Goal: Task Accomplishment & Management: Use online tool/utility

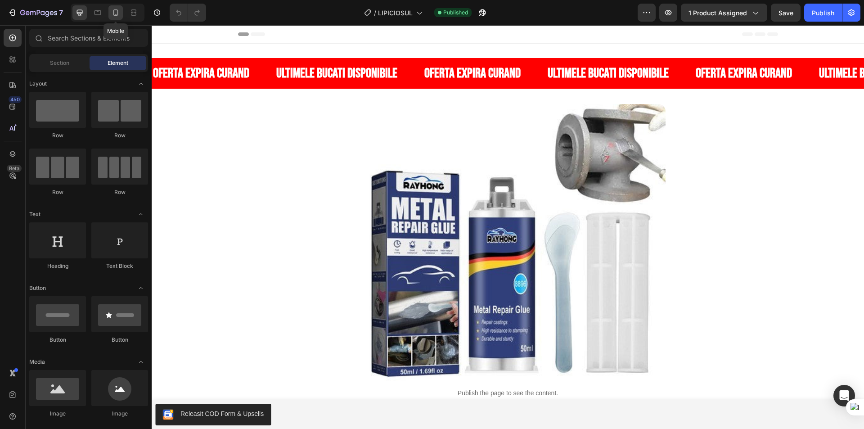
click at [117, 8] on div at bounding box center [115, 12] width 14 height 14
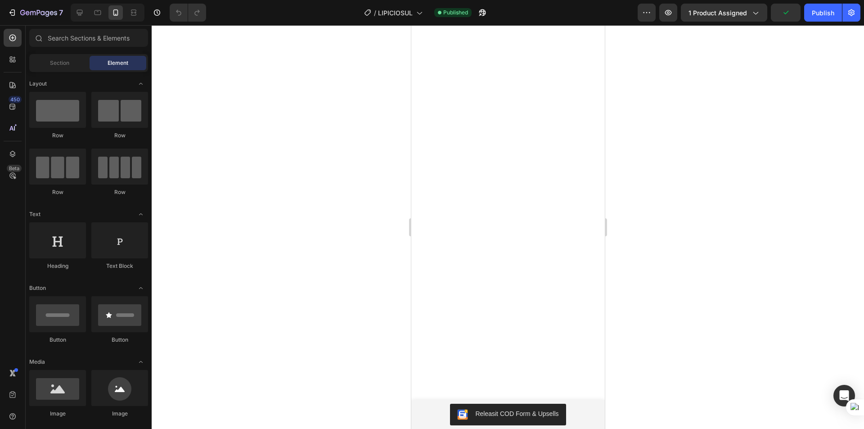
scroll to position [5999, 0]
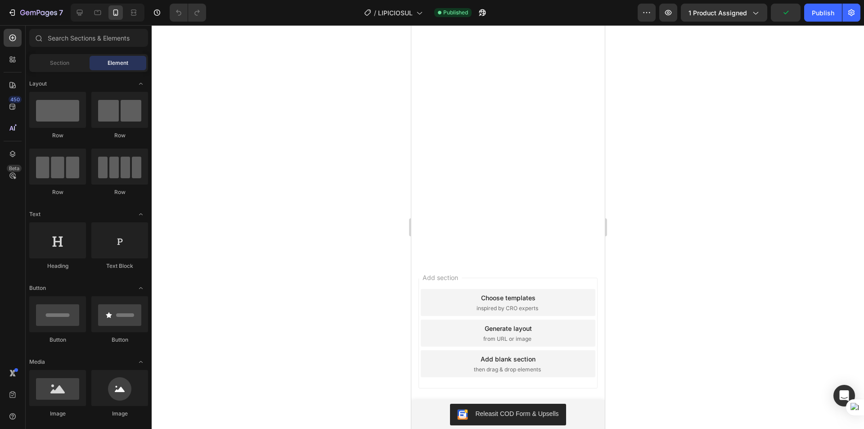
drag, startPoint x: 600, startPoint y: 86, endPoint x: 1027, endPoint y: 438, distance: 553.8
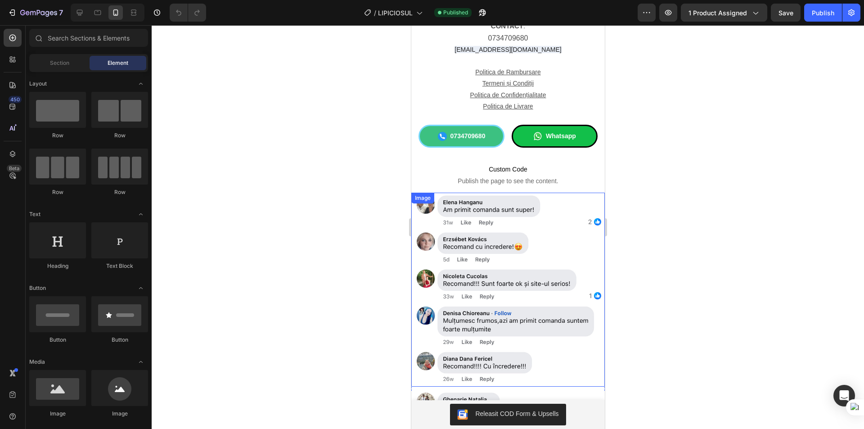
scroll to position [3606, 0]
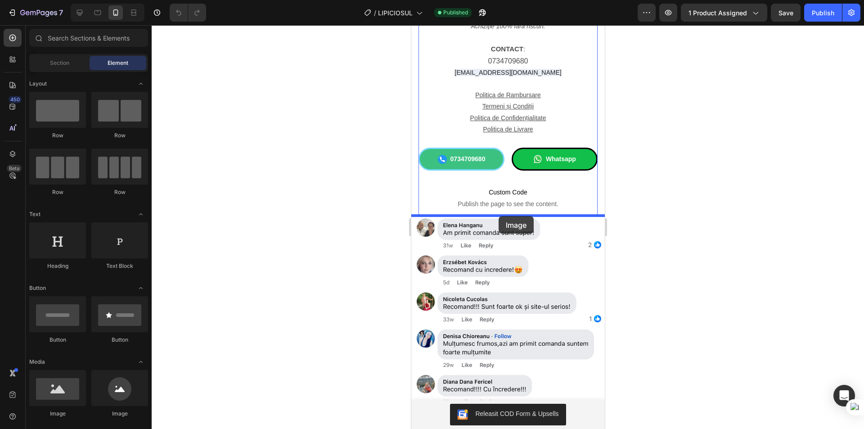
drag, startPoint x: 503, startPoint y: 213, endPoint x: 498, endPoint y: 216, distance: 6.2
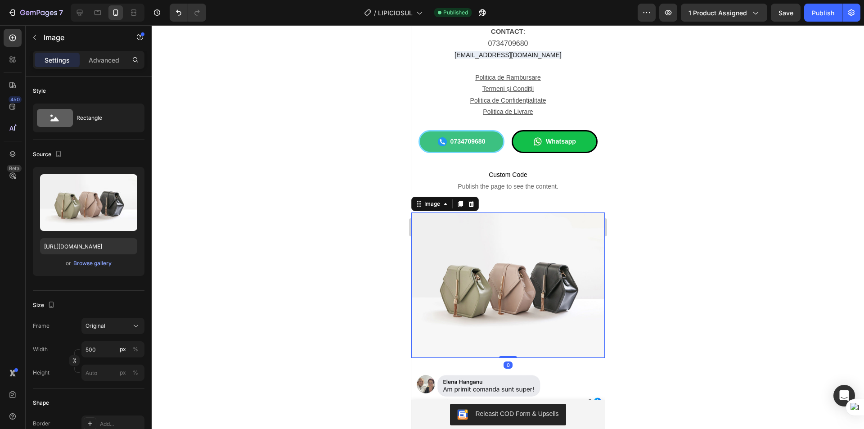
scroll to position [3696, 0]
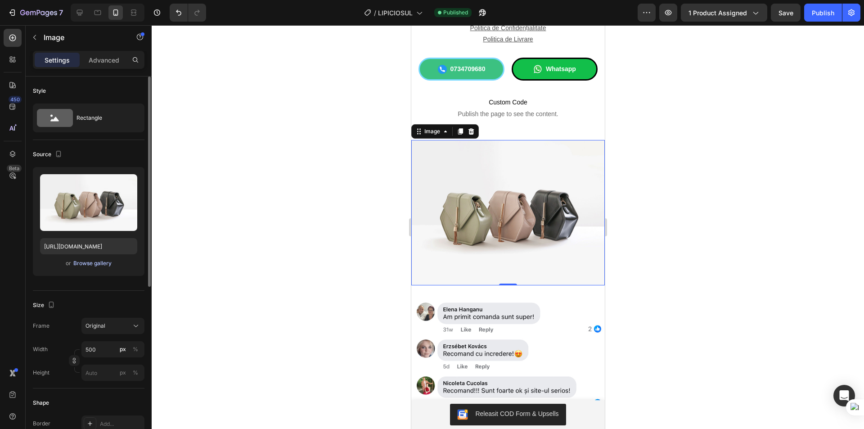
click at [94, 264] on div "Browse gallery" at bounding box center [92, 263] width 38 height 8
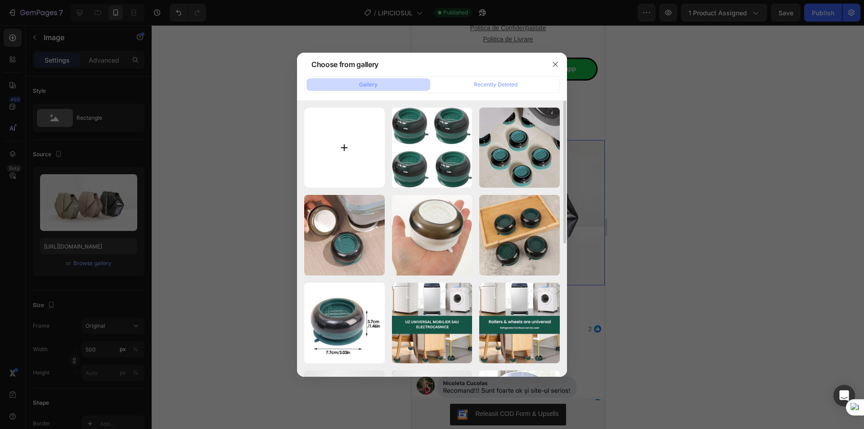
click at [348, 139] on input "file" at bounding box center [344, 148] width 81 height 81
type input "C:\fakepath\WhatsApp Image 2025-09-29 at 01.39.09.jpeg"
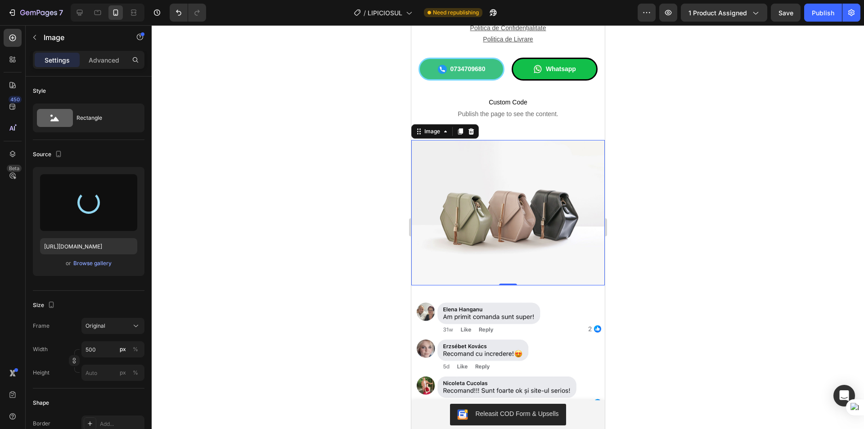
type input "https://cdn.shopify.com/s/files/1/0947/6535/1244/files/gempages_568038632619770…"
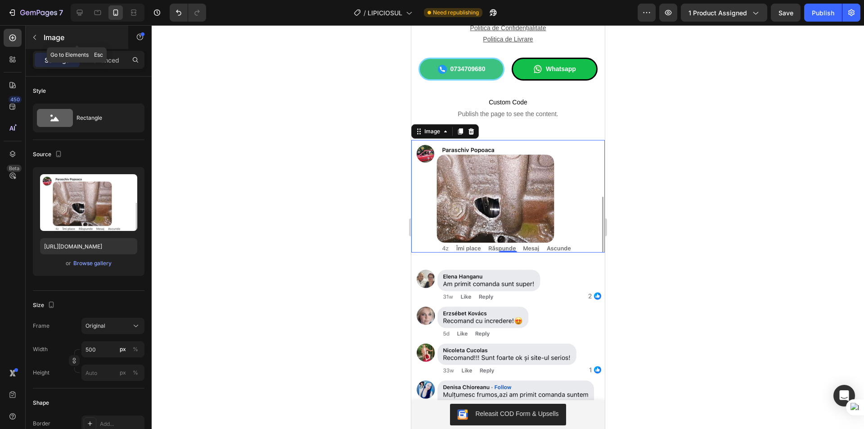
click at [33, 36] on icon "button" at bounding box center [34, 37] width 7 height 7
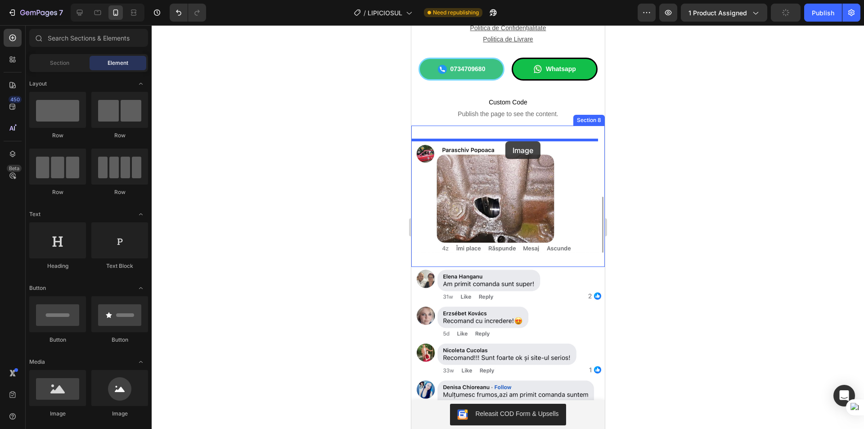
scroll to position [3731, 0]
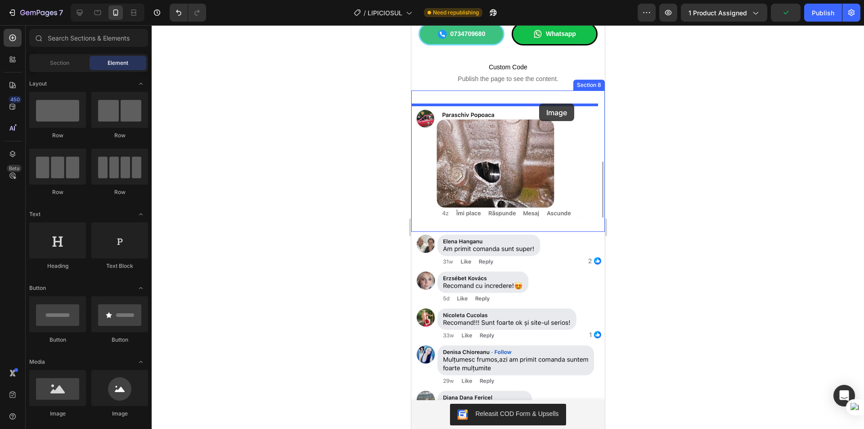
drag, startPoint x: 505, startPoint y: 141, endPoint x: 1053, endPoint y: 226, distance: 554.4
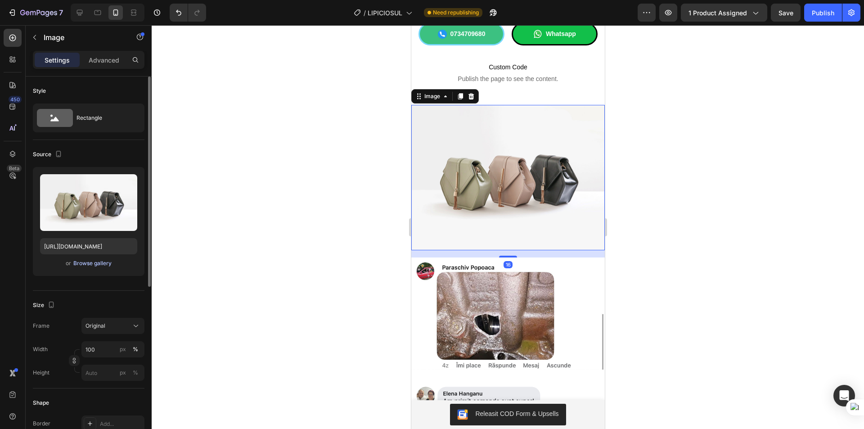
click at [81, 262] on div "Browse gallery" at bounding box center [92, 263] width 38 height 8
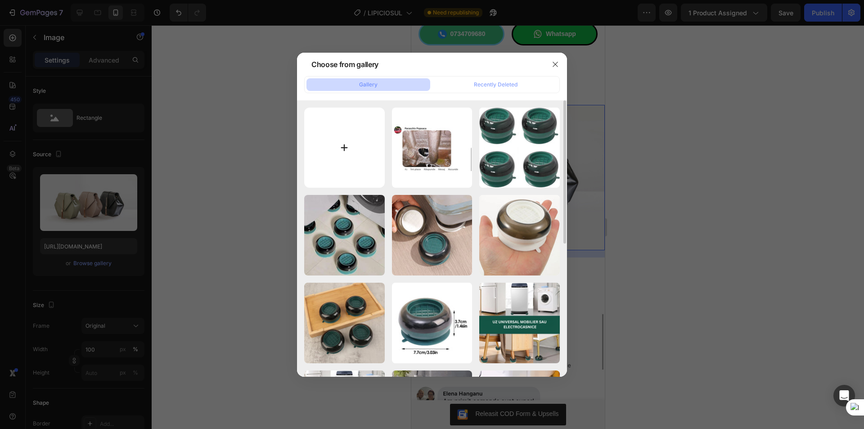
click at [341, 126] on input "file" at bounding box center [344, 148] width 81 height 81
type input "C:\fakepath\WhatsApp Image 2025-09-29 at 01.39.09 (1).jpeg"
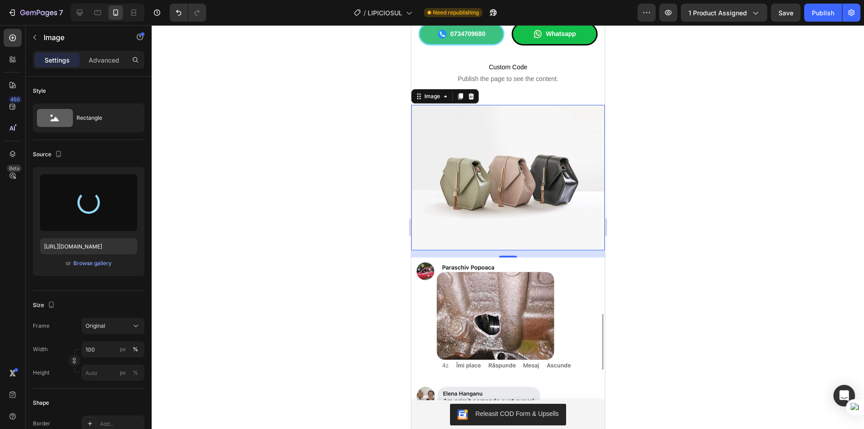
type input "https://cdn.shopify.com/s/files/1/0947/6535/1244/files/gempages_568038632619770…"
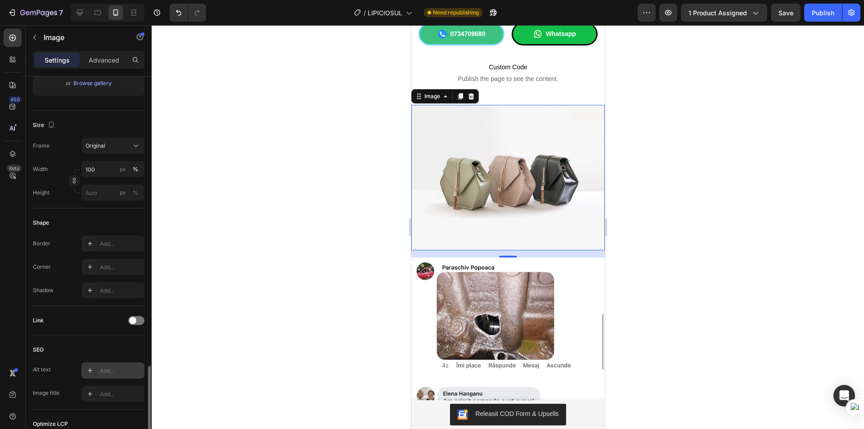
scroll to position [301, 0]
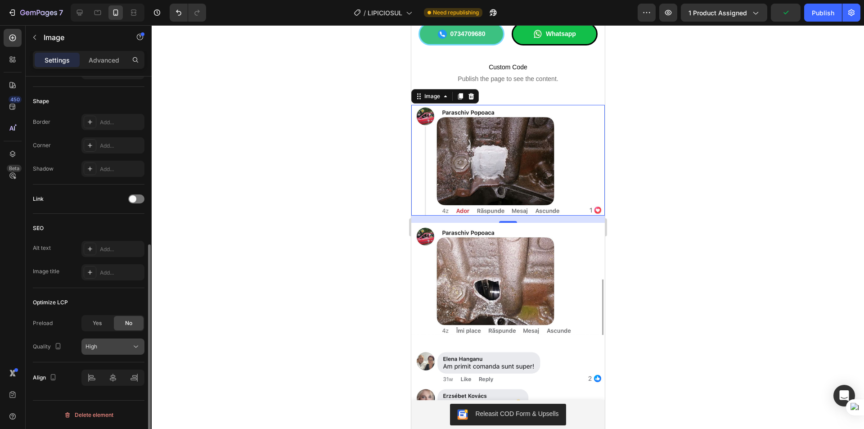
click at [110, 346] on div "High" at bounding box center [108, 346] width 46 height 8
click at [291, 260] on div at bounding box center [508, 226] width 712 height 403
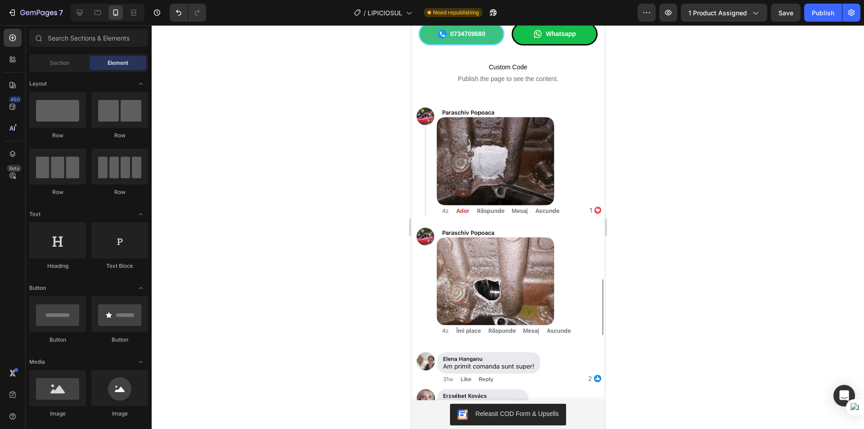
click at [707, 265] on div at bounding box center [508, 226] width 712 height 403
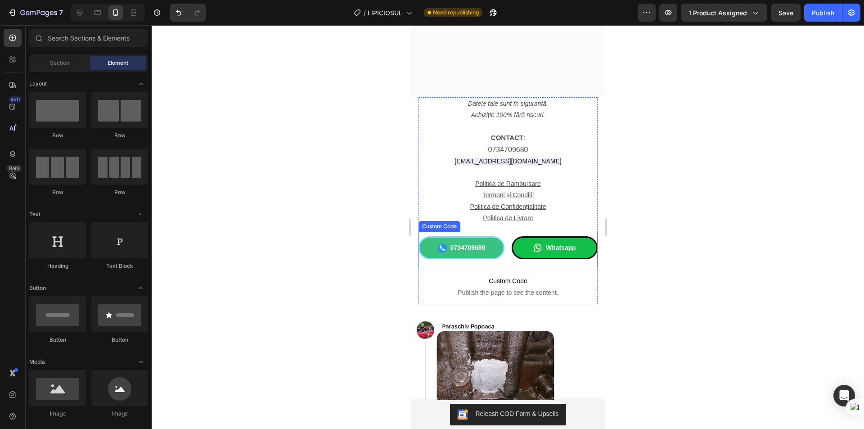
scroll to position [3506, 0]
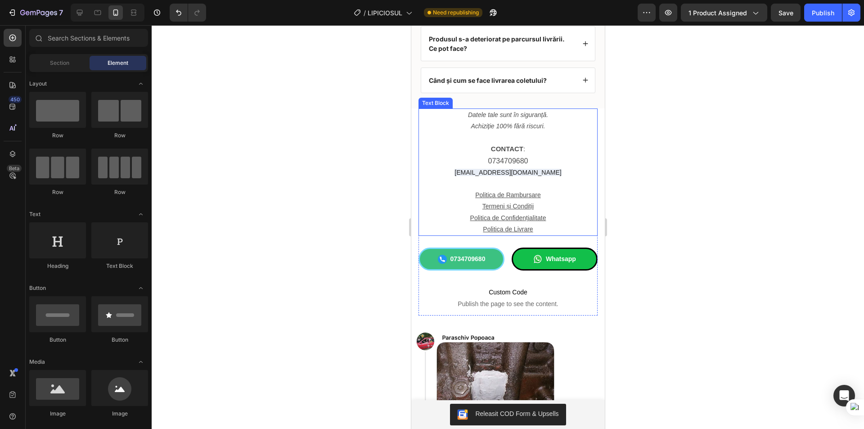
click at [437, 175] on p "[EMAIL_ADDRESS][DOMAIN_NAME]" at bounding box center [507, 172] width 177 height 11
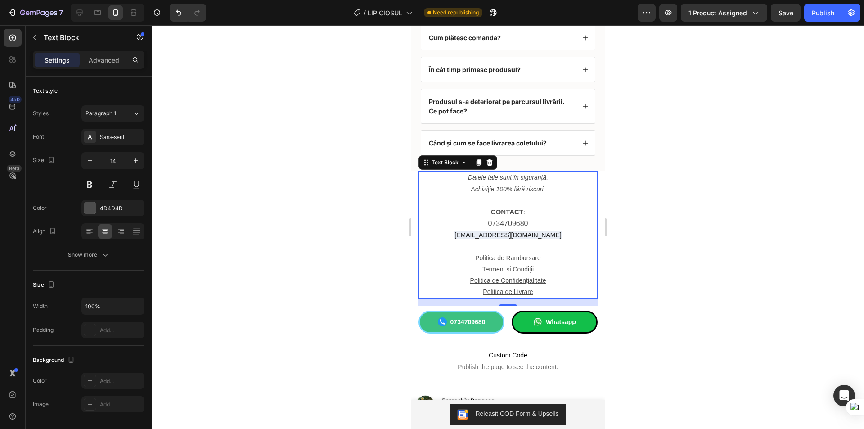
scroll to position [3146, 0]
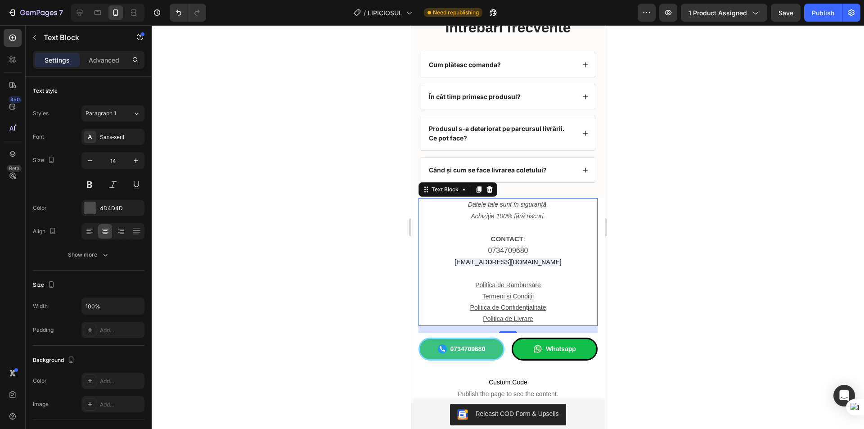
click at [660, 195] on div at bounding box center [508, 226] width 712 height 403
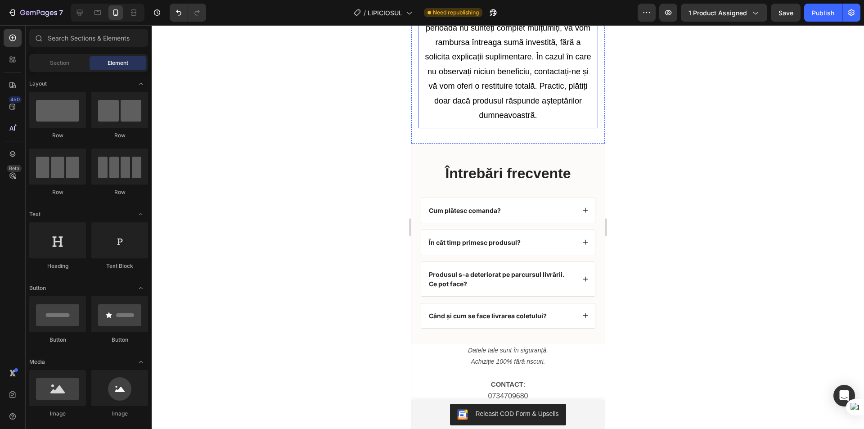
scroll to position [3011, 0]
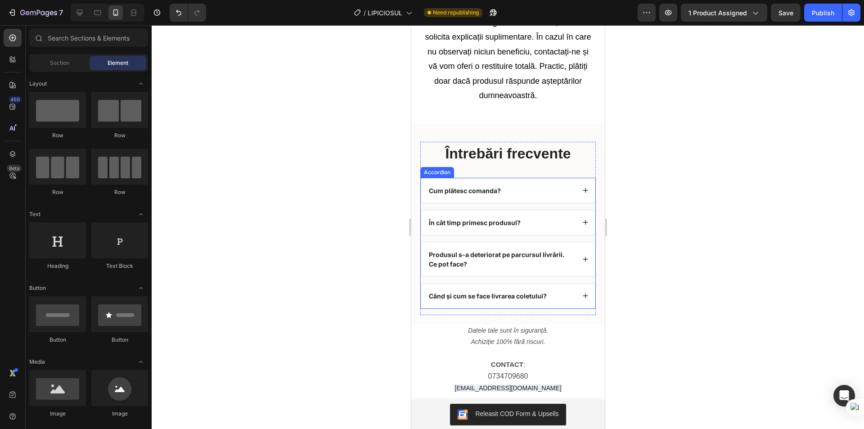
click at [538, 267] on strong "Produsul s-a deteriorat pe parcursul livrării. Ce pot face?" at bounding box center [496, 259] width 136 height 17
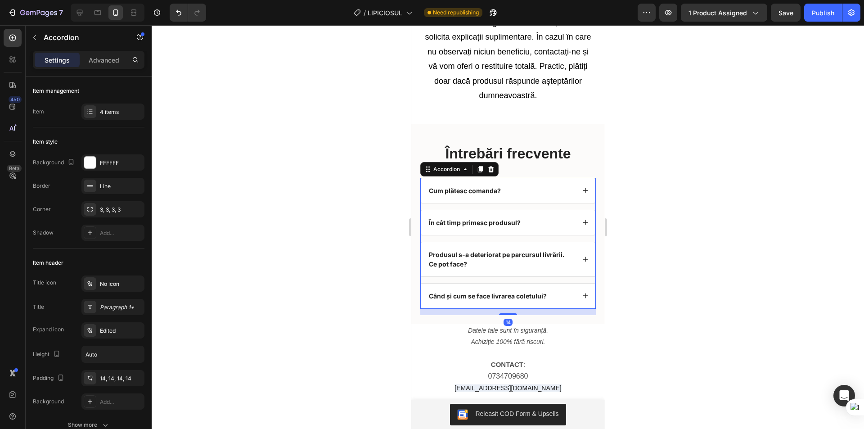
click at [583, 261] on icon at bounding box center [585, 258] width 5 height 5
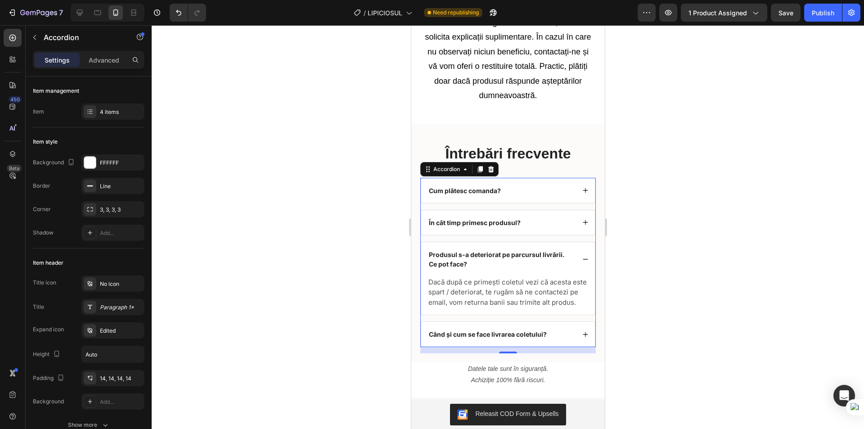
click at [582, 262] on icon at bounding box center [585, 259] width 6 height 6
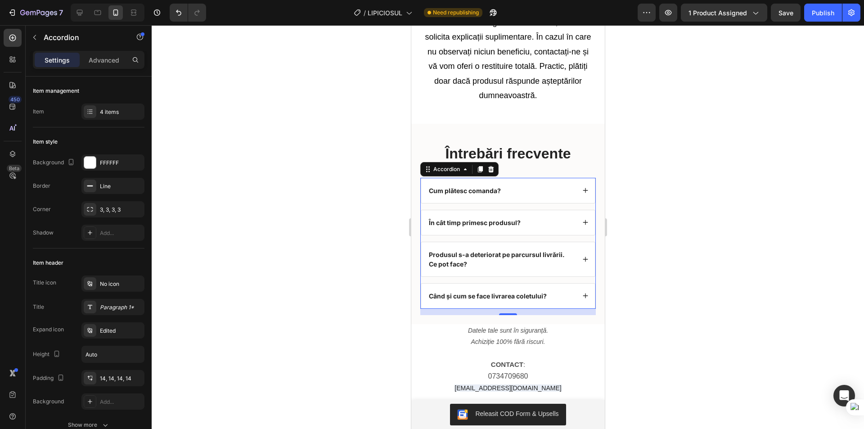
click at [700, 242] on div at bounding box center [508, 226] width 712 height 403
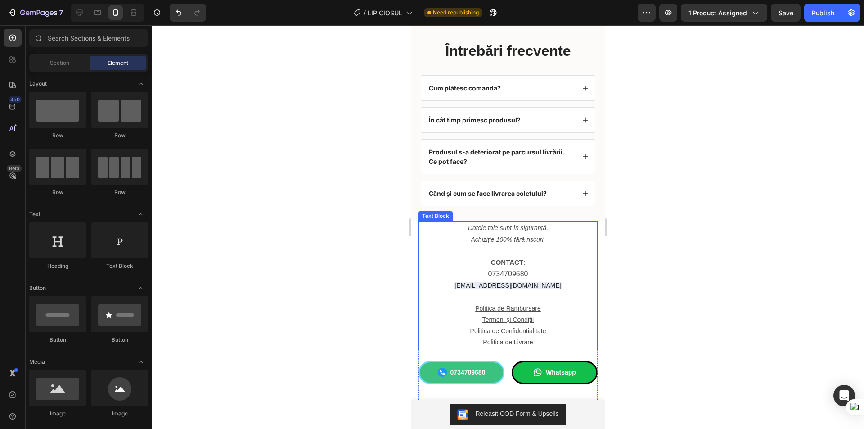
scroll to position [2966, 0]
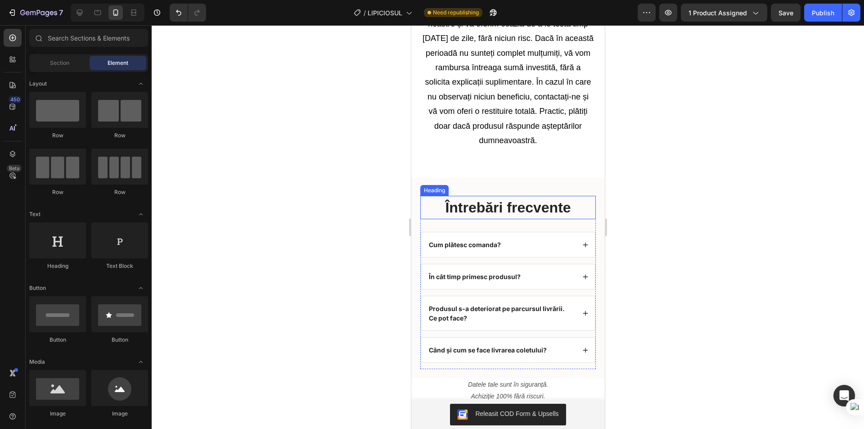
click at [572, 205] on h2 "Întrebări frecvente" at bounding box center [507, 207] width 175 height 23
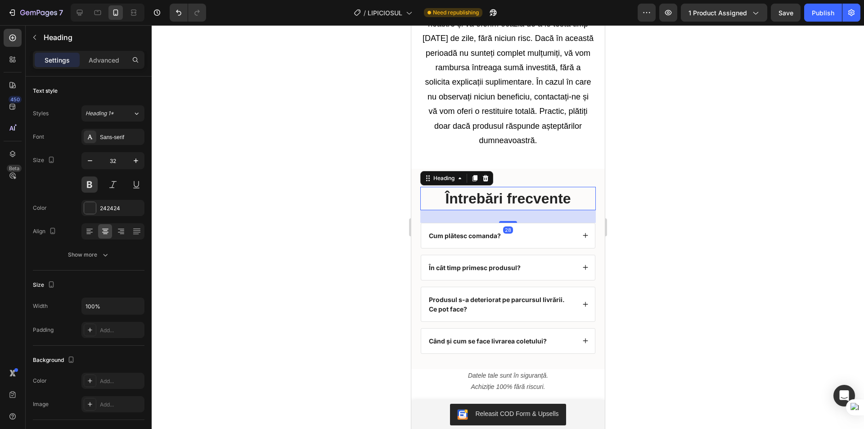
drag, startPoint x: 695, startPoint y: 210, endPoint x: 661, endPoint y: 228, distance: 39.2
click at [695, 209] on div at bounding box center [508, 226] width 712 height 403
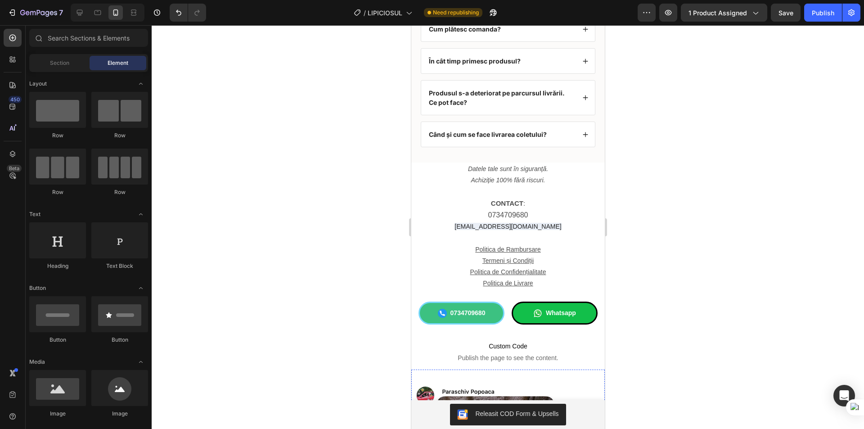
scroll to position [3505, 0]
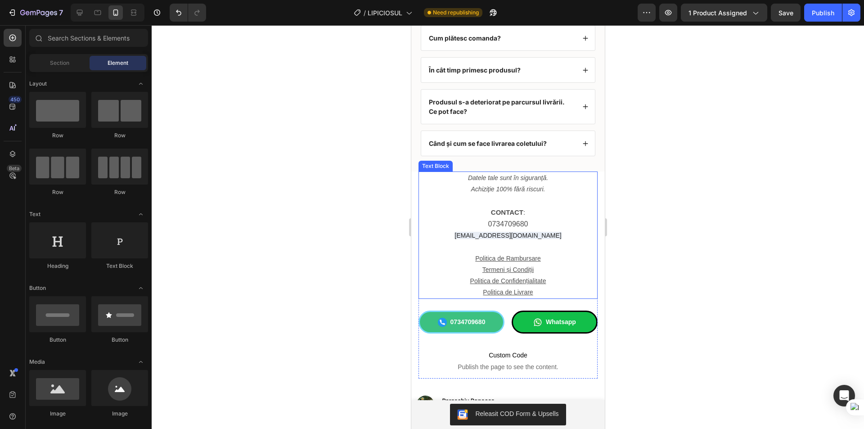
click at [571, 248] on p at bounding box center [507, 246] width 177 height 11
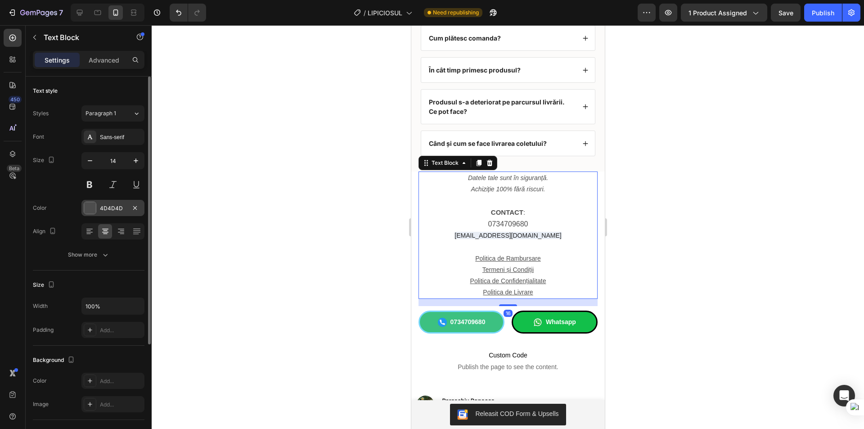
click at [90, 207] on div at bounding box center [90, 208] width 12 height 12
click at [230, 136] on div at bounding box center [508, 226] width 712 height 403
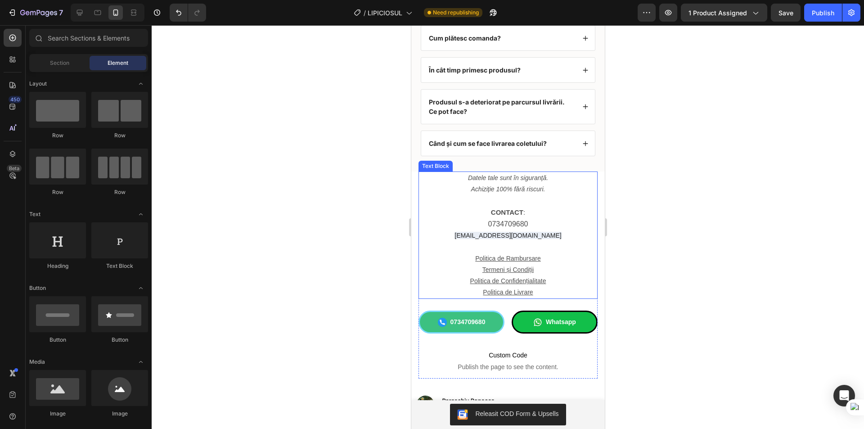
click at [441, 236] on p "[EMAIL_ADDRESS][DOMAIN_NAME]" at bounding box center [507, 235] width 177 height 11
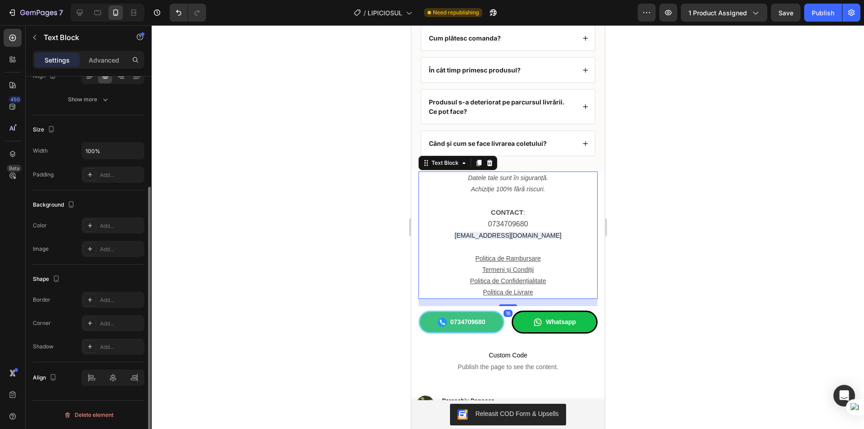
scroll to position [0, 0]
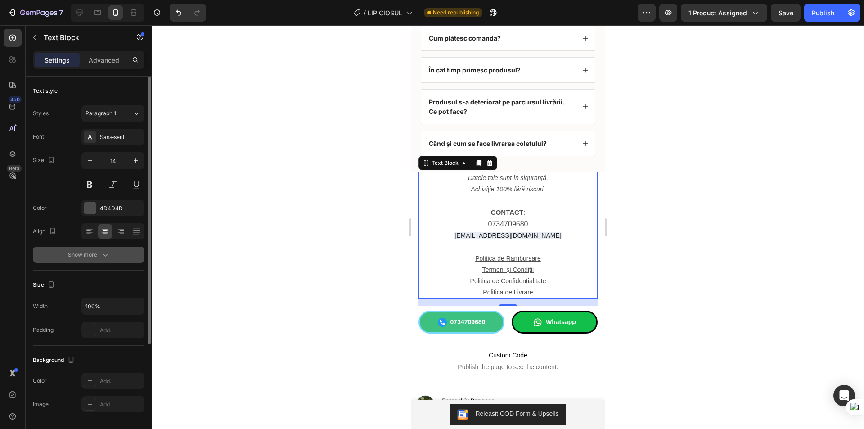
click at [85, 259] on div "Show more" at bounding box center [89, 254] width 42 height 9
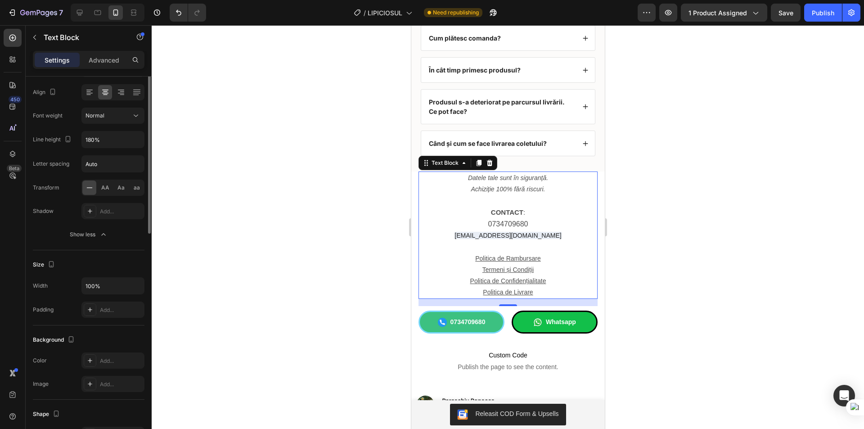
scroll to position [49, 0]
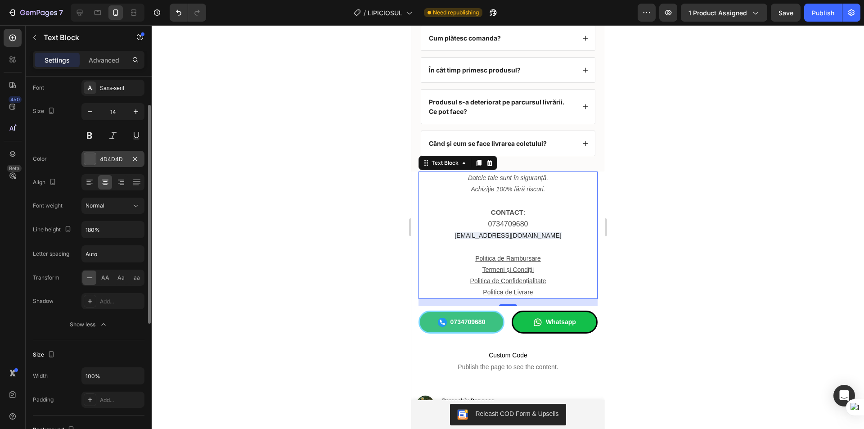
click at [86, 162] on div at bounding box center [90, 159] width 12 height 12
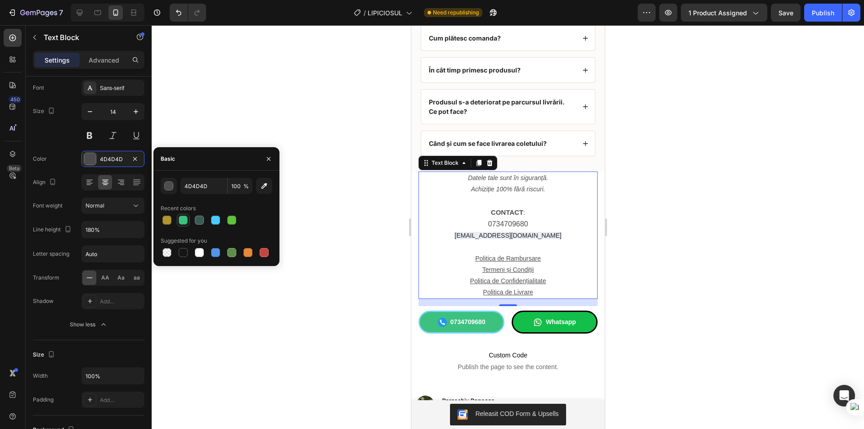
click at [186, 219] on div at bounding box center [183, 219] width 9 height 9
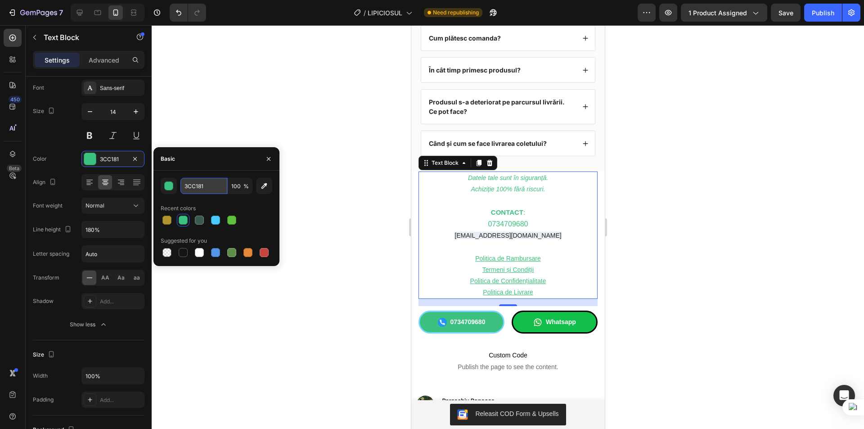
paste input "4D4D4D"
type input "4D4D4D"
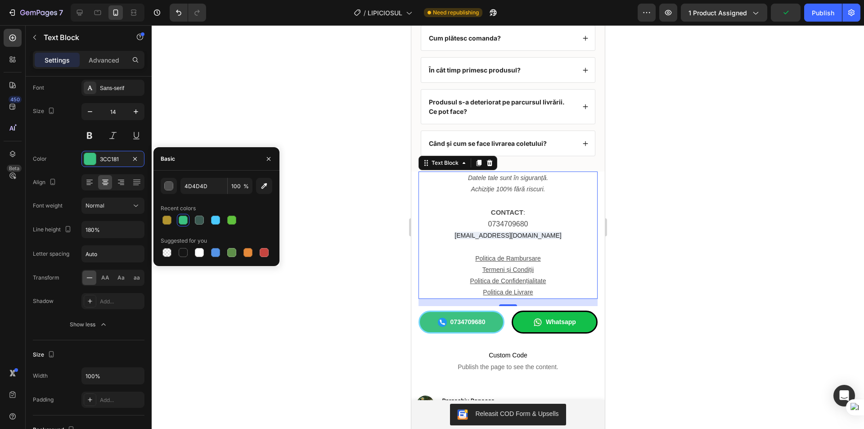
click at [467, 207] on p "CONTACT :" at bounding box center [507, 212] width 177 height 12
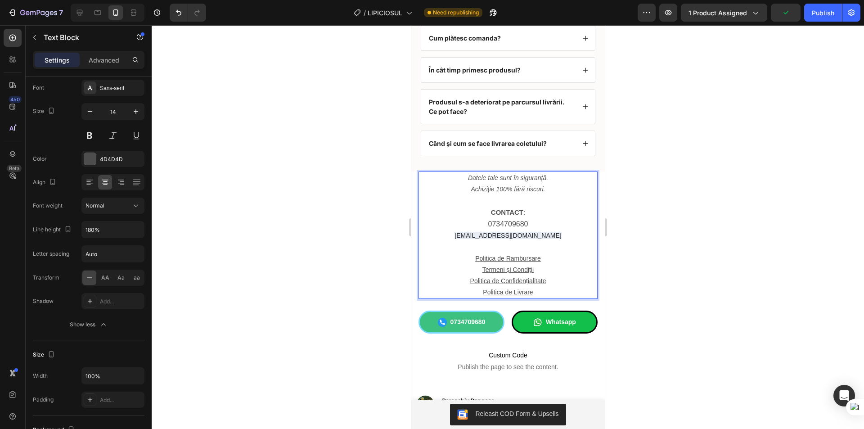
click at [444, 197] on p "Rich Text Editor. Editing area: main" at bounding box center [507, 200] width 177 height 11
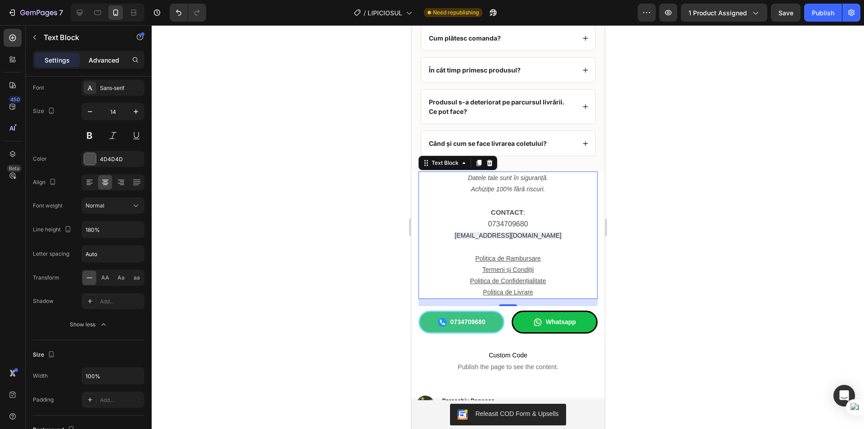
click at [107, 57] on p "Advanced" at bounding box center [104, 59] width 31 height 9
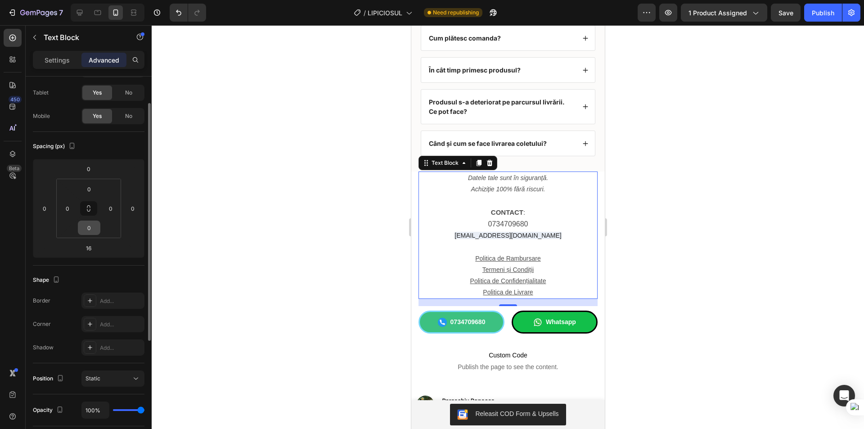
scroll to position [0, 0]
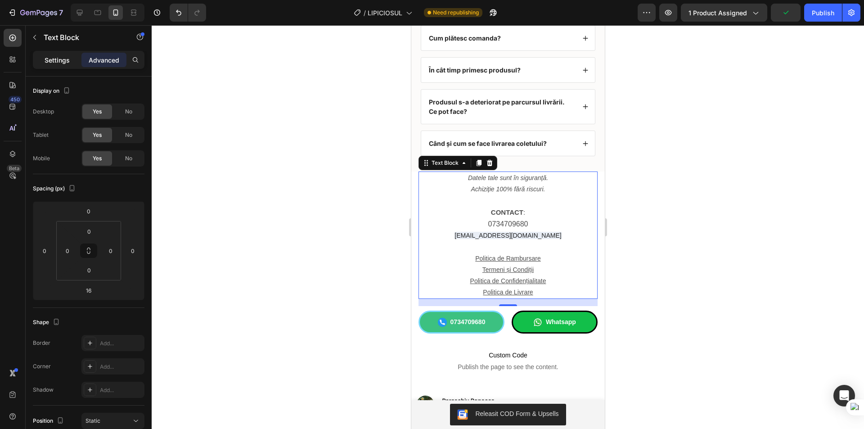
click at [54, 59] on p "Settings" at bounding box center [57, 59] width 25 height 9
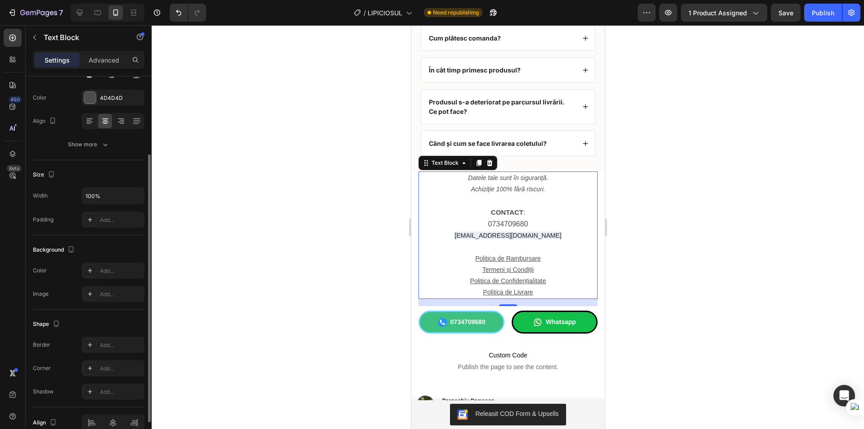
scroll to position [65, 0]
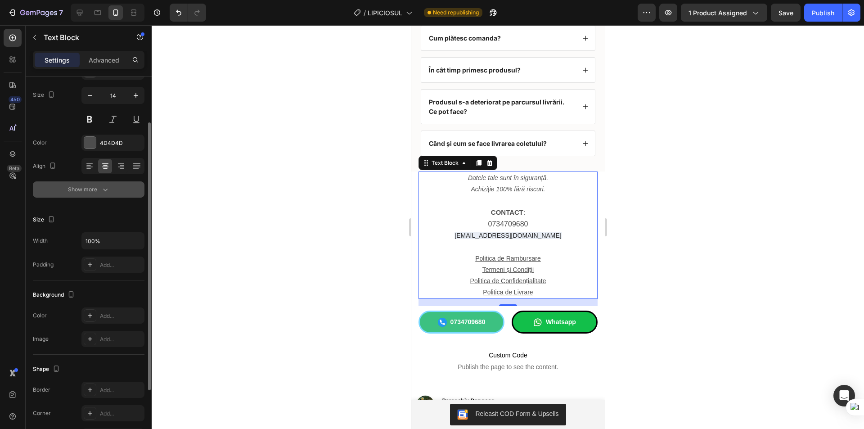
click at [80, 196] on button "Show more" at bounding box center [89, 189] width 112 height 16
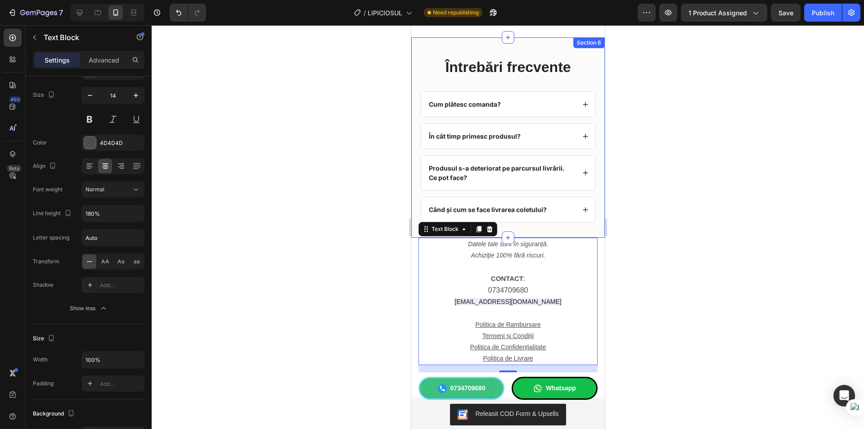
scroll to position [3370, 0]
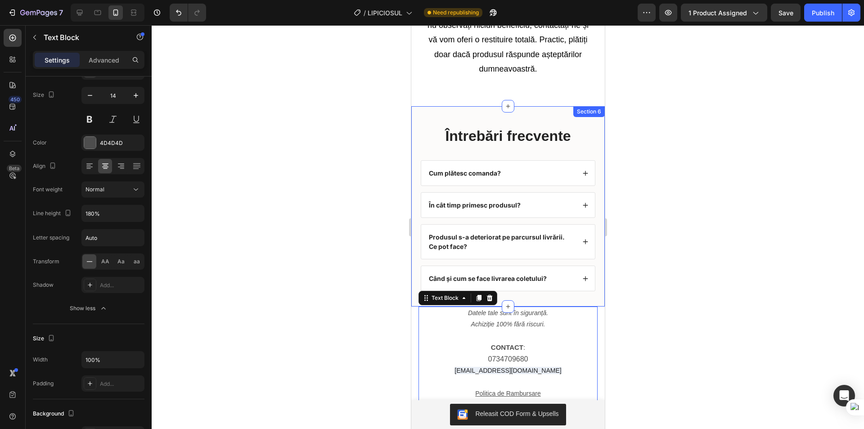
click at [414, 143] on div "Întrebări frecvente Heading Cum plătesc comanda? În cât timp primesc produsul? …" at bounding box center [507, 206] width 193 height 200
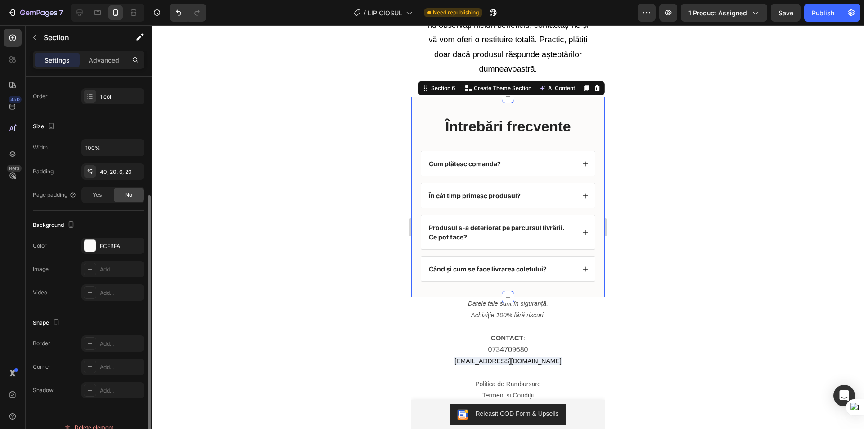
scroll to position [148, 0]
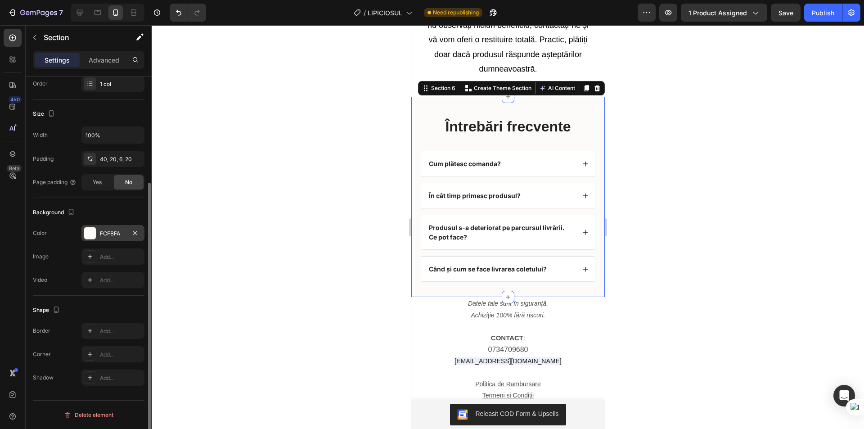
click at [87, 232] on div at bounding box center [90, 233] width 12 height 12
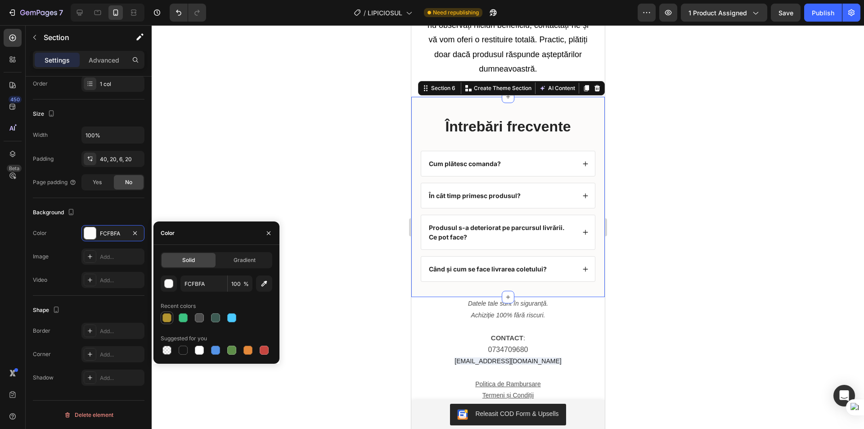
click at [162, 314] on div at bounding box center [166, 317] width 11 height 11
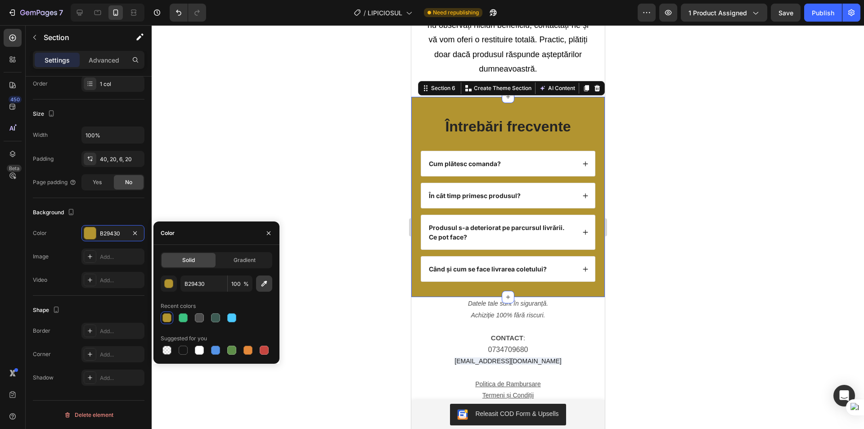
click at [264, 282] on icon "button" at bounding box center [264, 284] width 6 height 6
type input "9D7414"
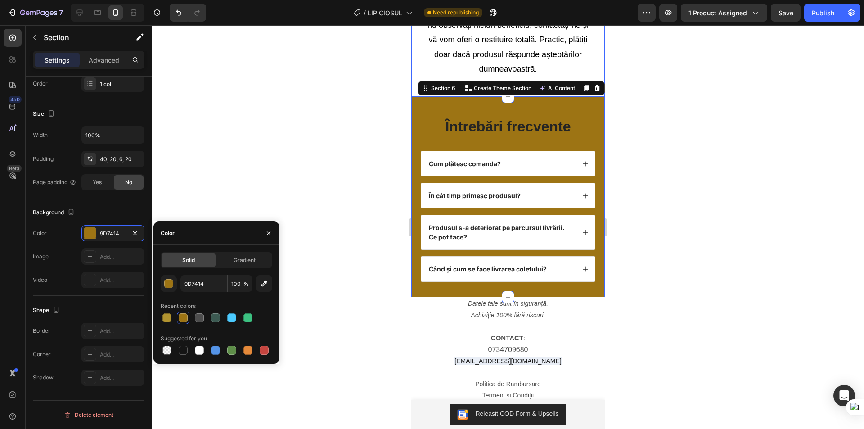
click at [315, 89] on div at bounding box center [508, 226] width 712 height 403
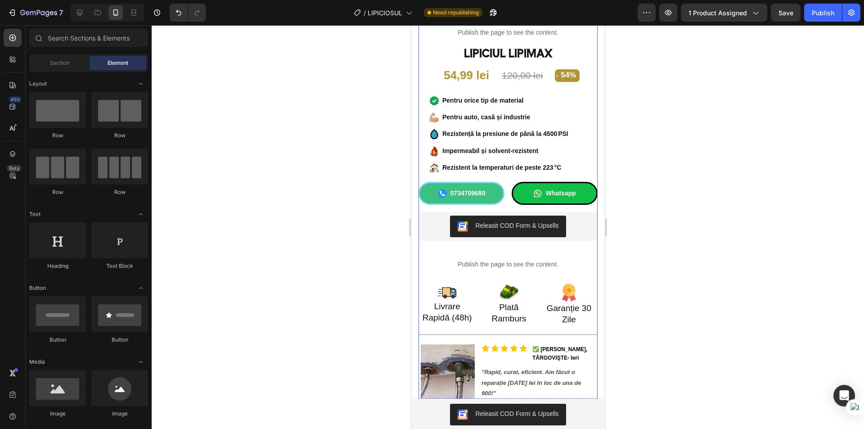
scroll to position [0, 0]
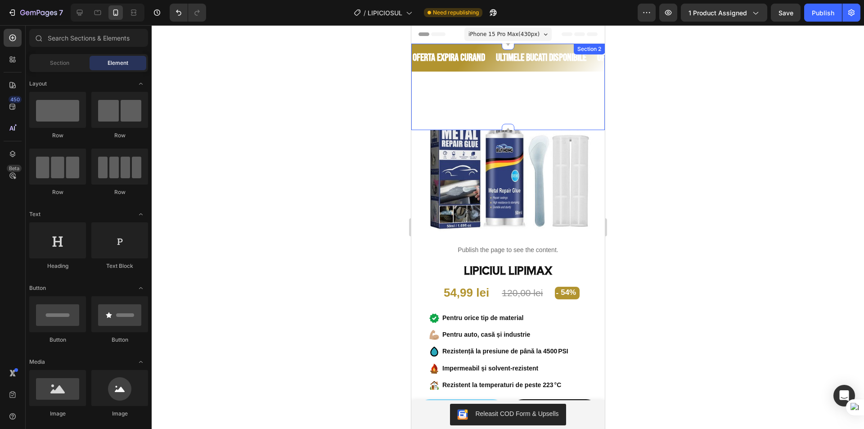
click at [488, 63] on div "OFERTA EXPIRA CURAND Text" at bounding box center [452, 57] width 83 height 17
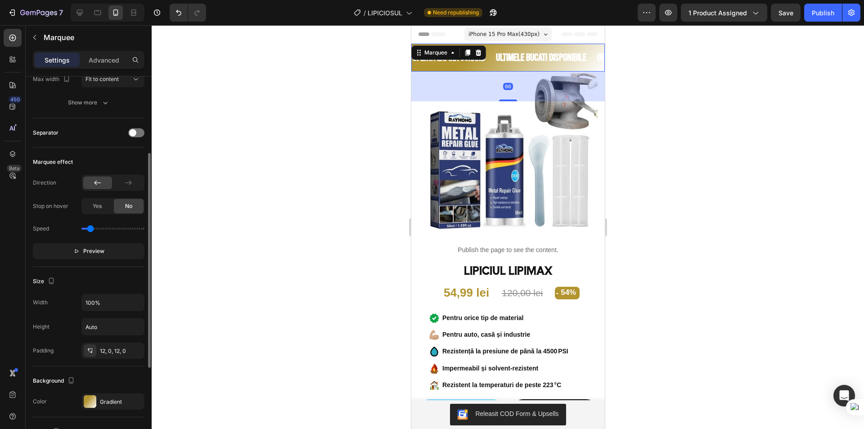
scroll to position [180, 0]
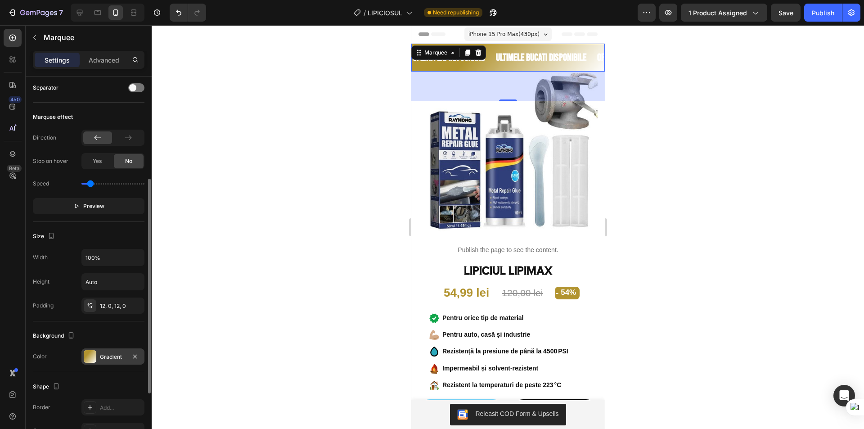
click at [90, 356] on div at bounding box center [90, 356] width 13 height 13
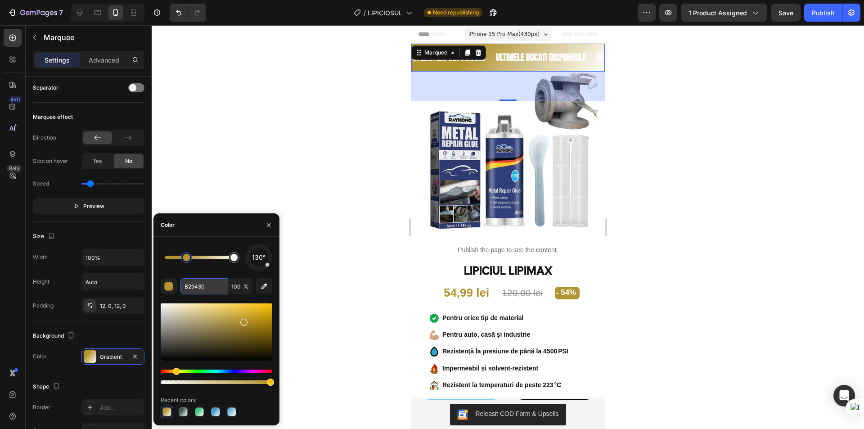
click at [209, 283] on input "B29430" at bounding box center [203, 286] width 47 height 16
click at [379, 148] on div at bounding box center [508, 226] width 712 height 403
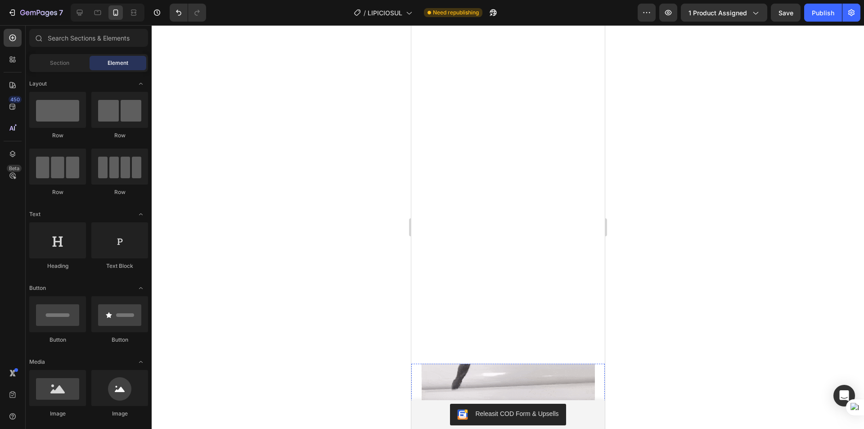
scroll to position [900, 0]
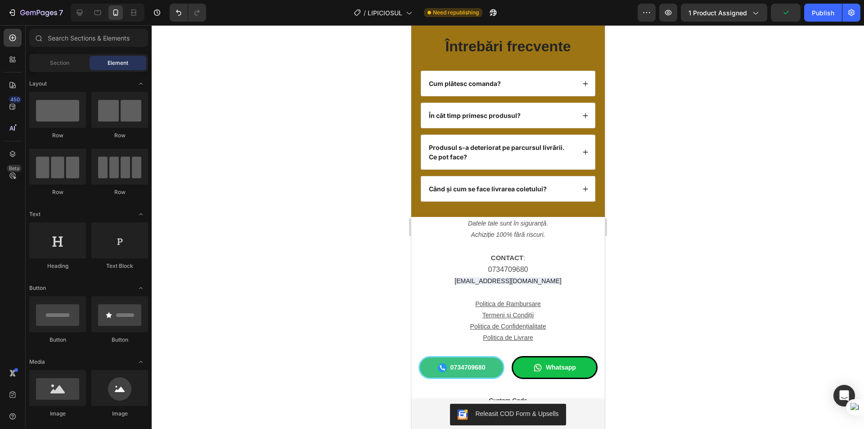
drag, startPoint x: 599, startPoint y: 116, endPoint x: 1015, endPoint y: 309, distance: 458.9
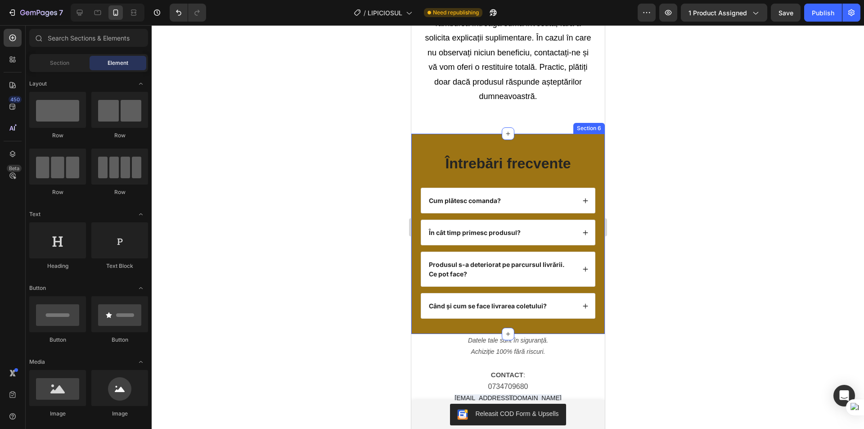
click at [415, 149] on div "Întrebări frecvente Heading Cum plătesc comanda? În cât timp primesc produsul? …" at bounding box center [507, 234] width 193 height 200
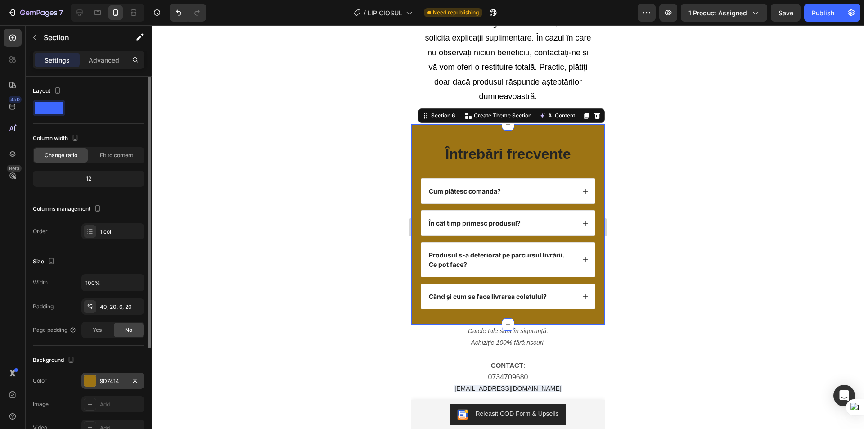
click at [90, 378] on div at bounding box center [90, 381] width 12 height 12
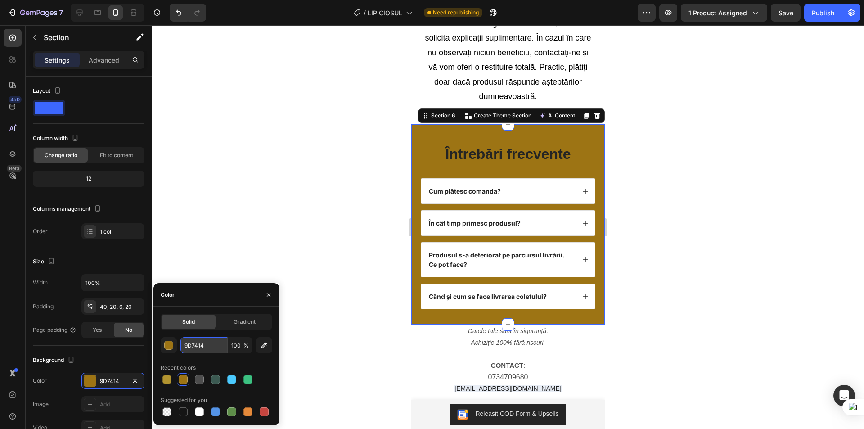
click at [211, 349] on input "9D7414" at bounding box center [203, 345] width 47 height 16
paste input "B29430"
type input "B29430"
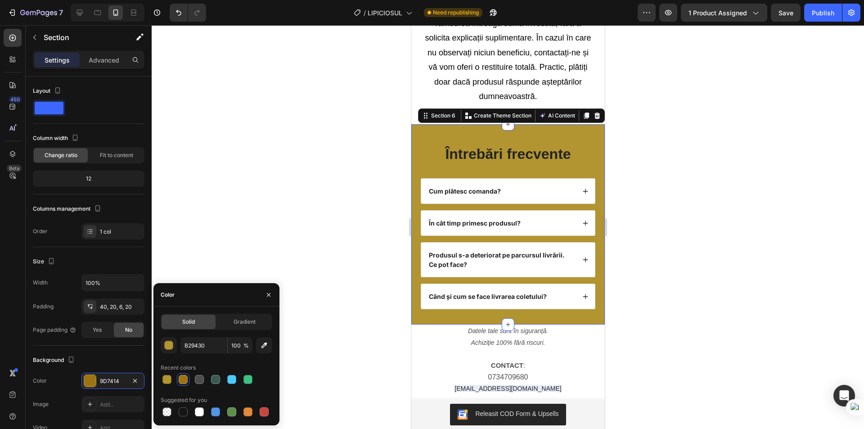
click at [274, 211] on div at bounding box center [508, 226] width 712 height 403
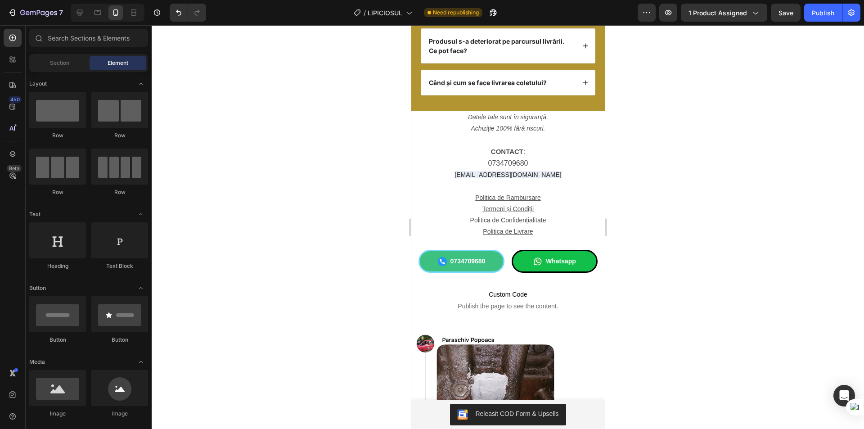
scroll to position [3567, 0]
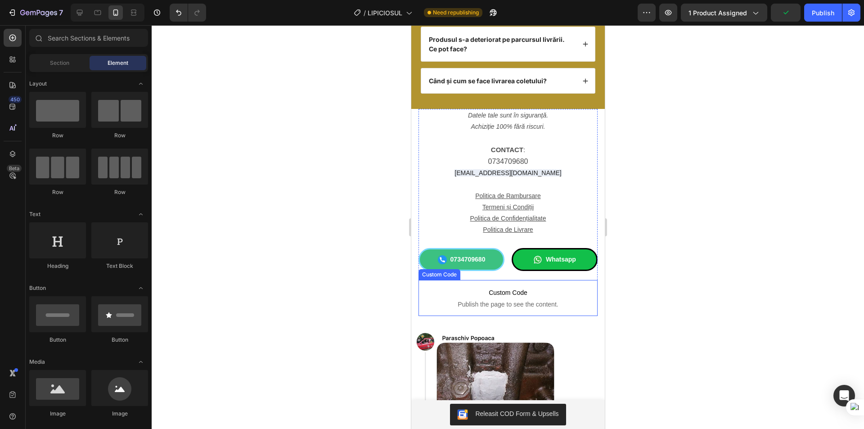
click at [431, 296] on span "Custom Code" at bounding box center [507, 292] width 179 height 11
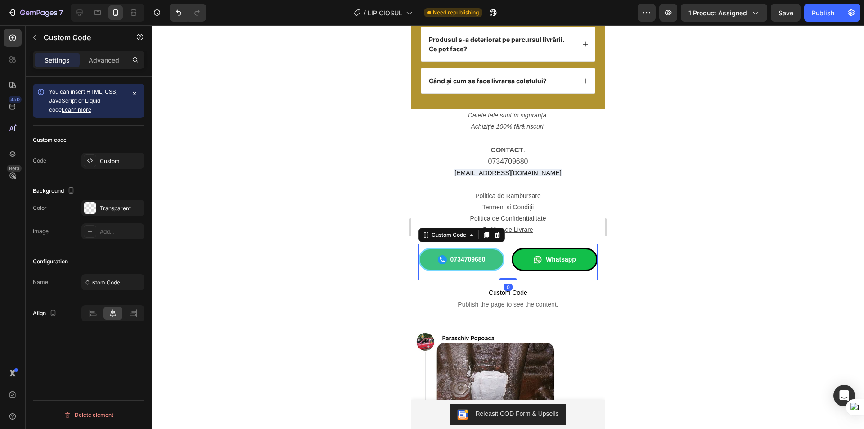
click at [423, 246] on div "0734709680 Whatsapp Custom Code 0" at bounding box center [507, 261] width 179 height 36
click at [432, 198] on p "Politica de Rambursare" at bounding box center [507, 195] width 177 height 11
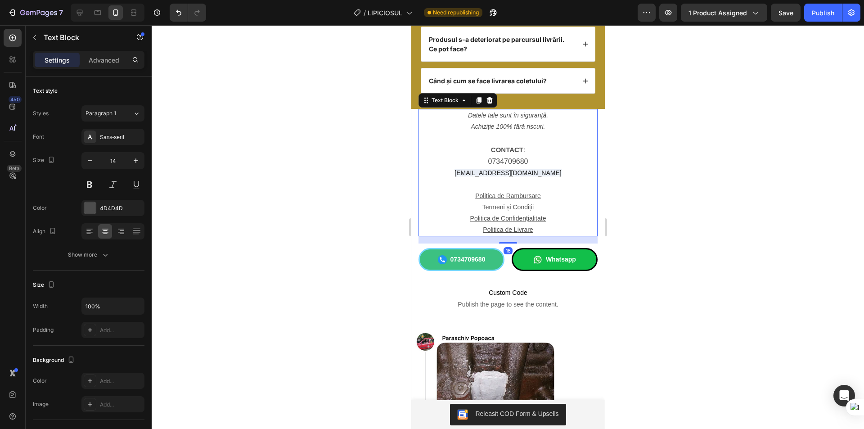
click at [441, 240] on div "16" at bounding box center [507, 239] width 179 height 7
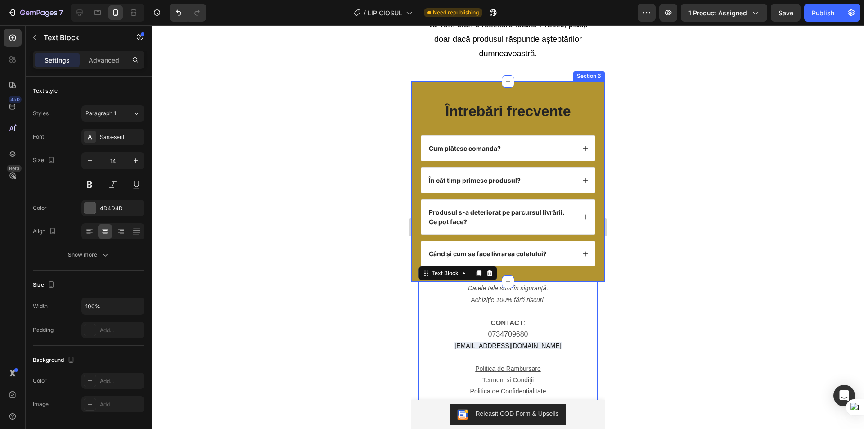
scroll to position [3387, 0]
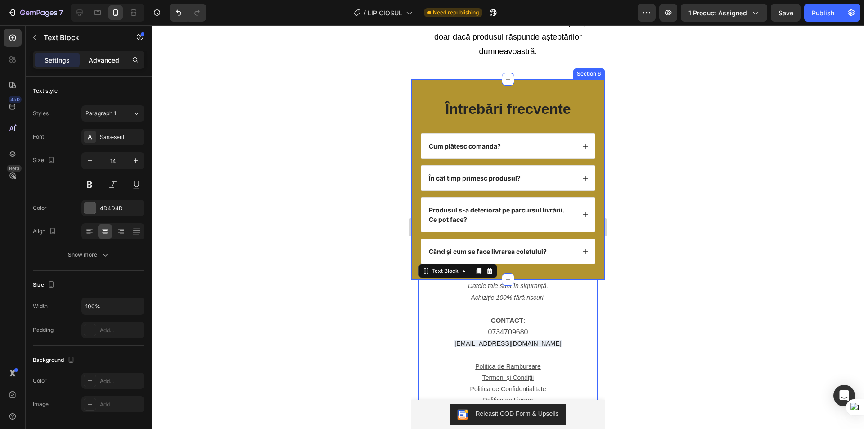
click at [107, 62] on p "Advanced" at bounding box center [104, 59] width 31 height 9
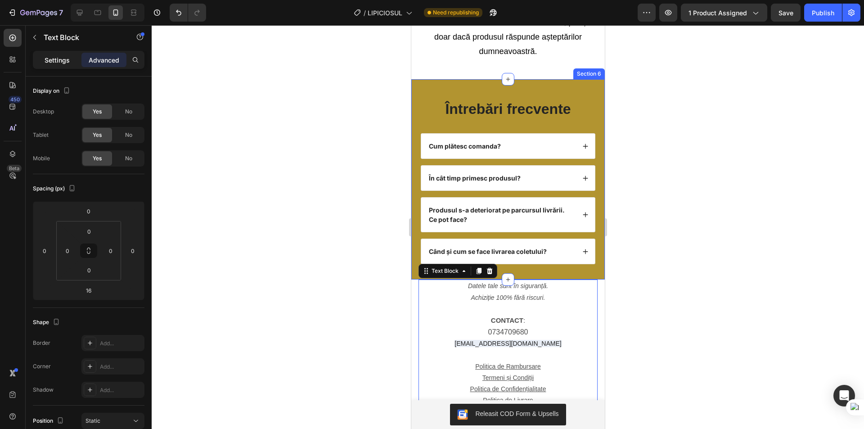
click at [63, 58] on p "Settings" at bounding box center [57, 59] width 25 height 9
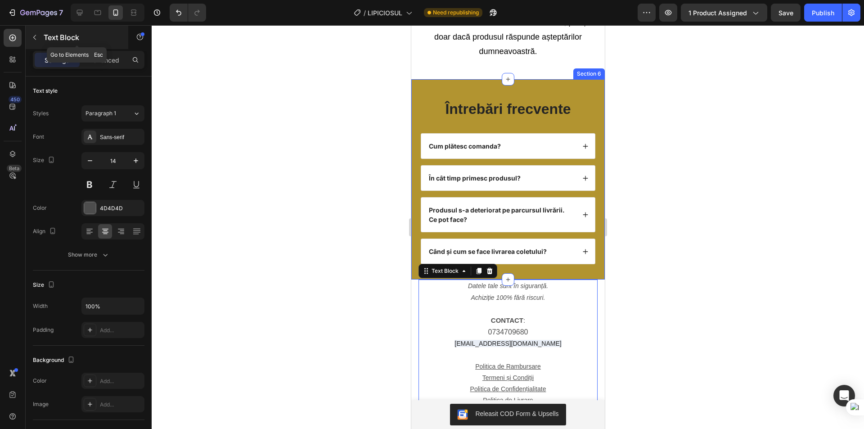
click at [39, 39] on button "button" at bounding box center [34, 37] width 14 height 14
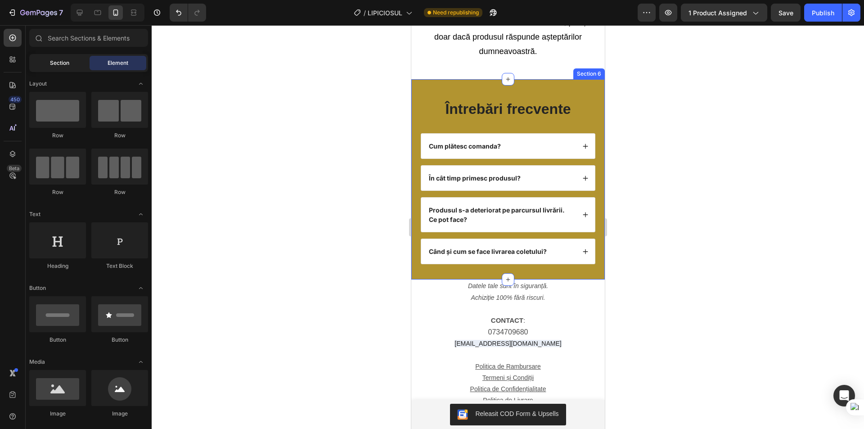
click at [60, 66] on span "Section" at bounding box center [59, 63] width 19 height 8
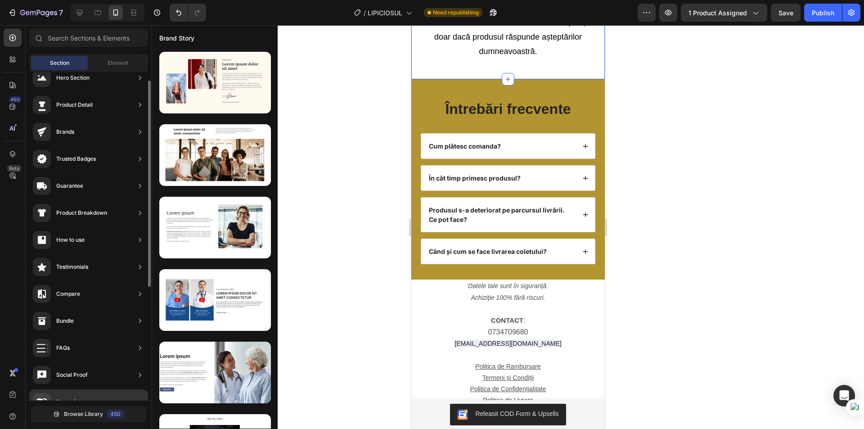
scroll to position [0, 0]
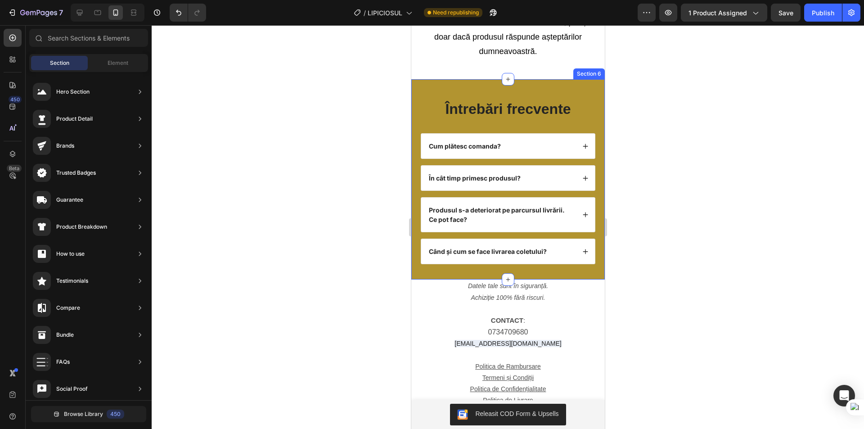
click at [420, 103] on div "Întrebări frecvente Heading Cum plătesc comanda? În cât timp primesc produsul? …" at bounding box center [507, 179] width 193 height 200
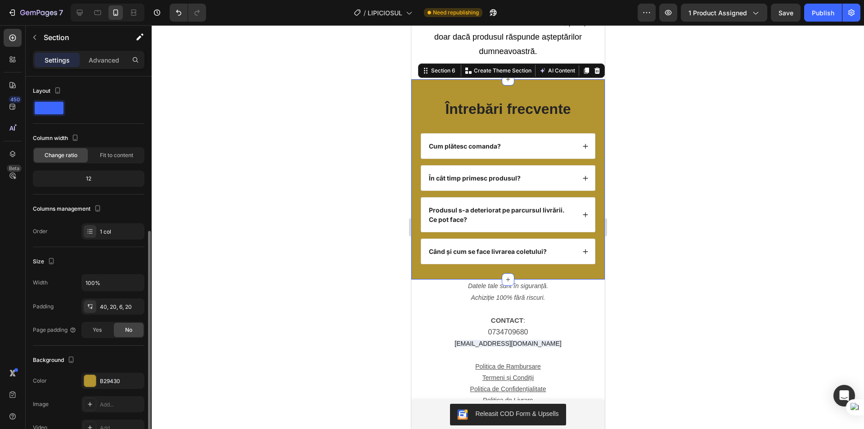
scroll to position [148, 0]
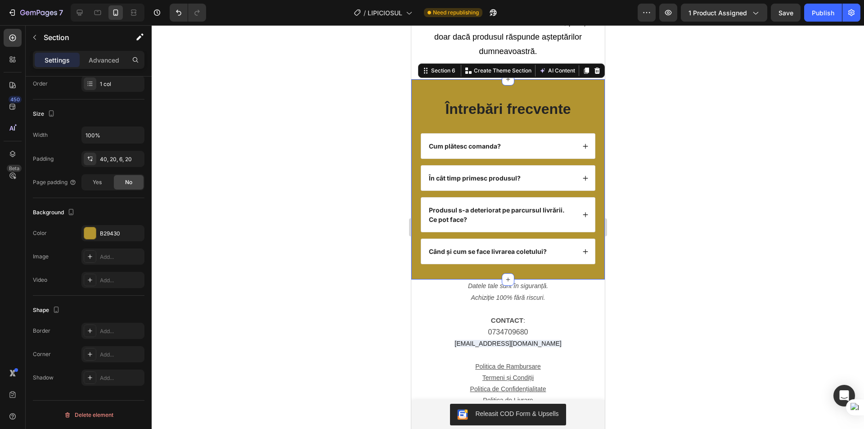
click at [415, 317] on section "Datele tale sunt în siguranță. Achiziție 100% fără riscuri. CONTACT : 073470968…" at bounding box center [507, 382] width 193 height 207
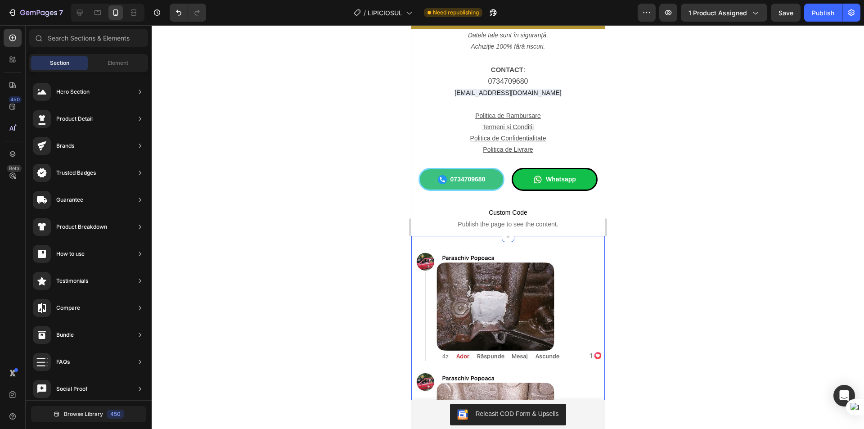
scroll to position [3657, 0]
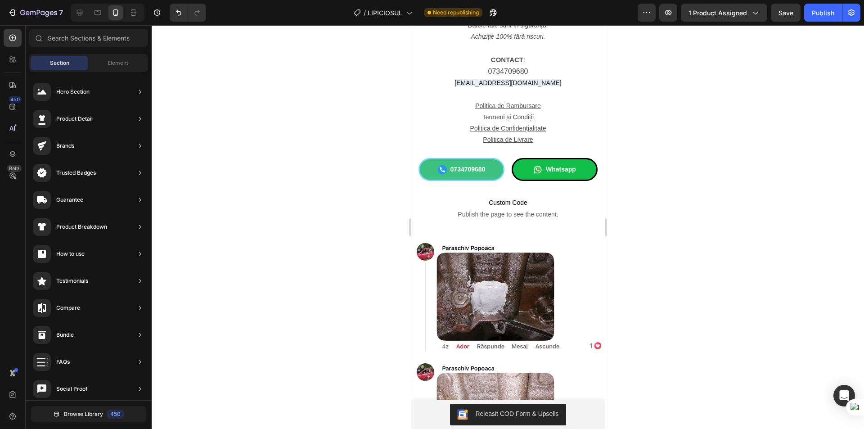
click at [412, 220] on section "Datele tale sunt în siguranță. Achiziție 100% fără riscuri. CONTACT : 073470968…" at bounding box center [507, 122] width 193 height 207
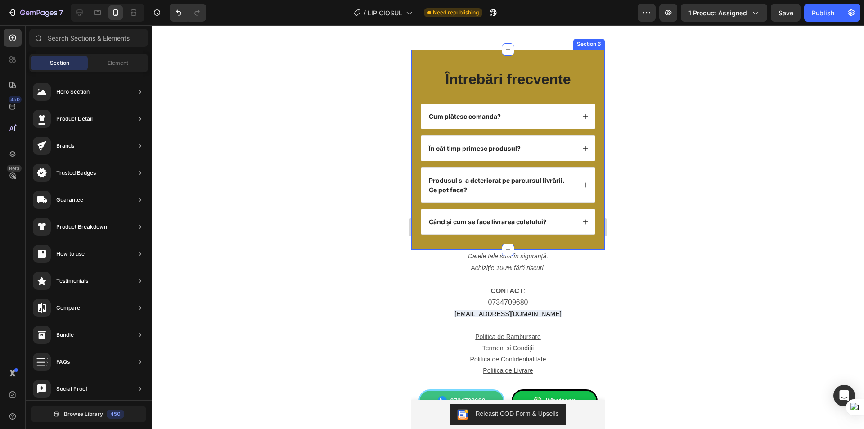
scroll to position [3432, 0]
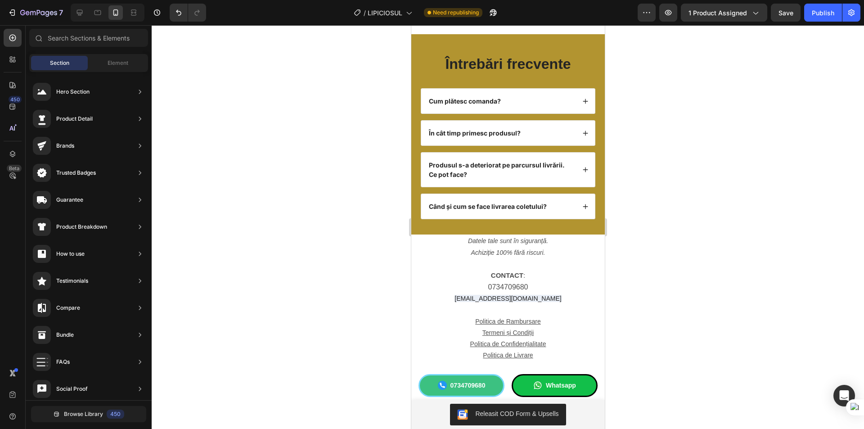
click at [414, 280] on section "Datele tale sunt în siguranță. Achiziție 100% fără riscuri. CONTACT : 073470968…" at bounding box center [507, 337] width 193 height 207
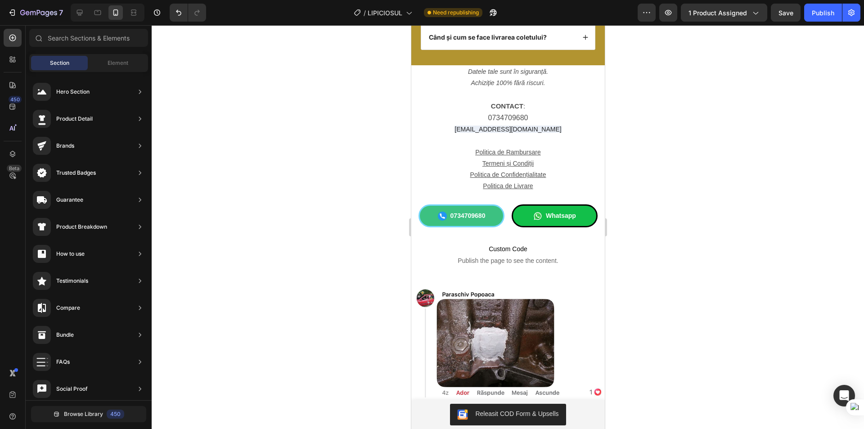
scroll to position [3612, 0]
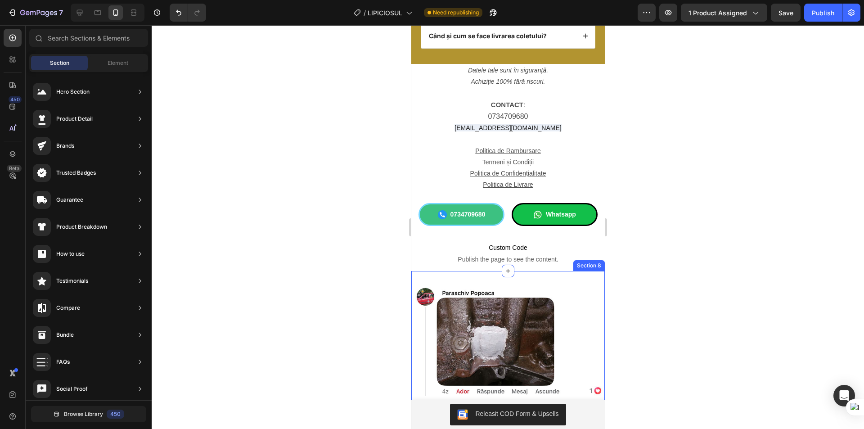
click at [450, 278] on div "Image Image Section 8" at bounding box center [507, 400] width 193 height 259
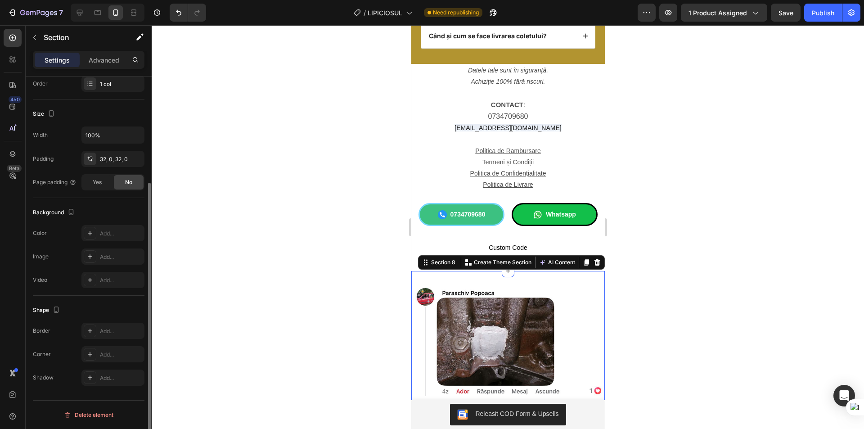
scroll to position [0, 0]
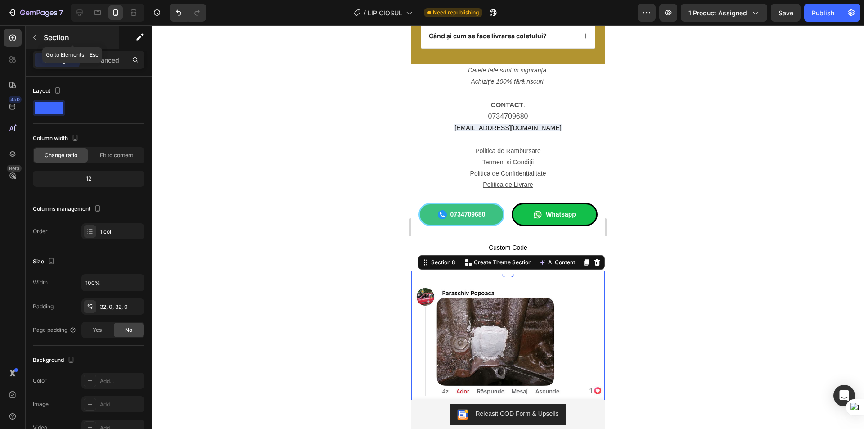
click at [32, 34] on icon "button" at bounding box center [34, 37] width 7 height 7
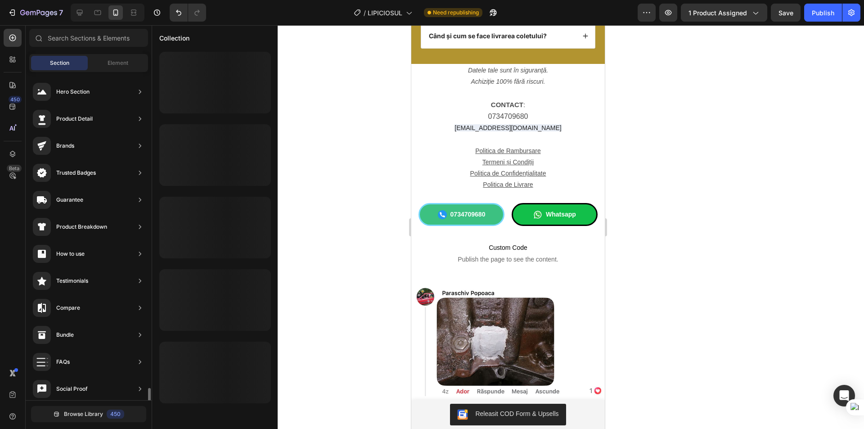
scroll to position [194, 0]
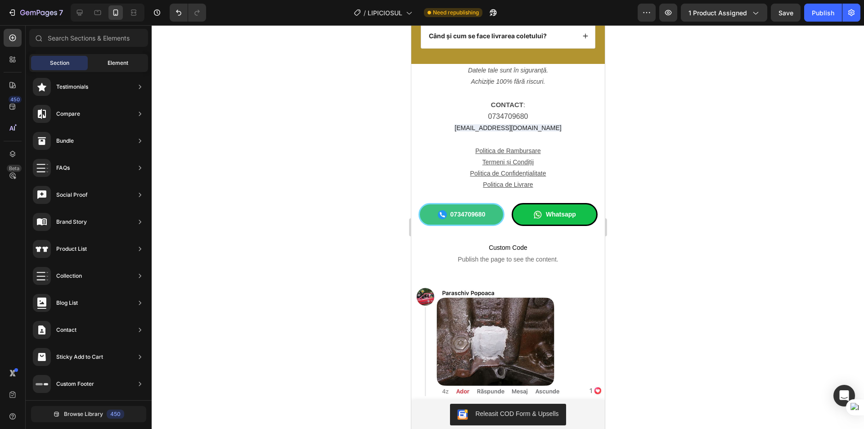
click at [119, 60] on span "Element" at bounding box center [118, 63] width 21 height 8
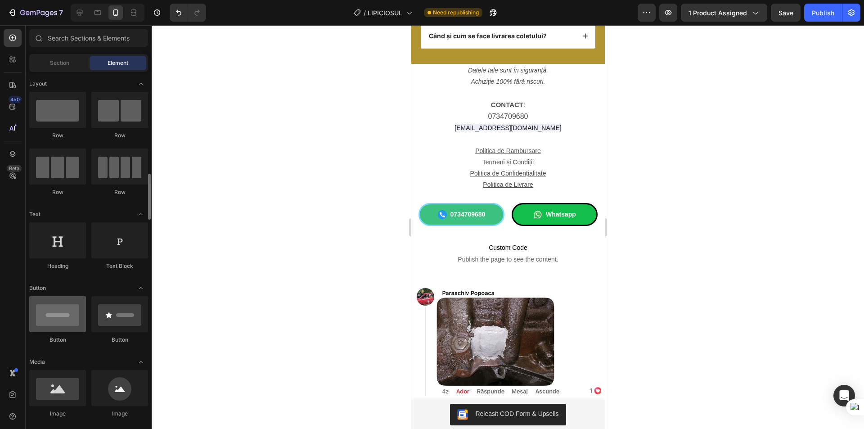
scroll to position [90, 0]
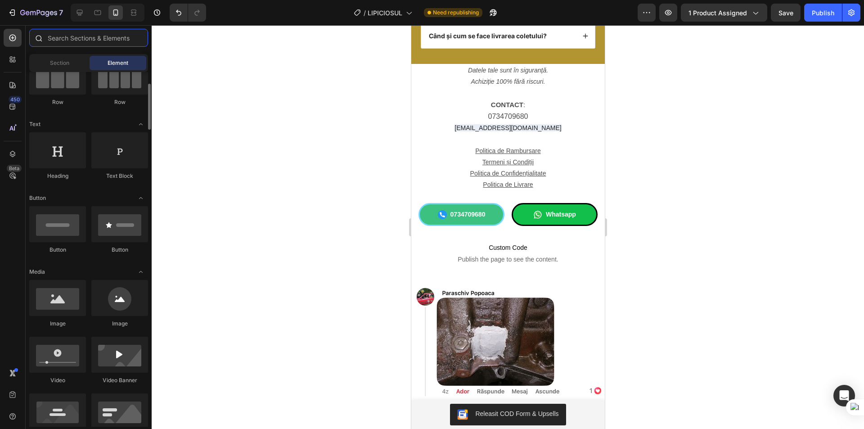
click at [77, 35] on input "text" at bounding box center [88, 38] width 119 height 18
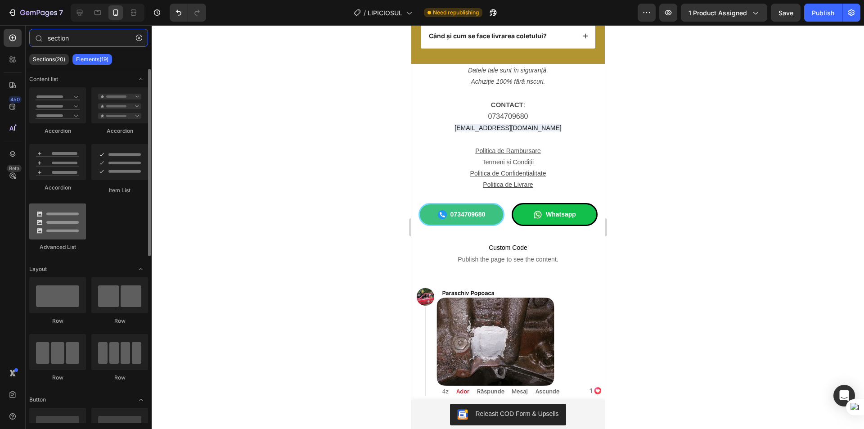
scroll to position [0, 0]
type input "section"
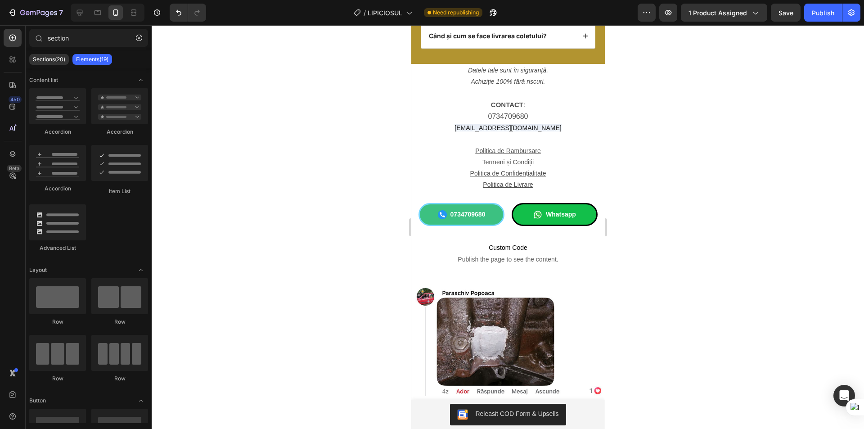
click at [301, 176] on div at bounding box center [508, 226] width 712 height 403
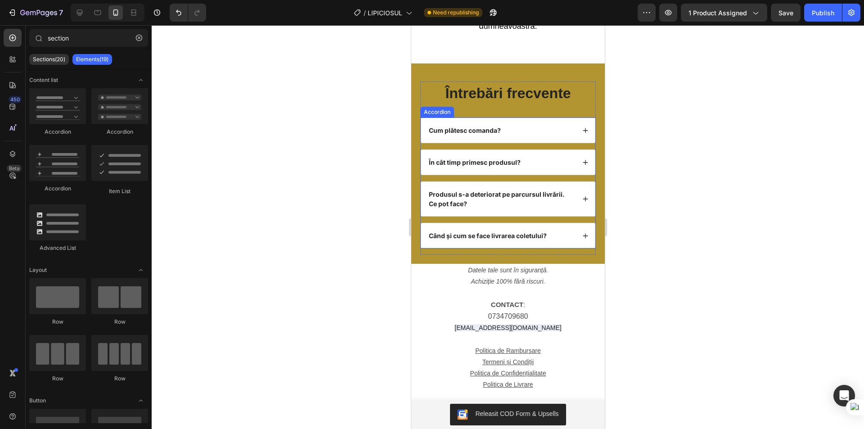
scroll to position [3477, 0]
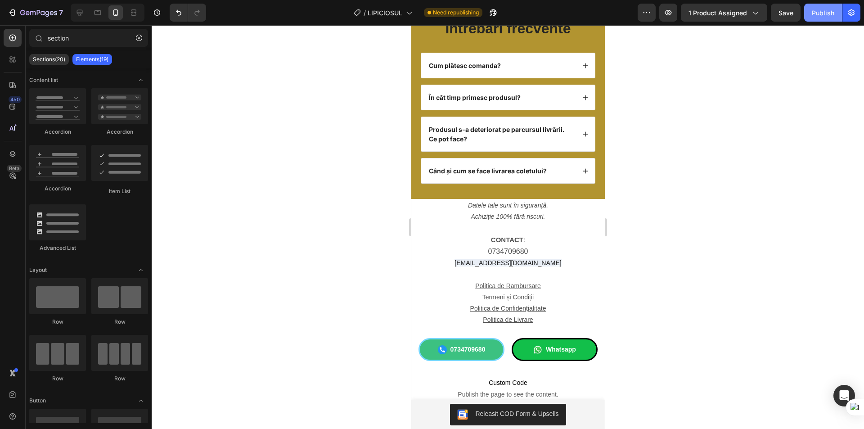
click at [815, 17] on div "Publish" at bounding box center [822, 12] width 22 height 9
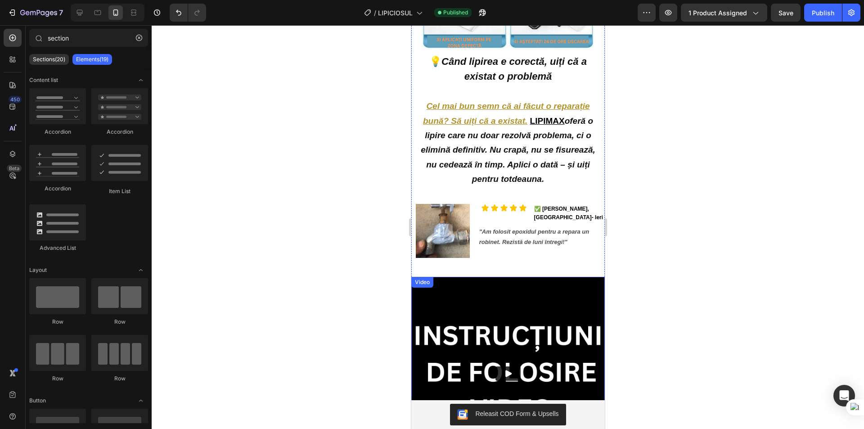
scroll to position [2308, 0]
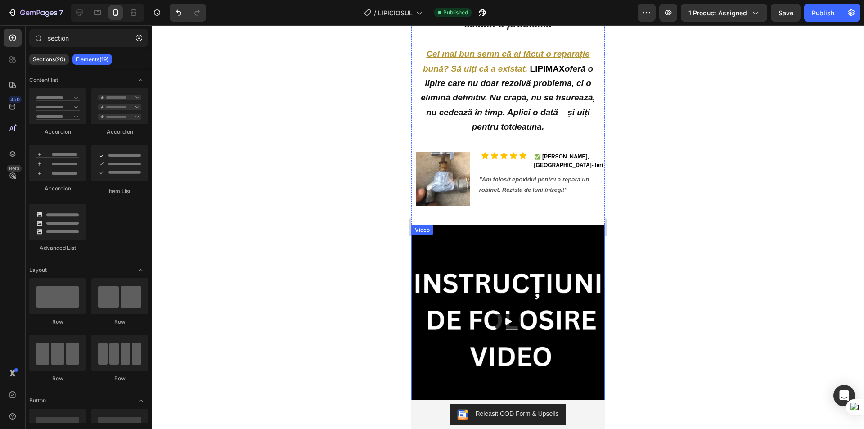
click at [459, 253] on img at bounding box center [507, 320] width 193 height 193
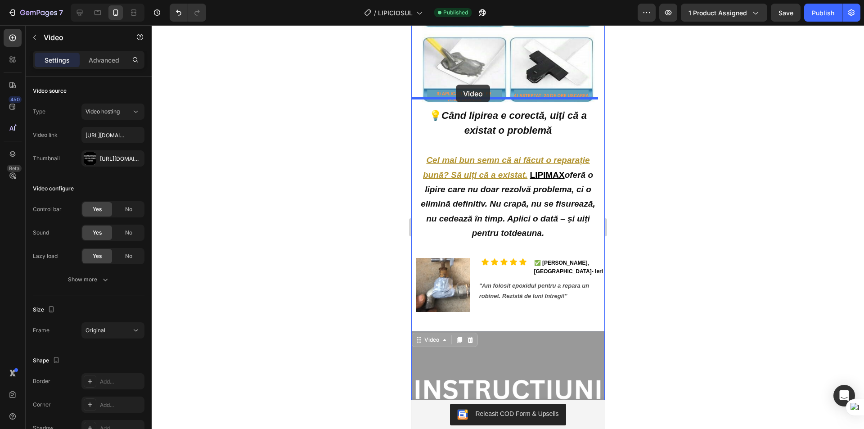
scroll to position [2198, 0]
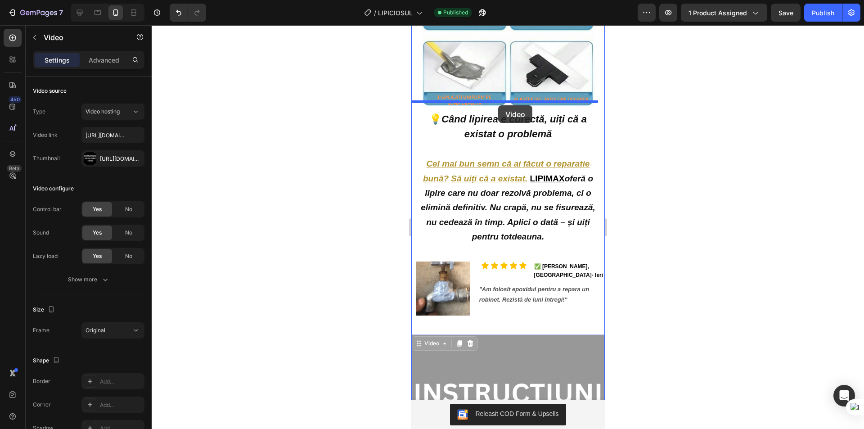
drag, startPoint x: 416, startPoint y: 234, endPoint x: 498, endPoint y: 105, distance: 152.6
click at [498, 105] on div "iPhone 15 Pro Max ( 430 px) iPhone 13 Mini iPhone 13 Pro iPhone 11 Pro Max iPho…" at bounding box center [507, 363] width 193 height 5073
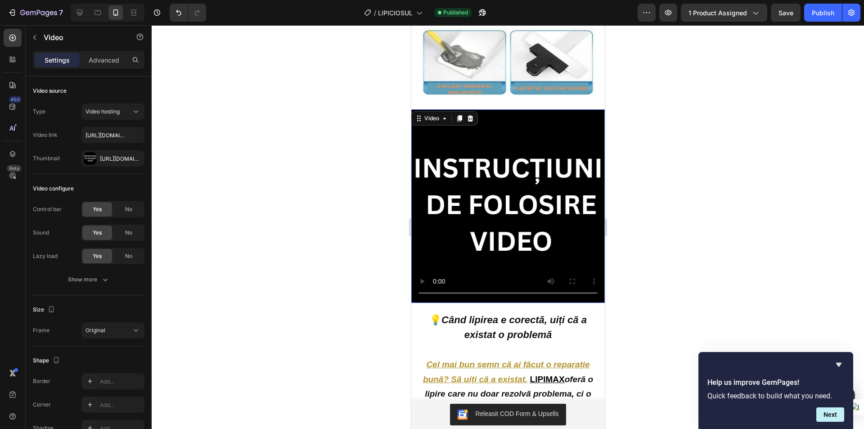
scroll to position [2243, 0]
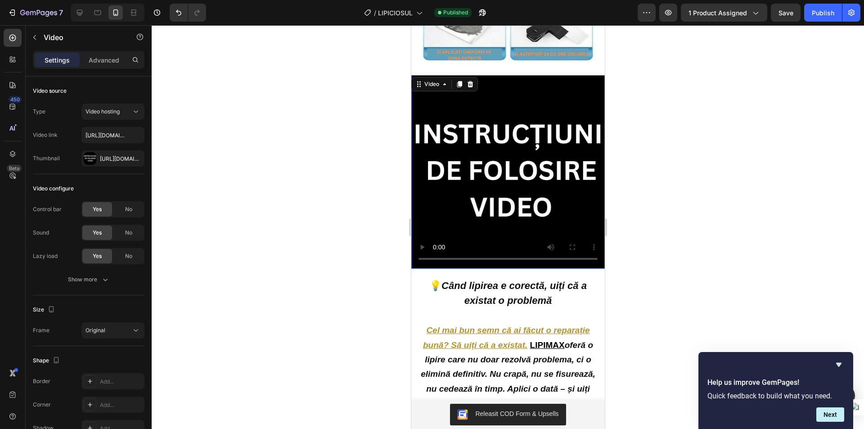
click at [488, 159] on video at bounding box center [507, 171] width 193 height 193
click at [494, 165] on video at bounding box center [507, 171] width 193 height 193
click at [484, 162] on video at bounding box center [507, 171] width 193 height 193
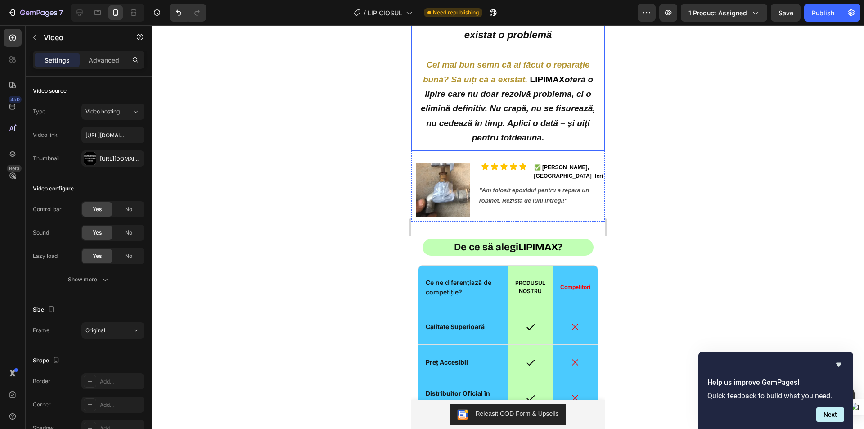
scroll to position [2513, 0]
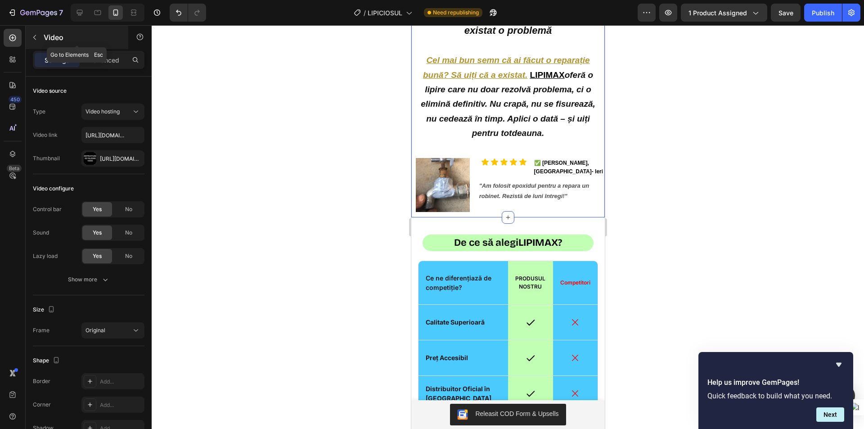
click at [34, 36] on icon "button" at bounding box center [34, 37] width 3 height 5
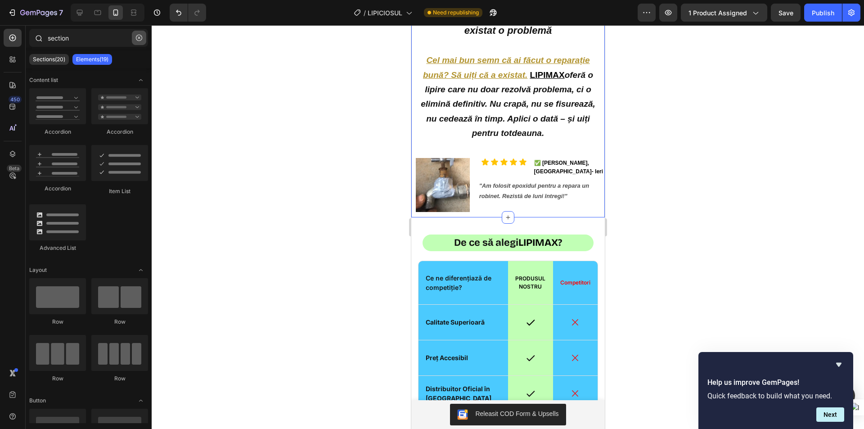
click at [135, 37] on button "button" at bounding box center [139, 38] width 14 height 14
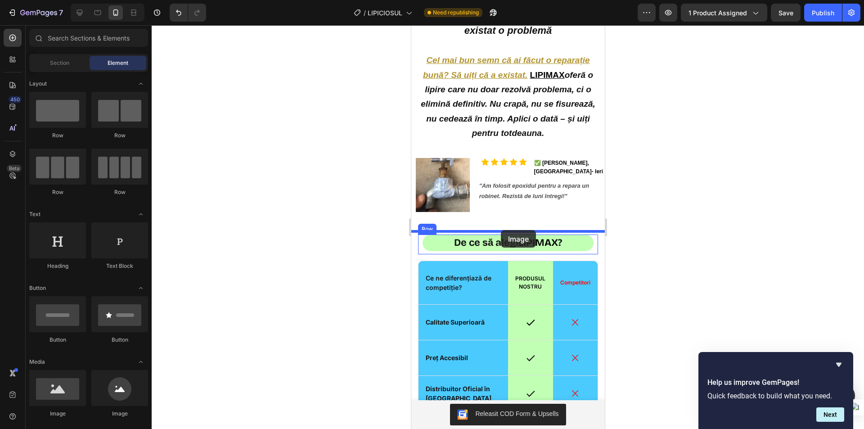
drag, startPoint x: 893, startPoint y: 261, endPoint x: 497, endPoint y: 230, distance: 397.1
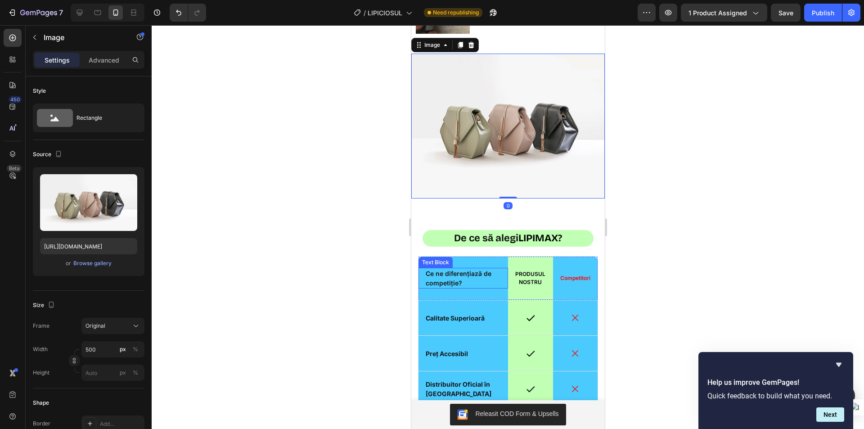
scroll to position [2693, 0]
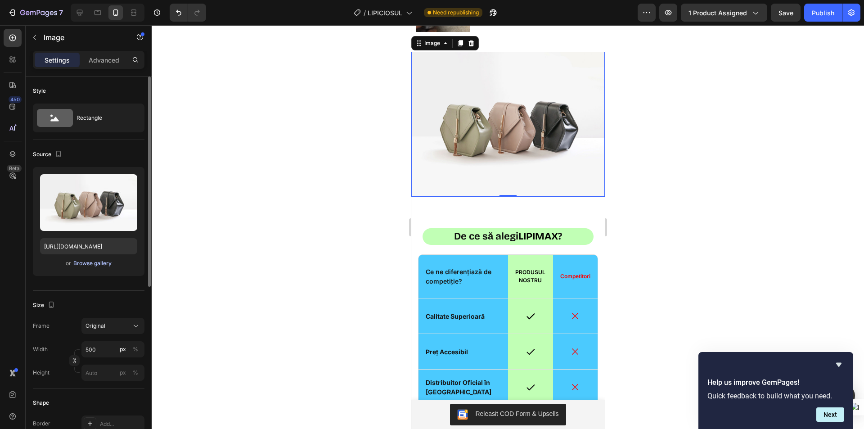
click at [89, 266] on div "Browse gallery" at bounding box center [92, 263] width 38 height 8
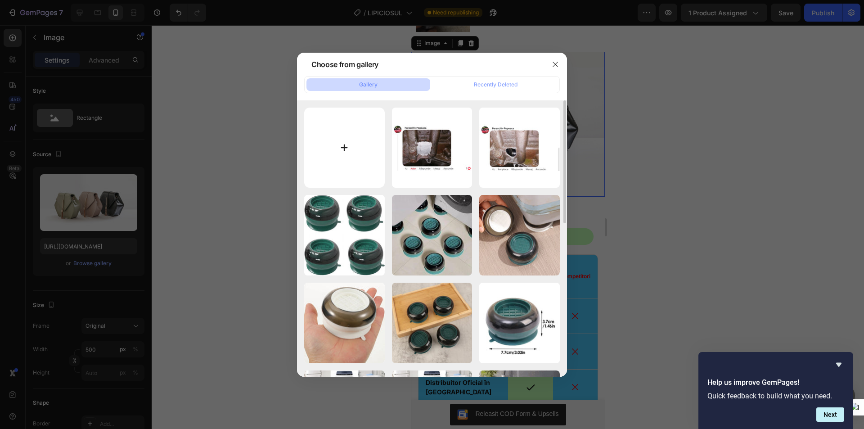
click at [355, 134] on input "file" at bounding box center [344, 148] width 81 height 81
type input "C:\fakepath\WhatsApp Image 2025-09-29 at 01.58.36.jpeg"
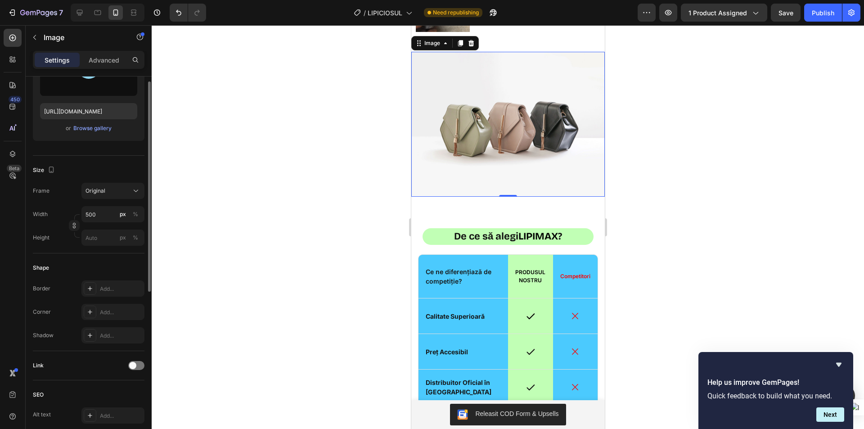
scroll to position [180, 0]
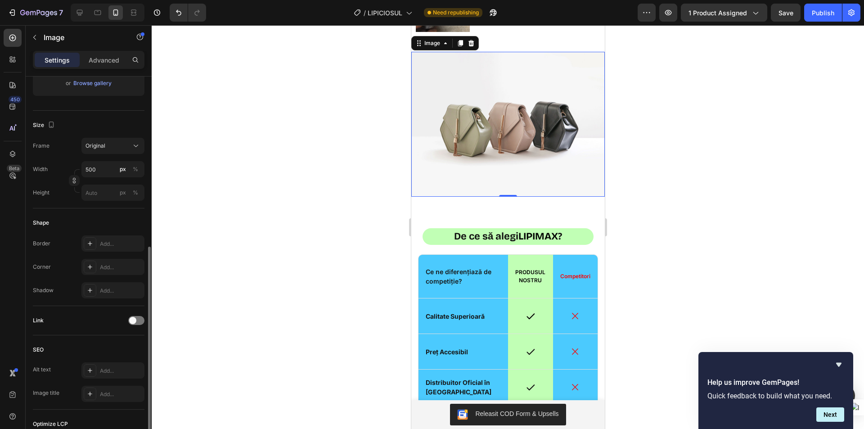
type input "[URL][DOMAIN_NAME]"
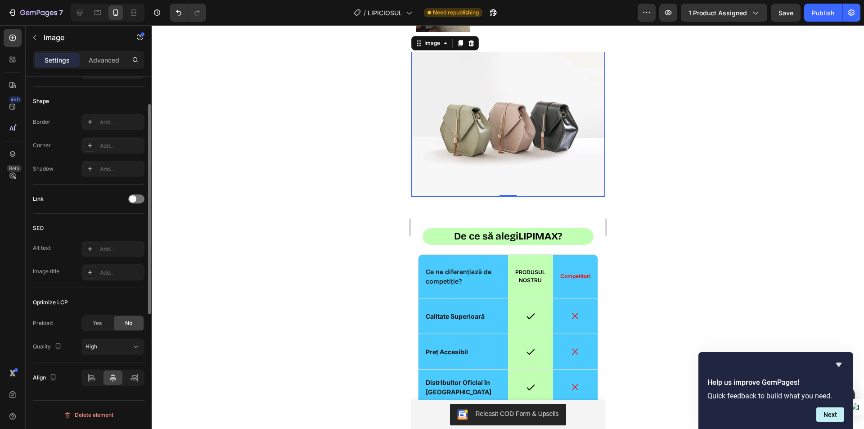
scroll to position [211, 0]
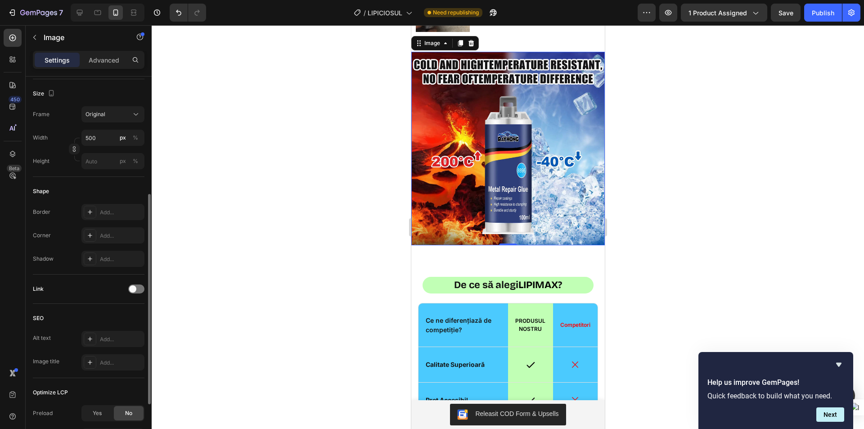
click at [500, 171] on img at bounding box center [507, 148] width 193 height 193
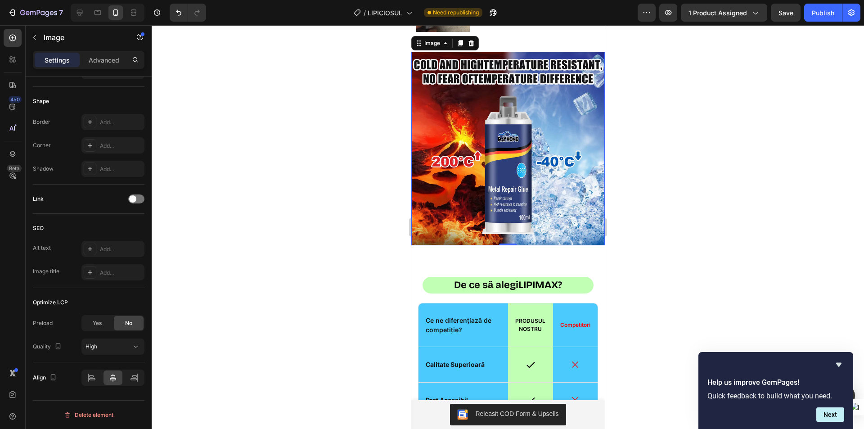
scroll to position [0, 0]
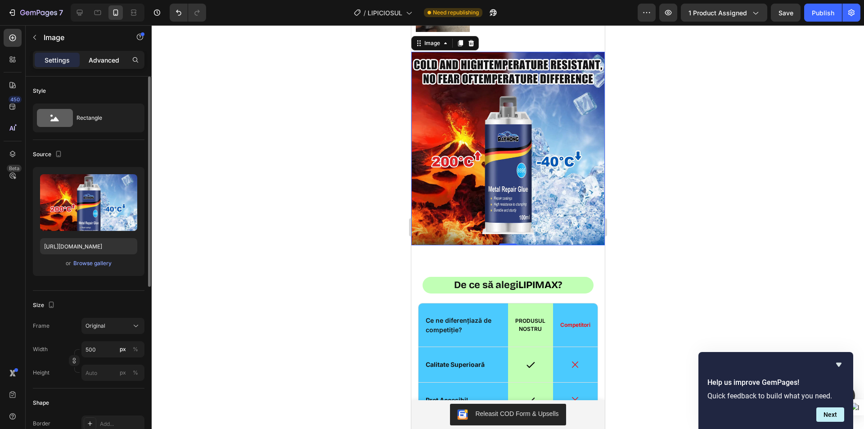
click at [99, 63] on p "Advanced" at bounding box center [104, 59] width 31 height 9
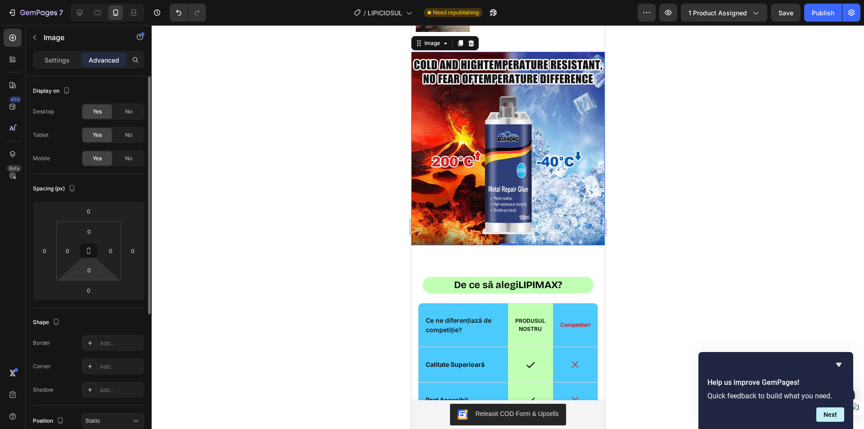
scroll to position [222, 0]
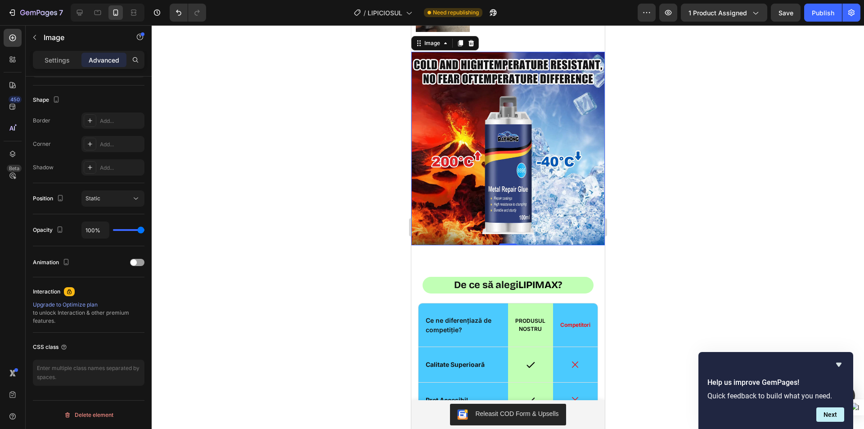
click at [306, 203] on div at bounding box center [508, 226] width 712 height 403
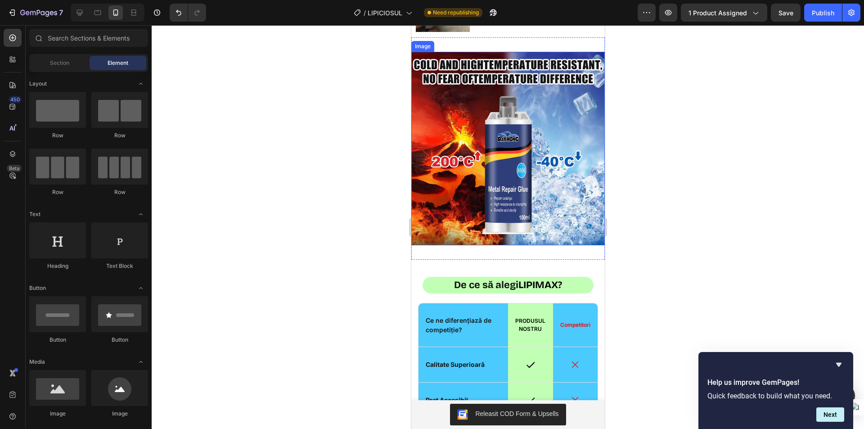
click at [503, 190] on img at bounding box center [507, 148] width 193 height 193
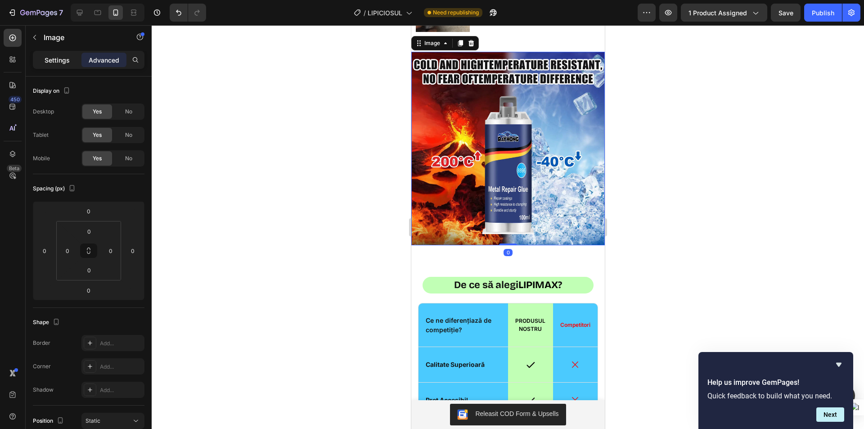
click at [57, 64] on p "Settings" at bounding box center [57, 59] width 25 height 9
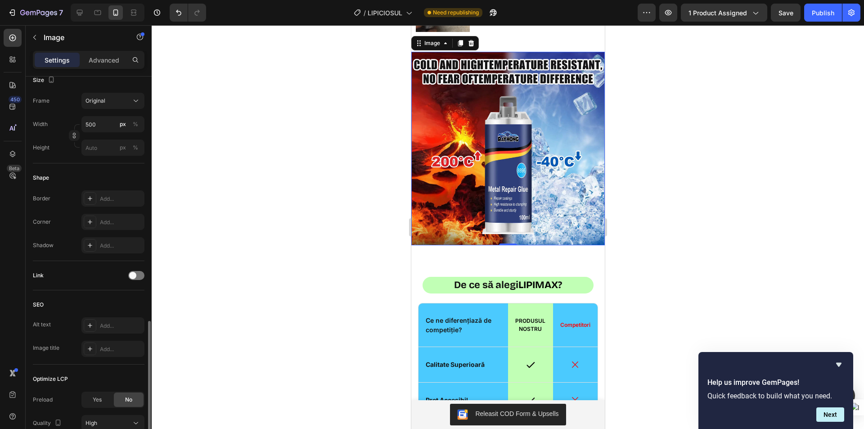
scroll to position [301, 0]
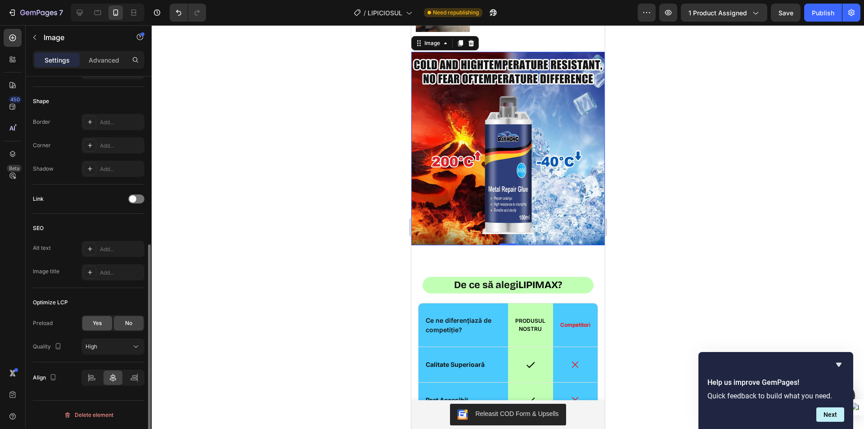
click at [96, 320] on span "Yes" at bounding box center [97, 323] width 9 height 8
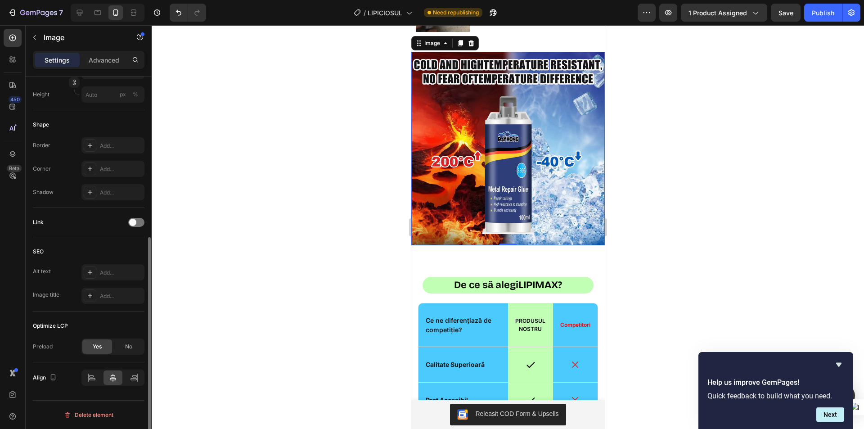
scroll to position [278, 0]
click at [296, 196] on div at bounding box center [508, 226] width 712 height 403
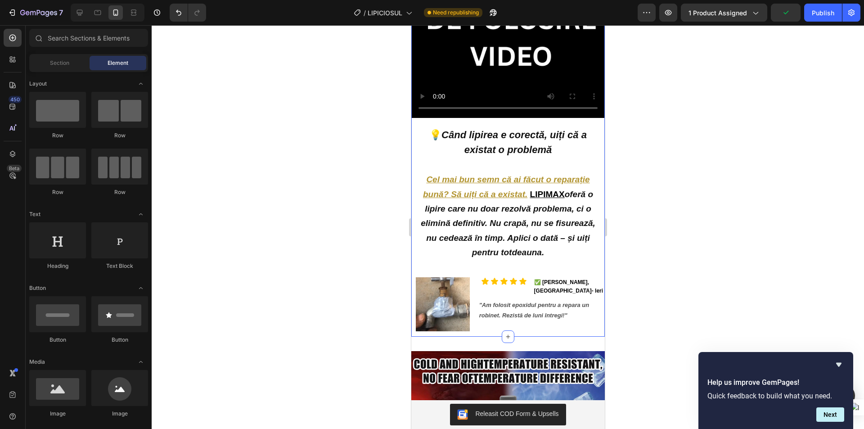
scroll to position [2288, 0]
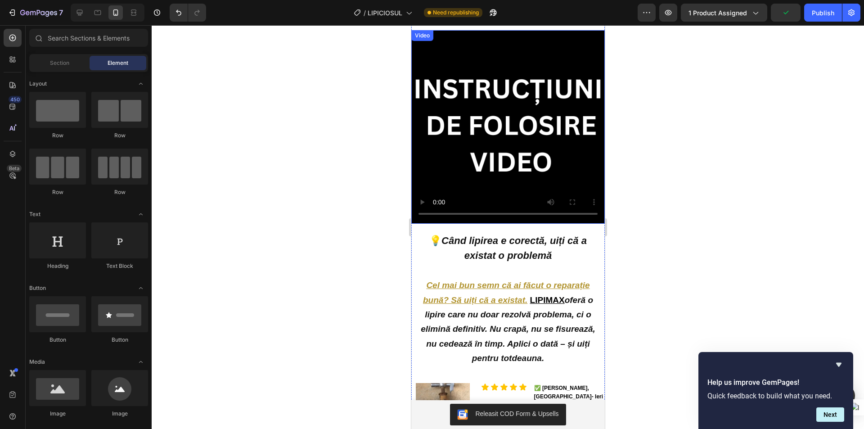
click at [487, 132] on video at bounding box center [507, 126] width 193 height 193
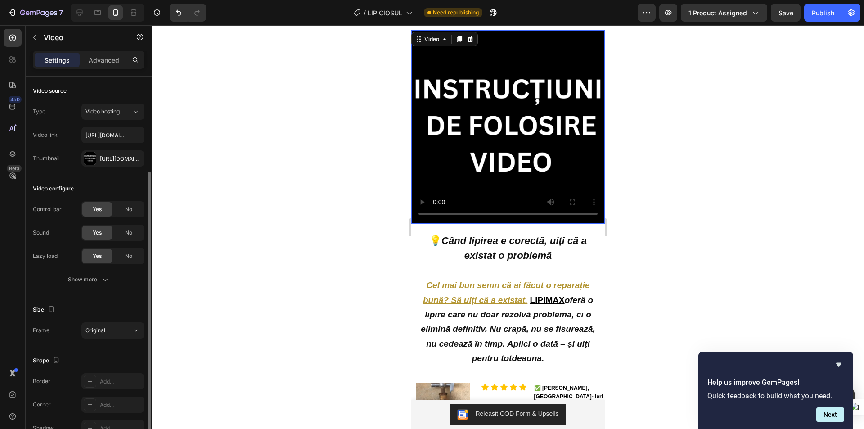
scroll to position [50, 0]
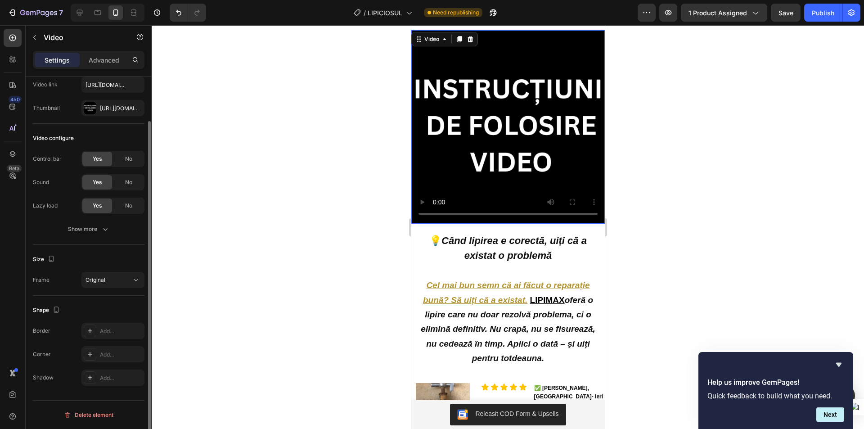
click at [337, 214] on div at bounding box center [508, 226] width 712 height 403
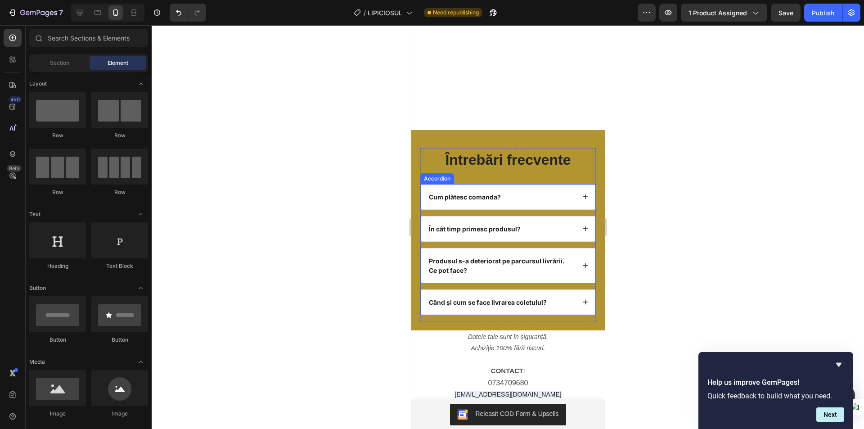
scroll to position [3727, 0]
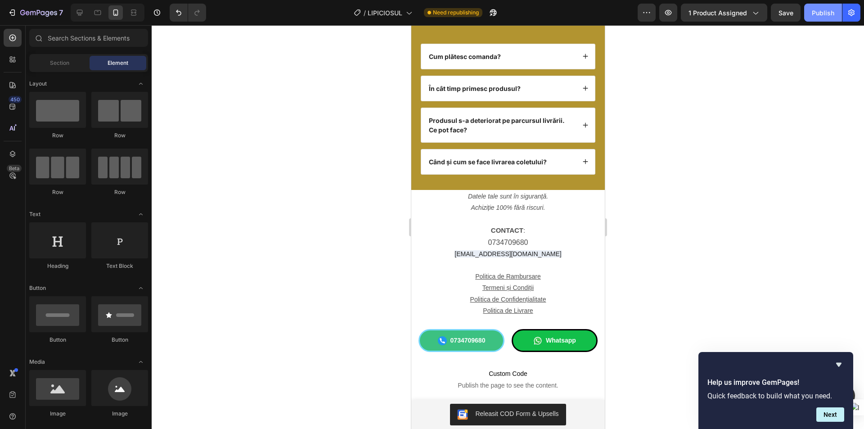
click at [817, 16] on div "Publish" at bounding box center [822, 12] width 22 height 9
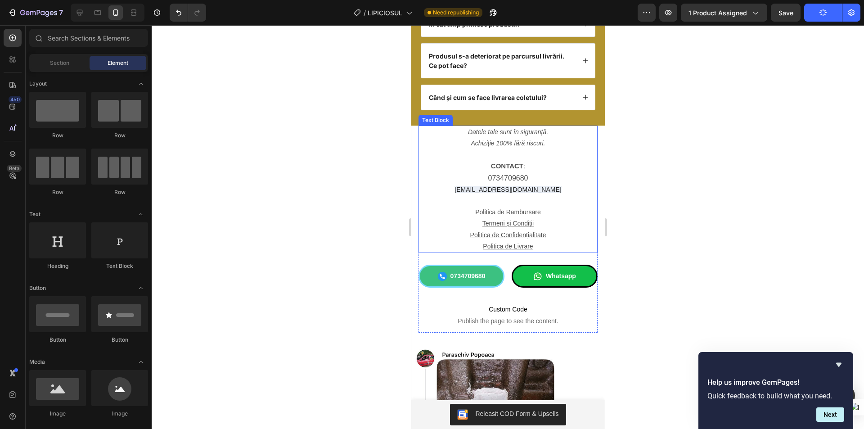
scroll to position [3817, 0]
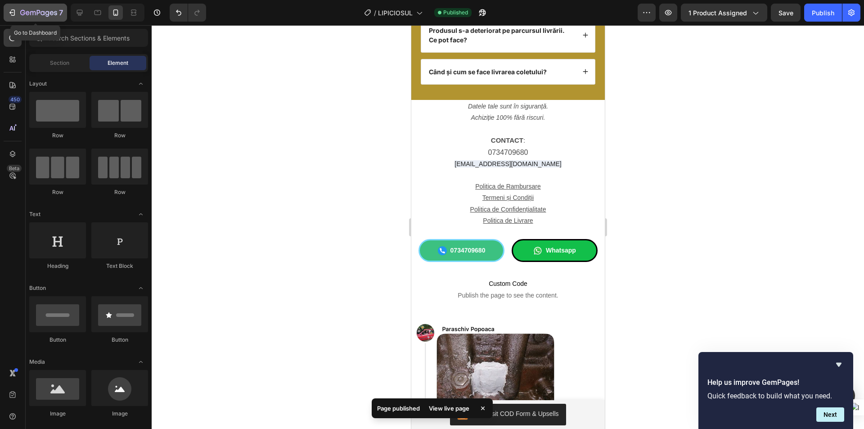
click at [32, 7] on button "7" at bounding box center [35, 13] width 63 height 18
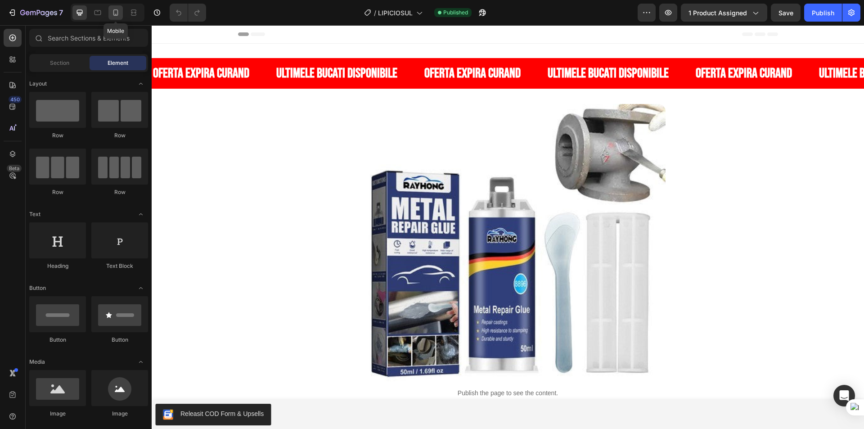
click at [117, 10] on icon at bounding box center [115, 12] width 9 height 9
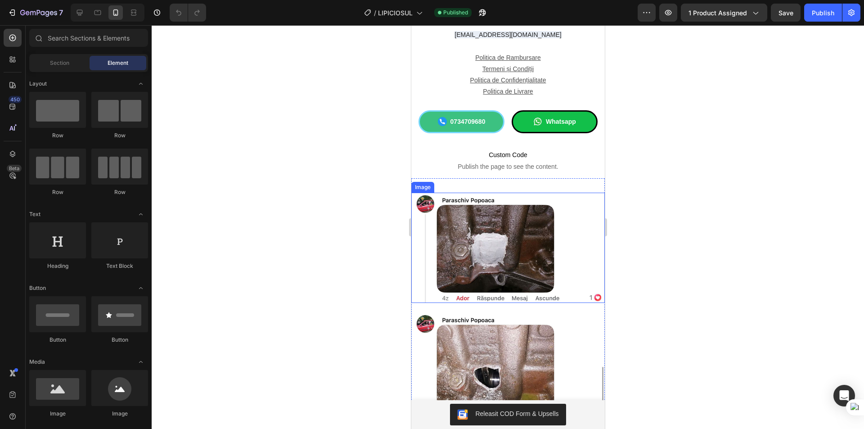
scroll to position [3802, 0]
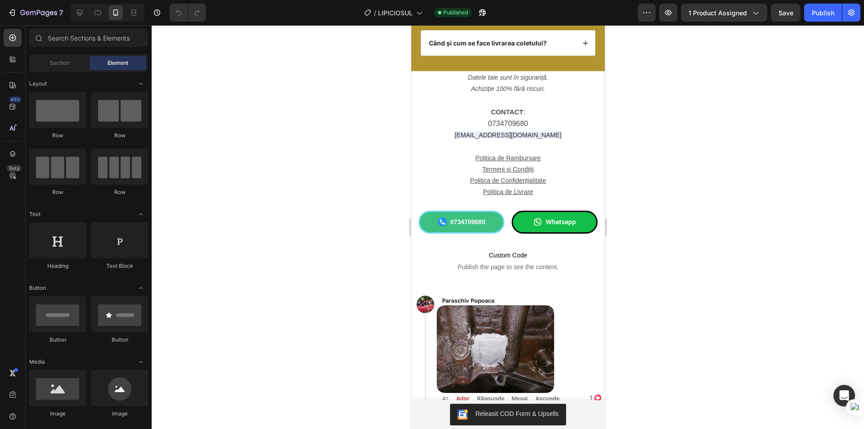
click at [414, 150] on section "Datele tale sunt în siguranță. Achiziție 100% fără riscuri. CONTACT : 073470968…" at bounding box center [507, 174] width 193 height 207
click at [426, 177] on p "Politica de Confidențialitate" at bounding box center [507, 180] width 177 height 11
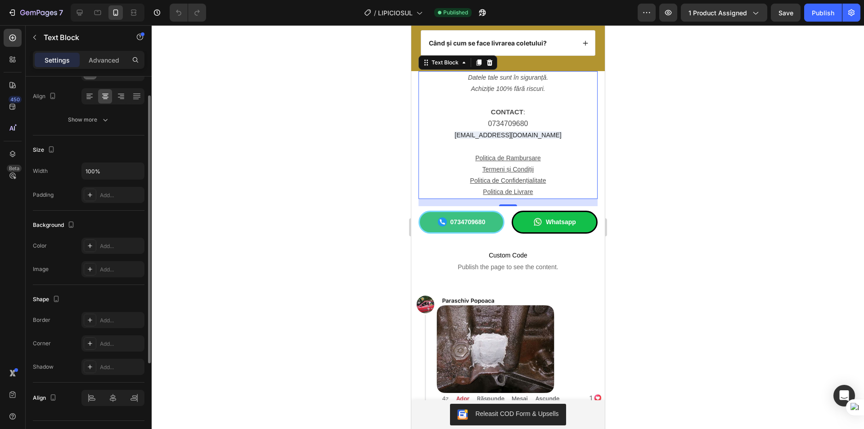
scroll to position [155, 0]
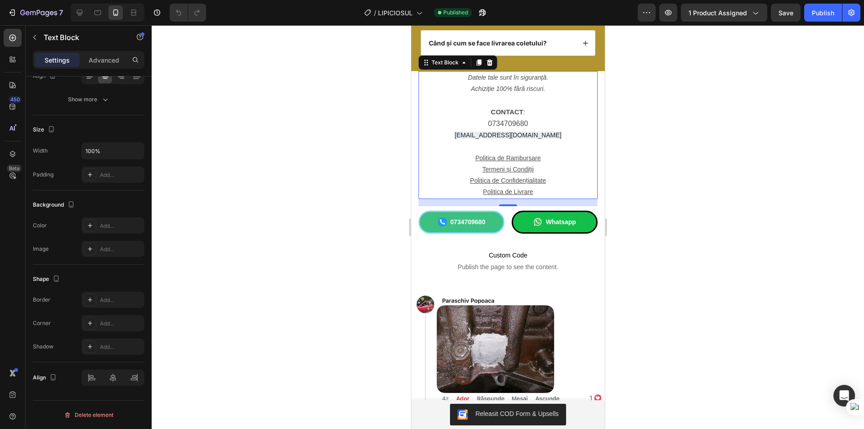
drag, startPoint x: 413, startPoint y: 253, endPoint x: 417, endPoint y: 291, distance: 38.9
click at [413, 253] on section "Datele tale sunt în siguranță. Achiziție 100% fără riscuri. CONTACT : 073470968…" at bounding box center [507, 174] width 193 height 207
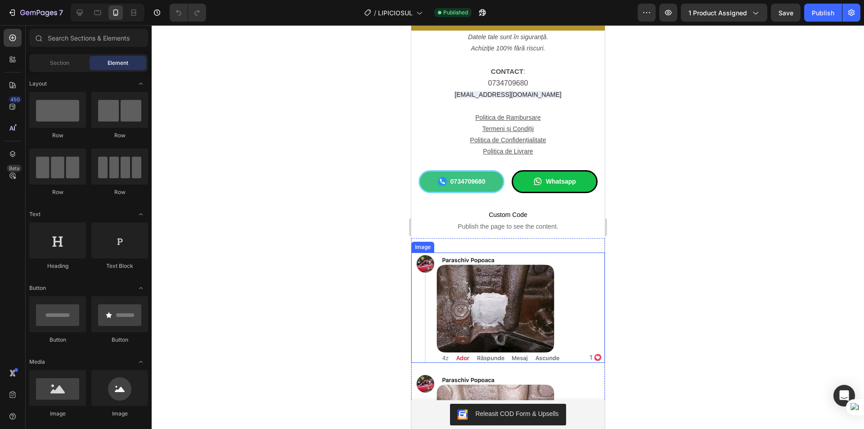
scroll to position [3847, 0]
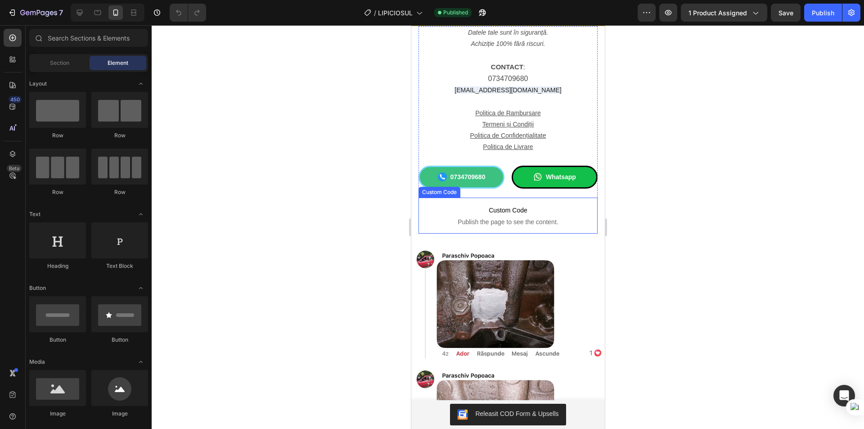
click at [421, 223] on span "Publish the page to see the content." at bounding box center [507, 221] width 179 height 9
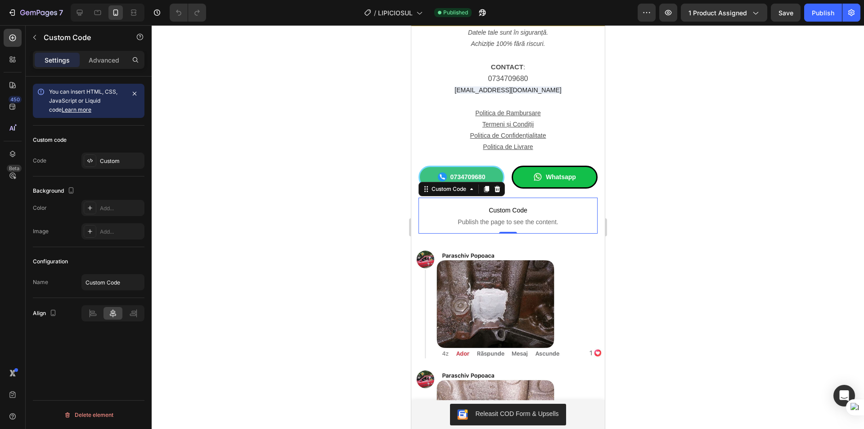
click at [415, 223] on section "Datele tale sunt în siguranță. Achiziție 100% fără riscuri. CONTACT : 073470968…" at bounding box center [507, 129] width 193 height 207
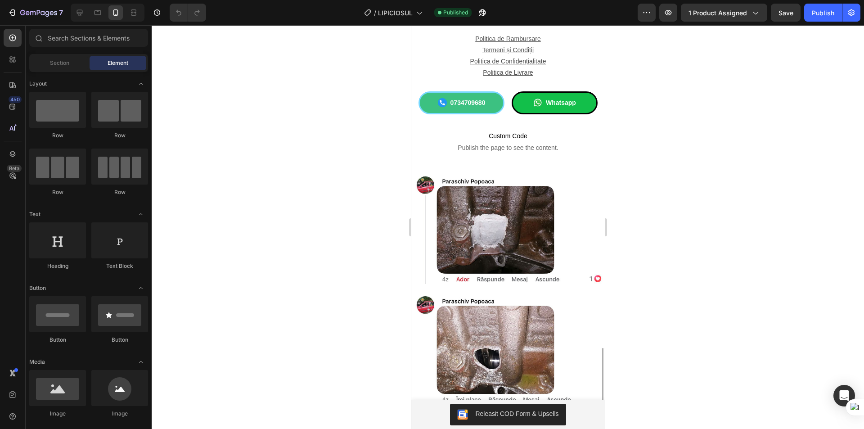
scroll to position [3892, 0]
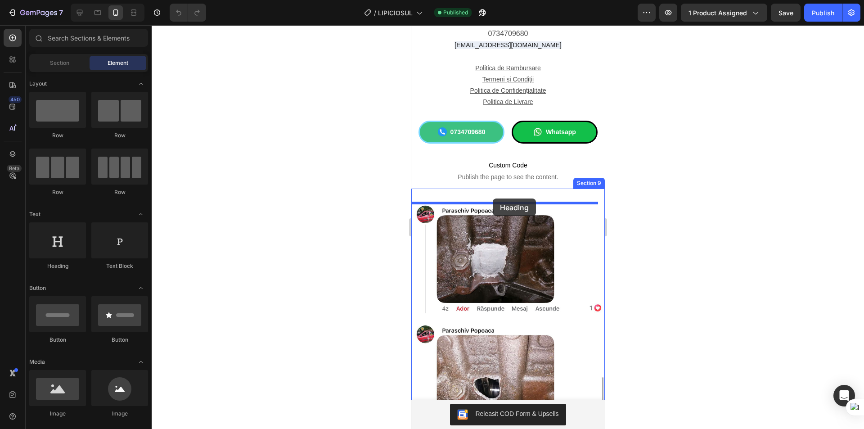
drag, startPoint x: 490, startPoint y: 199, endPoint x: 1030, endPoint y: 226, distance: 540.0
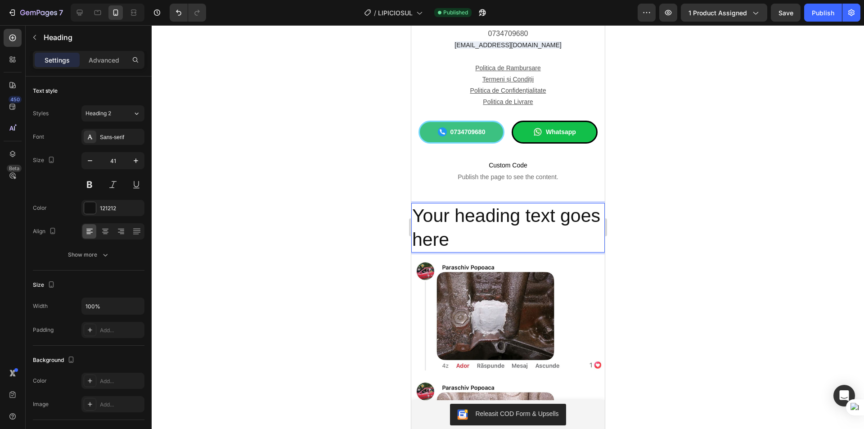
click at [494, 243] on h2 "Your heading text goes here" at bounding box center [507, 228] width 193 height 50
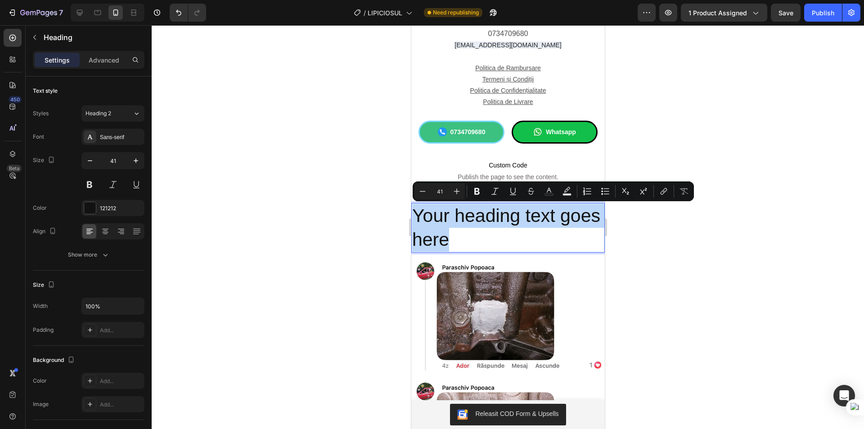
drag, startPoint x: 493, startPoint y: 241, endPoint x: 416, endPoint y: 220, distance: 79.9
click at [416, 220] on p "Your heading text goes here" at bounding box center [508, 228] width 192 height 48
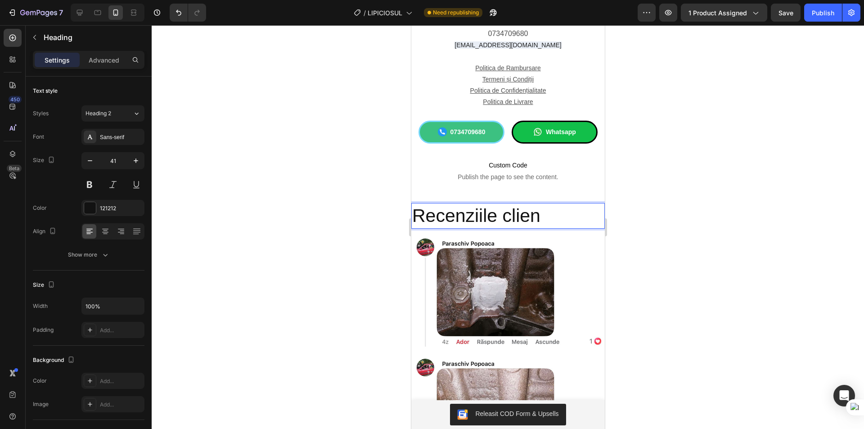
click at [541, 216] on p "Recenziile clien" at bounding box center [508, 216] width 192 height 24
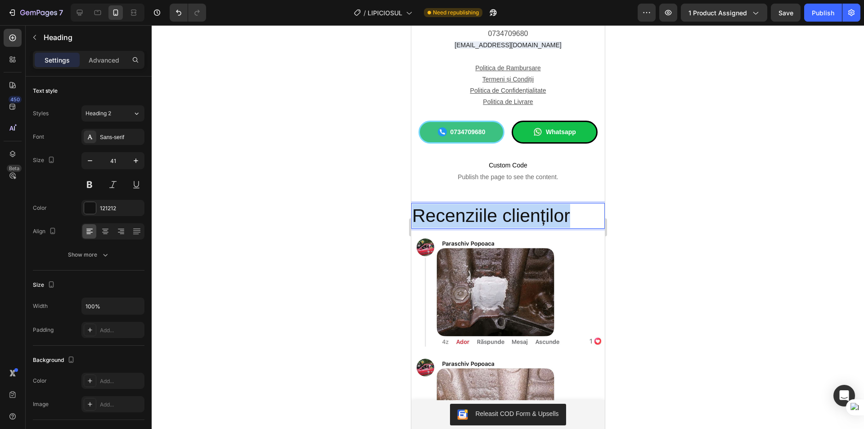
drag, startPoint x: 570, startPoint y: 218, endPoint x: 414, endPoint y: 222, distance: 156.1
click at [414, 222] on p "Recenziile clienților" at bounding box center [508, 216] width 192 height 24
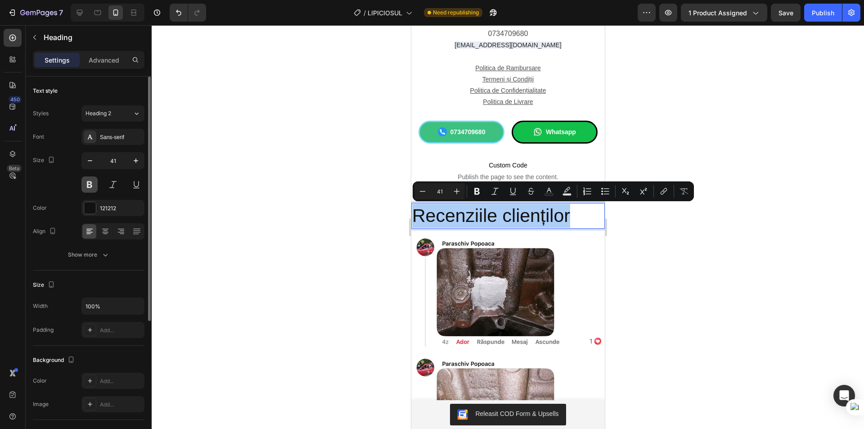
click at [90, 188] on button at bounding box center [89, 184] width 16 height 16
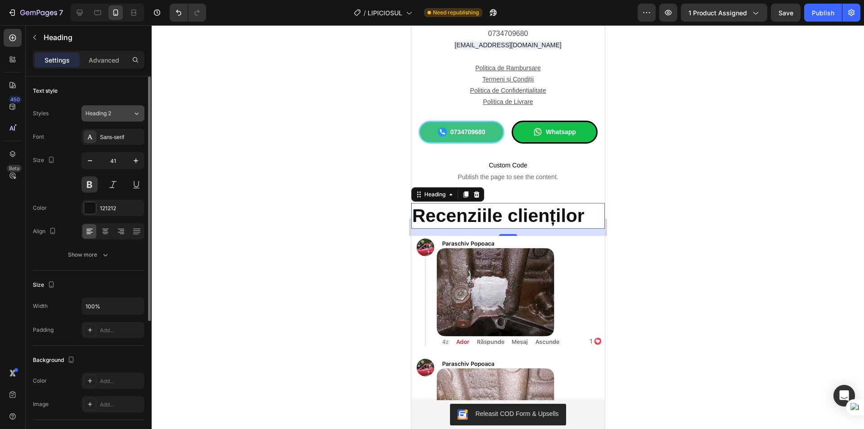
click at [123, 114] on div "Heading 2" at bounding box center [108, 113] width 47 height 8
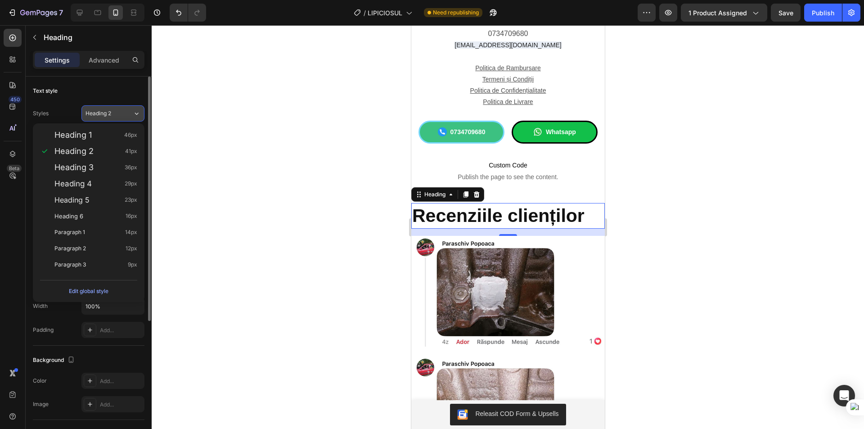
click at [123, 114] on div "Heading 2" at bounding box center [108, 113] width 47 height 8
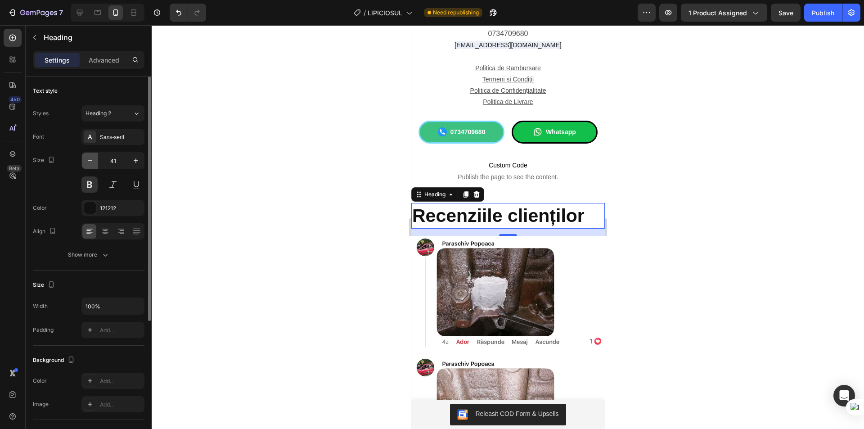
click at [89, 163] on icon "button" at bounding box center [89, 160] width 9 height 9
type input "40"
click at [108, 233] on icon at bounding box center [105, 231] width 9 height 9
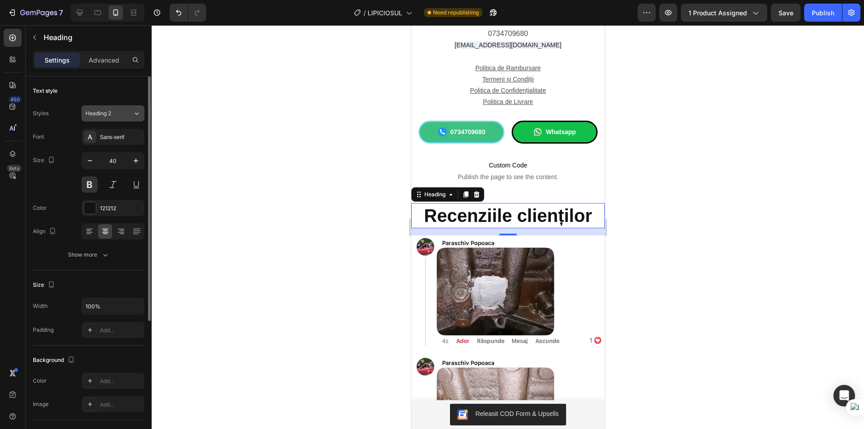
click at [113, 112] on div "Heading 2" at bounding box center [103, 113] width 36 height 8
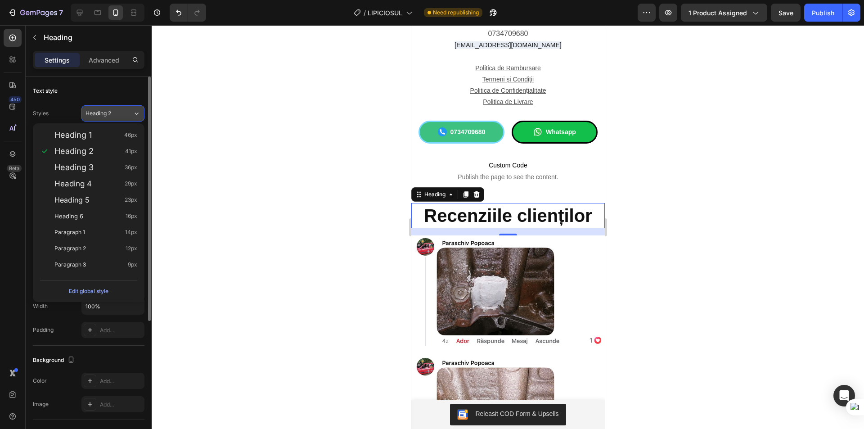
click at [113, 112] on div "Heading 2" at bounding box center [103, 113] width 36 height 8
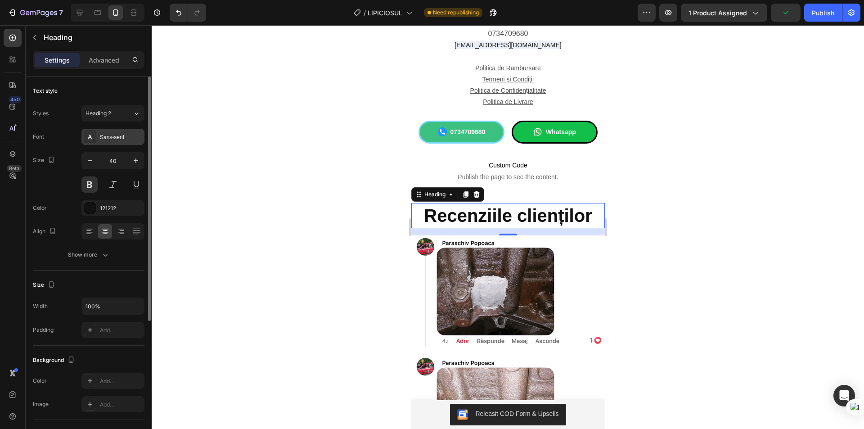
click at [114, 135] on div "Sans-serif" at bounding box center [121, 137] width 42 height 8
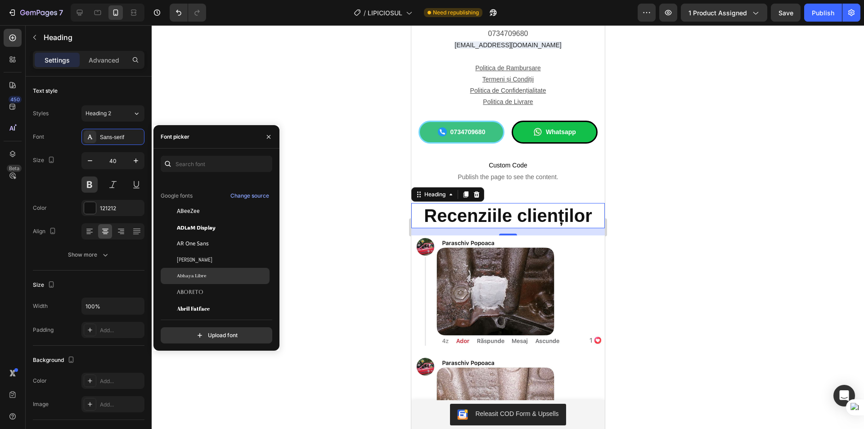
scroll to position [90, 0]
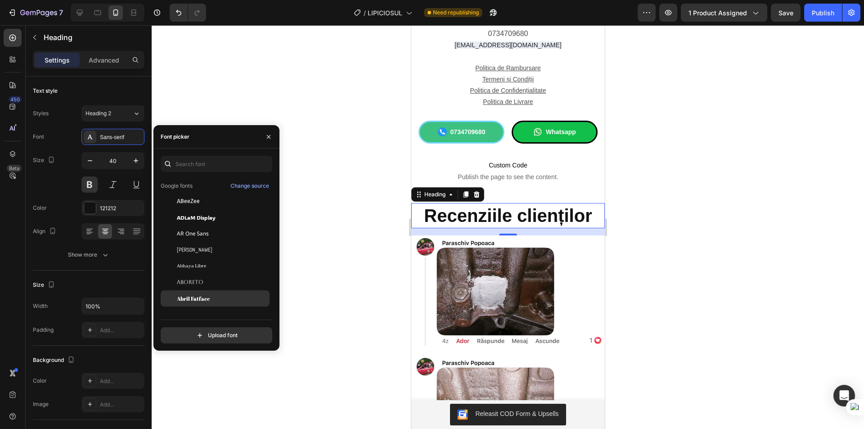
click at [208, 291] on div "Abril Fatface" at bounding box center [215, 298] width 109 height 16
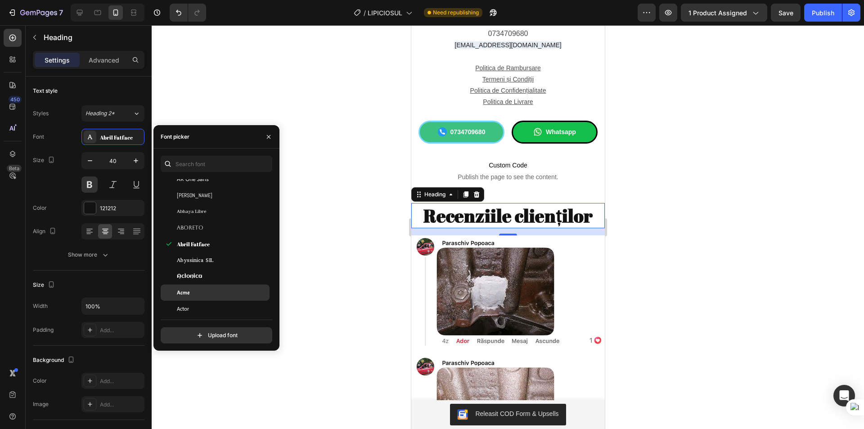
scroll to position [180, 0]
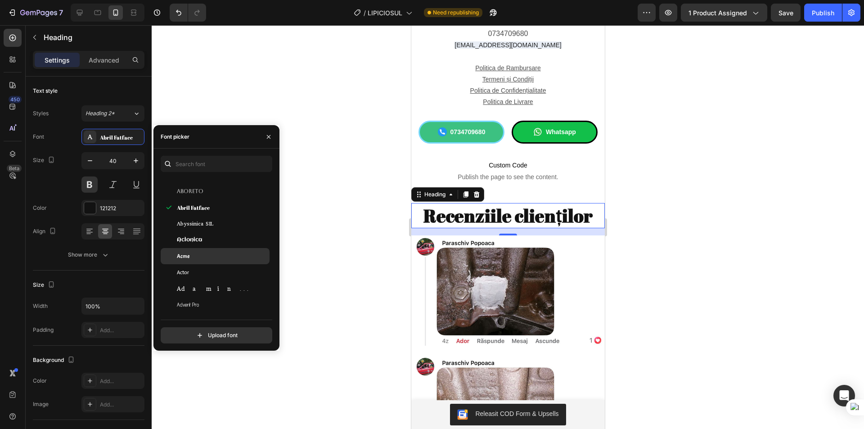
click at [212, 253] on div "Acme" at bounding box center [222, 256] width 91 height 8
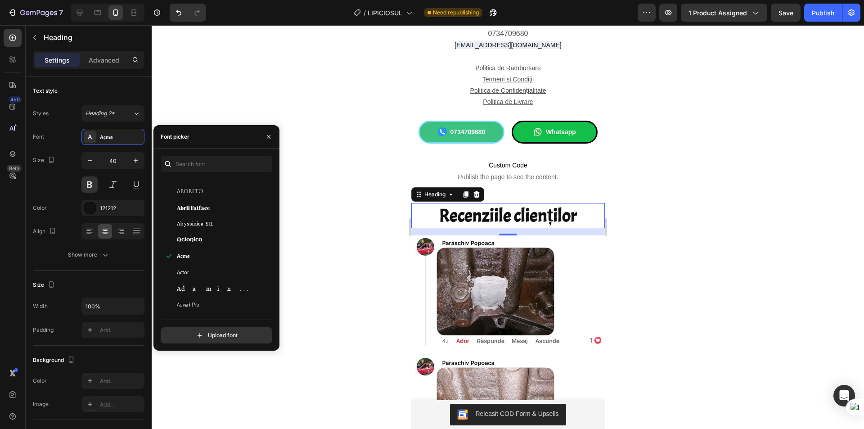
click at [306, 222] on div at bounding box center [508, 226] width 712 height 403
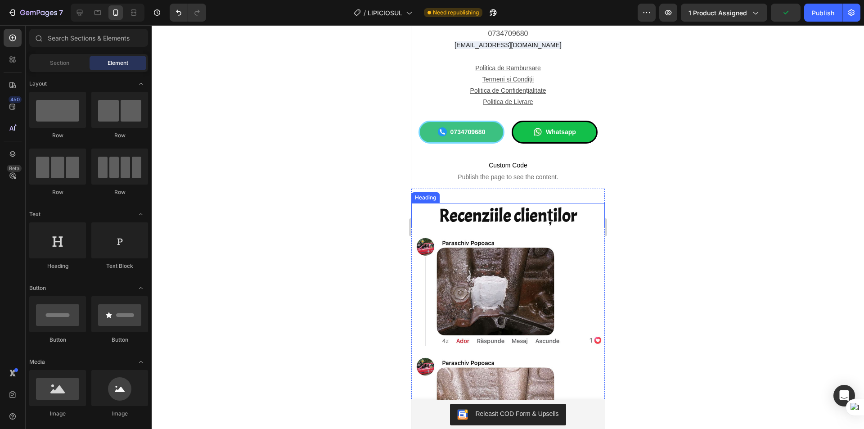
click at [576, 217] on p "Recenziile clienților" at bounding box center [508, 215] width 192 height 23
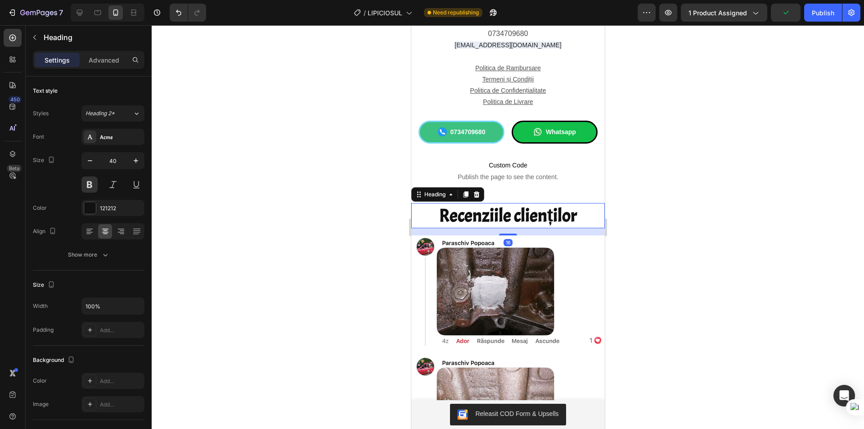
click at [668, 194] on div at bounding box center [508, 226] width 712 height 403
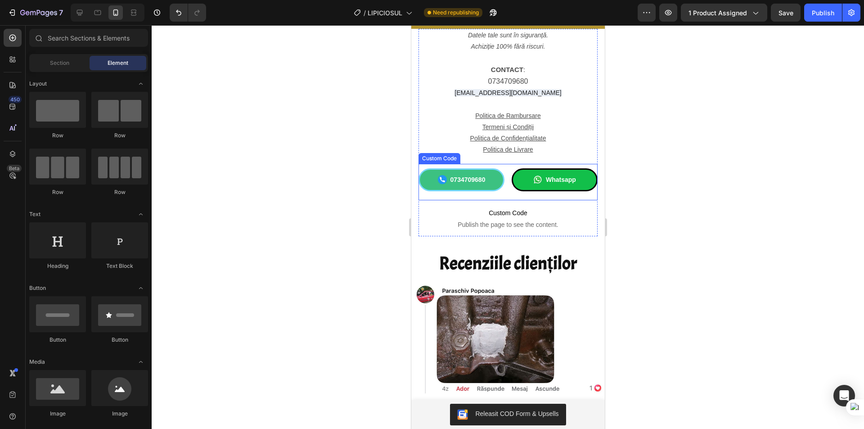
scroll to position [3847, 0]
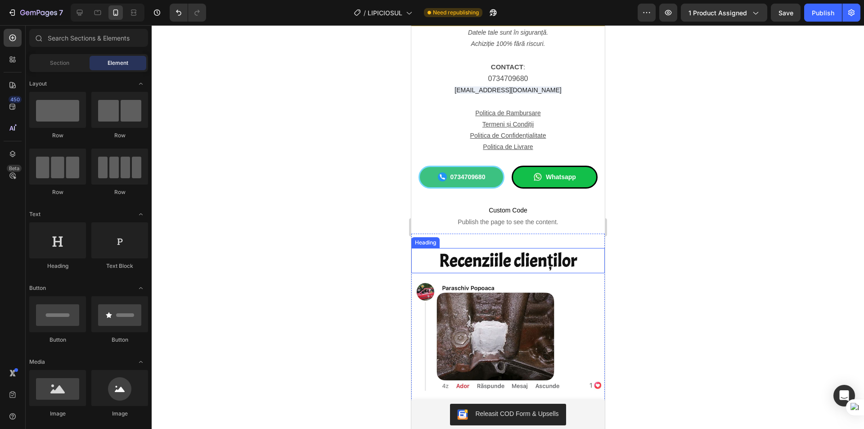
click at [577, 263] on h2 "Recenziile clienților" at bounding box center [507, 260] width 193 height 25
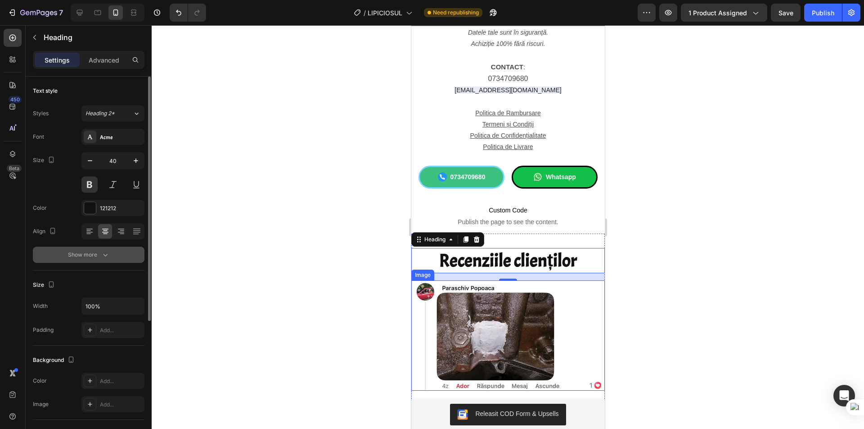
click at [87, 258] on div "Show more" at bounding box center [89, 254] width 42 height 9
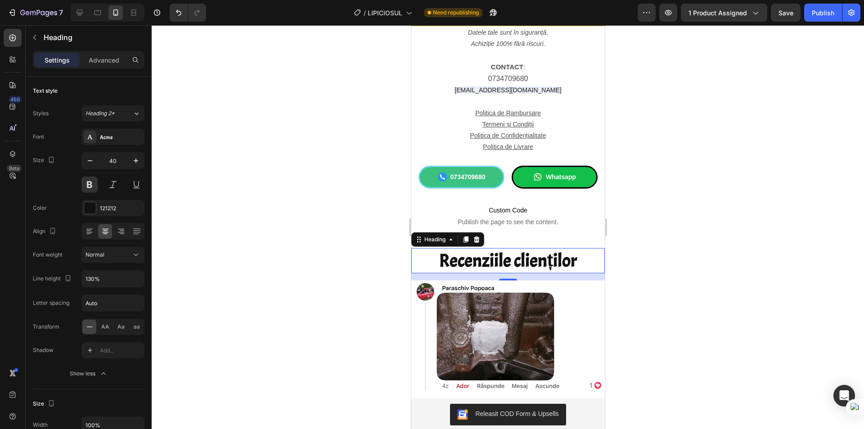
click at [579, 262] on h2 "Recenziile clienților" at bounding box center [507, 260] width 193 height 25
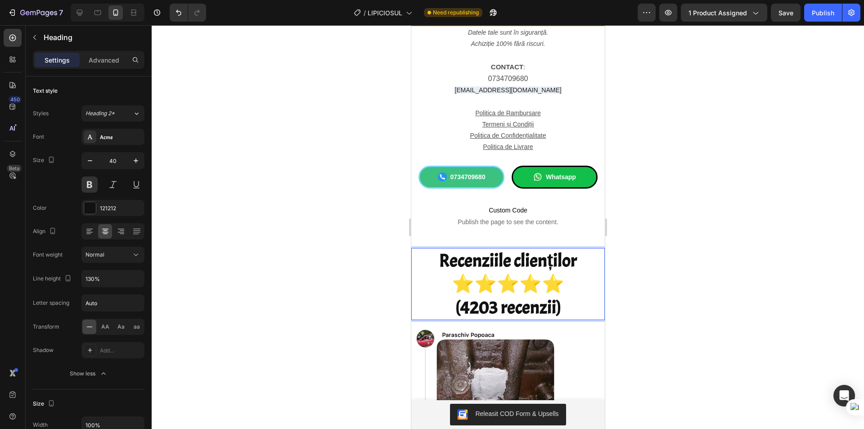
click at [576, 262] on p "Recenziile clienților ⭐⭐⭐⭐⭐ (4203 recenzii)" at bounding box center [508, 284] width 192 height 70
click at [551, 309] on p "Recenziile clienților : ⭐⭐⭐⭐⭐ (4203 recenzii)" at bounding box center [508, 284] width 192 height 70
drag, startPoint x: 564, startPoint y: 309, endPoint x: 446, endPoint y: 305, distance: 117.9
click at [448, 306] on p "Recenziile clienților : ⭐⭐⭐⭐⭐ (4203 recenzii)" at bounding box center [508, 284] width 192 height 70
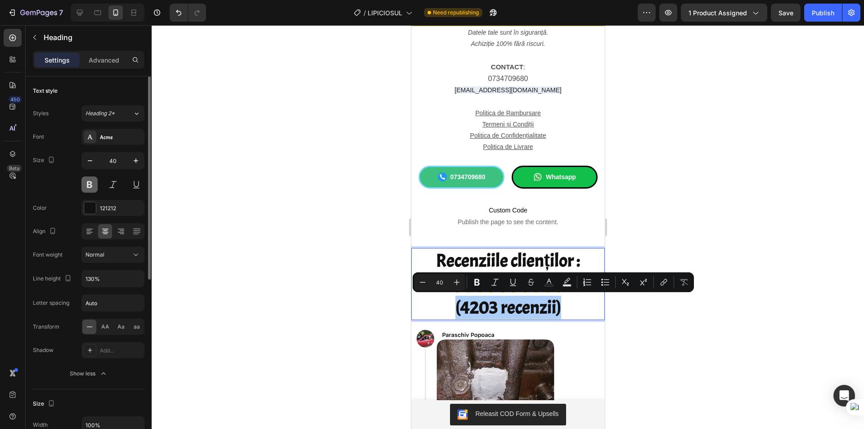
click at [86, 184] on button at bounding box center [89, 184] width 16 height 16
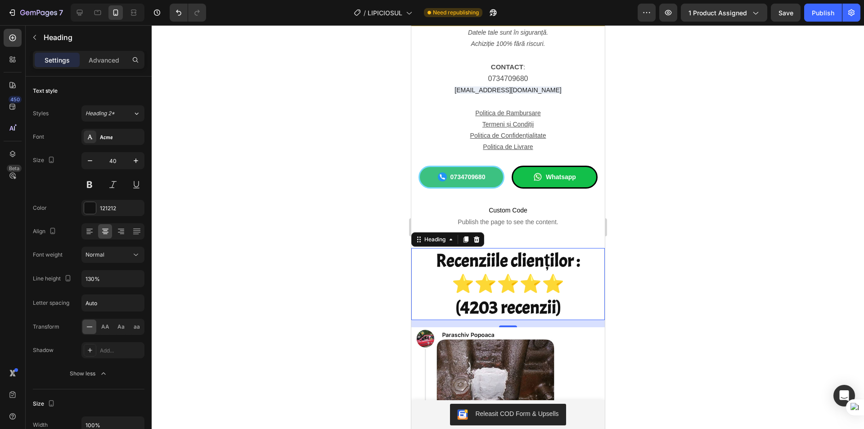
click at [561, 309] on p "Recenziile clienților : ⭐⭐⭐⭐⭐ (4203 recenzii)" at bounding box center [508, 284] width 192 height 70
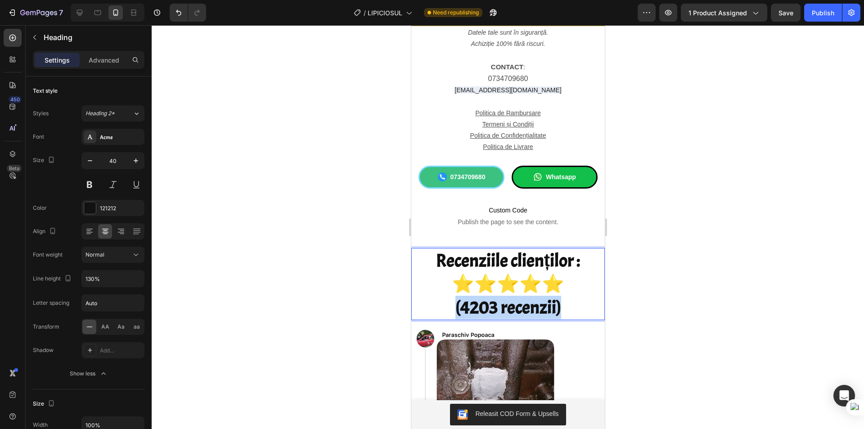
drag, startPoint x: 561, startPoint y: 309, endPoint x: 448, endPoint y: 306, distance: 112.9
click at [448, 306] on p "Recenziile clienților : ⭐⭐⭐⭐⭐ (4203 recenzii)" at bounding box center [508, 284] width 192 height 70
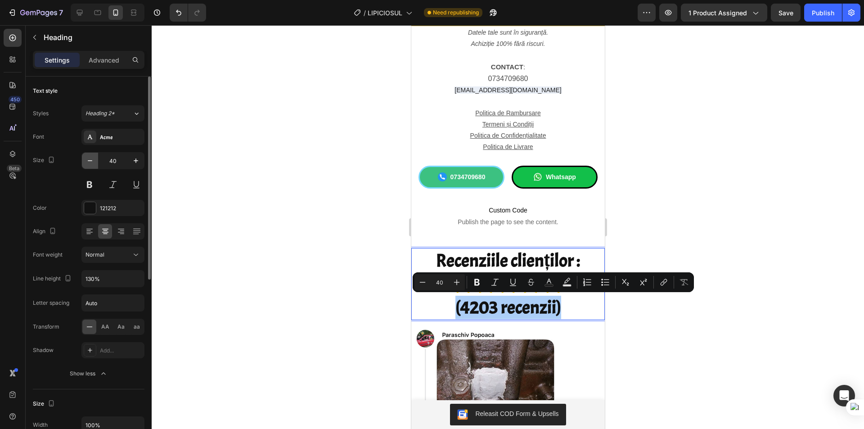
click at [88, 164] on icon "button" at bounding box center [89, 160] width 9 height 9
type input "39"
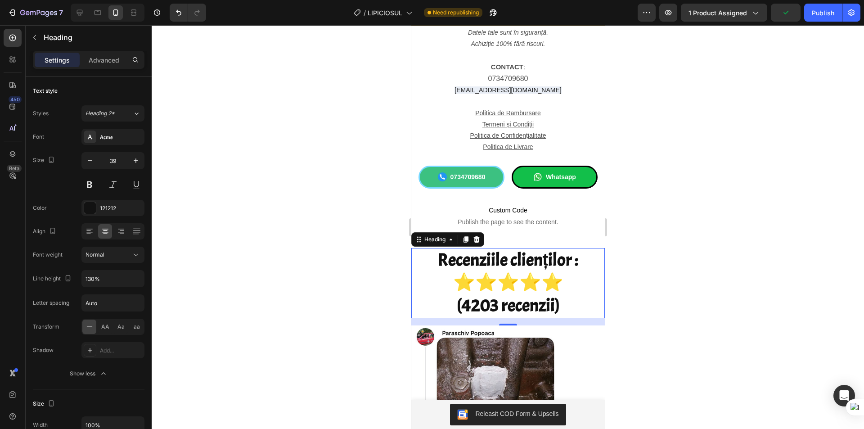
click at [273, 211] on div at bounding box center [508, 226] width 712 height 403
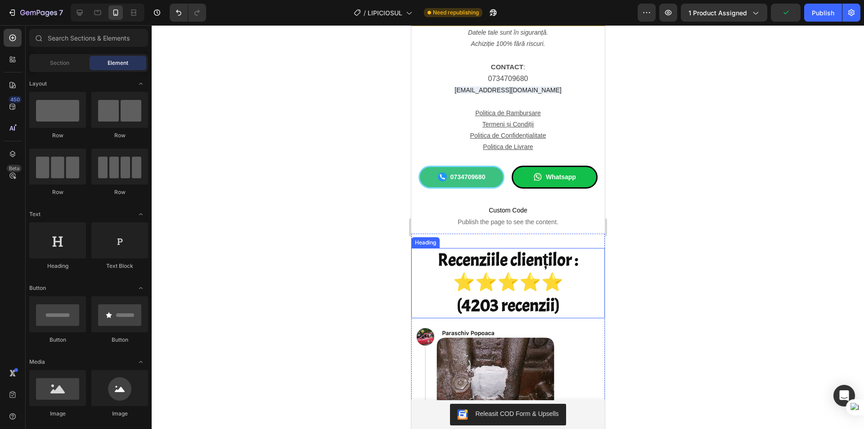
click at [578, 264] on p "Recenziile clienților : ⭐⭐⭐⭐⭐ (4203 recenzii)" at bounding box center [508, 283] width 192 height 68
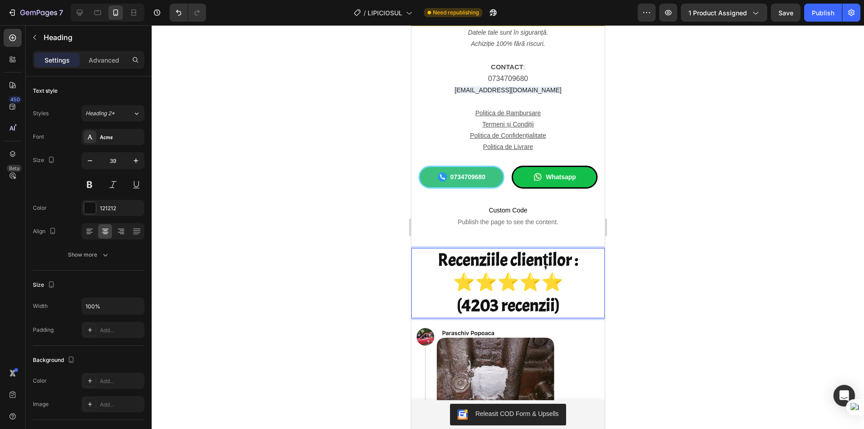
click at [698, 282] on div at bounding box center [508, 226] width 712 height 403
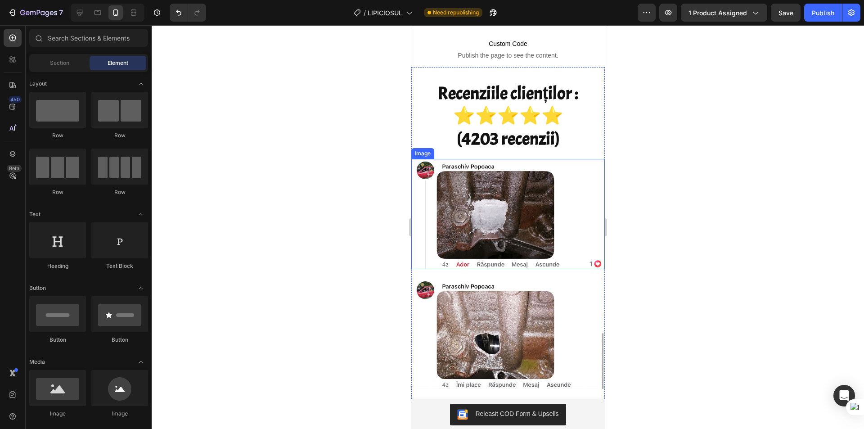
scroll to position [4027, 0]
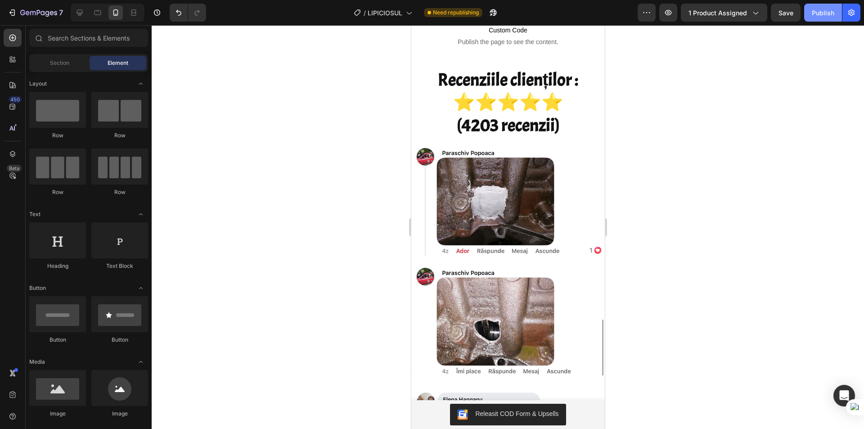
click at [814, 11] on div "Publish" at bounding box center [822, 12] width 22 height 9
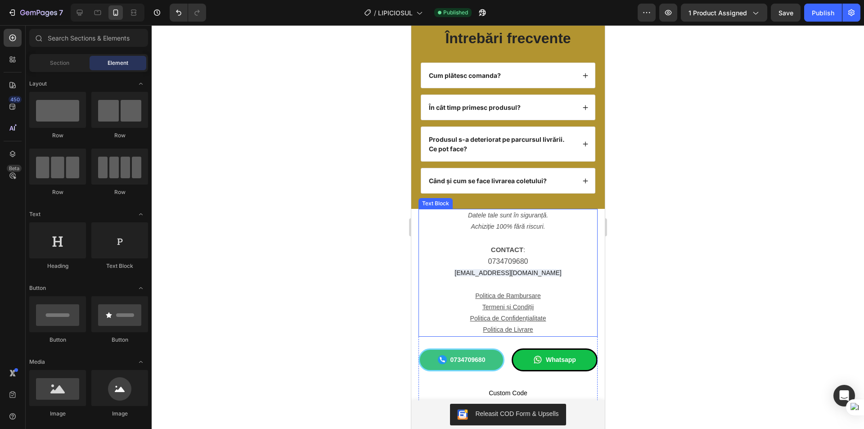
scroll to position [3564, 0]
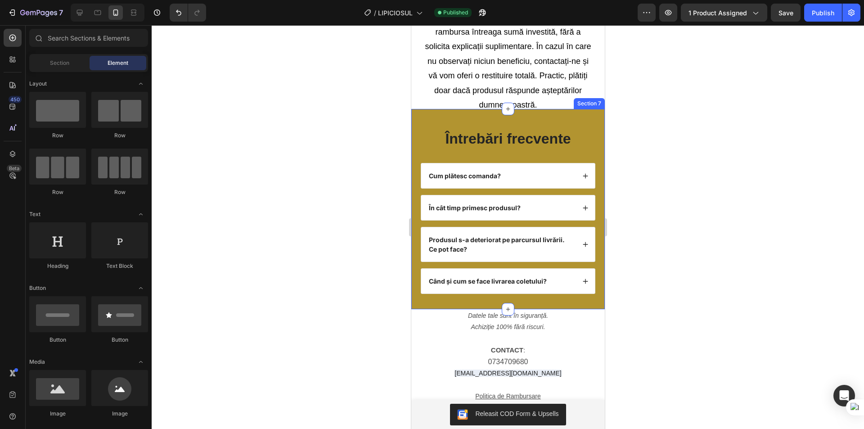
click at [432, 126] on div "Întrebări frecvente Heading Cum plătesc comanda? În cât timp primesc produsul? …" at bounding box center [507, 209] width 193 height 200
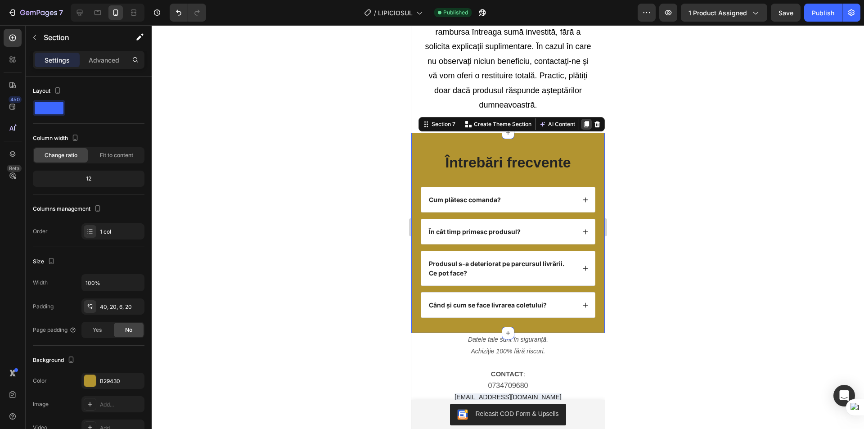
click at [583, 121] on icon at bounding box center [585, 124] width 5 height 6
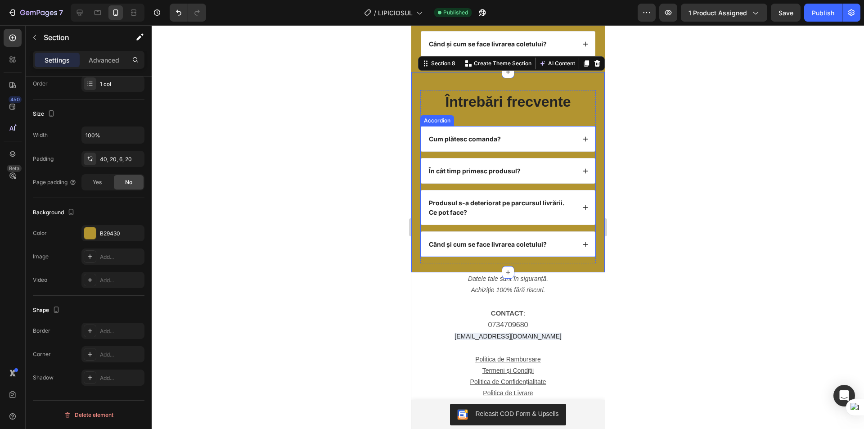
scroll to position [3817, 0]
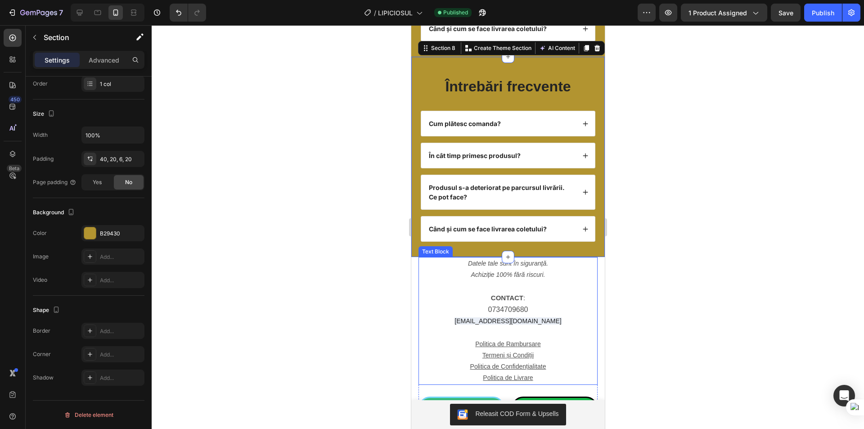
click at [439, 281] on p at bounding box center [507, 286] width 177 height 11
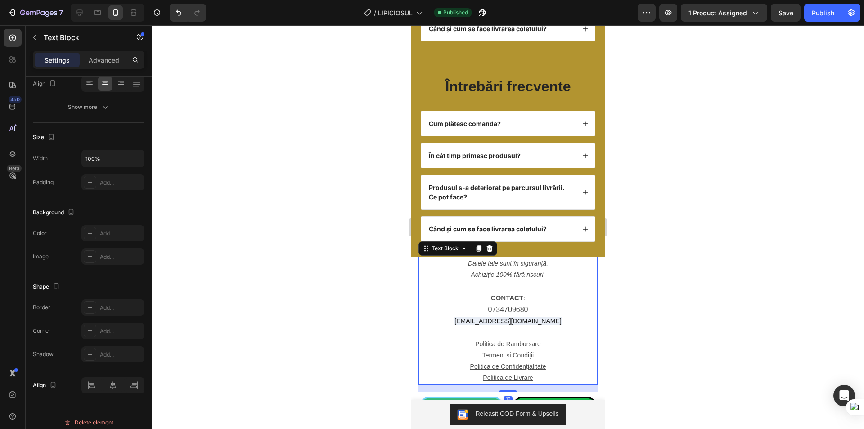
scroll to position [0, 0]
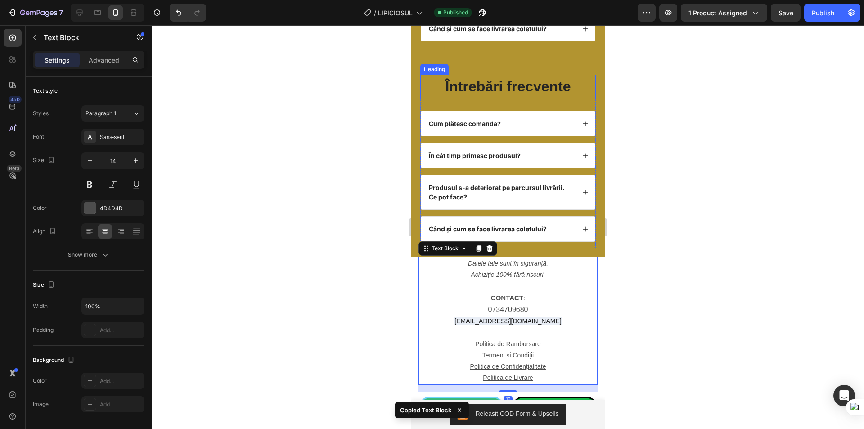
click at [435, 85] on h2 "Întrebări frecvente" at bounding box center [507, 86] width 175 height 23
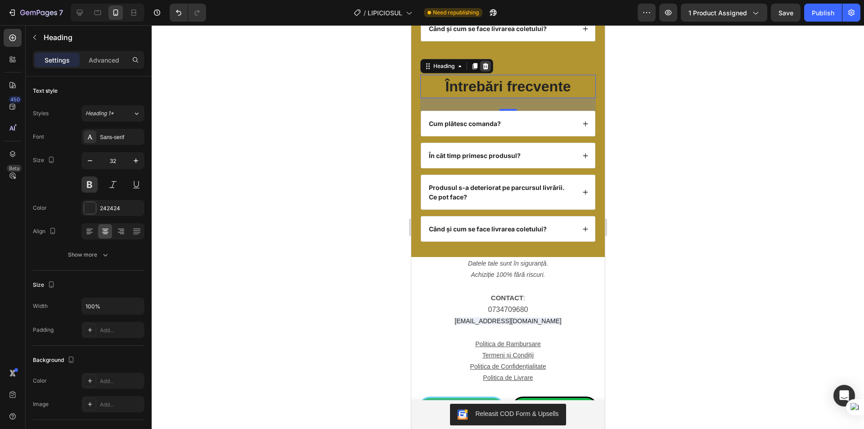
click at [482, 66] on icon at bounding box center [484, 66] width 7 height 7
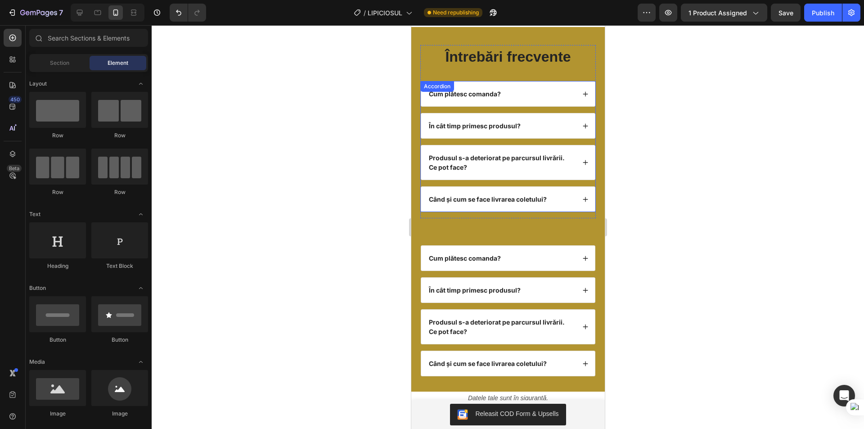
scroll to position [3682, 0]
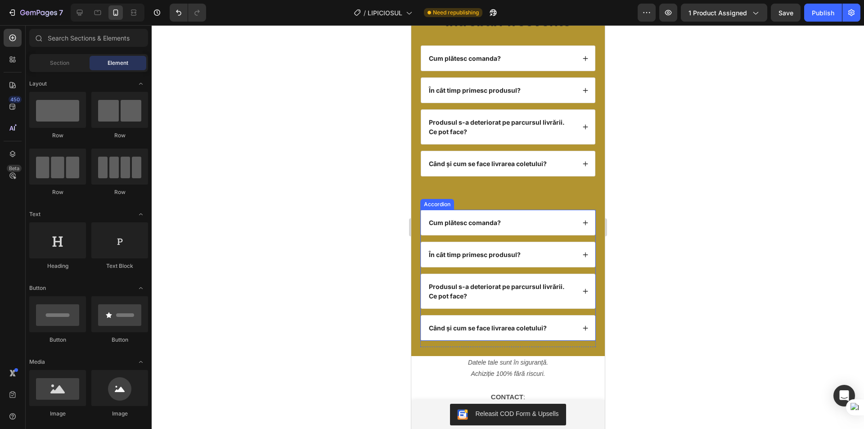
click at [542, 221] on div "Cum plătesc comanda?" at bounding box center [501, 222] width 148 height 12
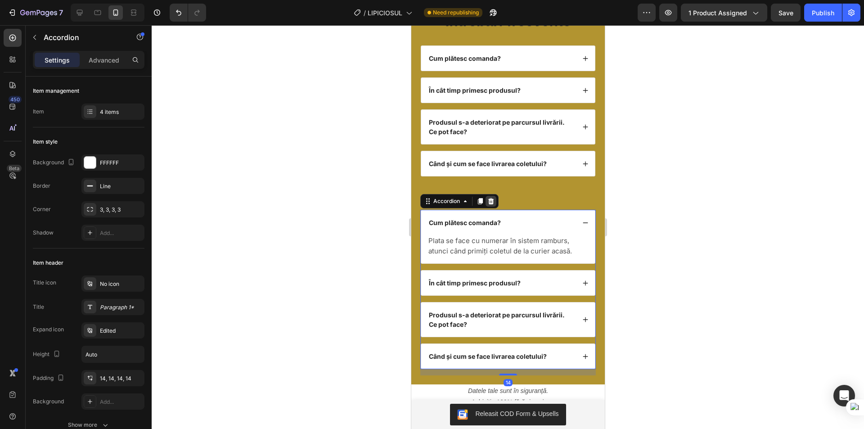
click at [490, 201] on icon at bounding box center [491, 201] width 6 height 6
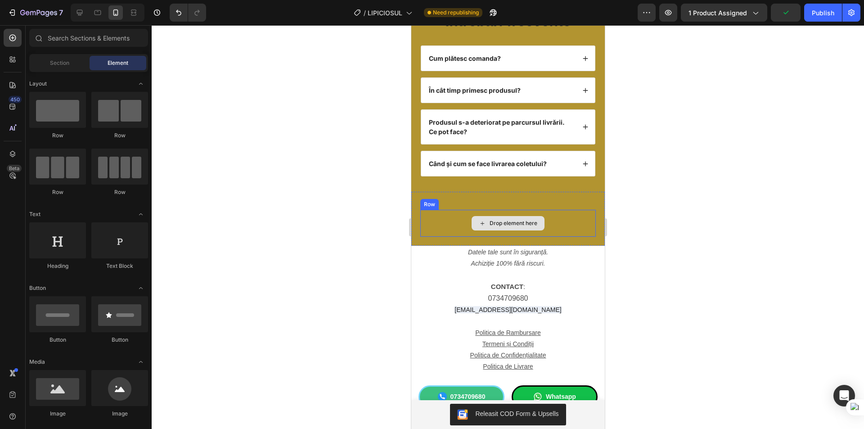
click at [513, 225] on div "Drop element here" at bounding box center [513, 223] width 48 height 7
click at [439, 223] on div "Drop element here" at bounding box center [507, 223] width 175 height 27
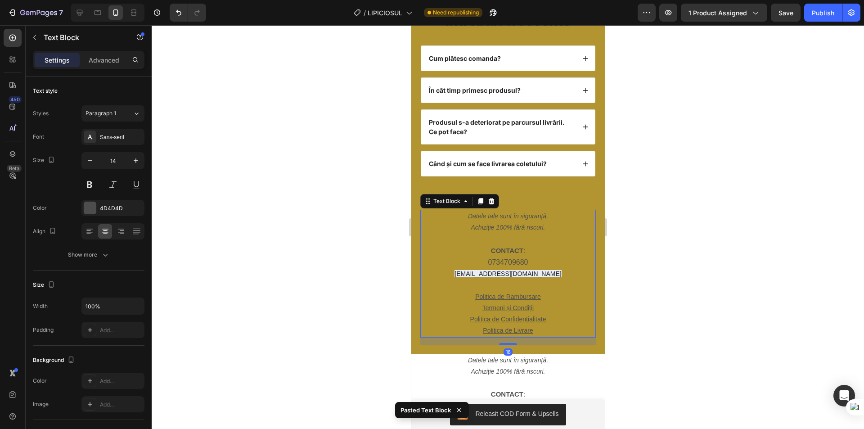
click at [659, 227] on div at bounding box center [508, 226] width 712 height 403
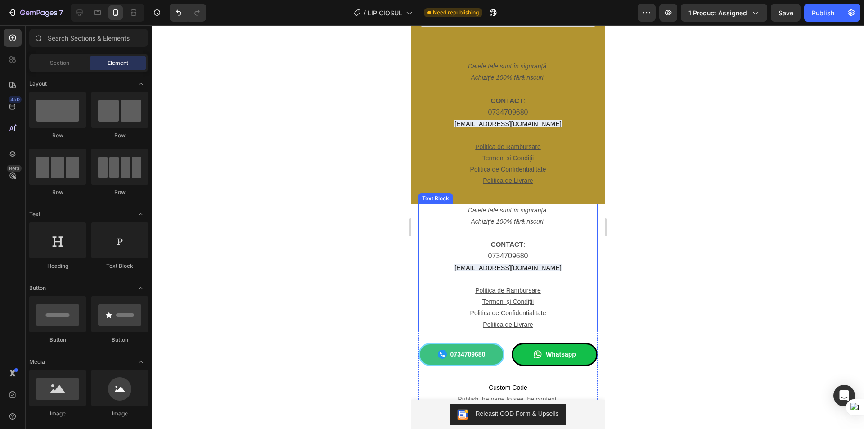
scroll to position [3862, 0]
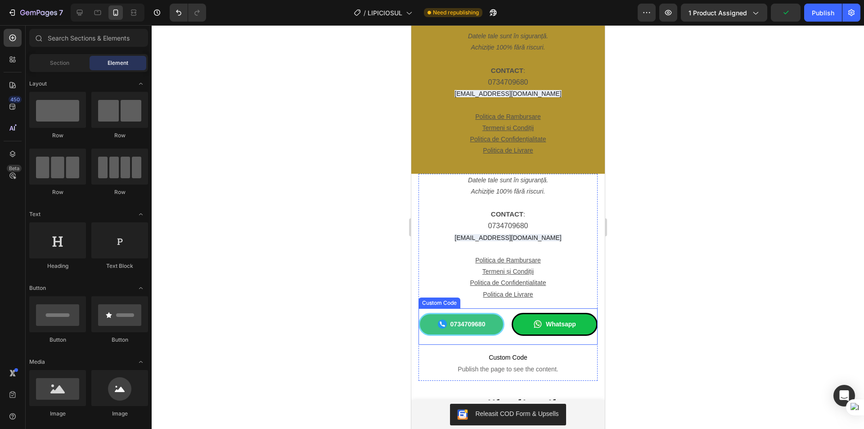
click at [425, 310] on div "0734709680 Whatsapp Custom Code" at bounding box center [507, 326] width 179 height 36
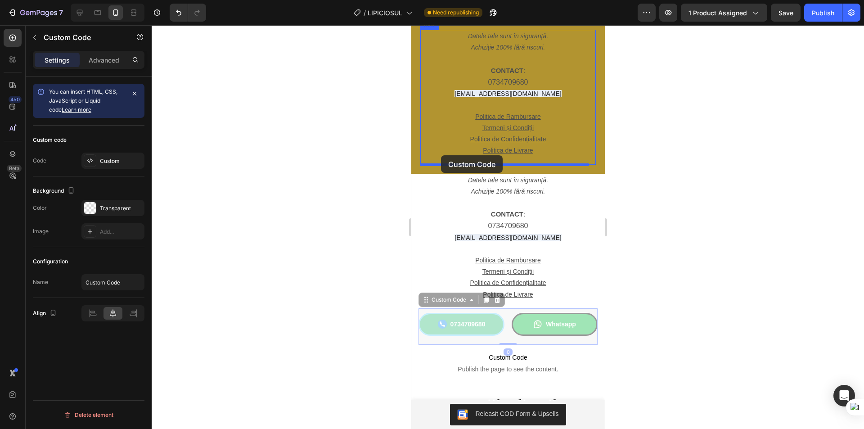
drag, startPoint x: 426, startPoint y: 299, endPoint x: 440, endPoint y: 155, distance: 144.7
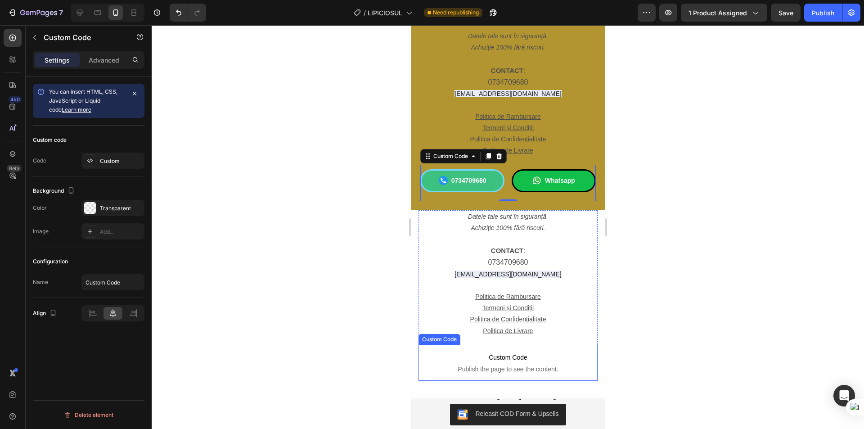
click at [441, 354] on span "Custom Code" at bounding box center [507, 357] width 179 height 11
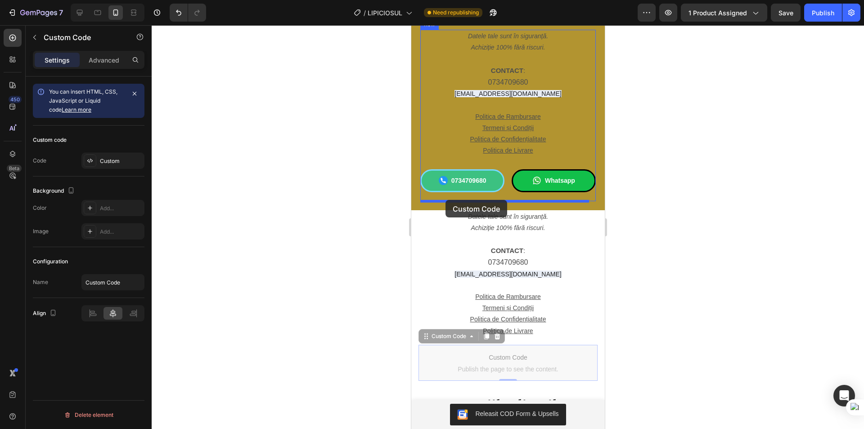
drag, startPoint x: 427, startPoint y: 336, endPoint x: 445, endPoint y: 200, distance: 137.5
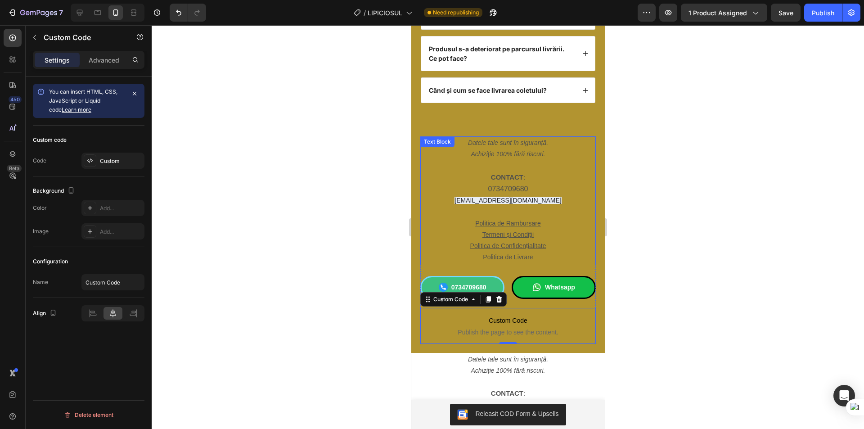
scroll to position [3727, 0]
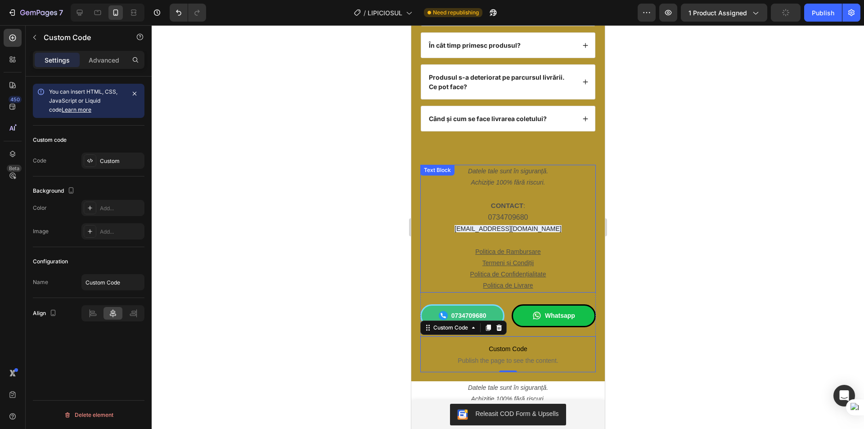
click at [560, 211] on p "CONTACT :" at bounding box center [508, 206] width 174 height 12
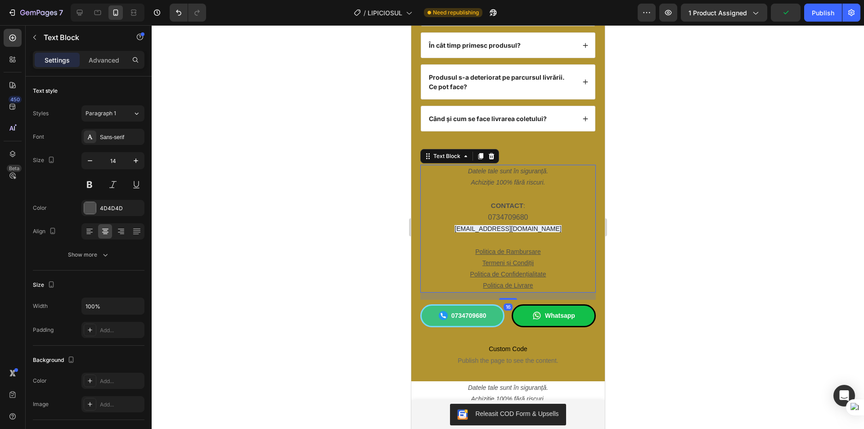
click at [692, 201] on div at bounding box center [508, 226] width 712 height 403
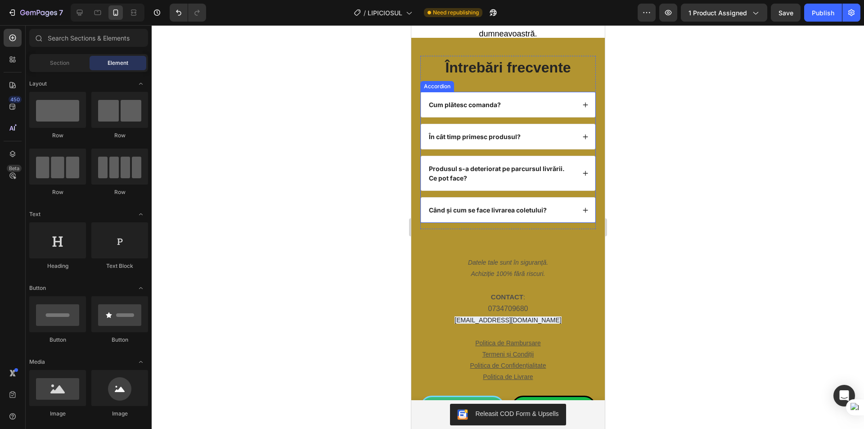
scroll to position [3637, 0]
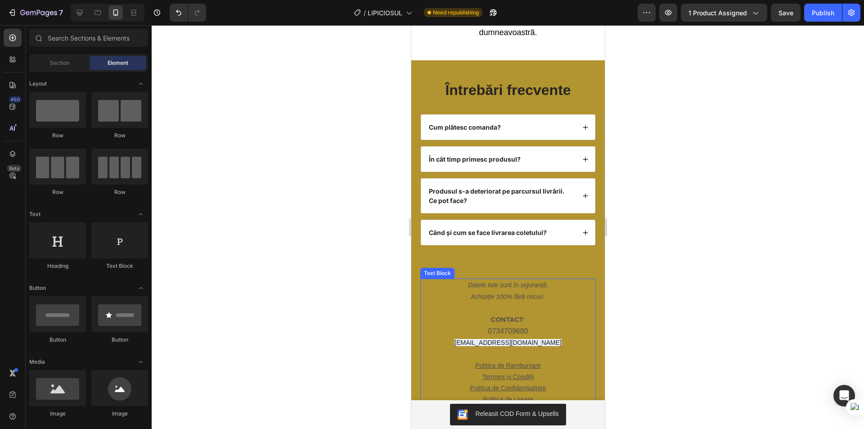
click at [563, 302] on p at bounding box center [508, 307] width 174 height 11
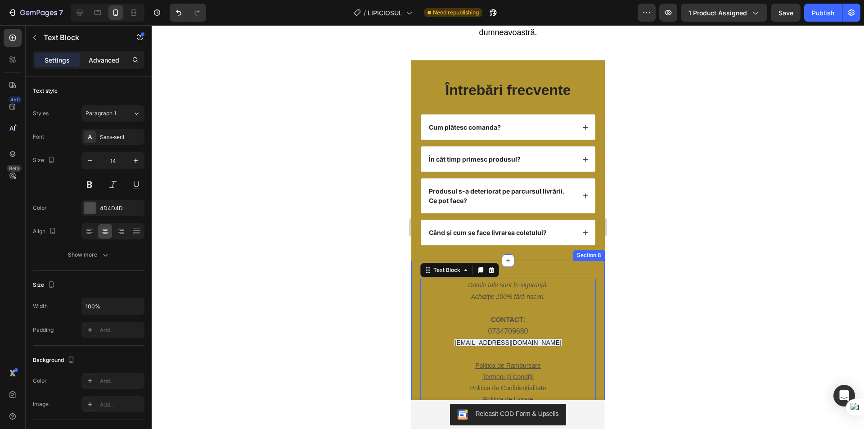
click at [103, 54] on div "Advanced" at bounding box center [103, 60] width 45 height 14
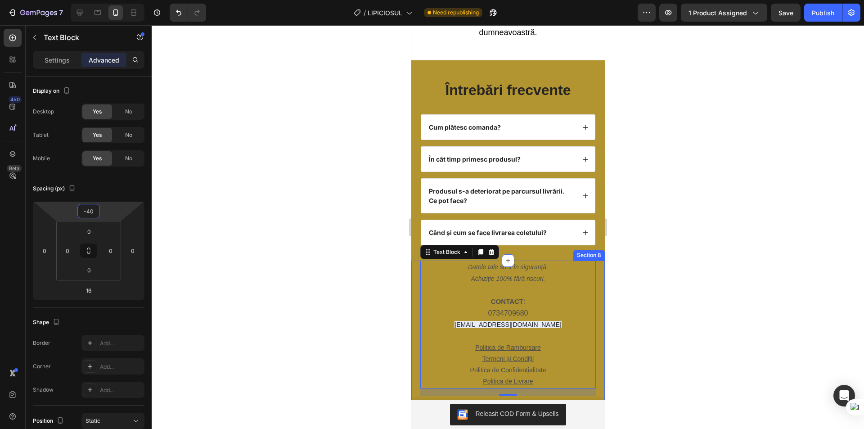
type input "-38"
drag, startPoint x: 107, startPoint y: 215, endPoint x: 106, endPoint y: 223, distance: 8.6
click at [106, 0] on html "7 Version history / LIPICIOSUL Need republishing Preview 1 product assigned Sav…" at bounding box center [432, 0] width 864 height 0
click at [234, 206] on div at bounding box center [508, 226] width 712 height 403
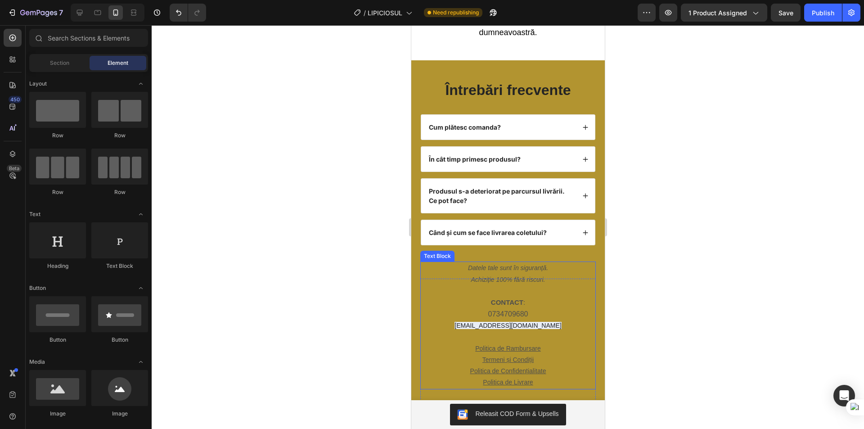
click at [492, 262] on p "Datele tale sunt în siguranță." at bounding box center [508, 267] width 174 height 11
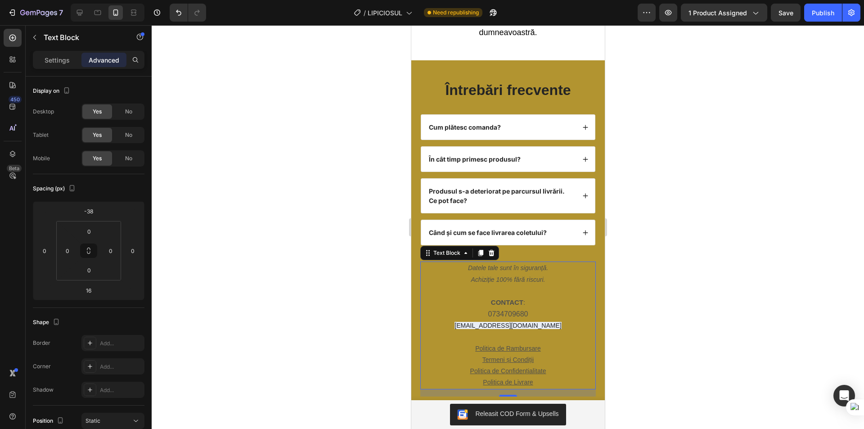
click at [519, 264] on icon "Datele tale sunt în siguranță." at bounding box center [507, 267] width 80 height 7
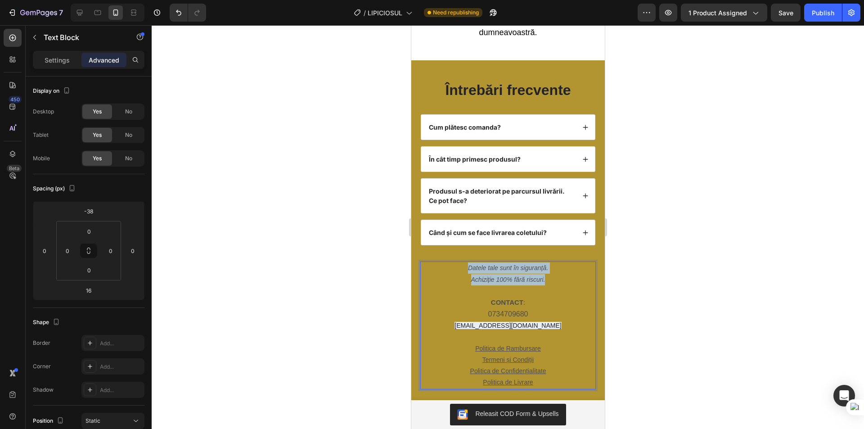
drag, startPoint x: 542, startPoint y: 255, endPoint x: 458, endPoint y: 246, distance: 84.2
click at [458, 261] on div "Datele tale sunt în siguranță. Achiziție 100% fără riscuri. CONTACT : 073470968…" at bounding box center [507, 324] width 175 height 127
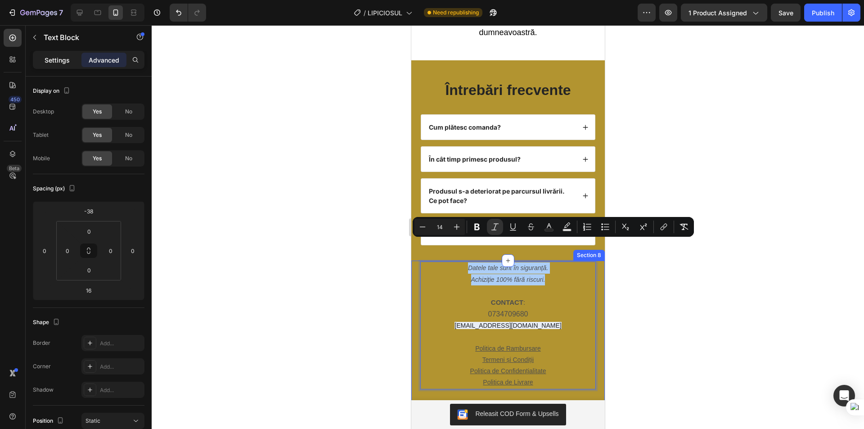
click at [52, 62] on p "Settings" at bounding box center [57, 59] width 25 height 9
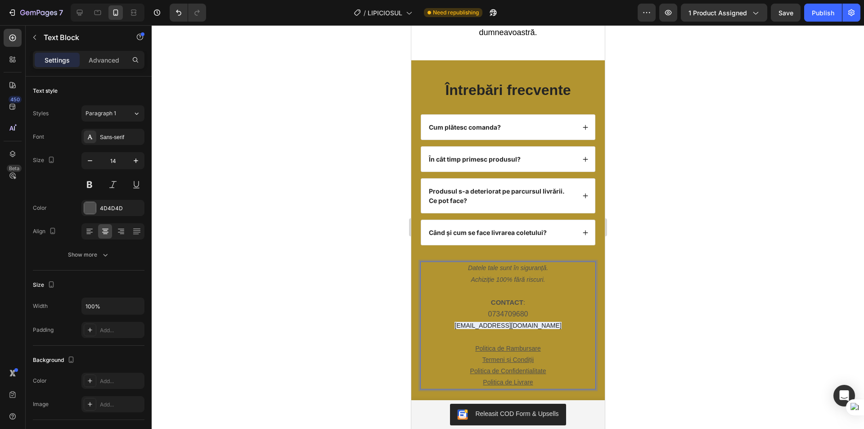
click at [541, 276] on icon "Achiziție 100% fără riscuri." at bounding box center [508, 279] width 74 height 7
drag, startPoint x: 542, startPoint y: 256, endPoint x: 455, endPoint y: 242, distance: 88.1
click at [455, 261] on div "Datele tale sunt în siguranță. Achiziție 100% fără riscuri. CONTACT : 073470968…" at bounding box center [507, 324] width 175 height 127
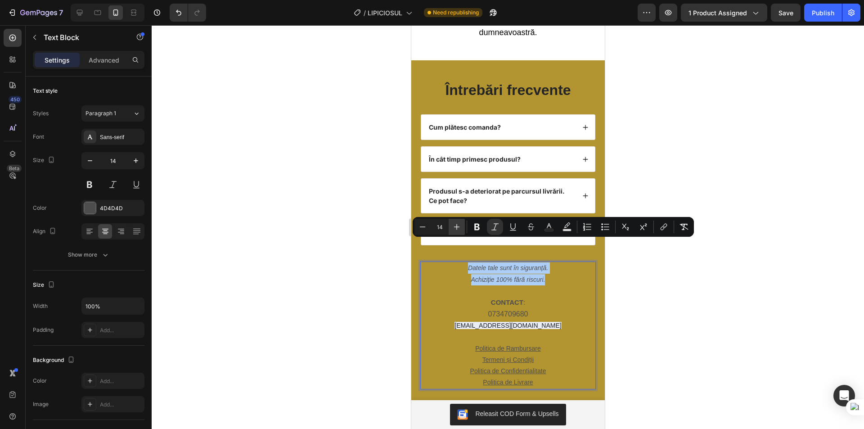
click at [457, 227] on icon "Editor contextual toolbar" at bounding box center [457, 227] width 6 height 6
click at [456, 226] on icon "Editor contextual toolbar" at bounding box center [456, 226] width 9 height 9
type input "16"
click at [295, 269] on div at bounding box center [508, 226] width 712 height 403
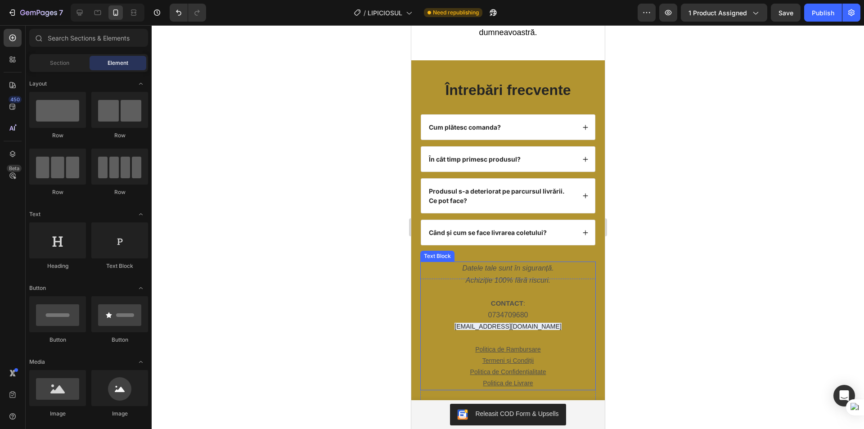
click at [533, 377] on p "Politica de Livrare" at bounding box center [508, 382] width 174 height 11
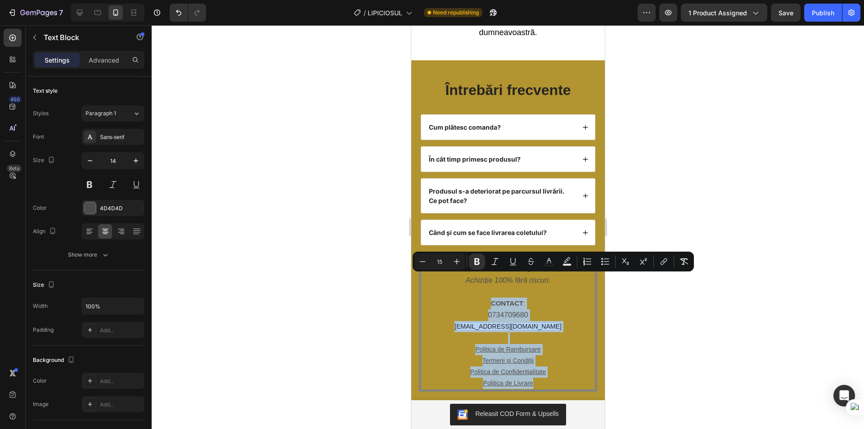
drag, startPoint x: 531, startPoint y: 359, endPoint x: 472, endPoint y: 282, distance: 97.3
click at [472, 282] on div "Datele tale sunt în siguranță. Achiziție 100% fără riscuri. CONTACT : 073470968…" at bounding box center [507, 325] width 175 height 128
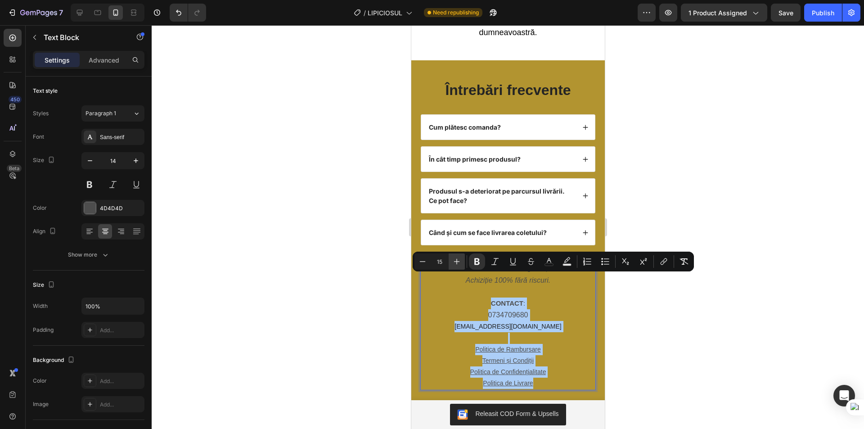
click at [453, 263] on icon "Editor contextual toolbar" at bounding box center [456, 261] width 9 height 9
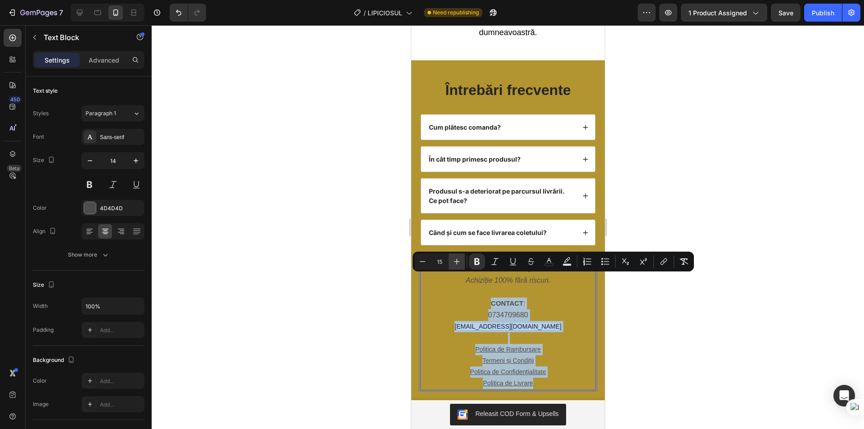
type input "16"
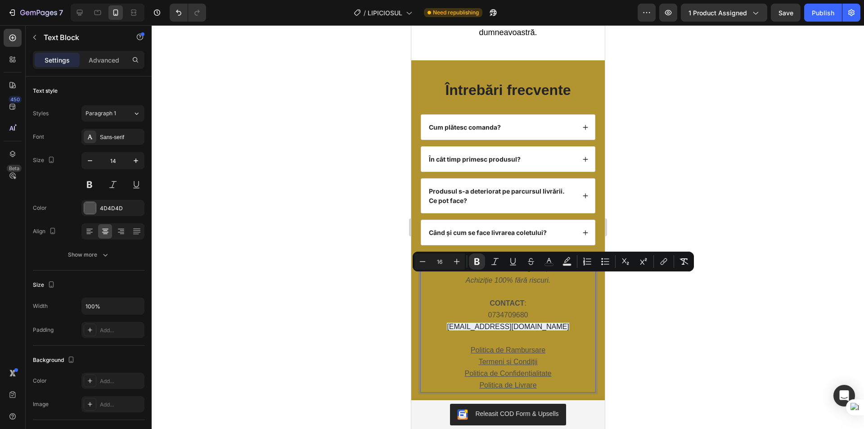
click at [671, 315] on div at bounding box center [508, 226] width 712 height 403
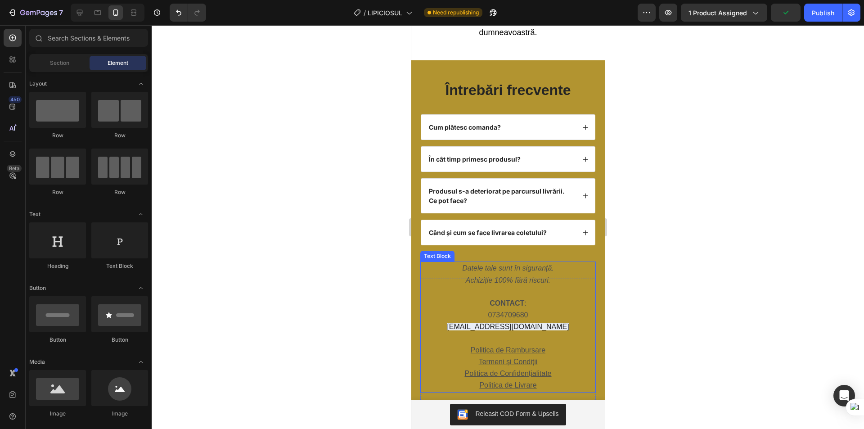
click at [538, 321] on p "contact.storixx@gmail.com" at bounding box center [508, 327] width 174 height 12
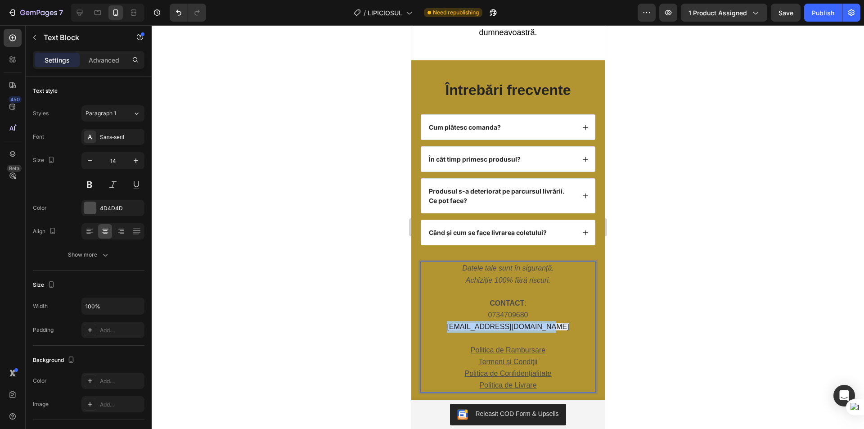
drag, startPoint x: 547, startPoint y: 302, endPoint x: 462, endPoint y: 304, distance: 85.9
click at [462, 321] on p "contact.storixx@gmail.com" at bounding box center [508, 327] width 174 height 12
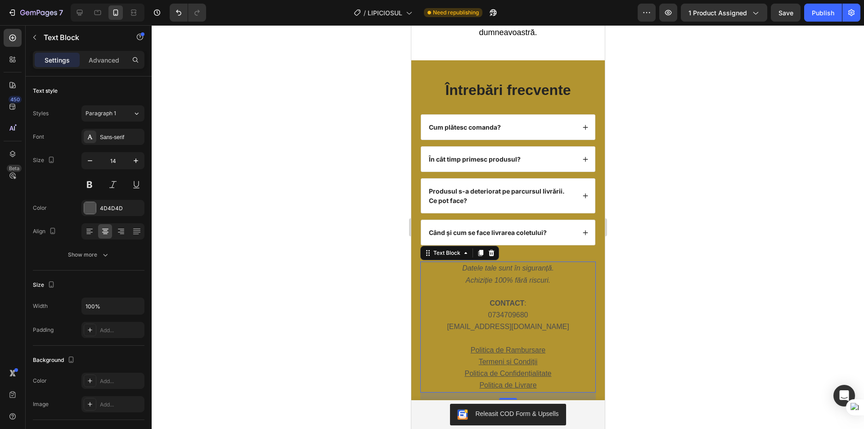
click at [666, 271] on div at bounding box center [508, 226] width 712 height 403
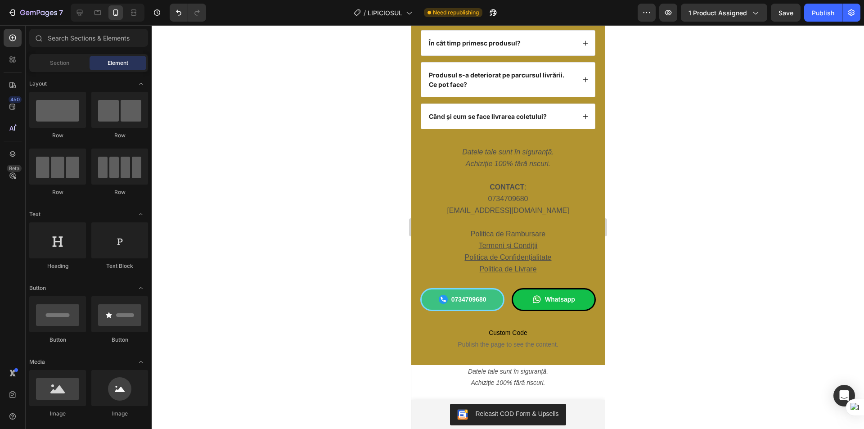
scroll to position [3727, 0]
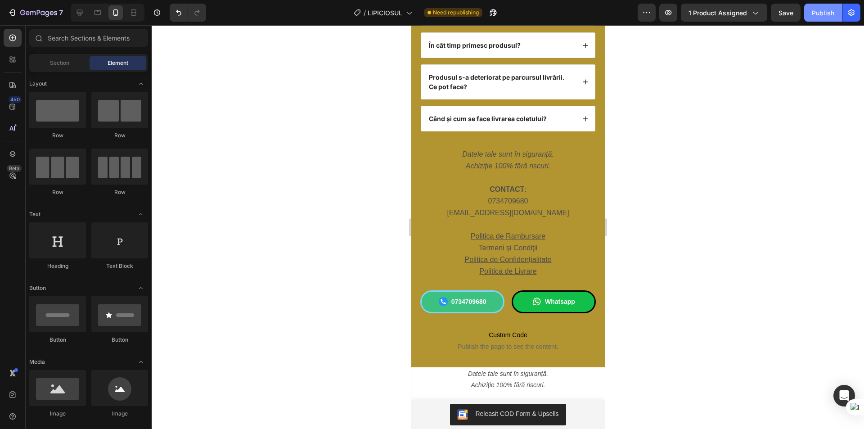
click at [819, 11] on div "Publish" at bounding box center [822, 12] width 22 height 9
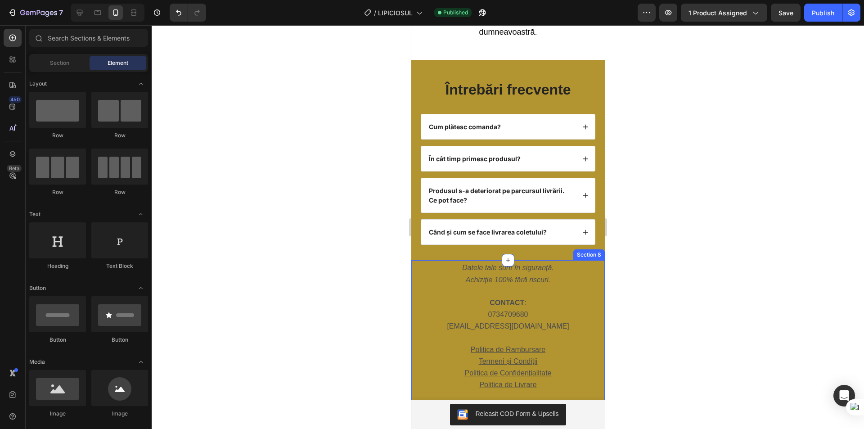
scroll to position [3682, 0]
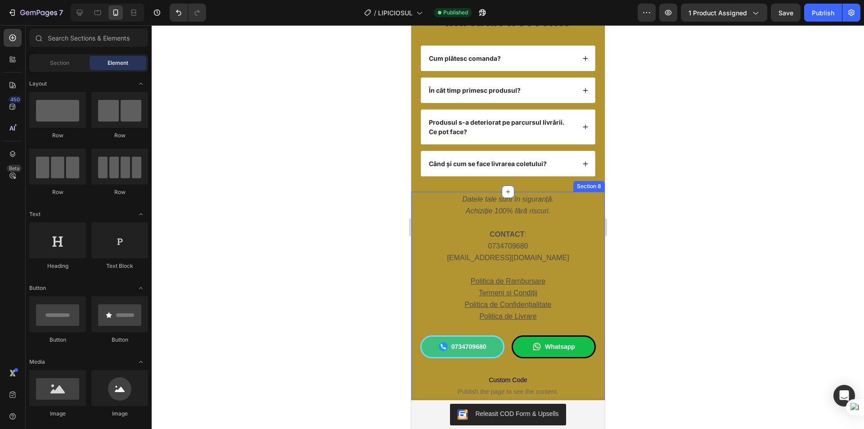
click at [417, 201] on div "Datele tale sunt în siguranță. Achiziție 100% fără riscuri. CONTACT : 073470968…" at bounding box center [507, 302] width 193 height 220
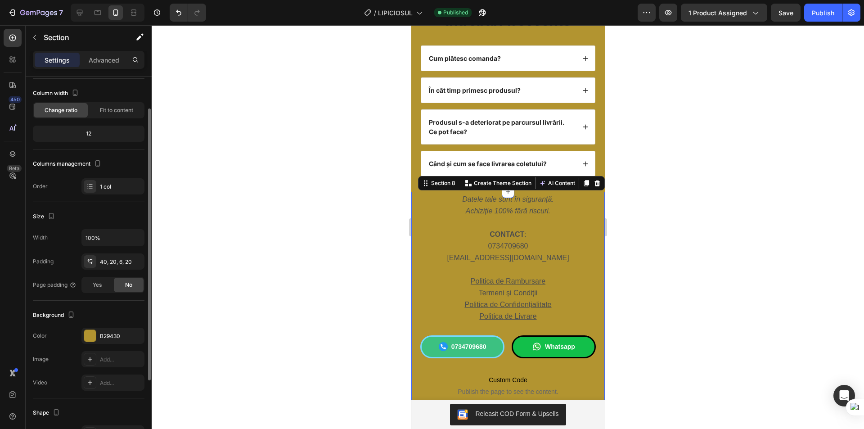
scroll to position [90, 0]
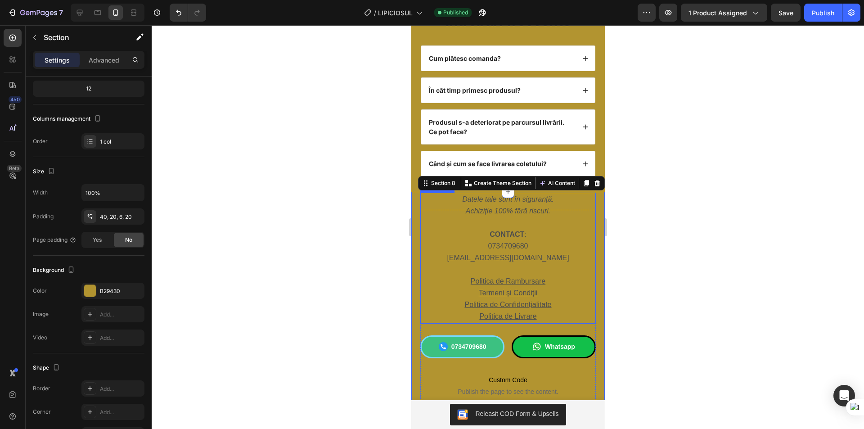
click at [437, 201] on p "Datele tale sunt în siguranță." at bounding box center [508, 199] width 174 height 12
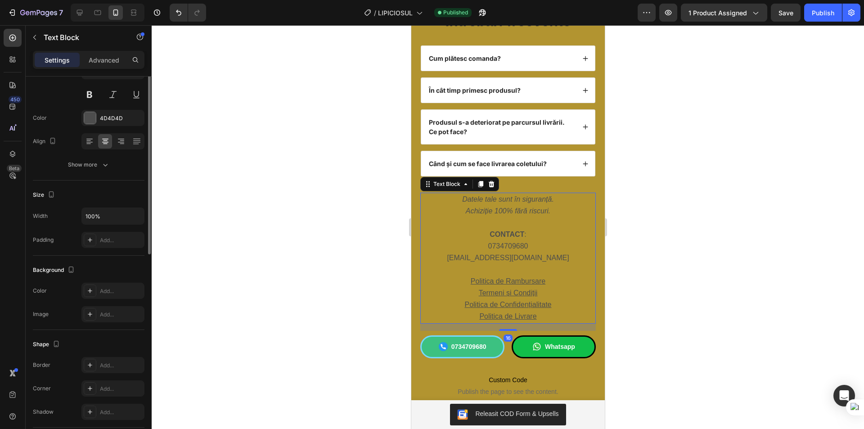
scroll to position [0, 0]
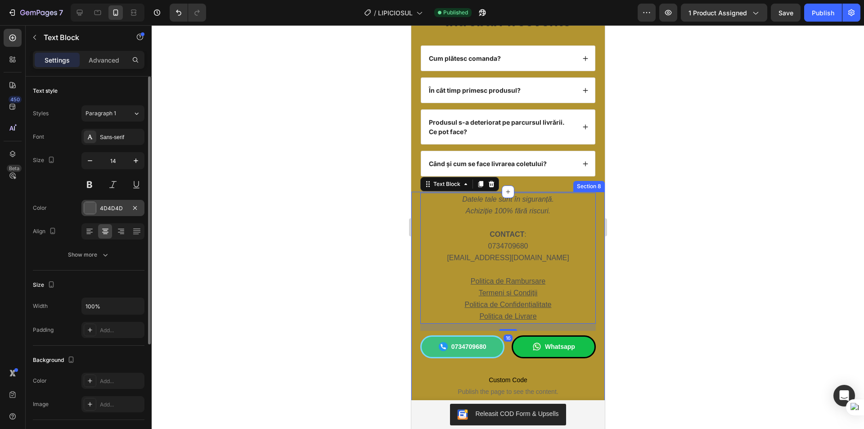
click at [85, 208] on div at bounding box center [90, 208] width 12 height 12
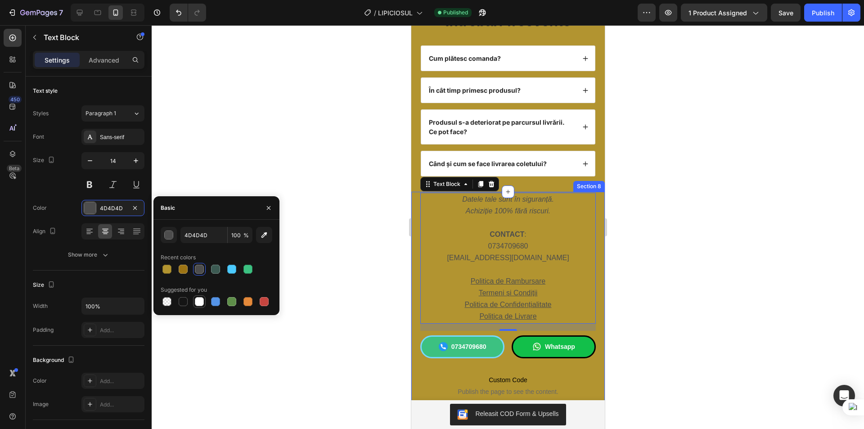
click at [202, 303] on div at bounding box center [199, 301] width 9 height 9
type input "FFFFFF"
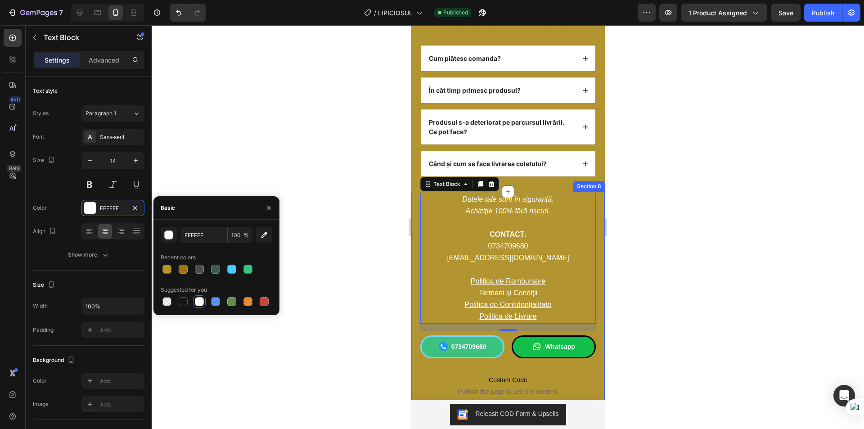
click at [300, 143] on div at bounding box center [508, 226] width 712 height 403
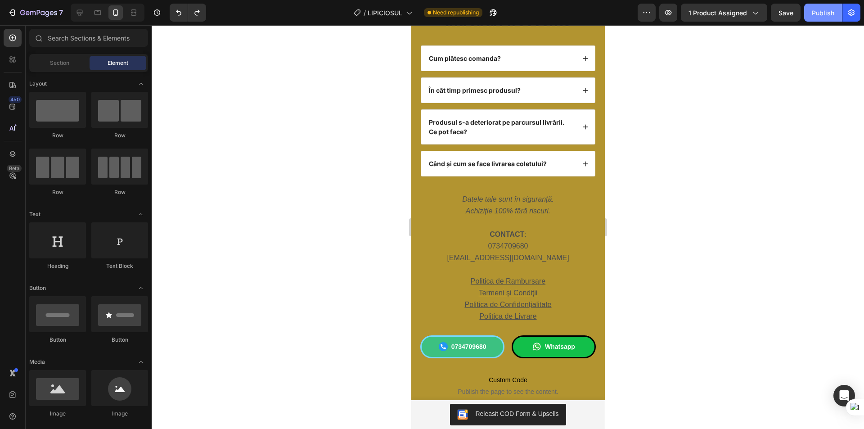
click at [819, 14] on div "Publish" at bounding box center [822, 12] width 22 height 9
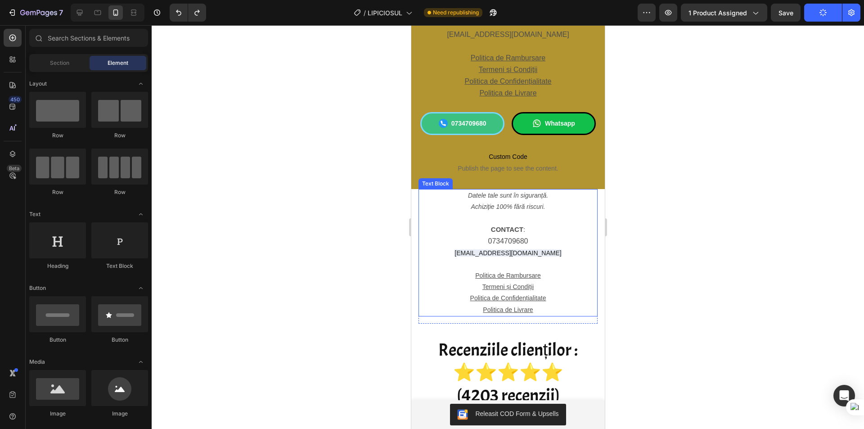
scroll to position [3907, 0]
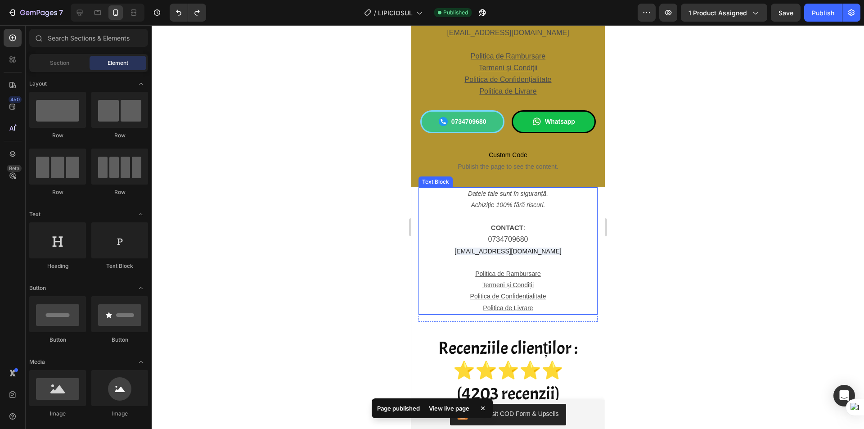
click at [426, 246] on p "contact.storixx@gmail.com" at bounding box center [507, 251] width 177 height 11
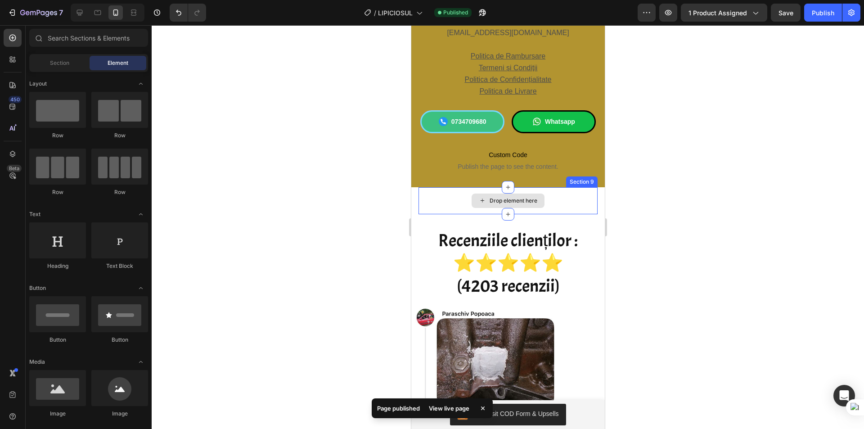
click at [566, 202] on div "Drop element here" at bounding box center [507, 200] width 179 height 27
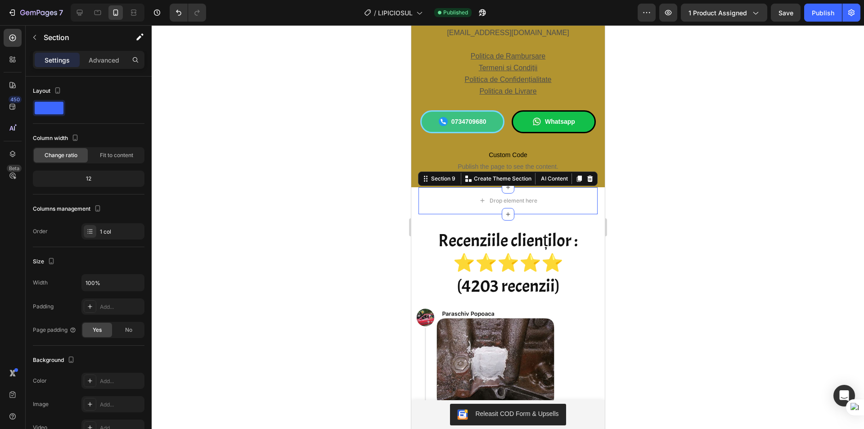
click at [673, 190] on div at bounding box center [508, 226] width 712 height 403
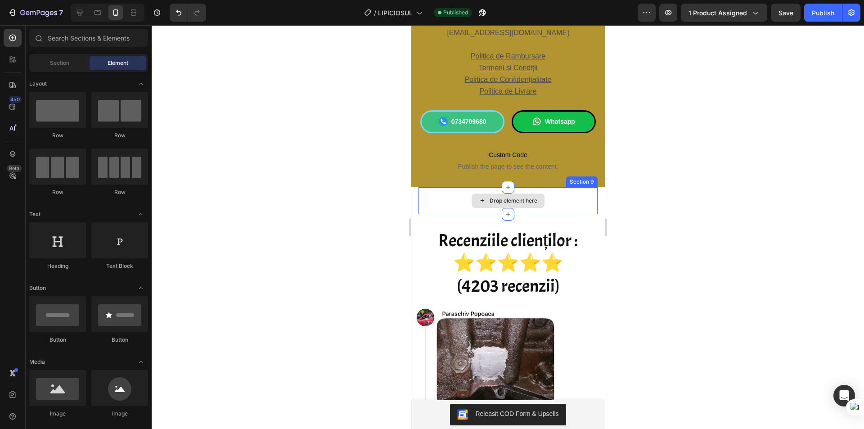
click at [560, 198] on div "Drop element here" at bounding box center [507, 200] width 179 height 27
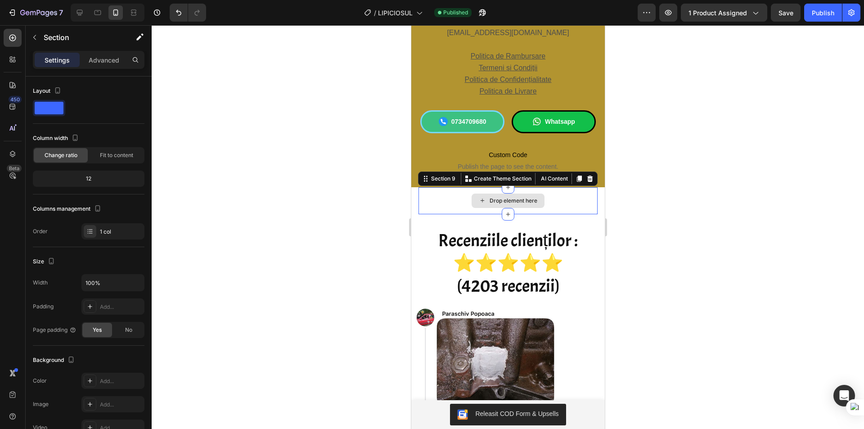
click at [569, 202] on div "Drop element here" at bounding box center [507, 200] width 179 height 27
drag, startPoint x: 583, startPoint y: 178, endPoint x: 1069, endPoint y: 210, distance: 487.8
click at [587, 178] on icon at bounding box center [590, 178] width 6 height 6
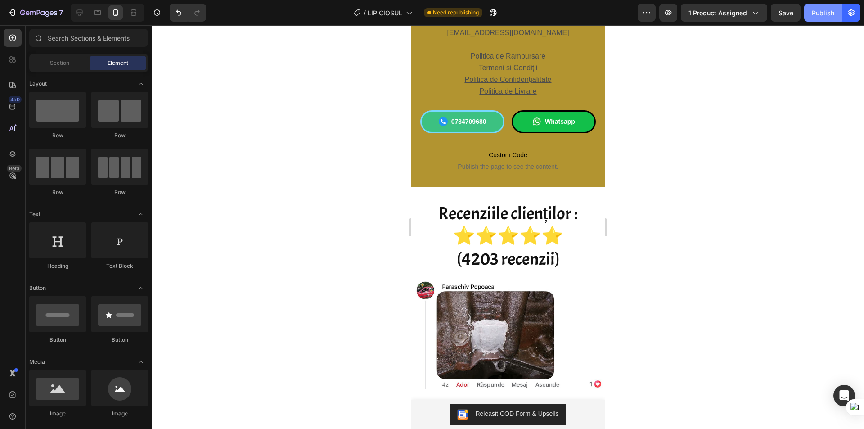
click at [824, 16] on div "Publish" at bounding box center [822, 12] width 22 height 9
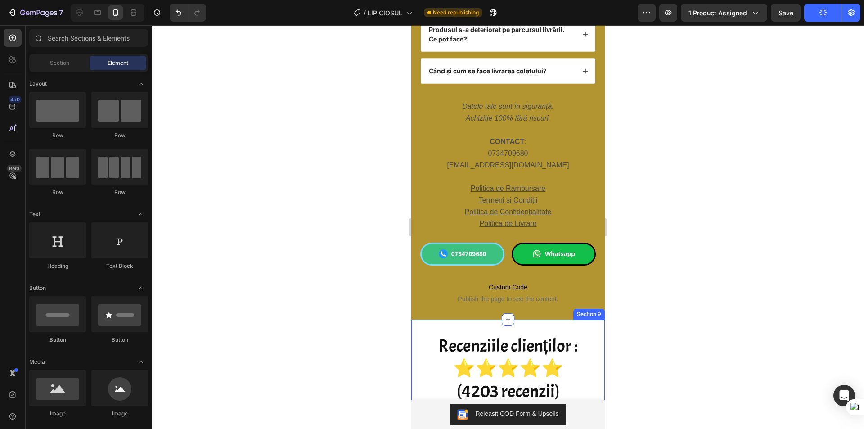
scroll to position [3772, 0]
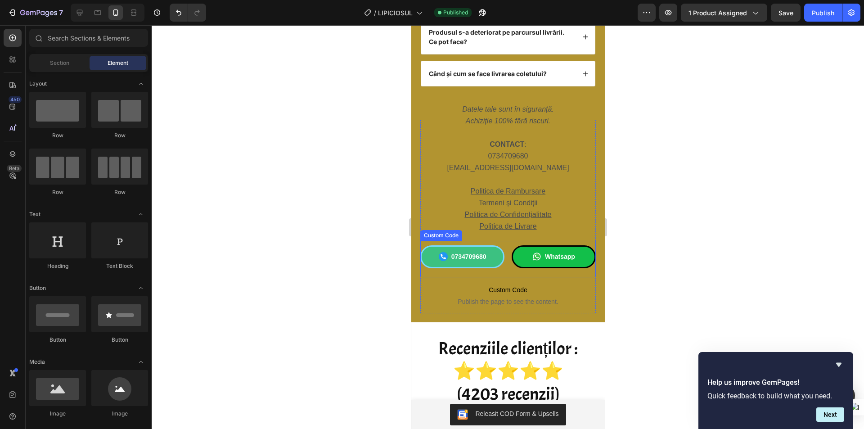
click at [426, 264] on div "0734709680" at bounding box center [462, 256] width 84 height 23
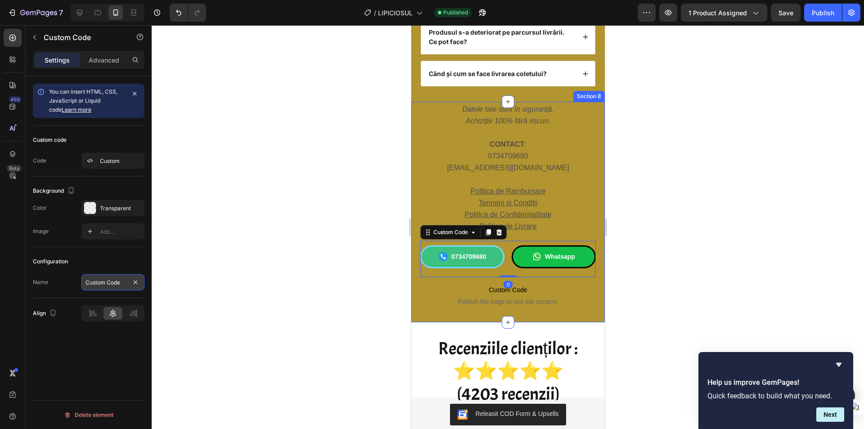
click at [108, 285] on input "Custom Code" at bounding box center [112, 282] width 63 height 16
click at [55, 287] on div "Name Custom Code" at bounding box center [89, 282] width 112 height 16
click at [96, 62] on p "Advanced" at bounding box center [104, 59] width 31 height 9
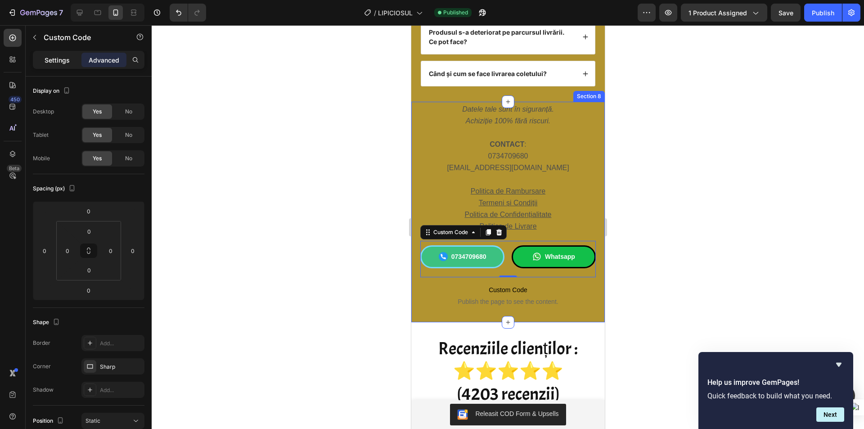
click at [59, 66] on div "Settings" at bounding box center [57, 60] width 45 height 14
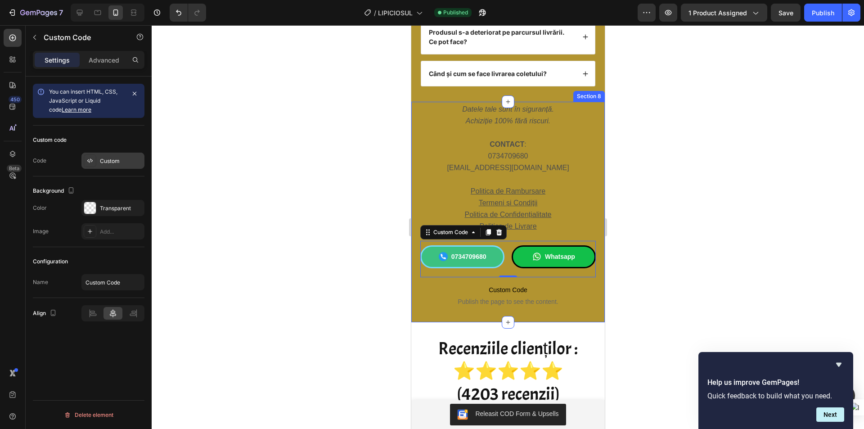
click at [106, 167] on div "Custom" at bounding box center [112, 160] width 63 height 16
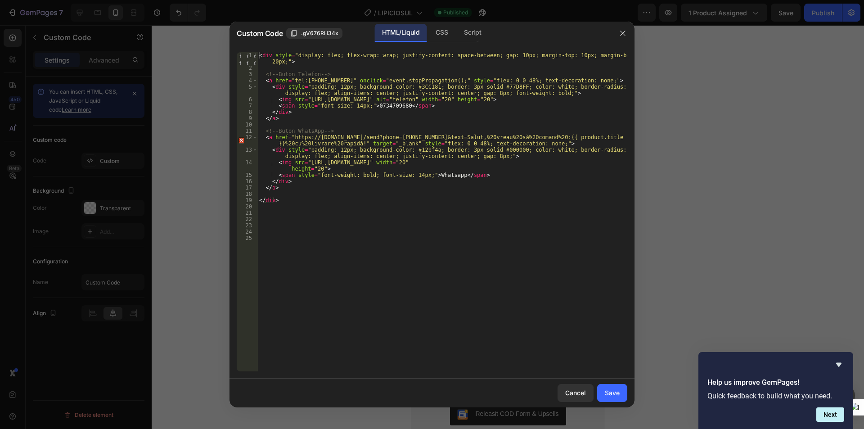
click at [309, 177] on div "< div style = "display: flex; flex-wrap: wrap; justify-content: space-between; …" at bounding box center [442, 221] width 370 height 338
type textarea "<span style="font-weight: bold; font-size: 14px;">Whatsapp</span>"
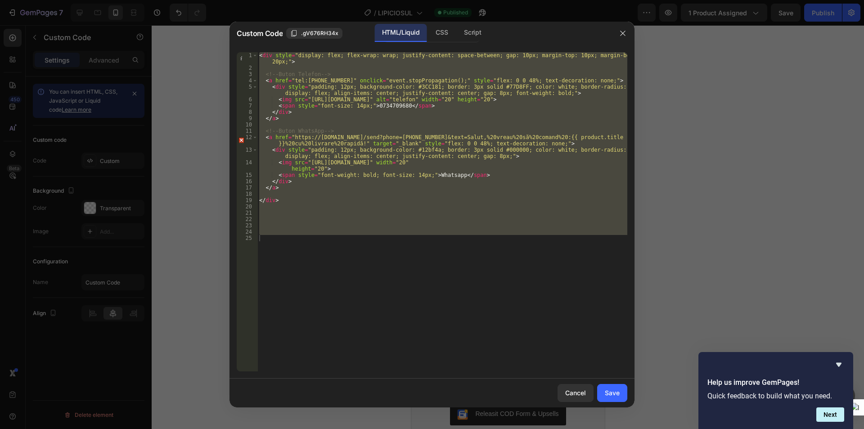
click at [692, 165] on div at bounding box center [432, 214] width 864 height 429
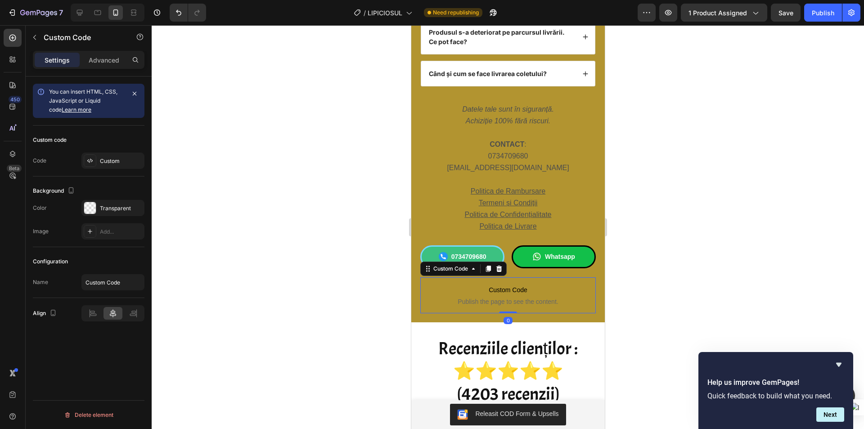
click at [448, 295] on span "Custom Code" at bounding box center [507, 289] width 175 height 11
click at [105, 283] on input "Custom Code" at bounding box center [112, 282] width 63 height 16
click at [99, 162] on div "Custom" at bounding box center [112, 160] width 63 height 16
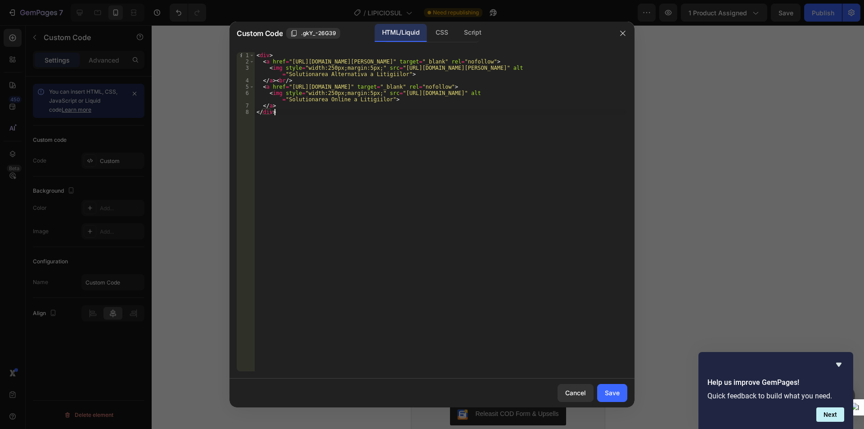
click at [321, 130] on div "< div > < a href = "https://anpc.ro/ce-este-sal/" target = "_blank" rel = "nofo…" at bounding box center [441, 218] width 372 height 332
type textarea "</a> </div>"
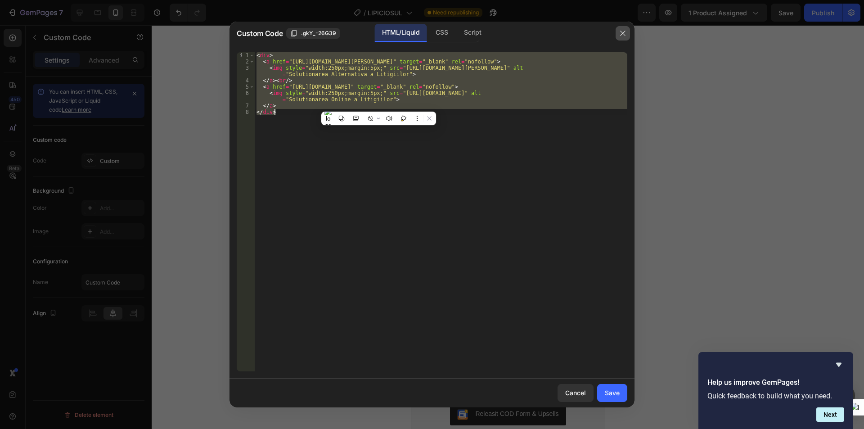
click at [622, 31] on icon "button" at bounding box center [622, 33] width 7 height 7
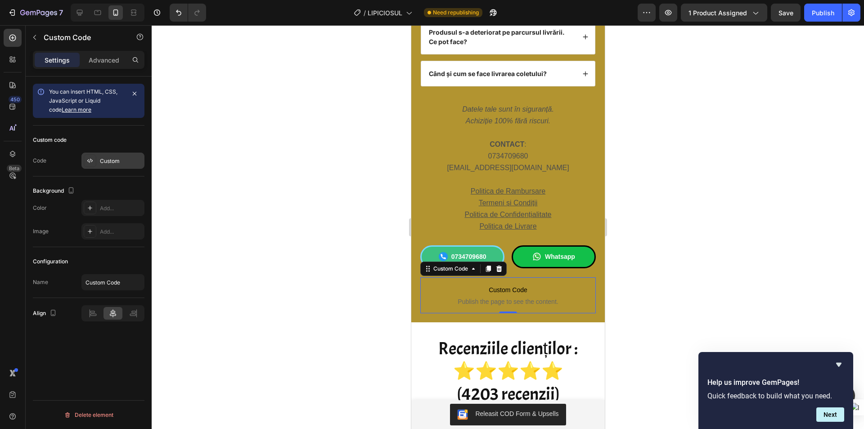
click at [108, 159] on div "Custom" at bounding box center [121, 161] width 42 height 8
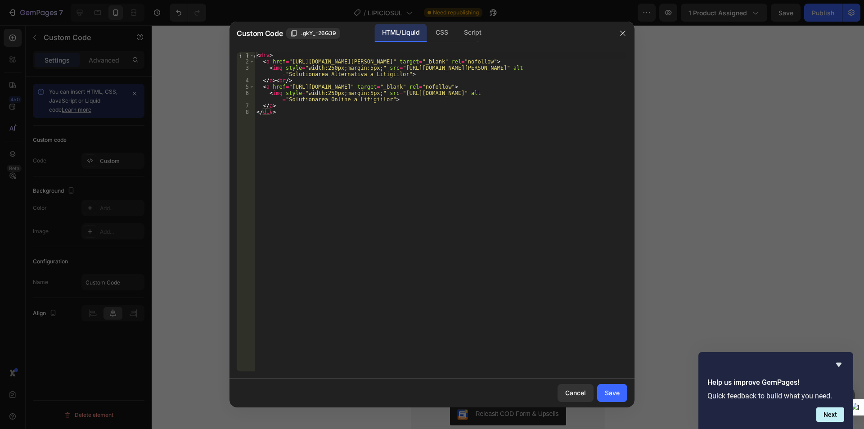
click at [316, 122] on div "< div > < a href = "https://anpc.ro/ce-este-sal/" target = "_blank" rel = "nofo…" at bounding box center [441, 218] width 372 height 332
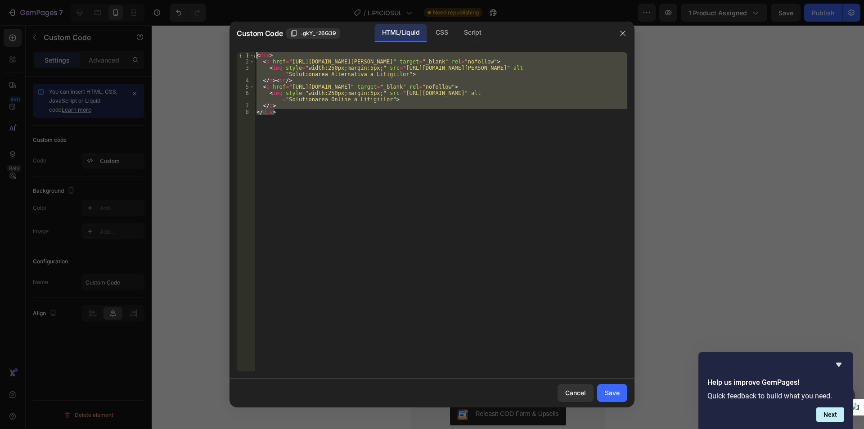
drag, startPoint x: 327, startPoint y: 118, endPoint x: 244, endPoint y: 54, distance: 105.1
click at [244, 54] on div "</div> 1 2 3 4 5 6 7 8 < div > < a href = "https://anpc.ro/ce-este-sal/" target…" at bounding box center [432, 211] width 390 height 319
type textarea "<div> <a href="https://anpc.ro/ce-este-sal/" target="_blank" rel="nofollow">"
paste textarea
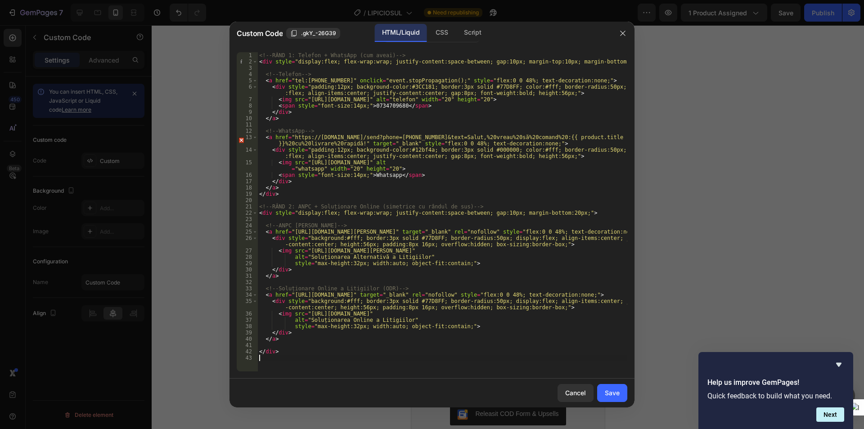
click at [613, 396] on div "Save" at bounding box center [612, 392] width 15 height 9
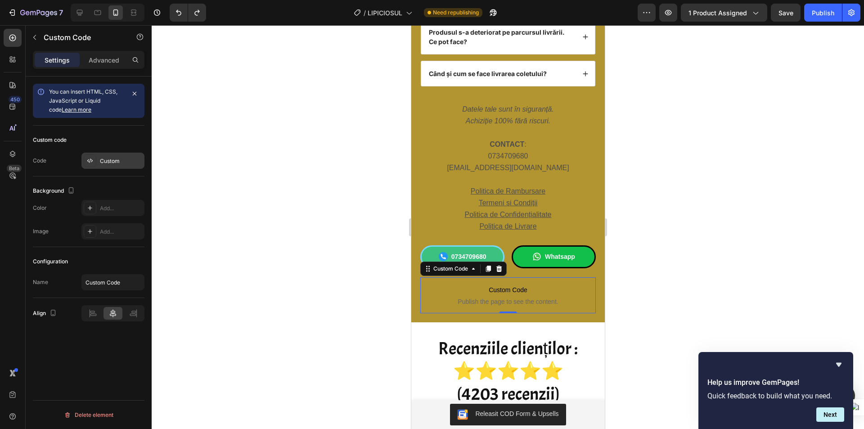
click at [96, 163] on div at bounding box center [90, 160] width 13 height 13
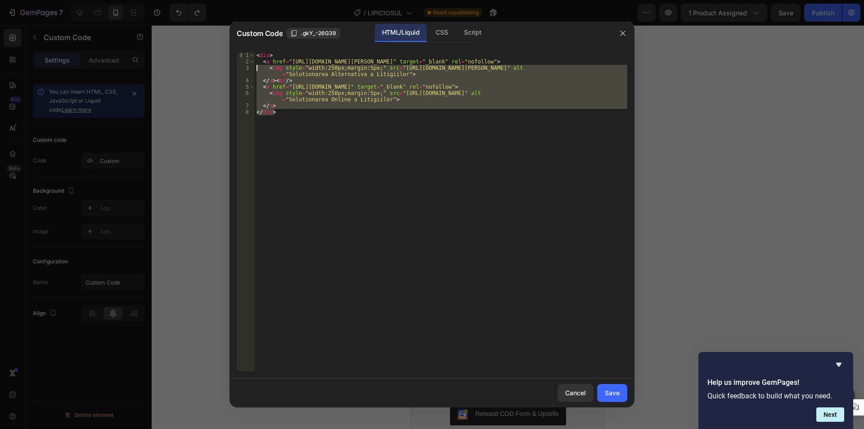
drag, startPoint x: 321, startPoint y: 115, endPoint x: 167, endPoint y: 59, distance: 163.2
click at [171, 61] on div "Custom Code .gkY_-26G39 HTML/Liquid CSS Script </div> 1 2 3 4 5 6 7 8 < div > <…" at bounding box center [432, 214] width 864 height 429
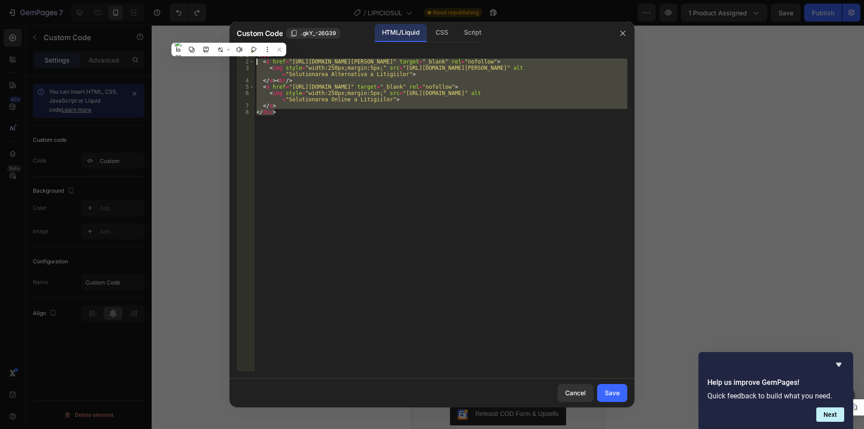
click at [300, 124] on div "< div > < a href = "https://anpc.ro/ce-este-sal/" target = "_blank" rel = "nofo…" at bounding box center [441, 211] width 372 height 319
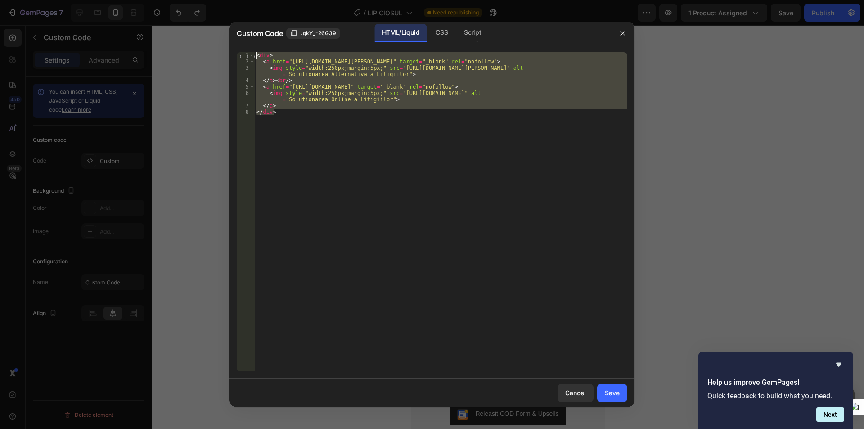
drag, startPoint x: 305, startPoint y: 115, endPoint x: 208, endPoint y: 29, distance: 129.7
click at [208, 29] on div "Custom Code .gkY_-26G39 HTML/Liquid CSS Script </div> 1 2 3 4 5 6 7 8 < div > <…" at bounding box center [432, 214] width 864 height 429
type textarea "<div> <a href="https://anpc.ro/ce-este-sal/" target="_blank" rel="nofollow">"
paste textarea
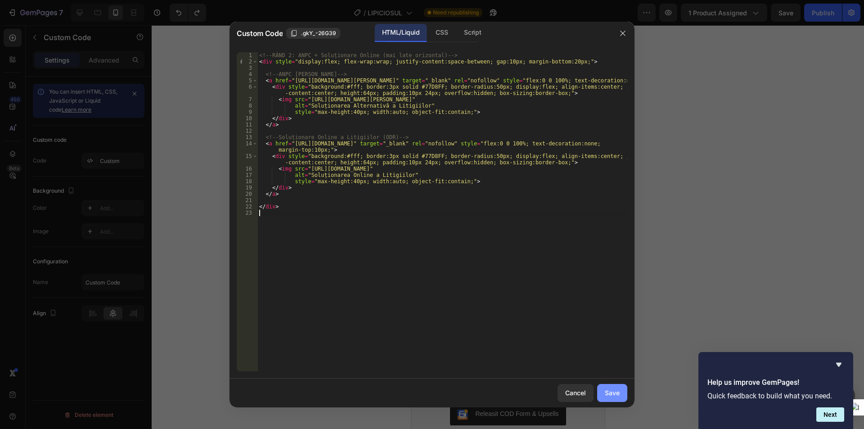
click at [617, 393] on div "Save" at bounding box center [612, 392] width 15 height 9
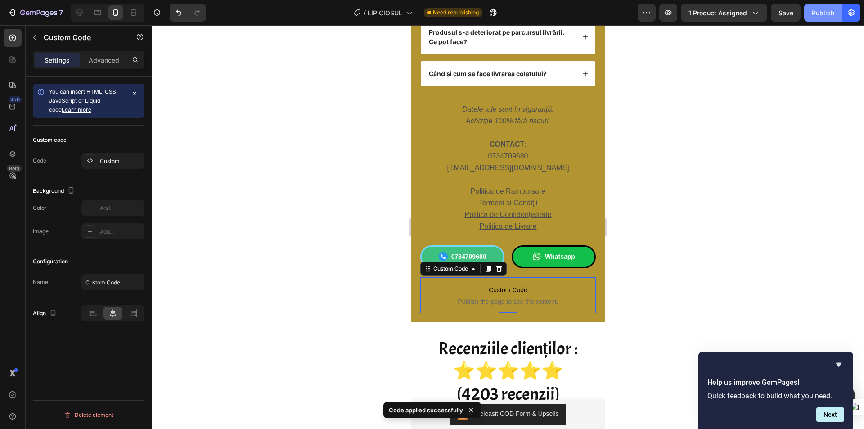
click at [819, 14] on div "Publish" at bounding box center [822, 12] width 22 height 9
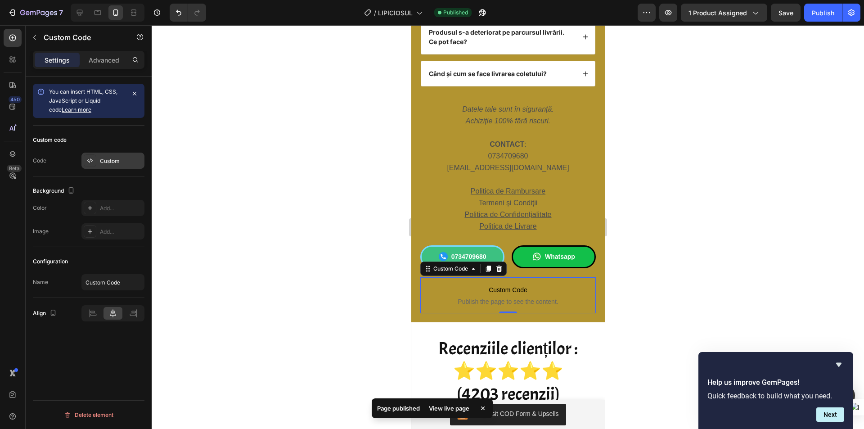
click at [100, 160] on div "Custom" at bounding box center [121, 161] width 42 height 8
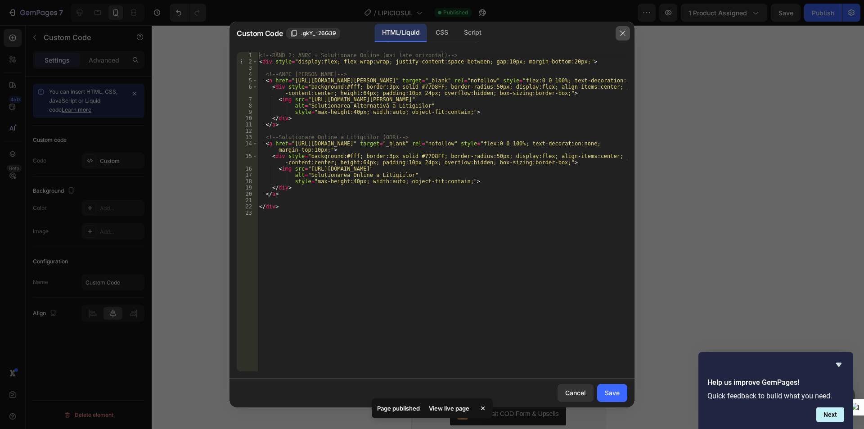
click at [624, 32] on icon "button" at bounding box center [622, 33] width 7 height 7
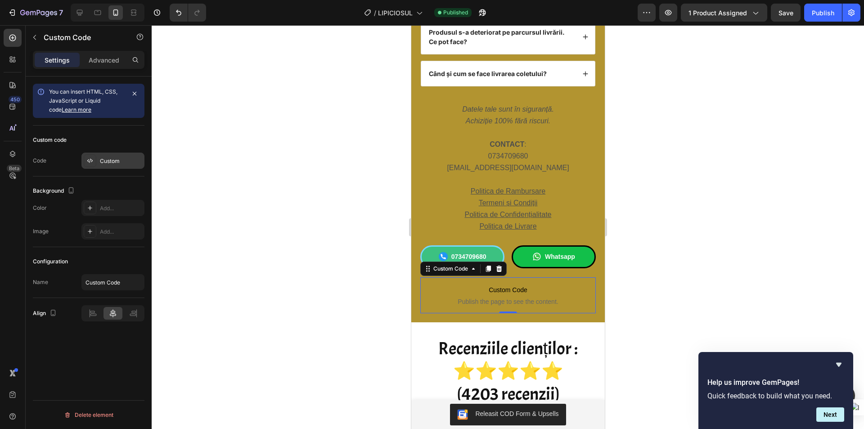
click at [108, 161] on div "Custom" at bounding box center [121, 161] width 42 height 8
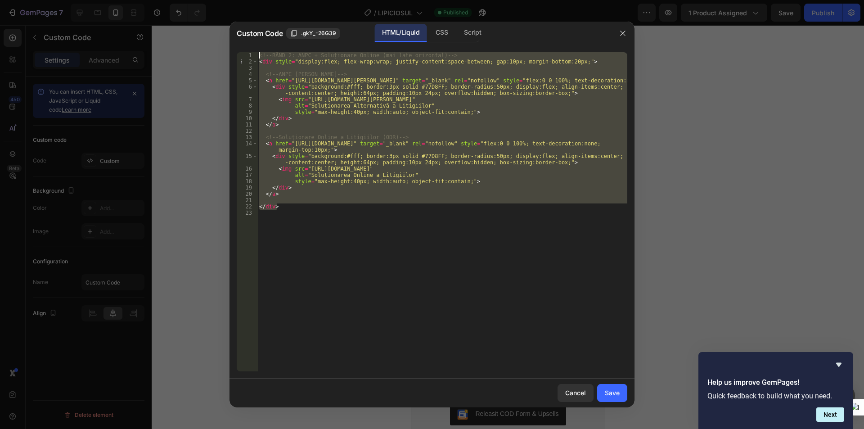
drag, startPoint x: 300, startPoint y: 205, endPoint x: 225, endPoint y: 28, distance: 191.7
click at [225, 28] on div "Custom Code .gkY_-26G39 HTML/Liquid CSS Script </div> 1 2 3 4 5 6 7 8 9 10 11 1…" at bounding box center [432, 214] width 864 height 429
type textarea "<!-- RÂND 2: ANPC + Soluționare Online (mai late orizontal) --> <div style="dis…"
paste textarea
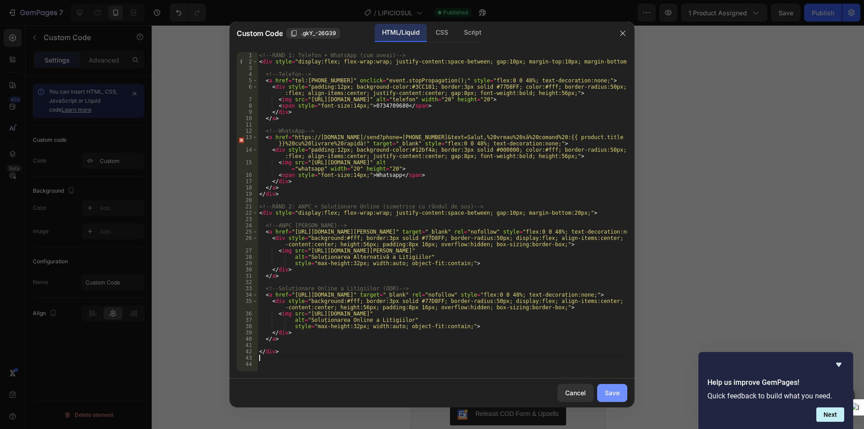
click at [612, 395] on div "Save" at bounding box center [612, 392] width 15 height 9
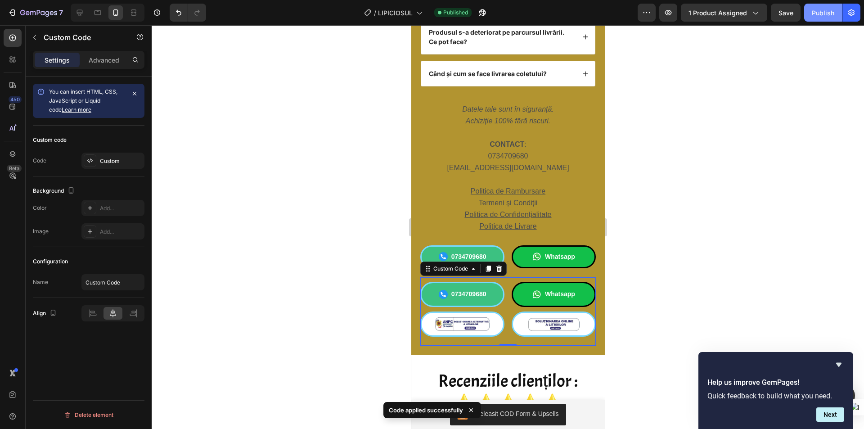
click at [818, 10] on div "Publish" at bounding box center [822, 12] width 22 height 9
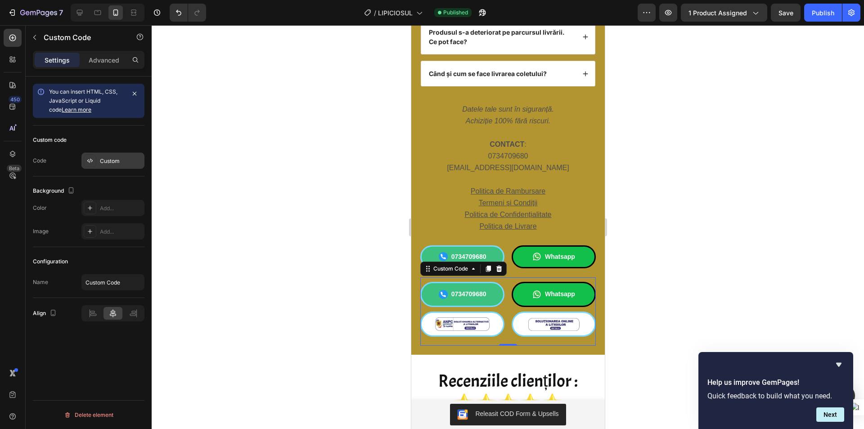
click at [107, 161] on div "Custom" at bounding box center [121, 161] width 42 height 8
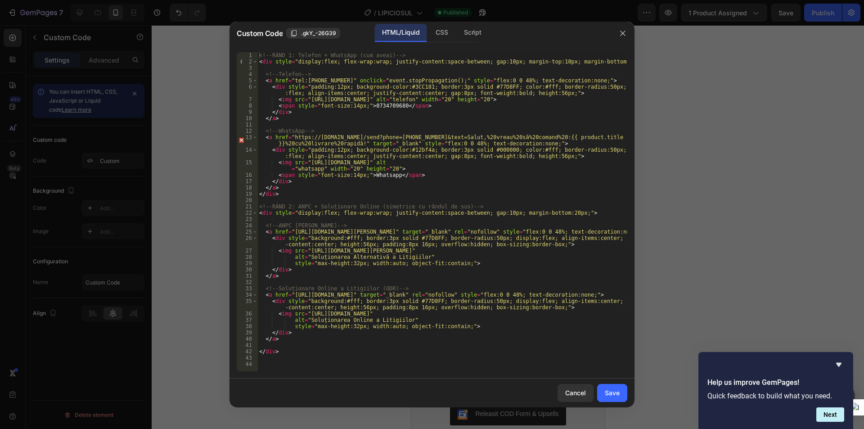
click at [320, 350] on div "<!-- RÂND 1: Telefon + WhatsApp (cum aveai) --> < div style = "display:flex; fl…" at bounding box center [442, 218] width 370 height 332
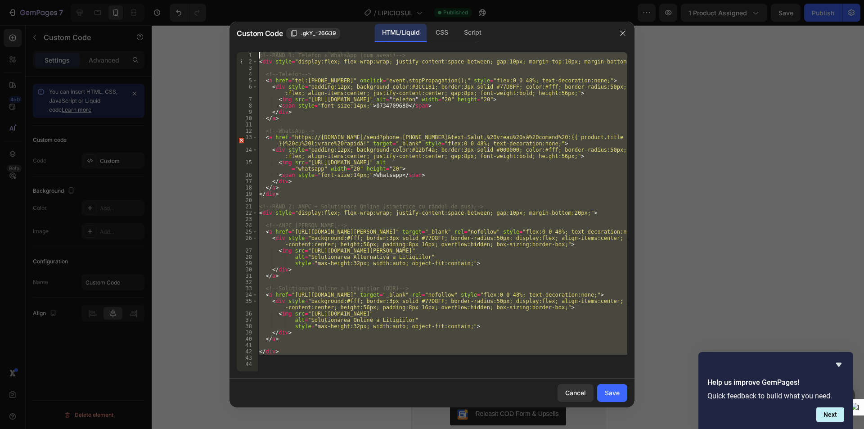
drag, startPoint x: 301, startPoint y: 356, endPoint x: 171, endPoint y: 1, distance: 378.1
click at [171, 1] on div "Custom Code .gkY_-26G39 HTML/Liquid CSS Script </div> 1 2 3 4 5 6 7 8 9 10 11 1…" at bounding box center [432, 214] width 864 height 429
type textarea "<!-- RÂND 1: Telefon + WhatsApp (cum aveai) --> <div style="display:flex; flex-…"
paste textarea
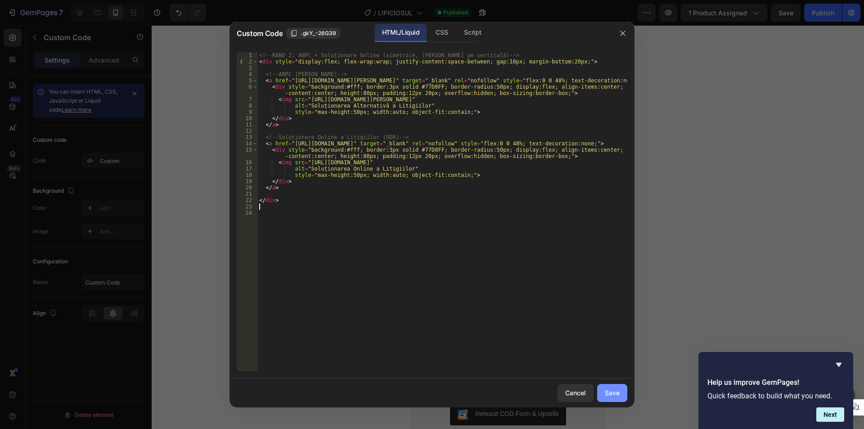
click at [608, 390] on div "Save" at bounding box center [612, 392] width 15 height 9
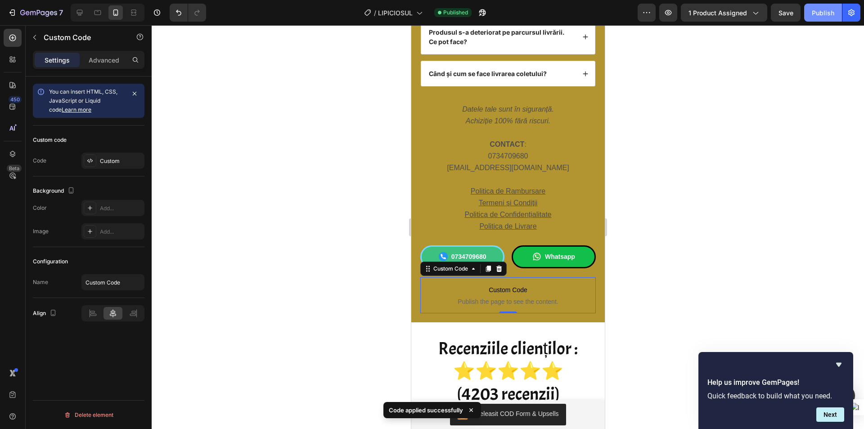
click at [820, 11] on div "Publish" at bounding box center [822, 12] width 22 height 9
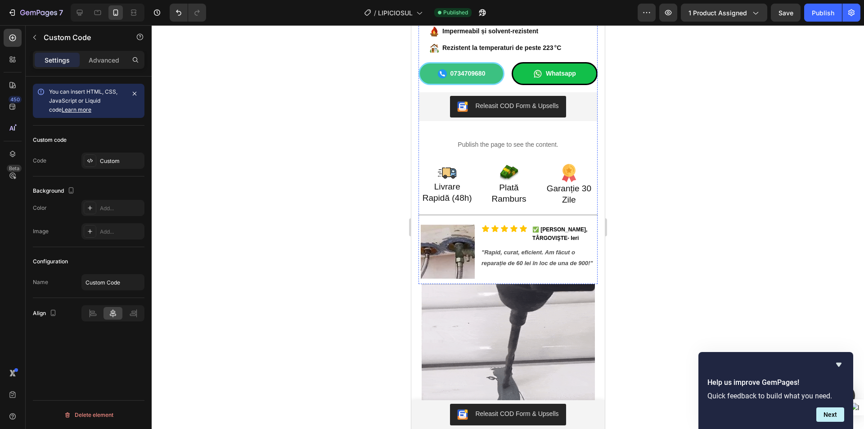
scroll to position [495, 0]
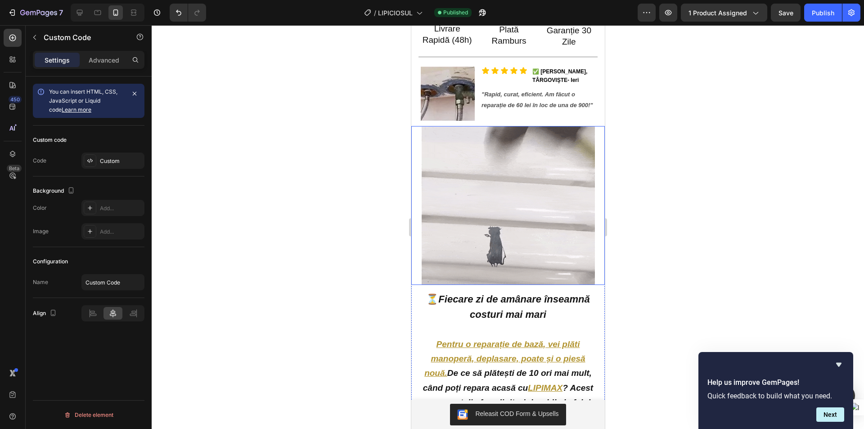
click at [509, 219] on img at bounding box center [507, 205] width 173 height 159
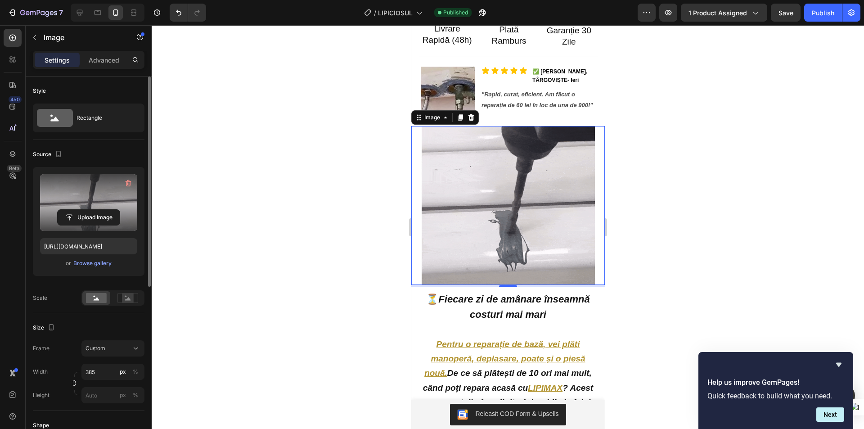
click at [92, 192] on label at bounding box center [88, 202] width 97 height 57
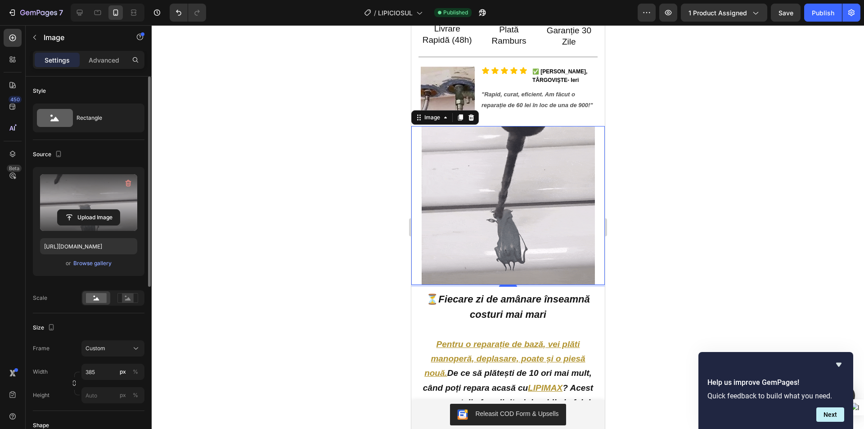
click at [92, 210] on input "file" at bounding box center [89, 217] width 62 height 15
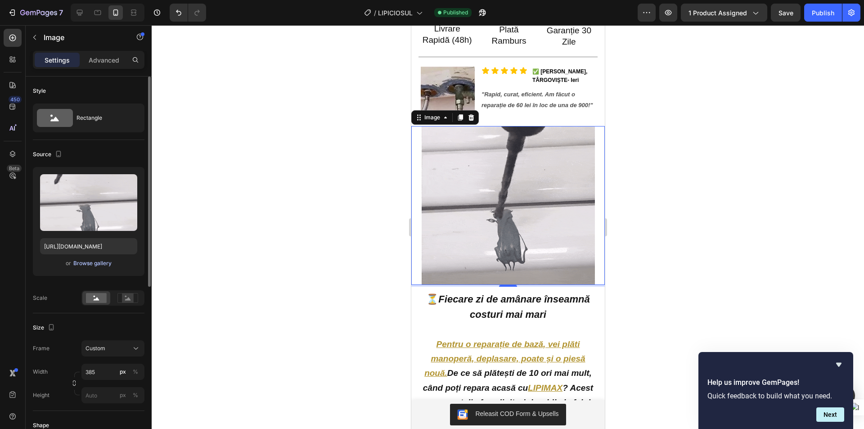
click at [96, 264] on div "Browse gallery" at bounding box center [92, 263] width 38 height 8
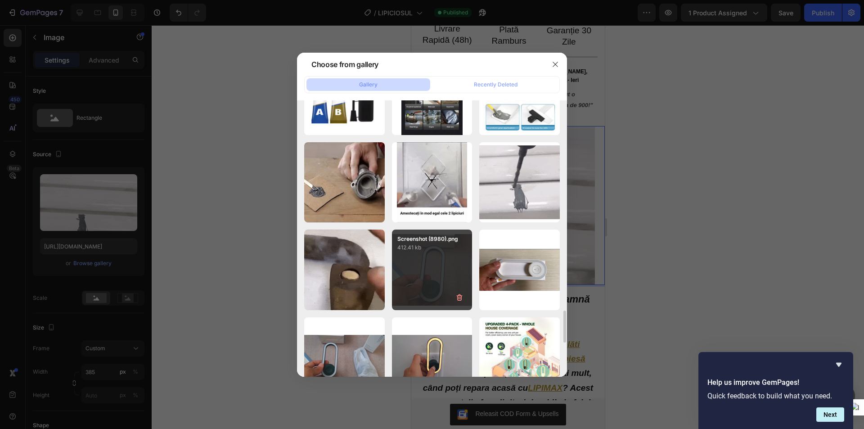
scroll to position [1759, 0]
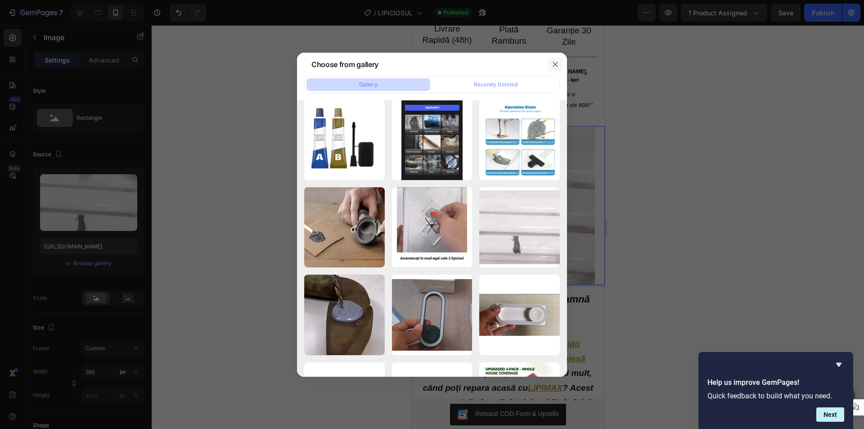
click at [553, 61] on icon "button" at bounding box center [554, 64] width 7 height 7
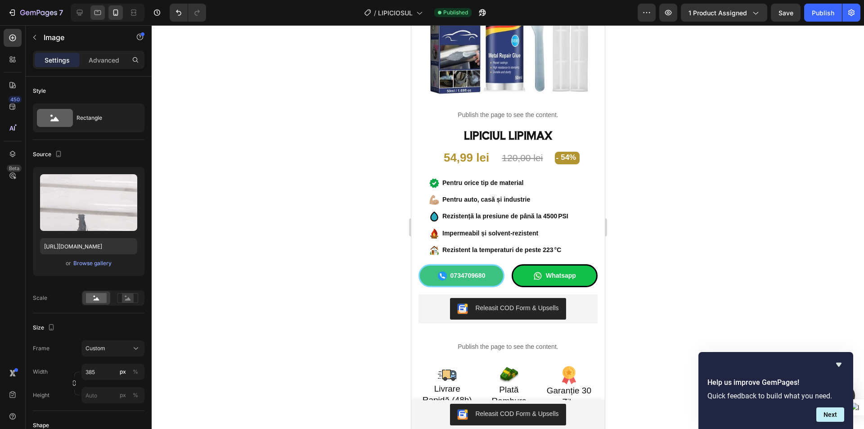
scroll to position [0, 0]
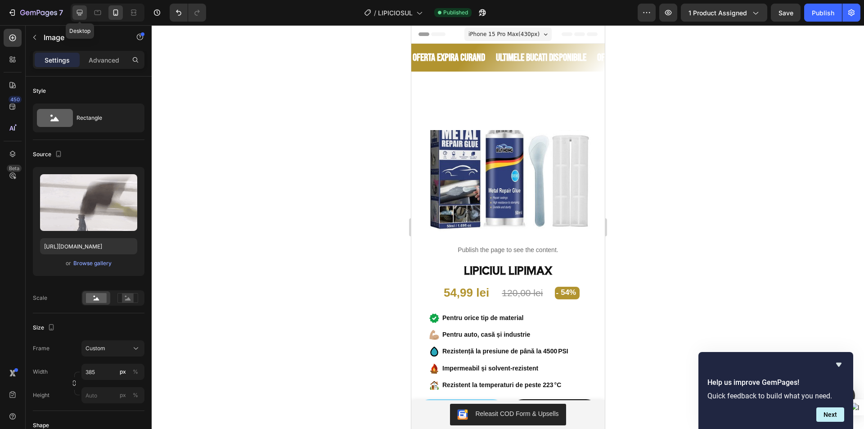
click at [73, 8] on div at bounding box center [79, 12] width 14 height 14
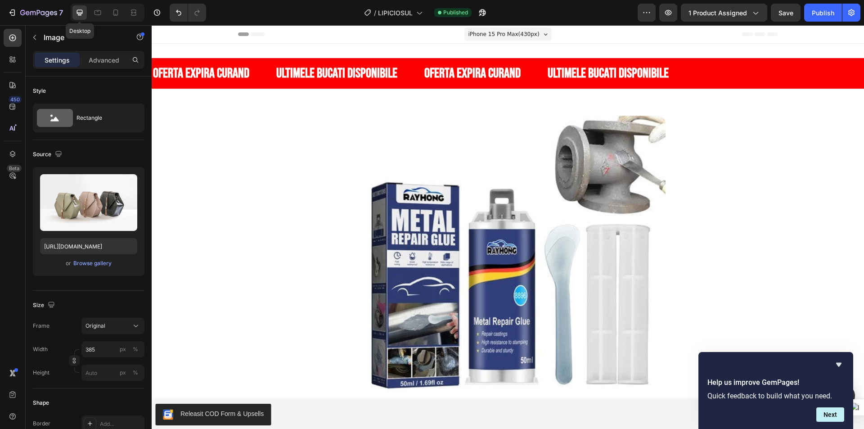
type input "https://ucarecdn.com/ee6d5074-1640-4cc7-8933-47c8589c3dee/-/format/auto/"
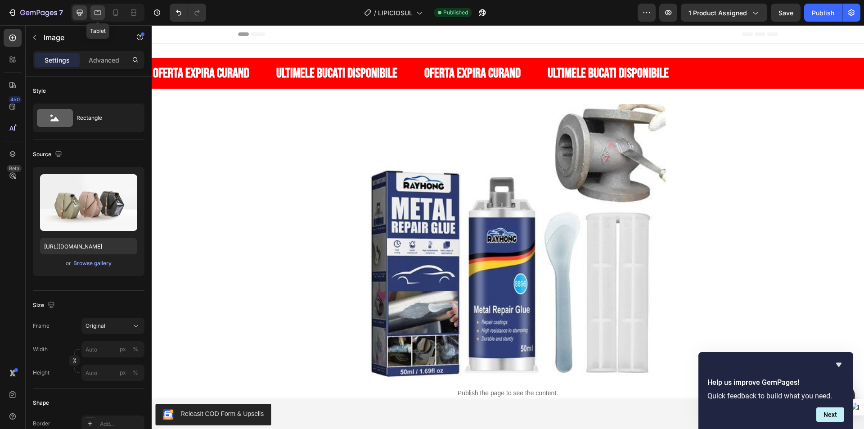
click at [92, 9] on div at bounding box center [97, 12] width 14 height 14
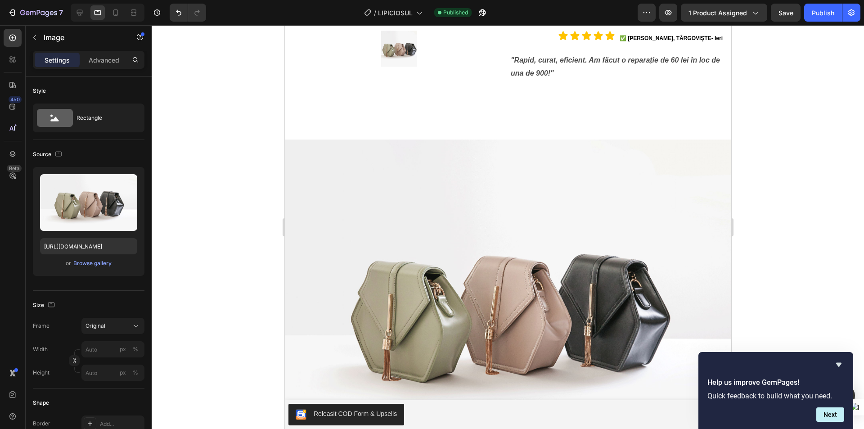
scroll to position [765, 0]
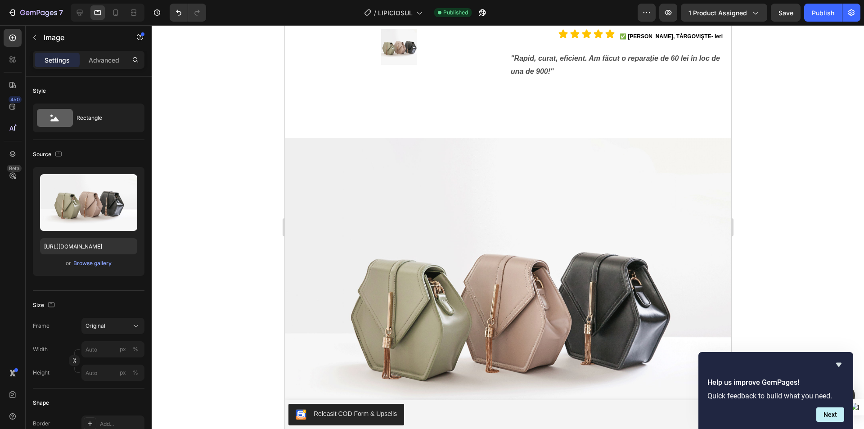
click at [400, 208] on img at bounding box center [507, 305] width 446 height 335
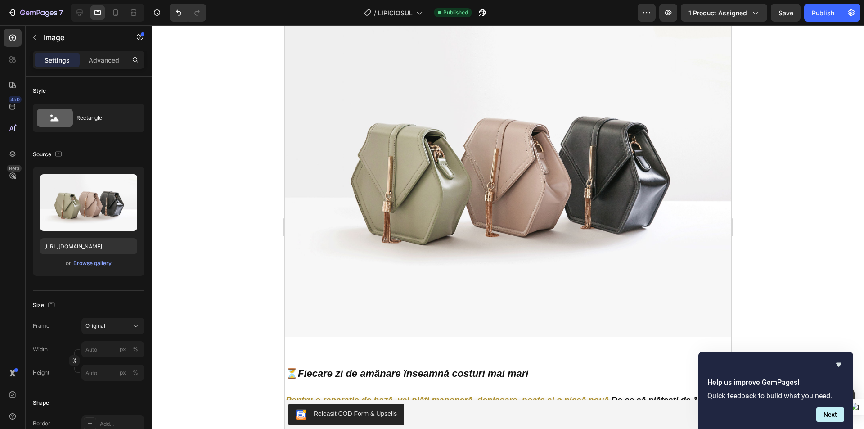
scroll to position [810, 0]
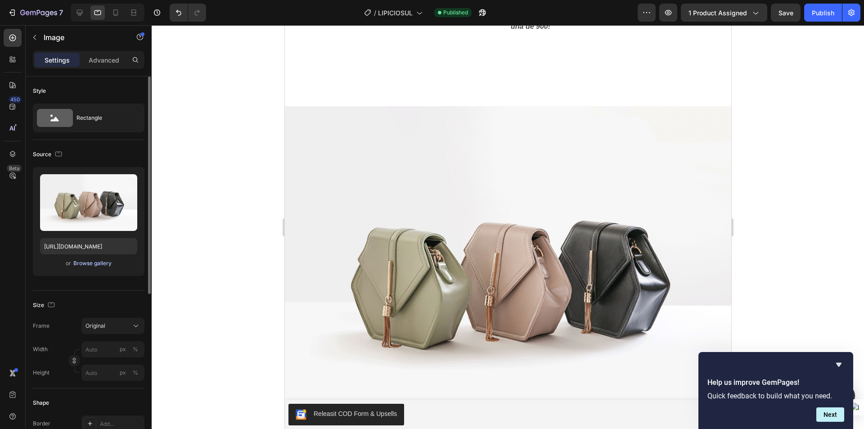
click at [93, 260] on div "Browse gallery" at bounding box center [92, 263] width 38 height 8
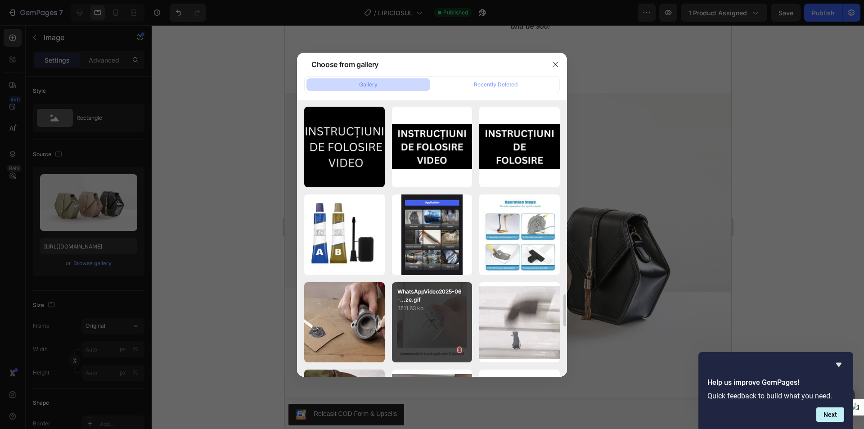
scroll to position [1754, 0]
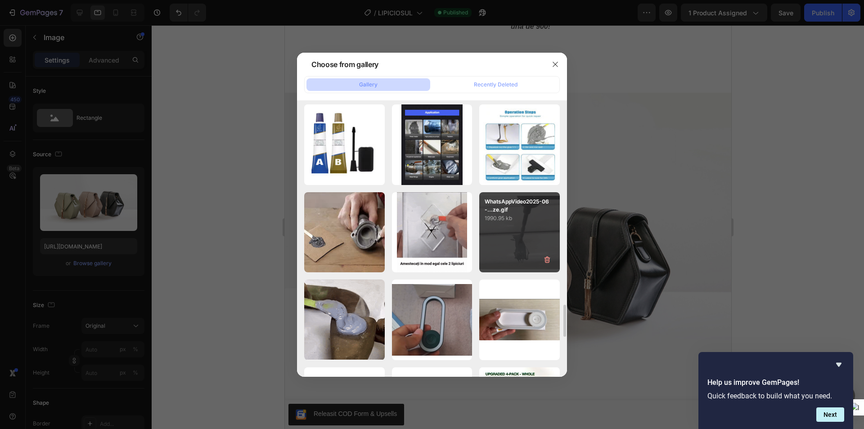
click at [516, 203] on p "WhatsAppVideo2025-06-...ze.gif" at bounding box center [519, 205] width 70 height 16
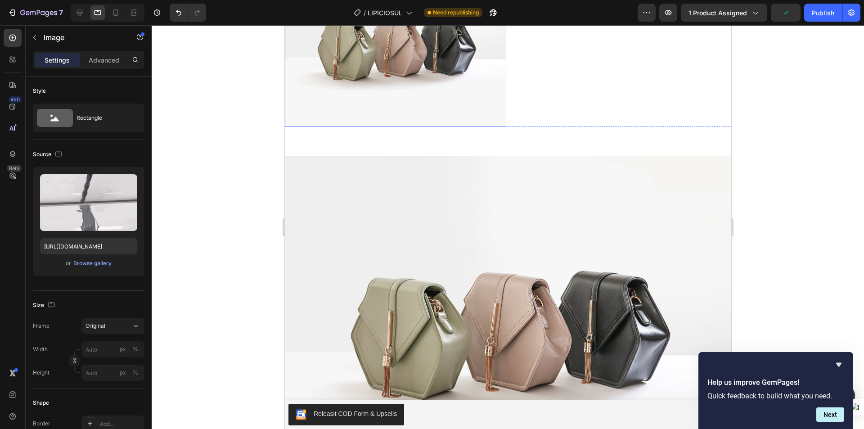
scroll to position [1484, 0]
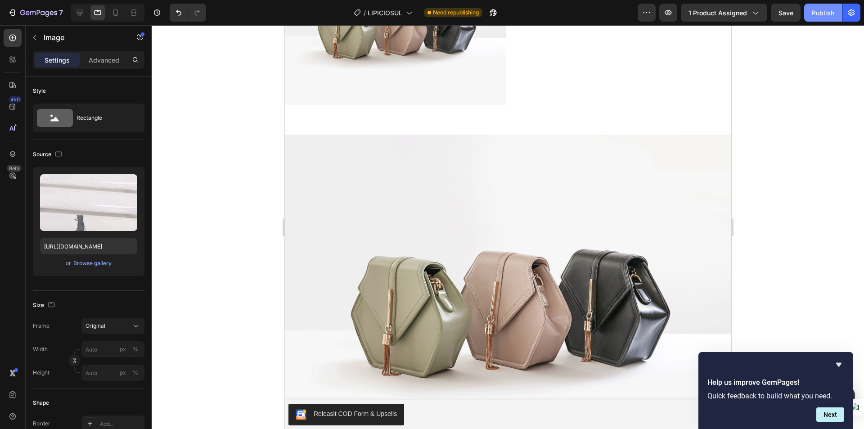
click at [818, 13] on div "Publish" at bounding box center [822, 12] width 22 height 9
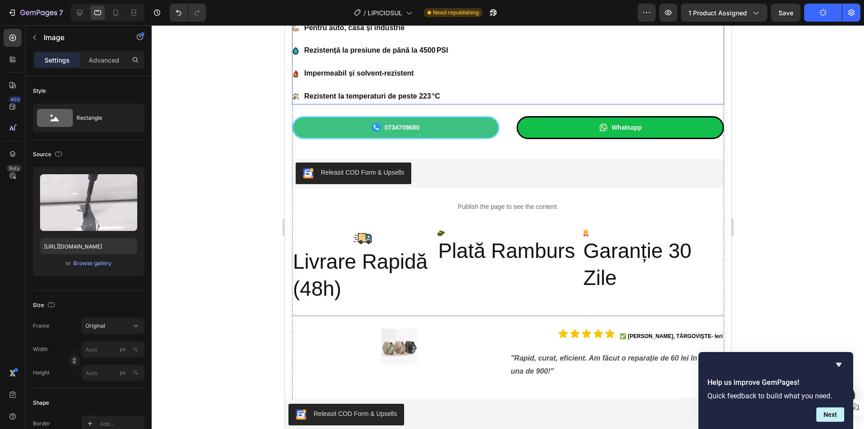
scroll to position [405, 0]
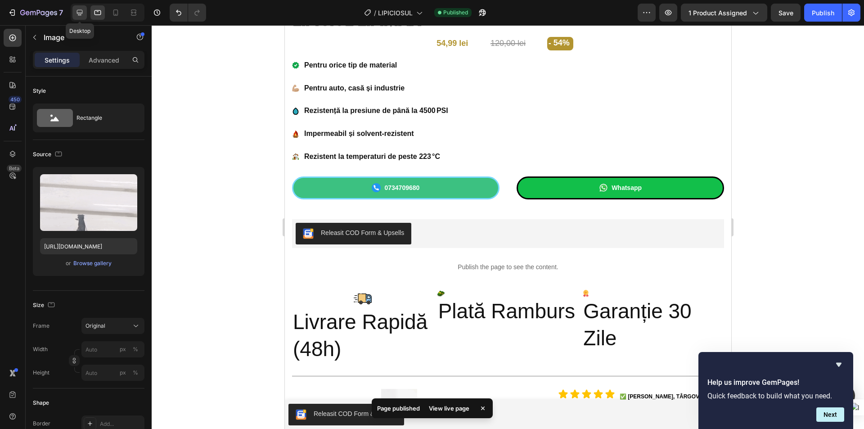
click at [80, 13] on icon at bounding box center [80, 13] width 6 height 6
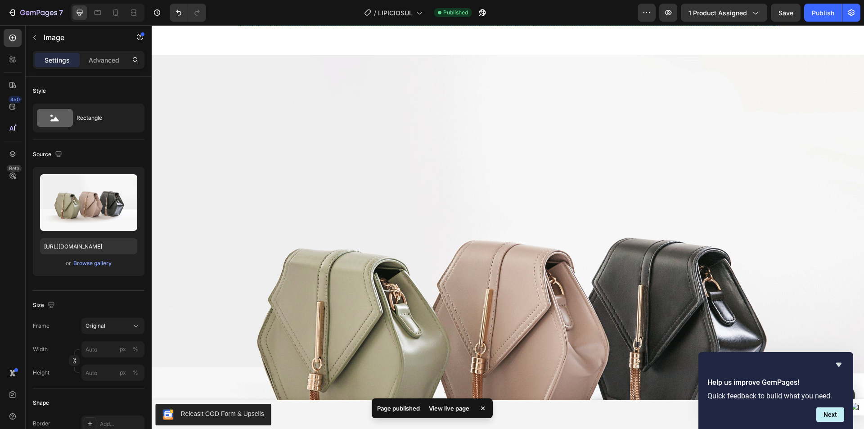
scroll to position [855, 0]
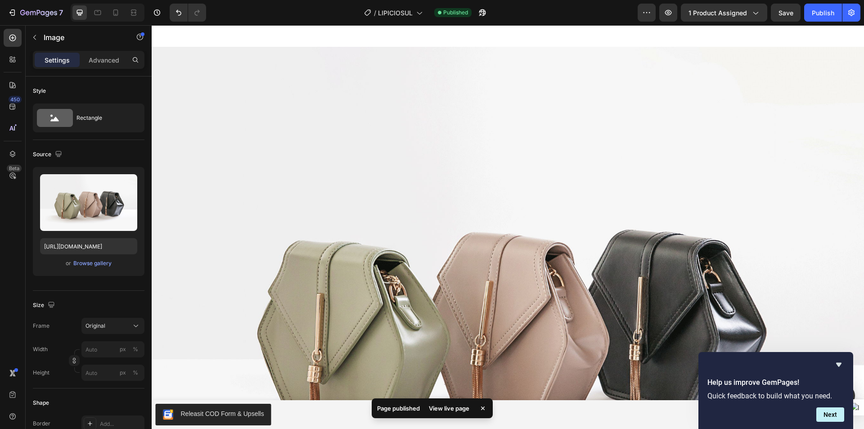
click at [428, 202] on img at bounding box center [508, 314] width 712 height 534
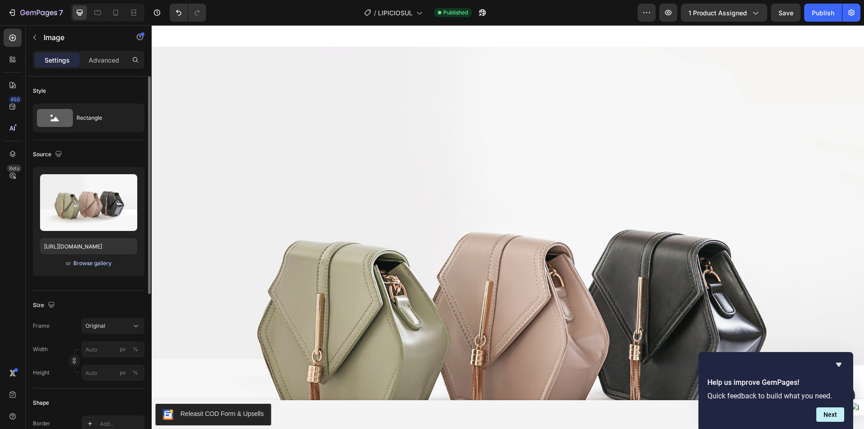
scroll to position [990, 0]
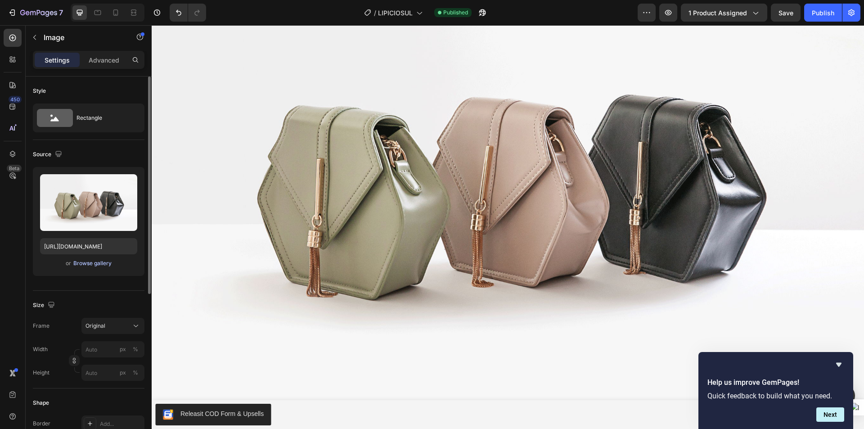
click at [89, 262] on div "Browse gallery" at bounding box center [92, 263] width 38 height 8
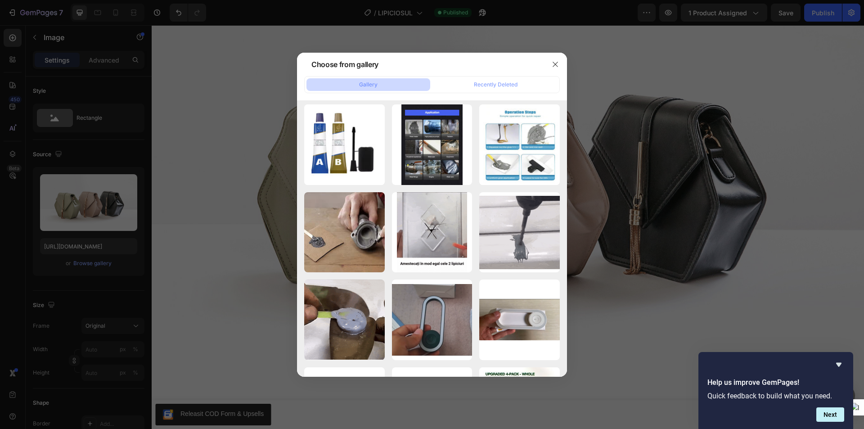
scroll to position [1799, 0]
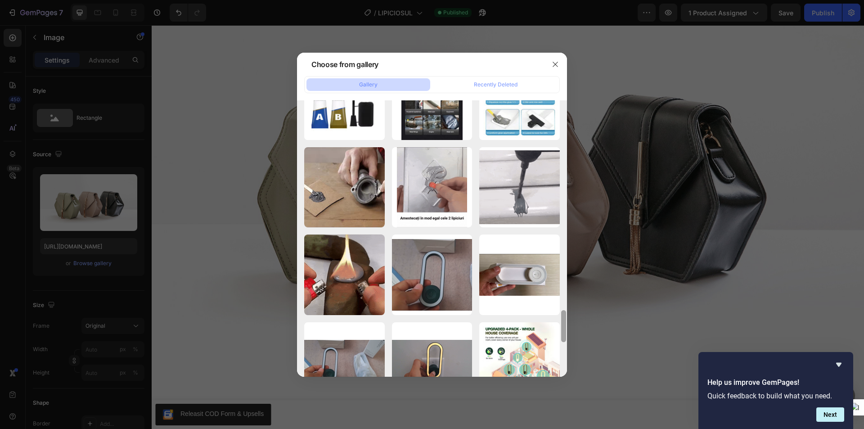
click at [0, 0] on div "WhatsAppVideo2025-06-...ze.gif 1990.95 kb" at bounding box center [0, 0] width 0 height 0
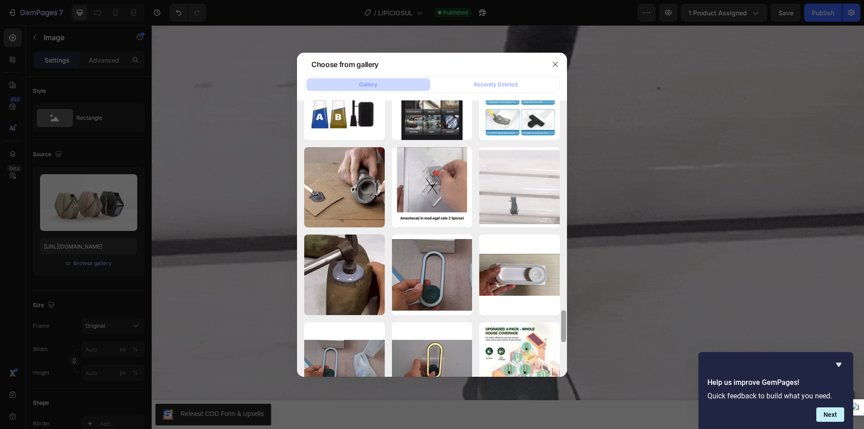
type input "https://cdn.shopify.com/s/files/1/0947/6535/1244/files/gempages_568038632619770…"
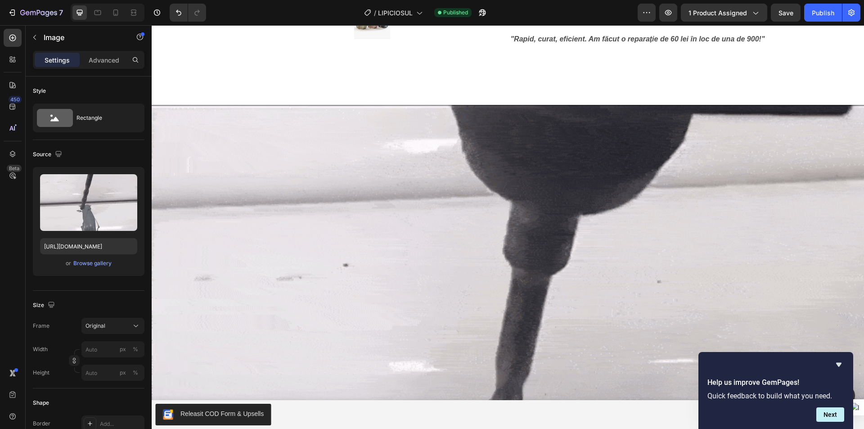
scroll to position [810, 0]
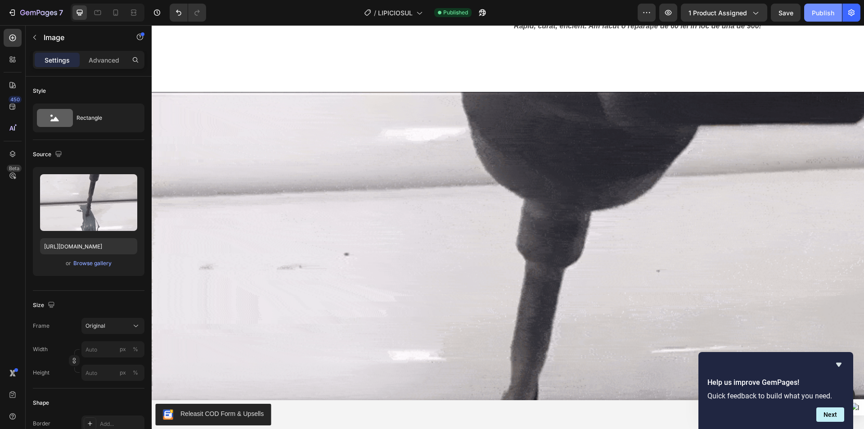
click at [818, 15] on div "Publish" at bounding box center [822, 12] width 22 height 9
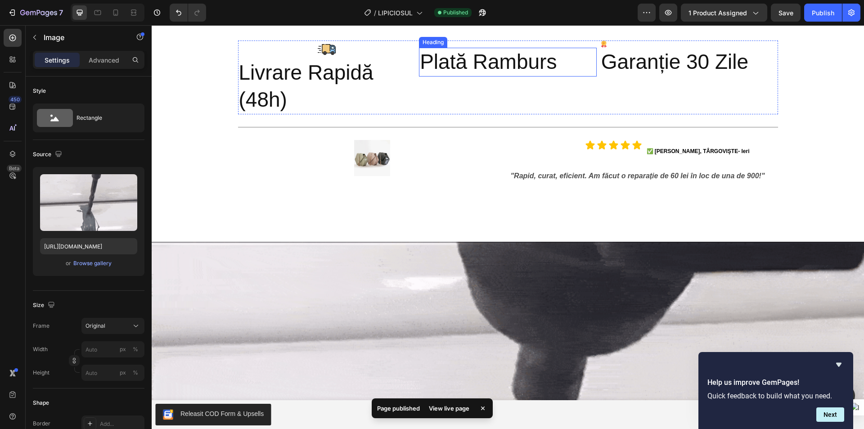
scroll to position [720, 0]
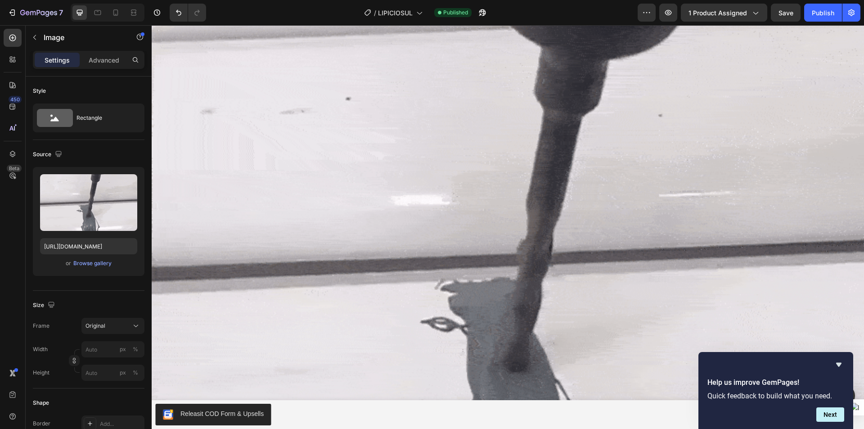
scroll to position [1035, 0]
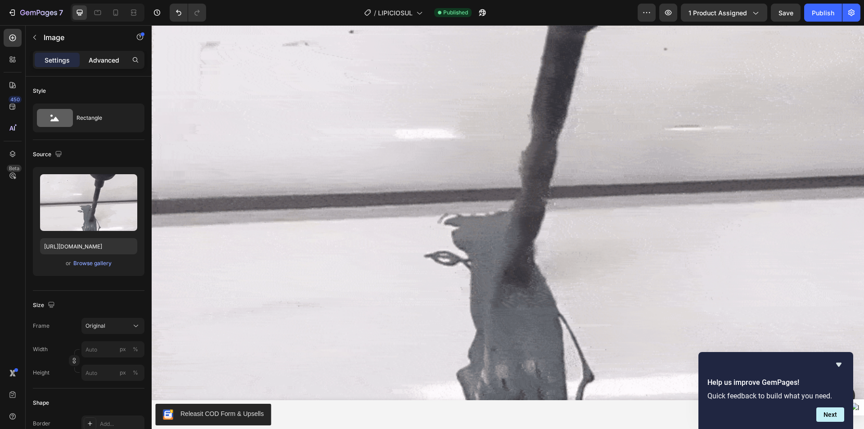
click at [98, 60] on p "Advanced" at bounding box center [104, 59] width 31 height 9
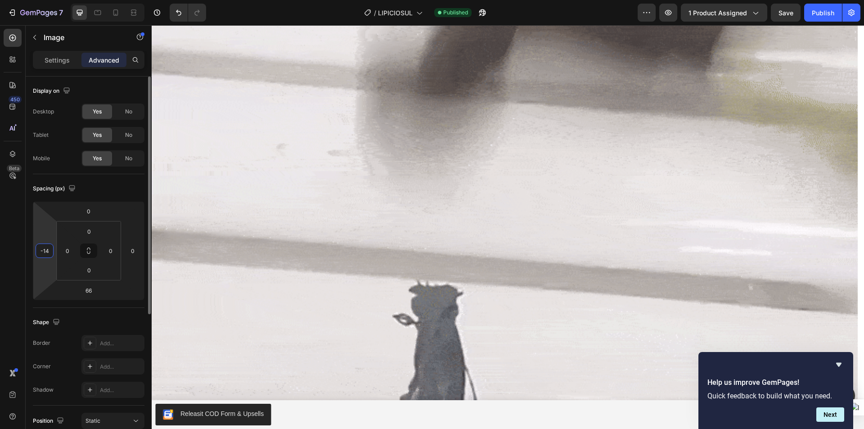
drag, startPoint x: 52, startPoint y: 231, endPoint x: 49, endPoint y: 253, distance: 22.7
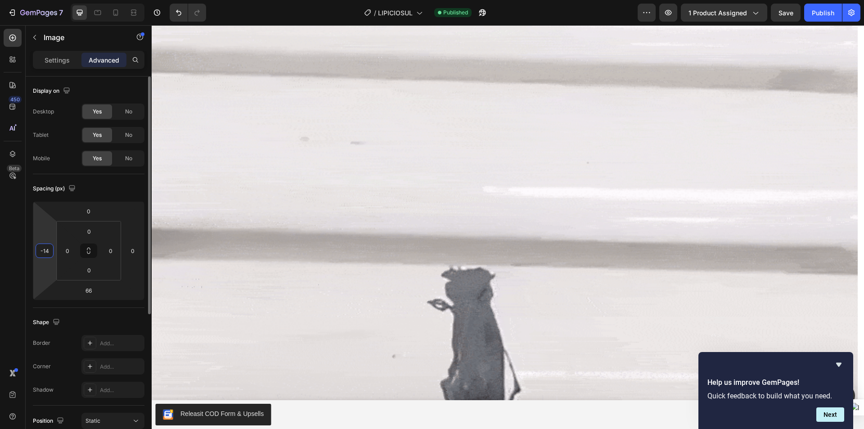
click at [104, 0] on html "7 Version history / LIPICIOSUL Published Preview 1 product assigned Save Publis…" at bounding box center [432, 0] width 864 height 0
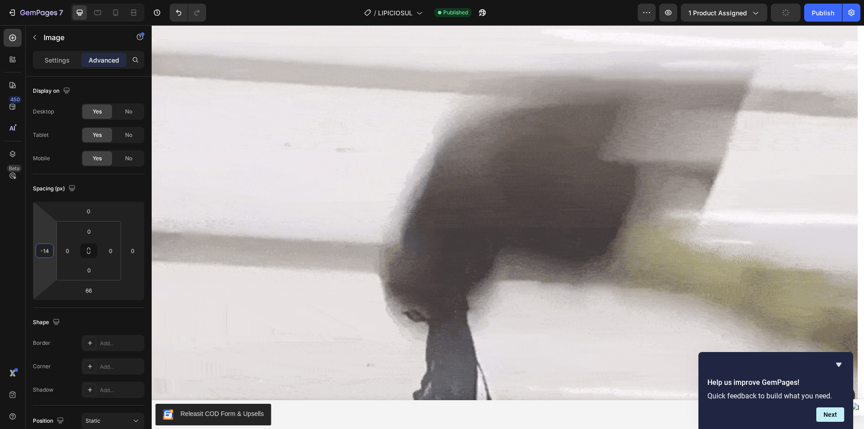
drag, startPoint x: 50, startPoint y: 250, endPoint x: 7, endPoint y: 252, distance: 42.8
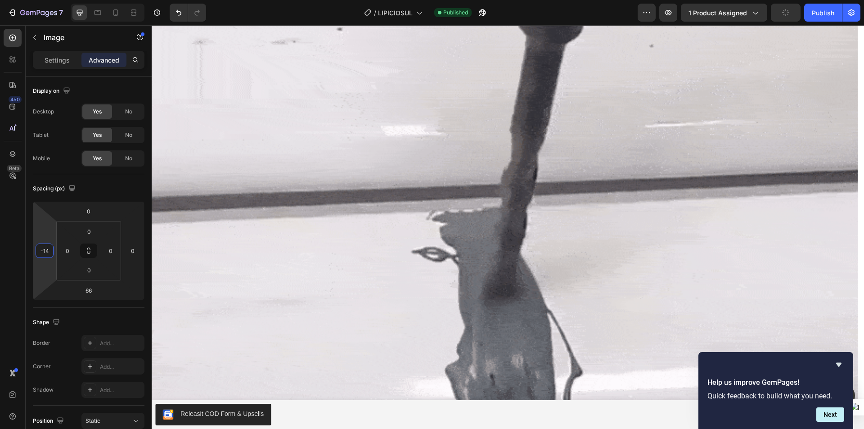
click at [7, 252] on div "450 Beta Sections(18) Elements(84) Section Element Hero Section Product Detail …" at bounding box center [76, 226] width 152 height 403
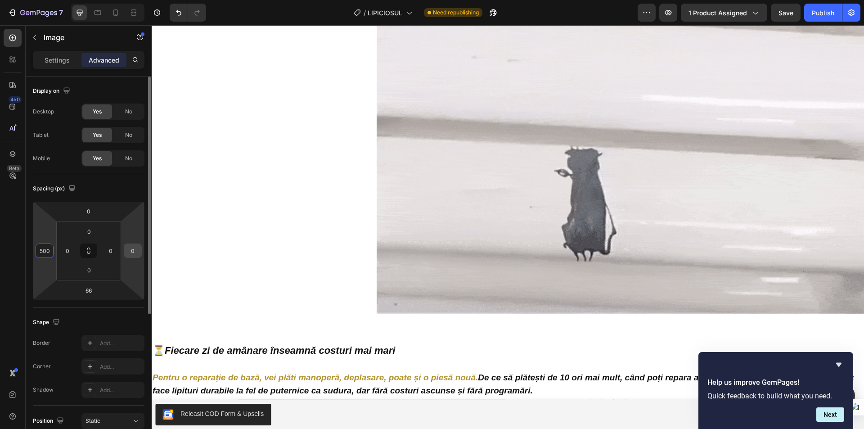
type input "500"
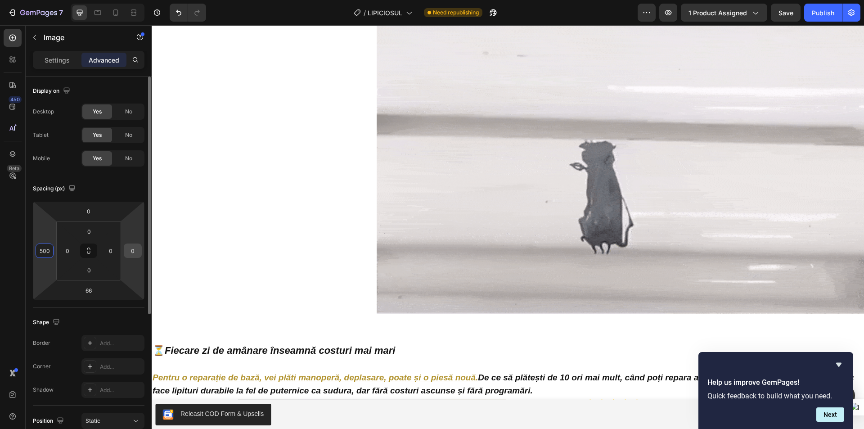
click at [131, 251] on input "0" at bounding box center [132, 250] width 13 height 13
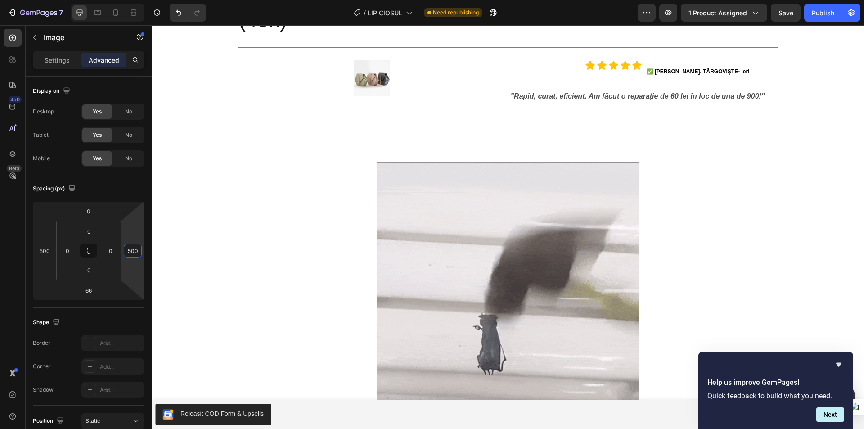
scroll to position [810, 0]
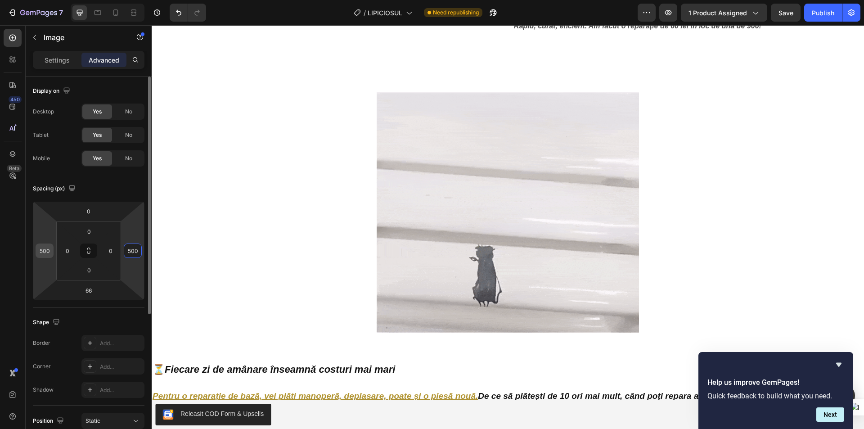
type input "500"
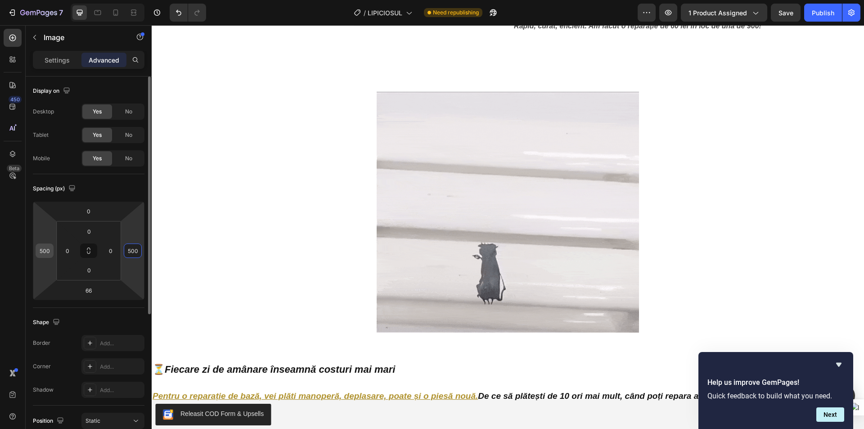
click at [44, 255] on input "500" at bounding box center [44, 250] width 13 height 13
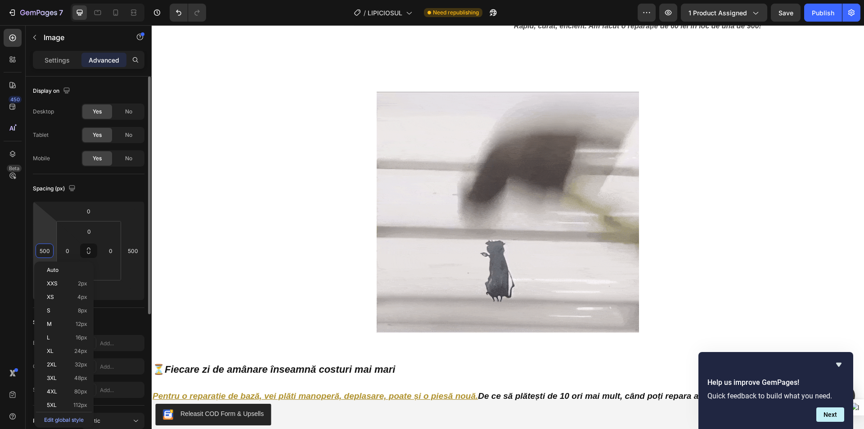
click at [41, 252] on input "500" at bounding box center [44, 250] width 13 height 13
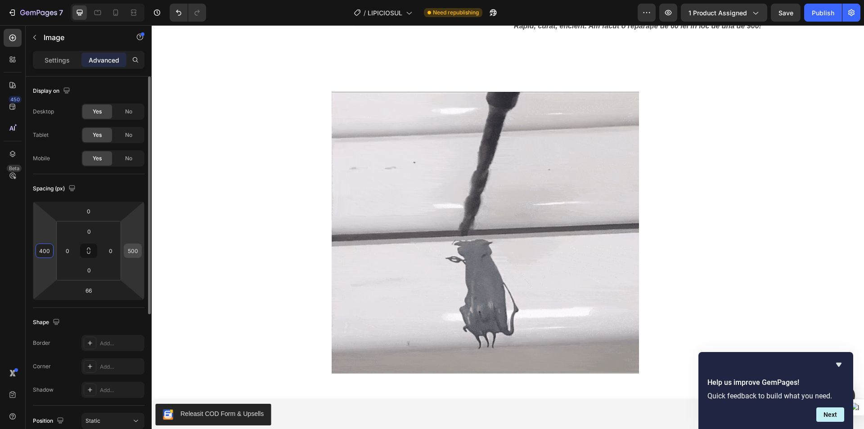
type input "400"
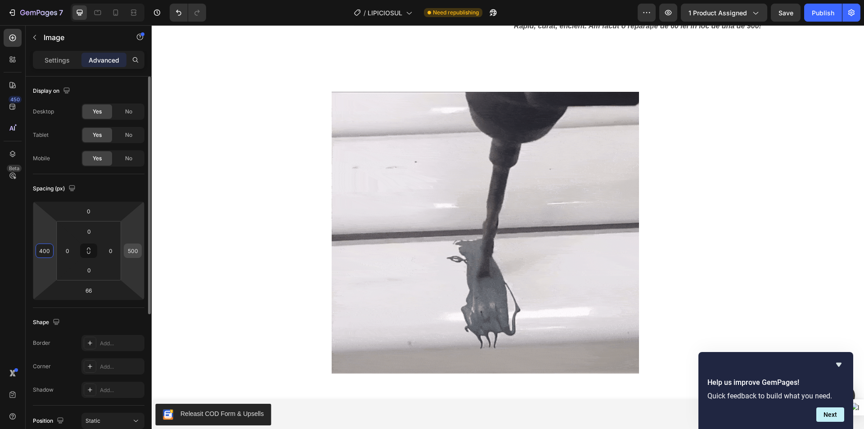
click at [131, 255] on input "500" at bounding box center [132, 250] width 13 height 13
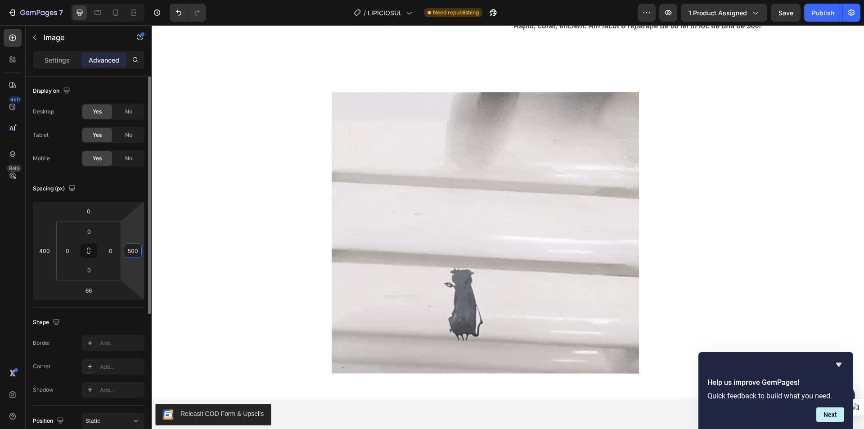
click at [130, 252] on input "500" at bounding box center [132, 250] width 13 height 13
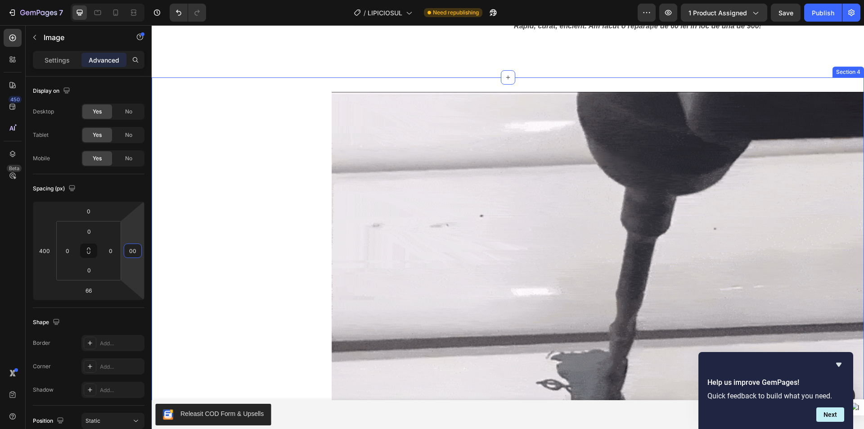
type input "400"
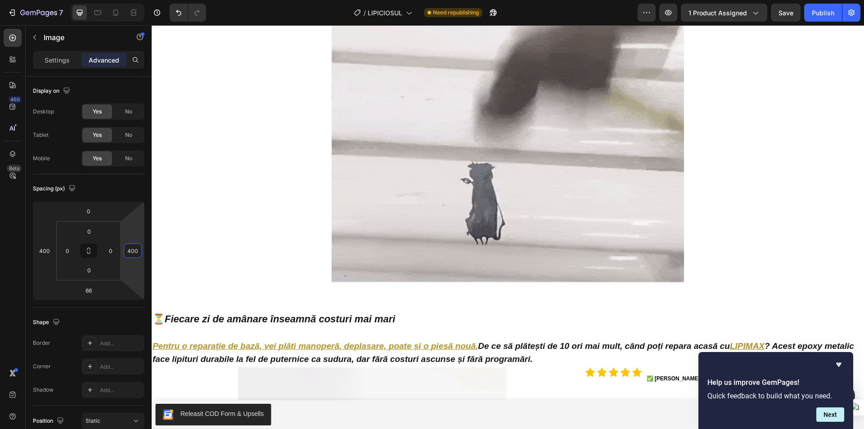
scroll to position [945, 0]
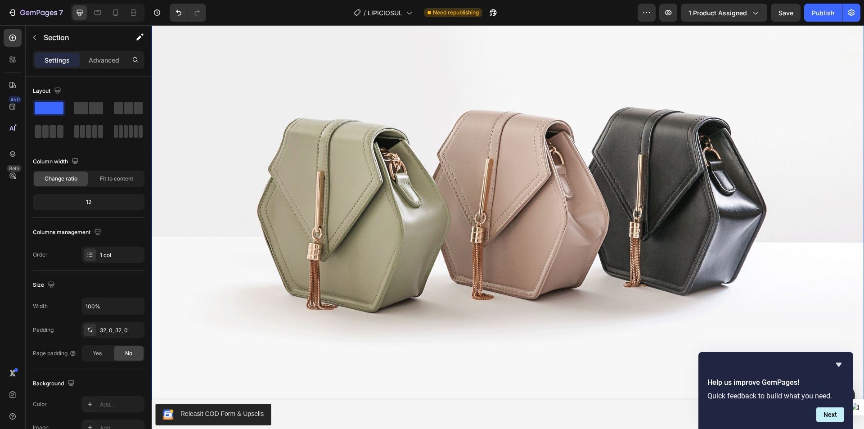
scroll to position [1619, 0]
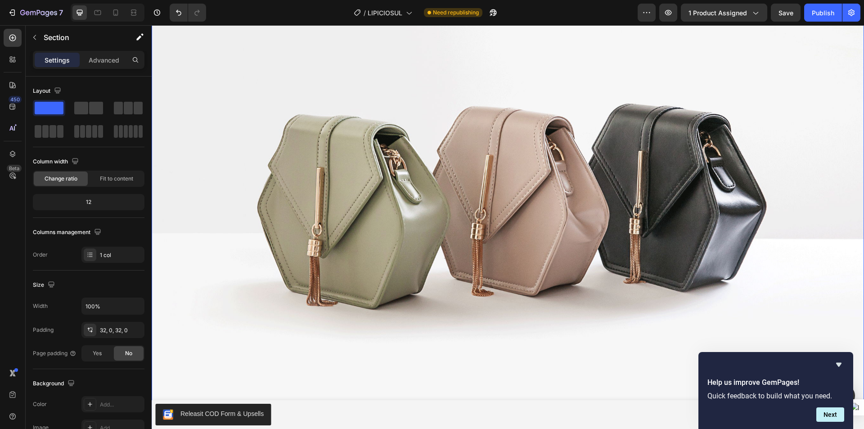
click at [502, 209] on img at bounding box center [508, 188] width 712 height 534
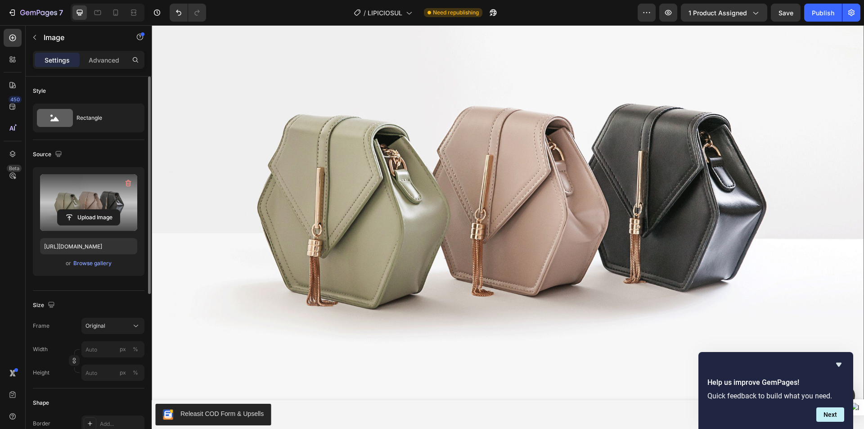
click at [73, 202] on label at bounding box center [88, 202] width 97 height 57
click at [73, 210] on input "file" at bounding box center [89, 217] width 62 height 15
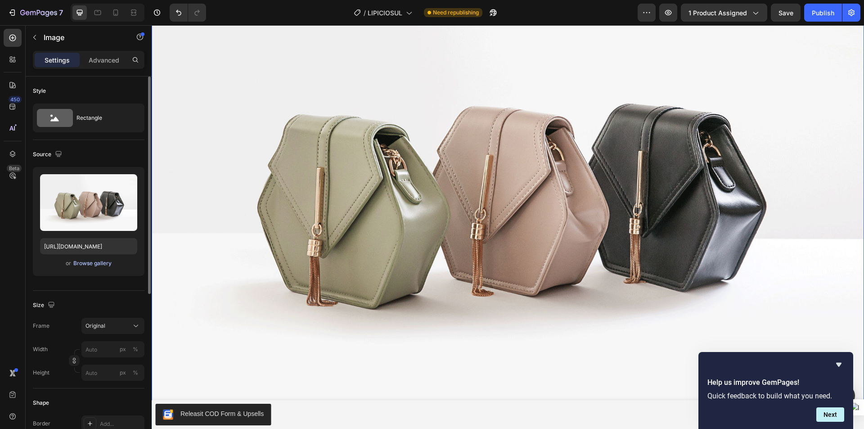
click at [88, 264] on div "Browse gallery" at bounding box center [92, 263] width 38 height 8
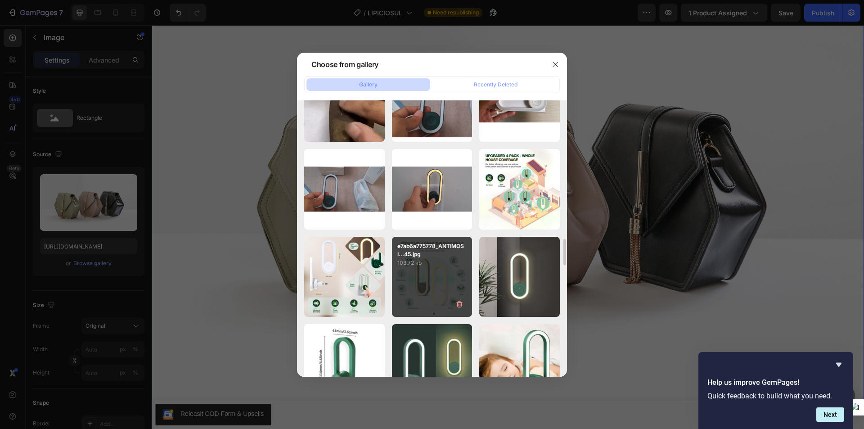
scroll to position [1793, 0]
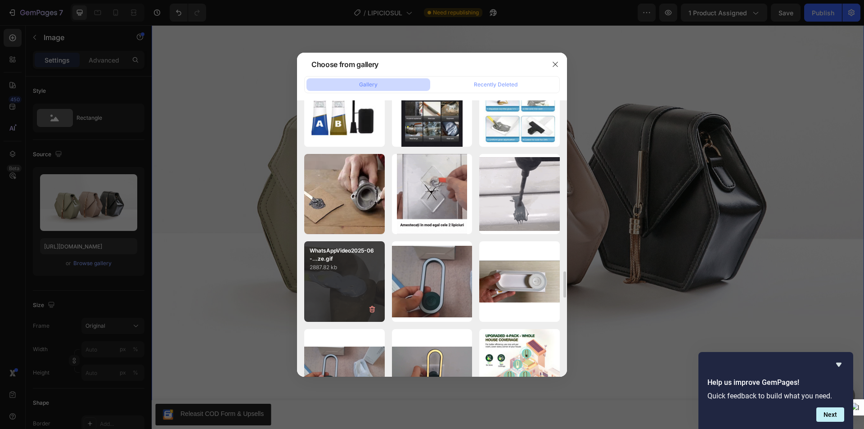
click at [355, 277] on div "WhatsAppVideo2025-06-...ze.gif 2887.82 kb" at bounding box center [344, 281] width 81 height 81
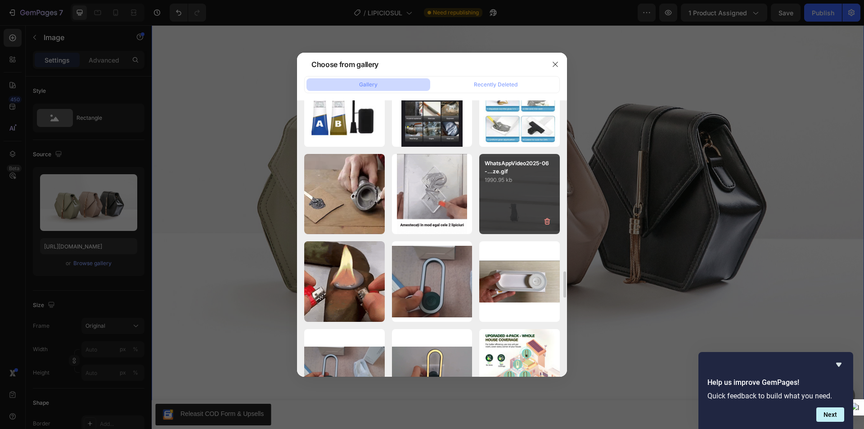
type input "https://cdn.shopify.com/s/files/1/0947/6535/1244/files/gempages_568038632619770…"
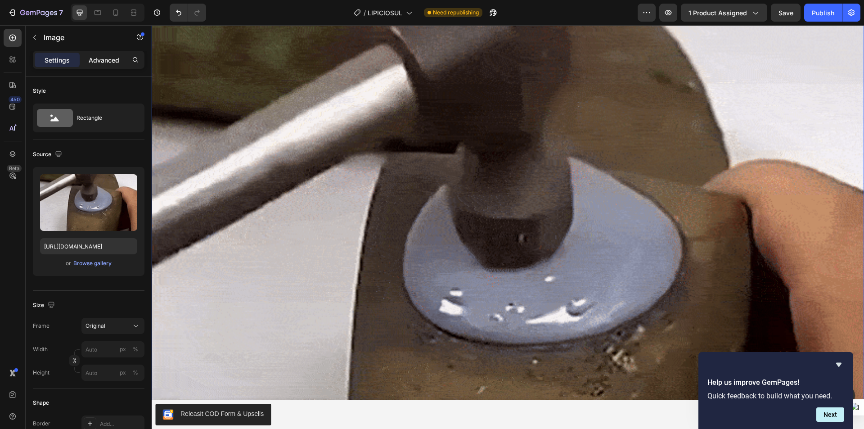
click at [106, 65] on div "Advanced" at bounding box center [103, 60] width 45 height 14
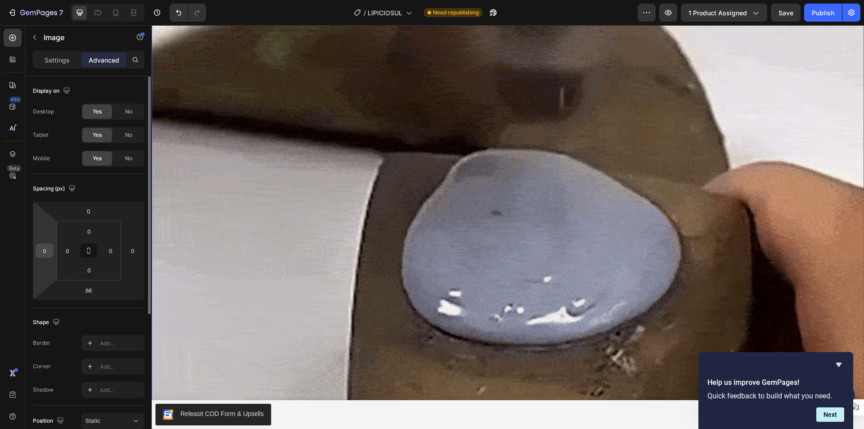
click at [44, 251] on input "0" at bounding box center [44, 250] width 13 height 13
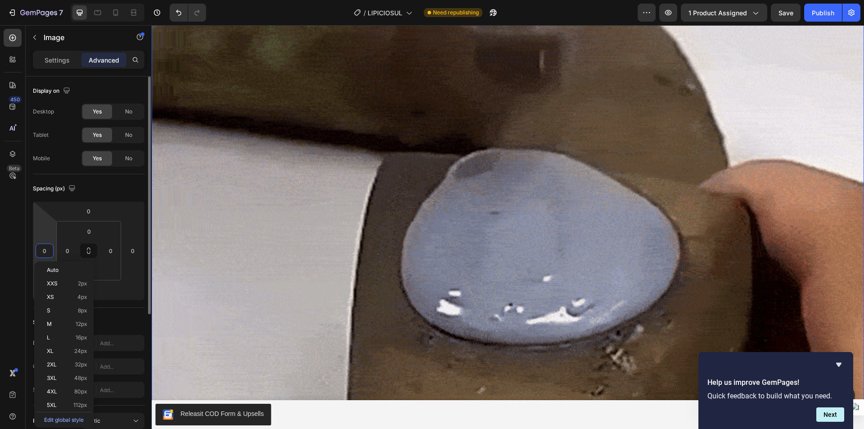
paste input "number"
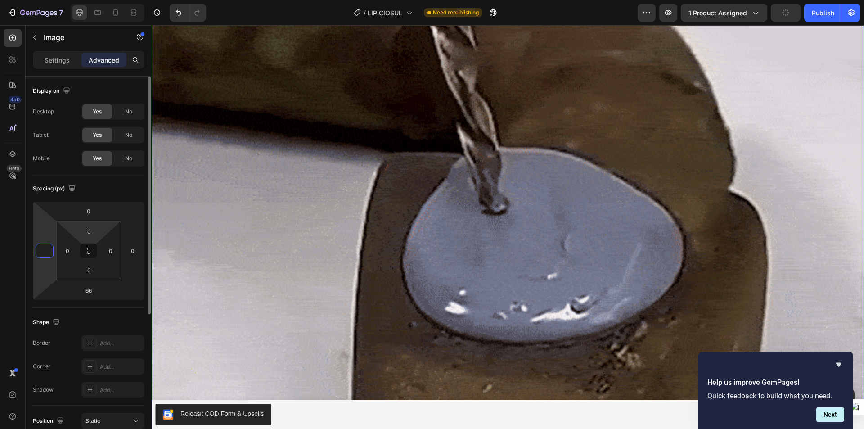
scroll to position [0, 0]
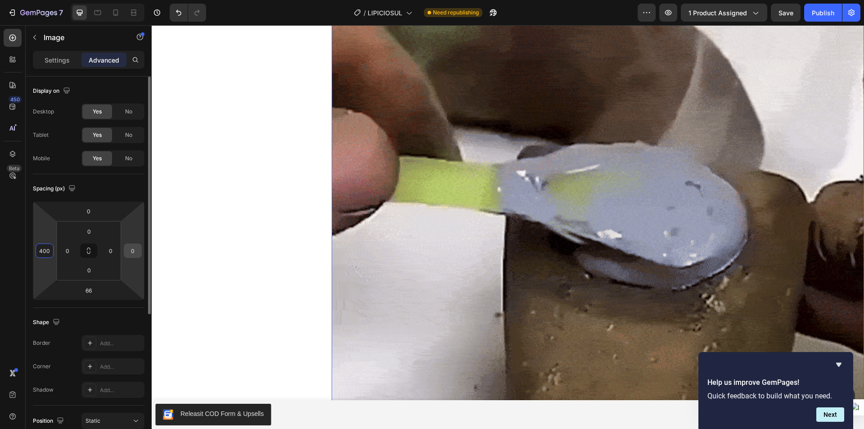
type input "400"
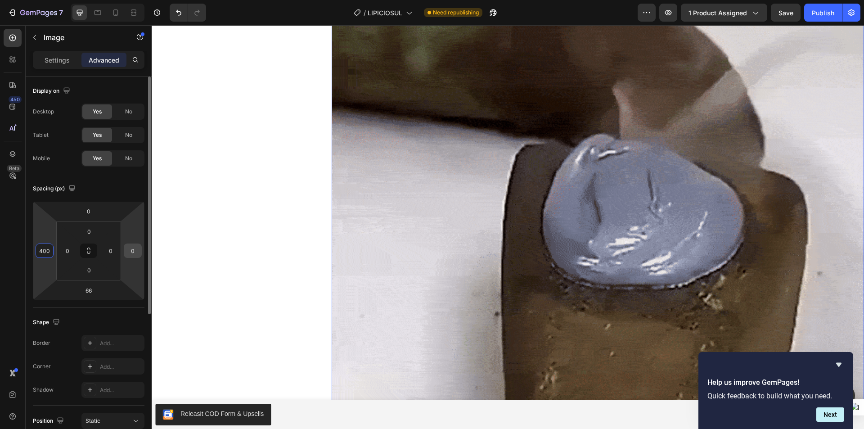
click at [128, 253] on input "0" at bounding box center [132, 250] width 13 height 13
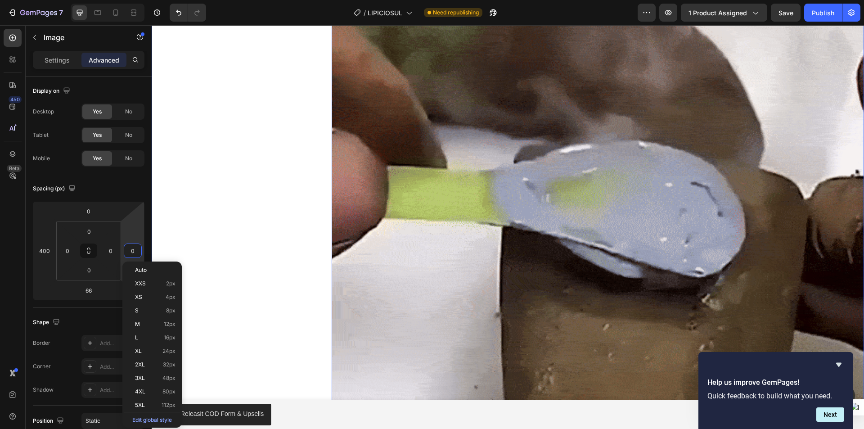
paste input "40"
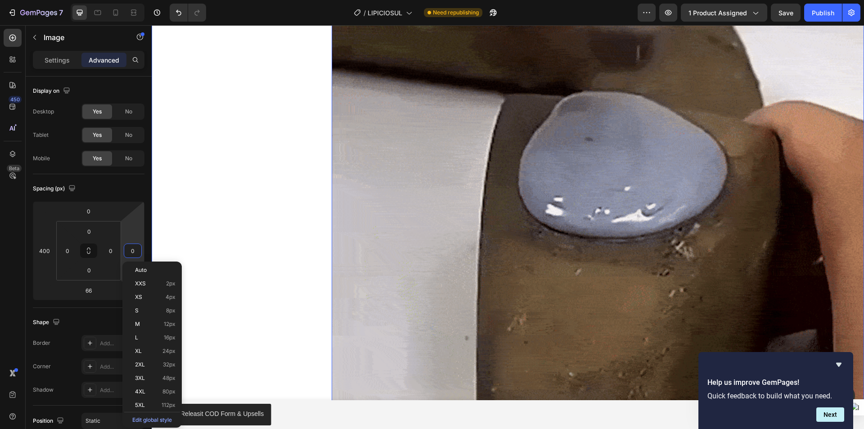
type input "400"
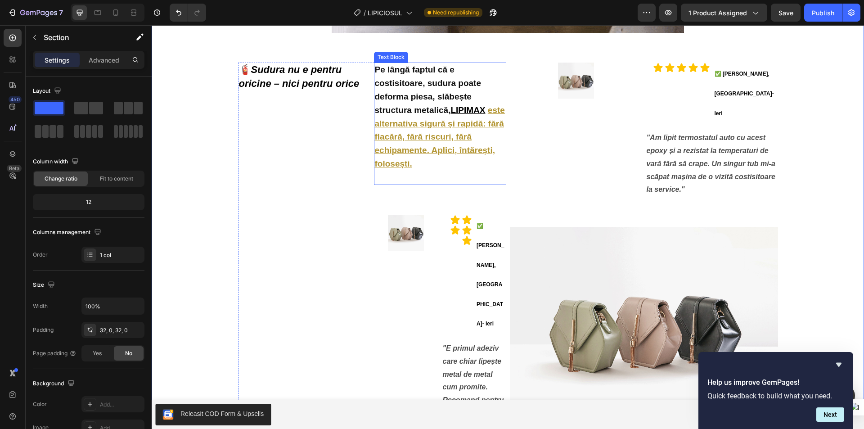
scroll to position [1934, 0]
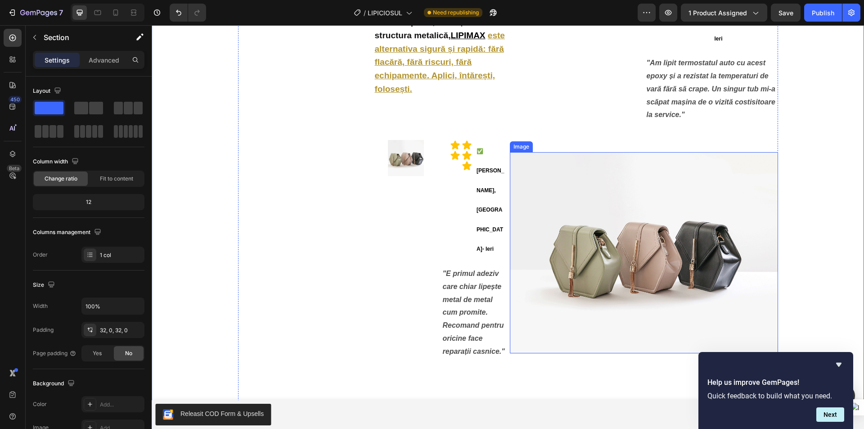
click at [609, 220] on img at bounding box center [644, 252] width 268 height 201
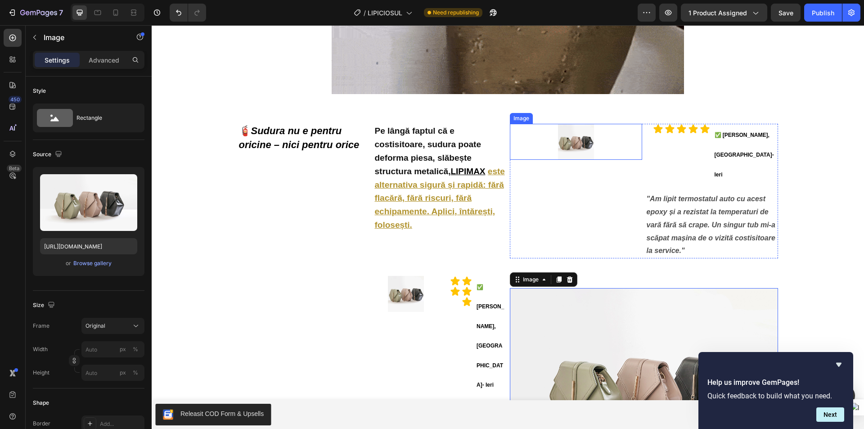
scroll to position [1799, 0]
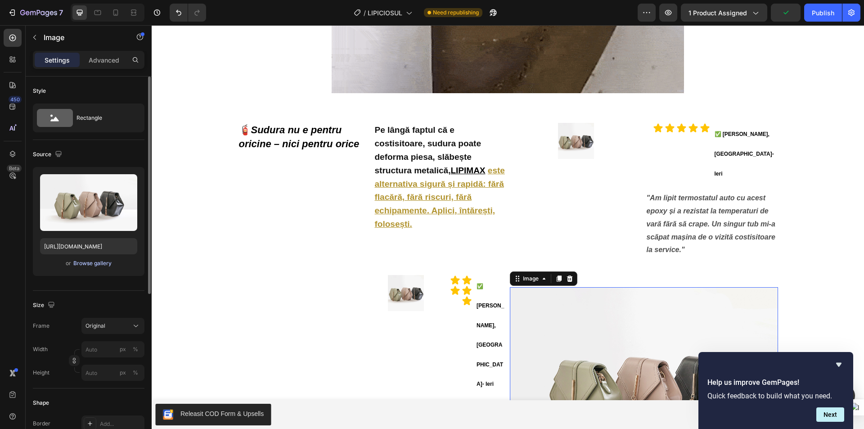
click at [86, 262] on div "Browse gallery" at bounding box center [92, 263] width 38 height 8
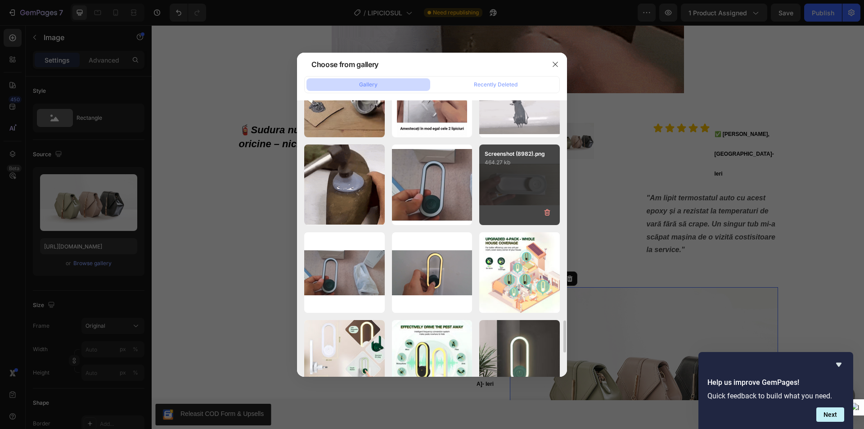
scroll to position [1754, 0]
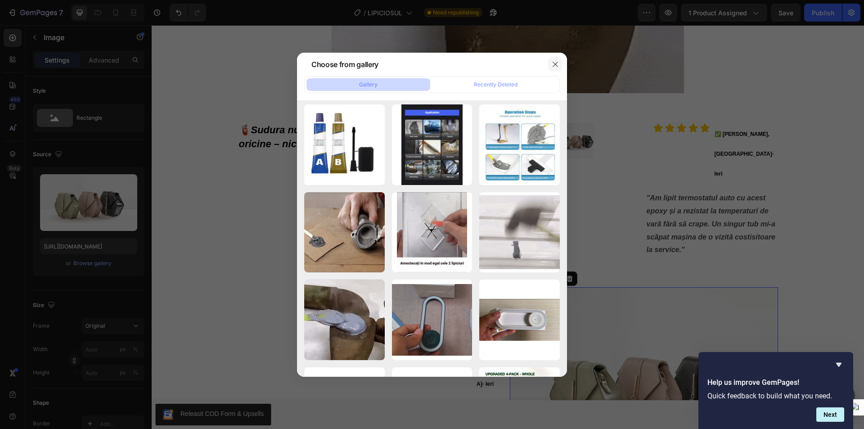
click at [555, 60] on button "button" at bounding box center [555, 64] width 14 height 14
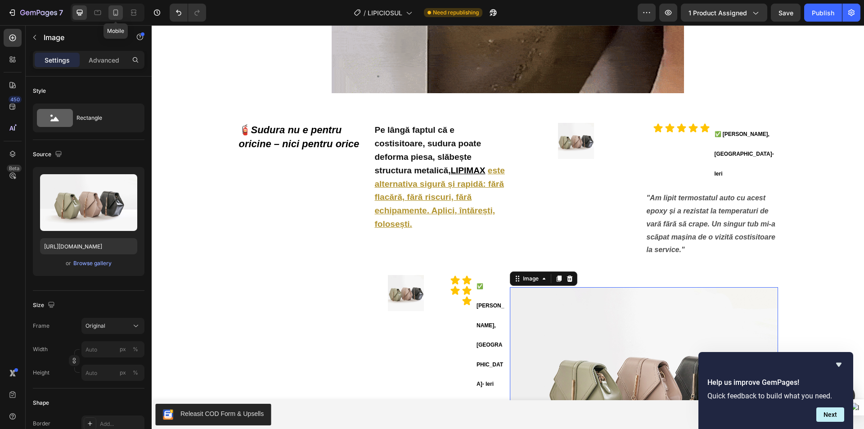
click at [113, 17] on icon at bounding box center [115, 12] width 9 height 9
type input "https://cdn.shopify.com/s/files/1/0947/6535/1244/files/gempages_568038632619770…"
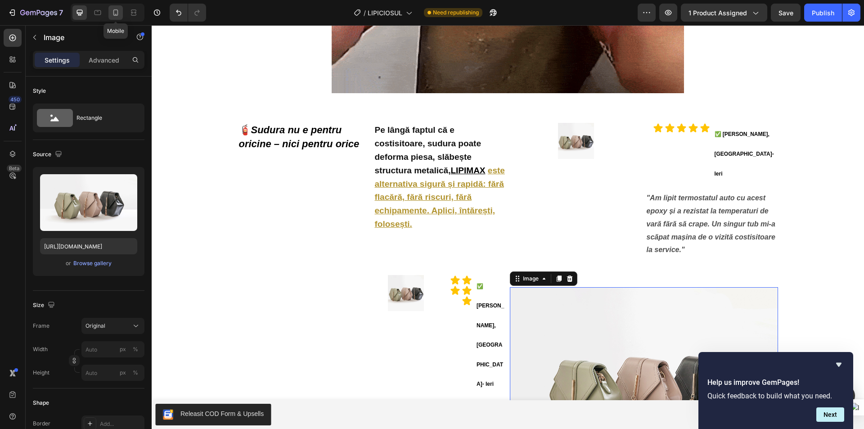
type input "385"
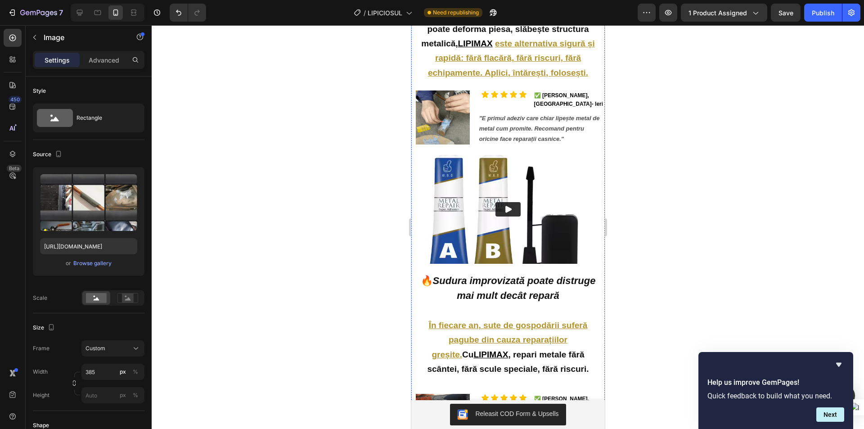
scroll to position [1161, 0]
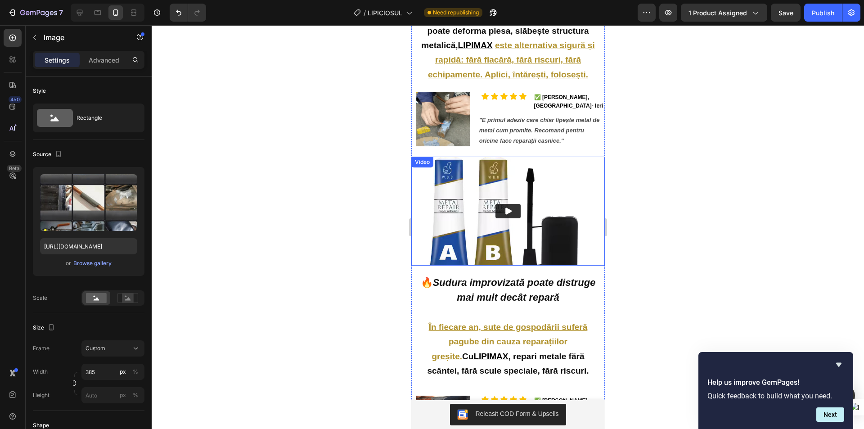
click at [436, 187] on img at bounding box center [507, 211] width 193 height 109
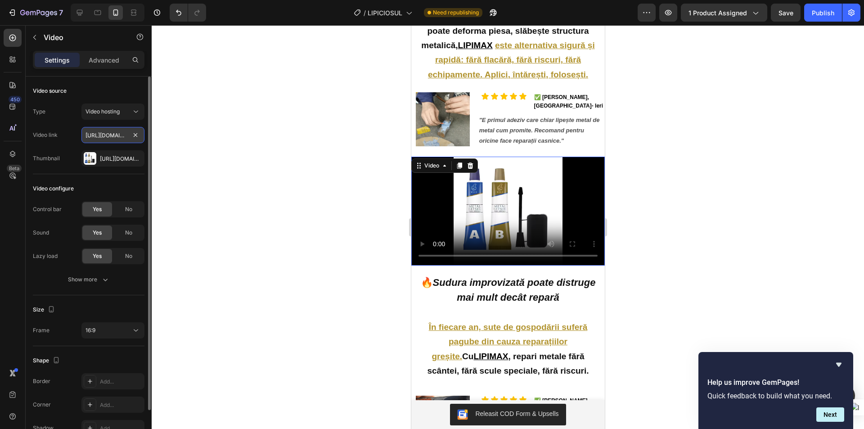
click at [109, 137] on input "https://cdn.shopify.com/videos/c/o/v/81867097f7154007b0a36ef0984606f4.mp4" at bounding box center [112, 135] width 63 height 16
click at [85, 10] on div at bounding box center [79, 12] width 14 height 14
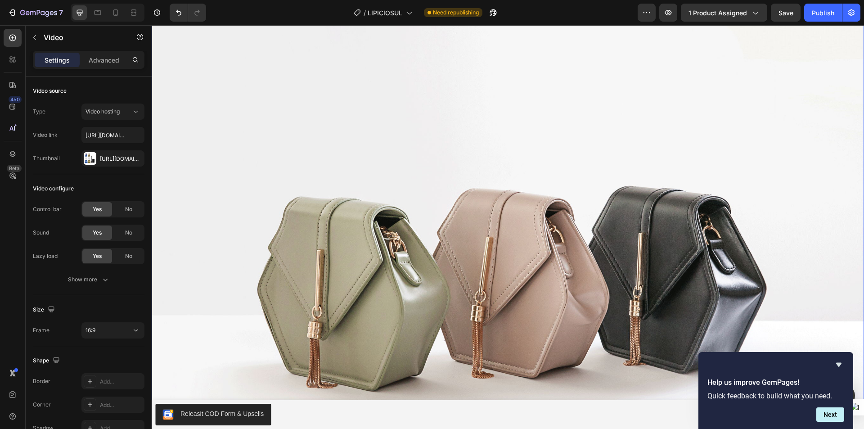
scroll to position [2854, 0]
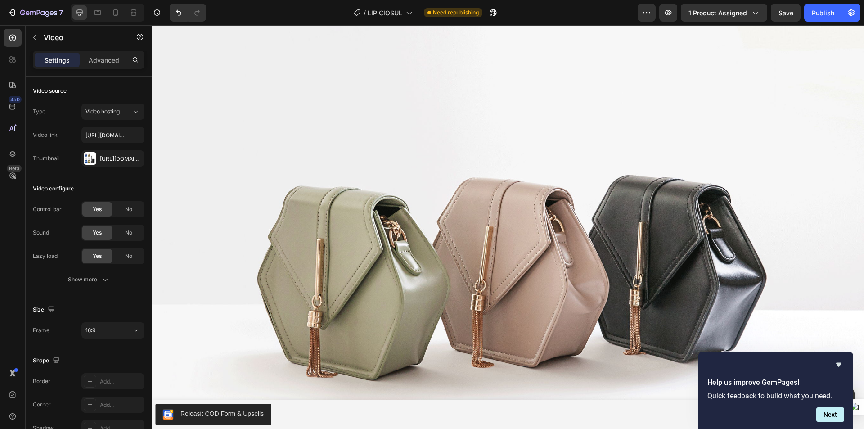
click at [557, 211] on img at bounding box center [508, 259] width 712 height 534
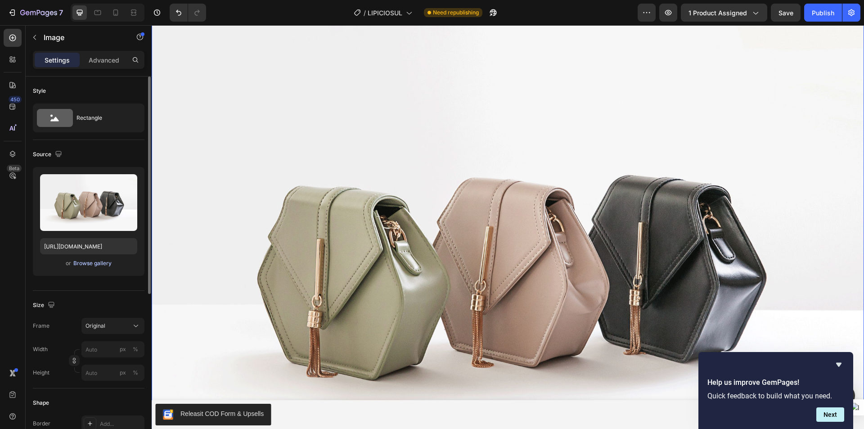
click at [81, 264] on div "Browse gallery" at bounding box center [92, 263] width 38 height 8
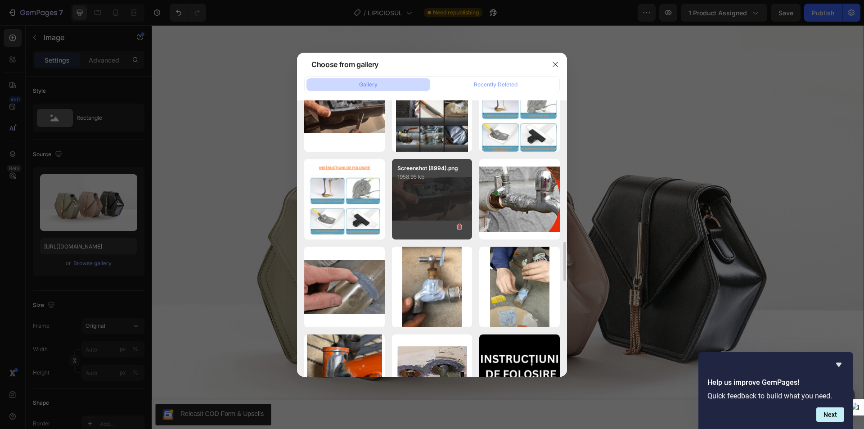
scroll to position [1260, 0]
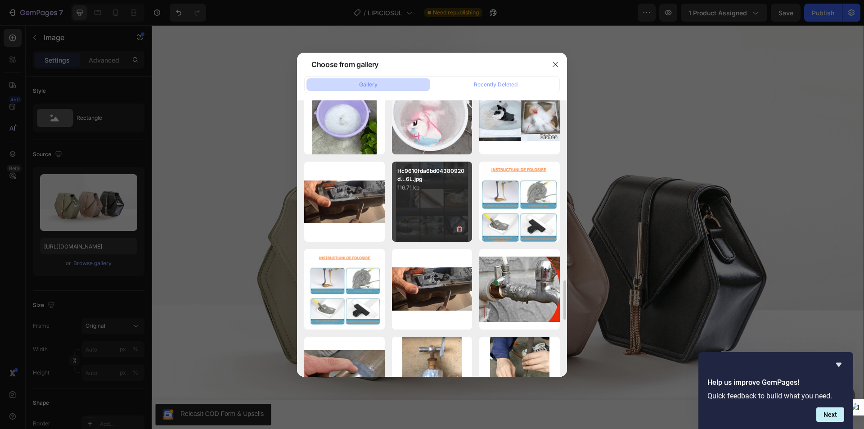
click at [435, 194] on div "Hc9610fda6bd04380920d...6L.jpg 116.71 kb" at bounding box center [432, 201] width 81 height 81
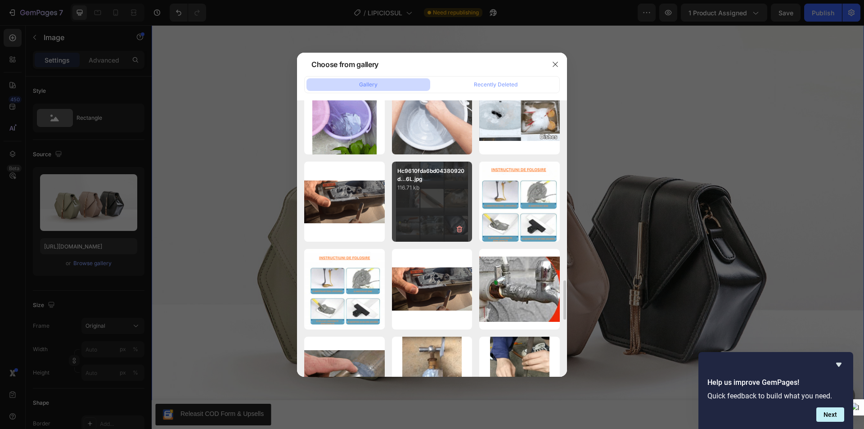
type input "https://cdn.shopify.com/s/files/1/0947/6535/1244/files/gempages_568038632619770…"
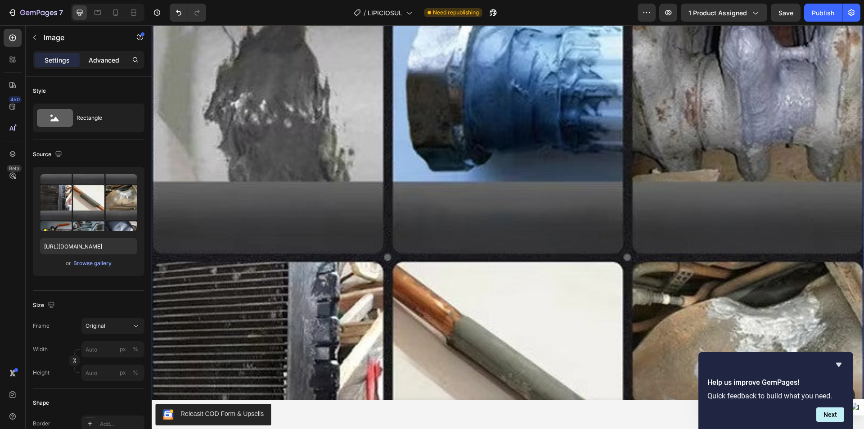
click at [101, 62] on p "Advanced" at bounding box center [104, 59] width 31 height 9
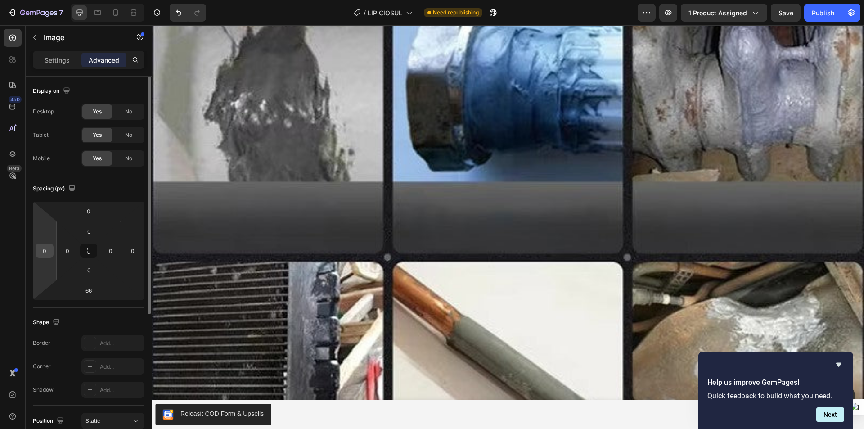
click at [47, 249] on input "0" at bounding box center [44, 250] width 13 height 13
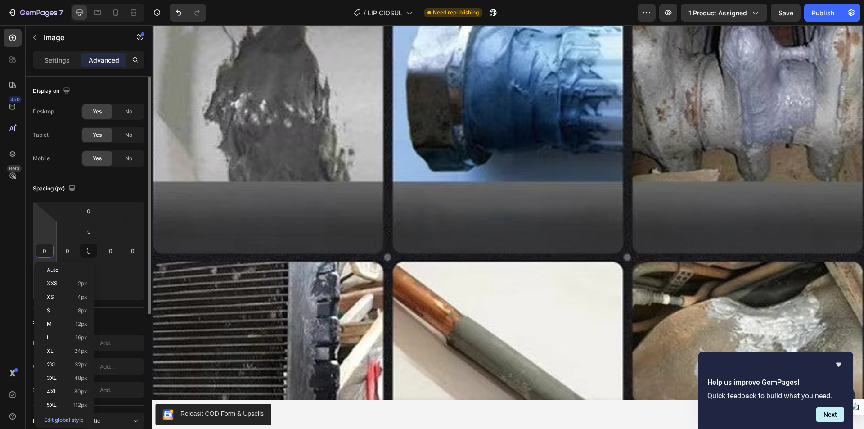
paste input "number"
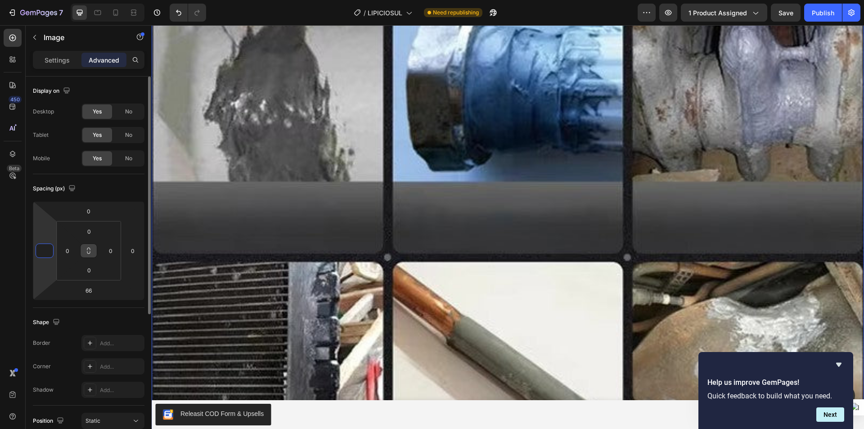
scroll to position [0, 78]
click at [131, 249] on input "0" at bounding box center [132, 250] width 13 height 13
type input "0"
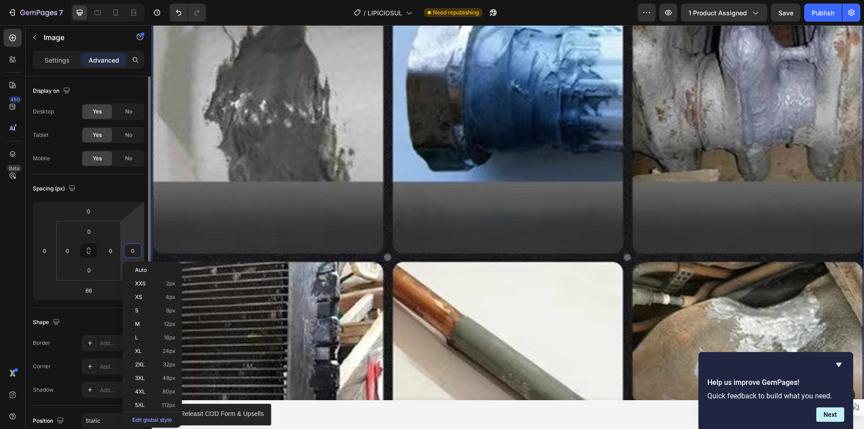
scroll to position [0, 0]
paste input "number"
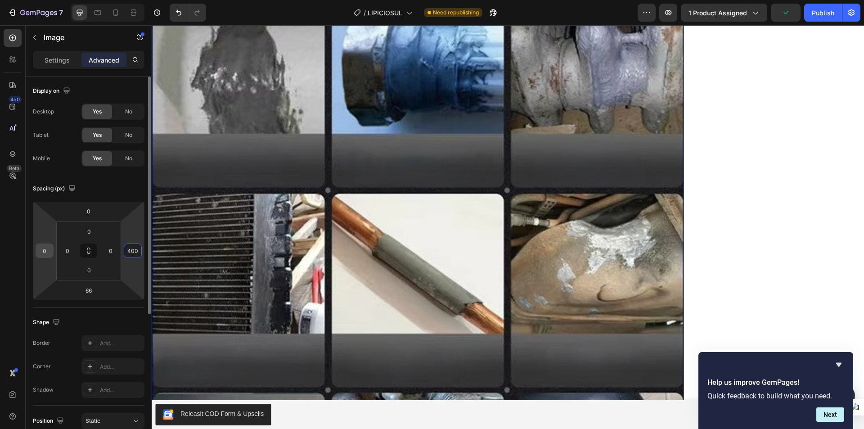
type input "400"
click at [42, 252] on input "0" at bounding box center [44, 250] width 13 height 13
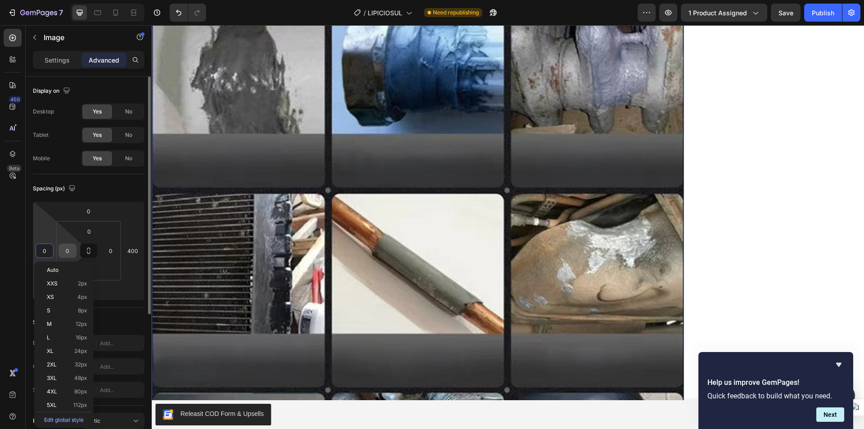
paste input "40"
type input "400"
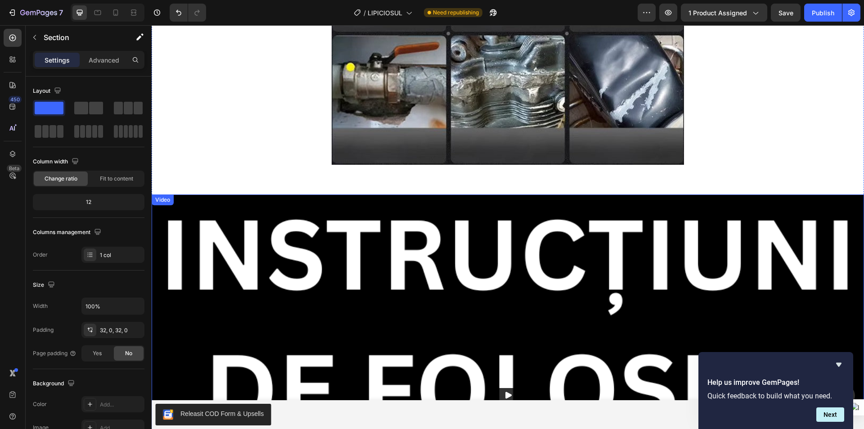
scroll to position [3124, 0]
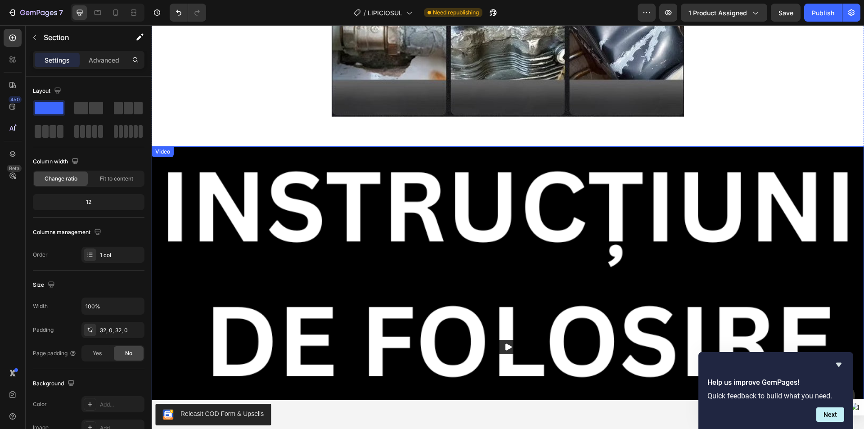
click at [271, 223] on img at bounding box center [508, 346] width 712 height 400
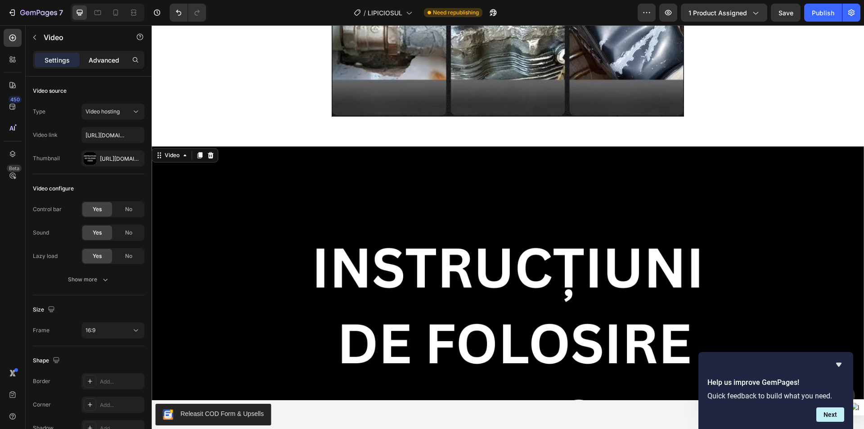
click at [108, 62] on p "Advanced" at bounding box center [104, 59] width 31 height 9
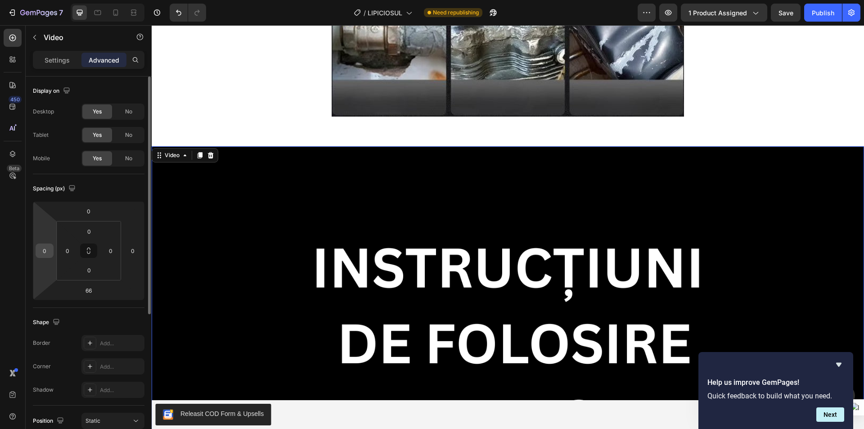
click at [44, 255] on input "0" at bounding box center [44, 250] width 13 height 13
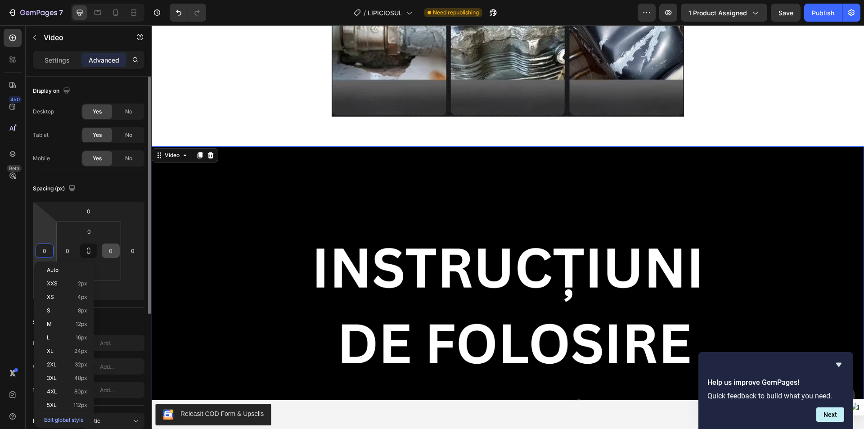
paste input "40"
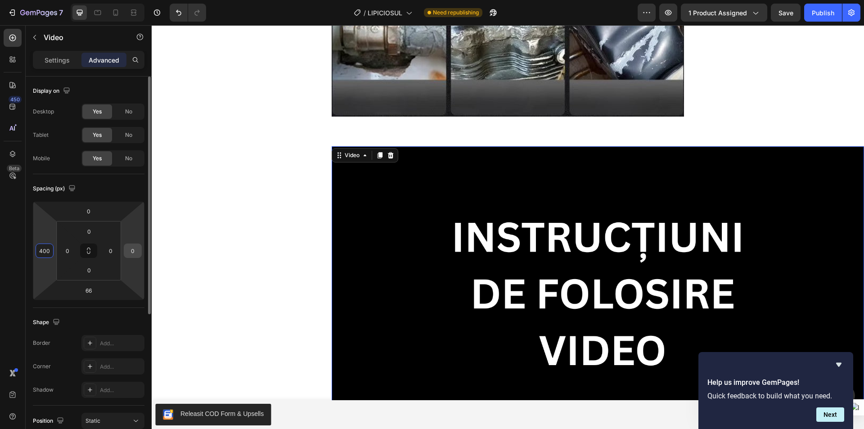
type input "400"
click at [135, 247] on input "0" at bounding box center [132, 250] width 13 height 13
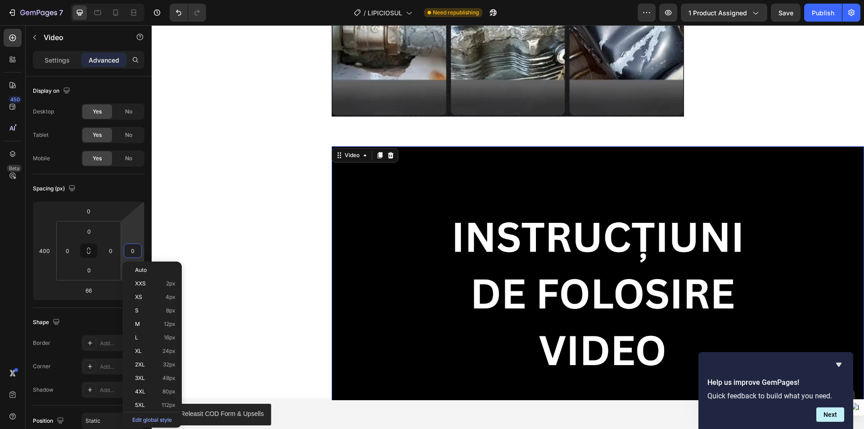
paste input "40"
type input "400"
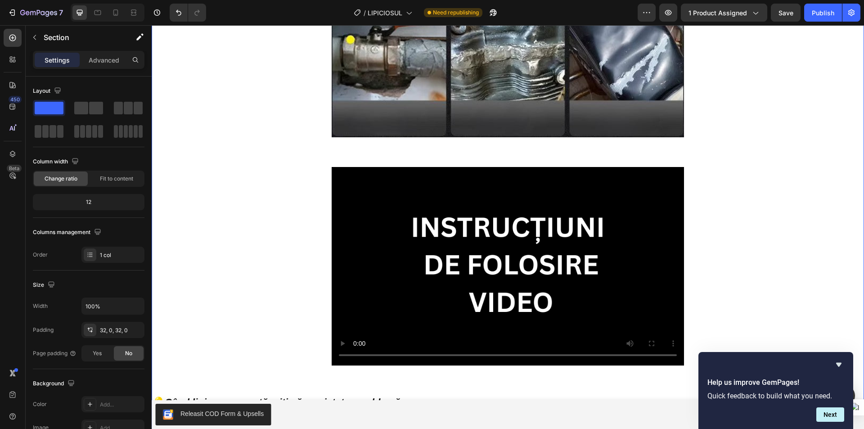
scroll to position [3034, 0]
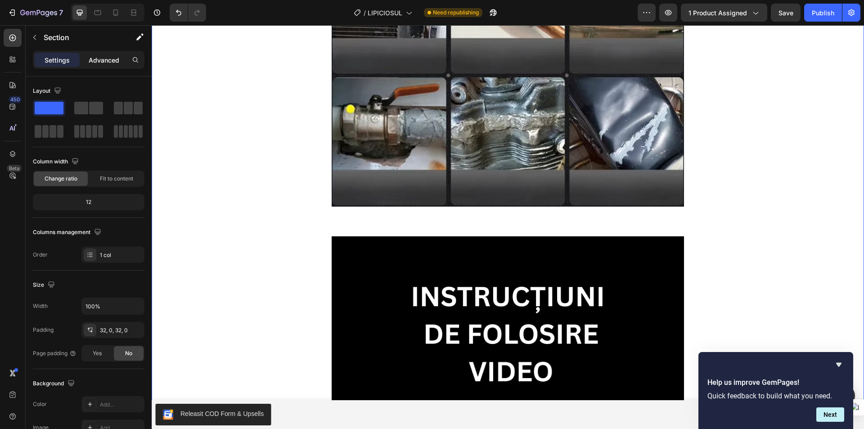
click at [104, 58] on p "Advanced" at bounding box center [104, 59] width 31 height 9
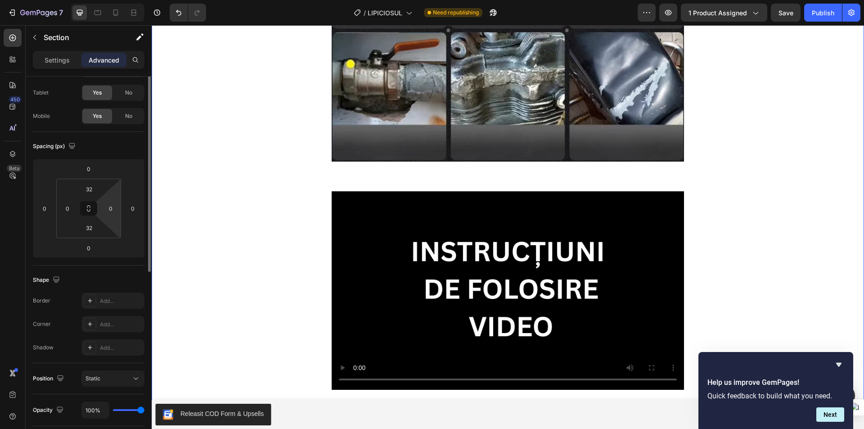
scroll to position [0, 0]
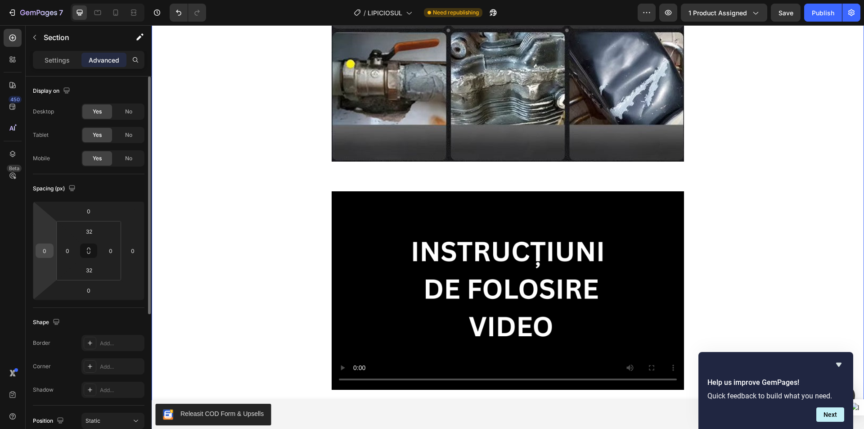
click at [49, 250] on input "0" at bounding box center [44, 250] width 13 height 13
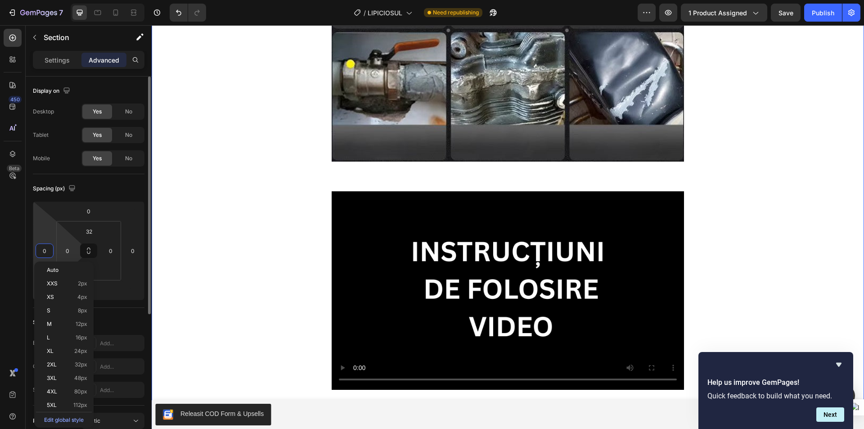
type input "4"
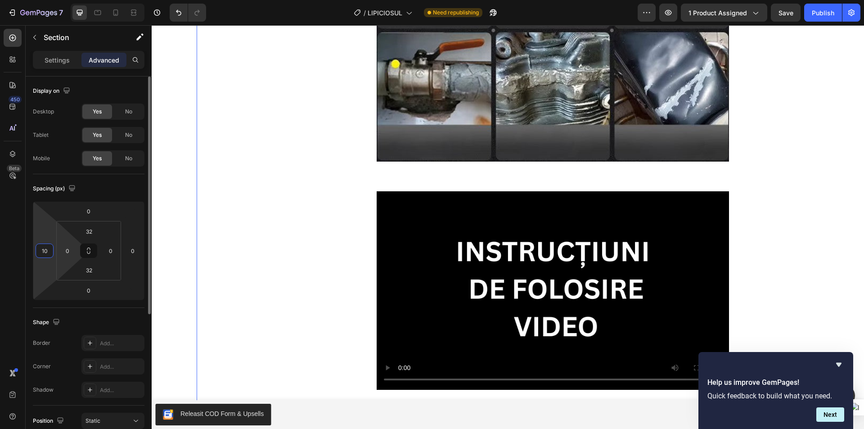
type input "1"
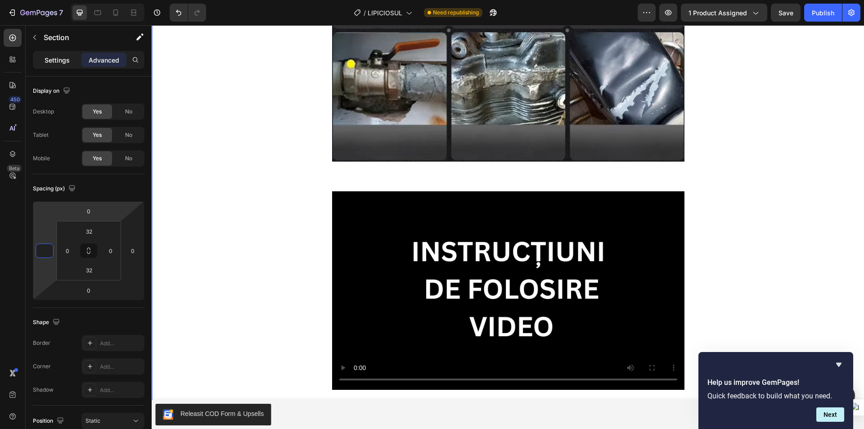
click at [63, 60] on p "Settings" at bounding box center [57, 59] width 25 height 9
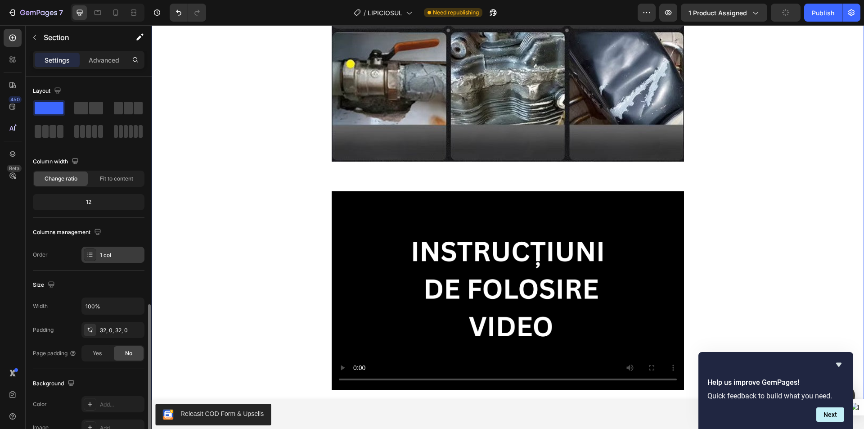
scroll to position [135, 0]
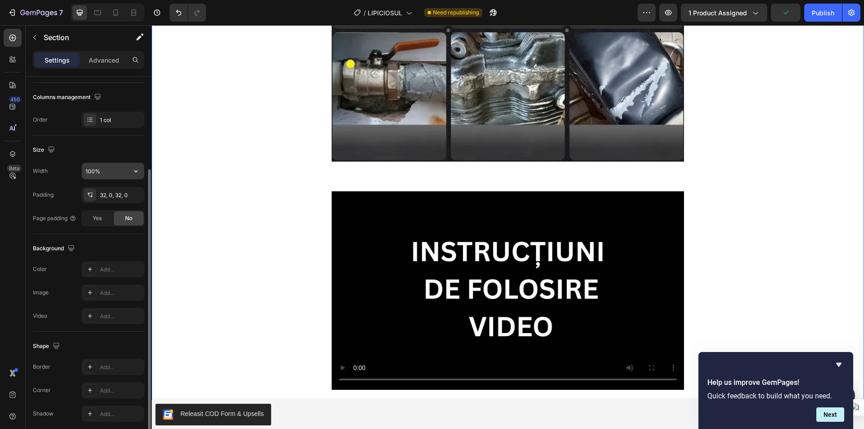
click at [113, 171] on input "100%" at bounding box center [113, 171] width 62 height 16
click at [135, 171] on icon "button" at bounding box center [136, 171] width 4 height 2
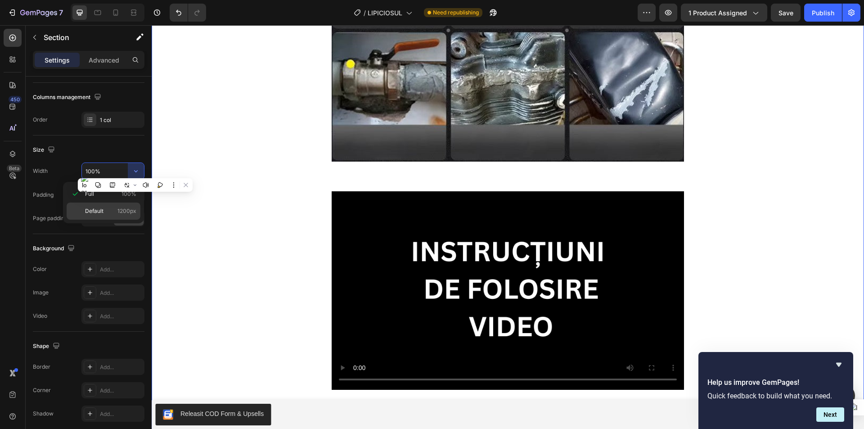
drag, startPoint x: 110, startPoint y: 207, endPoint x: 16, endPoint y: 175, distance: 98.9
click at [110, 207] on p "Default 1200px" at bounding box center [110, 211] width 51 height 8
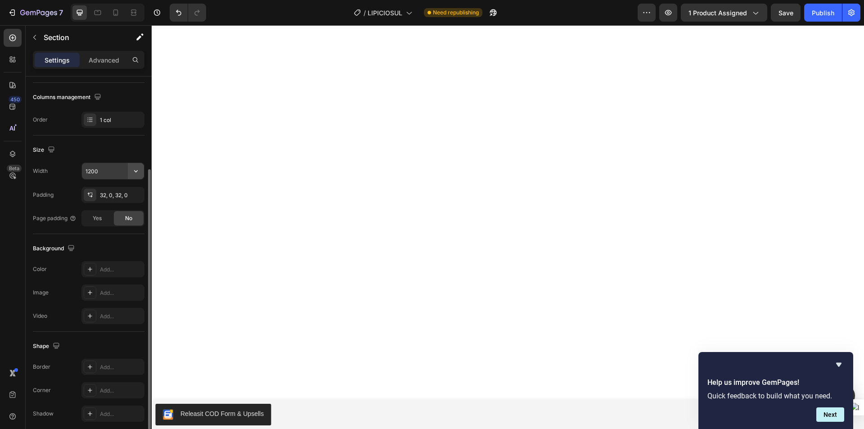
click at [136, 169] on icon "button" at bounding box center [135, 170] width 9 height 9
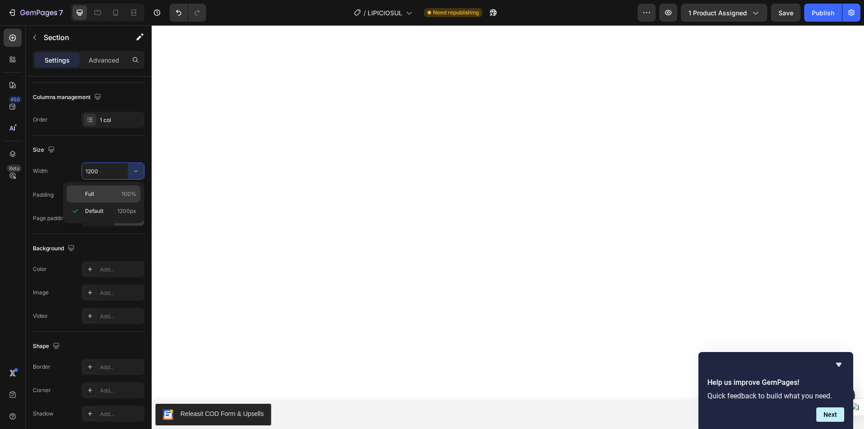
click at [101, 191] on p "Full 100%" at bounding box center [110, 194] width 51 height 8
type input "100%"
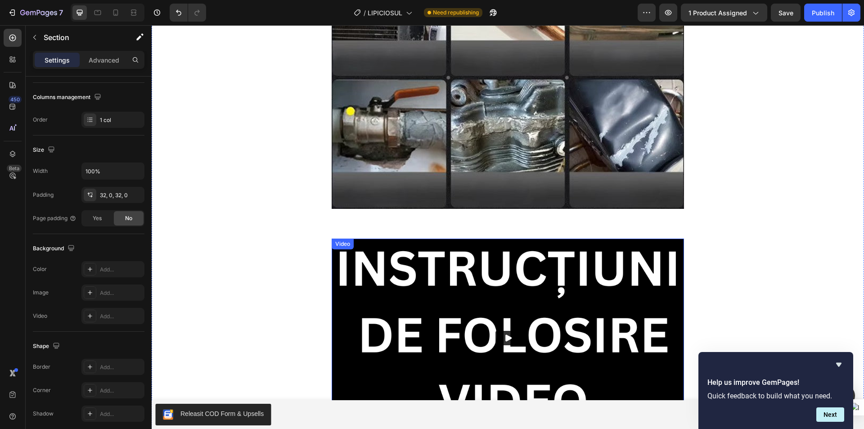
scroll to position [3079, 0]
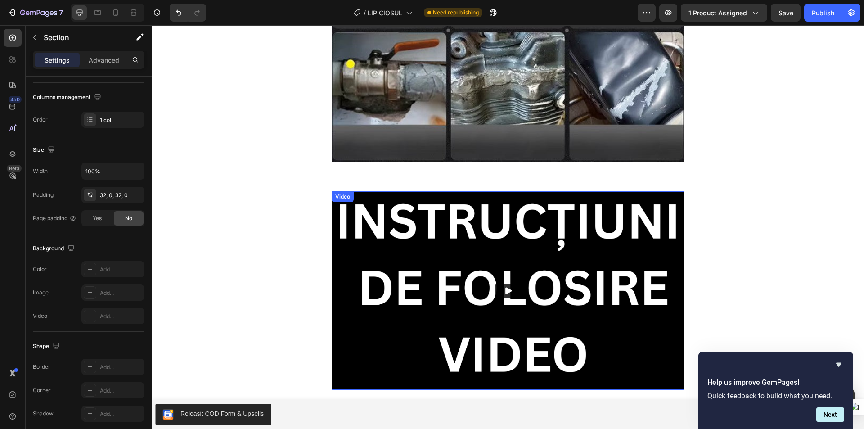
click at [498, 201] on img at bounding box center [508, 290] width 352 height 198
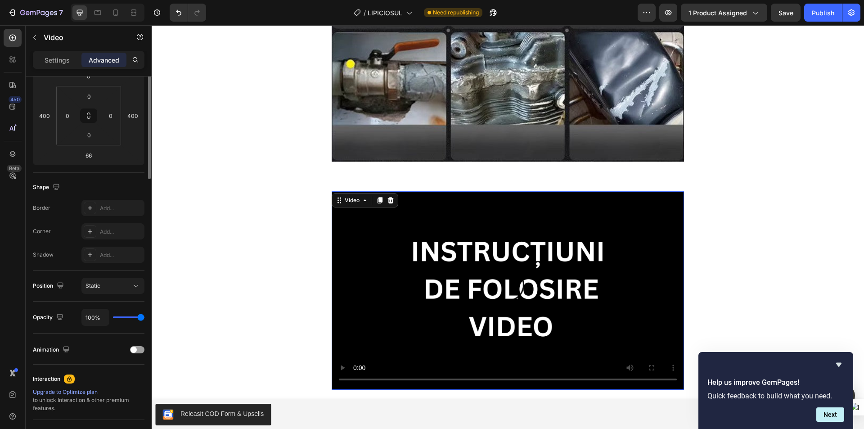
scroll to position [0, 0]
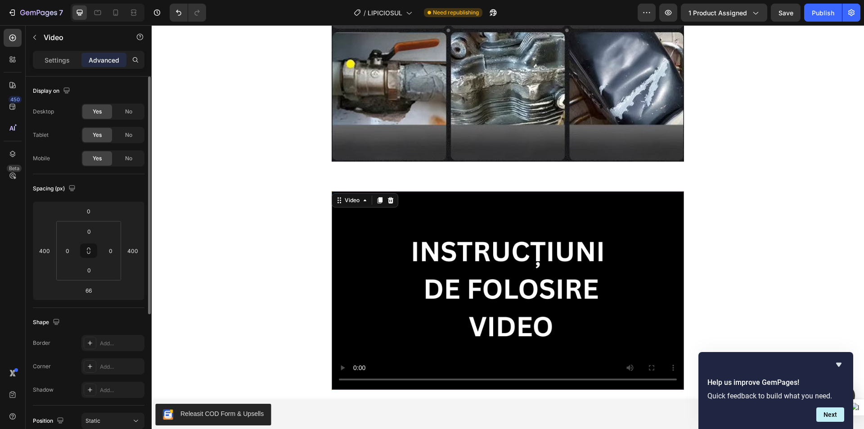
click at [452, 191] on video at bounding box center [508, 290] width 352 height 198
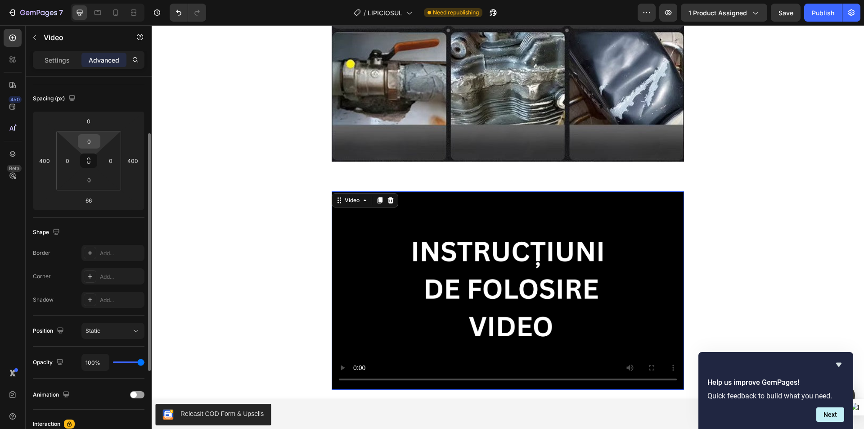
scroll to position [135, 0]
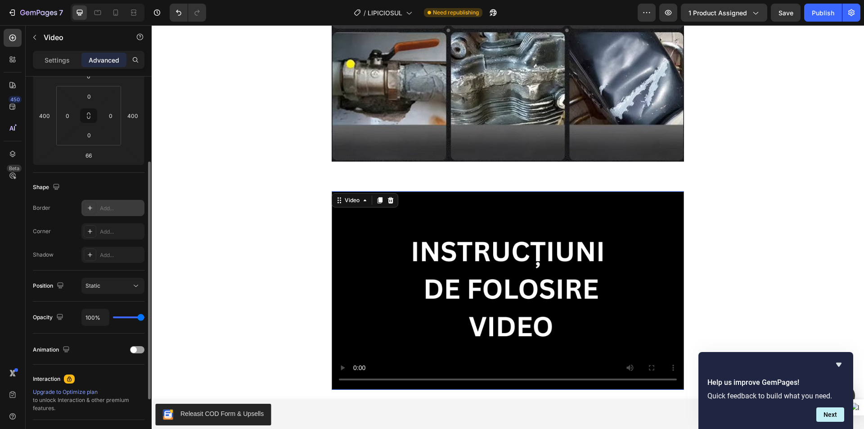
click at [118, 204] on div "Add..." at bounding box center [121, 208] width 42 height 8
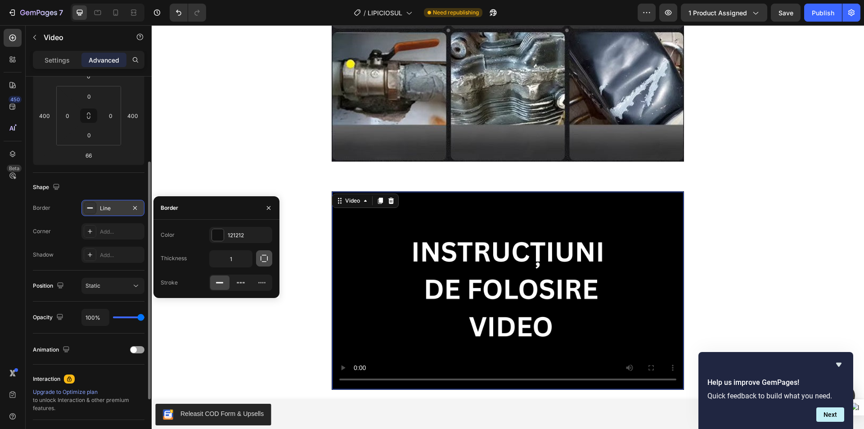
click at [264, 257] on icon "button" at bounding box center [264, 258] width 9 height 9
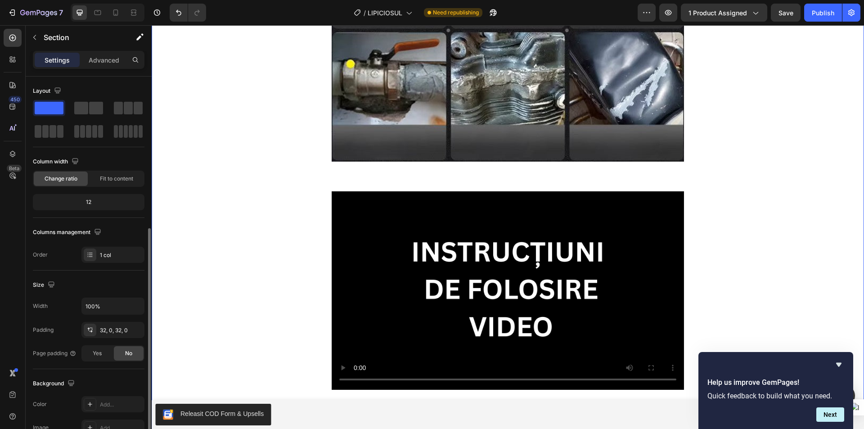
scroll to position [90, 0]
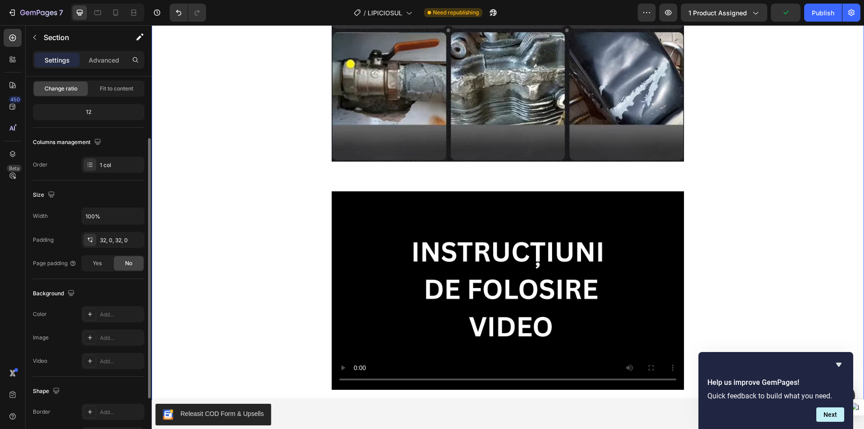
click at [386, 192] on video at bounding box center [507, 290] width 351 height 197
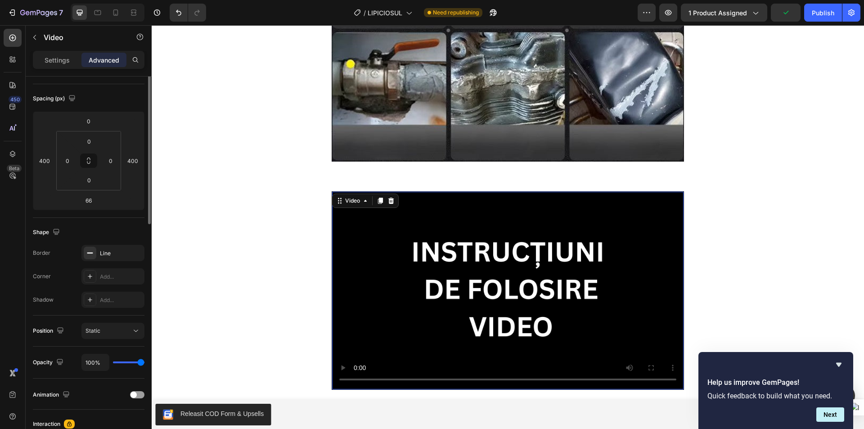
scroll to position [0, 0]
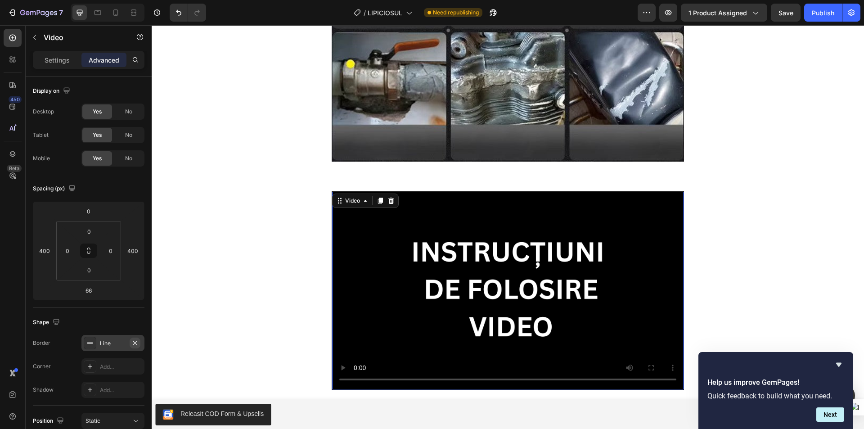
click at [135, 341] on icon "button" at bounding box center [134, 342] width 7 height 7
click at [57, 59] on p "Settings" at bounding box center [57, 59] width 25 height 9
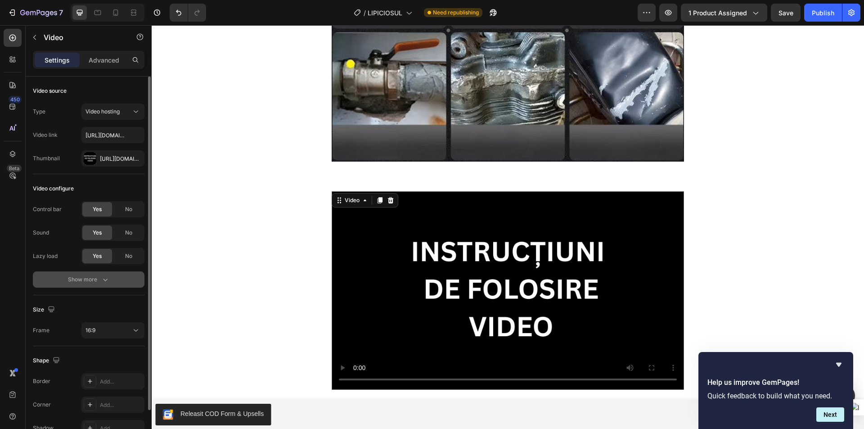
click at [94, 277] on div "Show more" at bounding box center [89, 279] width 42 height 9
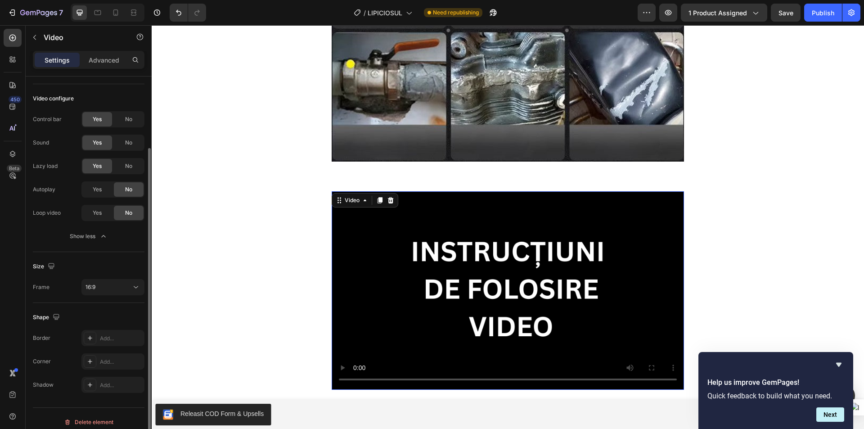
scroll to position [97, 0]
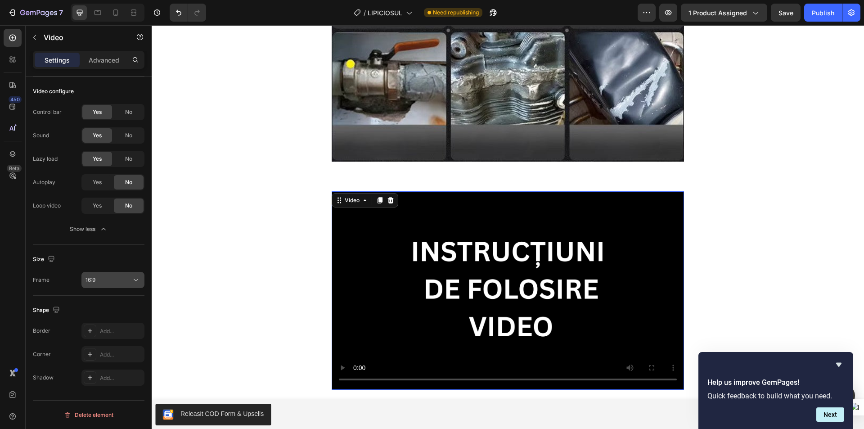
click at [102, 274] on button "16:9" at bounding box center [112, 280] width 63 height 16
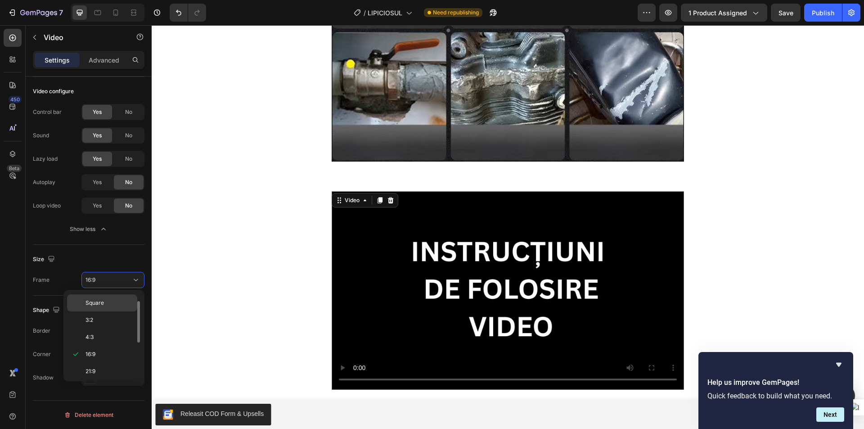
click at [112, 300] on p "Square" at bounding box center [109, 303] width 48 height 8
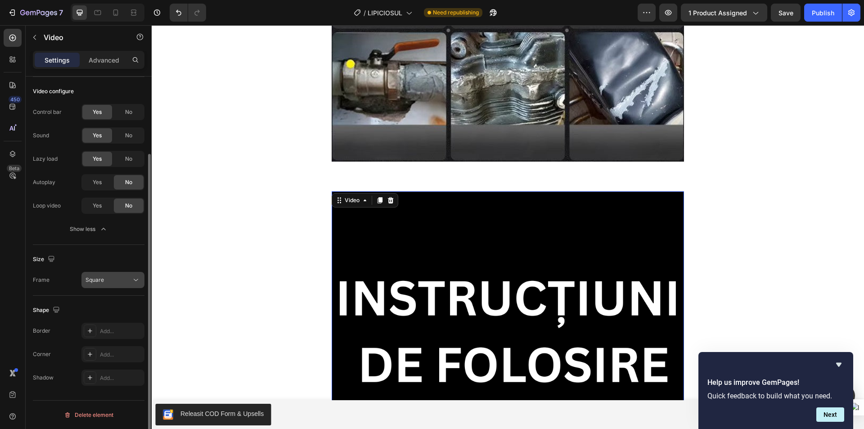
click at [110, 278] on div "Square" at bounding box center [108, 280] width 46 height 8
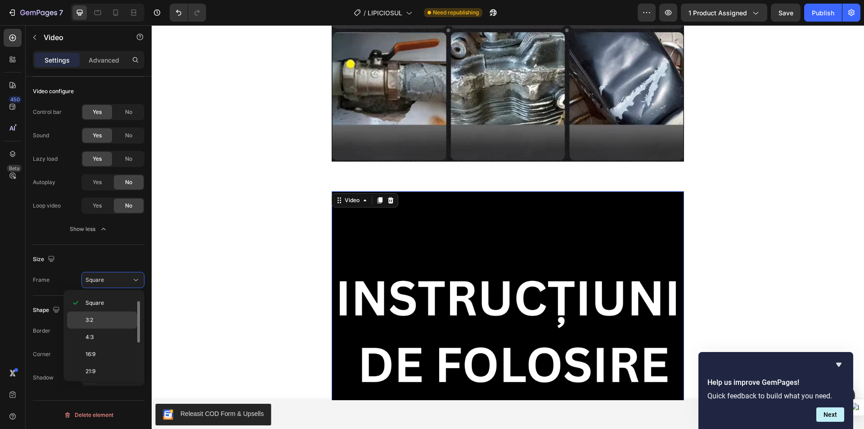
click at [105, 321] on p "3:2" at bounding box center [109, 320] width 48 height 8
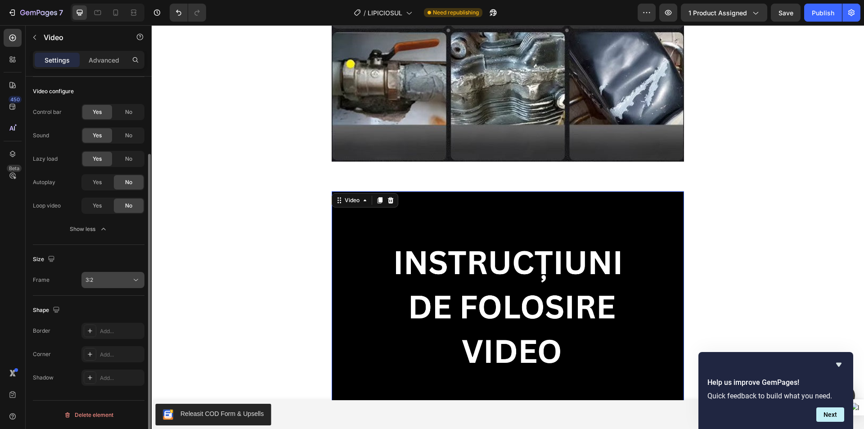
click at [107, 281] on div "3:2" at bounding box center [108, 280] width 46 height 8
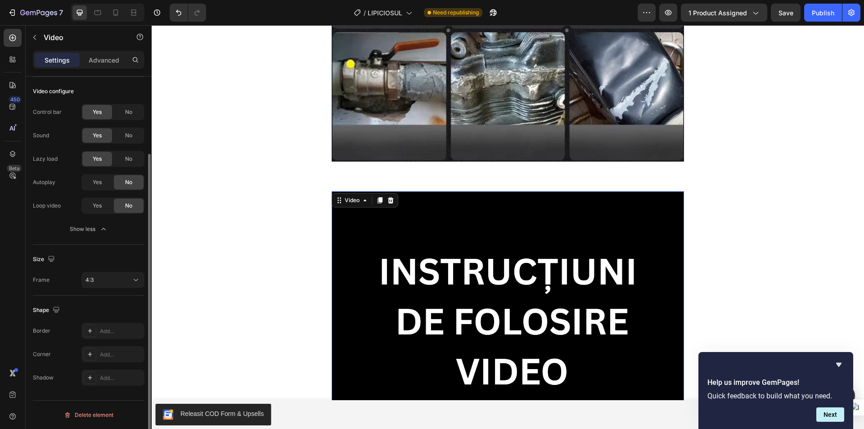
scroll to position [3079, 0]
click at [112, 278] on div "4:3" at bounding box center [108, 280] width 46 height 8
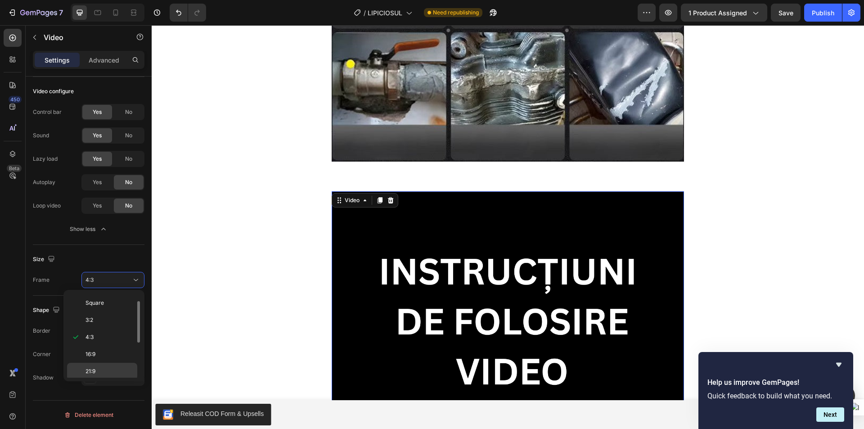
click at [109, 368] on p "21:9" at bounding box center [109, 371] width 48 height 8
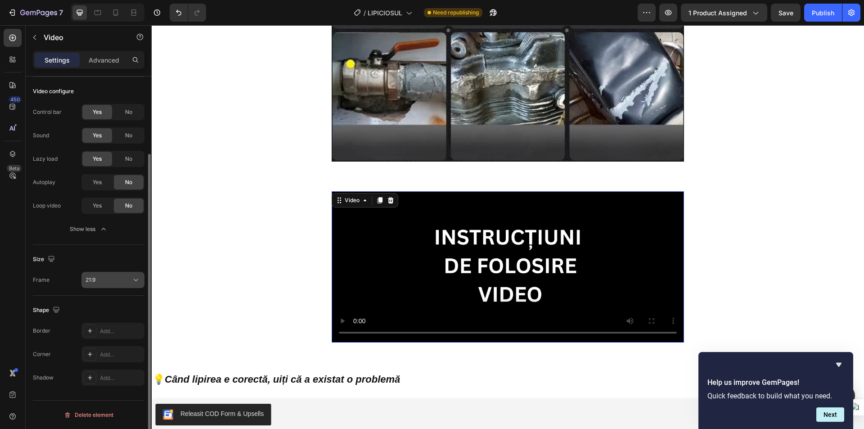
click at [106, 276] on div "21:9" at bounding box center [108, 280] width 46 height 8
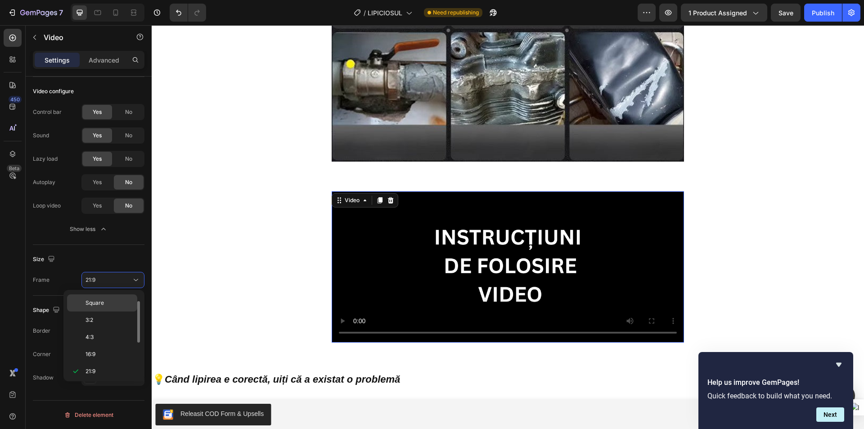
click at [105, 302] on p "Square" at bounding box center [109, 303] width 48 height 8
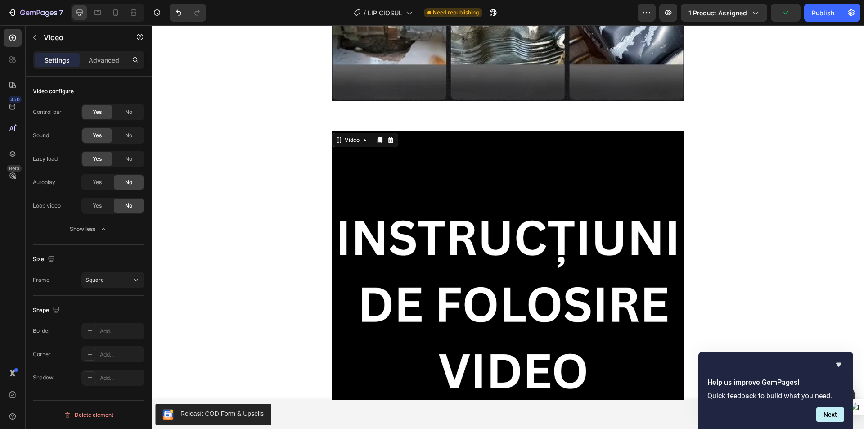
scroll to position [3124, 0]
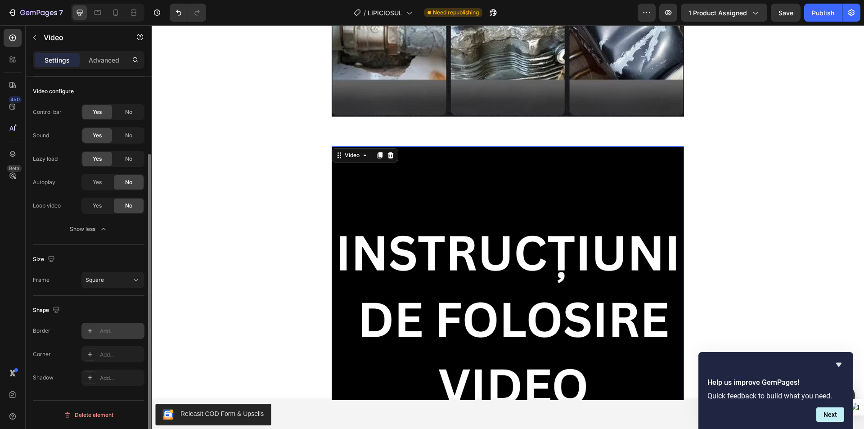
click at [111, 332] on div "Add..." at bounding box center [121, 331] width 42 height 8
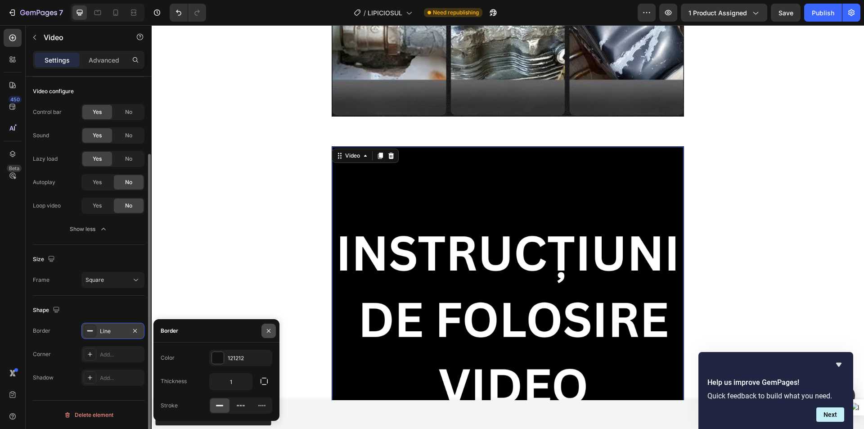
click at [265, 326] on button "button" at bounding box center [268, 330] width 14 height 14
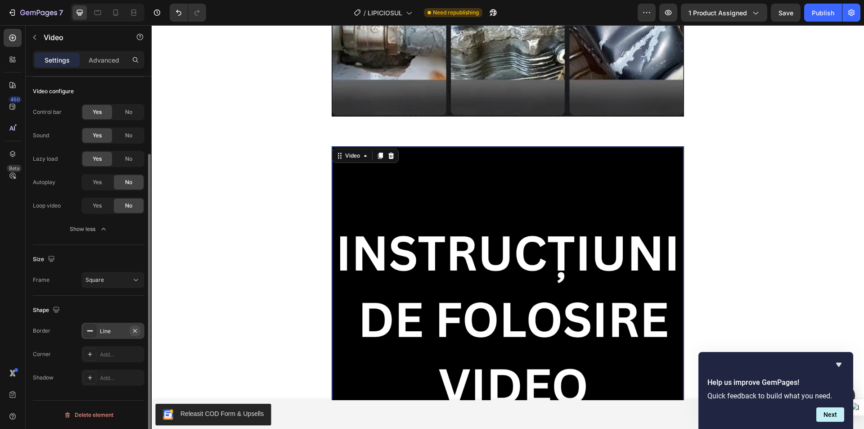
click at [132, 330] on icon "button" at bounding box center [134, 330] width 7 height 7
click at [99, 62] on p "Advanced" at bounding box center [104, 59] width 31 height 9
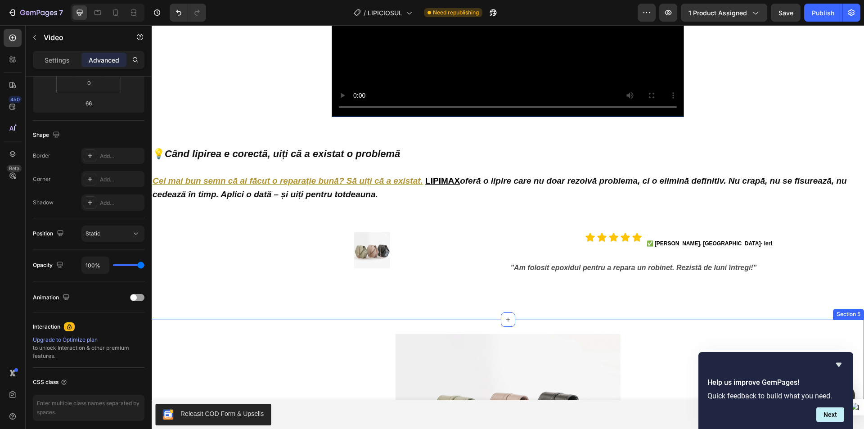
scroll to position [3663, 0]
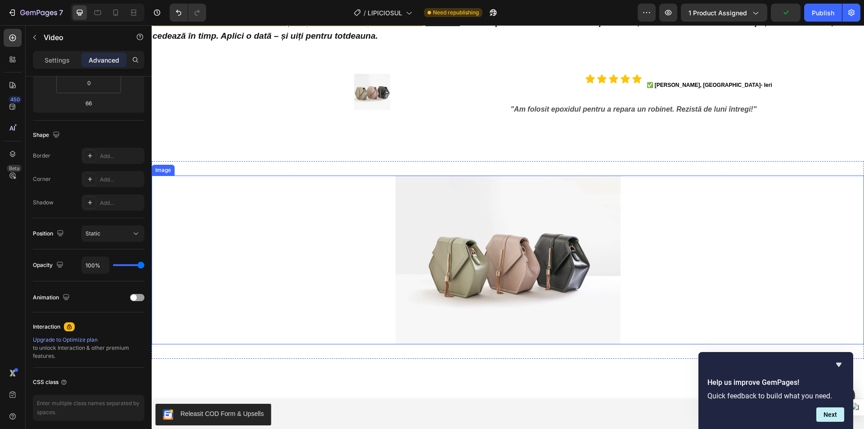
click at [470, 207] on img at bounding box center [507, 259] width 225 height 169
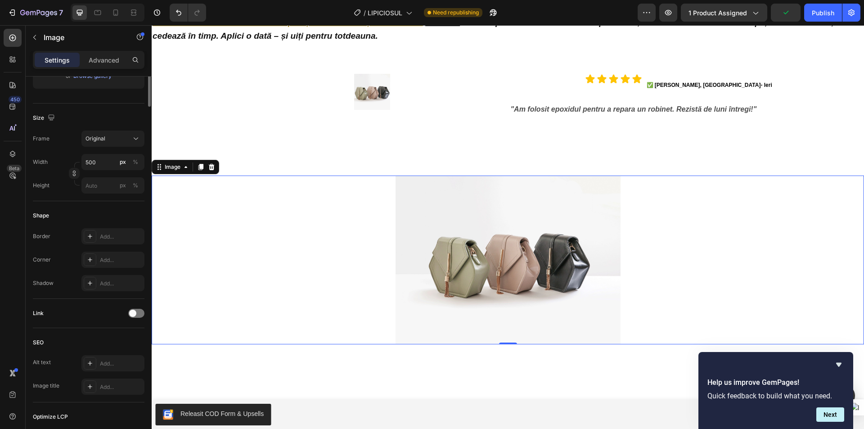
scroll to position [0, 0]
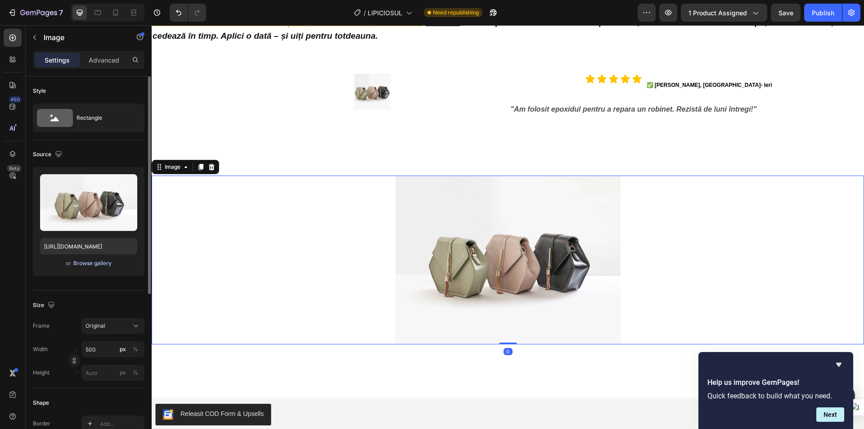
click at [86, 263] on div "Browse gallery" at bounding box center [92, 263] width 38 height 8
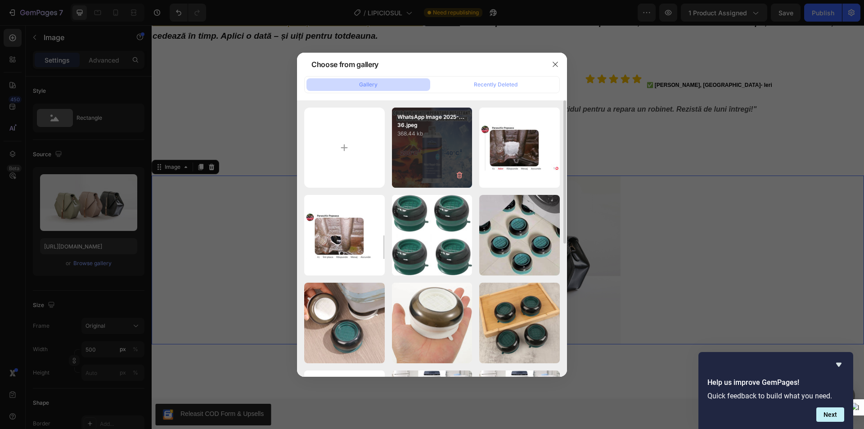
click at [404, 149] on div "WhatsApp Image 2025-...36.jpeg 368.44 kb" at bounding box center [432, 148] width 81 height 81
type input "[URL][DOMAIN_NAME]"
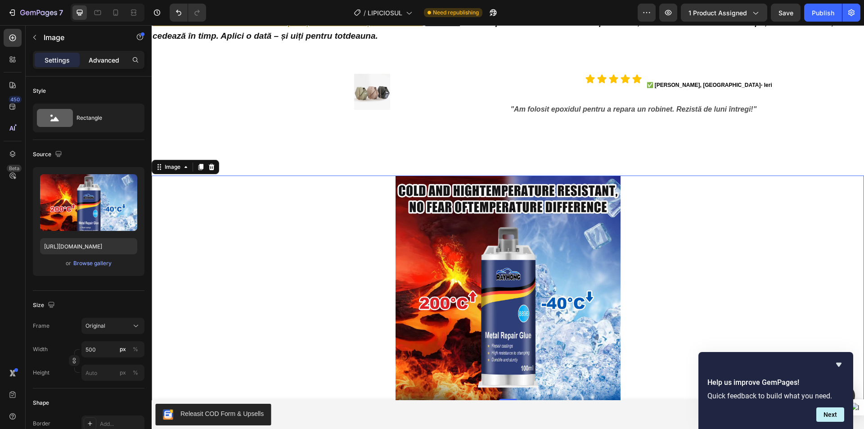
click at [108, 59] on p "Advanced" at bounding box center [104, 59] width 31 height 9
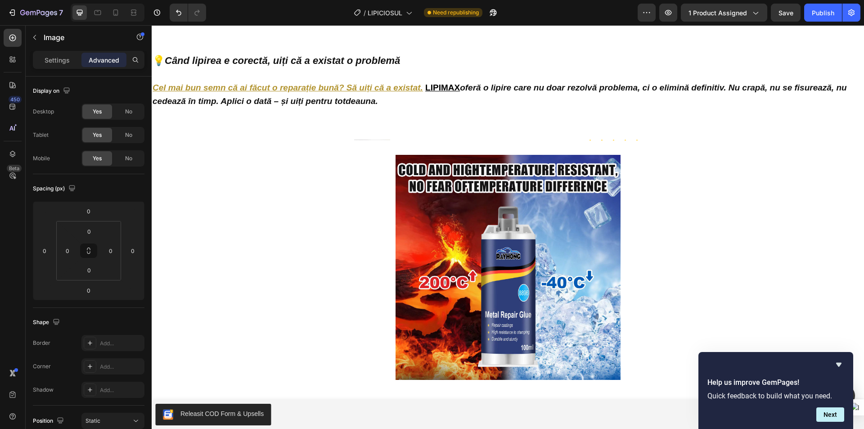
scroll to position [3663, 0]
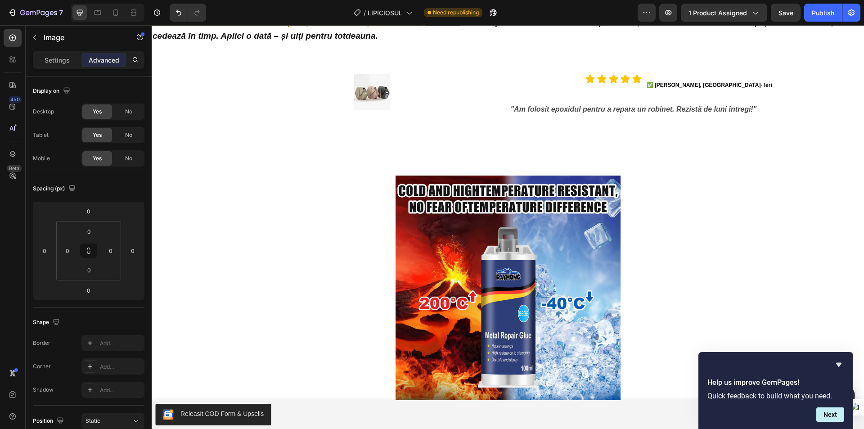
click at [488, 196] on img at bounding box center [507, 287] width 225 height 225
click at [49, 55] on p "Settings" at bounding box center [57, 59] width 25 height 9
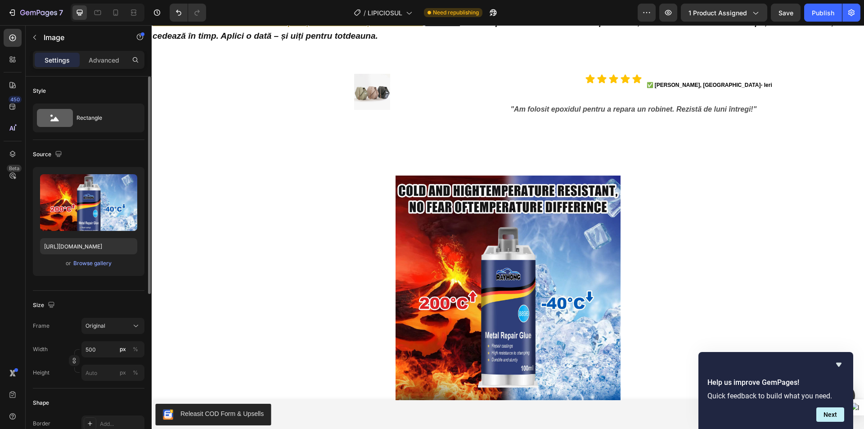
scroll to position [45, 0]
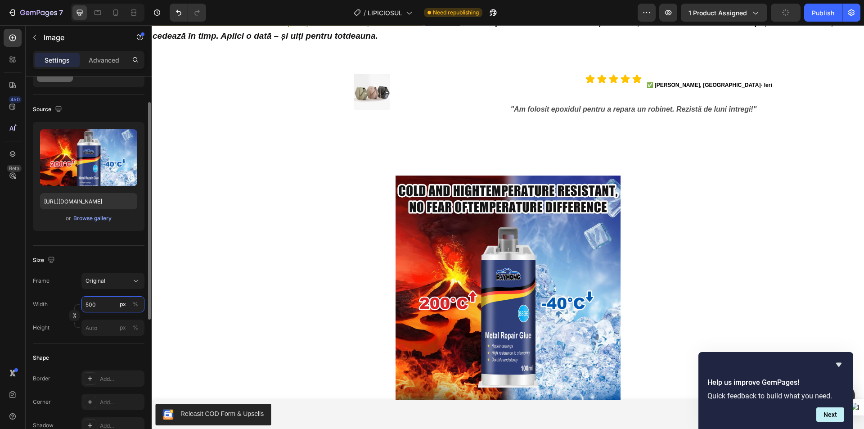
click at [102, 306] on input "500" at bounding box center [112, 304] width 63 height 16
click at [98, 328] on p "Full 100%" at bounding box center [111, 326] width 52 height 8
type input "100"
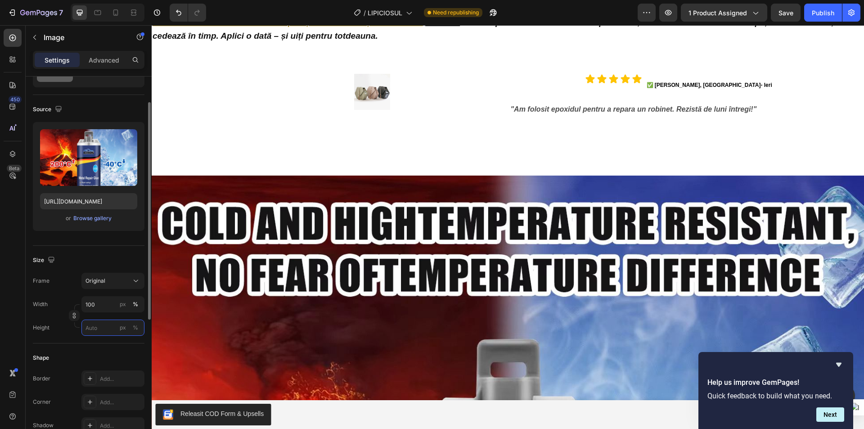
click at [106, 330] on input "px %" at bounding box center [112, 327] width 63 height 16
click at [103, 348] on p "Full 100%" at bounding box center [111, 349] width 52 height 8
type input "100"
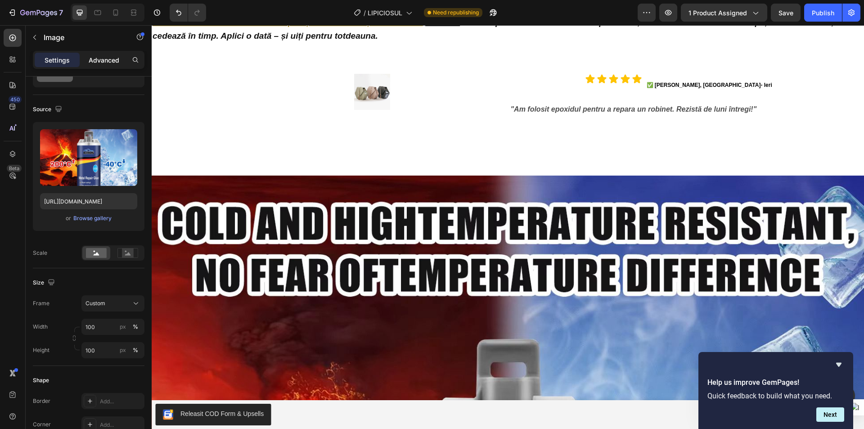
click at [103, 57] on p "Advanced" at bounding box center [104, 59] width 31 height 9
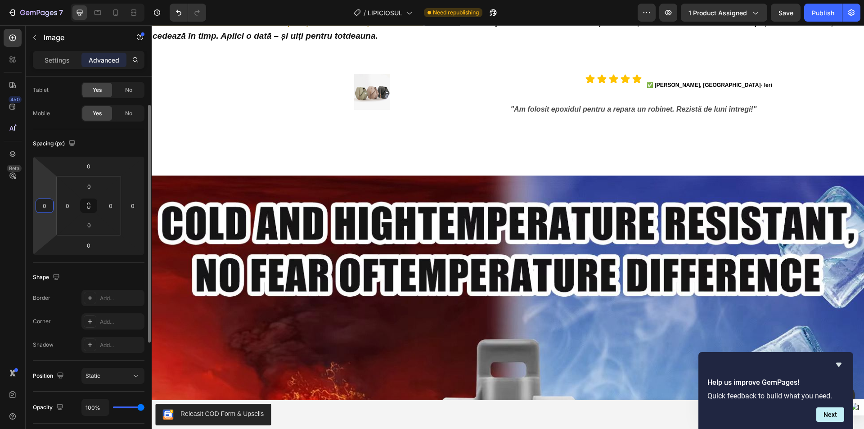
click at [43, 203] on input "0" at bounding box center [44, 205] width 13 height 13
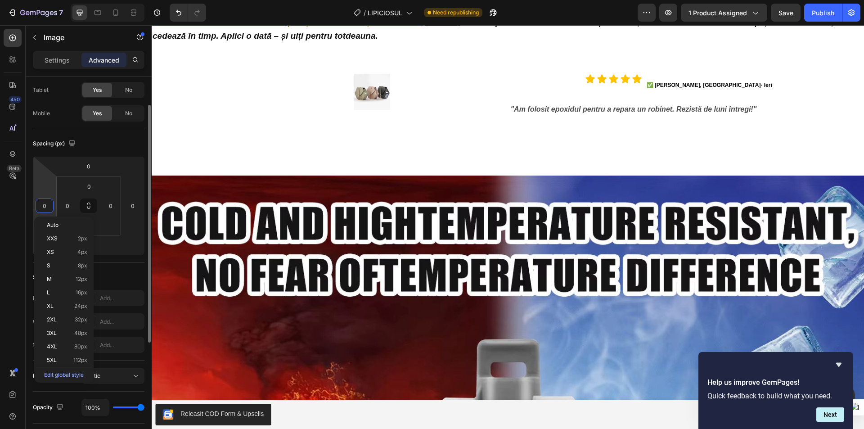
paste input "40"
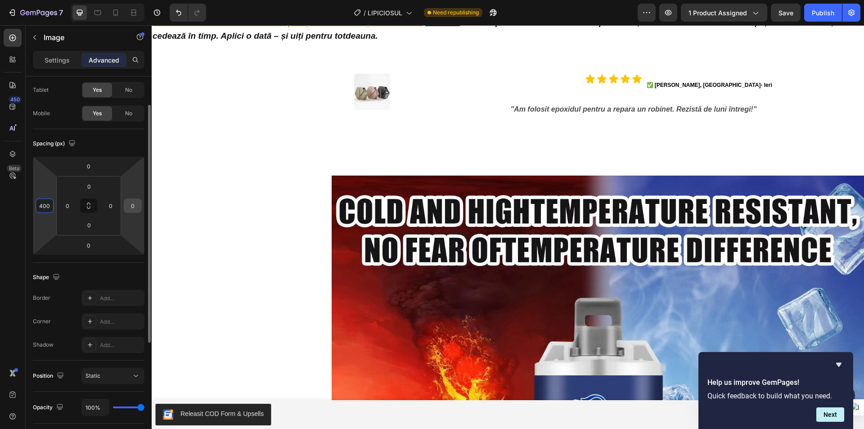
type input "400"
click at [134, 207] on input "0" at bounding box center [132, 205] width 13 height 13
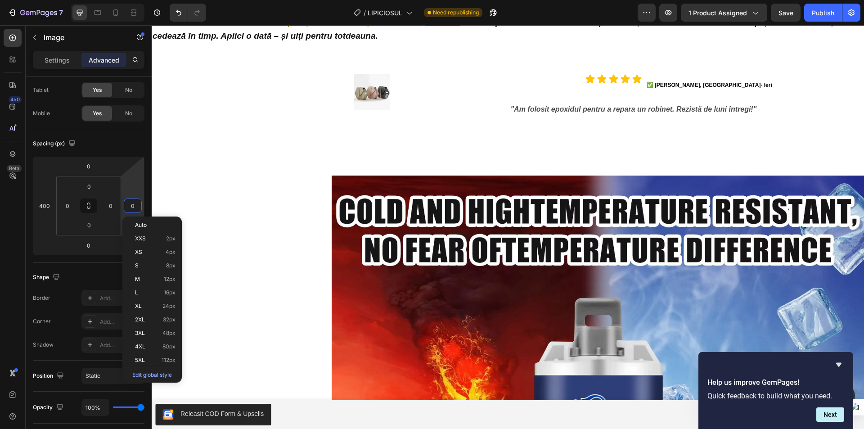
paste input "40"
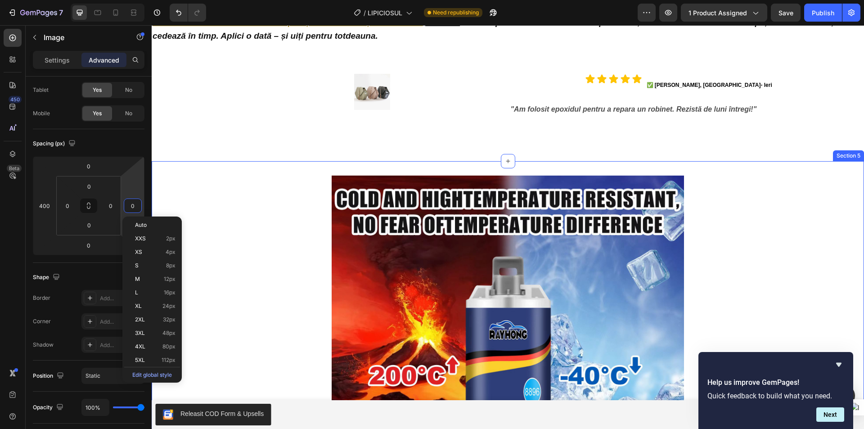
type input "400"
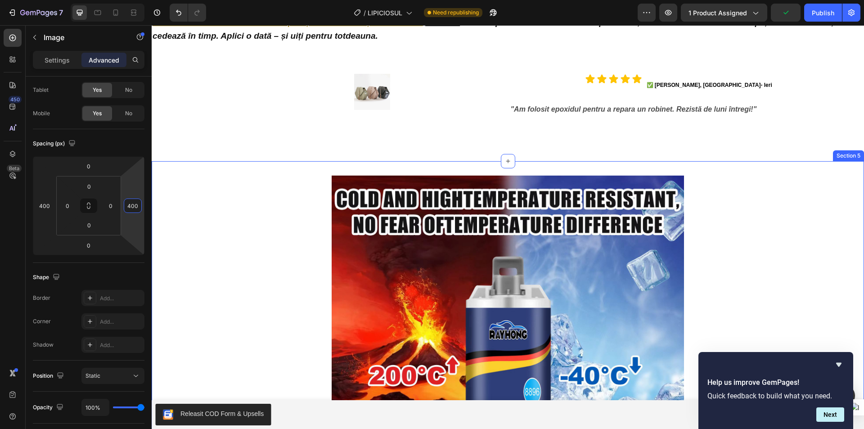
click at [235, 204] on div "Image" at bounding box center [508, 351] width 712 height 352
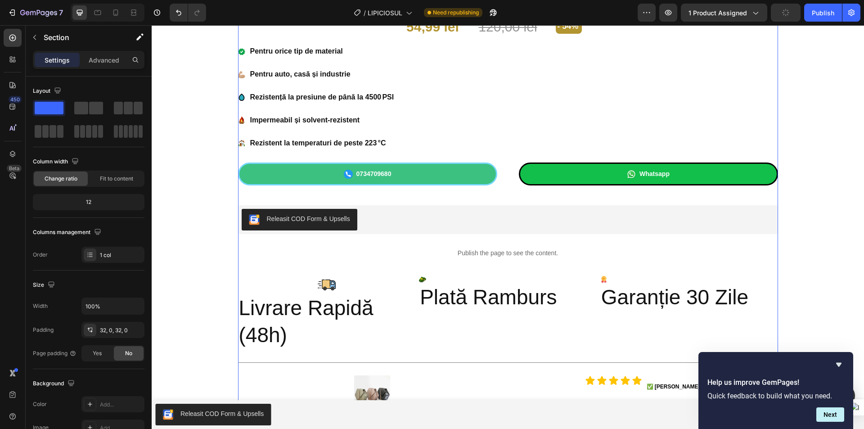
scroll to position [605, 0]
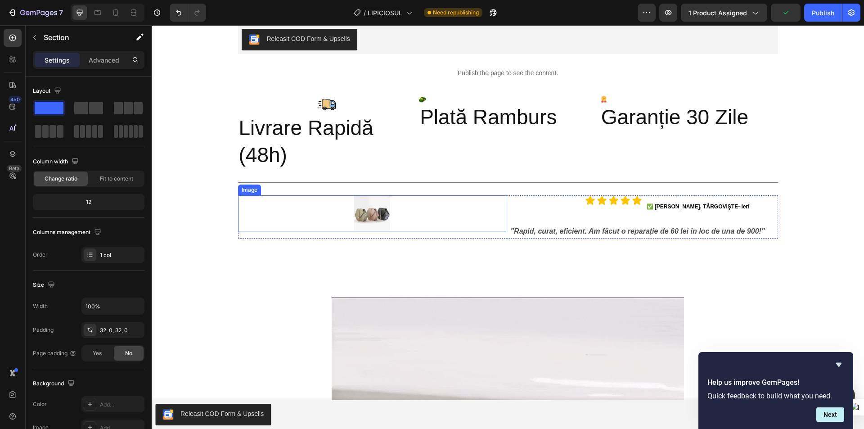
click at [363, 212] on img at bounding box center [372, 213] width 36 height 36
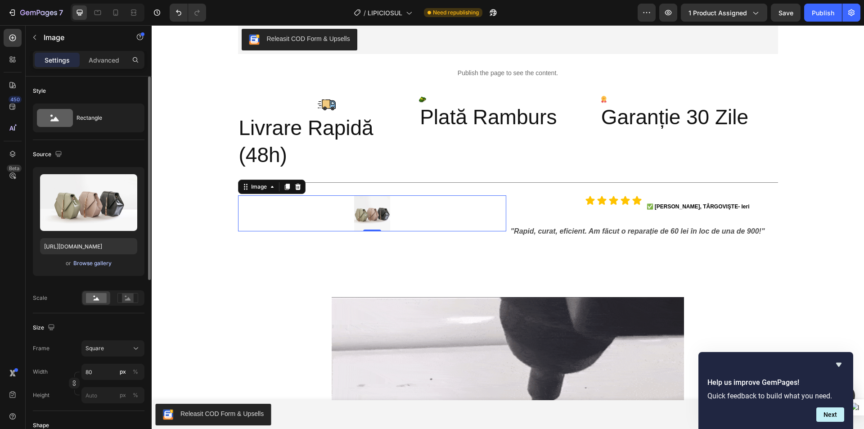
click at [95, 263] on div "Browse gallery" at bounding box center [92, 263] width 38 height 8
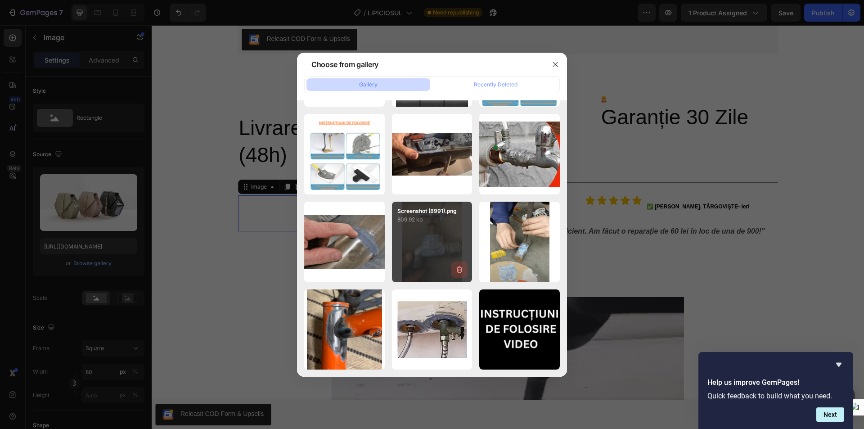
scroll to position [1484, 0]
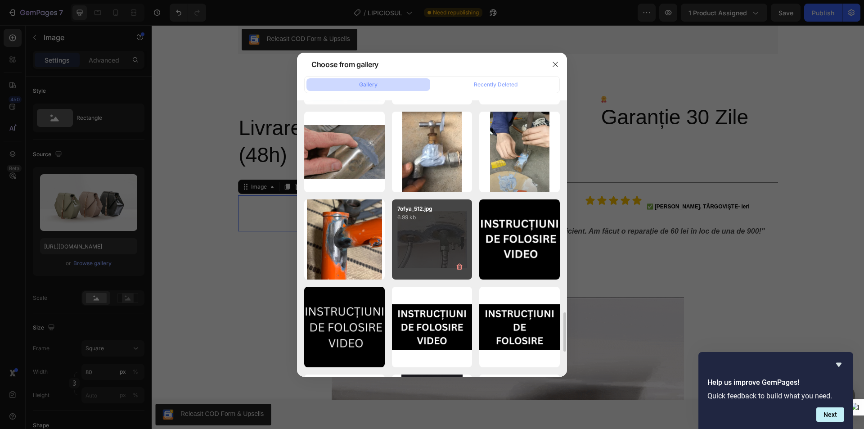
click at [439, 232] on div "7ofya_512.jpg 6.99 kb" at bounding box center [432, 239] width 81 height 81
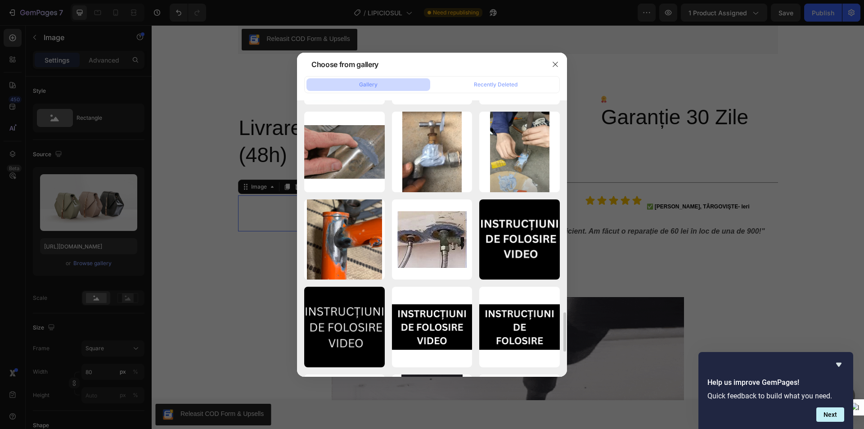
type input "https://cdn.shopify.com/s/files/1/0947/6535/1244/files/gempages_568038632619770…"
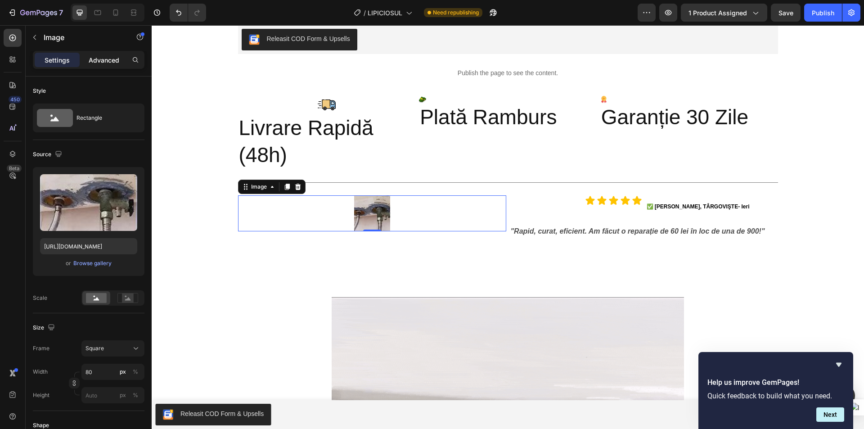
click at [107, 57] on p "Advanced" at bounding box center [104, 59] width 31 height 9
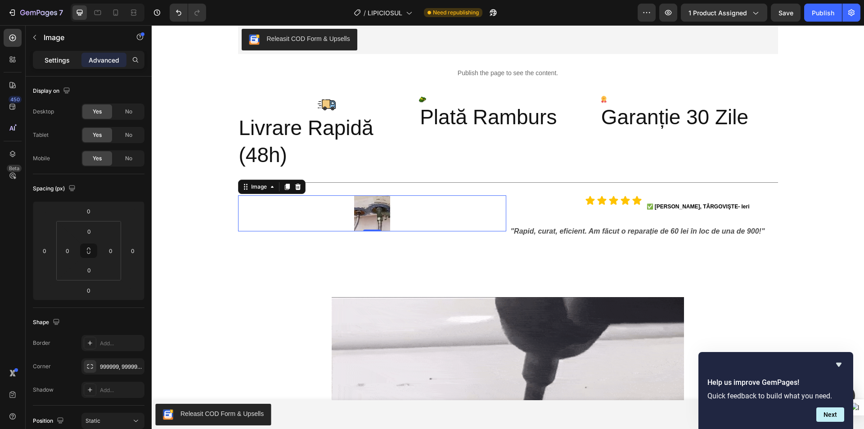
click at [64, 61] on p "Settings" at bounding box center [57, 59] width 25 height 9
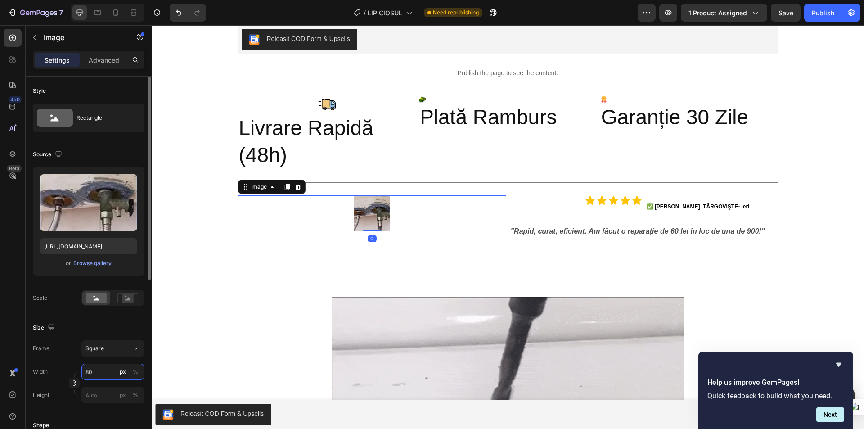
click at [102, 370] on input "80" at bounding box center [112, 371] width 63 height 16
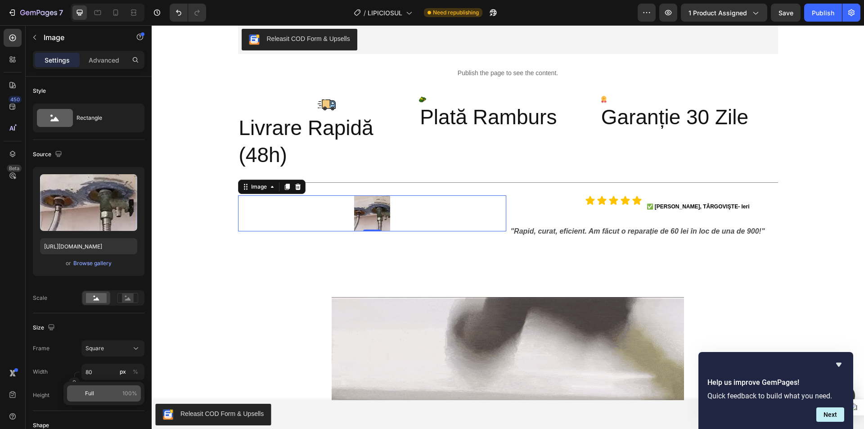
click at [99, 390] on p "Full 100%" at bounding box center [111, 393] width 52 height 8
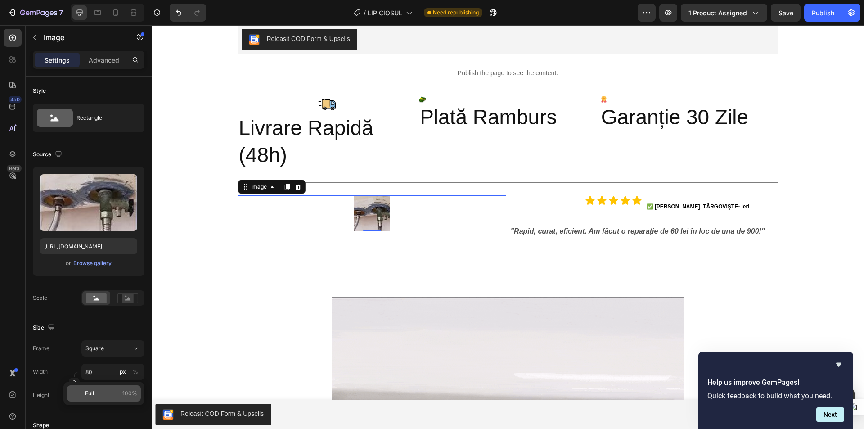
type input "100"
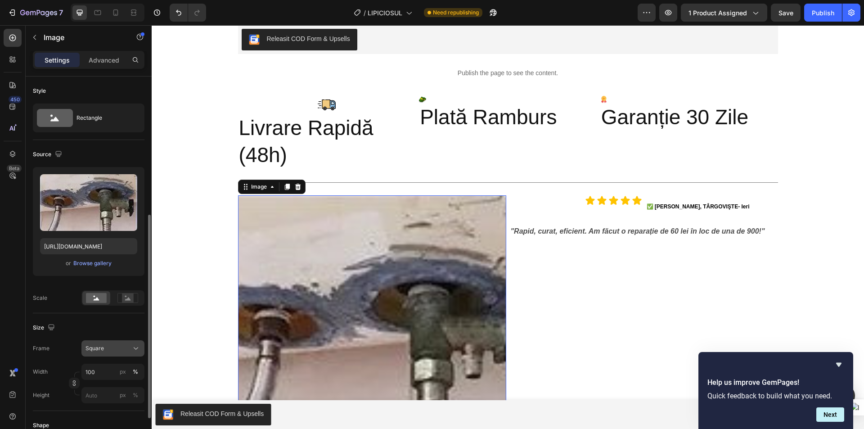
scroll to position [90, 0]
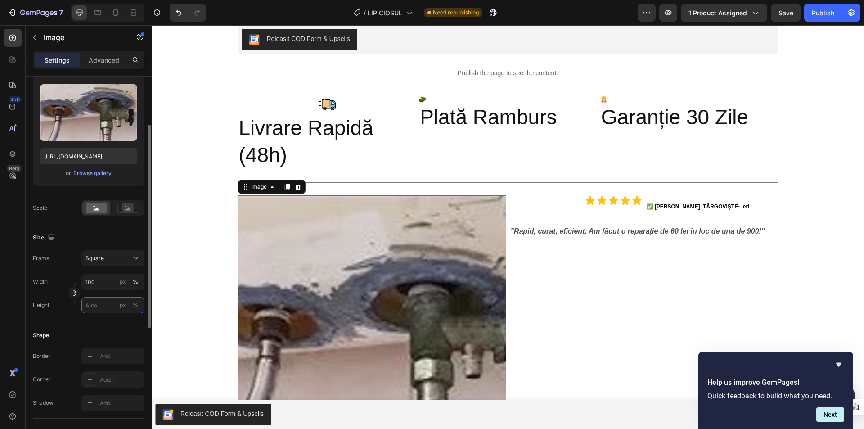
click at [101, 305] on input "px %" at bounding box center [112, 305] width 63 height 16
click at [105, 328] on p "Full 100%" at bounding box center [111, 327] width 52 height 8
type input "100"
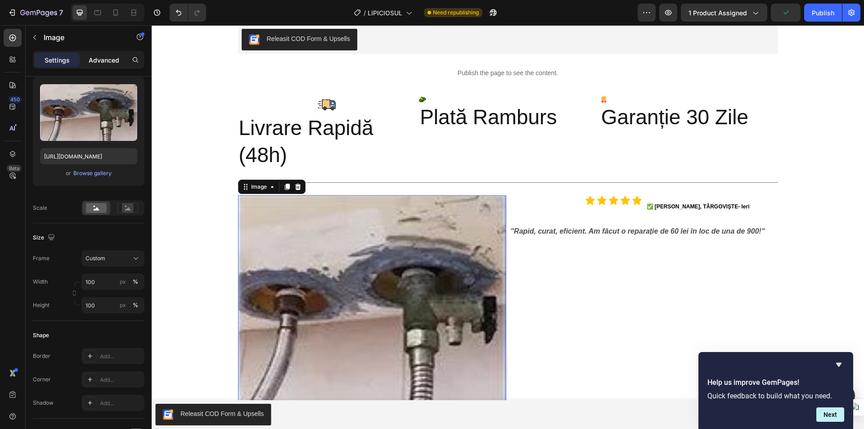
click at [106, 56] on p "Advanced" at bounding box center [104, 59] width 31 height 9
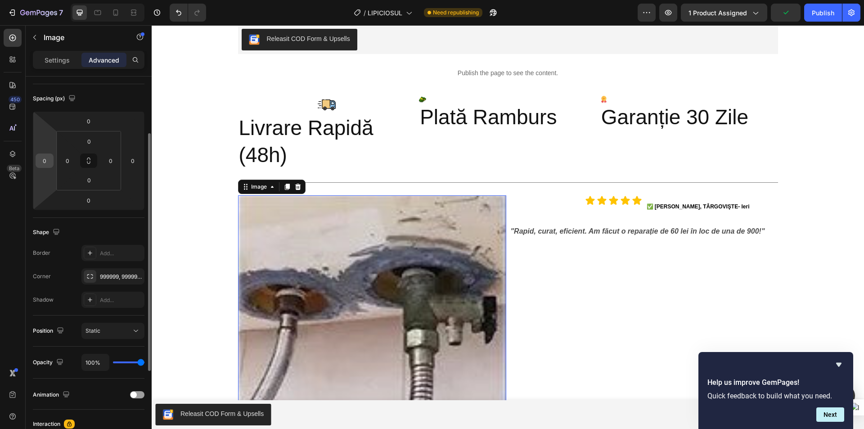
scroll to position [740, 0]
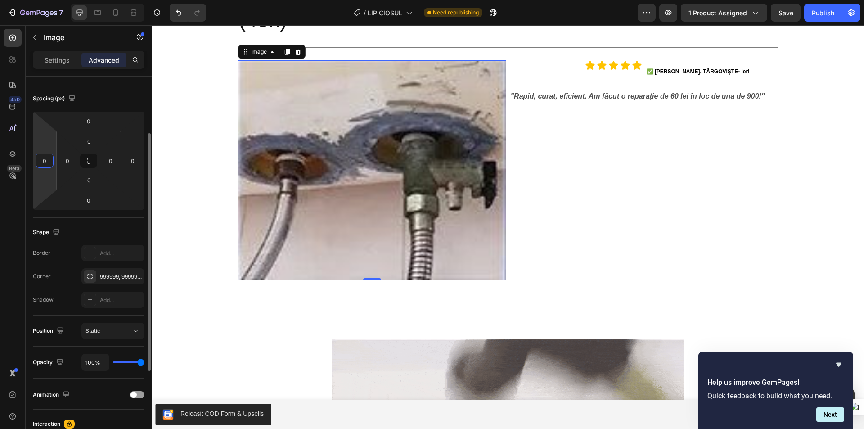
click at [43, 157] on input "0" at bounding box center [44, 160] width 13 height 13
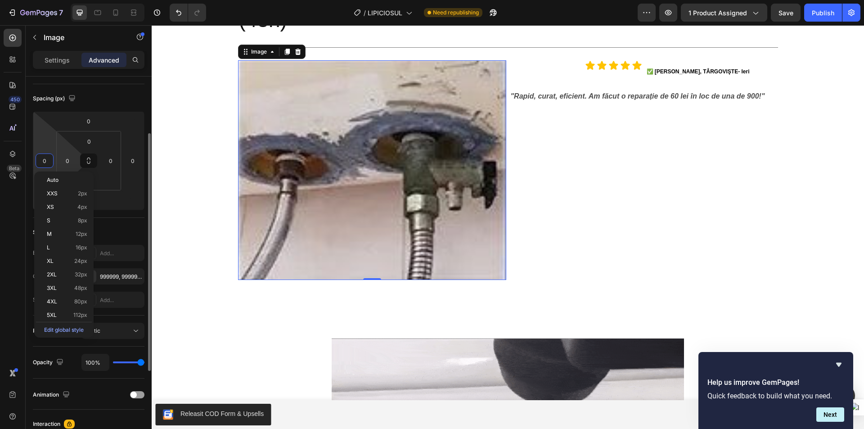
paste input "40"
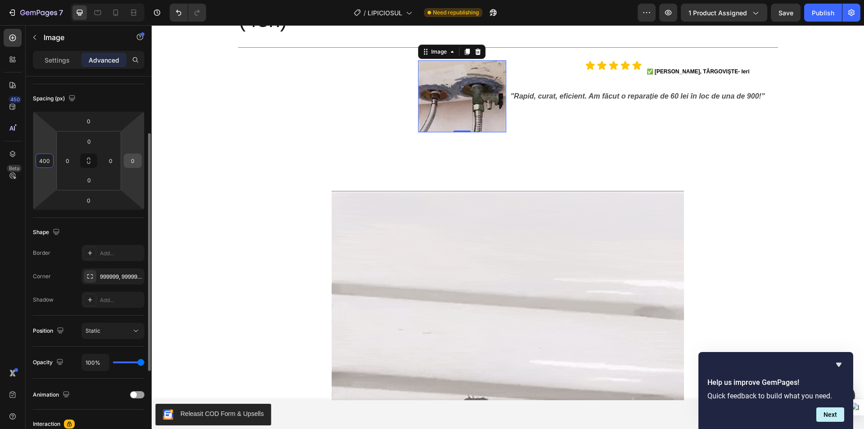
type input "400"
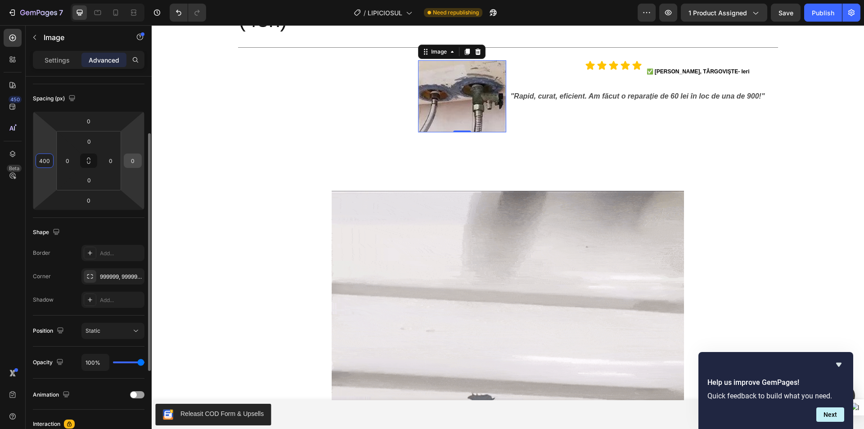
click at [130, 162] on input "0" at bounding box center [132, 160] width 13 height 13
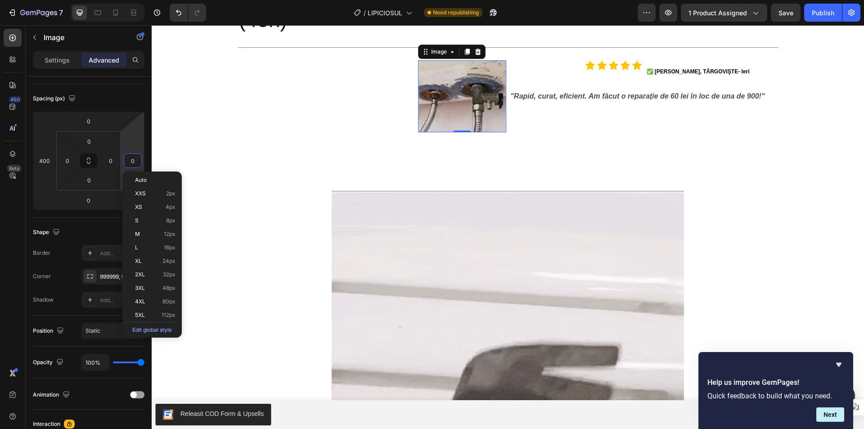
paste input "40"
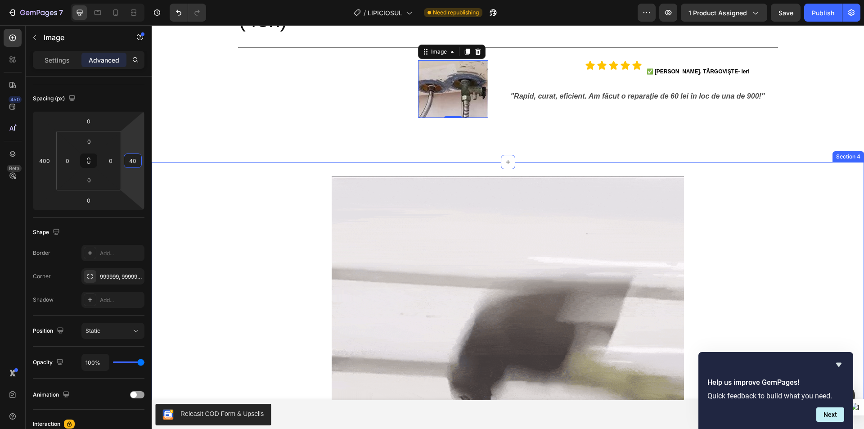
type input "4"
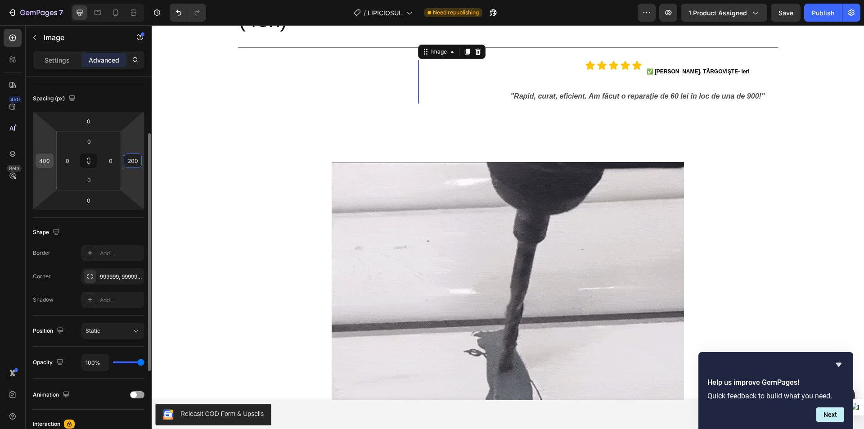
type input "200"
click at [49, 158] on input "400" at bounding box center [44, 160] width 13 height 13
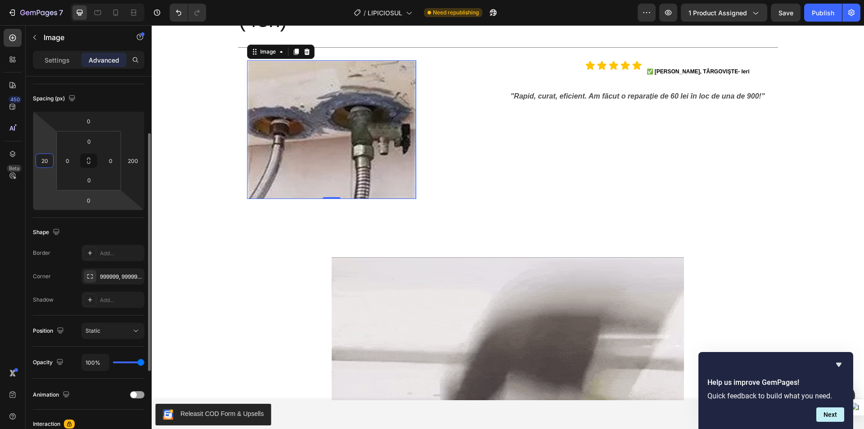
type input "200"
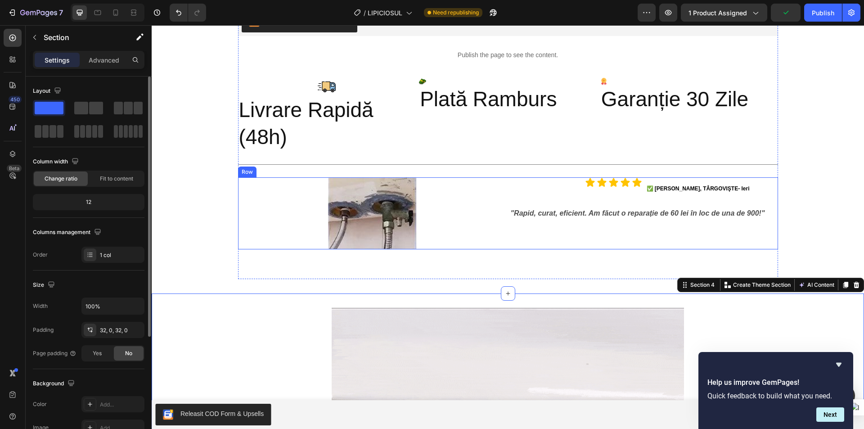
scroll to position [560, 0]
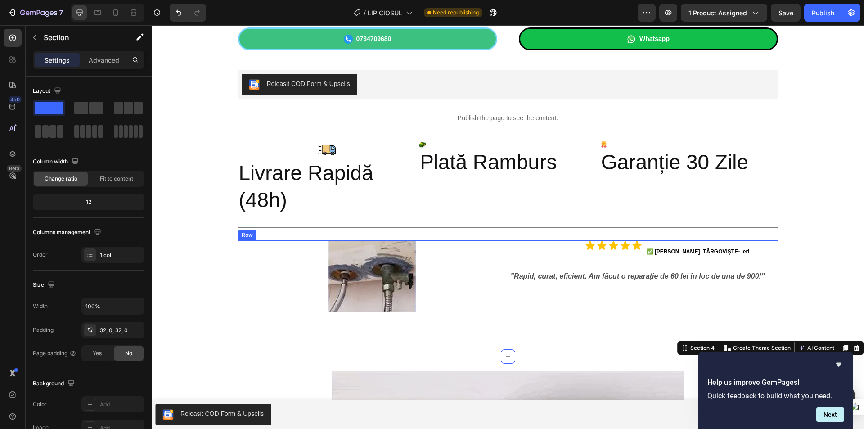
click at [555, 266] on div "Icon Icon Icon Icon Icon Icon List ✅ Mihai Georgescu, TÂRGOVIŞTE - Ieri Text Bl…" at bounding box center [644, 276] width 268 height 72
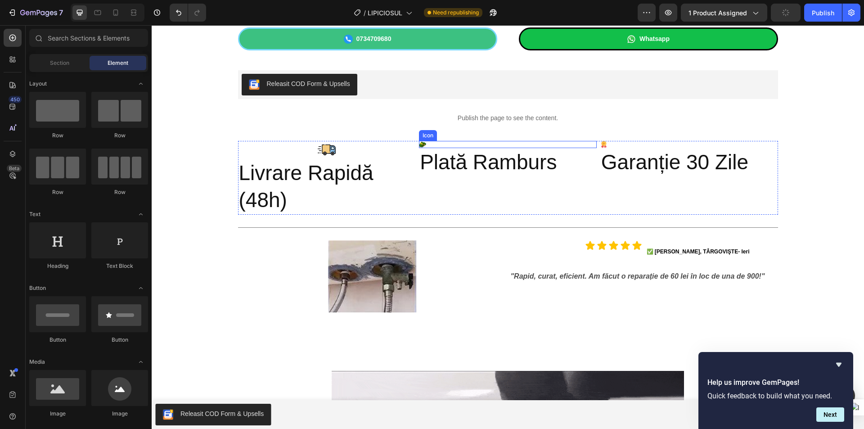
click at [419, 142] on icon at bounding box center [422, 144] width 7 height 7
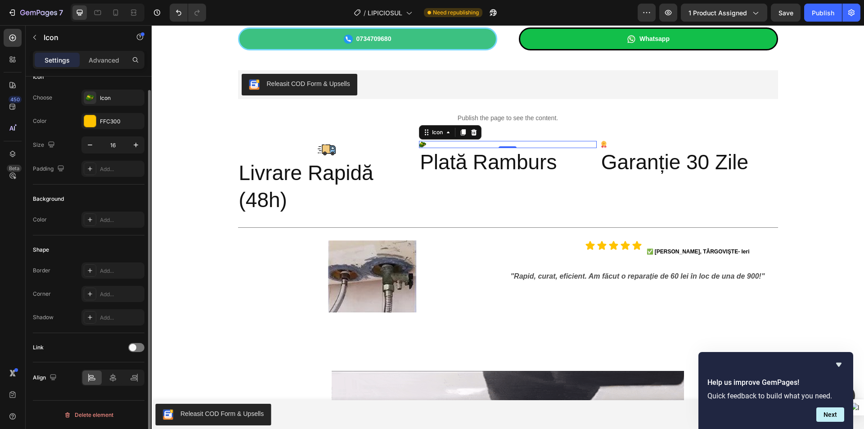
scroll to position [0, 0]
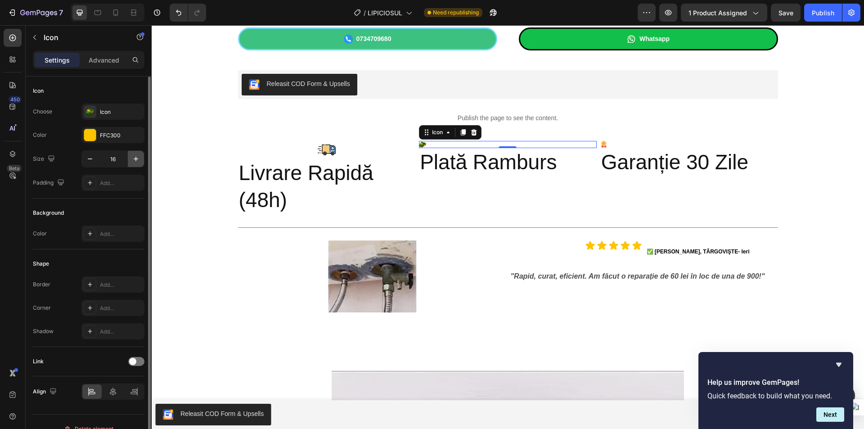
click at [137, 160] on icon "button" at bounding box center [135, 158] width 9 height 9
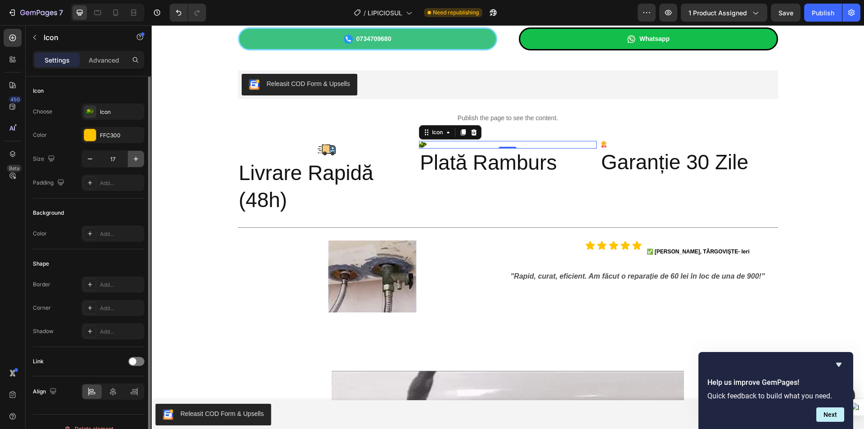
click at [137, 160] on icon "button" at bounding box center [135, 158] width 9 height 9
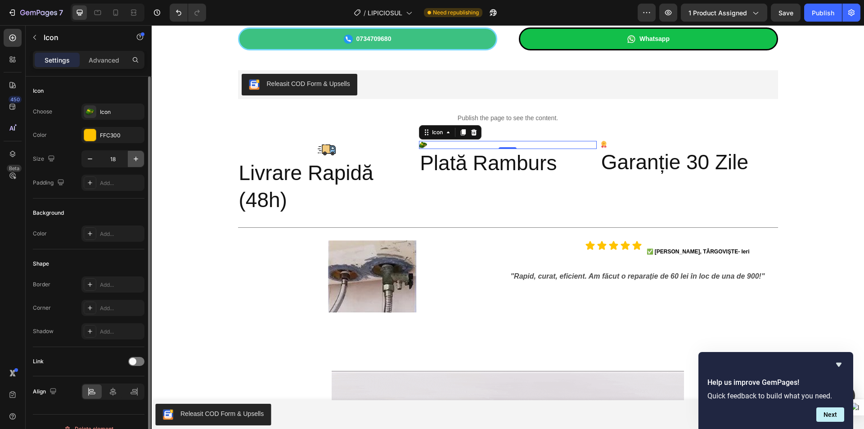
click at [137, 160] on icon "button" at bounding box center [135, 158] width 9 height 9
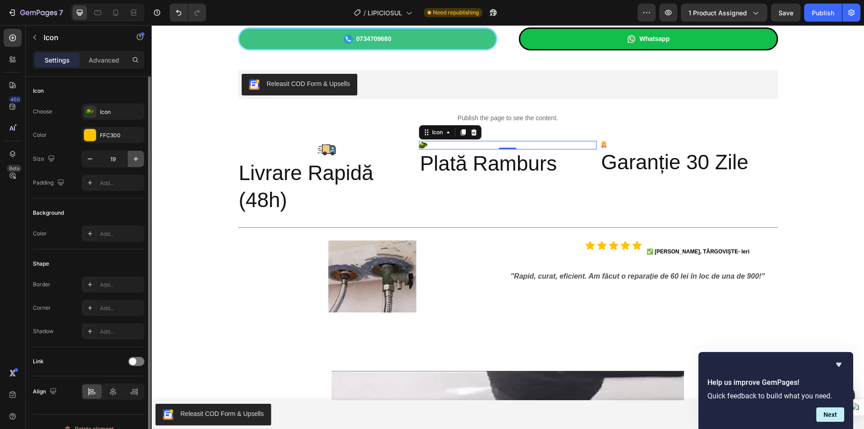
click at [137, 160] on icon "button" at bounding box center [135, 158] width 9 height 9
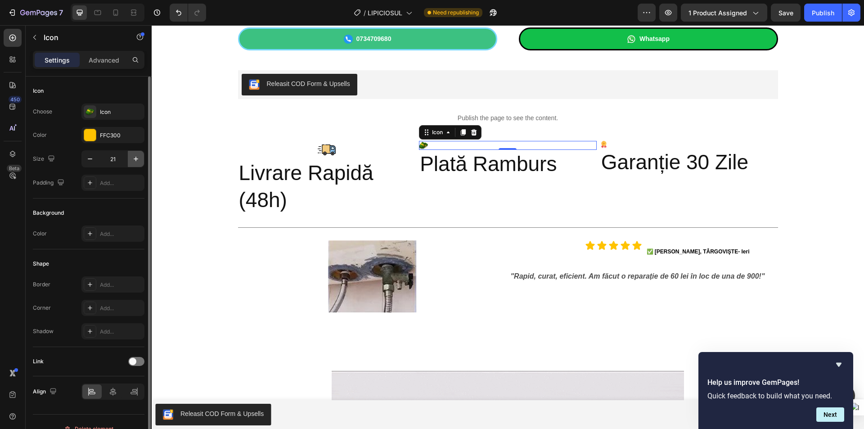
click at [137, 160] on icon "button" at bounding box center [135, 158] width 9 height 9
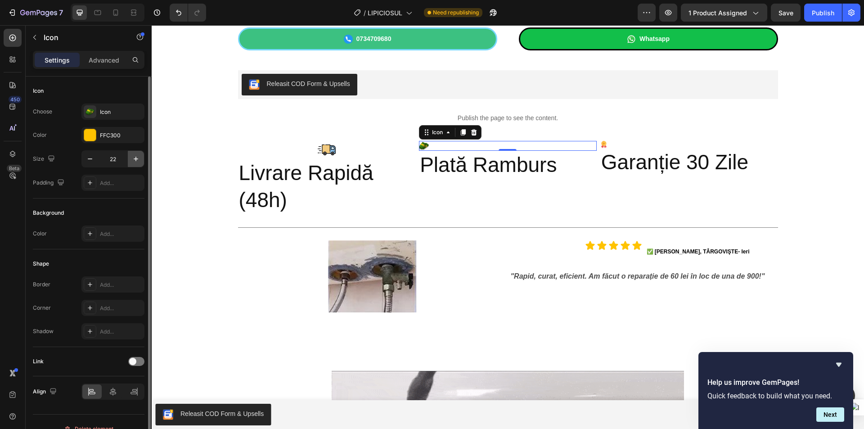
click at [137, 160] on icon "button" at bounding box center [135, 158] width 9 height 9
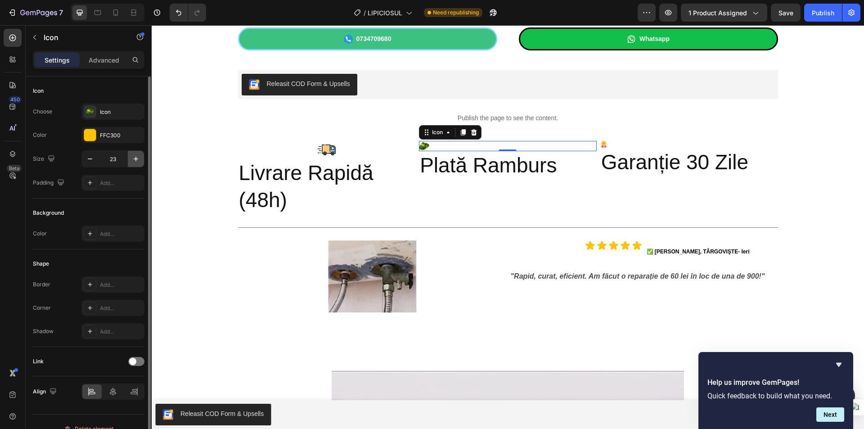
click at [137, 160] on icon "button" at bounding box center [135, 158] width 9 height 9
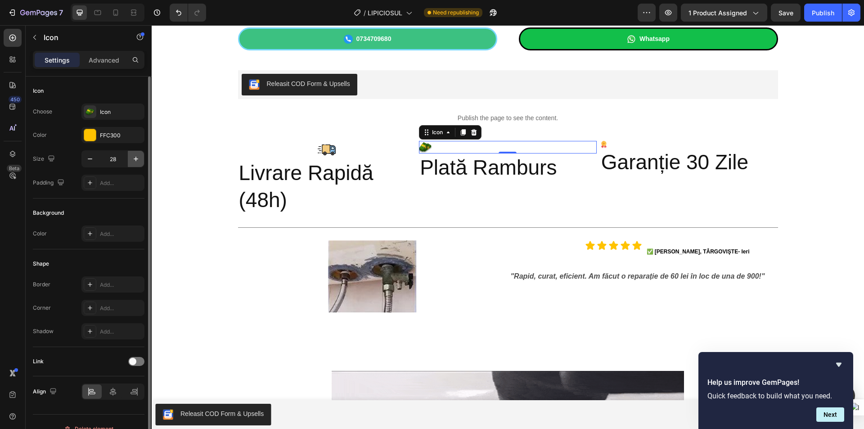
click at [137, 160] on icon "button" at bounding box center [135, 158] width 9 height 9
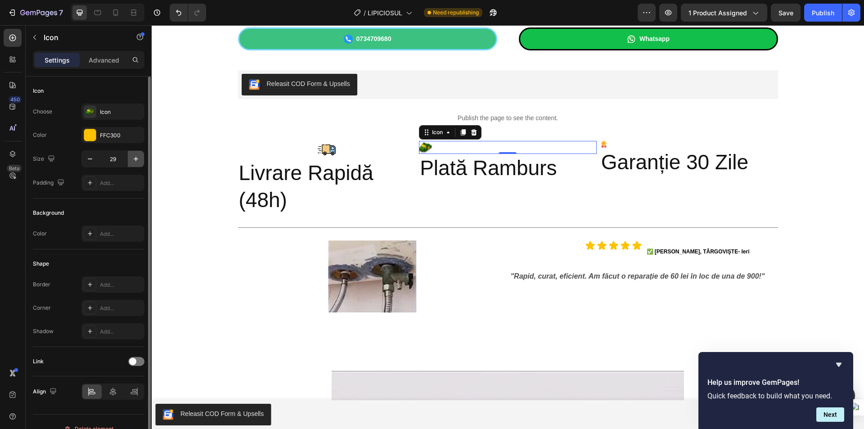
click at [137, 160] on icon "button" at bounding box center [135, 158] width 9 height 9
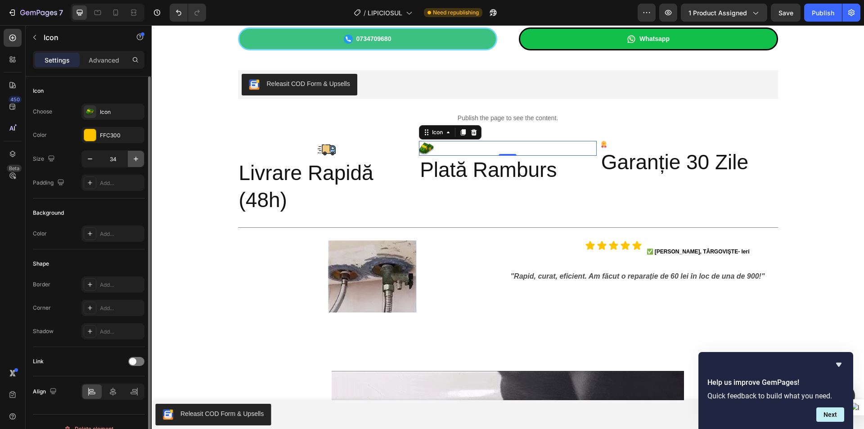
click at [137, 160] on icon "button" at bounding box center [135, 158] width 9 height 9
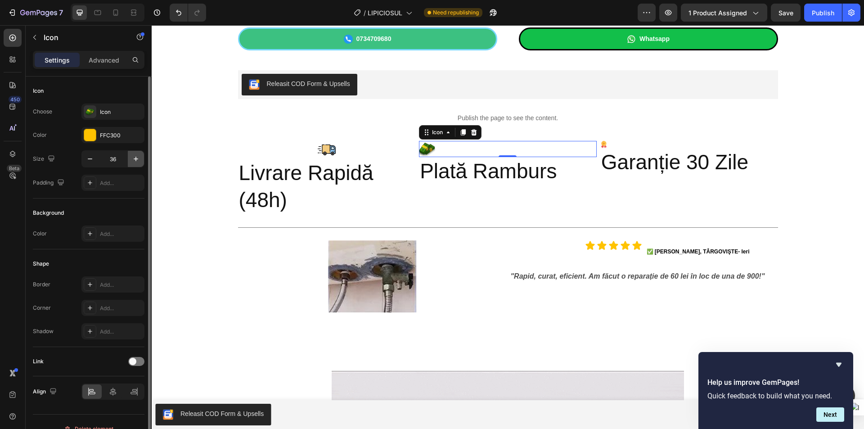
click at [137, 160] on icon "button" at bounding box center [135, 158] width 9 height 9
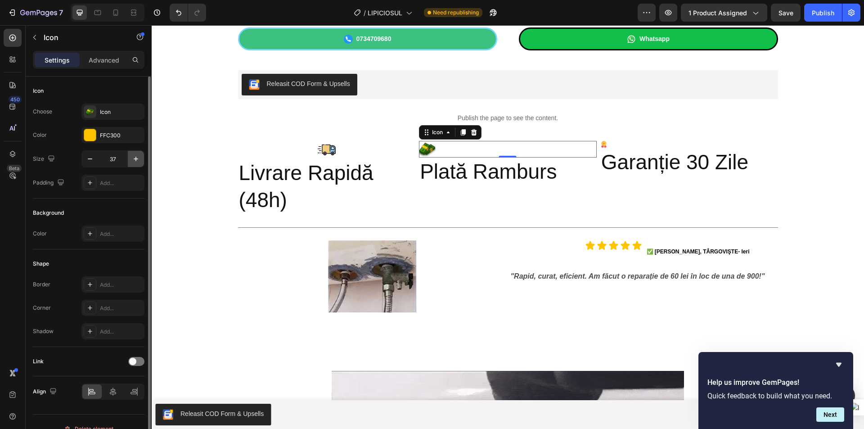
click at [137, 160] on icon "button" at bounding box center [135, 158] width 9 height 9
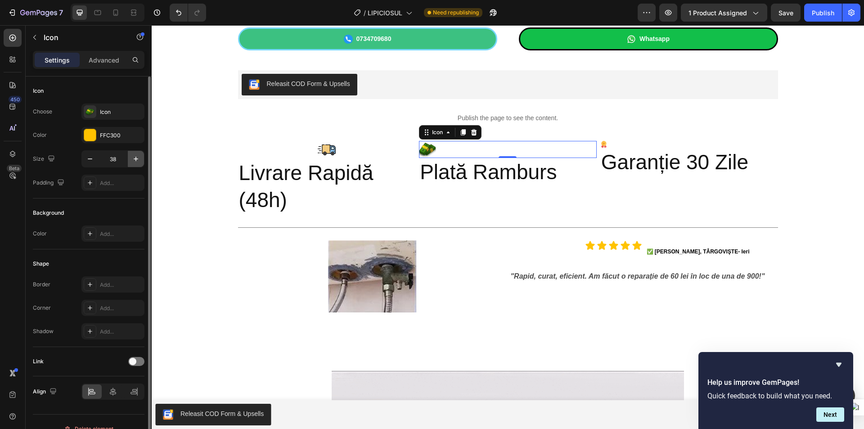
click at [137, 160] on icon "button" at bounding box center [135, 158] width 9 height 9
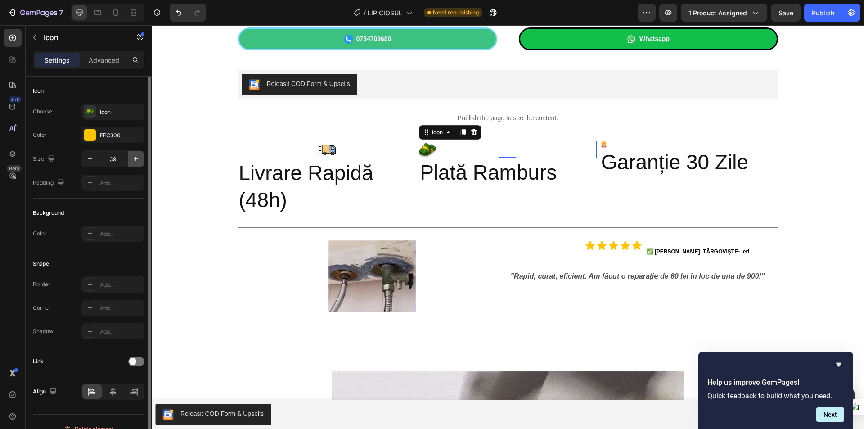
click at [137, 160] on icon "button" at bounding box center [135, 158] width 9 height 9
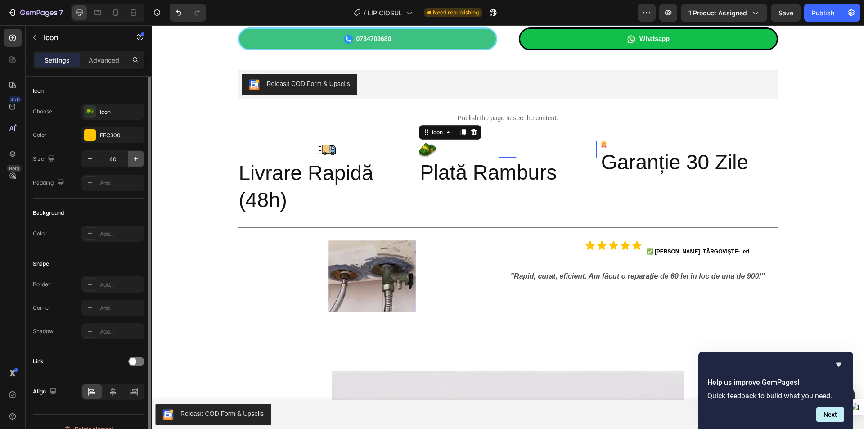
click at [137, 160] on icon "button" at bounding box center [135, 158] width 9 height 9
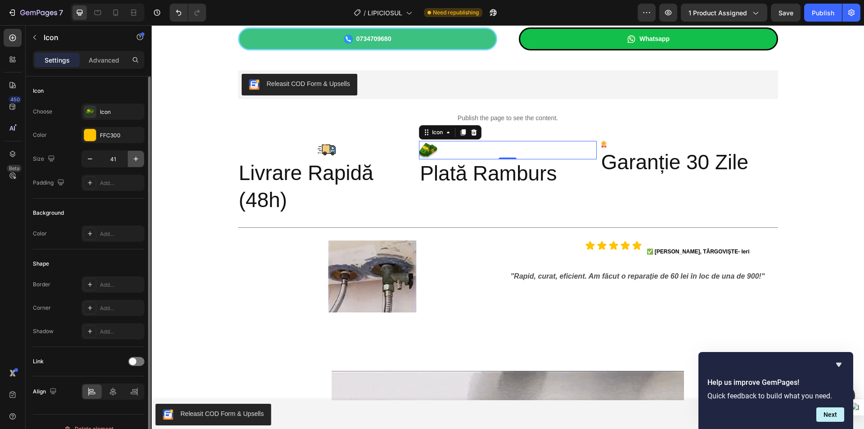
click at [137, 160] on icon "button" at bounding box center [135, 158] width 9 height 9
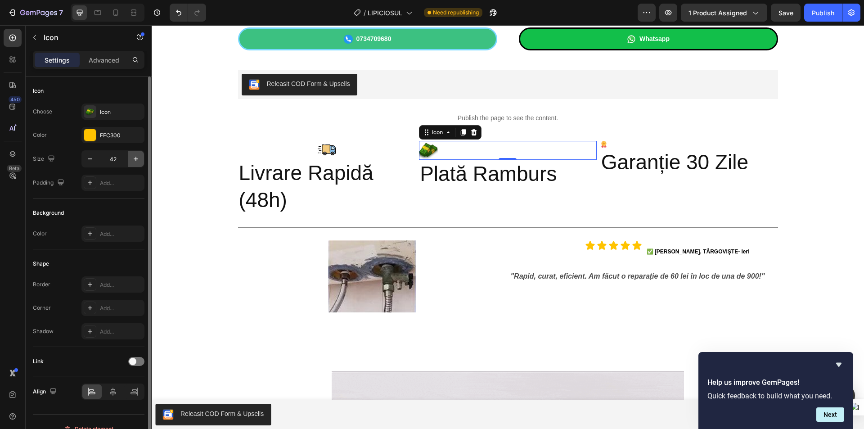
click at [137, 160] on icon "button" at bounding box center [135, 158] width 9 height 9
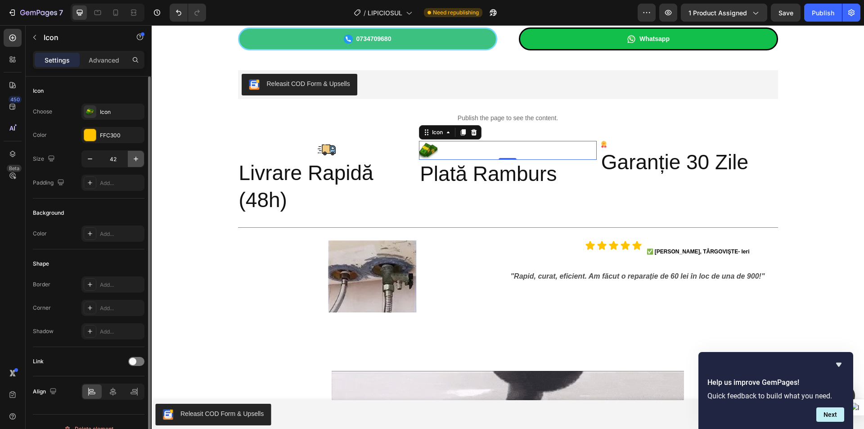
type input "43"
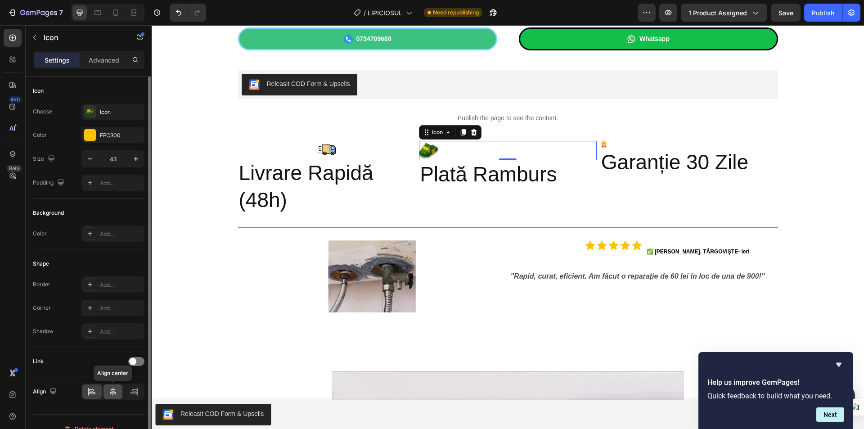
click at [114, 393] on icon at bounding box center [112, 391] width 9 height 9
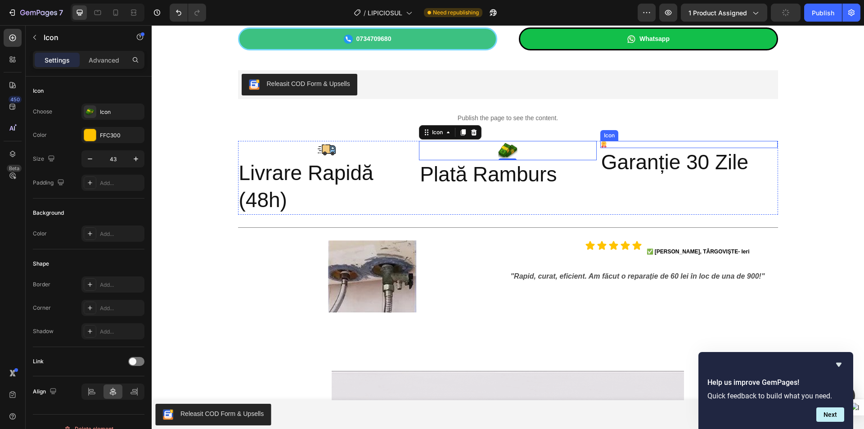
click at [633, 145] on div "Icon" at bounding box center [689, 144] width 178 height 7
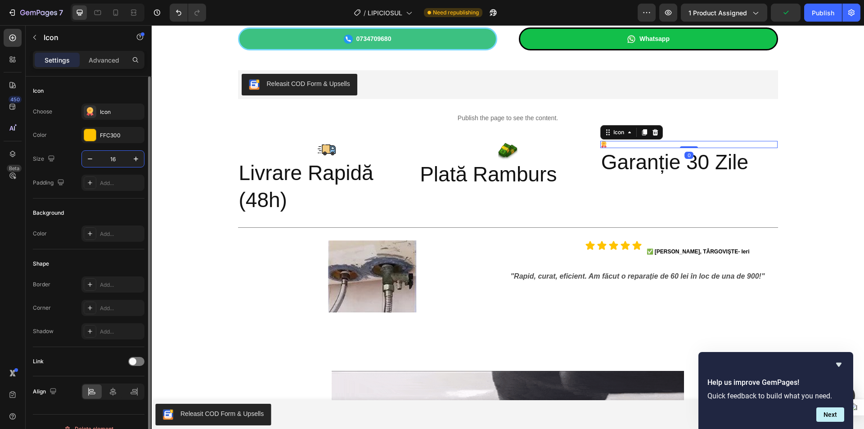
click at [113, 161] on input "16" at bounding box center [113, 159] width 30 height 16
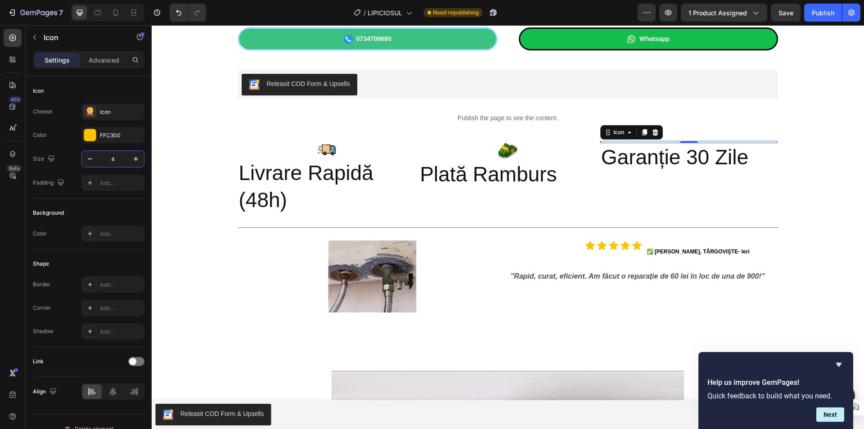
type input "40"
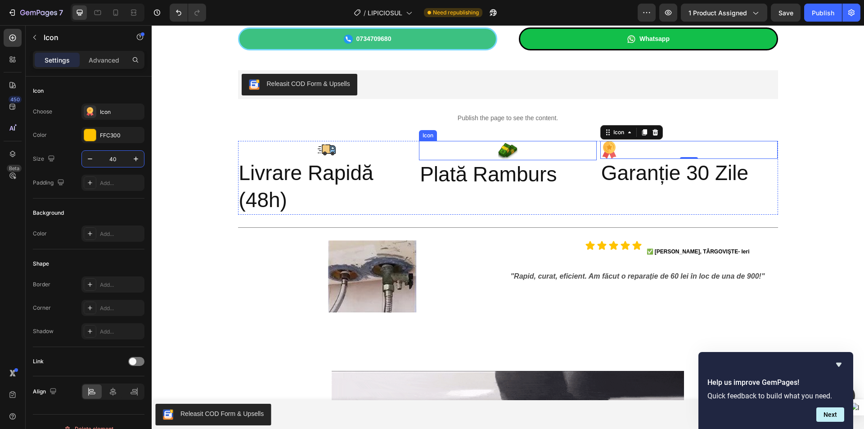
click at [507, 150] on icon at bounding box center [506, 151] width 18 height 13
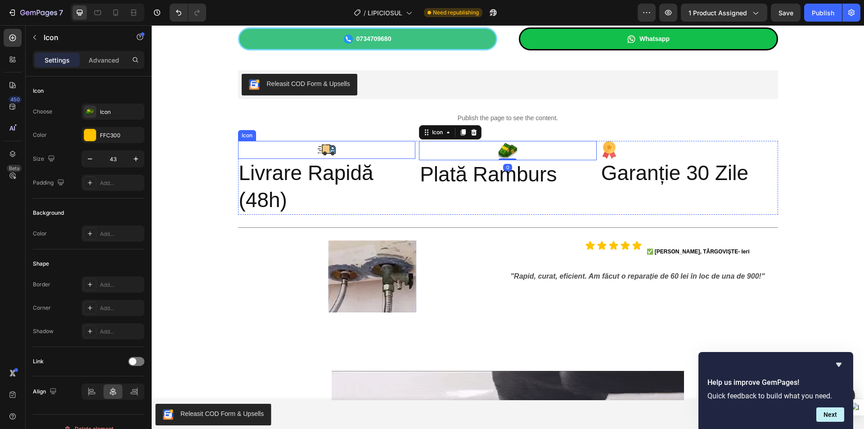
click at [326, 152] on polyline at bounding box center [326, 149] width 8 height 9
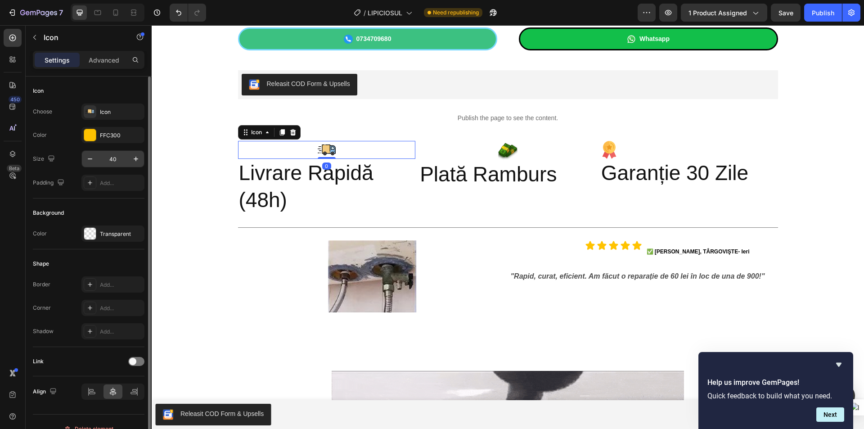
click at [123, 156] on input "40" at bounding box center [113, 159] width 30 height 16
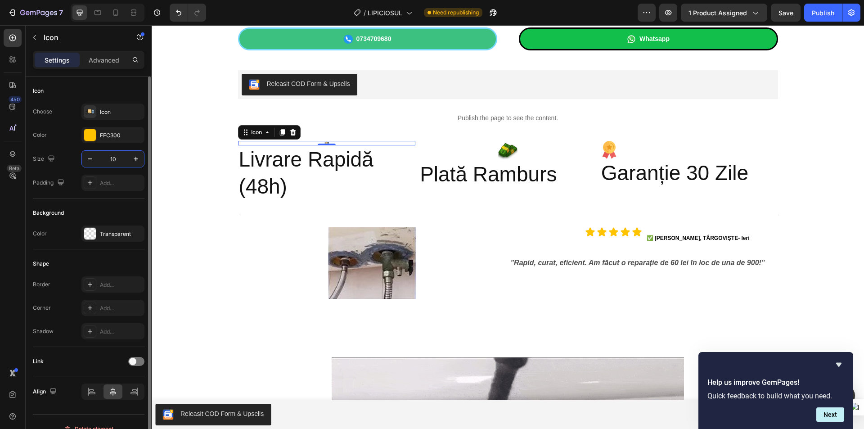
type input "100"
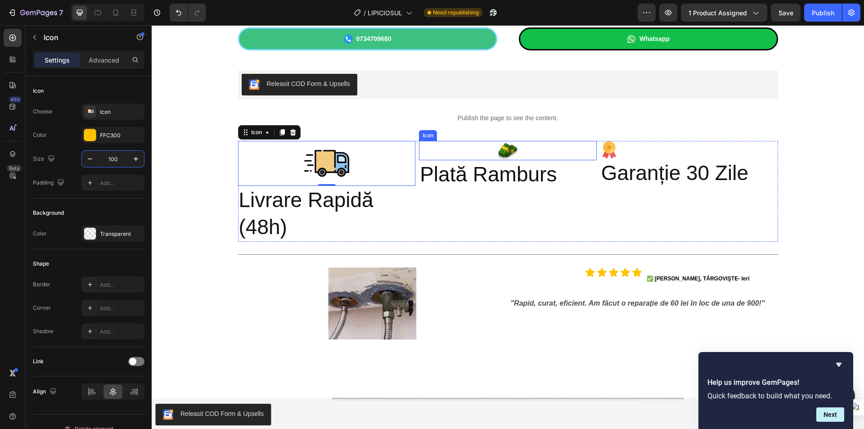
click at [501, 143] on icon at bounding box center [507, 150] width 19 height 19
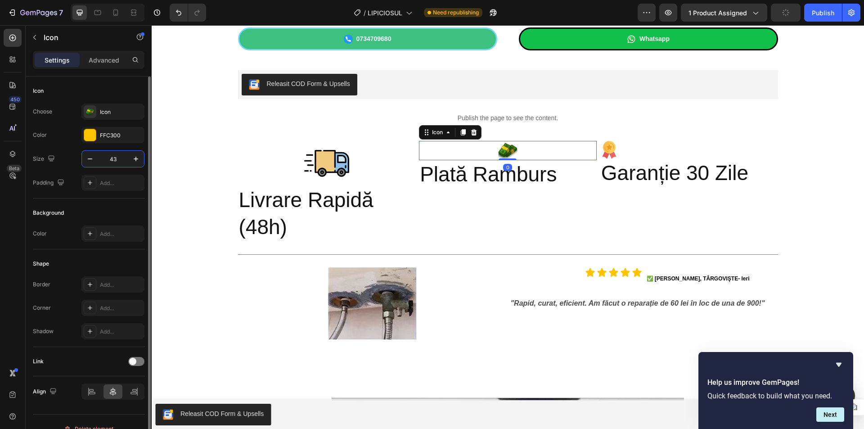
click at [121, 165] on input "43" at bounding box center [113, 159] width 30 height 16
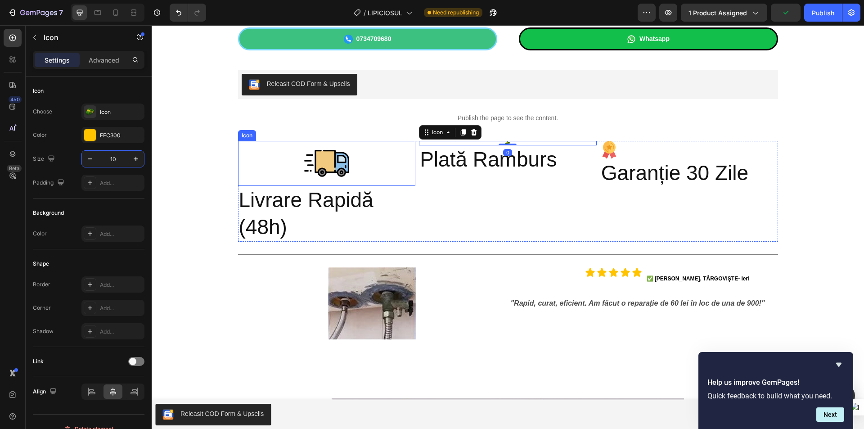
type input "100"
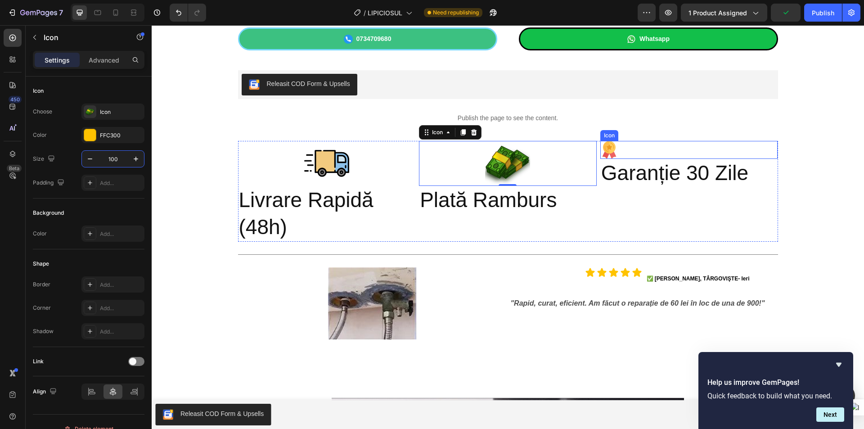
click at [644, 148] on div "Icon" at bounding box center [689, 150] width 178 height 18
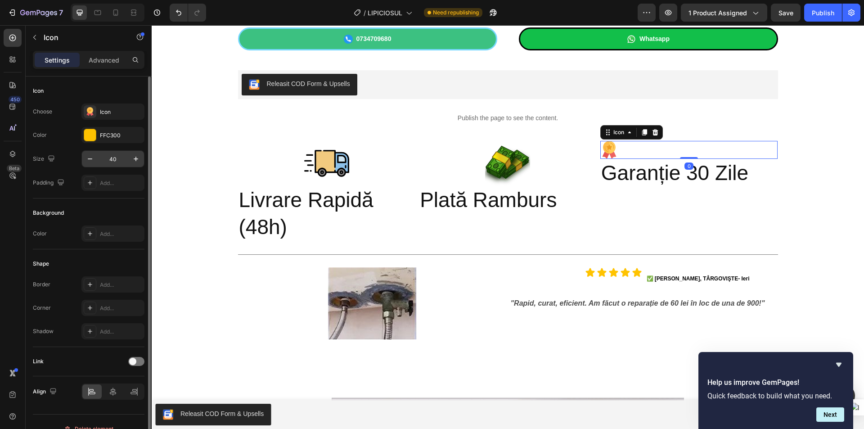
click at [118, 156] on input "40" at bounding box center [113, 159] width 30 height 16
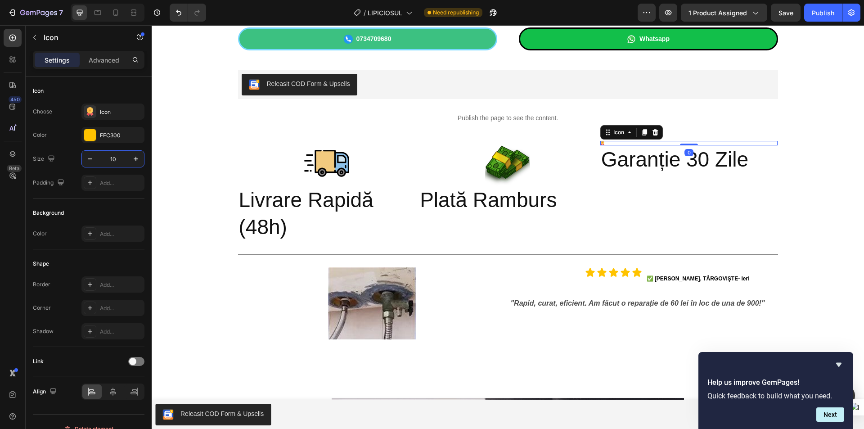
type input "100"
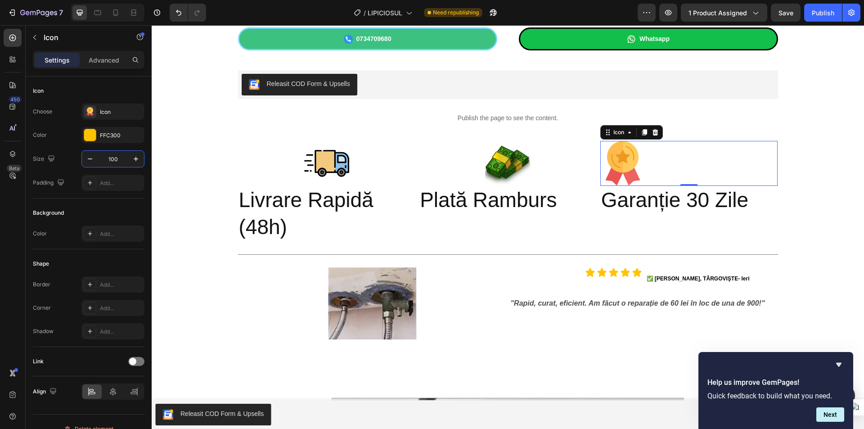
drag, startPoint x: 822, startPoint y: 158, endPoint x: 787, endPoint y: 165, distance: 35.8
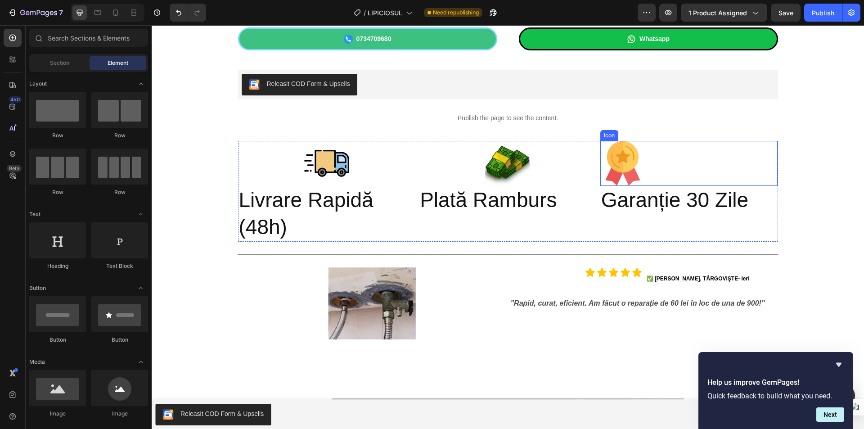
click at [646, 166] on div "Icon" at bounding box center [689, 163] width 178 height 45
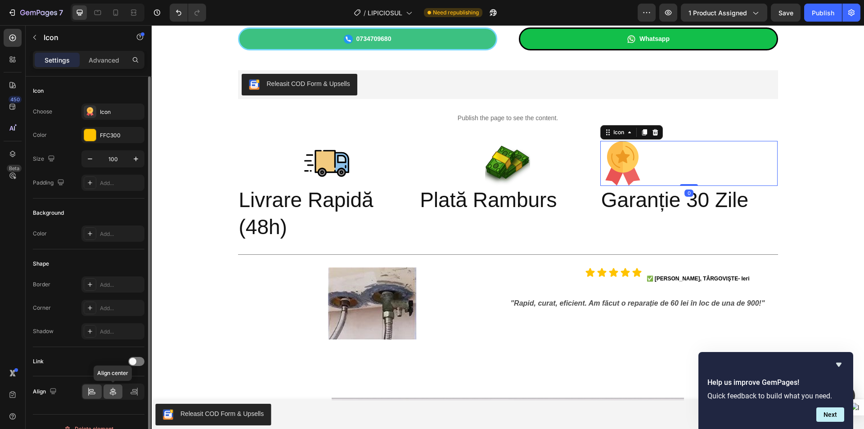
click at [116, 392] on icon at bounding box center [112, 391] width 9 height 9
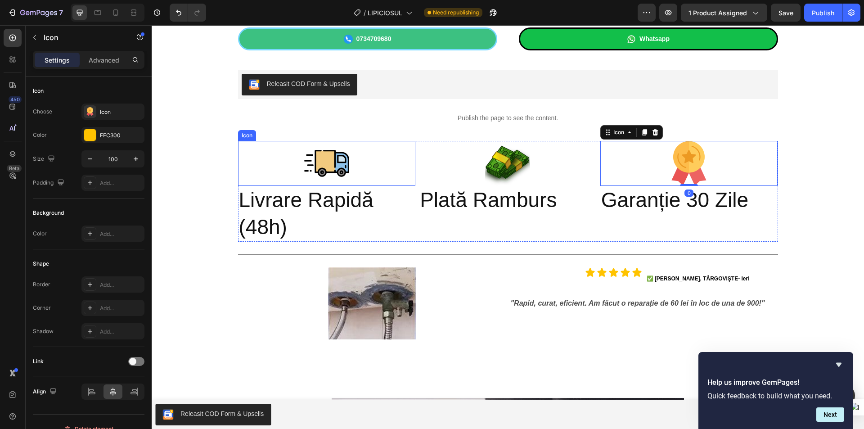
click at [338, 170] on circle at bounding box center [341, 173] width 8 height 8
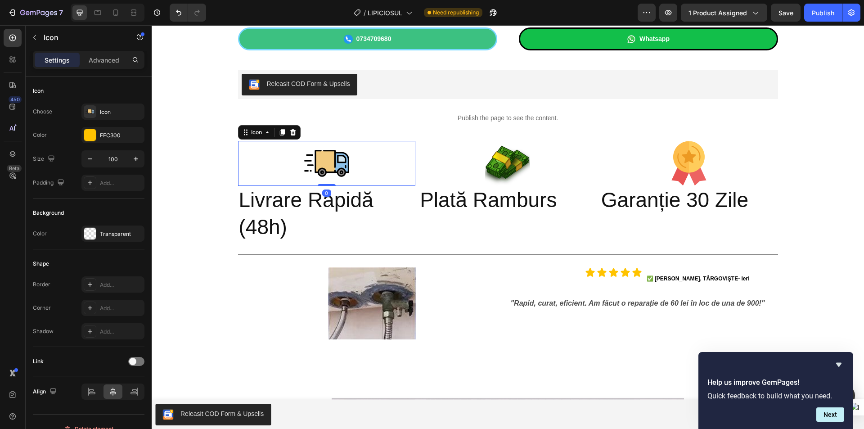
click at [243, 299] on div "Image" at bounding box center [372, 303] width 268 height 72
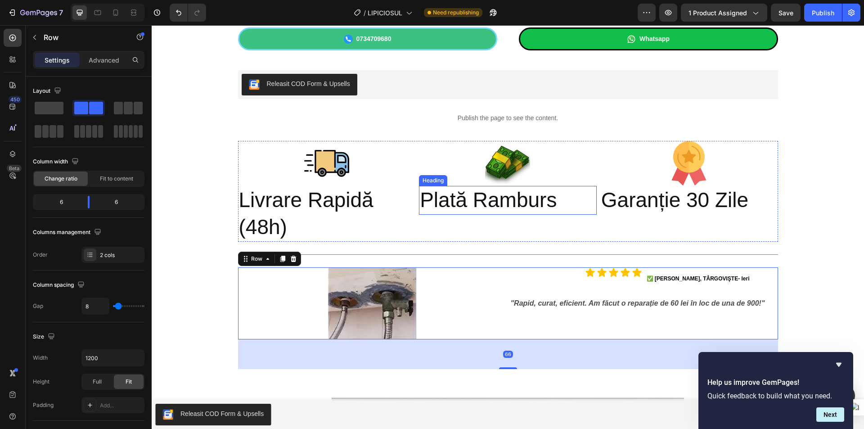
click at [505, 210] on h2 "Plată Ramburs" at bounding box center [508, 200] width 178 height 29
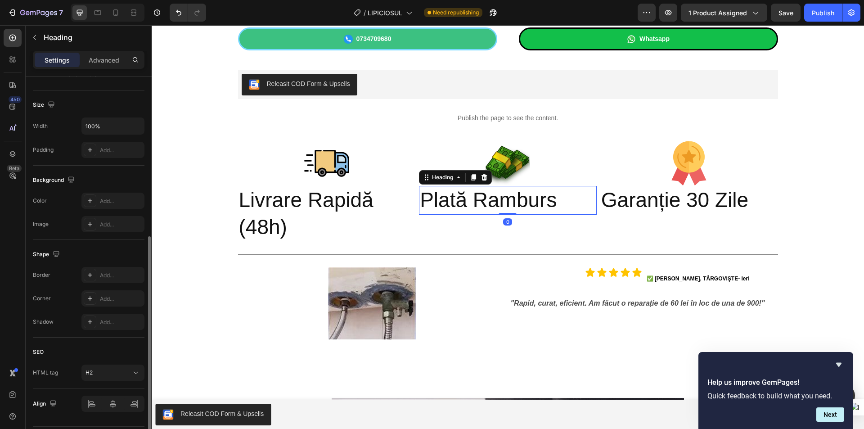
scroll to position [206, 0]
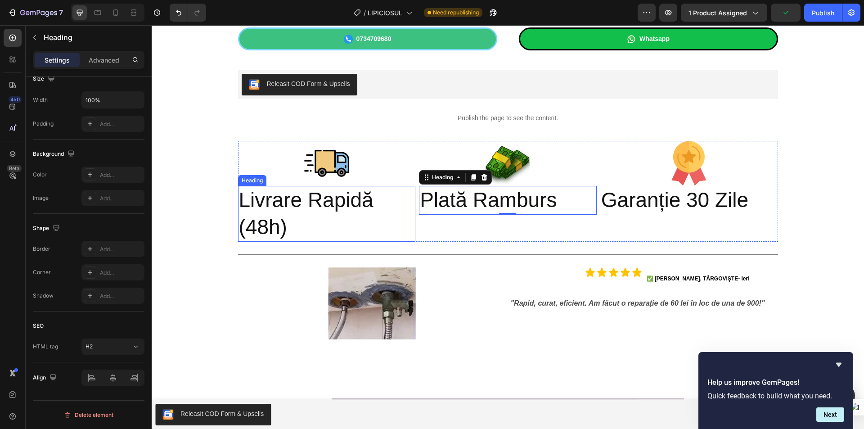
click at [254, 196] on h2 "Livrare Rapidă (48h)" at bounding box center [327, 214] width 178 height 56
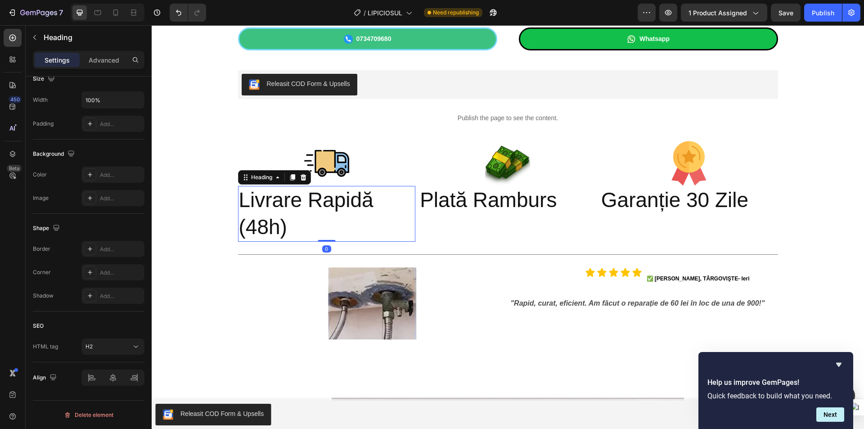
click at [288, 215] on h2 "Livrare Rapidă (48h)" at bounding box center [327, 214] width 178 height 56
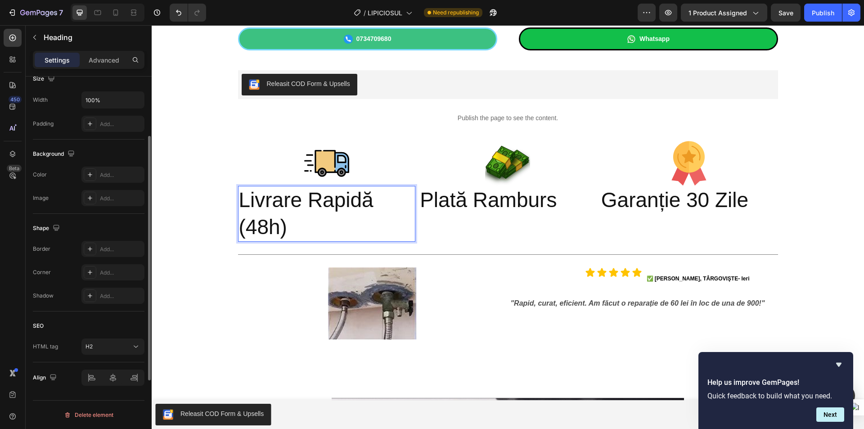
scroll to position [71, 0]
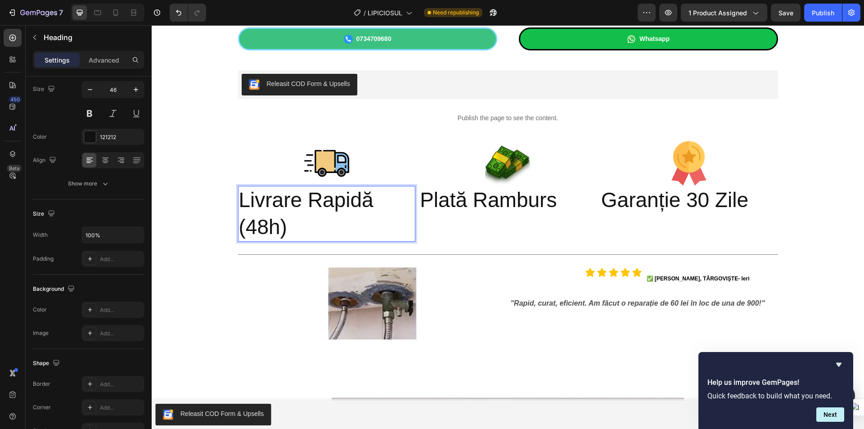
drag, startPoint x: 826, startPoint y: 150, endPoint x: 825, endPoint y: 145, distance: 5.4
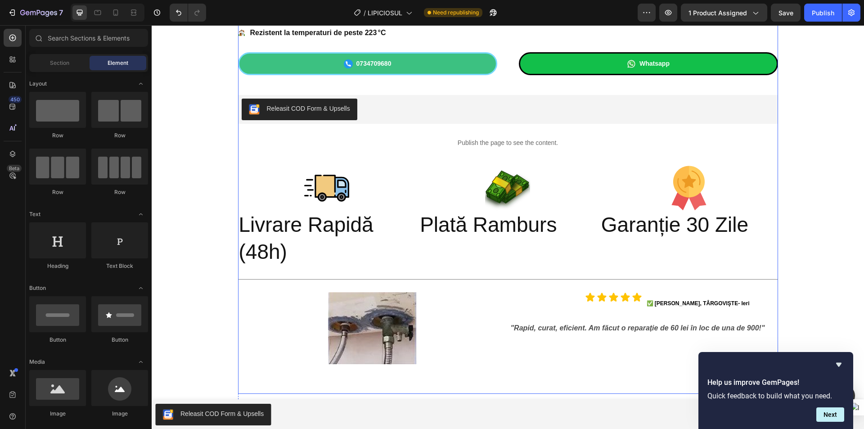
scroll to position [335, 0]
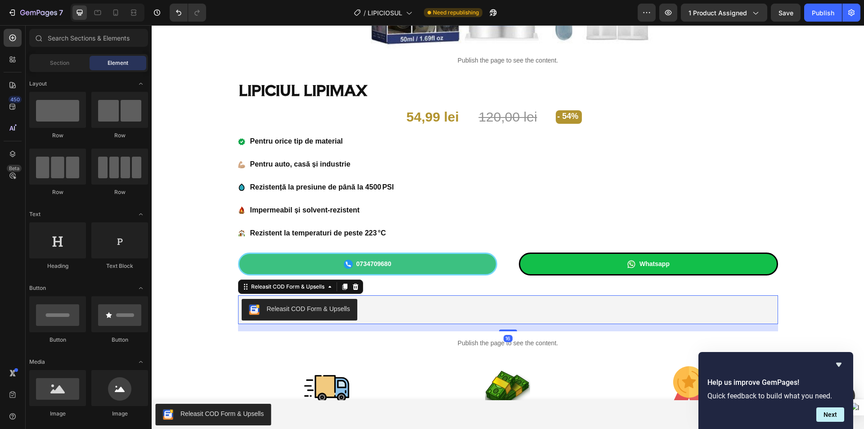
click at [417, 309] on div "Releasit COD Form & Upsells" at bounding box center [508, 310] width 533 height 22
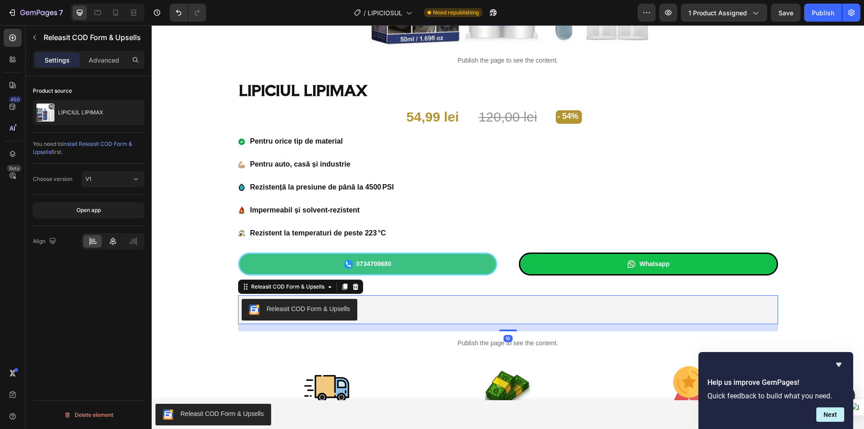
click at [117, 238] on div at bounding box center [112, 241] width 18 height 13
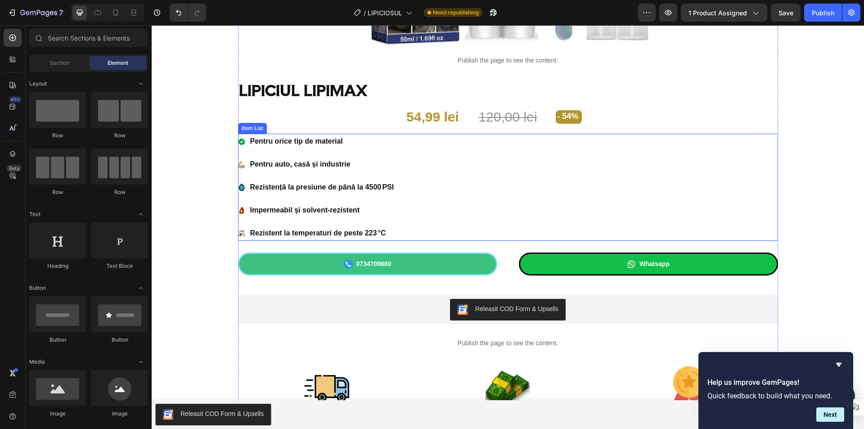
click at [389, 166] on p "Pentru auto, casă și industrie" at bounding box center [322, 164] width 144 height 13
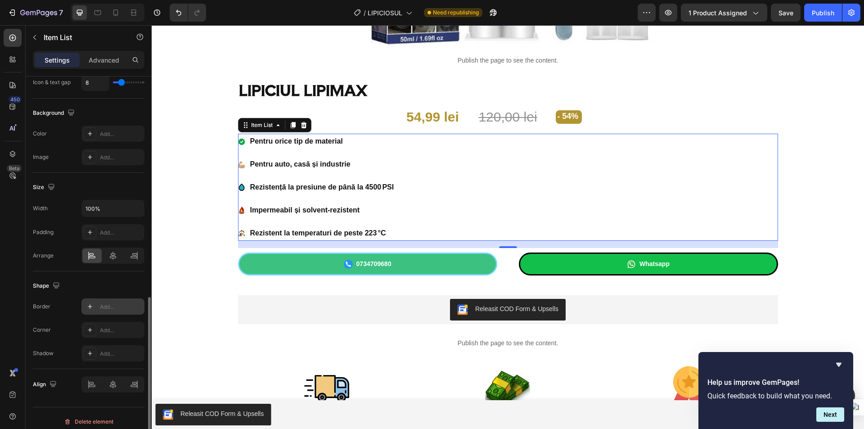
scroll to position [547, 0]
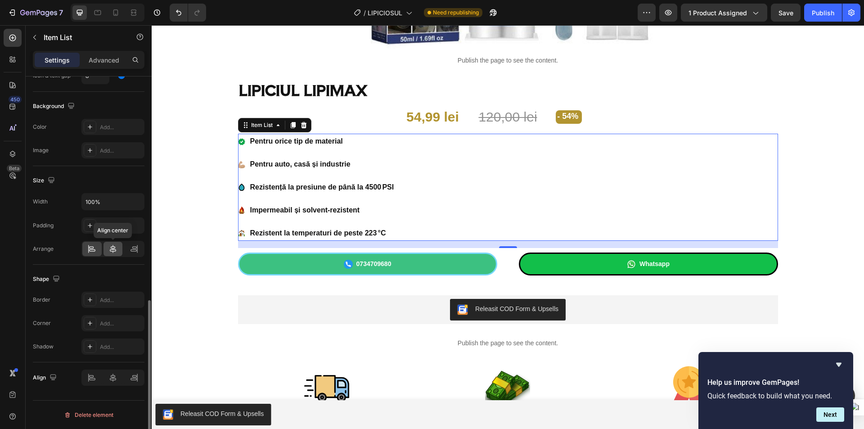
click at [117, 247] on icon at bounding box center [112, 248] width 9 height 9
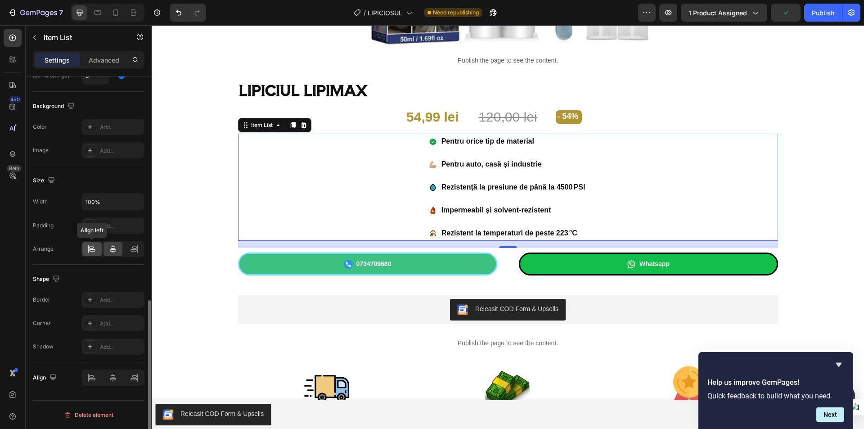
click at [84, 245] on div at bounding box center [91, 249] width 19 height 14
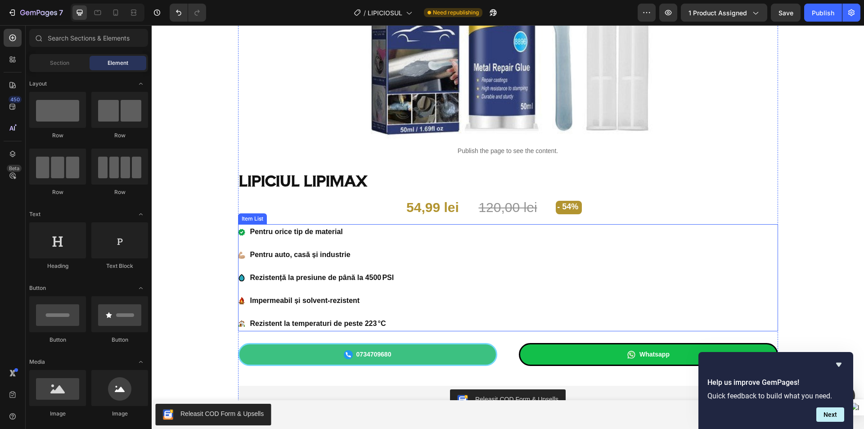
scroll to position [245, 0]
click at [505, 264] on div ".id571822622975722461 .cls-1{fill:#10a64a;fill-rule:evenodd;}.id571822622975722…" at bounding box center [508, 277] width 540 height 107
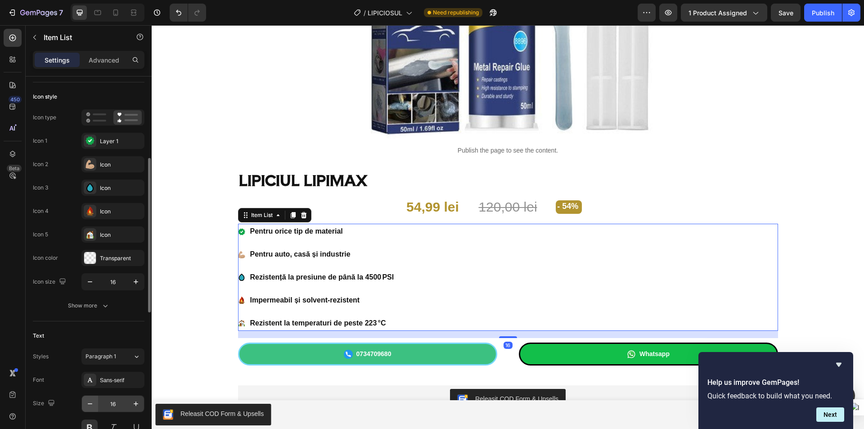
scroll to position [135, 0]
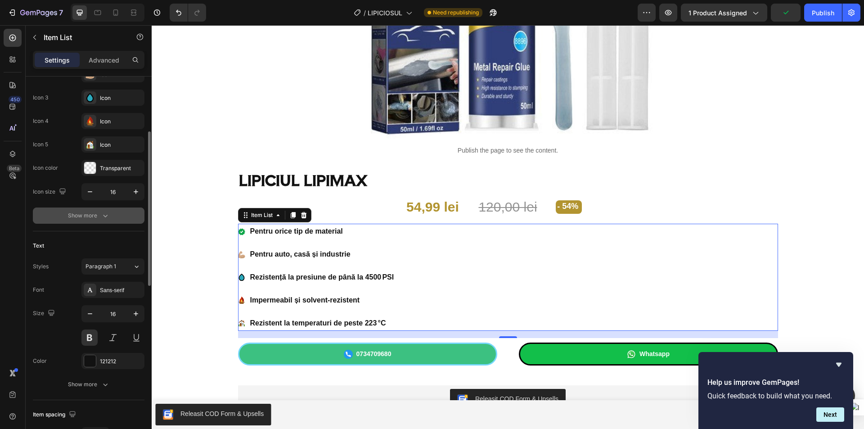
click at [97, 214] on div "Show more" at bounding box center [89, 215] width 42 height 9
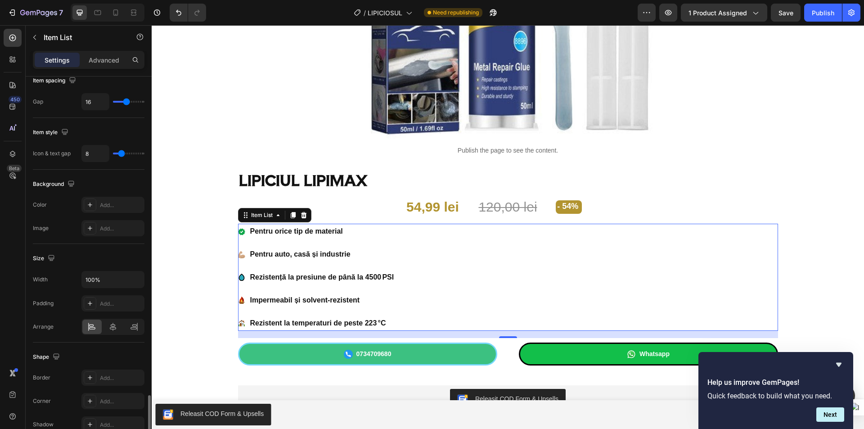
scroll to position [663, 0]
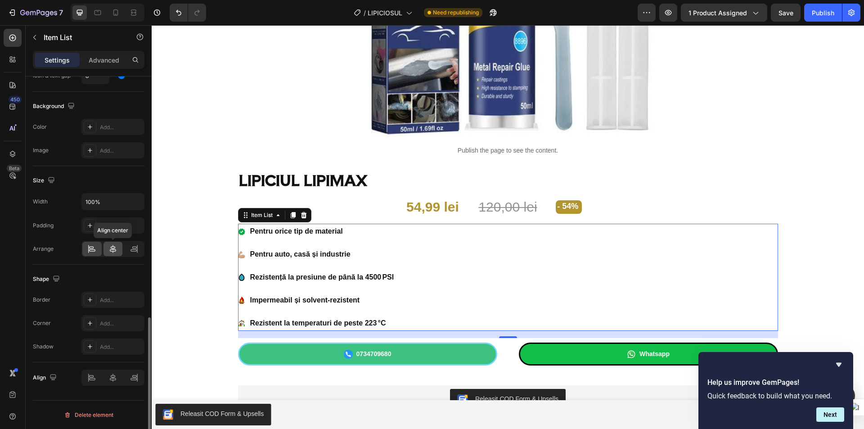
click at [110, 249] on icon at bounding box center [112, 248] width 9 height 9
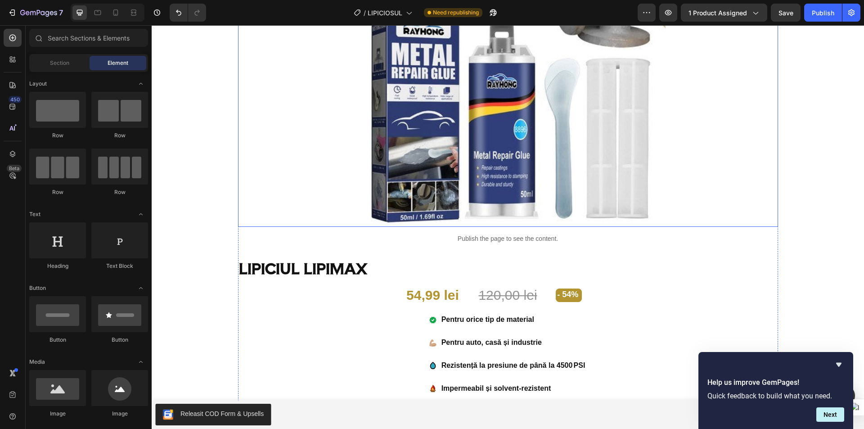
scroll to position [200, 0]
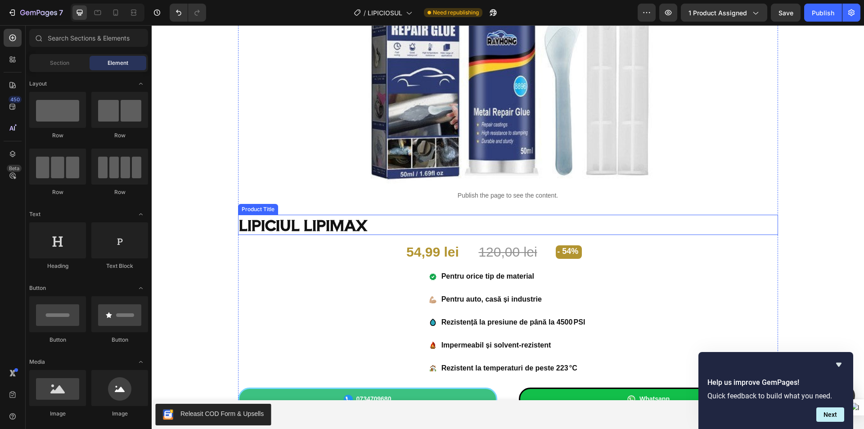
click at [386, 224] on h1 "LIPICIUL LIPIMAX" at bounding box center [508, 225] width 540 height 21
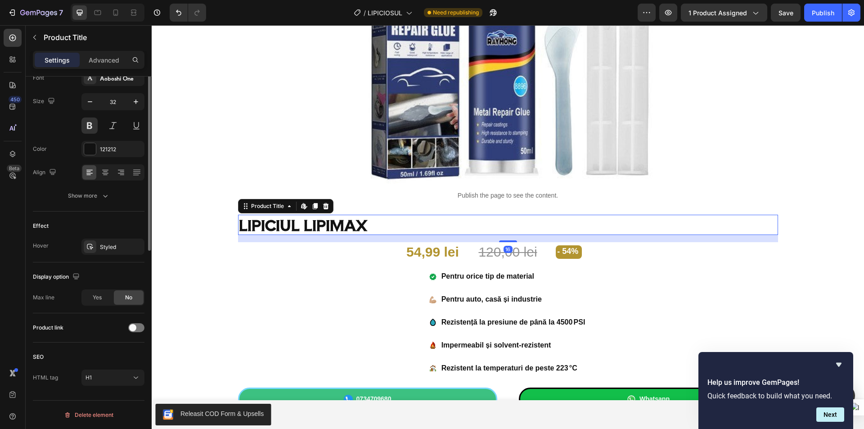
scroll to position [0, 0]
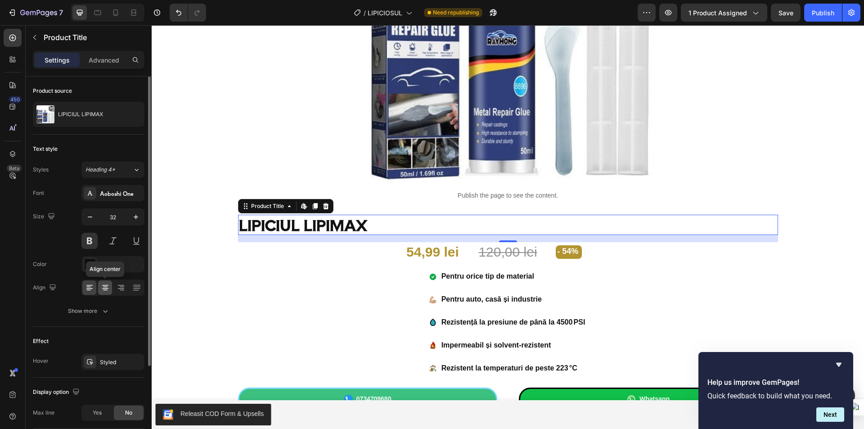
click at [103, 284] on icon at bounding box center [105, 287] width 9 height 9
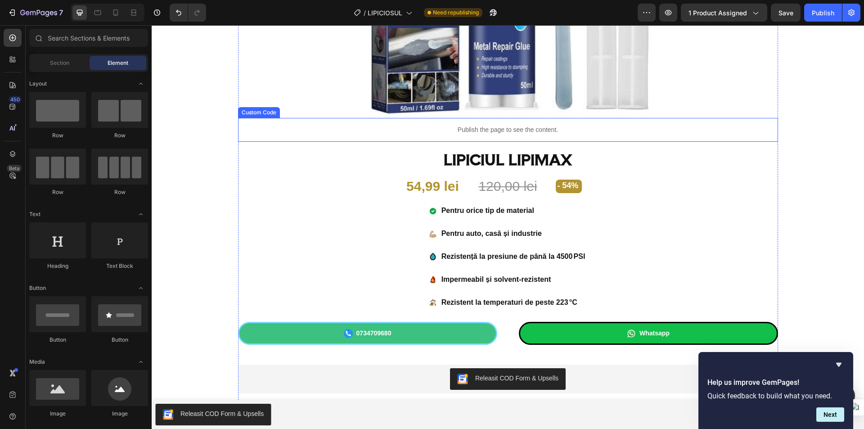
scroll to position [290, 0]
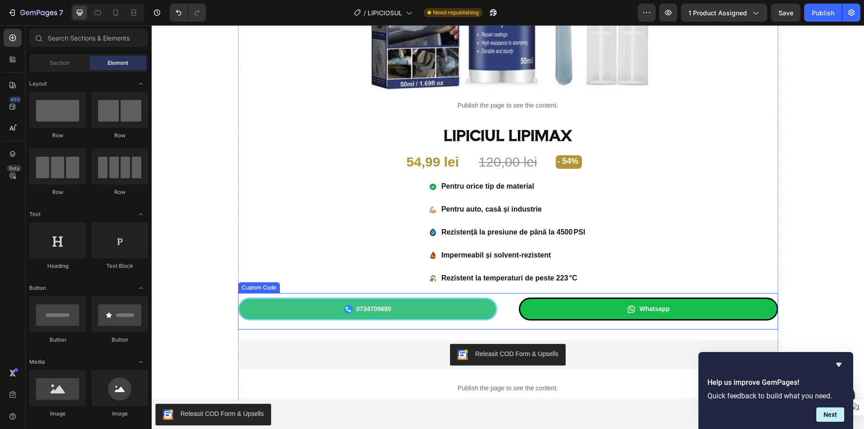
click at [507, 305] on div "0734709680 Whatsapp" at bounding box center [508, 308] width 540 height 23
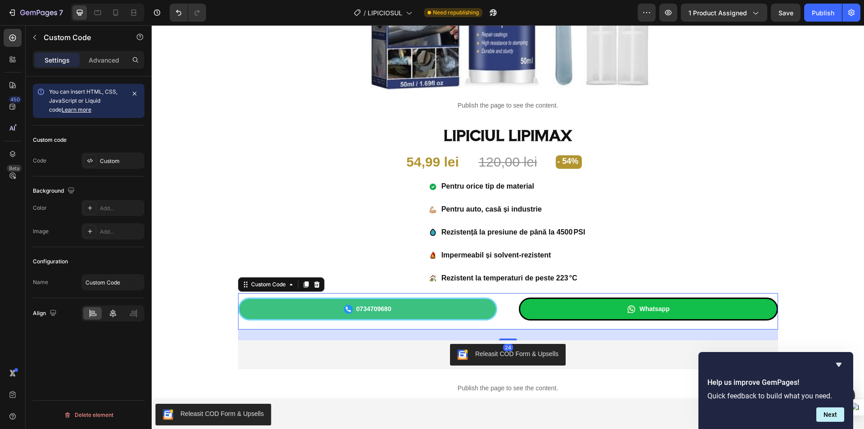
click at [111, 315] on icon at bounding box center [113, 313] width 6 height 8
click at [106, 62] on p "Advanced" at bounding box center [104, 59] width 31 height 9
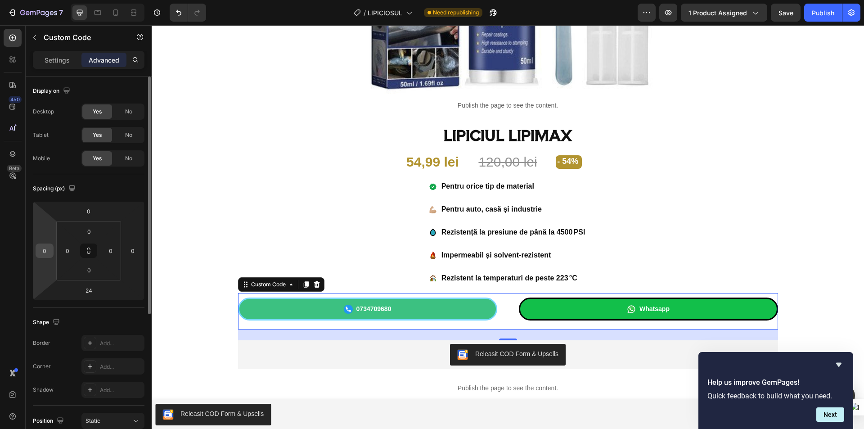
click at [45, 252] on input "0" at bounding box center [44, 250] width 13 height 13
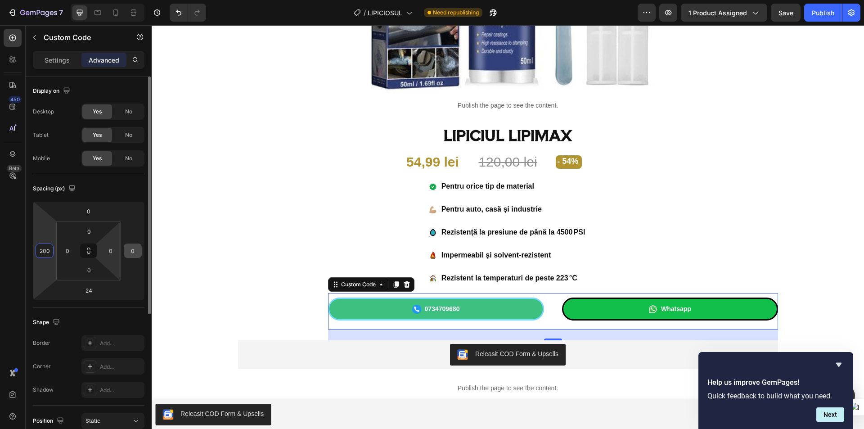
type input "200"
click at [134, 247] on input "0" at bounding box center [132, 250] width 13 height 13
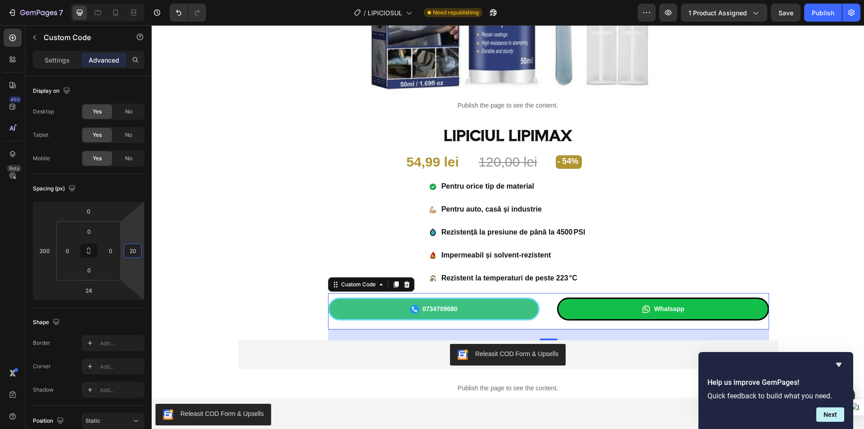
type input "200"
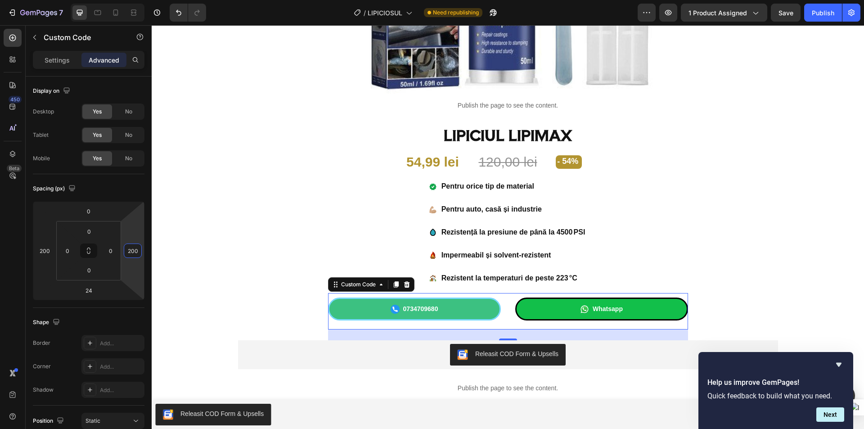
click at [231, 151] on section "Product Images Publish the page to see the content. Custom Code LIPICIUL LIPIMA…" at bounding box center [508, 242] width 554 height 823
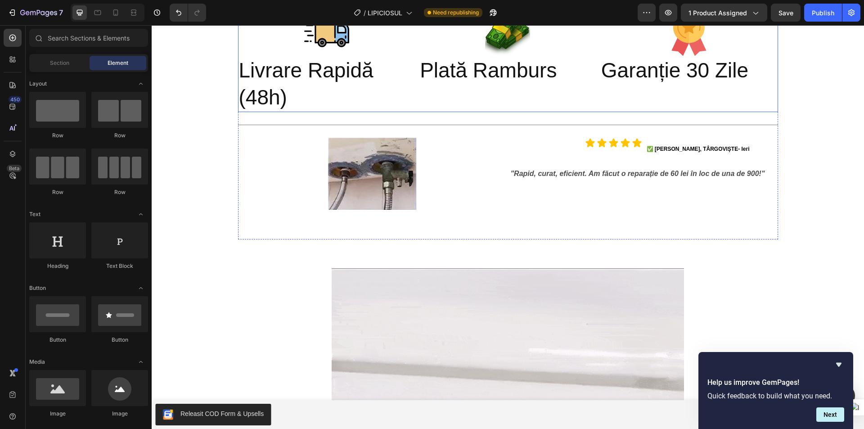
scroll to position [695, 0]
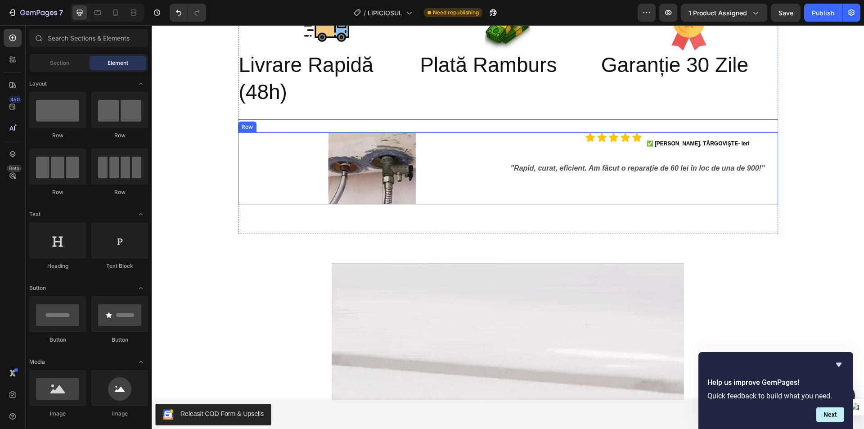
click at [476, 199] on div "Image" at bounding box center [372, 168] width 268 height 72
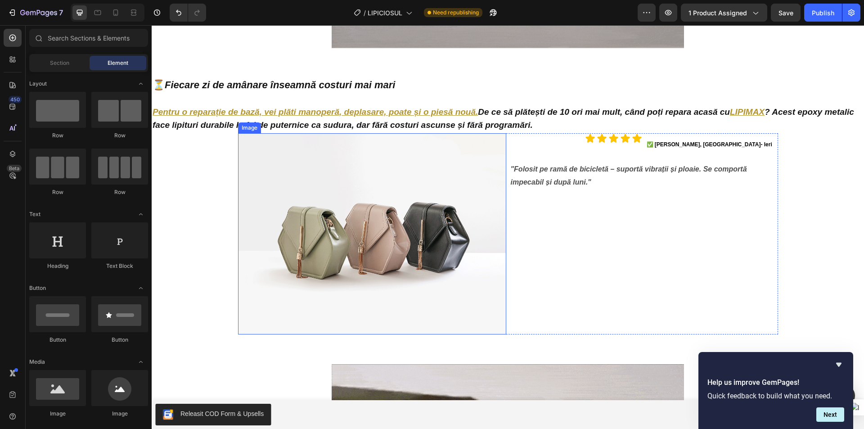
scroll to position [1234, 0]
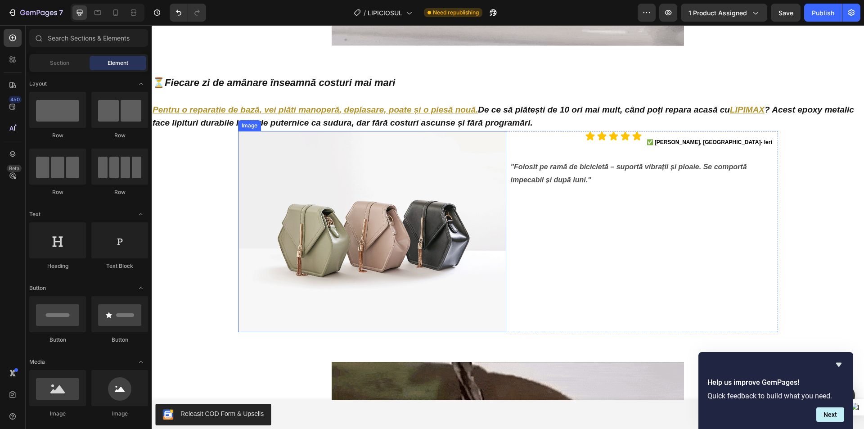
click at [370, 244] on img at bounding box center [372, 231] width 268 height 201
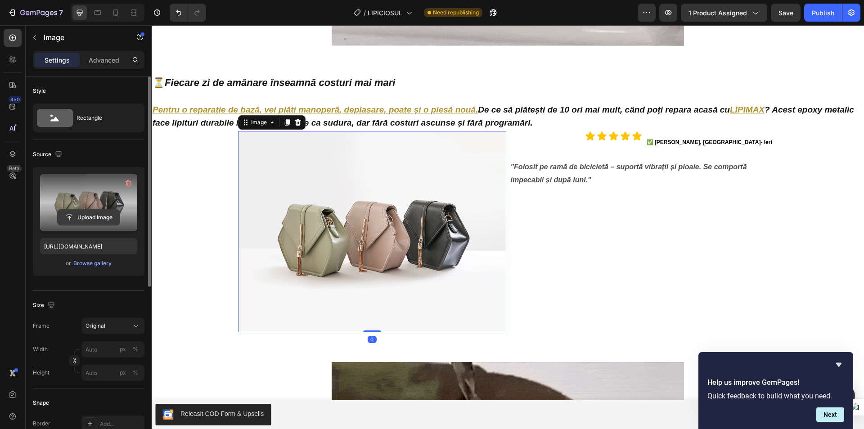
click at [80, 217] on input "file" at bounding box center [89, 217] width 62 height 15
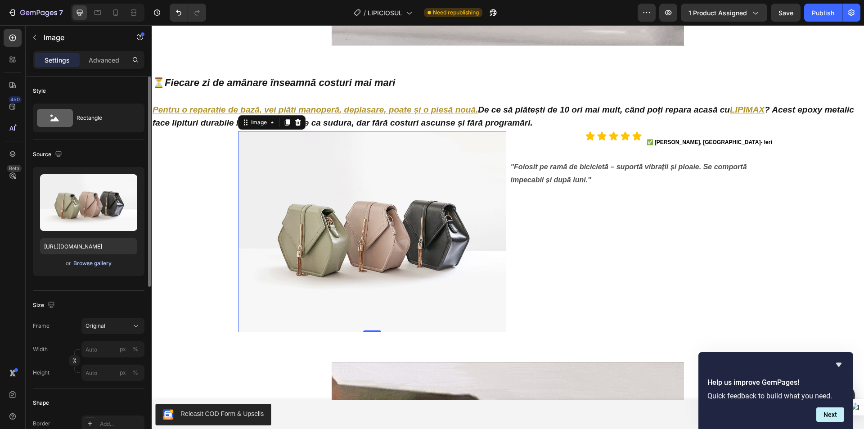
click at [96, 262] on div "Browse gallery" at bounding box center [92, 263] width 38 height 8
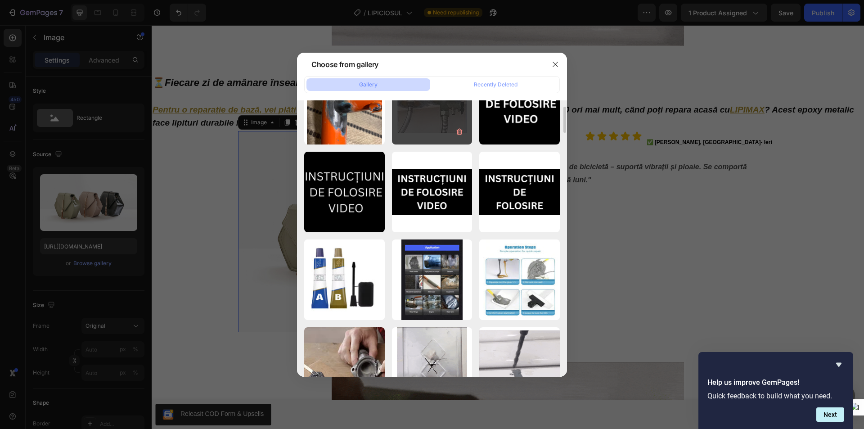
scroll to position [1484, 0]
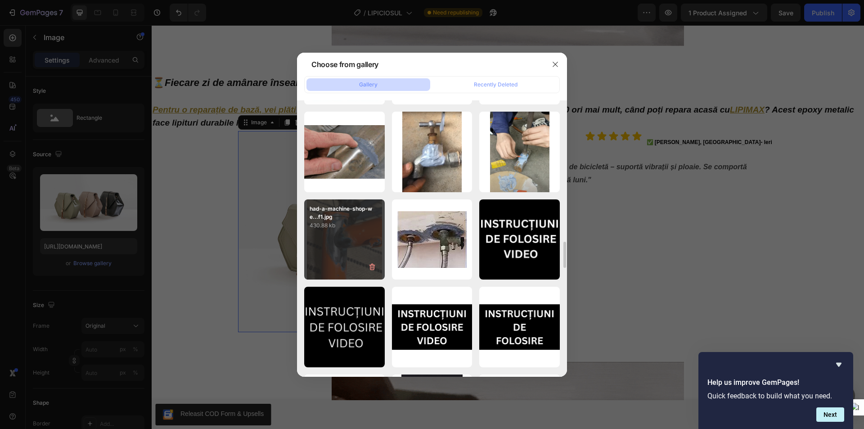
click at [347, 251] on div "had-a-machine-shop-we...f1.jpg 430.88 kb" at bounding box center [344, 239] width 81 height 81
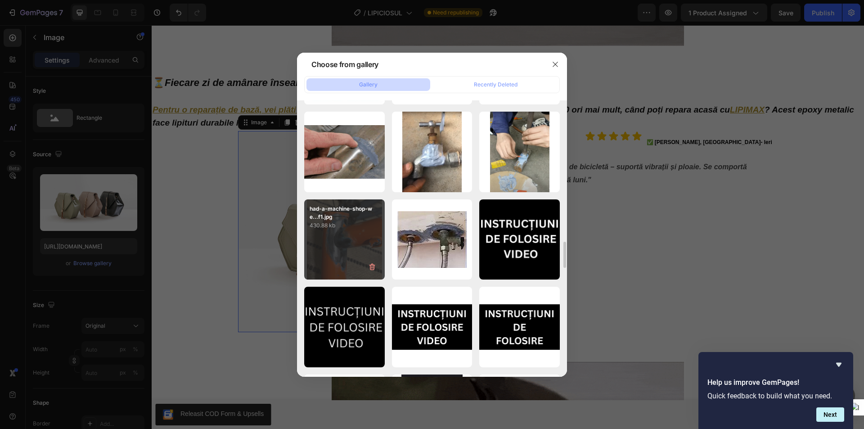
type input "https://cdn.shopify.com/s/files/1/0947/6535/1244/files/gempages_568038632619770…"
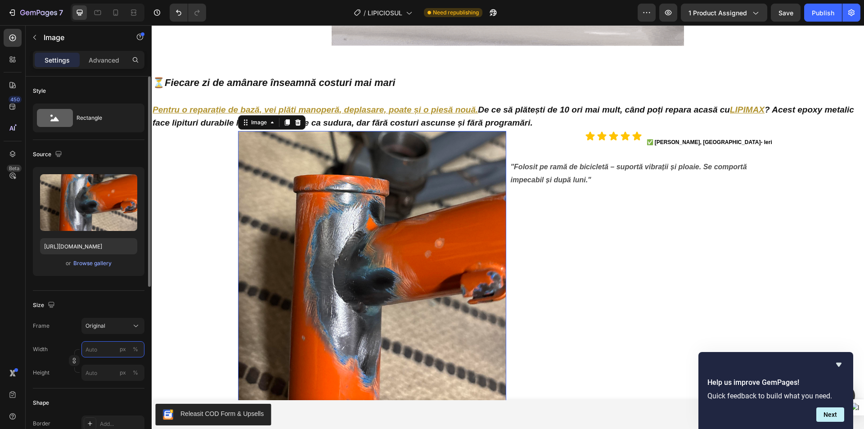
click at [98, 349] on input "px %" at bounding box center [112, 349] width 63 height 16
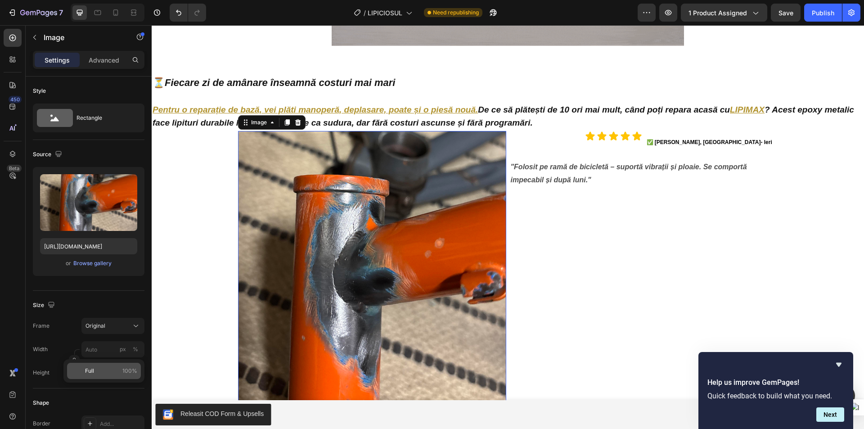
click at [102, 376] on div "Full 100%" at bounding box center [104, 371] width 74 height 16
type input "100"
click at [100, 369] on input "px %" at bounding box center [112, 372] width 63 height 16
click at [104, 395] on p "Full 100%" at bounding box center [111, 394] width 52 height 8
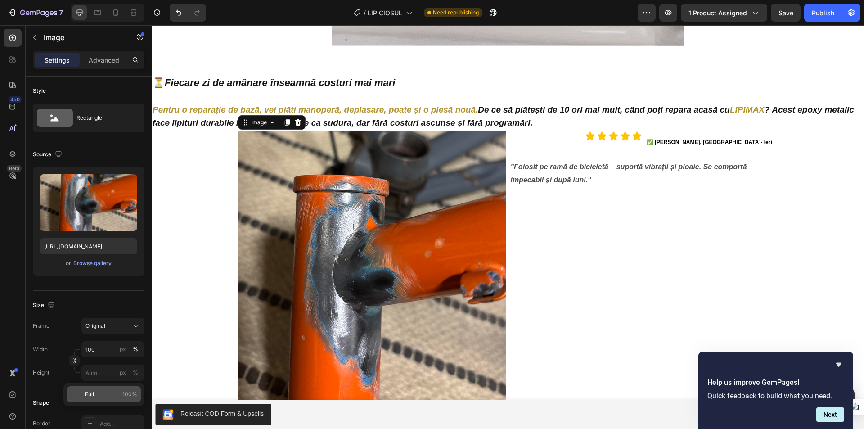
type input "100"
click at [99, 64] on p "Advanced" at bounding box center [104, 59] width 31 height 9
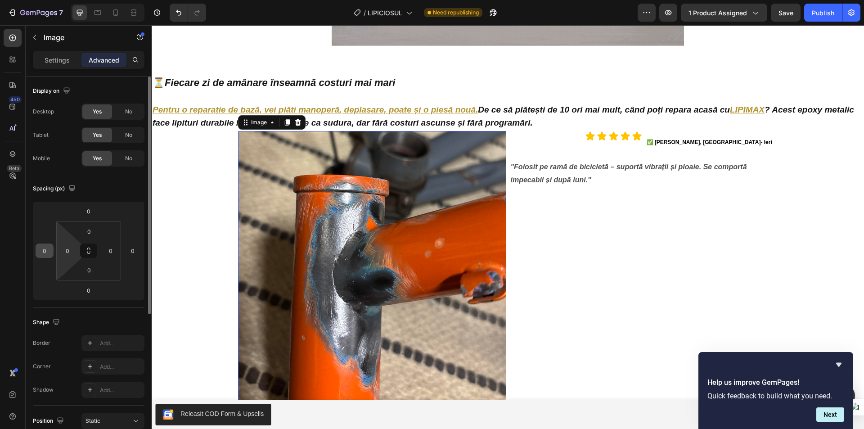
click at [49, 253] on input "0" at bounding box center [44, 250] width 13 height 13
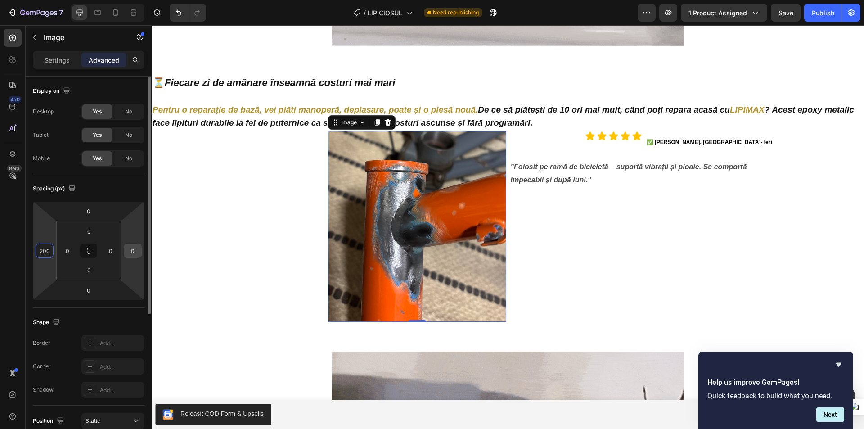
type input "200"
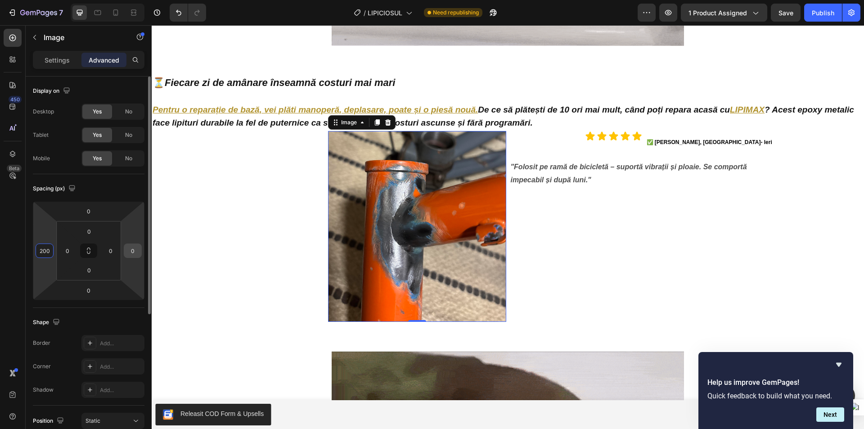
click at [130, 250] on input "0" at bounding box center [132, 250] width 13 height 13
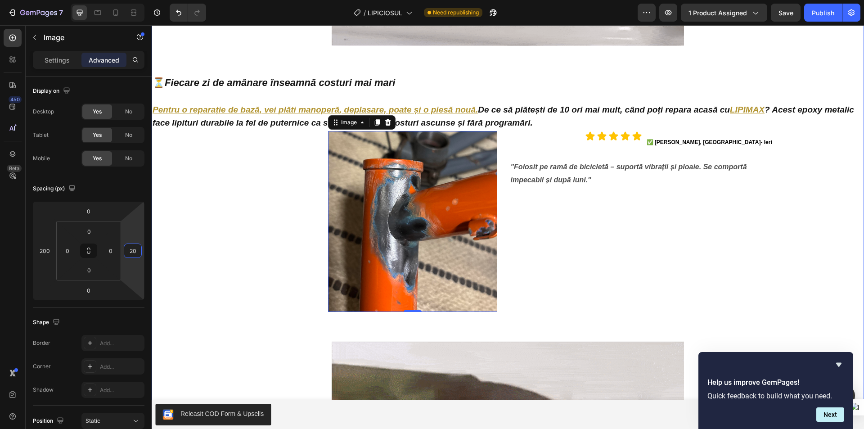
type input "200"
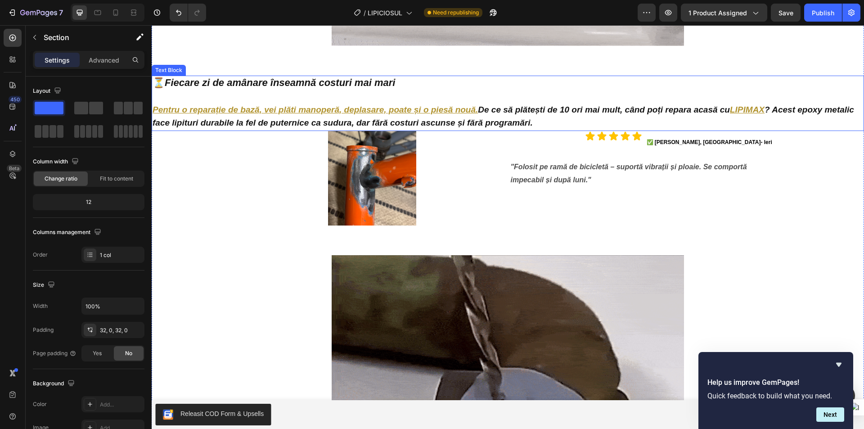
click at [455, 78] on p "⏳ Fiecare zi de amânare înseamnă costuri mai mari" at bounding box center [507, 83] width 710 height 14
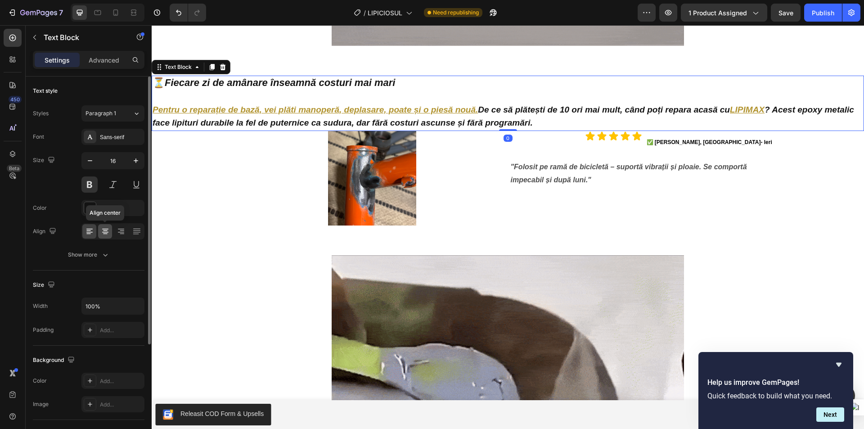
click at [104, 231] on icon at bounding box center [105, 230] width 4 height 1
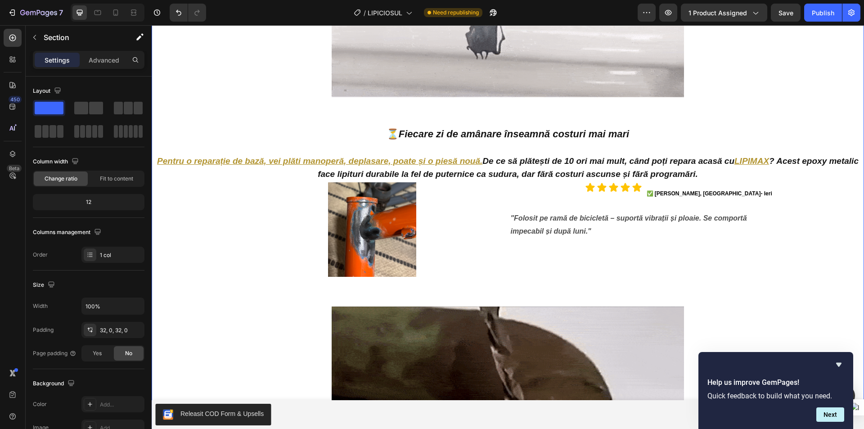
scroll to position [1099, 0]
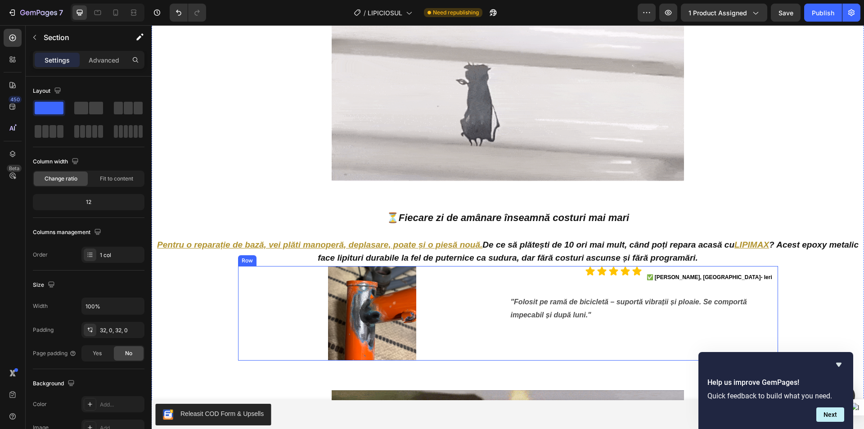
click at [437, 301] on div "Image" at bounding box center [372, 313] width 268 height 94
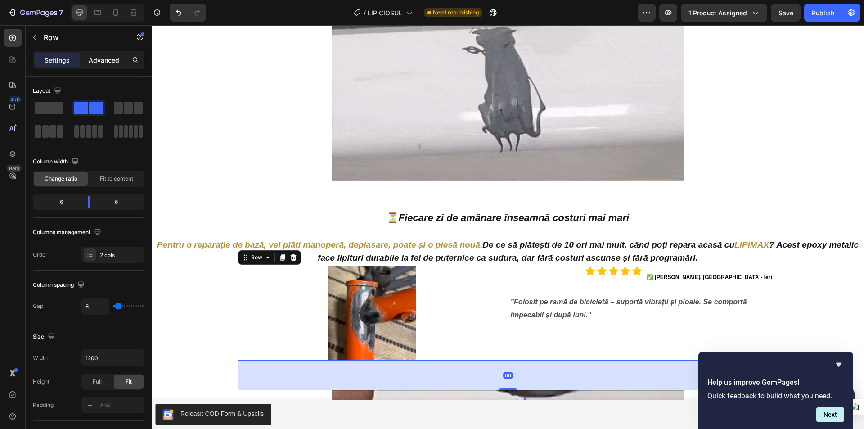
click at [100, 63] on p "Advanced" at bounding box center [104, 59] width 31 height 9
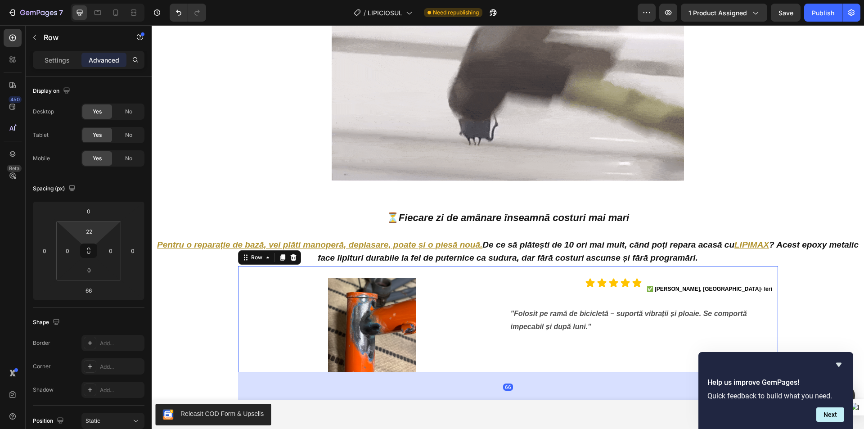
type input "26"
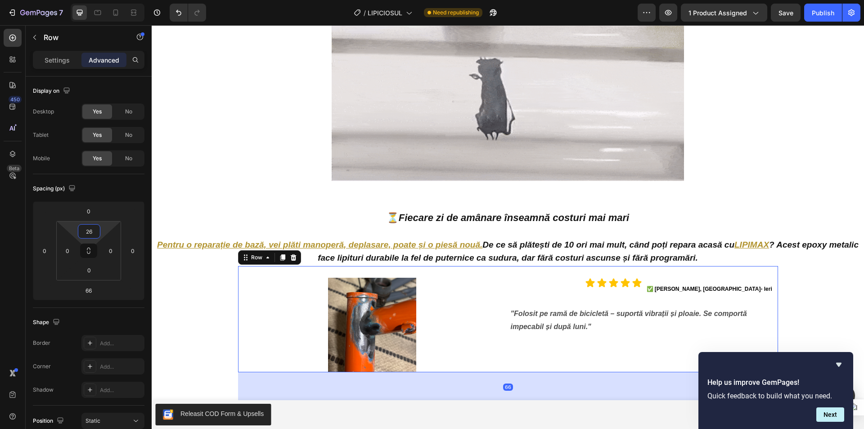
click at [108, 0] on html "7 Version history / LIPICIOSUL Need republishing Preview 1 product assigned Sav…" at bounding box center [432, 0] width 864 height 0
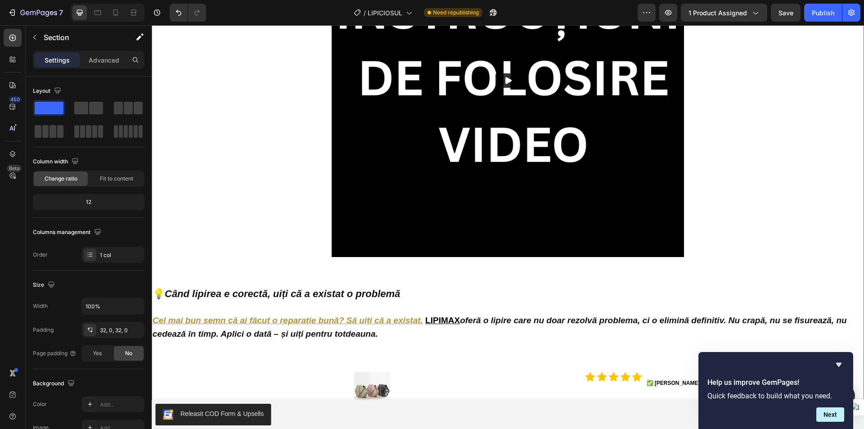
scroll to position [3438, 0]
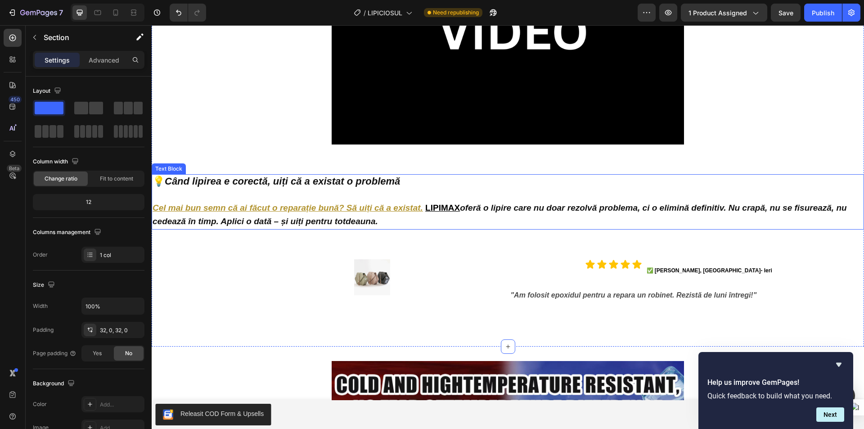
click at [462, 175] on p "💡 Când lipirea e corectă, uiți că a existat o problemă" at bounding box center [507, 182] width 710 height 14
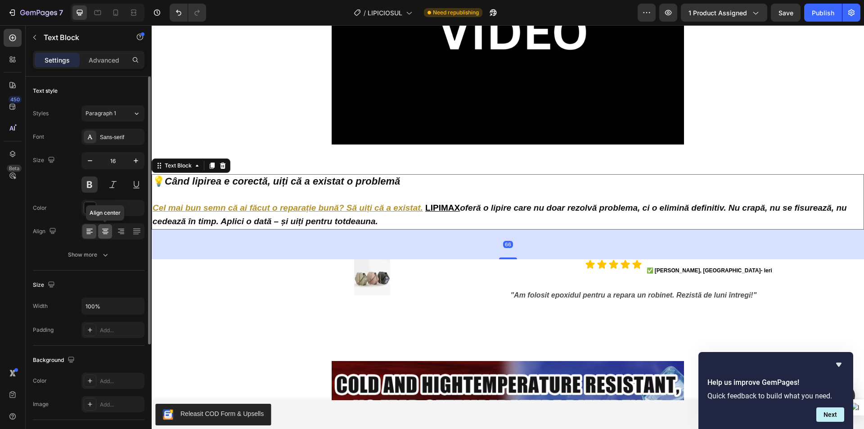
click at [103, 227] on icon at bounding box center [105, 231] width 9 height 9
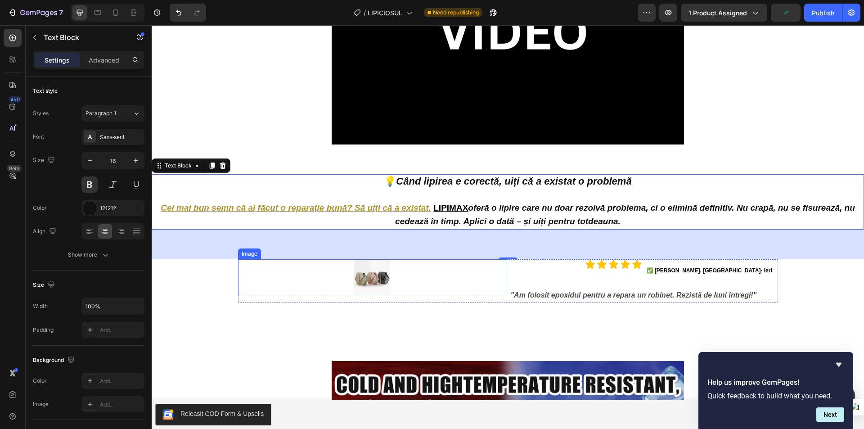
click at [365, 259] on img at bounding box center [372, 277] width 36 height 36
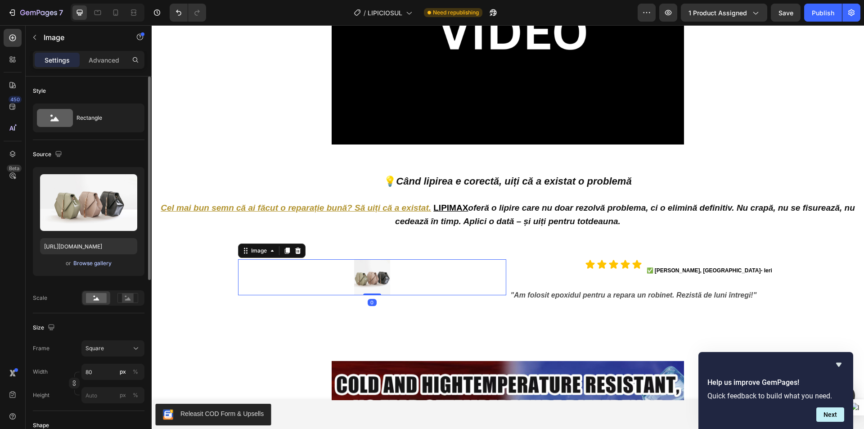
click at [97, 264] on div "Browse gallery" at bounding box center [92, 263] width 38 height 8
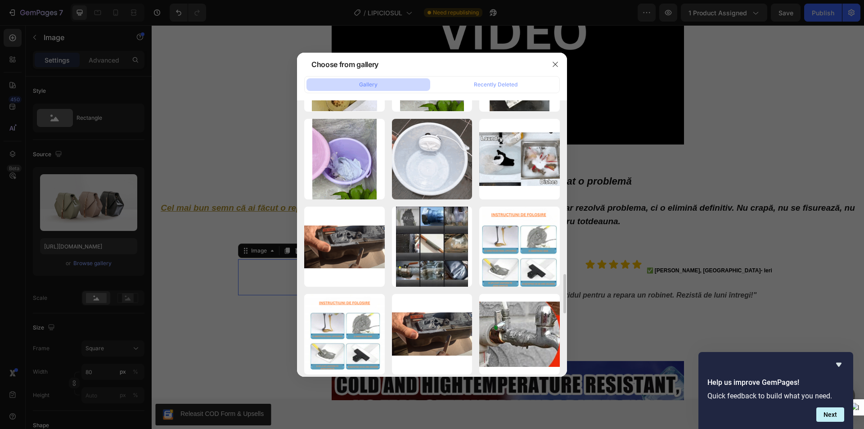
scroll to position [1439, 0]
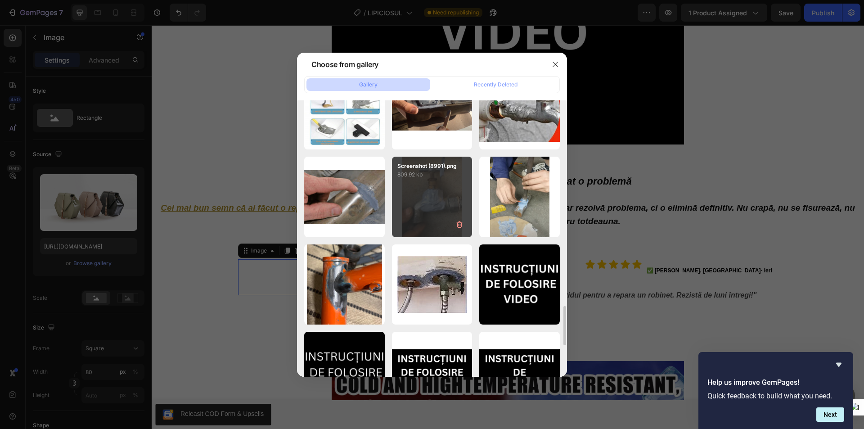
click at [445, 193] on div "Screenshot (8991).png 809.92 kb" at bounding box center [432, 197] width 81 height 81
type input "https://cdn.shopify.com/s/files/1/0947/6535/1244/files/gempages_568038632619770…"
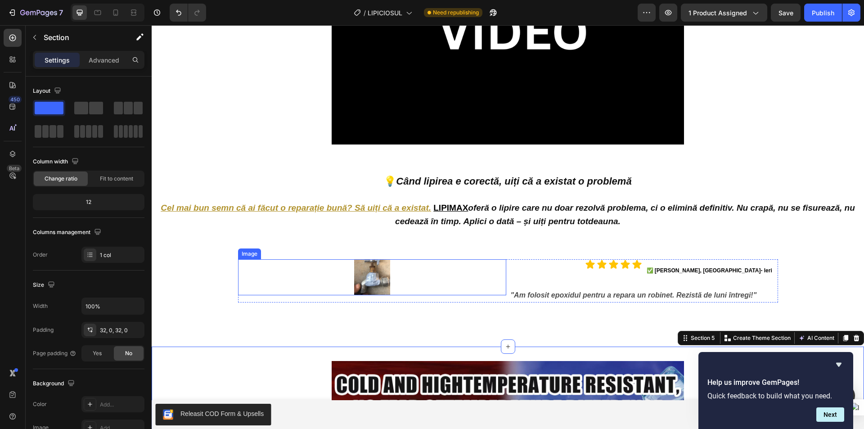
click at [369, 259] on img at bounding box center [372, 277] width 36 height 36
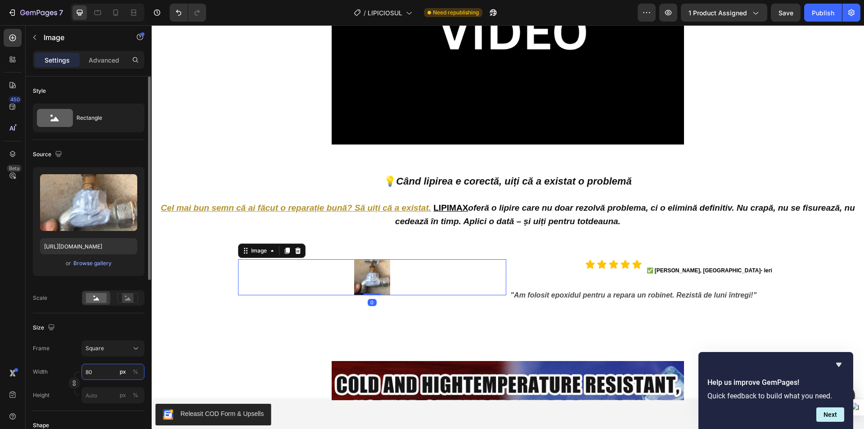
click at [101, 374] on input "80" at bounding box center [112, 371] width 63 height 16
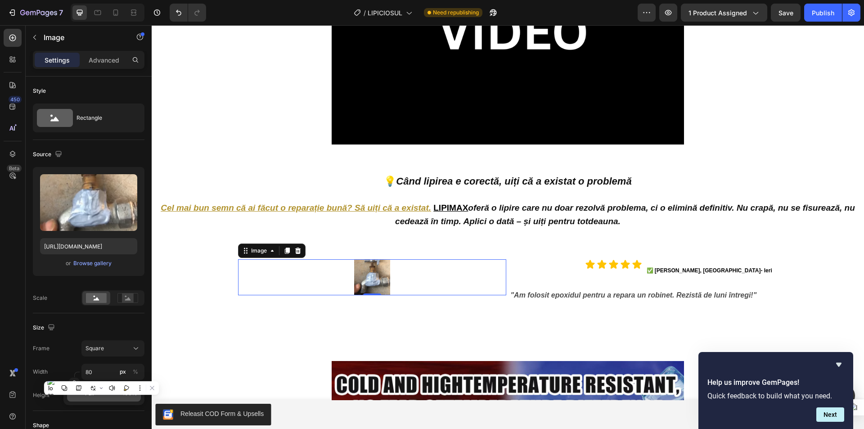
click at [99, 0] on html "7 Version history / LIPICIOSUL Need republishing Preview 1 product assigned Sav…" at bounding box center [432, 0] width 864 height 0
click at [108, 394] on p "Full 100%" at bounding box center [111, 393] width 52 height 8
type input "100"
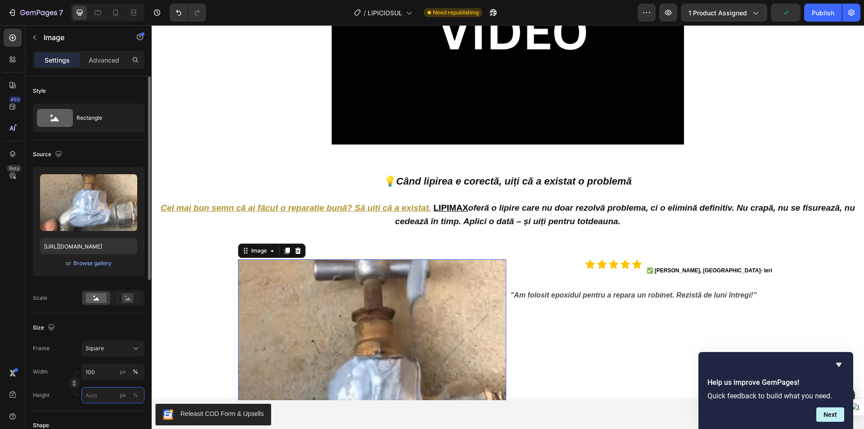
click at [107, 390] on input "px %" at bounding box center [112, 395] width 63 height 16
click at [102, 413] on p "Full 100%" at bounding box center [111, 416] width 52 height 8
type input "100"
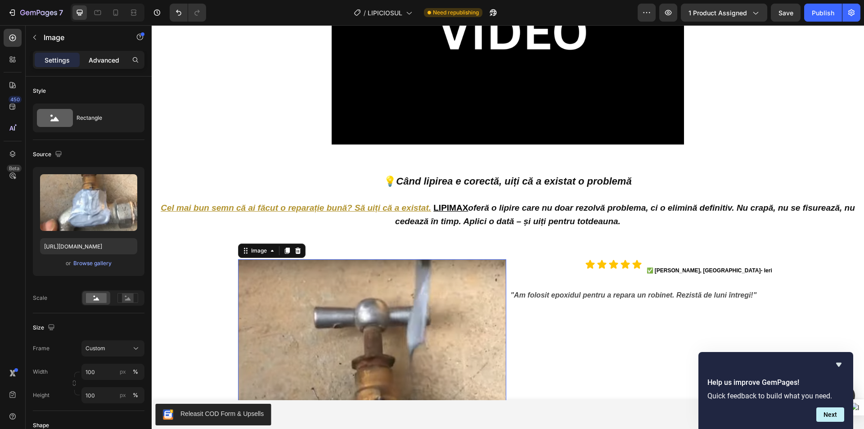
click at [103, 57] on p "Advanced" at bounding box center [104, 59] width 31 height 9
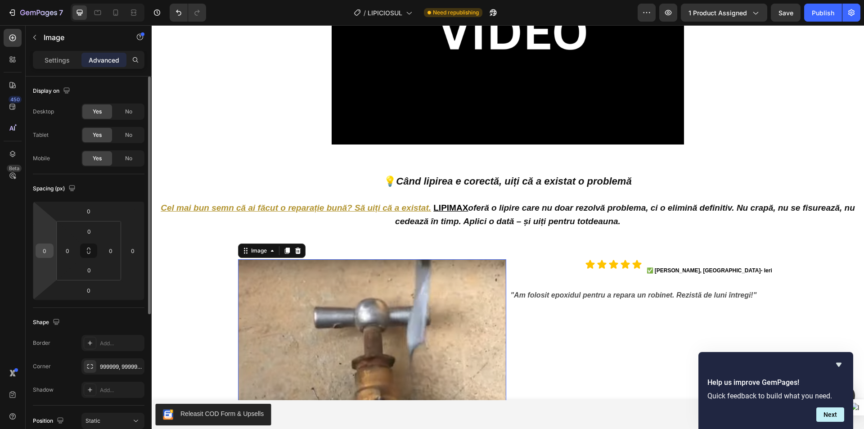
click at [44, 244] on input "0" at bounding box center [44, 250] width 13 height 13
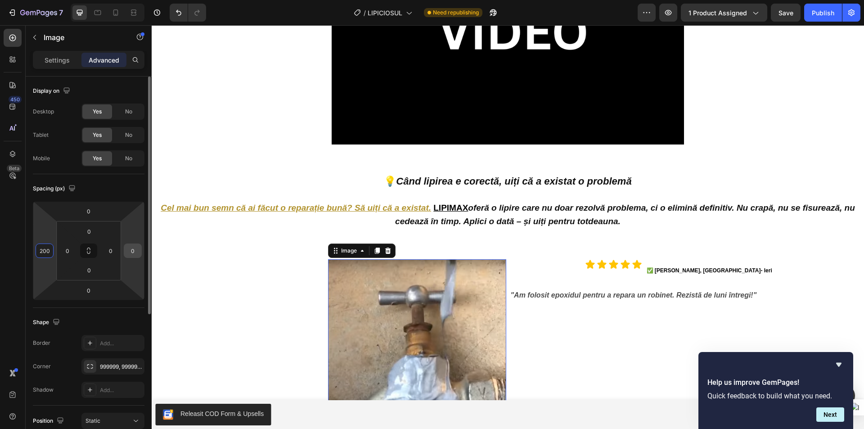
type input "200"
click at [135, 251] on input "0" at bounding box center [132, 250] width 13 height 13
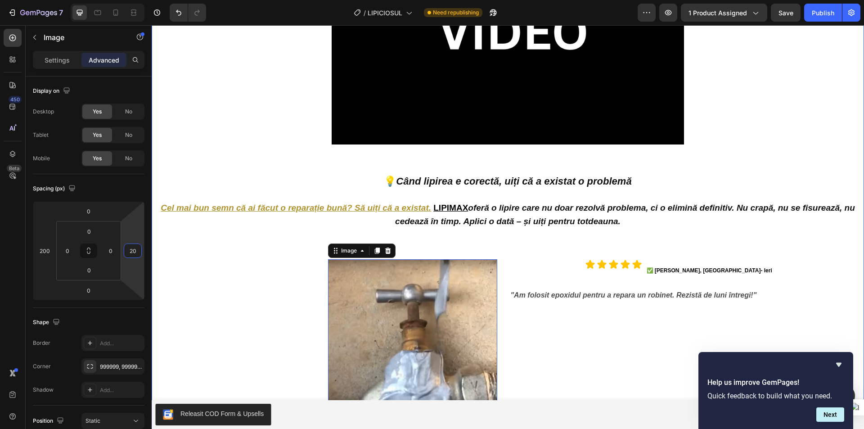
type input "200"
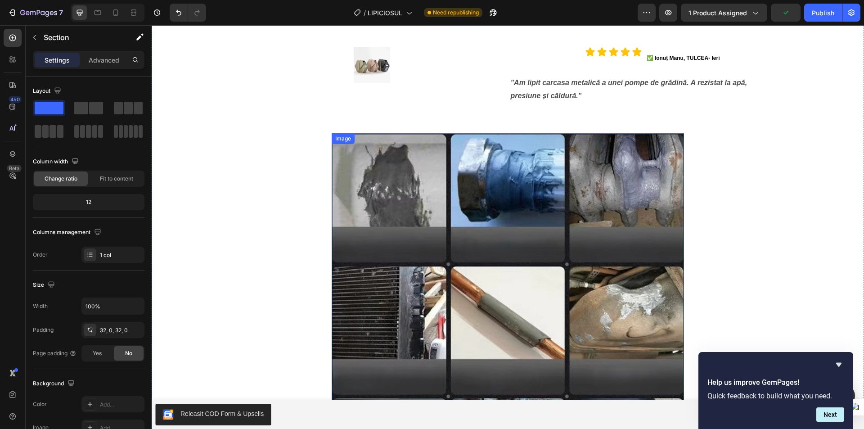
scroll to position [2449, 0]
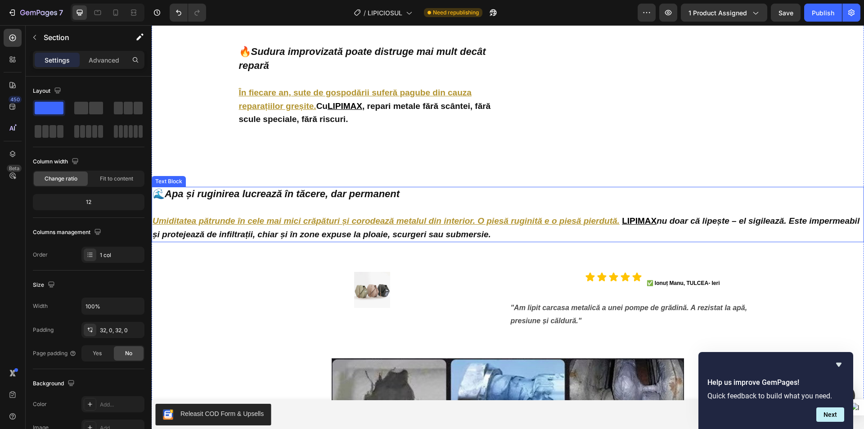
click at [538, 188] on p "🌊 Apa și ruginirea lucrează în tăcere, dar permanent" at bounding box center [507, 195] width 710 height 14
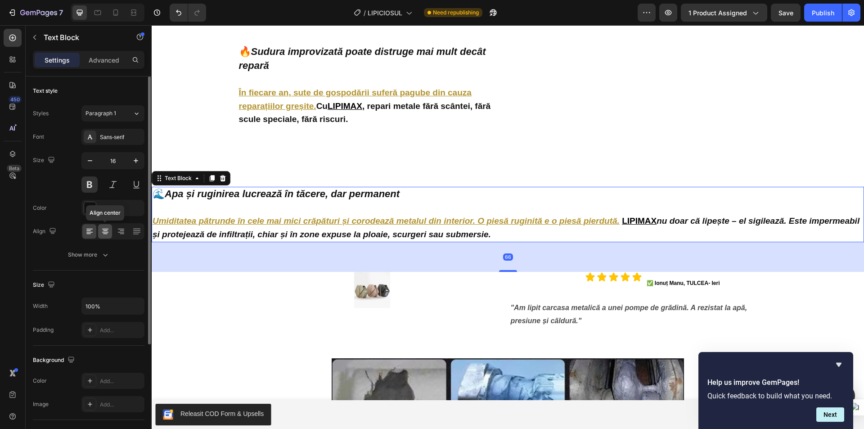
click at [106, 233] on icon at bounding box center [105, 231] width 9 height 9
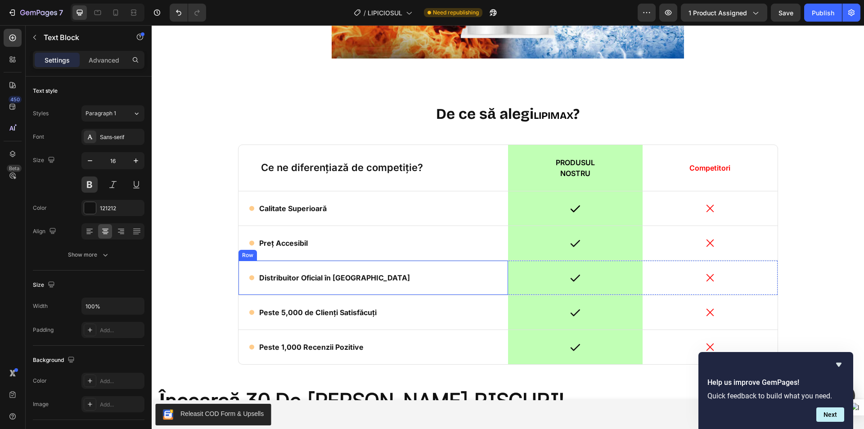
scroll to position [4068, 0]
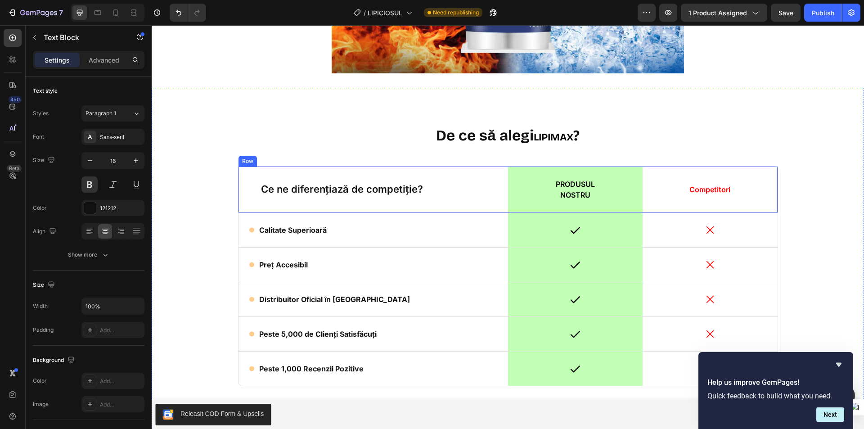
click at [318, 169] on div "Ce ne diferențiază de competiție? Text Block" at bounding box center [372, 189] width 269 height 46
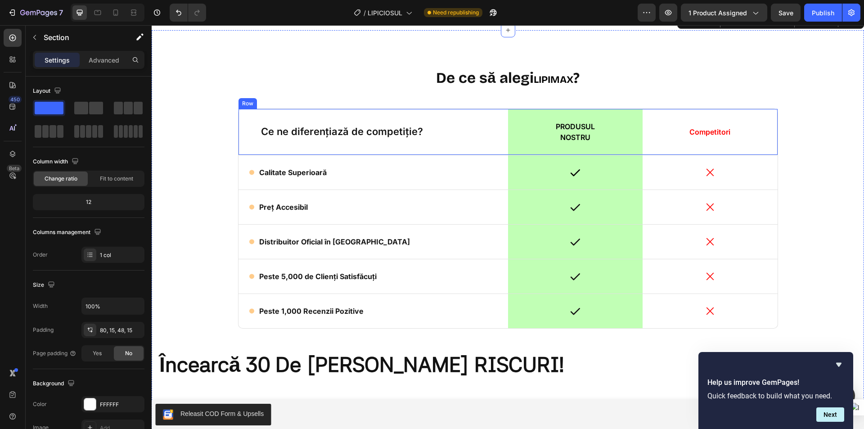
scroll to position [4158, 0]
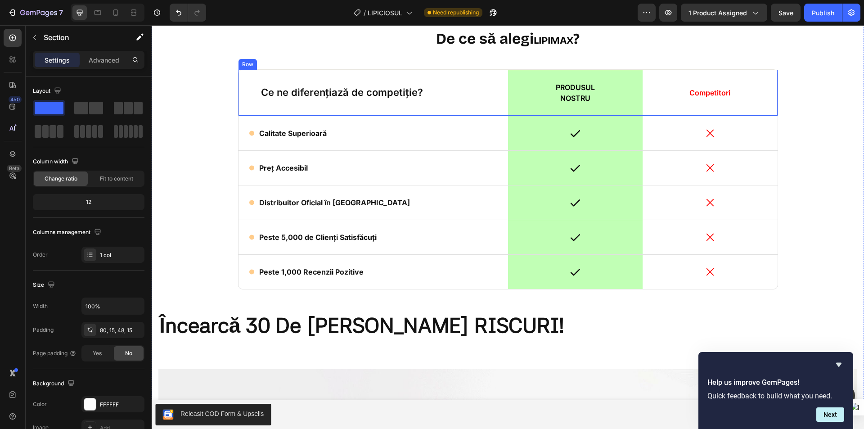
click at [419, 105] on div "Ce ne diferențiază de competiție? Text Block" at bounding box center [372, 93] width 269 height 46
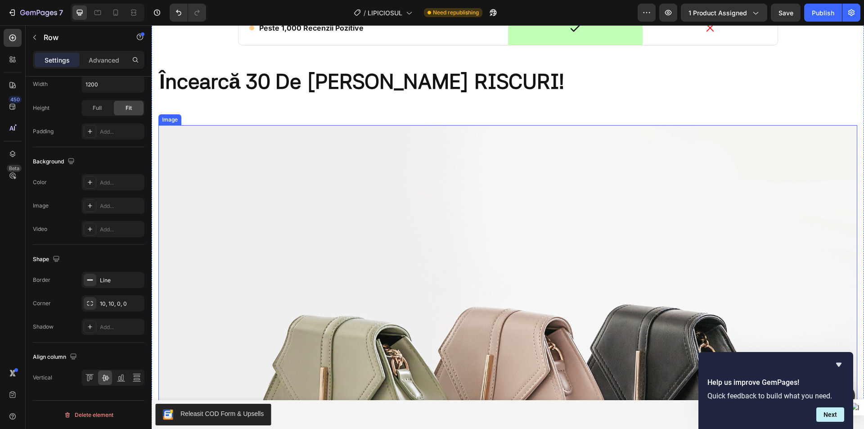
scroll to position [4473, 0]
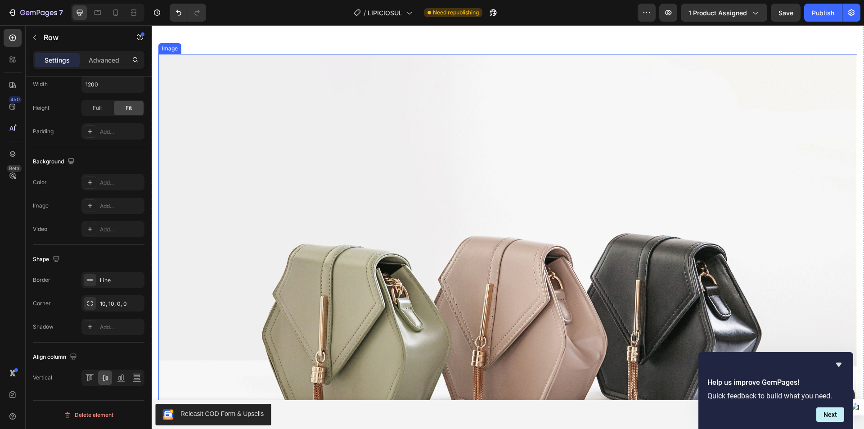
click at [420, 204] on img at bounding box center [507, 316] width 699 height 524
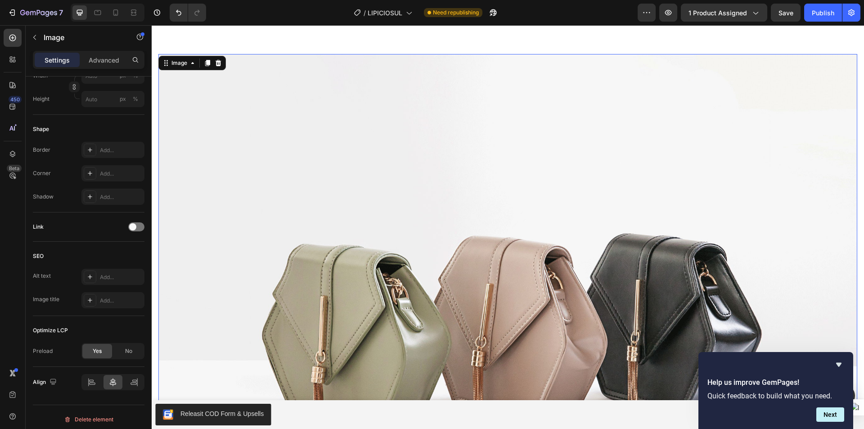
scroll to position [0, 0]
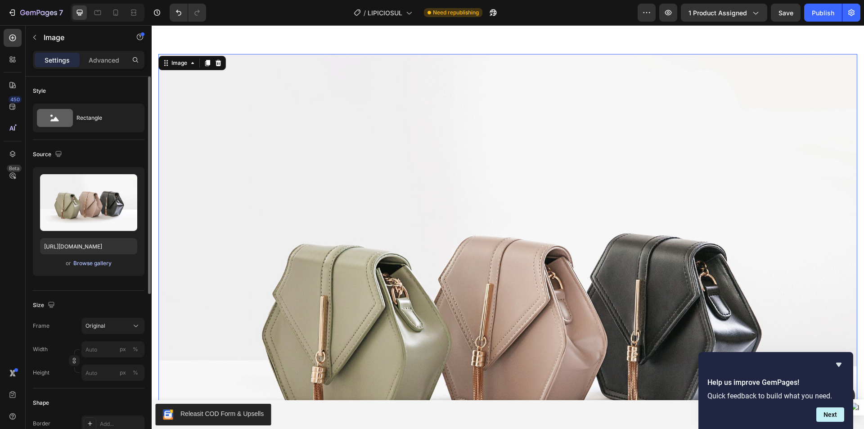
click at [90, 261] on div "Browse gallery" at bounding box center [92, 263] width 38 height 8
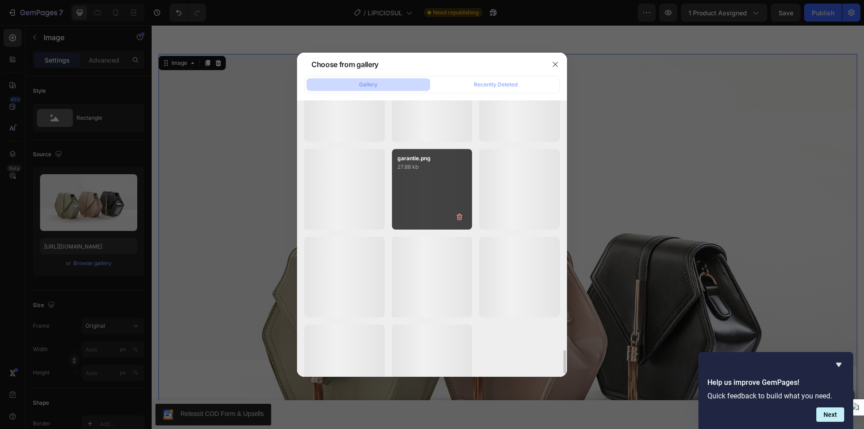
scroll to position [2971, 0]
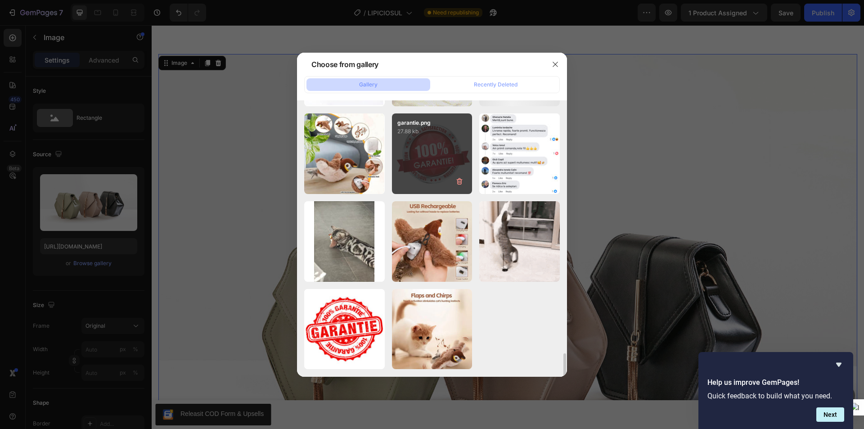
click at [452, 143] on div "garantie.png 27.88 kb" at bounding box center [432, 153] width 81 height 81
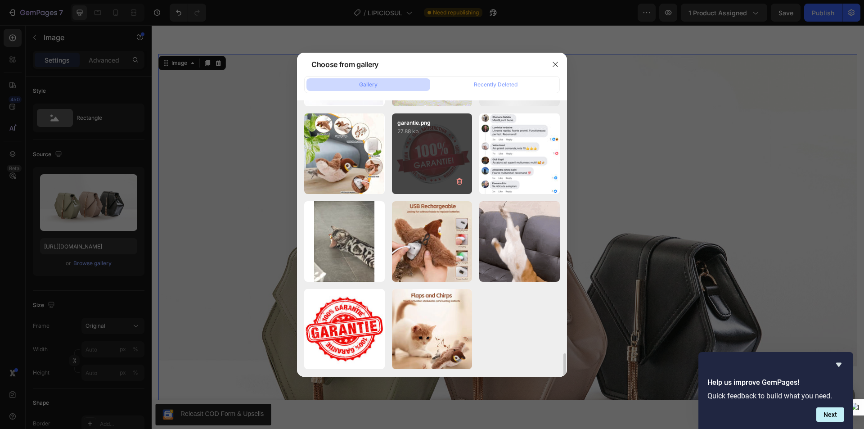
type input "https://cdn.shopify.com/s/files/1/0947/6535/1244/files/gempages_568038632619770…"
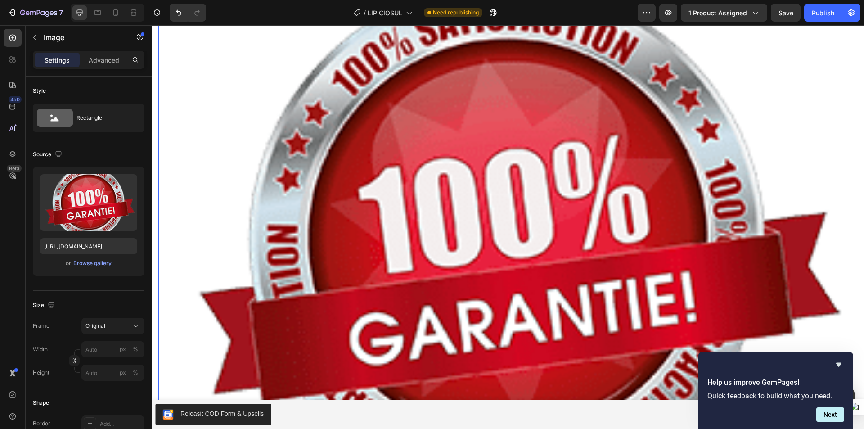
scroll to position [4563, 0]
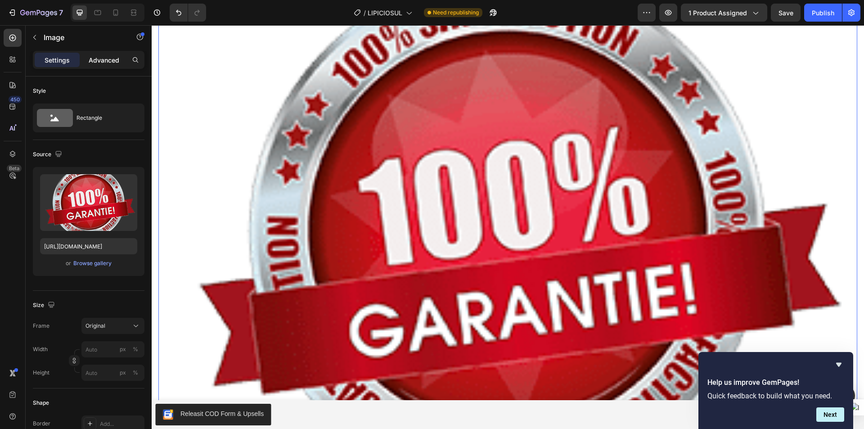
click at [101, 65] on div "Advanced" at bounding box center [103, 60] width 45 height 14
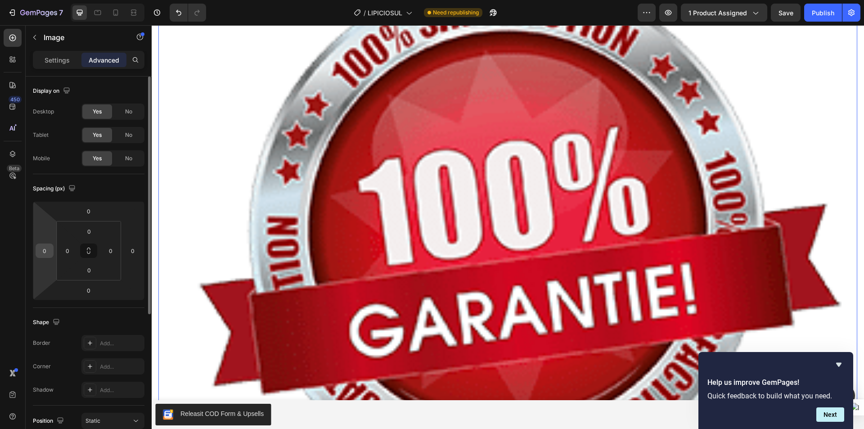
click at [48, 249] on input "0" at bounding box center [44, 250] width 13 height 13
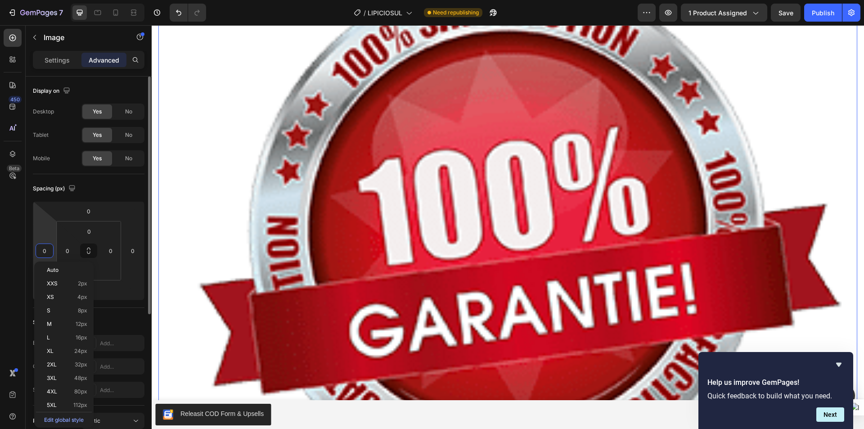
paste input "40"
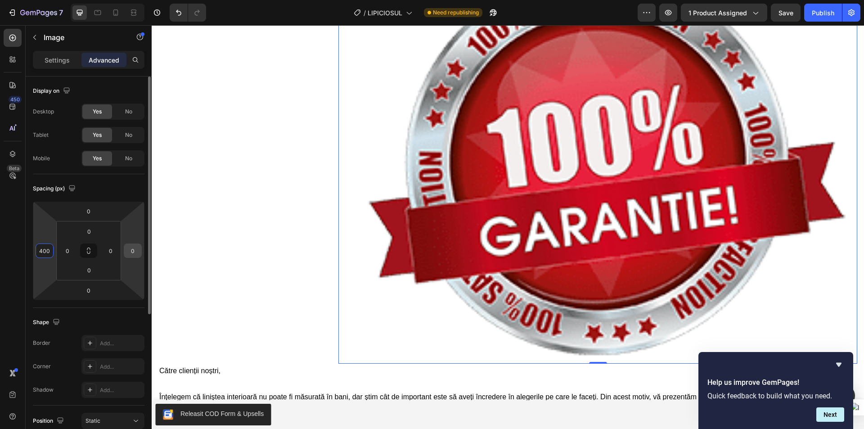
type input "400"
click at [131, 251] on input "0" at bounding box center [132, 250] width 13 height 13
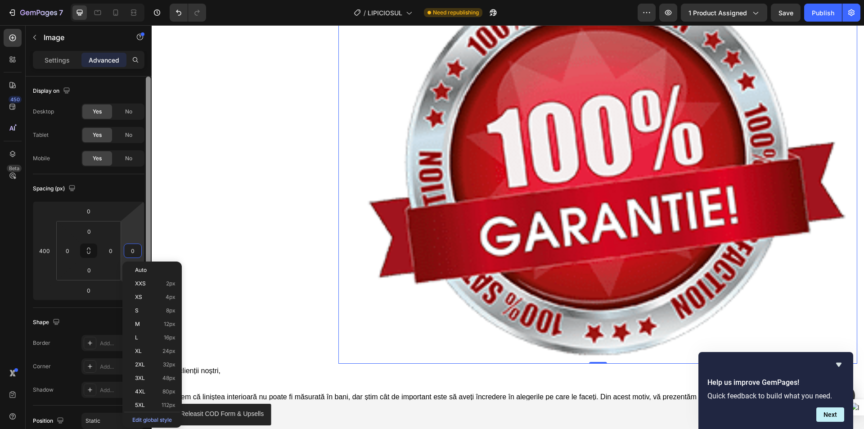
paste input "40"
type input "400"
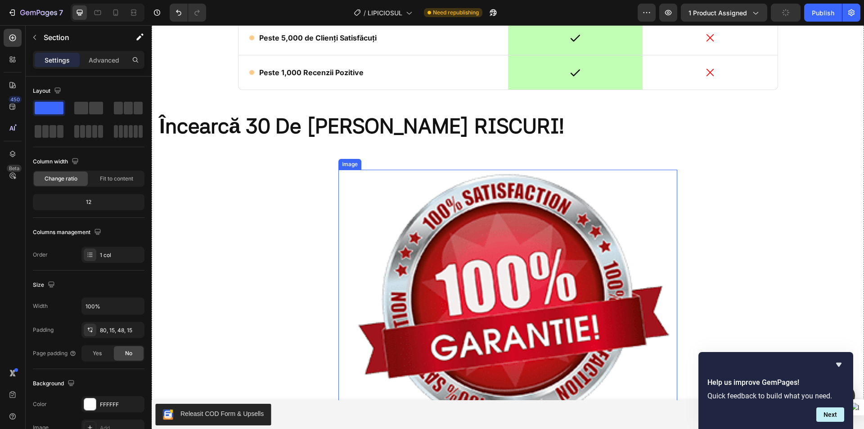
scroll to position [4428, 0]
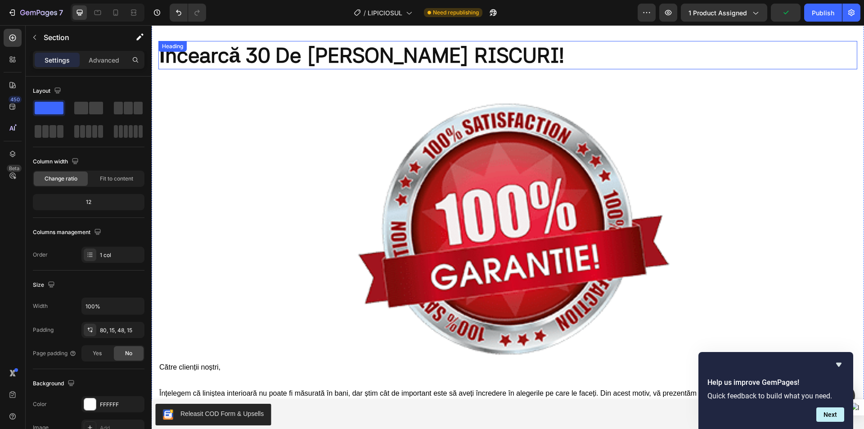
click at [286, 62] on h2 "Încearcă 30 De Zile FĂRĂ RISCURI!" at bounding box center [507, 55] width 699 height 29
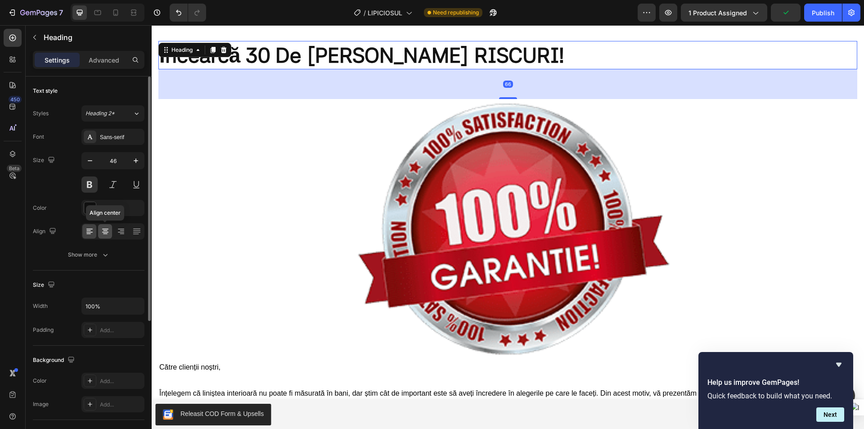
click at [104, 230] on icon at bounding box center [105, 231] width 9 height 9
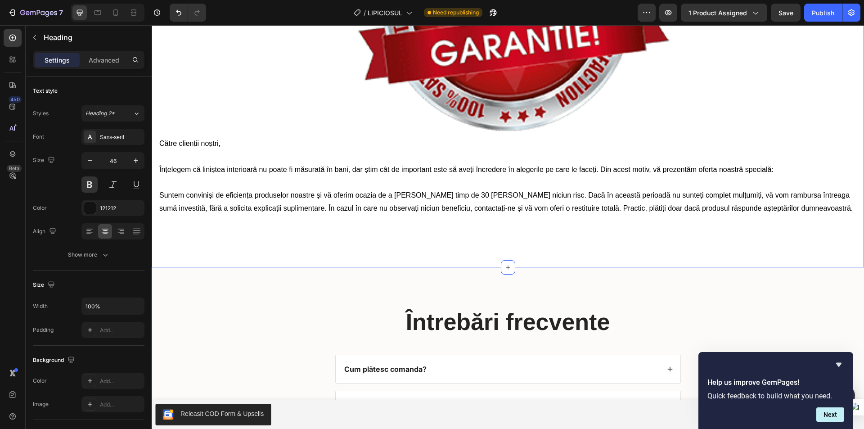
scroll to position [4653, 0]
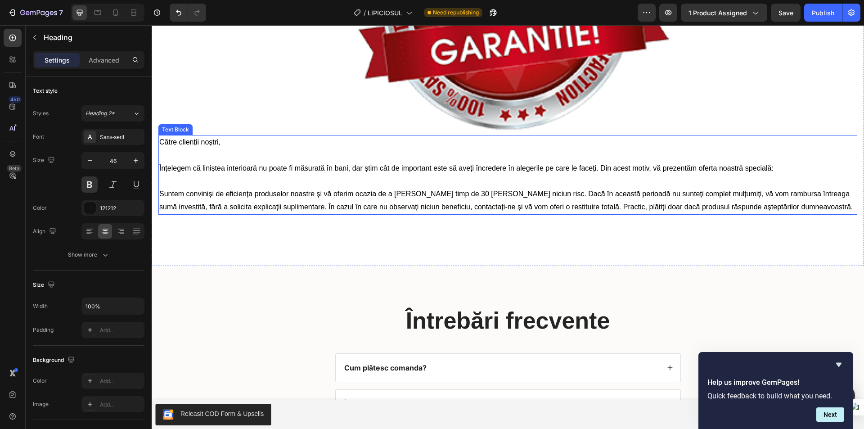
click at [274, 150] on p at bounding box center [507, 155] width 697 height 13
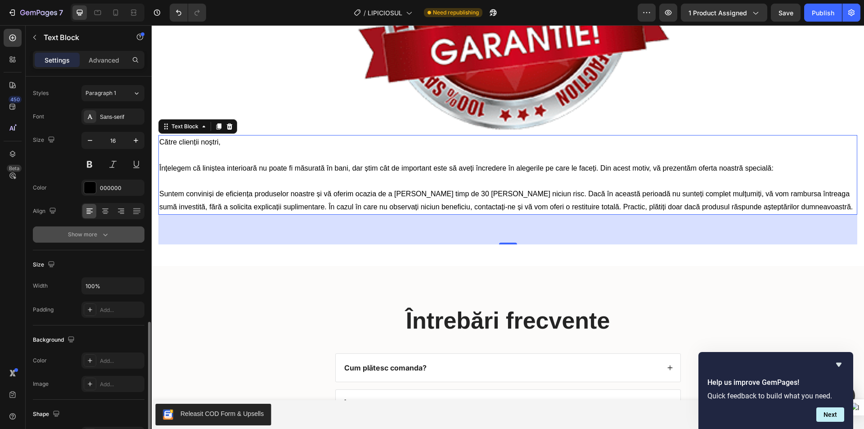
scroll to position [0, 0]
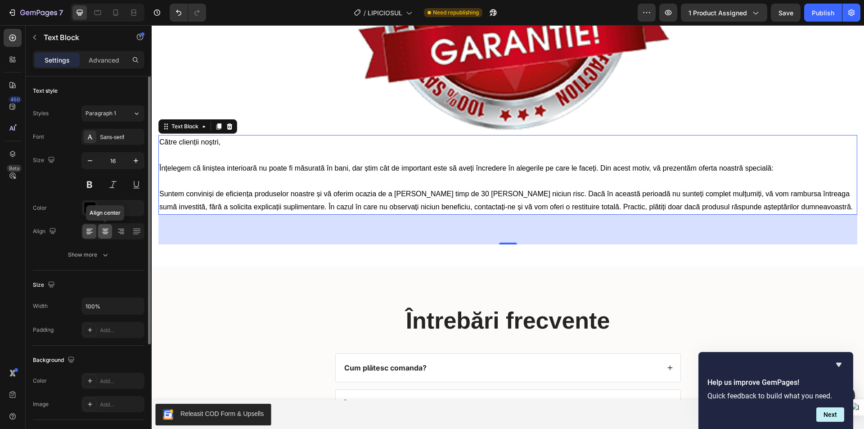
click at [101, 230] on icon at bounding box center [105, 231] width 9 height 9
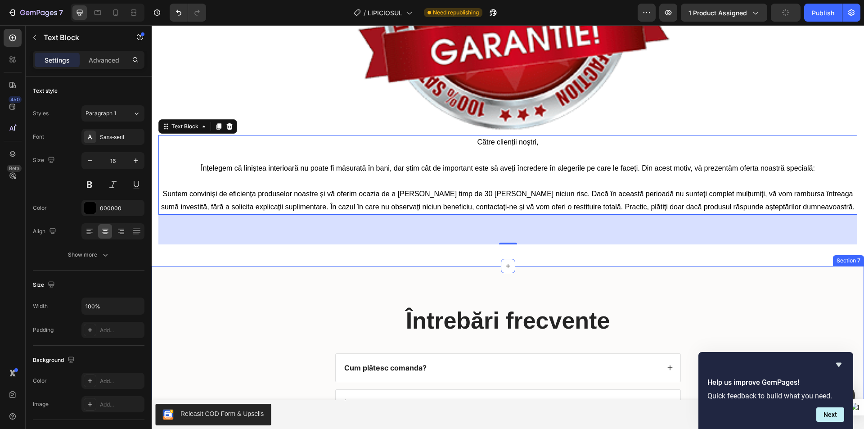
click at [239, 327] on div "Întrebări frecvente Heading Cum plătesc comanda? În cât timp primesc produsul? …" at bounding box center [508, 403] width 694 height 202
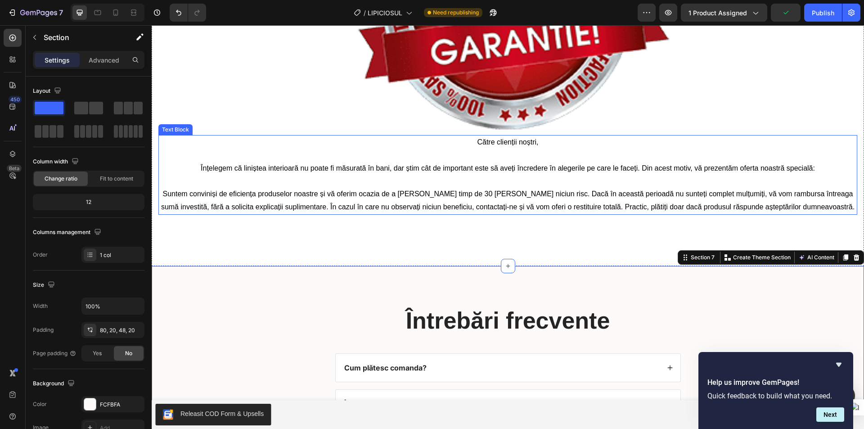
click at [449, 138] on p "Către clienții noștri," at bounding box center [507, 142] width 697 height 13
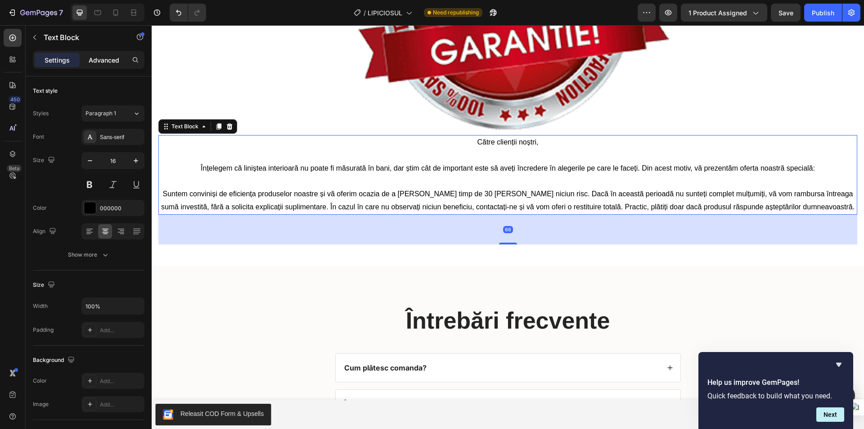
click at [106, 63] on p "Advanced" at bounding box center [104, 59] width 31 height 9
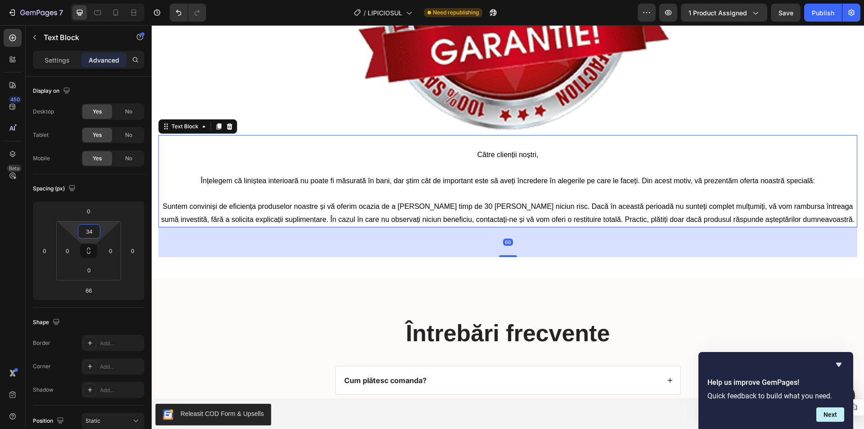
type input "36"
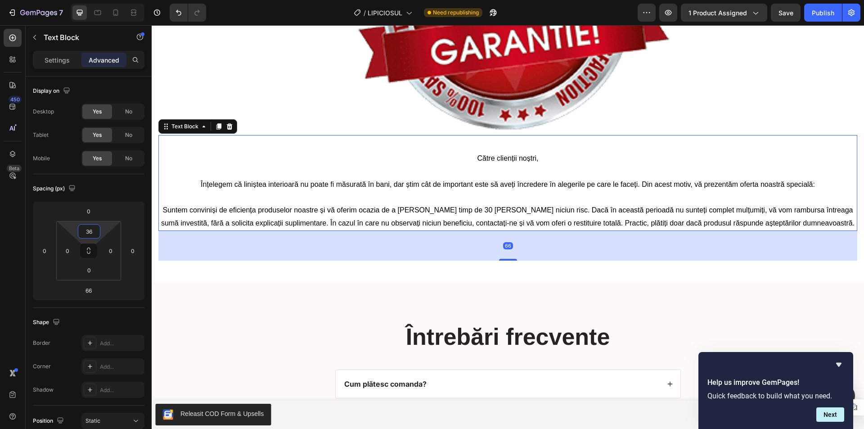
drag, startPoint x: 107, startPoint y: 223, endPoint x: 63, endPoint y: 73, distance: 156.0
click at [112, 0] on html "7 Version history / LIPICIOSUL Need republishing Preview 1 product assigned Sav…" at bounding box center [432, 0] width 864 height 0
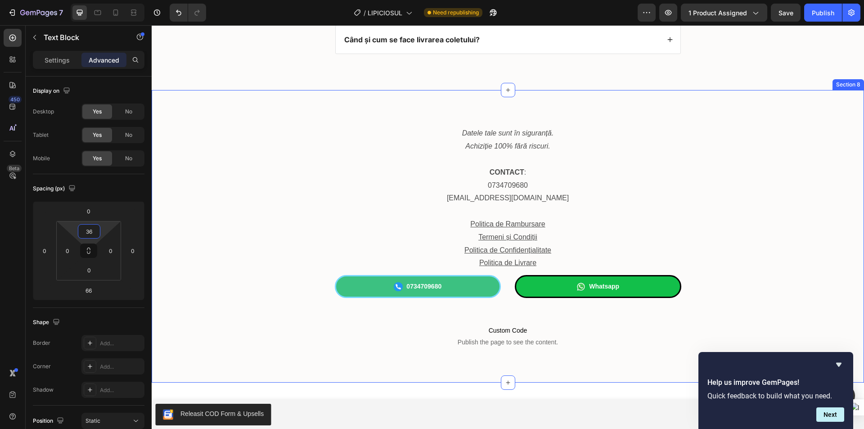
scroll to position [5103, 0]
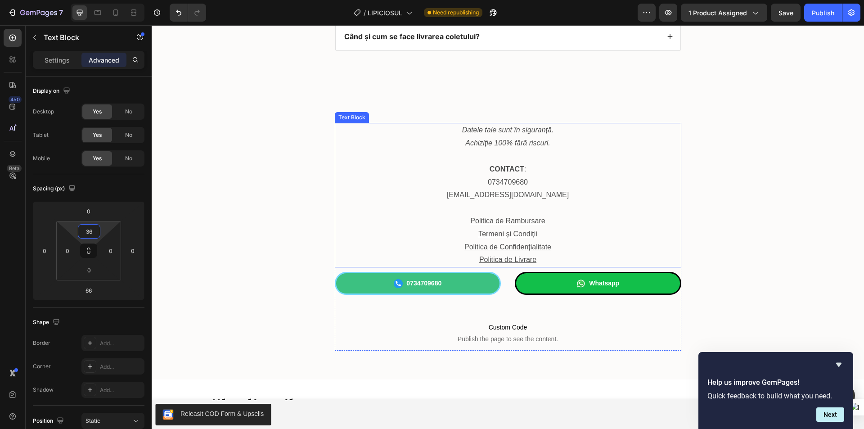
click at [378, 179] on p "0734709680" at bounding box center [508, 182] width 345 height 13
drag, startPoint x: 106, startPoint y: 238, endPoint x: 110, endPoint y: 253, distance: 15.4
click at [110, 0] on html "7 Version history / LIPICIOSUL Need republishing Preview 1 product assigned Pub…" at bounding box center [432, 0] width 864 height 0
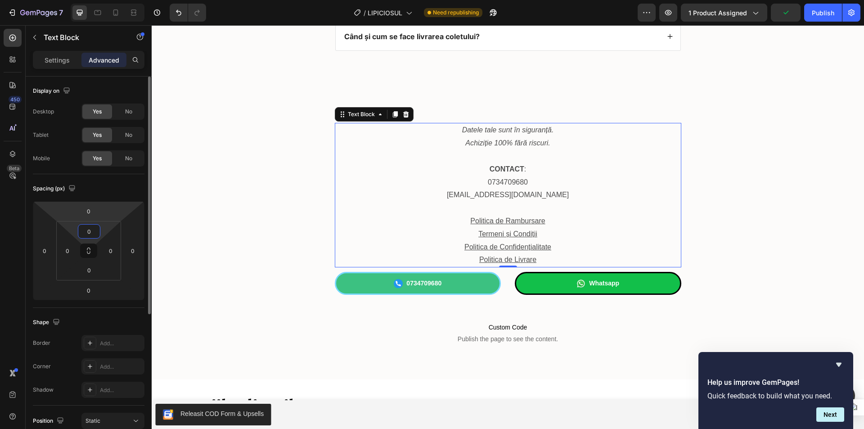
click at [114, 0] on html "7 Version history / LIPICIOSUL Need republishing Preview 1 product assigned Pub…" at bounding box center [432, 0] width 864 height 0
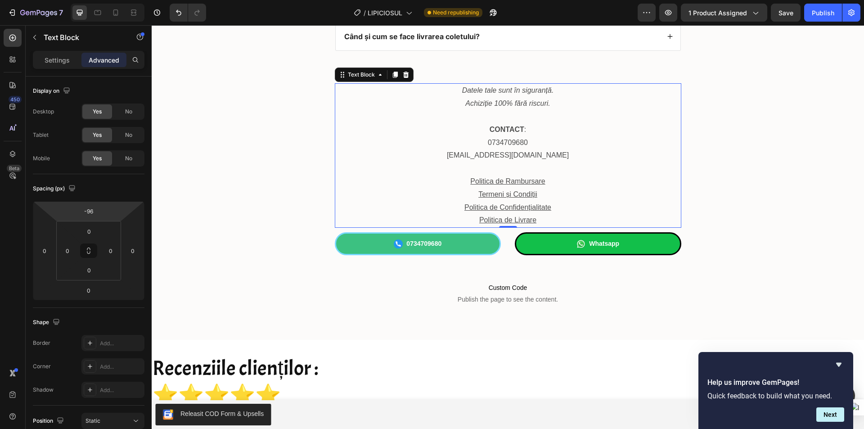
type input "-100"
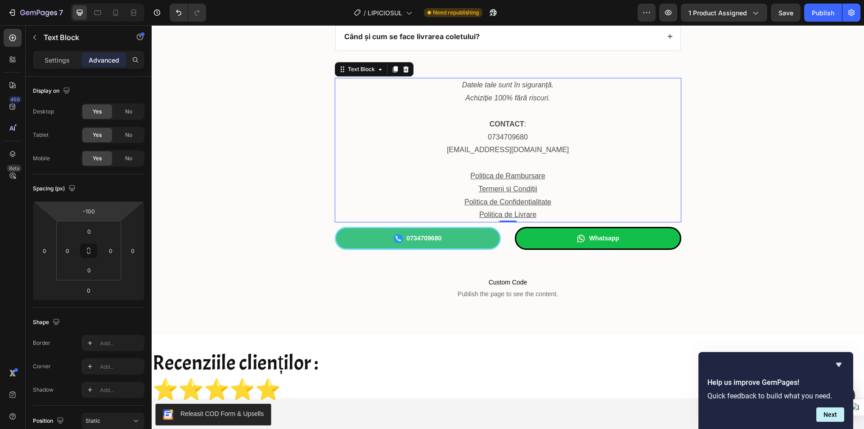
drag, startPoint x: 114, startPoint y: 210, endPoint x: 116, endPoint y: 233, distance: 22.6
click at [116, 0] on html "7 Version history / LIPICIOSUL Need republishing Preview 1 product assigned Sav…" at bounding box center [432, 0] width 864 height 0
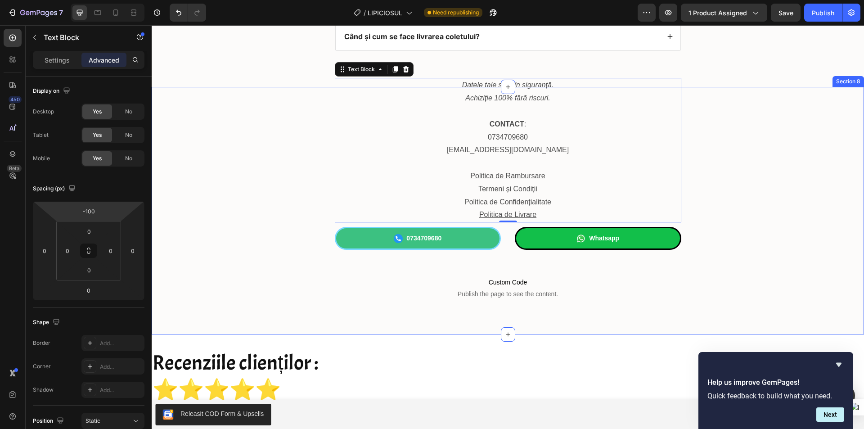
click at [265, 153] on div "Datele tale sunt în siguranță. Achiziție 100% fără riscuri. CONTACT : 073470968…" at bounding box center [508, 218] width 694 height 190
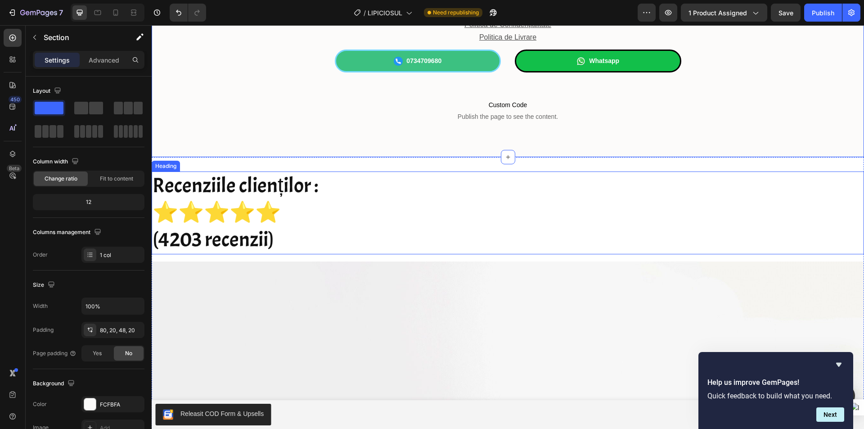
scroll to position [5283, 0]
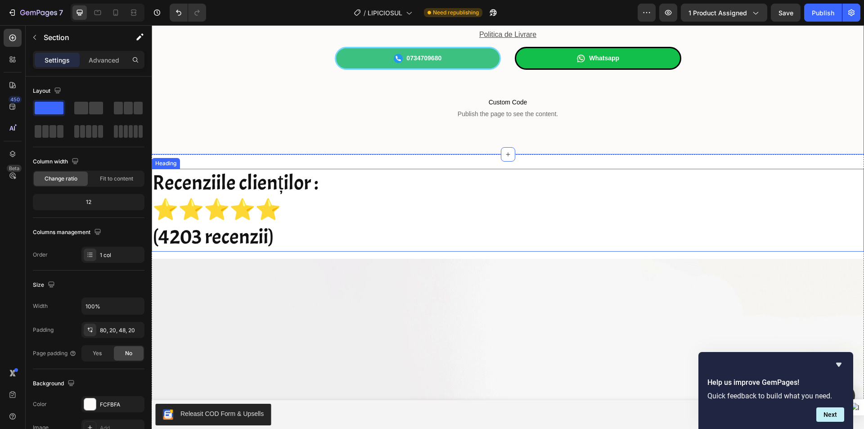
click at [344, 203] on h2 "Recenziile clienților : ⭐⭐⭐⭐⭐ (4203 recenzii)" at bounding box center [508, 210] width 712 height 82
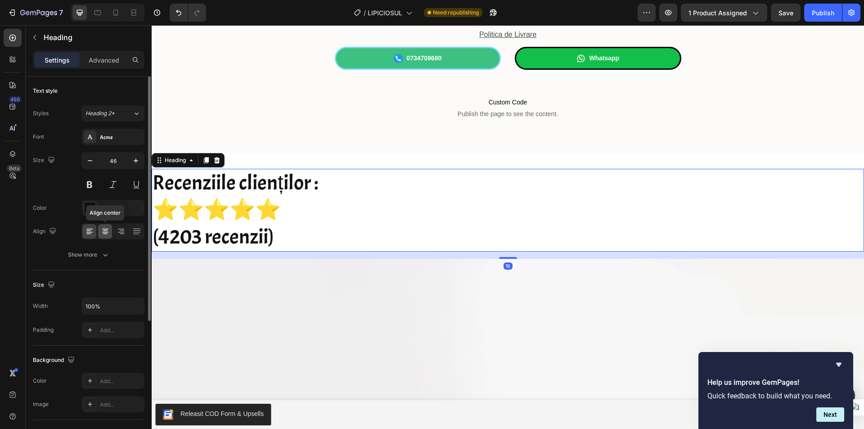
click at [102, 232] on icon at bounding box center [105, 232] width 6 height 1
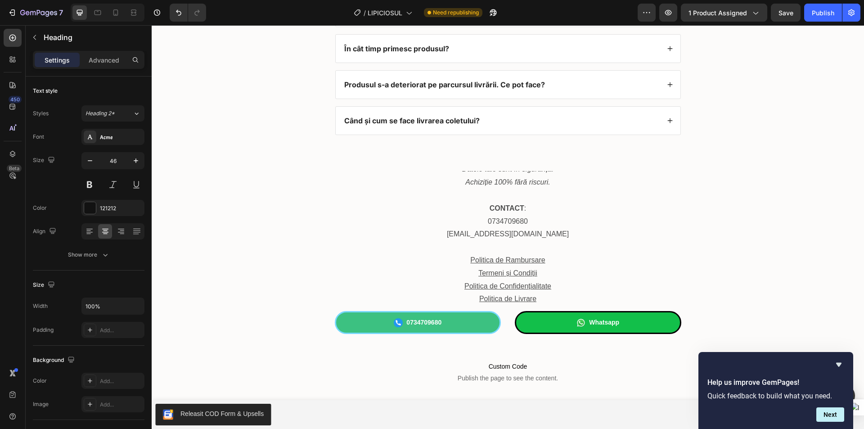
scroll to position [4788, 0]
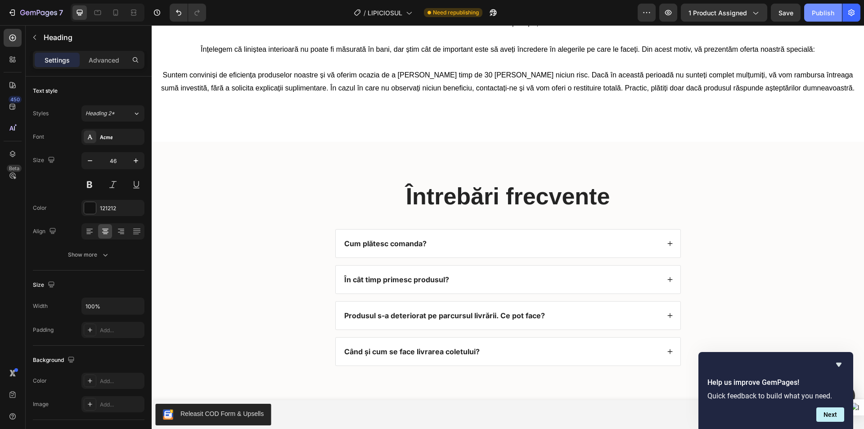
click at [822, 13] on div "Publish" at bounding box center [822, 12] width 22 height 9
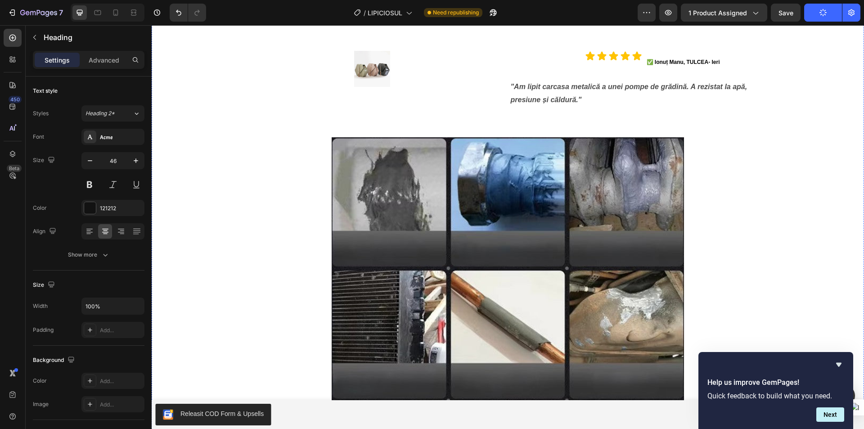
scroll to position [2494, 0]
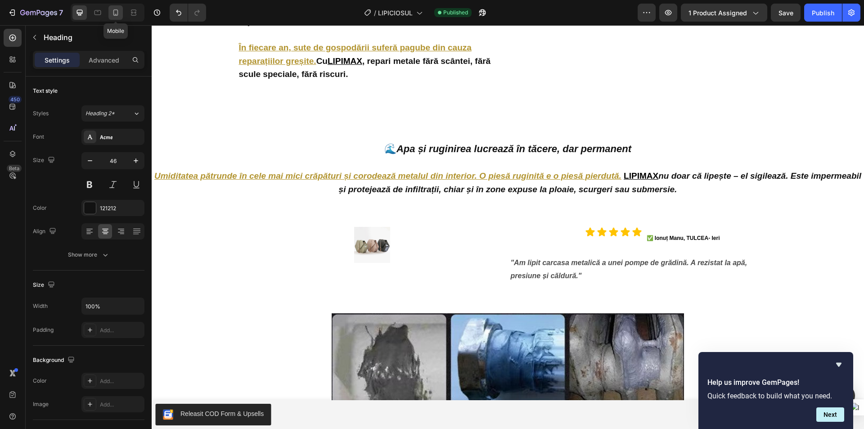
click at [113, 15] on icon at bounding box center [115, 12] width 9 height 9
type input "39"
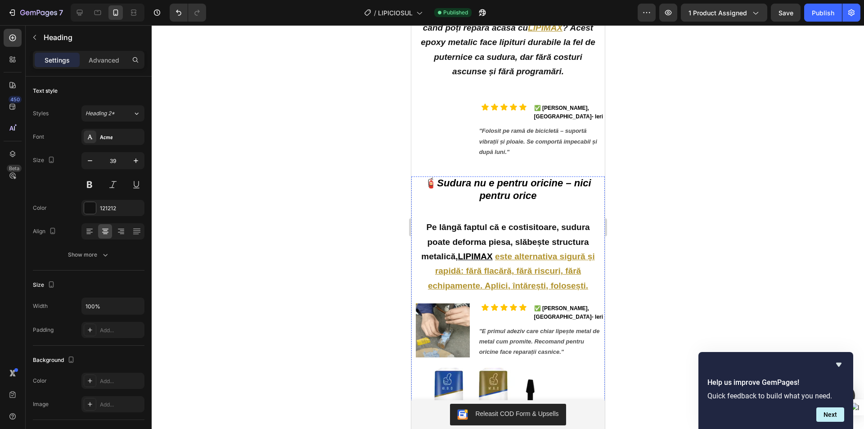
scroll to position [974, 0]
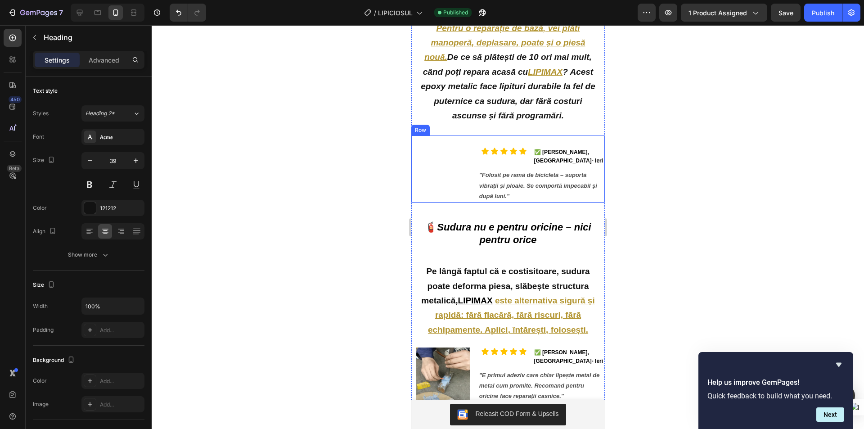
click at [435, 171] on div "Image" at bounding box center [442, 174] width 63 height 55
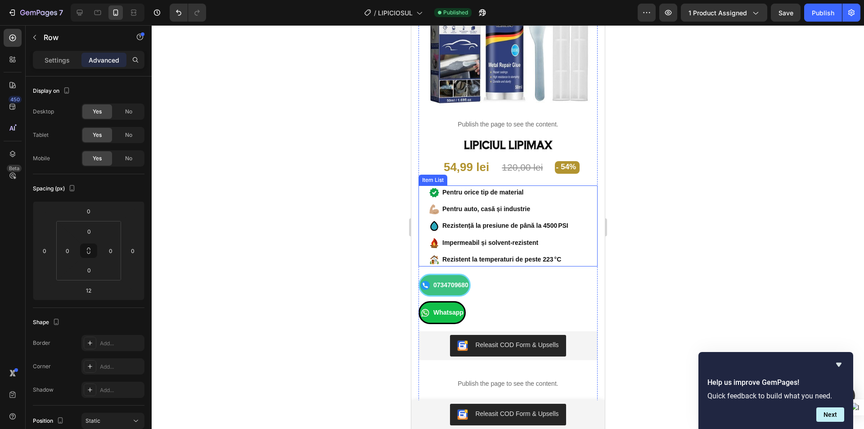
scroll to position [135, 0]
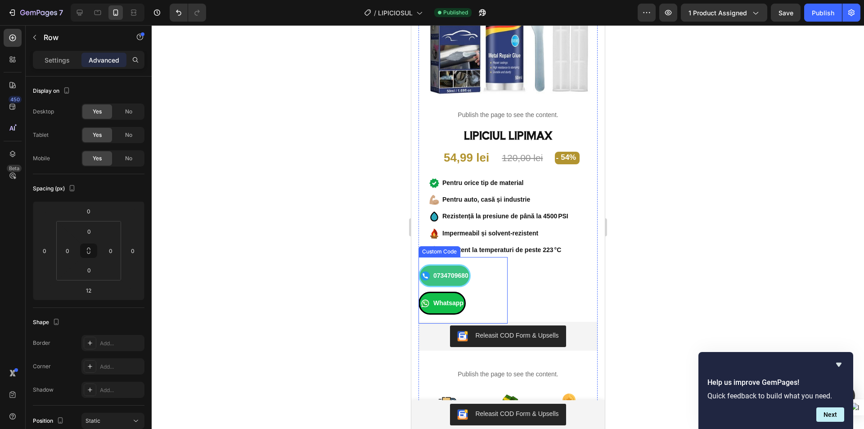
click at [494, 279] on div "0734709680 Whatsapp" at bounding box center [462, 289] width 89 height 50
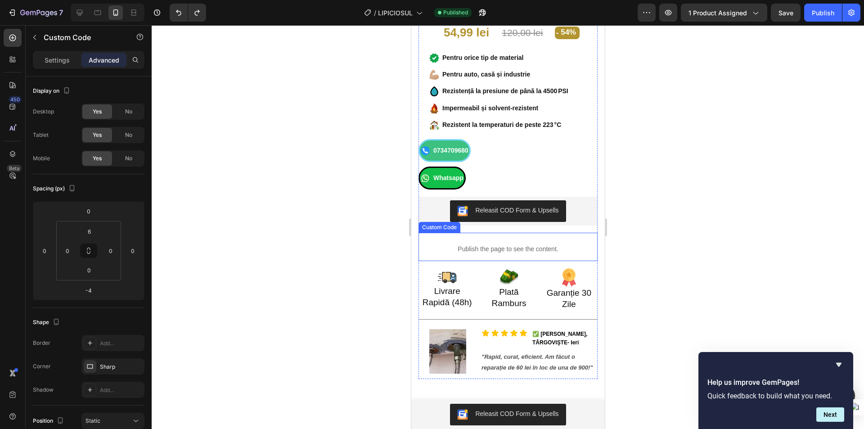
scroll to position [180, 0]
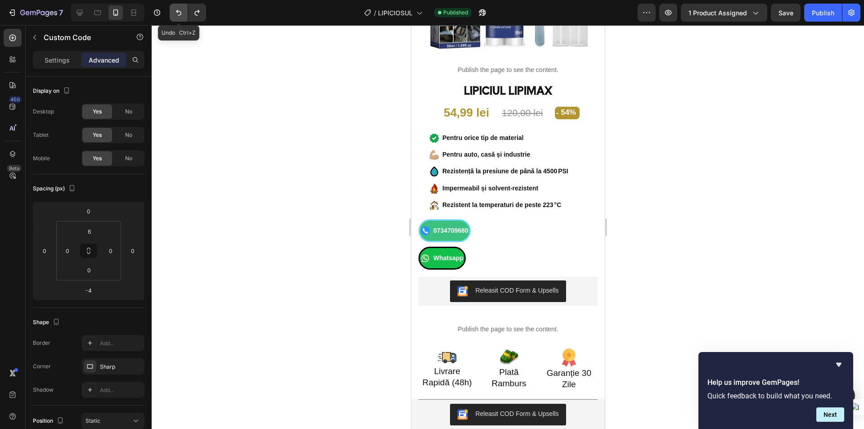
click at [179, 7] on button "Undo/Redo" at bounding box center [179, 13] width 18 height 18
click at [175, 11] on icon "Undo/Redo" at bounding box center [178, 12] width 9 height 9
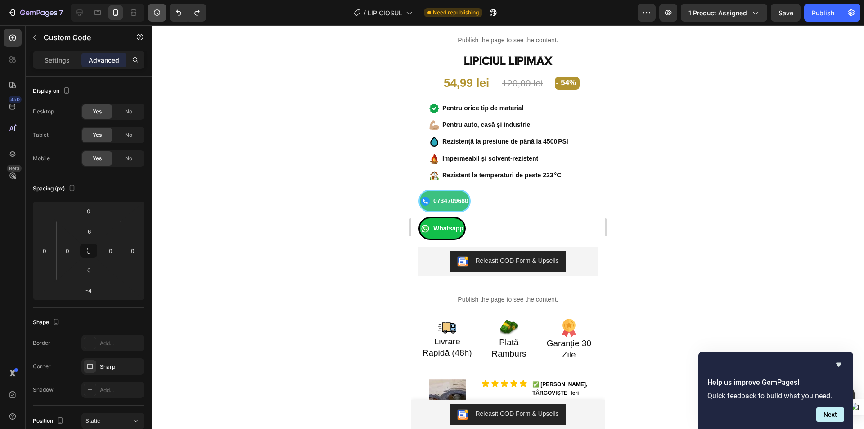
scroll to position [194, 0]
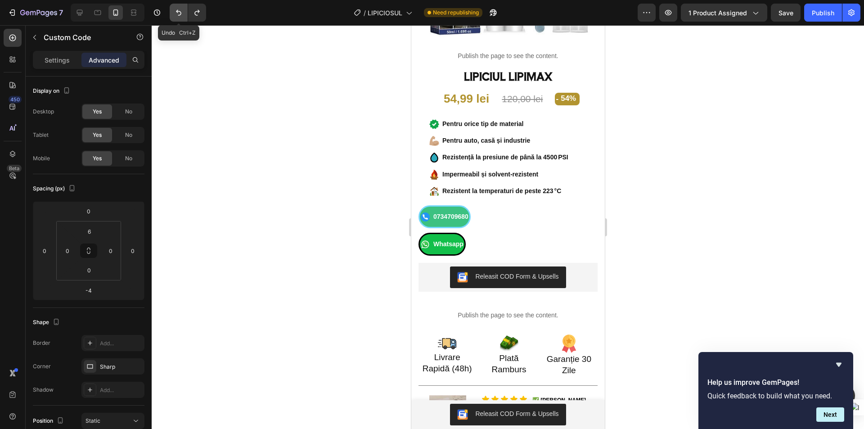
click at [177, 14] on icon "Undo/Redo" at bounding box center [178, 12] width 9 height 9
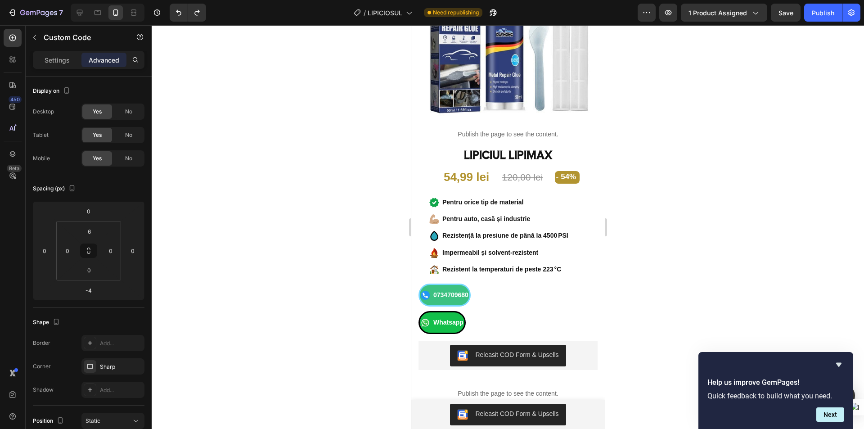
scroll to position [270, 0]
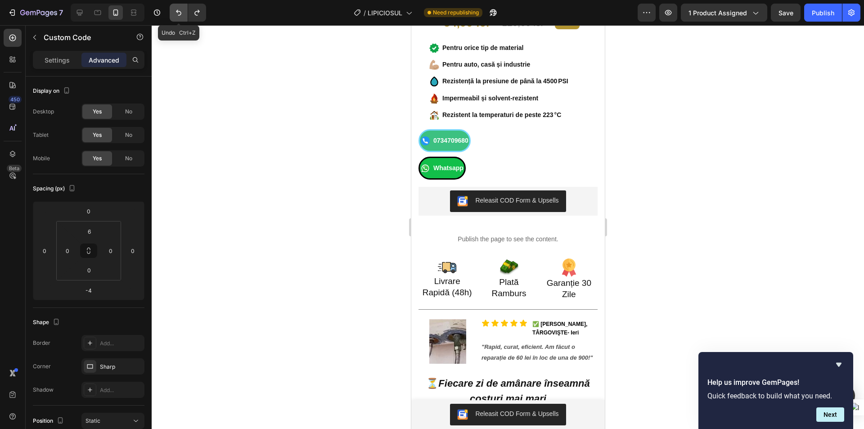
click at [175, 13] on icon "Undo/Redo" at bounding box center [178, 12] width 9 height 9
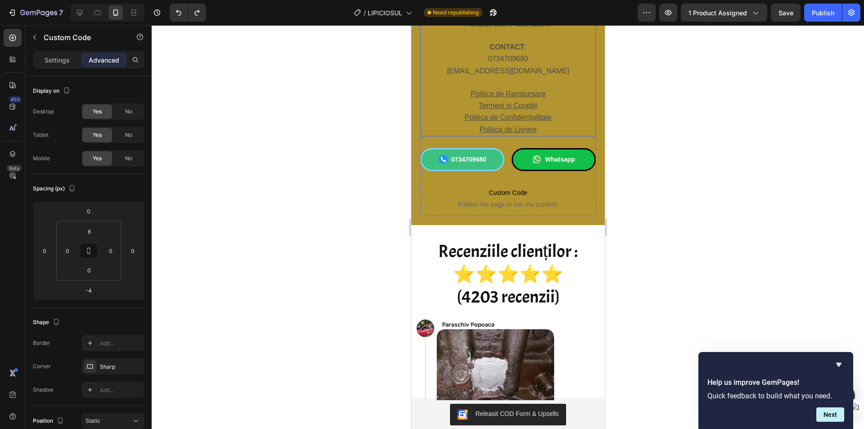
scroll to position [3014, 0]
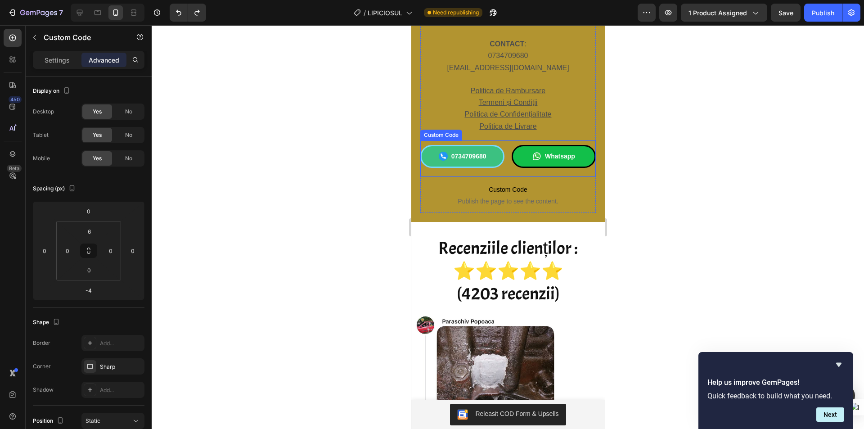
click at [504, 154] on div "0734709680 Whatsapp" at bounding box center [507, 156] width 175 height 23
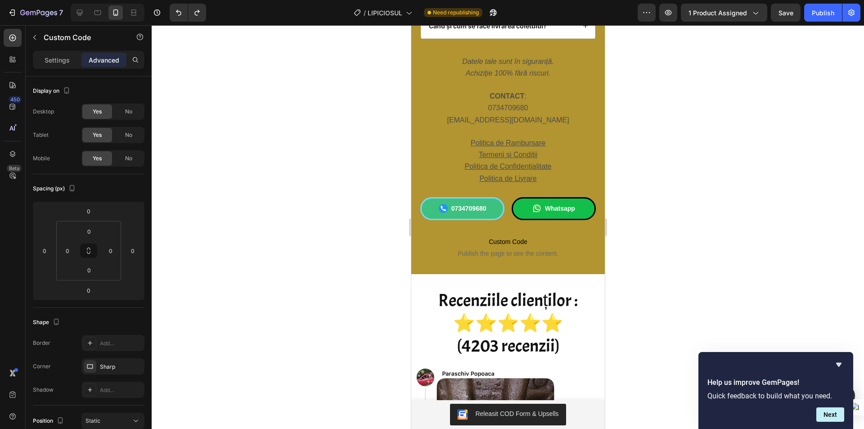
scroll to position [2969, 0]
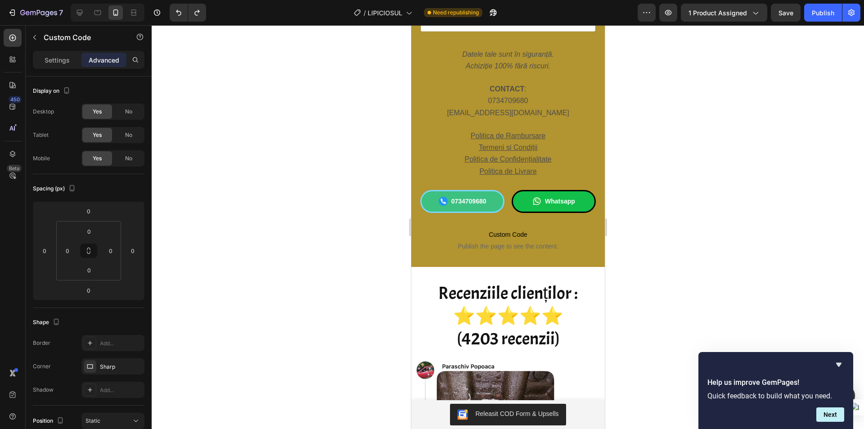
click at [511, 204] on link "Whatsapp" at bounding box center [553, 201] width 84 height 23
click at [501, 196] on div "0734709680 Whatsapp" at bounding box center [507, 201] width 175 height 23
click at [506, 192] on div "0734709680 Whatsapp" at bounding box center [507, 201] width 175 height 23
click at [575, 198] on div "Whatsapp" at bounding box center [553, 201] width 84 height 23
click at [435, 235] on span "Custom Code" at bounding box center [507, 234] width 175 height 11
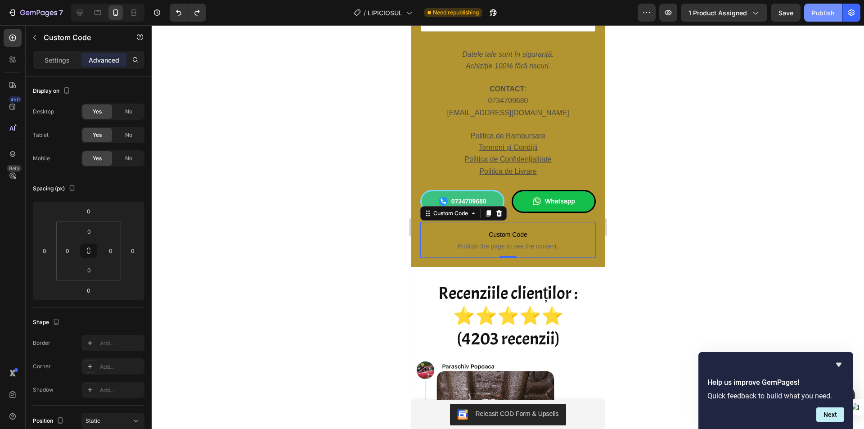
click at [828, 11] on div "Publish" at bounding box center [822, 12] width 22 height 9
click at [63, 61] on p "Settings" at bounding box center [57, 59] width 25 height 9
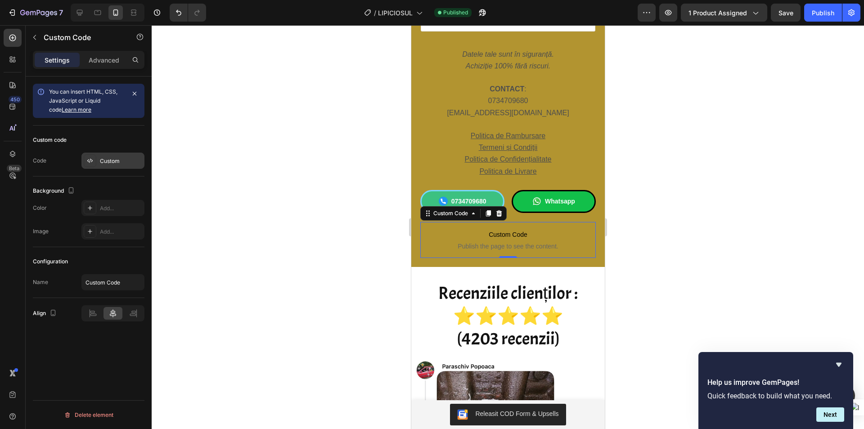
click at [107, 158] on div "Custom" at bounding box center [121, 161] width 42 height 8
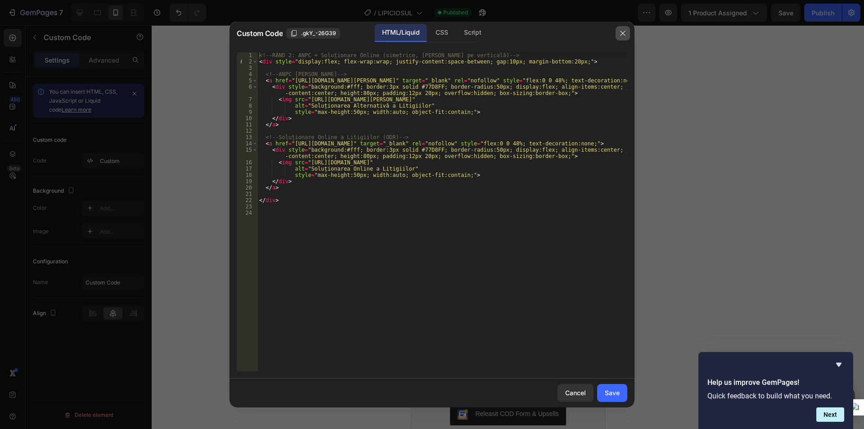
click at [622, 31] on icon "button" at bounding box center [622, 33] width 7 height 7
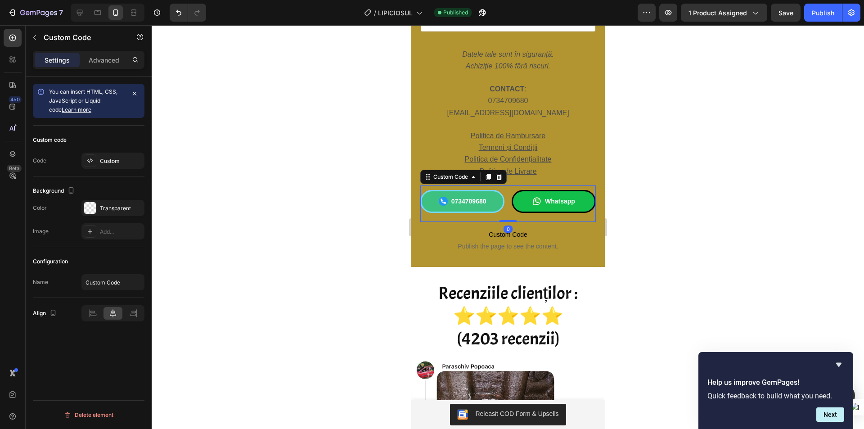
click at [496, 188] on div "0734709680 Whatsapp Custom Code 0" at bounding box center [507, 203] width 175 height 36
click at [103, 161] on div "Custom" at bounding box center [121, 161] width 42 height 8
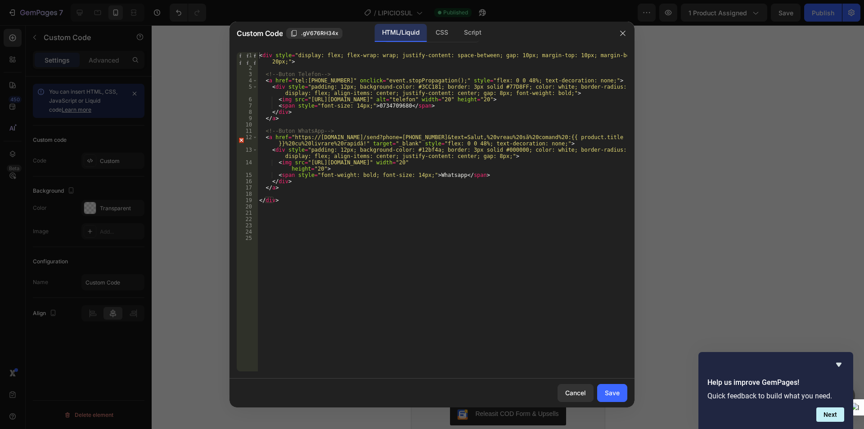
click at [307, 203] on div "< div style = "display: flex; flex-wrap: wrap; justify-content: space-between; …" at bounding box center [442, 221] width 370 height 338
type textarea "</div>"
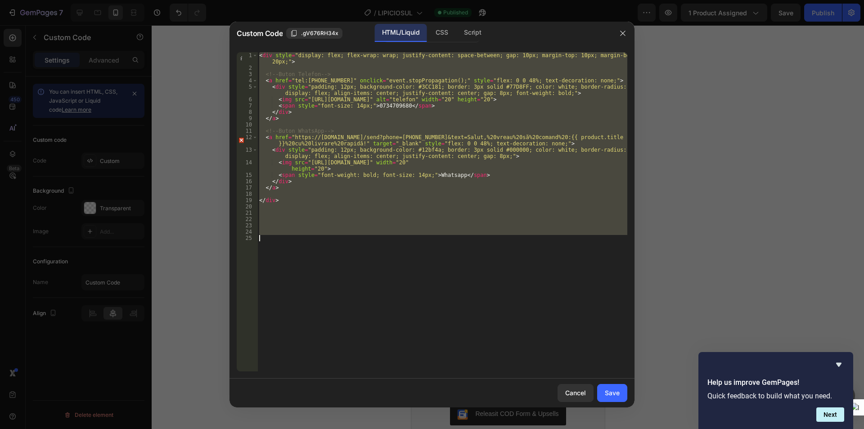
click at [177, 150] on div at bounding box center [432, 214] width 864 height 429
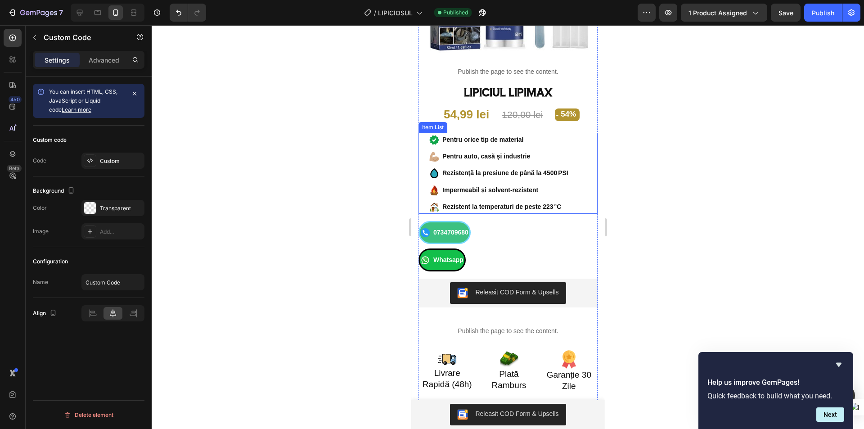
scroll to position [180, 0]
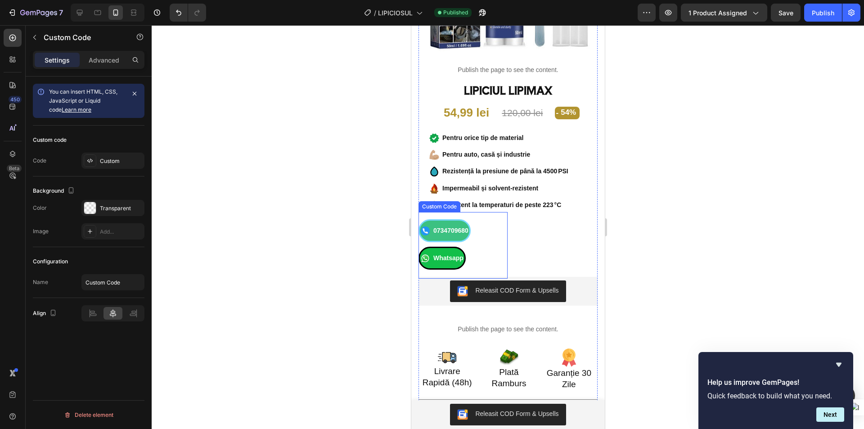
click at [492, 224] on div "0734709680 Whatsapp" at bounding box center [462, 244] width 89 height 50
click at [107, 162] on div "Custom" at bounding box center [121, 161] width 42 height 8
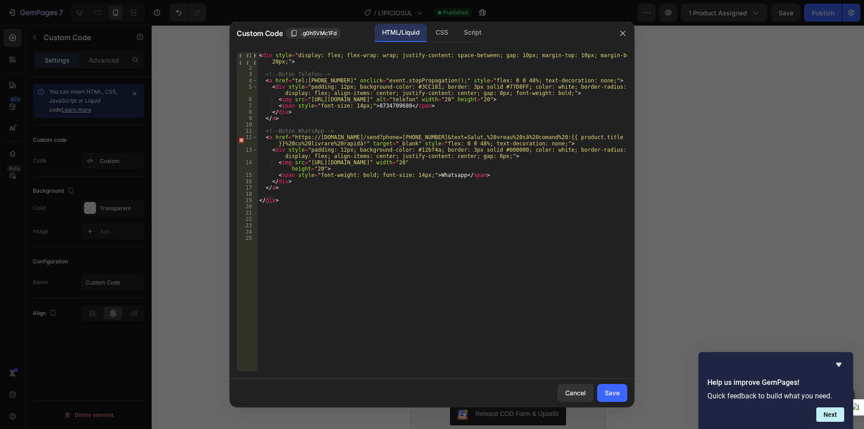
click at [296, 194] on div "< div style = "display: flex; flex-wrap: wrap; justify-content: space-between; …" at bounding box center [442, 221] width 370 height 338
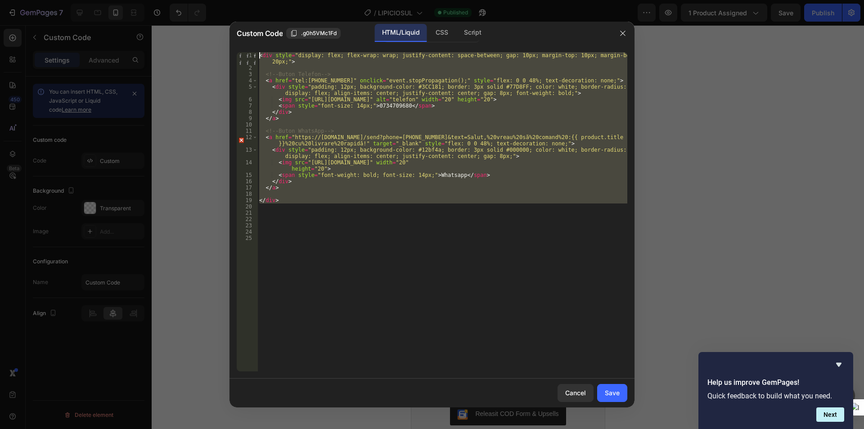
drag, startPoint x: 296, startPoint y: 202, endPoint x: 179, endPoint y: 4, distance: 229.4
click at [179, 3] on div "Custom Code .g0h5VMc1Fd HTML/Liquid CSS Script 1 2 3 4 5 6 7 8 9 10 11 12 13 14…" at bounding box center [432, 214] width 864 height 429
type textarea "<div style="display: flex; flex-wrap: wrap; justify-content: space-between; gap…"
paste textarea
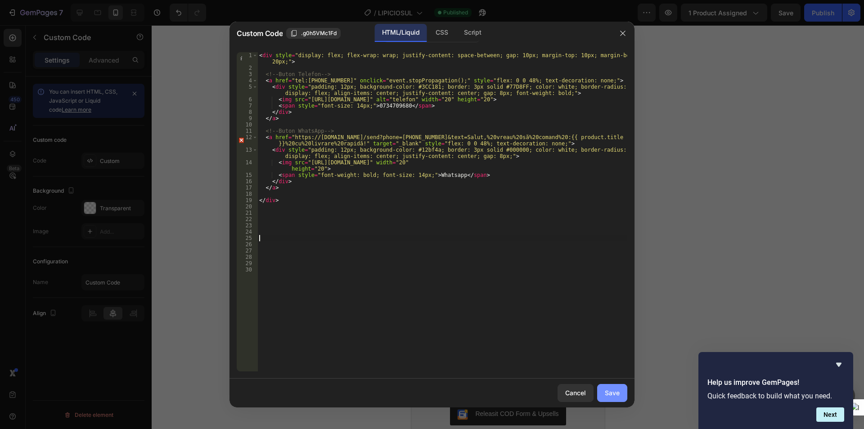
click at [612, 395] on div "Save" at bounding box center [612, 392] width 15 height 9
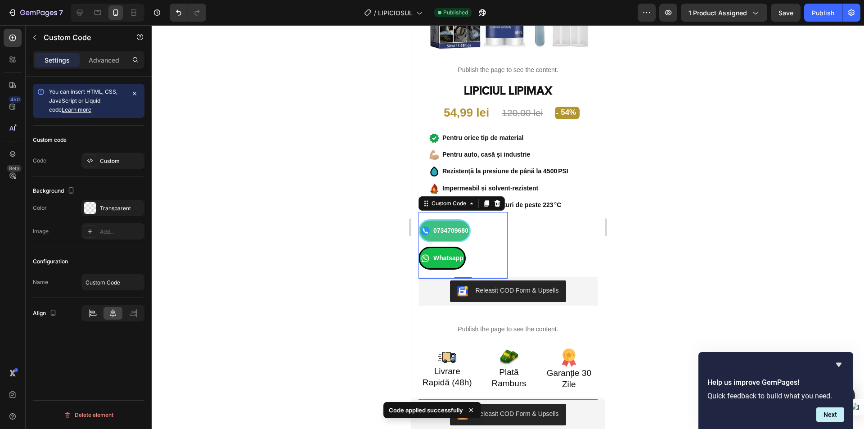
click at [90, 314] on icon at bounding box center [92, 313] width 9 height 9
click at [110, 313] on icon at bounding box center [112, 313] width 9 height 9
click at [113, 63] on p "Advanced" at bounding box center [104, 59] width 31 height 9
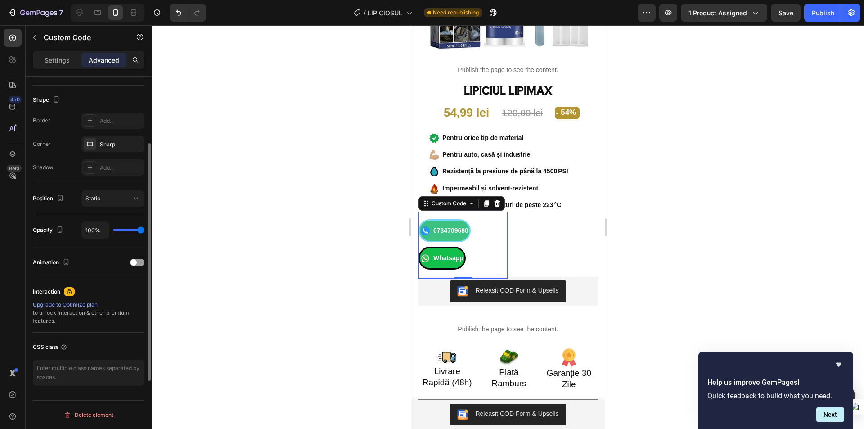
scroll to position [0, 0]
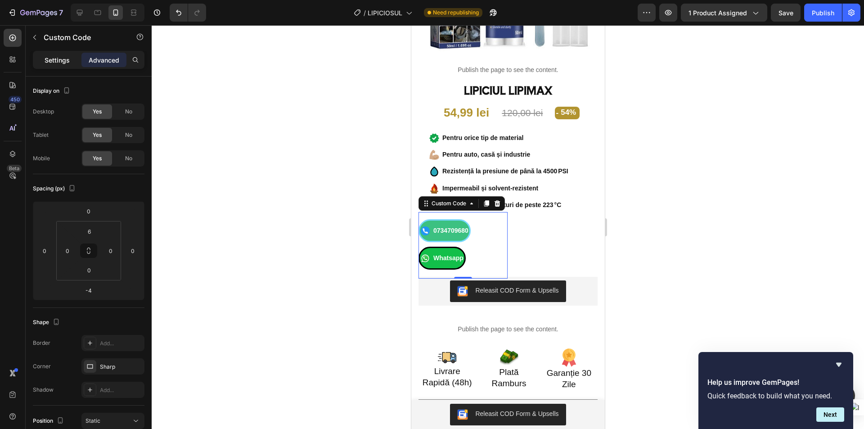
click at [58, 57] on p "Settings" at bounding box center [57, 59] width 25 height 9
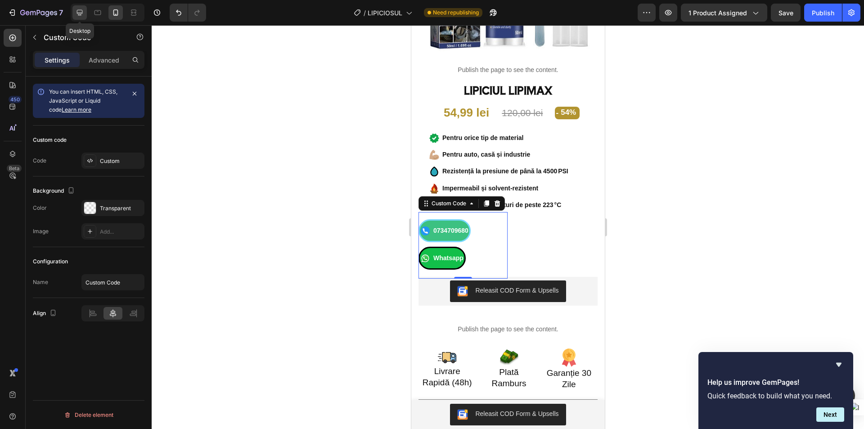
click at [78, 10] on icon at bounding box center [80, 13] width 6 height 6
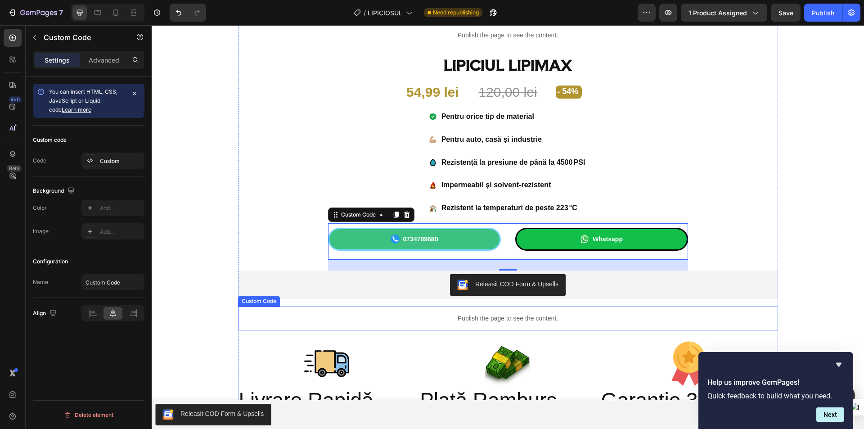
scroll to position [311, 0]
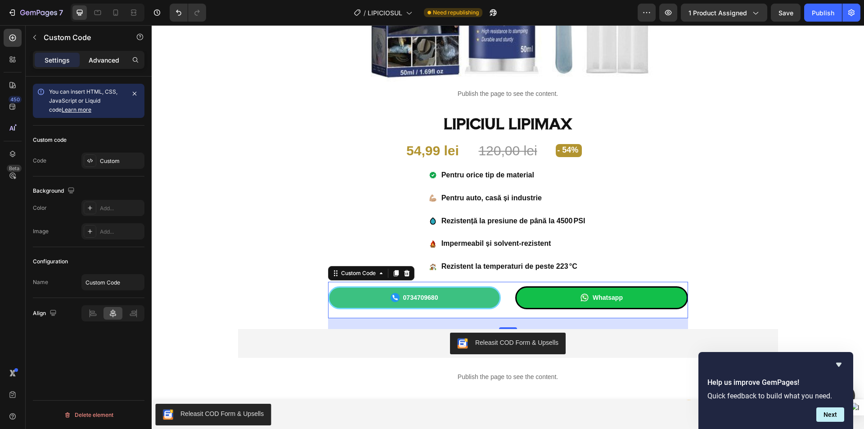
click at [100, 58] on p "Advanced" at bounding box center [104, 59] width 31 height 9
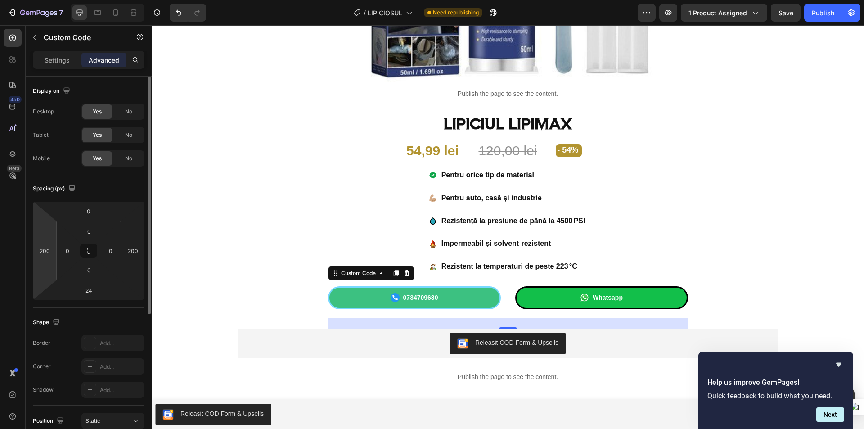
click at [50, 0] on html "7 Version history / LIPICIOSUL Need republishing Preview 1 product assigned Sav…" at bounding box center [432, 0] width 864 height 0
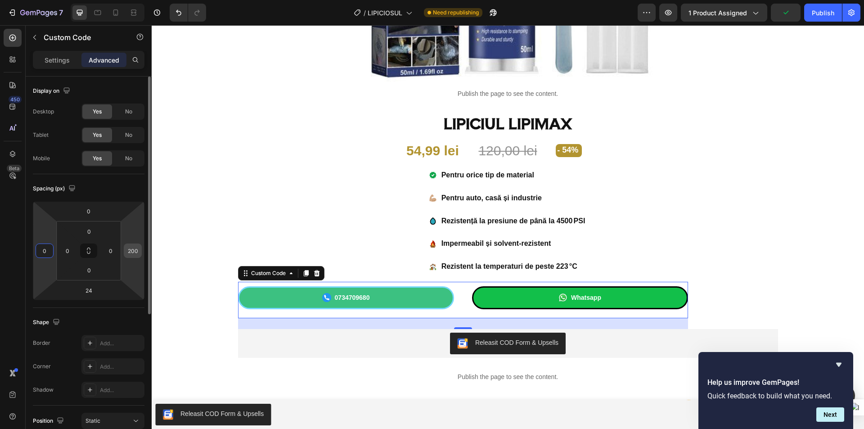
type input "0"
click at [137, 250] on input "200" at bounding box center [132, 250] width 13 height 13
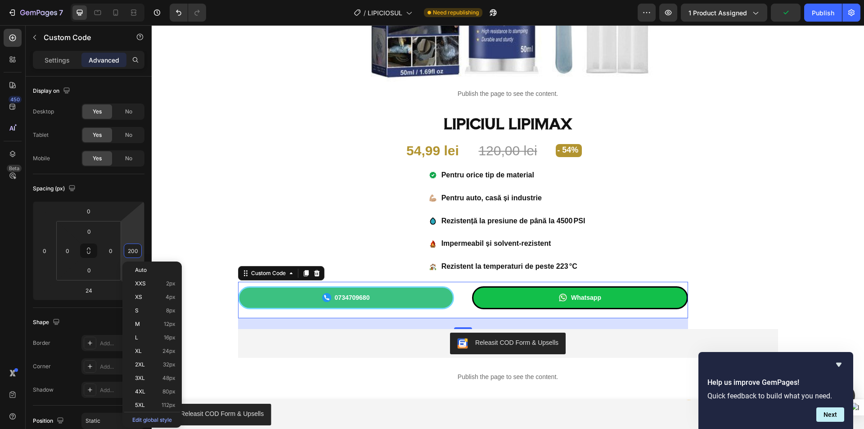
type input "0"
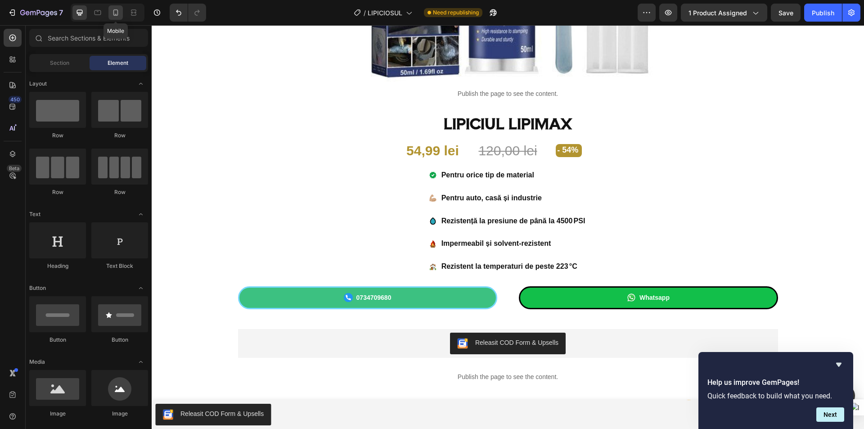
click at [116, 13] on icon at bounding box center [115, 12] width 9 height 9
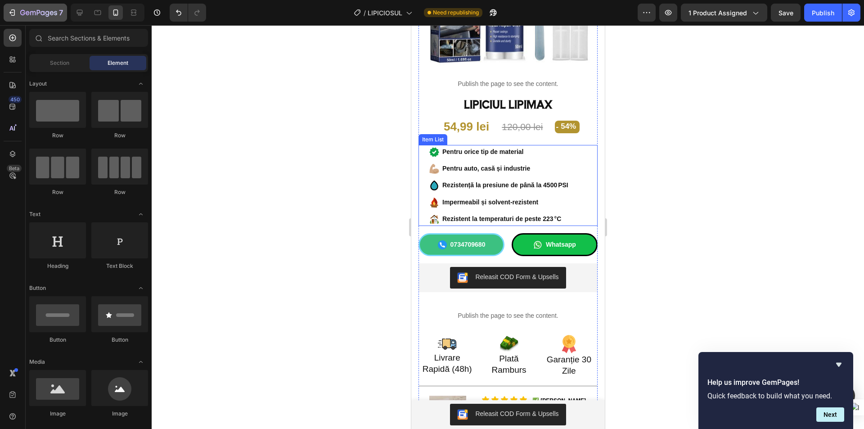
scroll to position [266, 0]
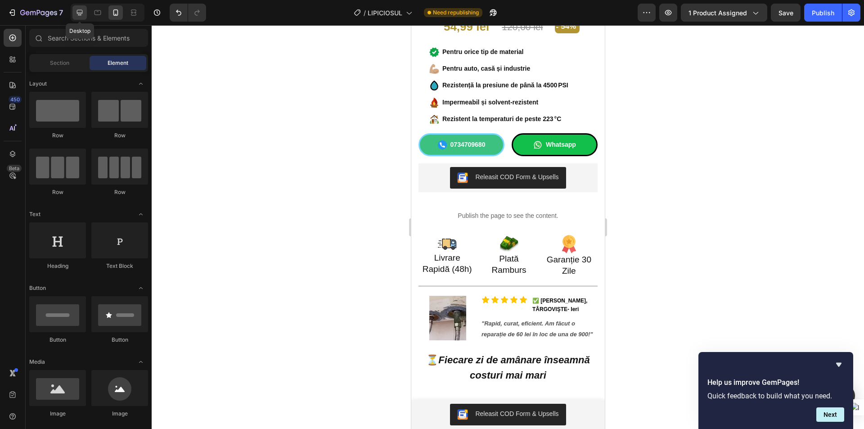
click at [83, 11] on icon at bounding box center [79, 12] width 9 height 9
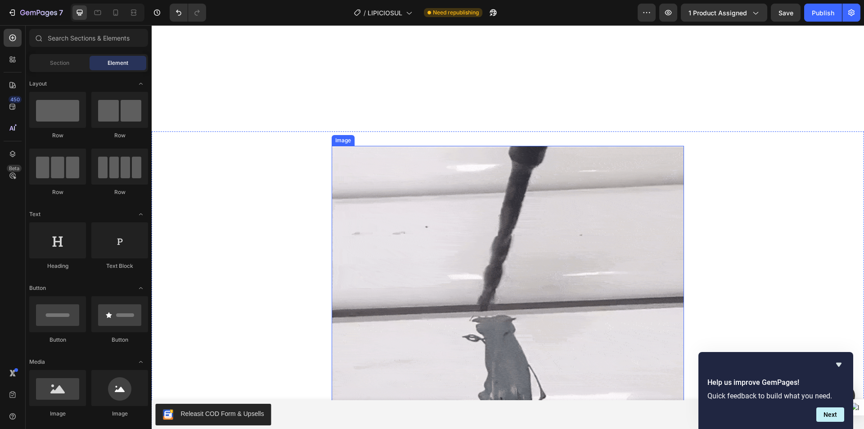
scroll to position [1305, 0]
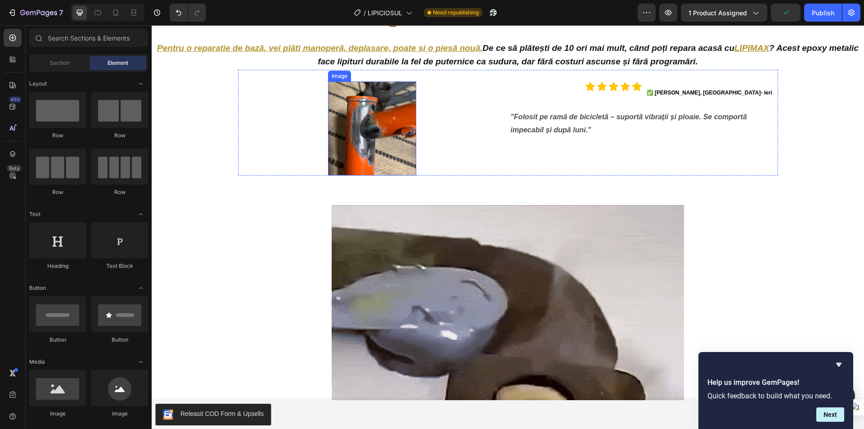
click at [353, 130] on img at bounding box center [372, 128] width 88 height 94
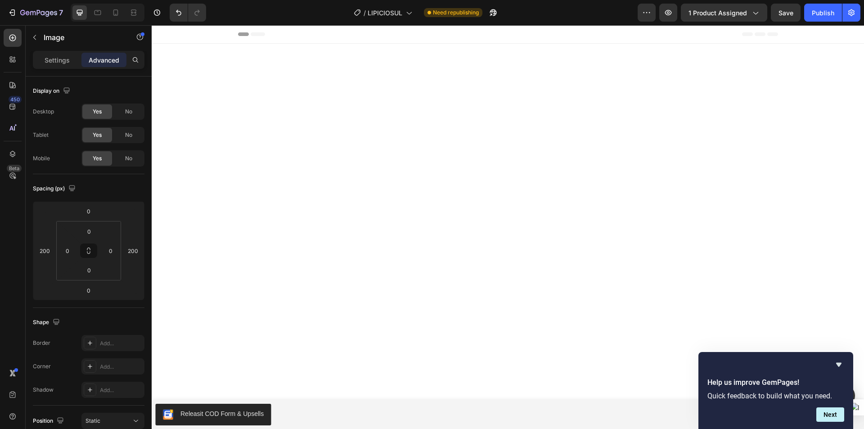
scroll to position [1305, 0]
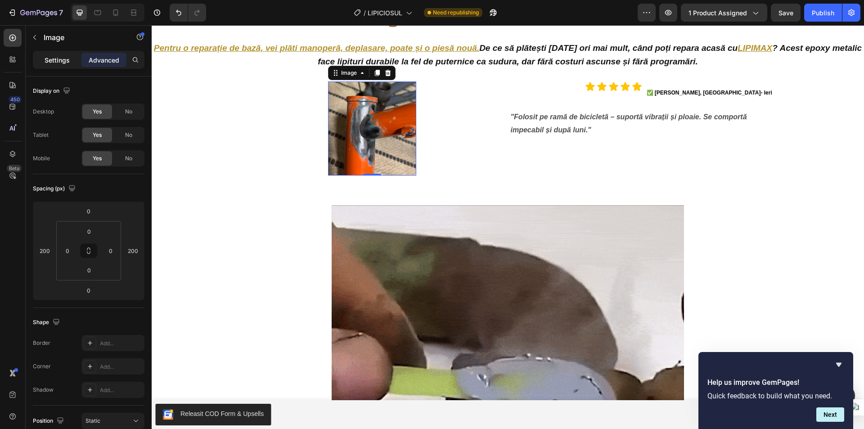
click at [49, 60] on p "Settings" at bounding box center [57, 59] width 25 height 9
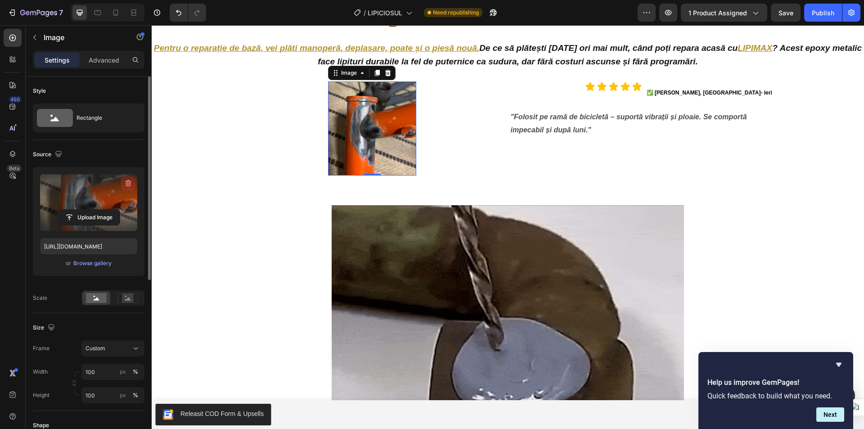
click at [129, 180] on icon "button" at bounding box center [129, 183] width 6 height 7
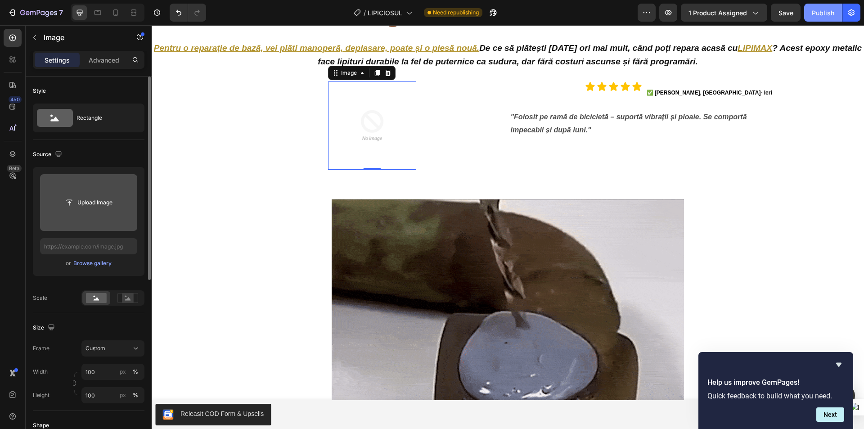
drag, startPoint x: 815, startPoint y: 10, endPoint x: 806, endPoint y: 8, distance: 9.3
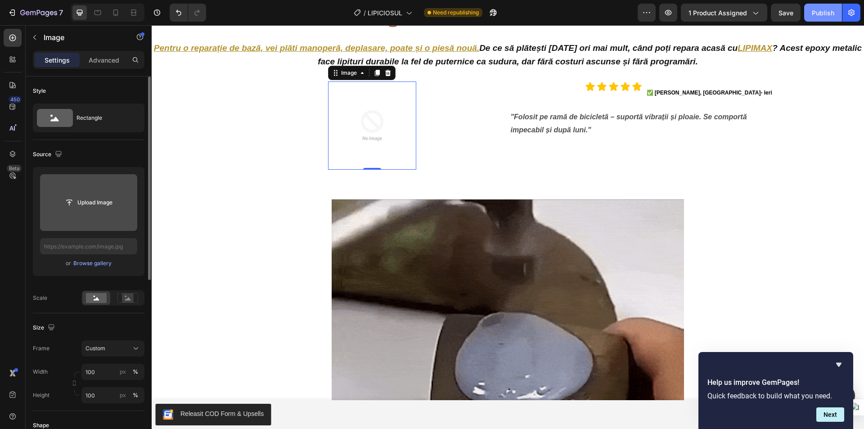
click at [816, 10] on div "Publish" at bounding box center [822, 12] width 22 height 9
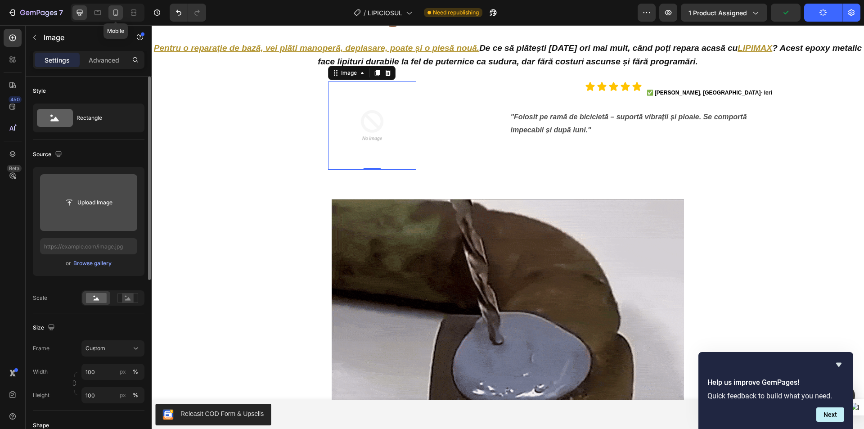
click at [112, 11] on icon at bounding box center [115, 12] width 9 height 9
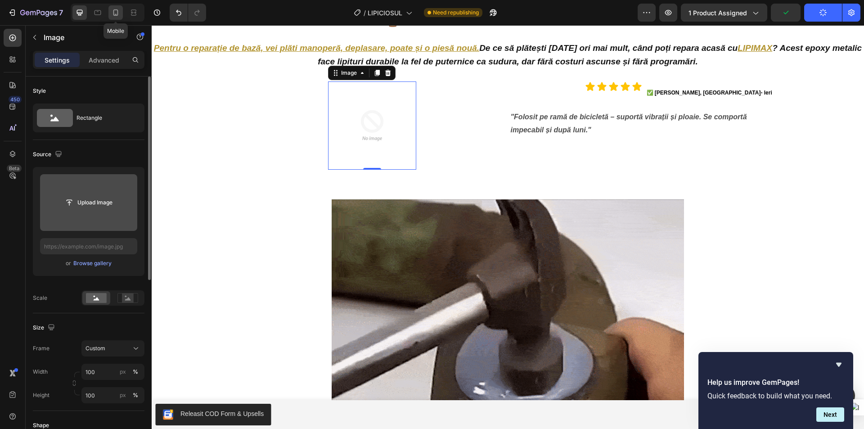
type input "[URL][DOMAIN_NAME]"
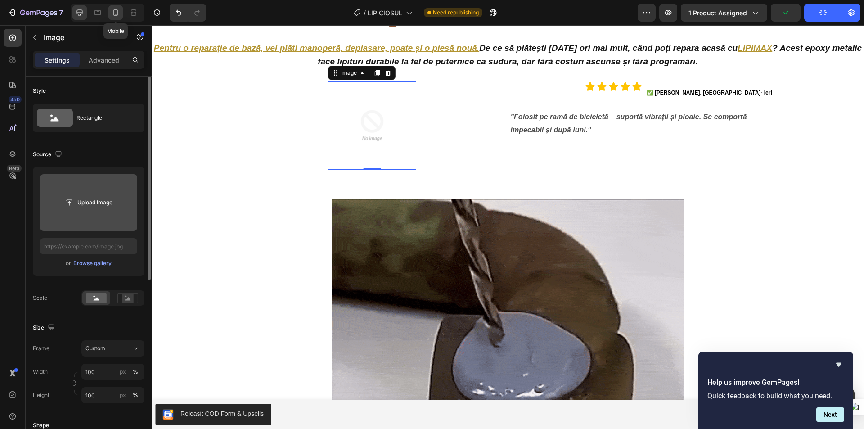
type input "120"
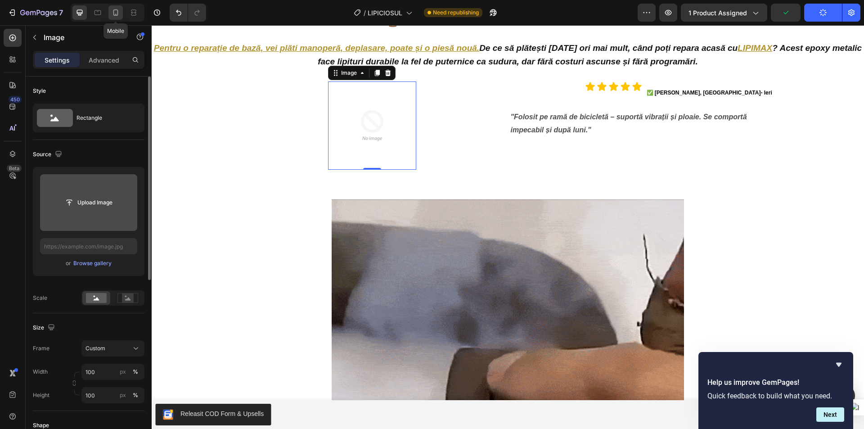
type input "120"
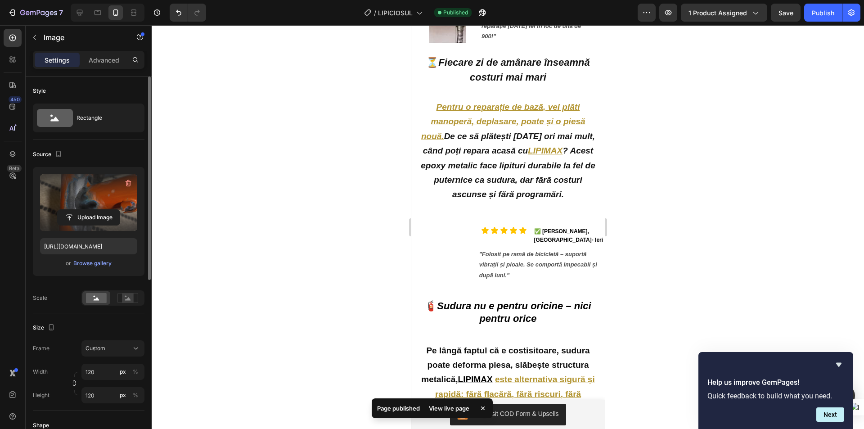
scroll to position [585, 0]
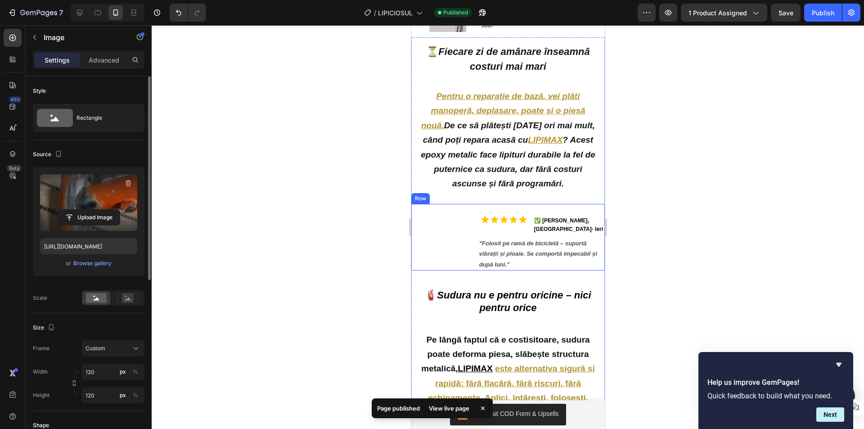
click at [435, 228] on div "Image" at bounding box center [442, 242] width 63 height 55
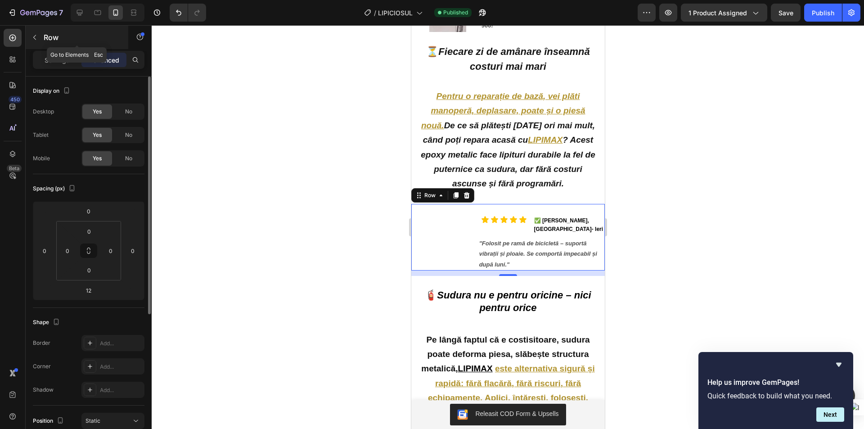
click at [42, 41] on div "Row" at bounding box center [77, 37] width 103 height 23
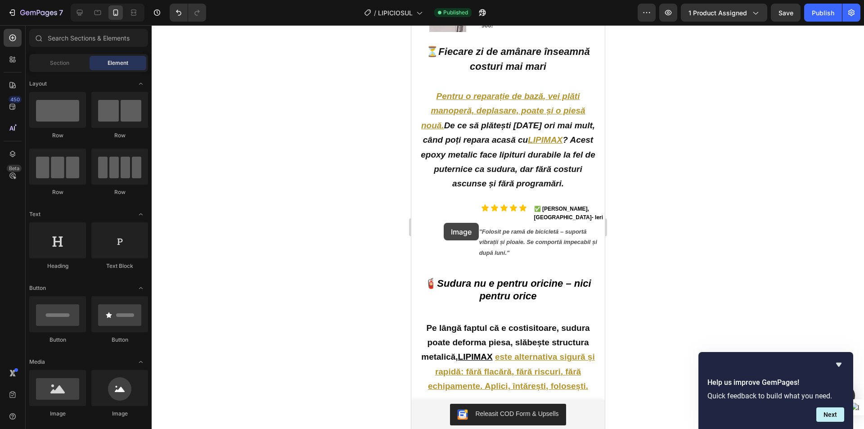
drag, startPoint x: 442, startPoint y: 223, endPoint x: 694, endPoint y: 269, distance: 255.7
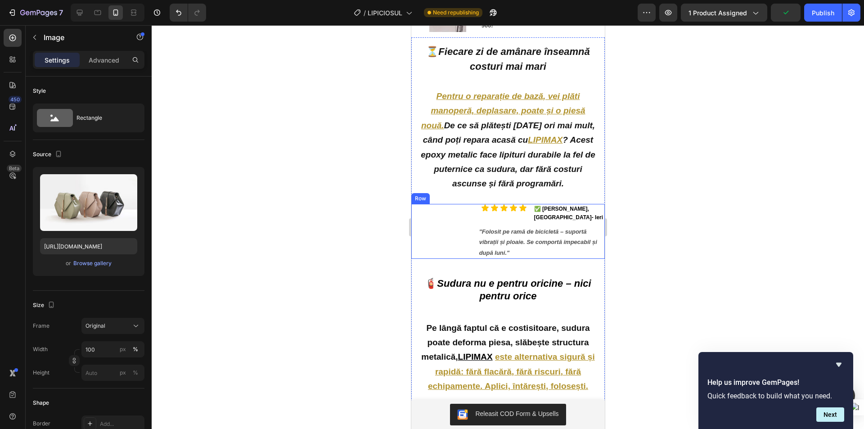
click at [443, 222] on div "Image" at bounding box center [442, 231] width 63 height 55
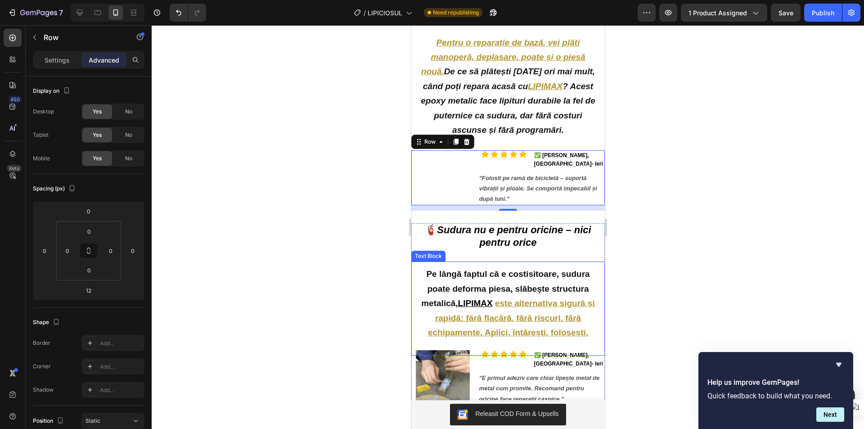
scroll to position [630, 0]
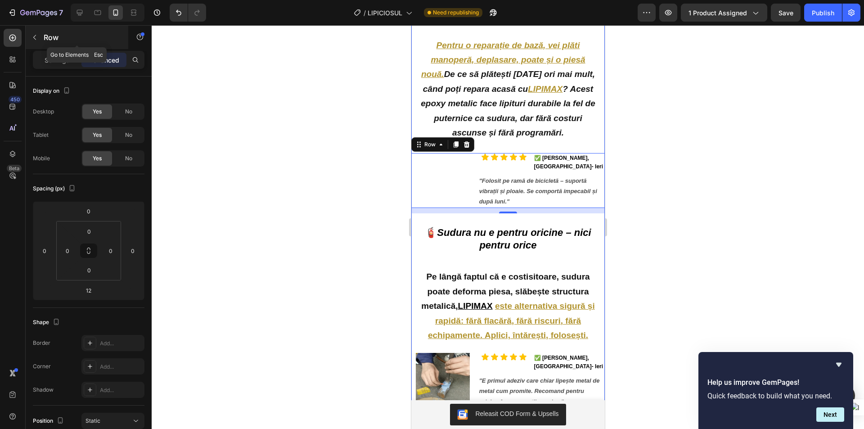
click at [32, 34] on icon "button" at bounding box center [34, 37] width 7 height 7
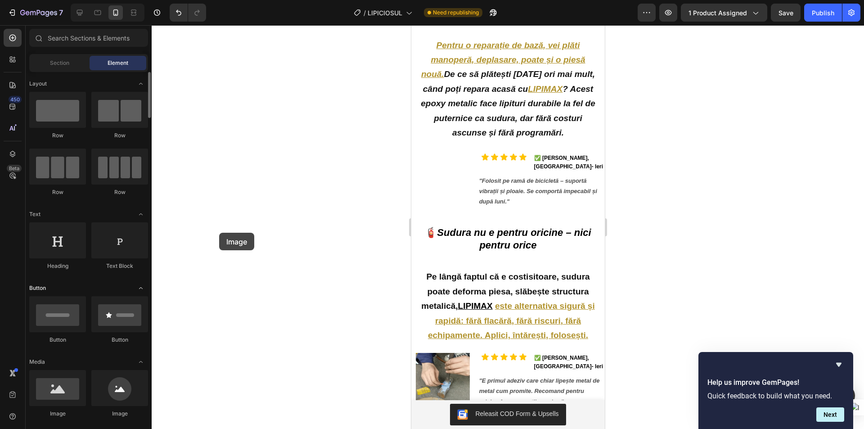
drag, startPoint x: 4, startPoint y: 157, endPoint x: 79, endPoint y: 285, distance: 148.0
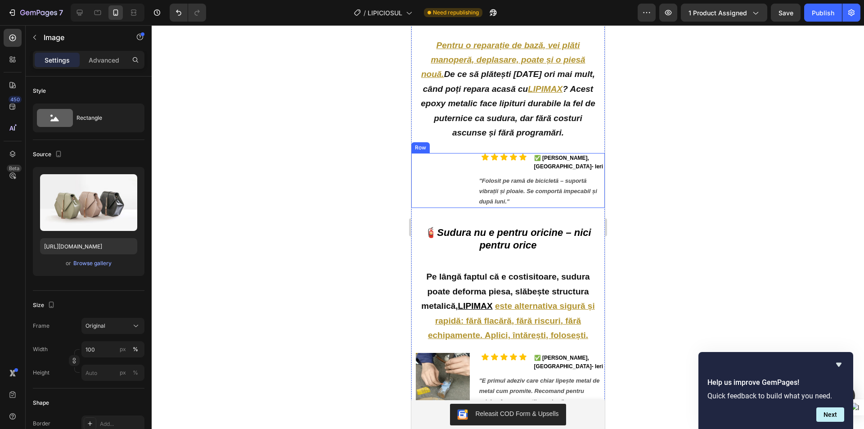
click at [441, 183] on div "Image" at bounding box center [442, 180] width 63 height 55
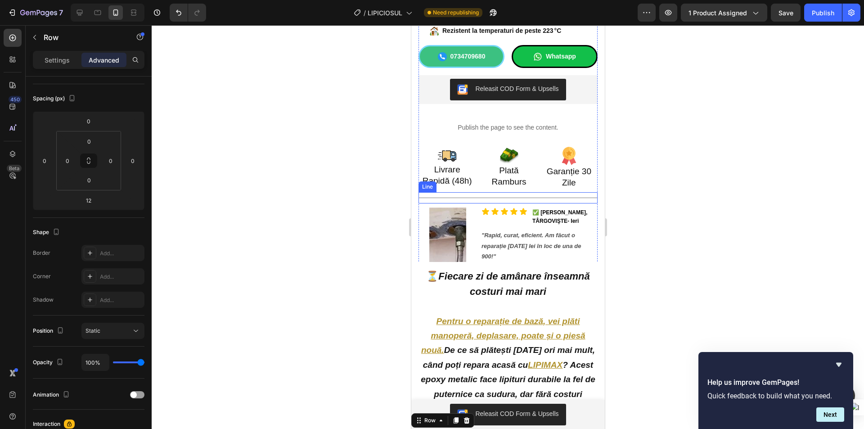
scroll to position [360, 0]
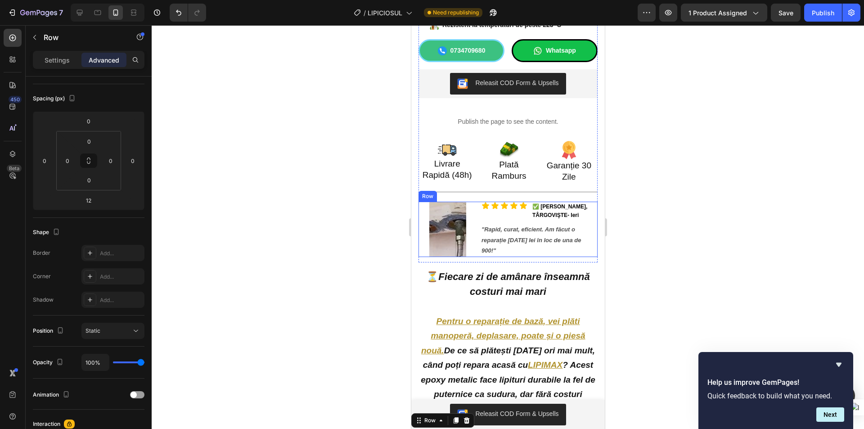
click at [475, 218] on div "Image Icon Icon Icon Icon Icon Icon List ✅ Mihai Georgescu, TÂRGOVIŞTE - Ieri T…" at bounding box center [507, 229] width 179 height 55
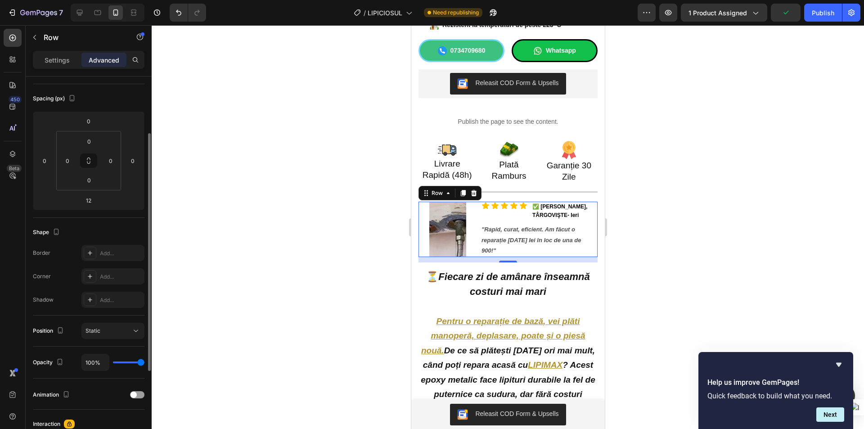
scroll to position [222, 0]
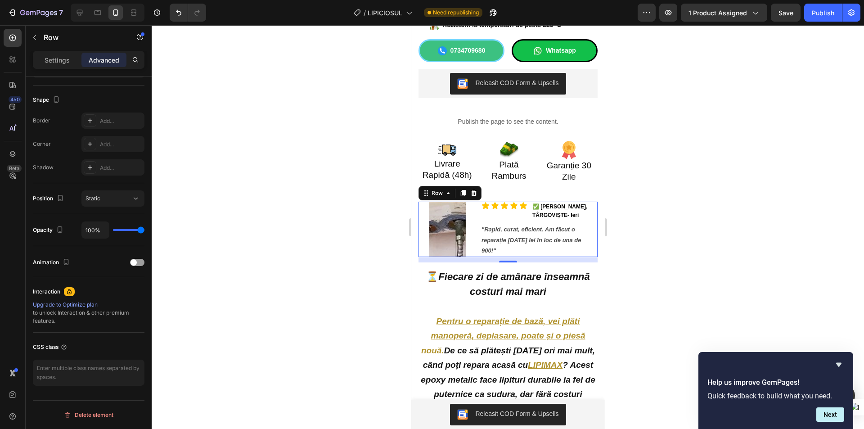
click at [57, 67] on div "Settings Advanced" at bounding box center [89, 60] width 112 height 18
click at [57, 62] on p "Settings" at bounding box center [57, 59] width 25 height 9
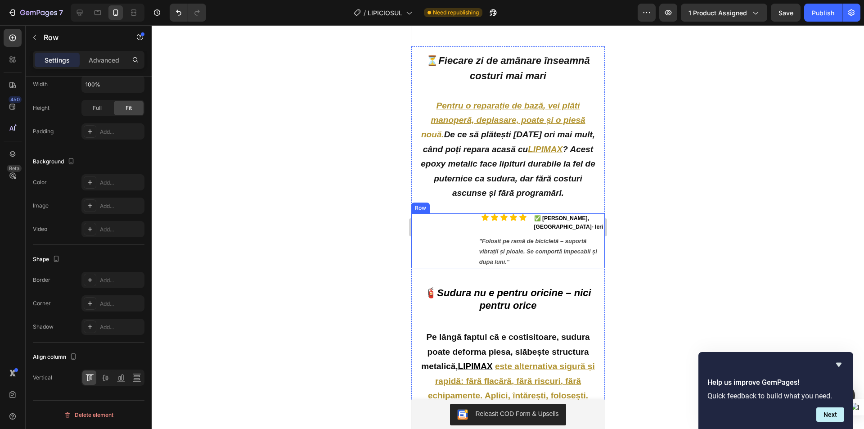
scroll to position [630, 0]
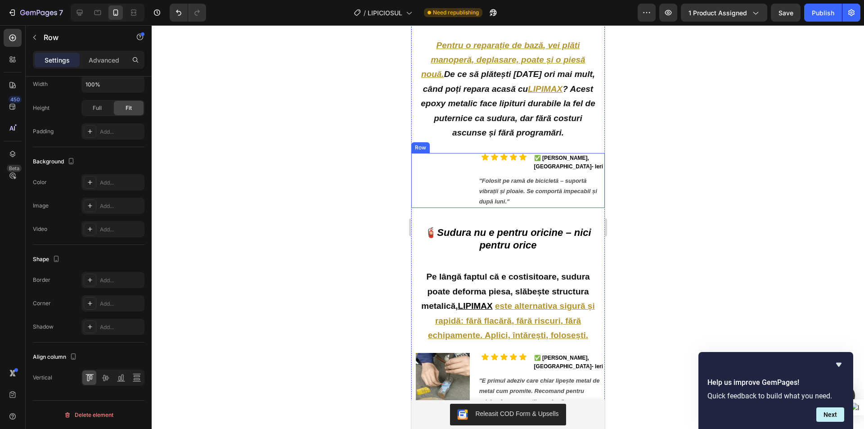
click at [458, 178] on div "Image" at bounding box center [442, 180] width 63 height 55
click at [104, 62] on p "Advanced" at bounding box center [104, 59] width 31 height 9
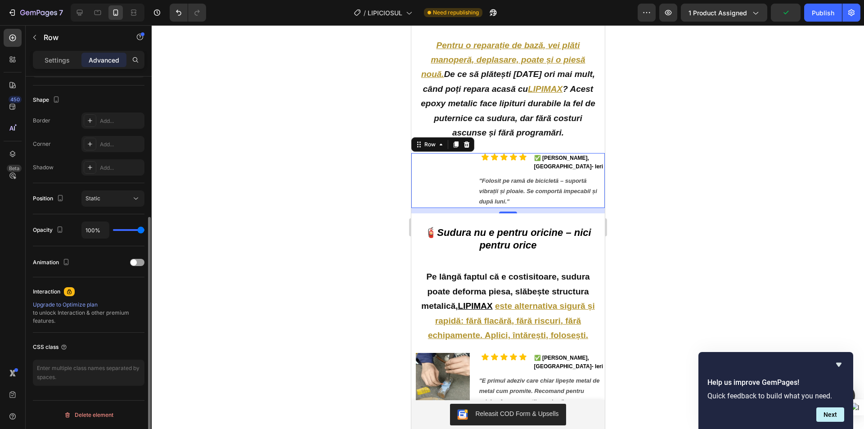
scroll to position [222, 0]
click at [71, 58] on div "Settings" at bounding box center [57, 60] width 45 height 14
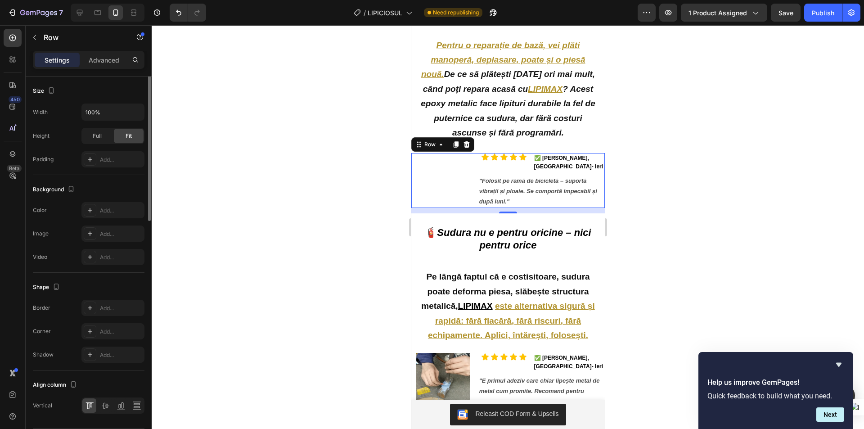
scroll to position [42, 0]
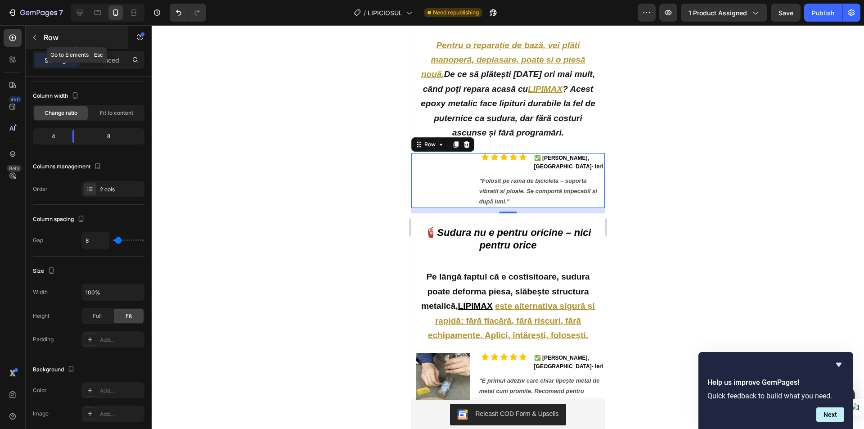
click at [37, 39] on icon "button" at bounding box center [34, 37] width 7 height 7
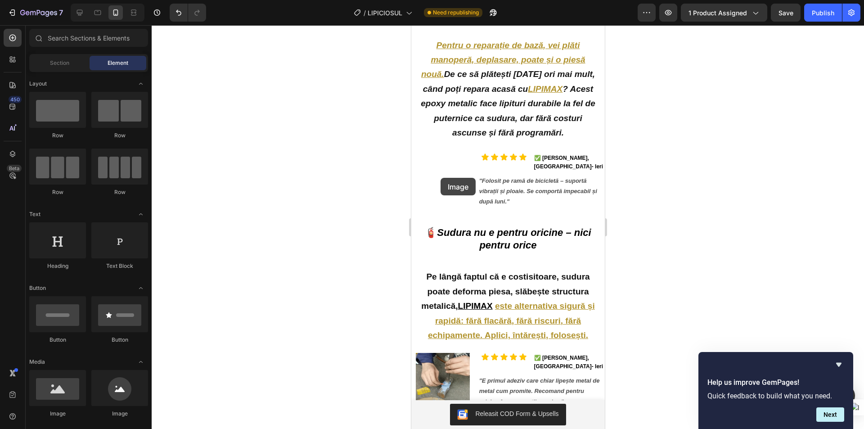
drag, startPoint x: 484, startPoint y: 411, endPoint x: 681, endPoint y: 273, distance: 241.0
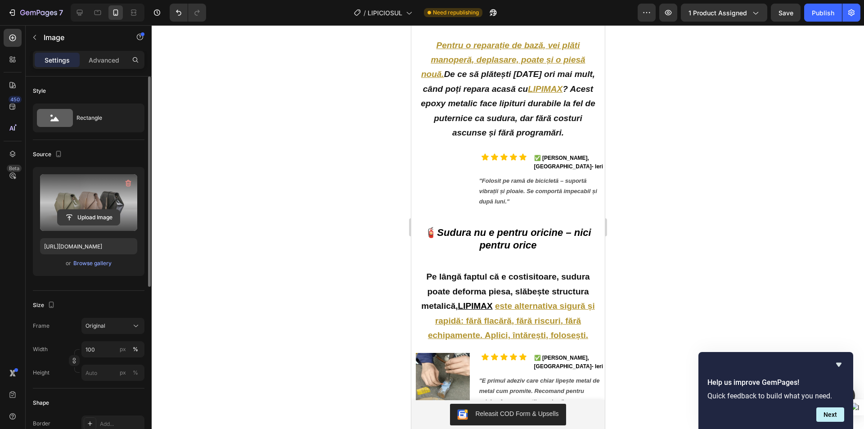
click at [89, 222] on input "file" at bounding box center [89, 217] width 62 height 15
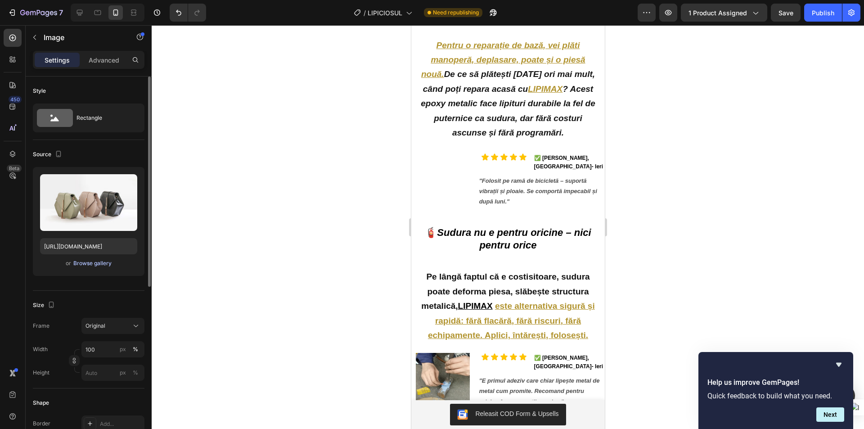
click at [83, 266] on div "Browse gallery" at bounding box center [92, 263] width 38 height 8
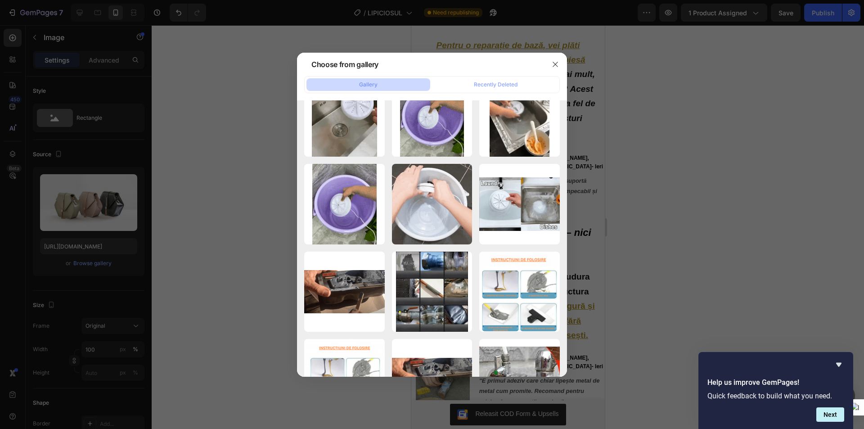
scroll to position [1439, 0]
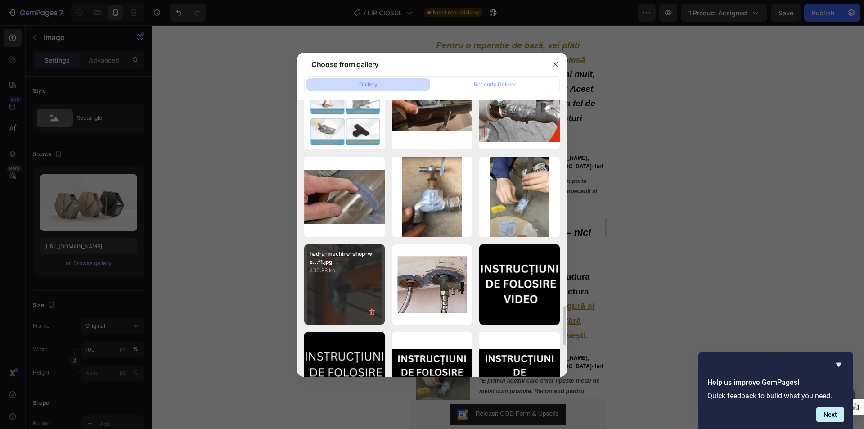
click at [347, 254] on p "had-a-machine-shop-we...f1.jpg" at bounding box center [344, 258] width 70 height 16
type input "[URL][DOMAIN_NAME]"
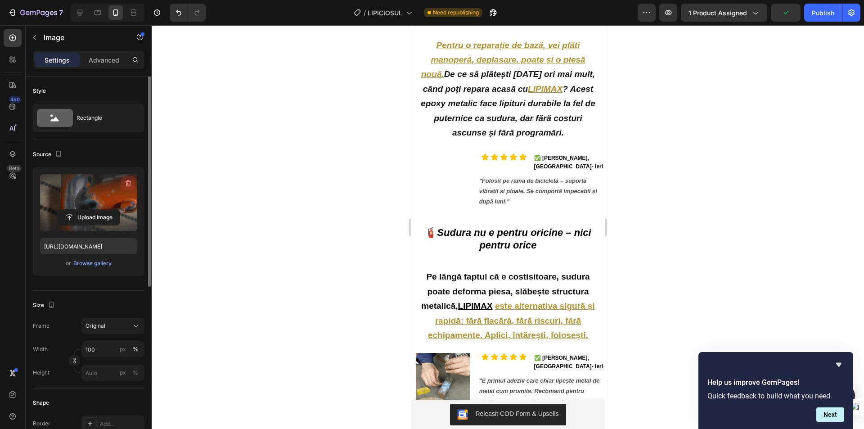
click at [129, 182] on icon "button" at bounding box center [128, 183] width 9 height 9
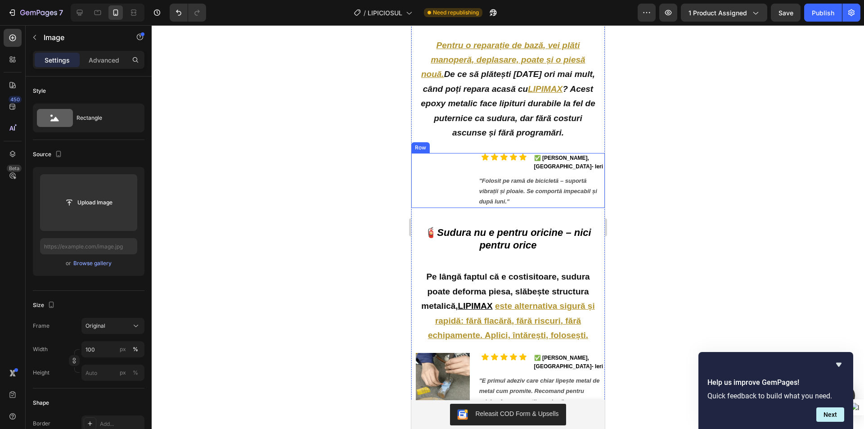
click at [441, 184] on div "Image" at bounding box center [442, 180] width 63 height 55
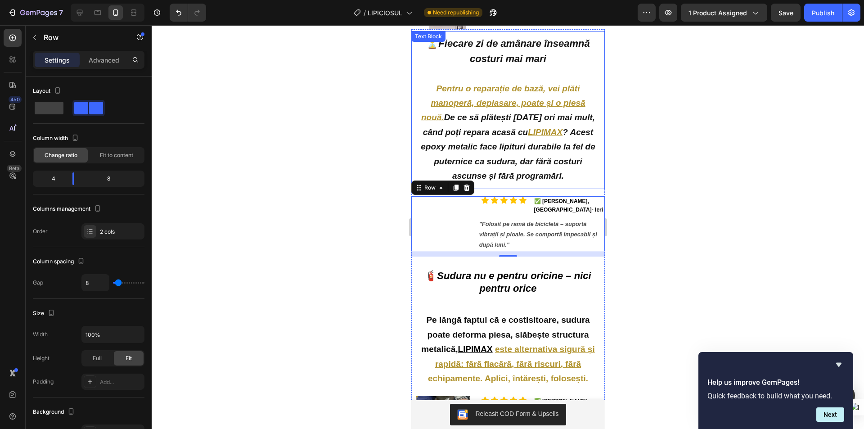
scroll to position [495, 0]
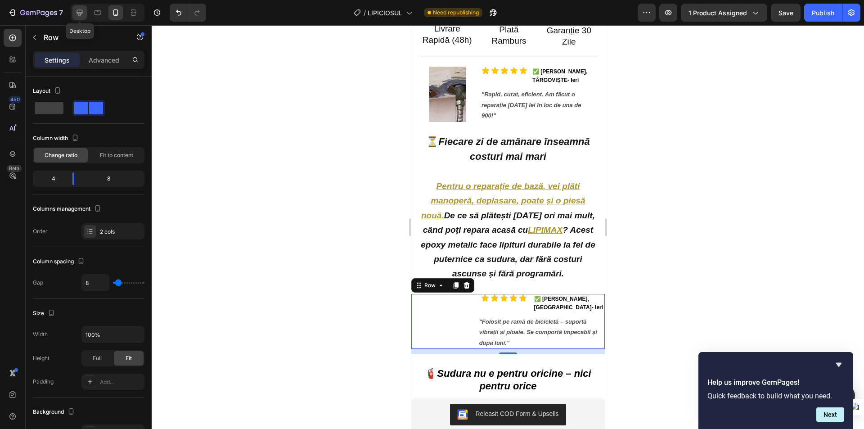
click at [79, 10] on icon at bounding box center [80, 13] width 6 height 6
type input "1200"
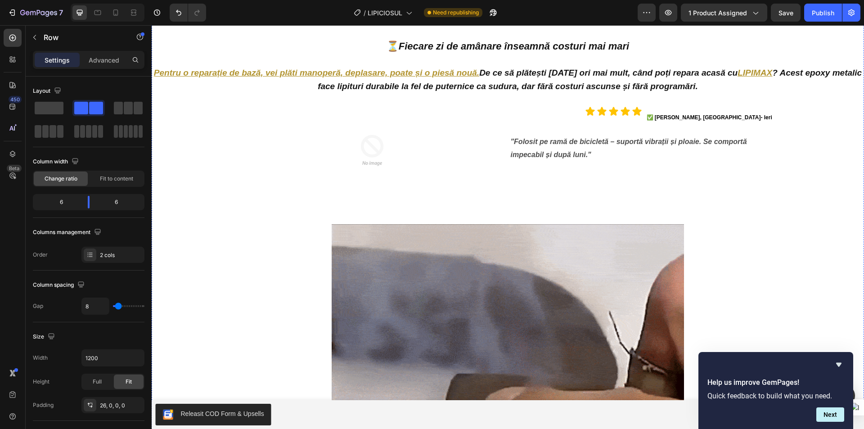
scroll to position [1267, 0]
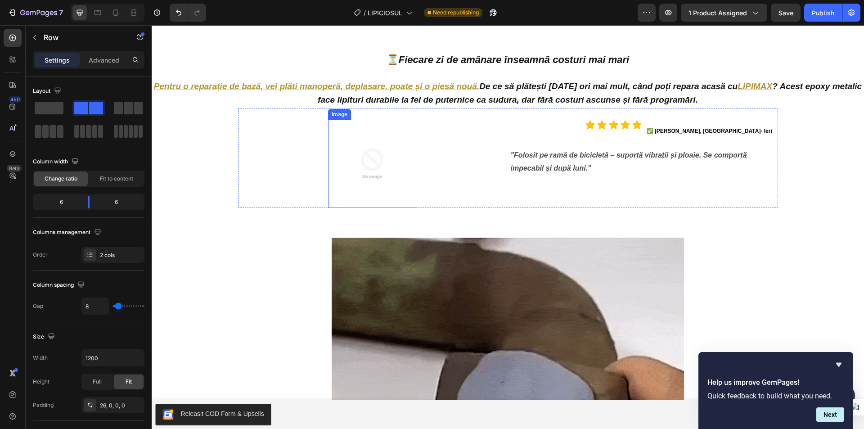
click at [367, 156] on img at bounding box center [372, 164] width 88 height 88
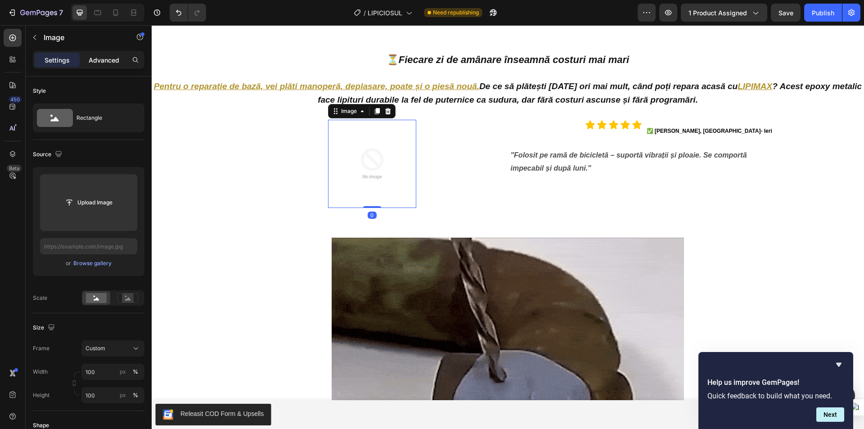
click at [101, 60] on p "Advanced" at bounding box center [104, 59] width 31 height 9
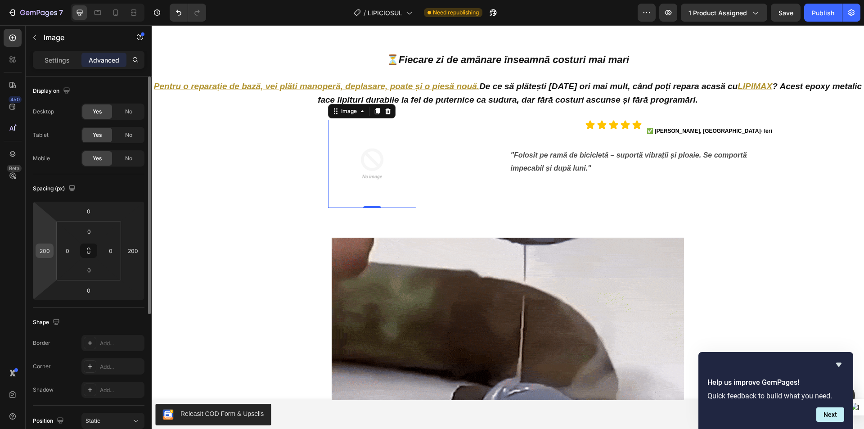
click at [53, 253] on div "200" at bounding box center [45, 250] width 18 height 14
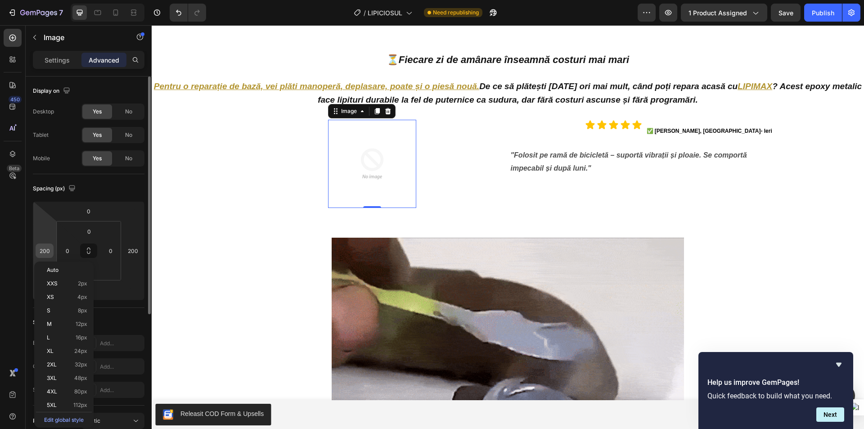
click at [38, 251] on input "200" at bounding box center [44, 250] width 13 height 13
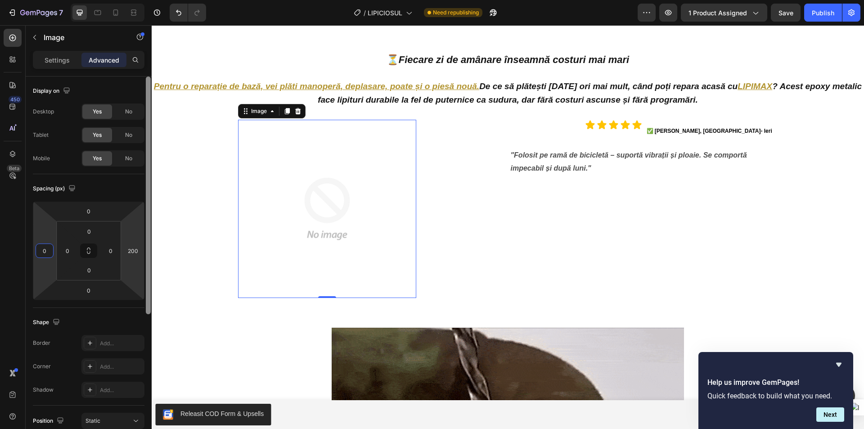
type input "0"
click at [130, 251] on input "200" at bounding box center [132, 250] width 13 height 13
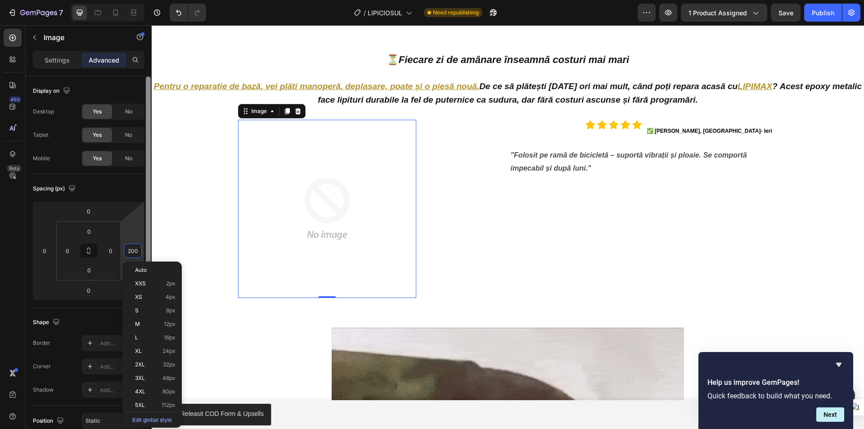
type input "0"
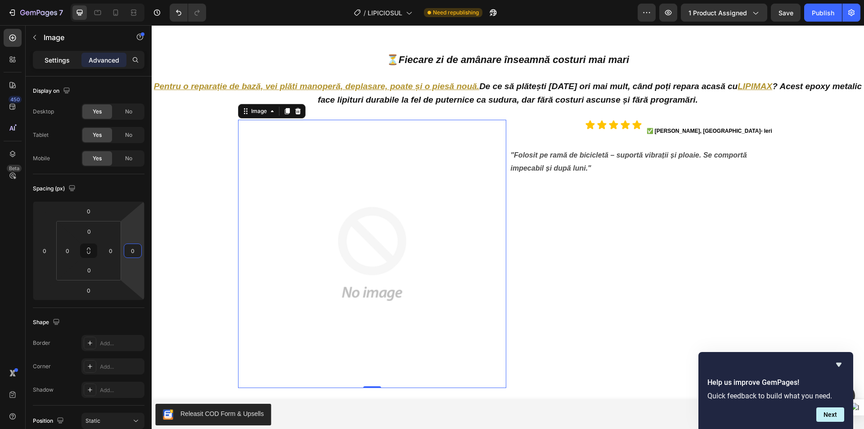
click at [57, 63] on p "Settings" at bounding box center [57, 59] width 25 height 9
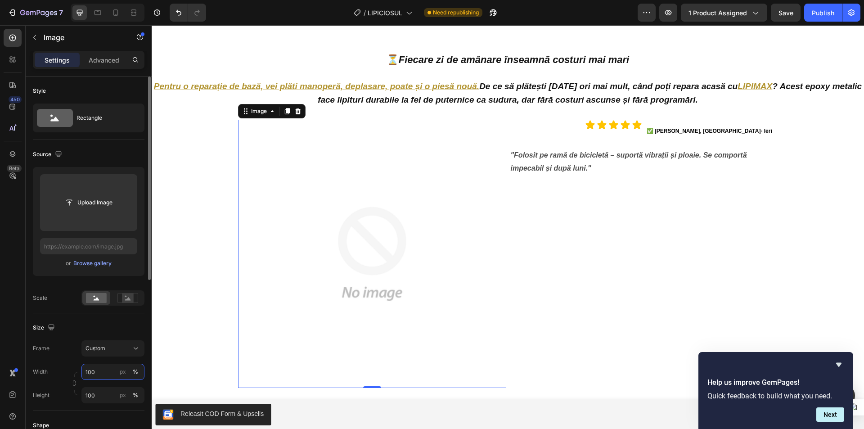
click at [104, 371] on input "100" at bounding box center [112, 371] width 63 height 16
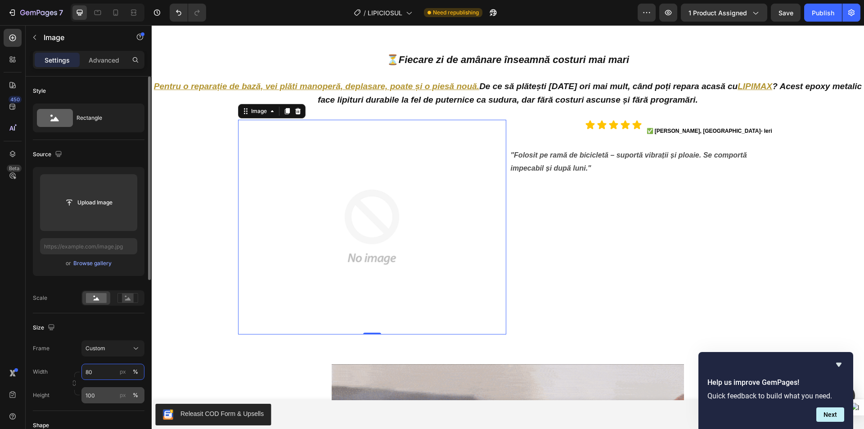
type input "80"
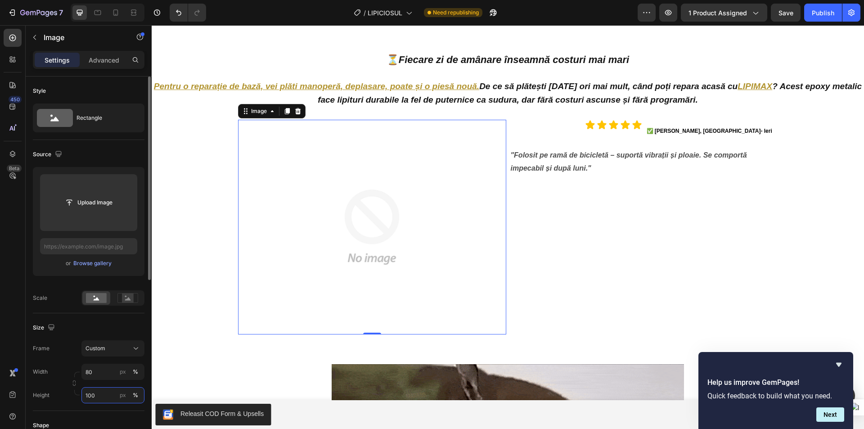
click at [106, 393] on input "100" at bounding box center [112, 395] width 63 height 16
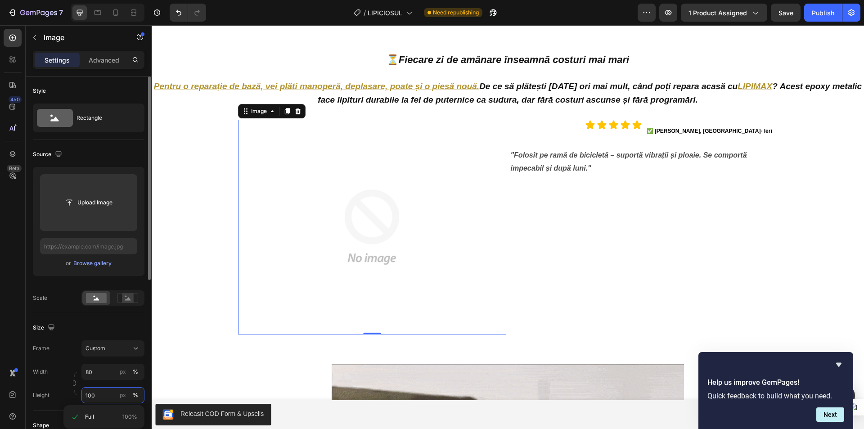
type input "0"
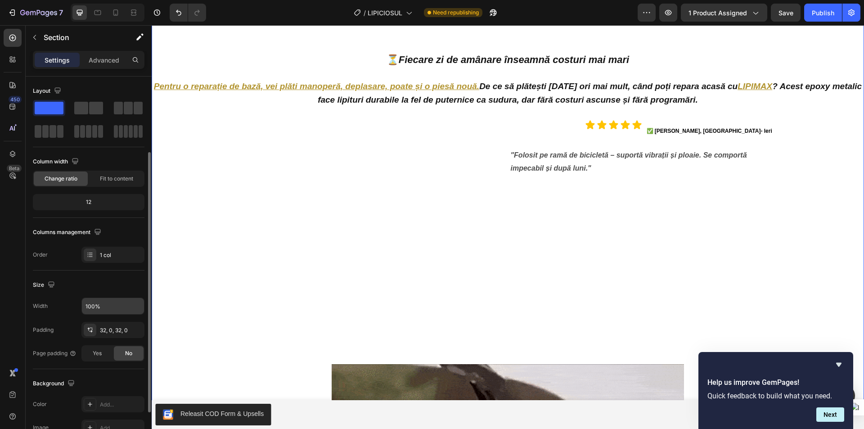
scroll to position [45, 0]
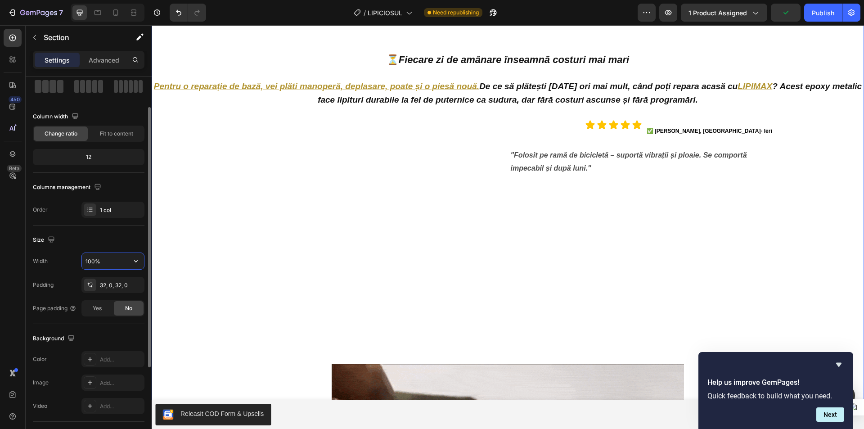
click at [110, 262] on input "100%" at bounding box center [113, 261] width 62 height 16
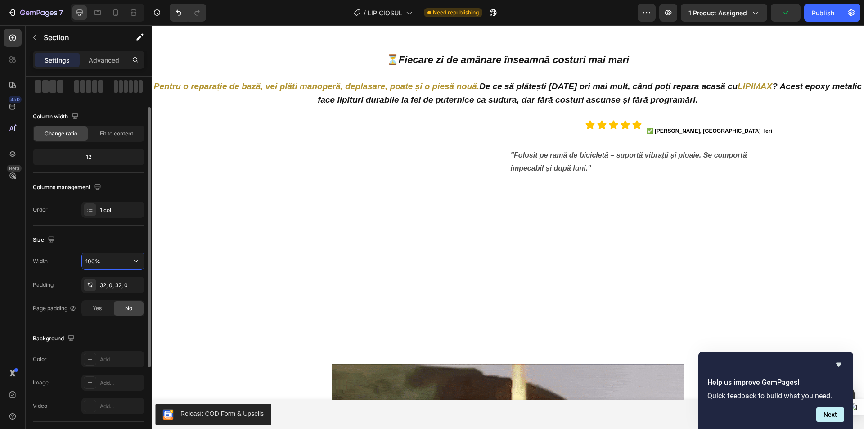
click at [112, 262] on input "100%" at bounding box center [113, 261] width 62 height 16
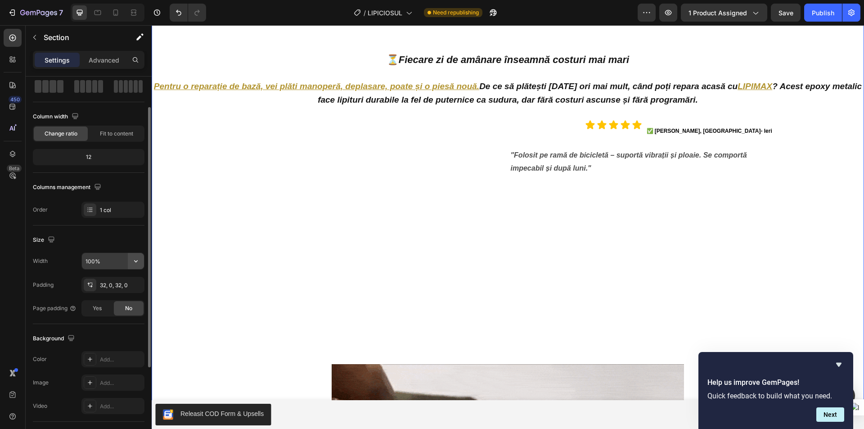
click at [136, 263] on icon "button" at bounding box center [135, 260] width 9 height 9
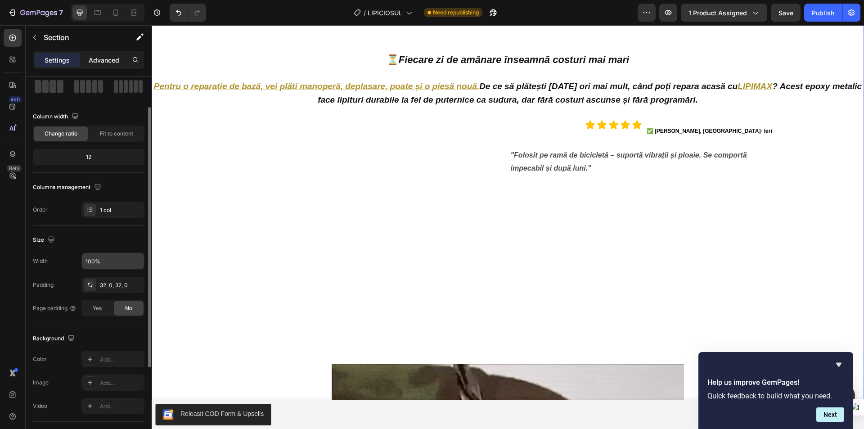
click at [98, 59] on p "Advanced" at bounding box center [104, 59] width 31 height 9
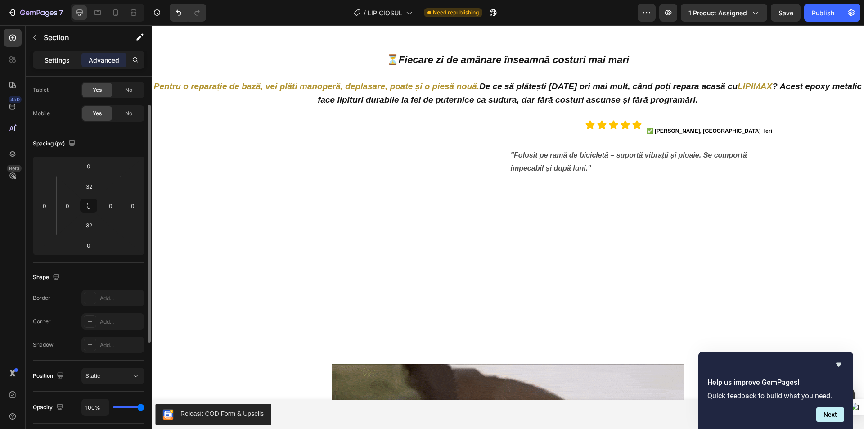
click at [63, 56] on p "Settings" at bounding box center [57, 59] width 25 height 9
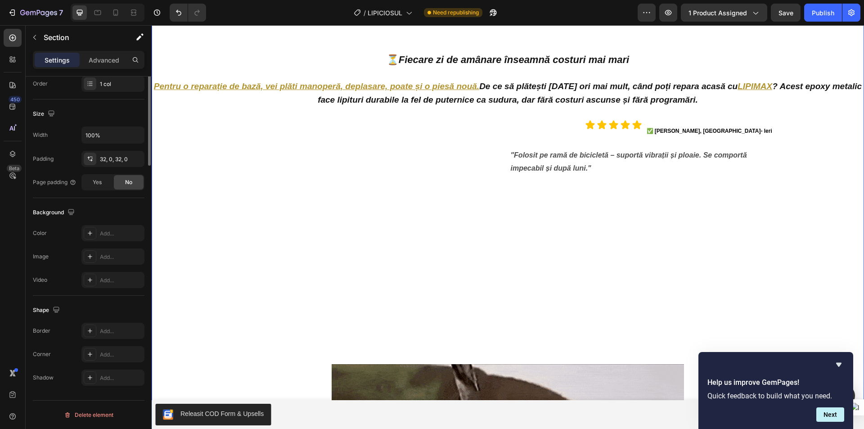
scroll to position [0, 0]
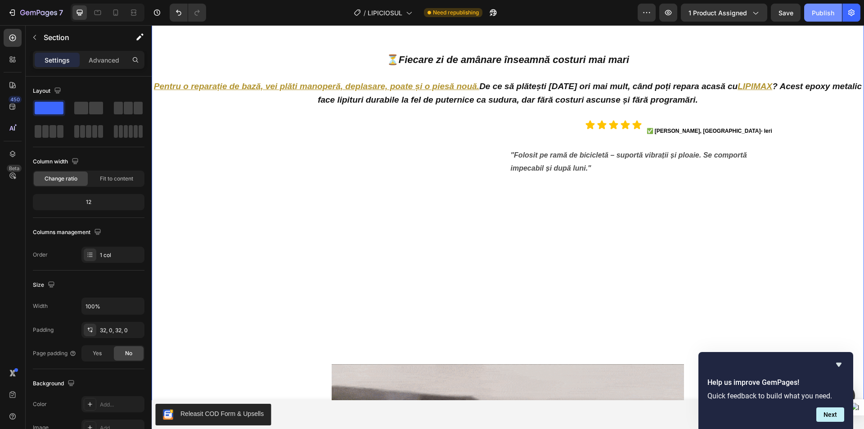
click at [821, 17] on div "Publish" at bounding box center [822, 12] width 22 height 9
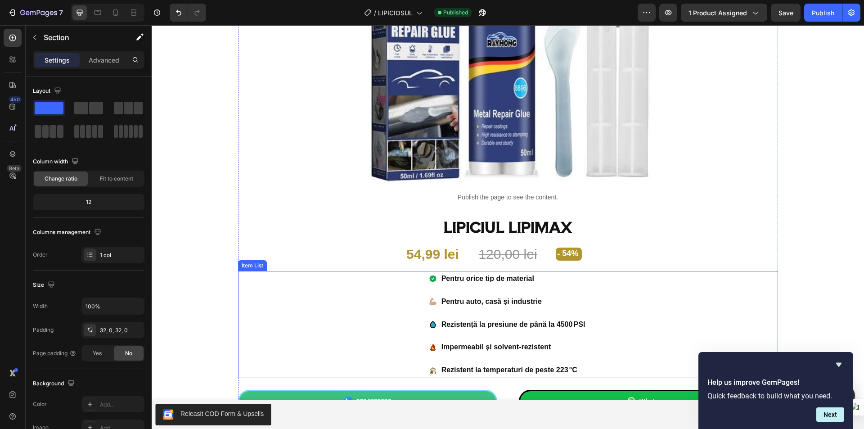
scroll to position [188, 0]
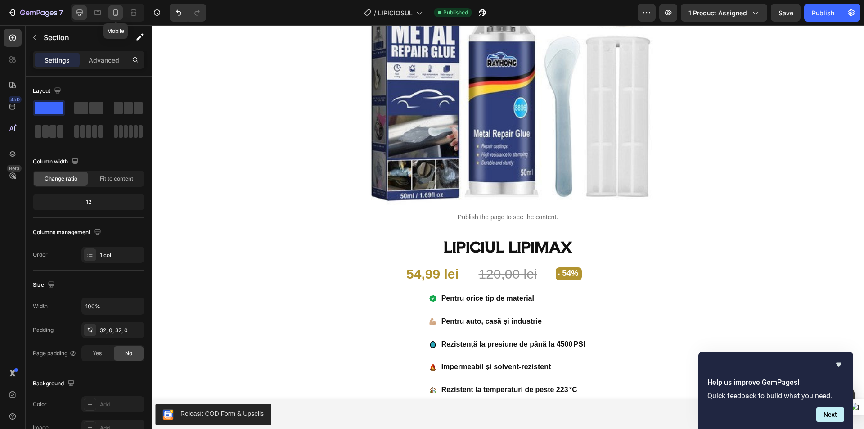
click at [111, 12] on icon at bounding box center [115, 12] width 9 height 9
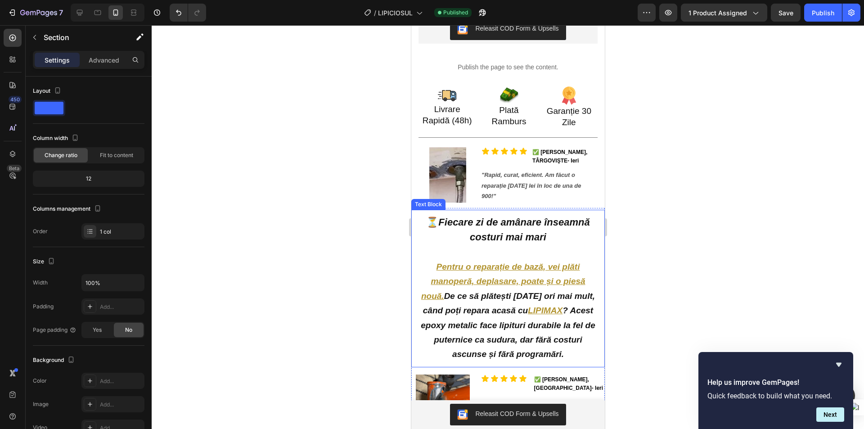
scroll to position [389, 0]
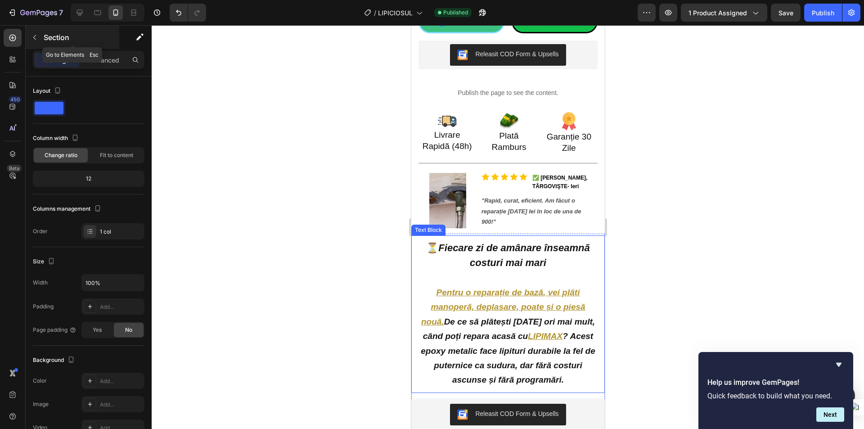
click at [35, 36] on icon "button" at bounding box center [34, 37] width 3 height 5
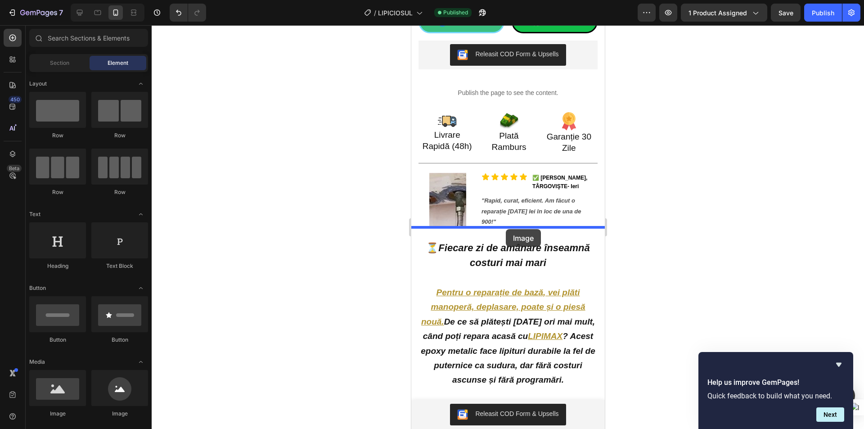
drag, startPoint x: 505, startPoint y: 229, endPoint x: 625, endPoint y: 259, distance: 123.3
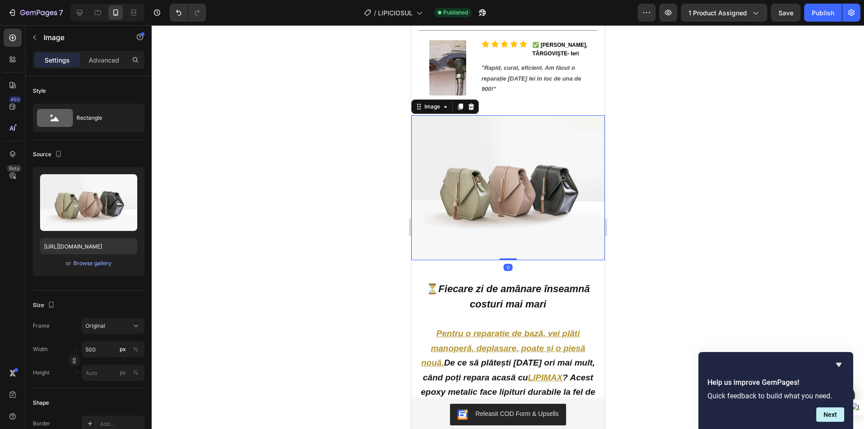
scroll to position [524, 0]
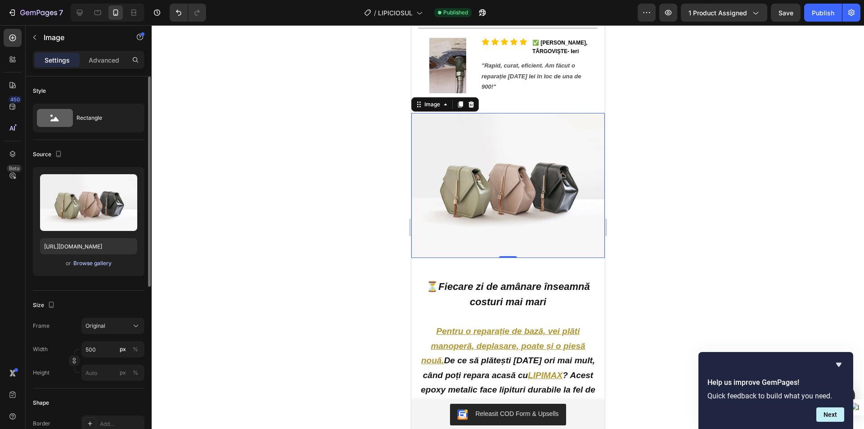
click at [95, 264] on div "Browse gallery" at bounding box center [92, 263] width 38 height 8
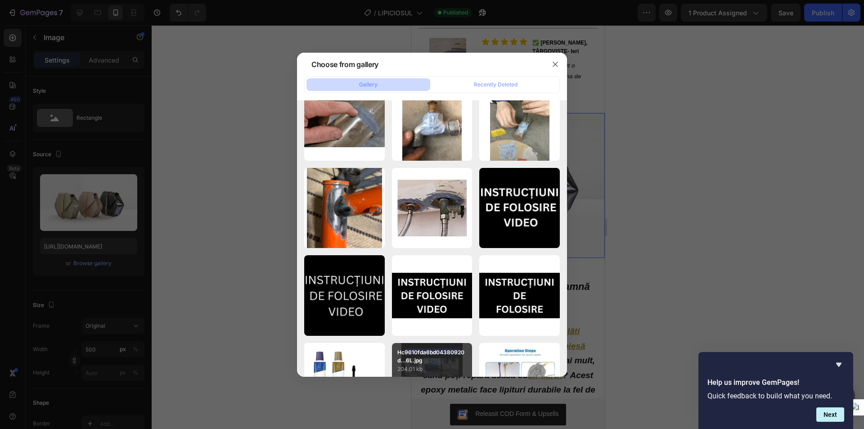
scroll to position [1786, 0]
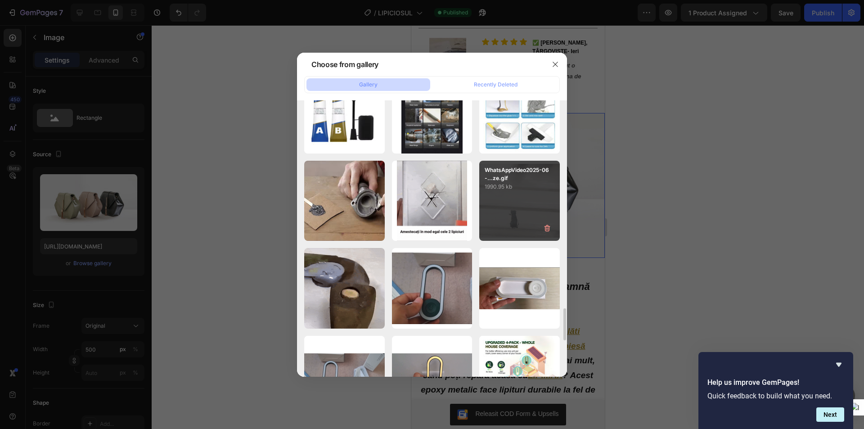
click at [538, 190] on p "1990.95 kb" at bounding box center [519, 186] width 70 height 9
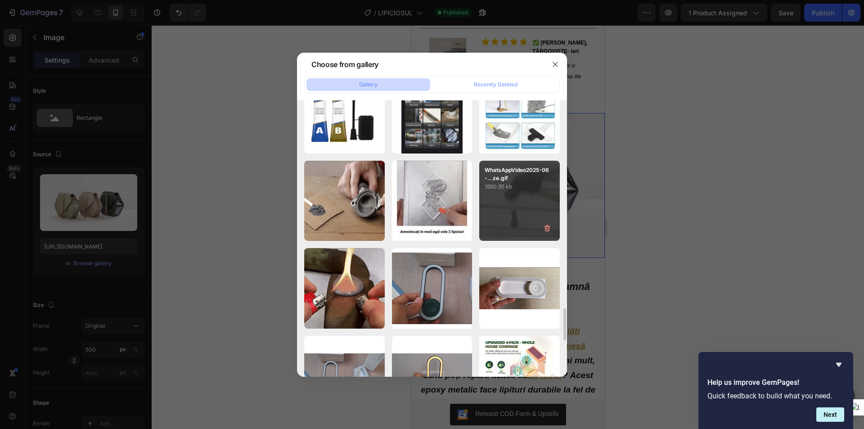
type input "https://cdn.shopify.com/s/files/1/0947/6535/1244/files/gempages_568038632619770…"
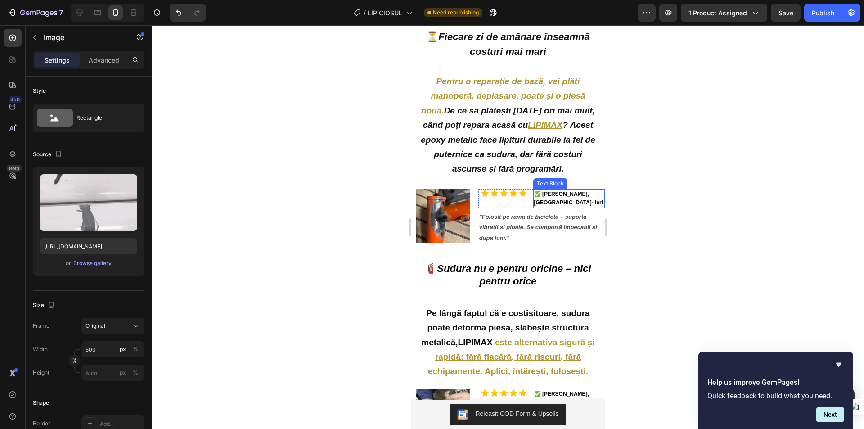
scroll to position [838, 0]
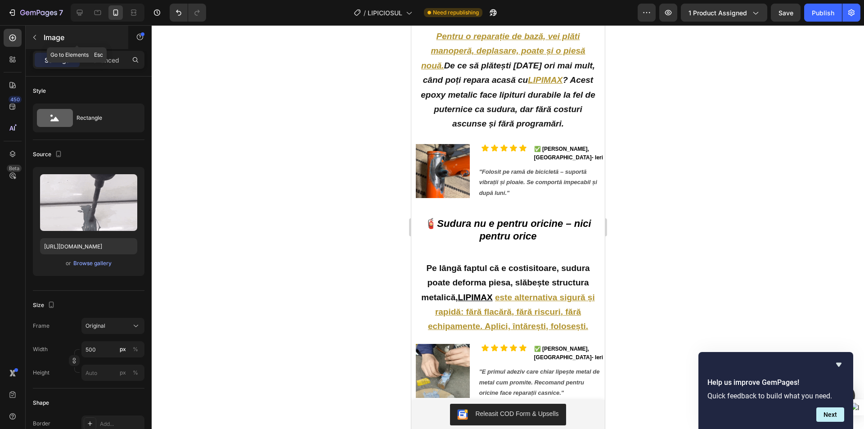
click at [35, 32] on button "button" at bounding box center [34, 37] width 14 height 14
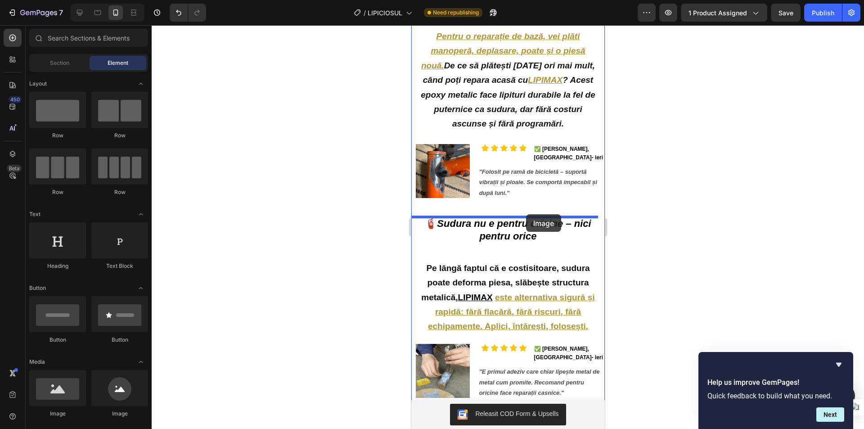
drag, startPoint x: 473, startPoint y: 415, endPoint x: 728, endPoint y: 255, distance: 301.2
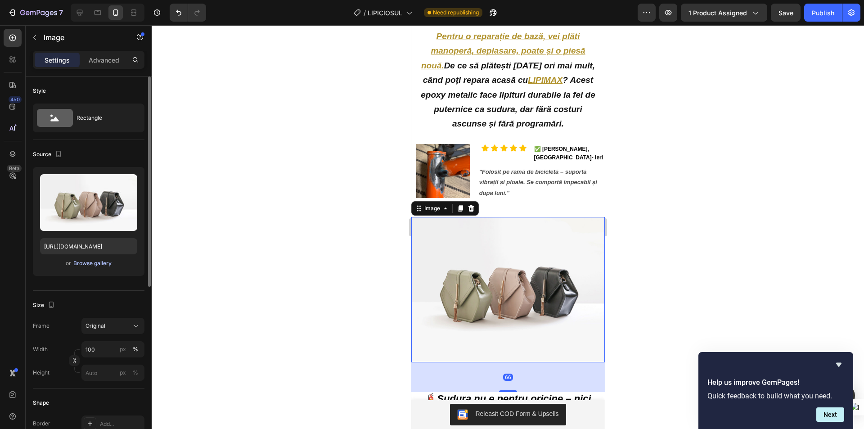
click at [84, 267] on button "Browse gallery" at bounding box center [92, 263] width 39 height 9
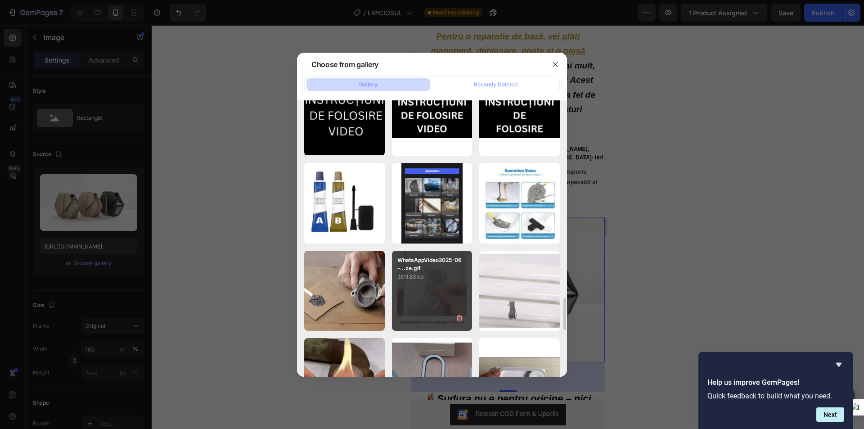
scroll to position [1786, 0]
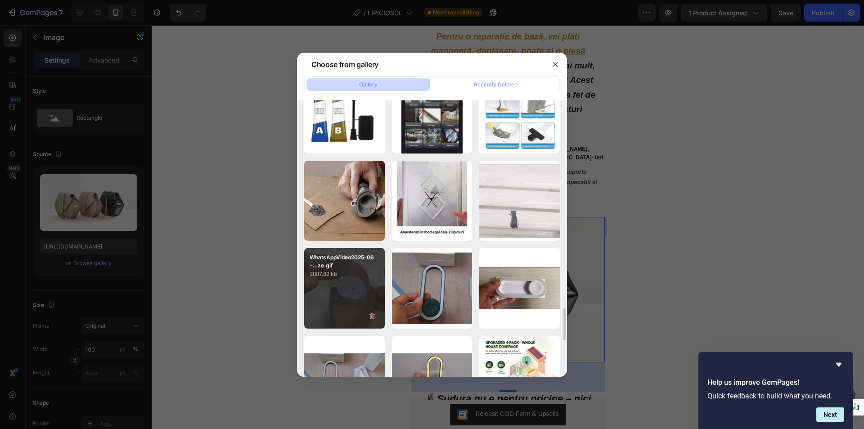
click at [351, 277] on p "2887.82 kb" at bounding box center [344, 273] width 70 height 9
type input "https://cdn.shopify.com/s/files/1/0947/6535/1244/files/gempages_568038632619770…"
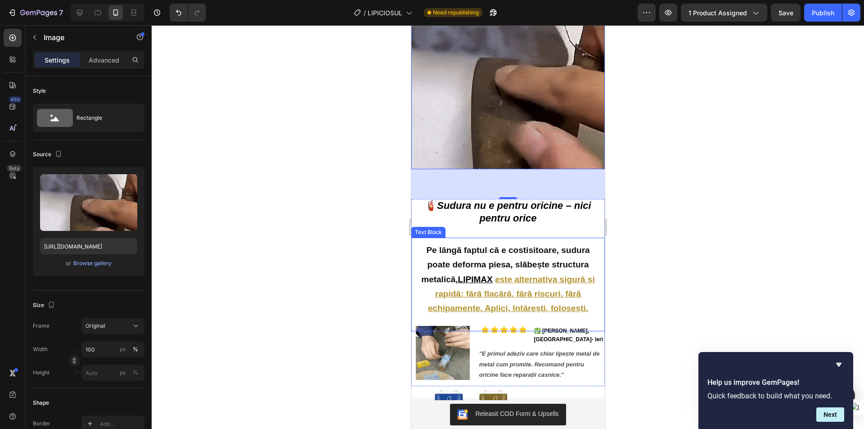
scroll to position [1108, 0]
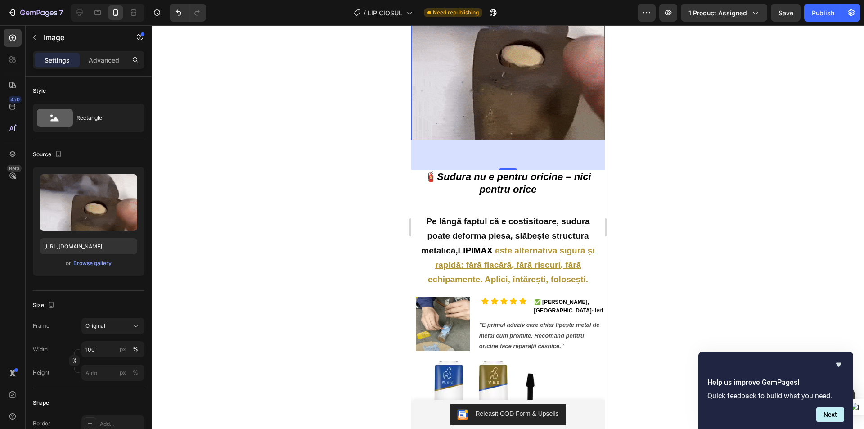
click at [677, 193] on div at bounding box center [508, 226] width 712 height 403
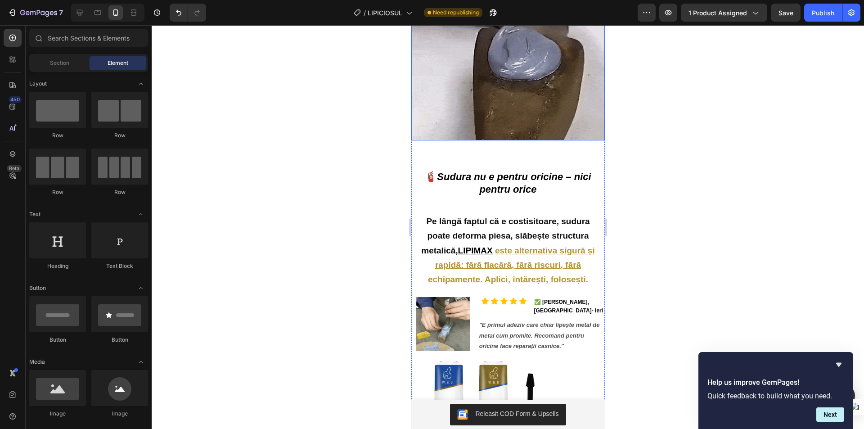
click at [522, 102] on img at bounding box center [507, 43] width 193 height 193
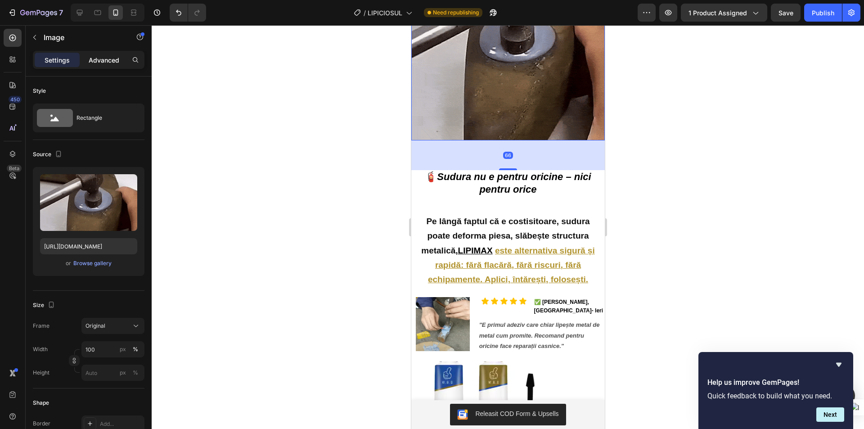
click at [96, 61] on p "Advanced" at bounding box center [104, 59] width 31 height 9
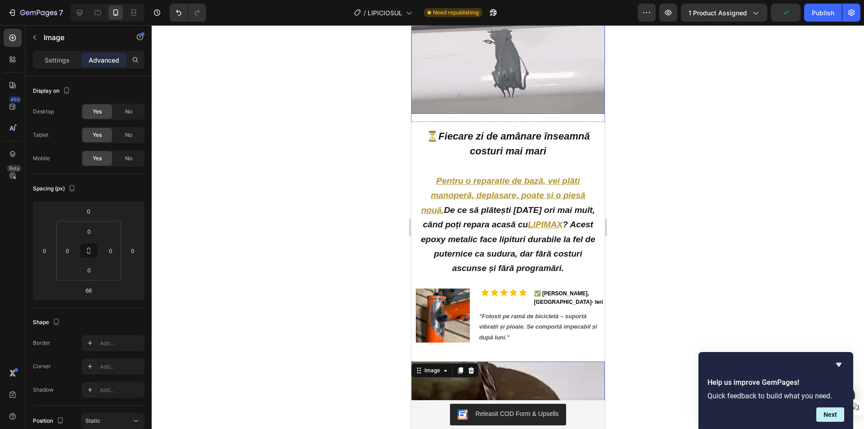
scroll to position [569, 0]
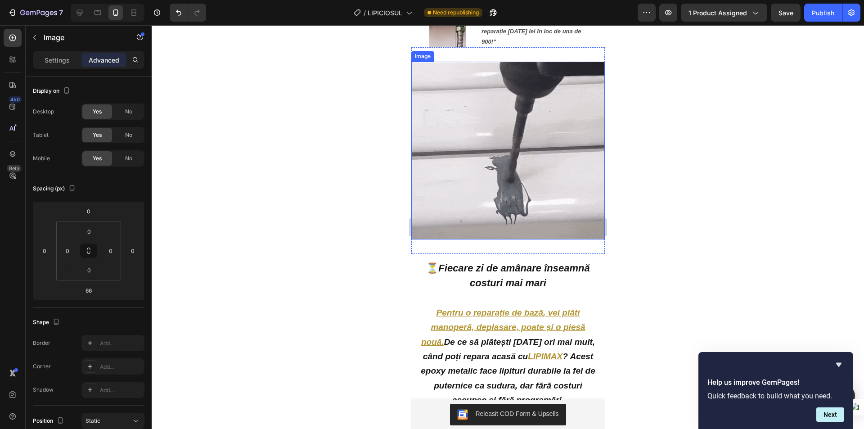
click at [490, 171] on img at bounding box center [507, 150] width 193 height 177
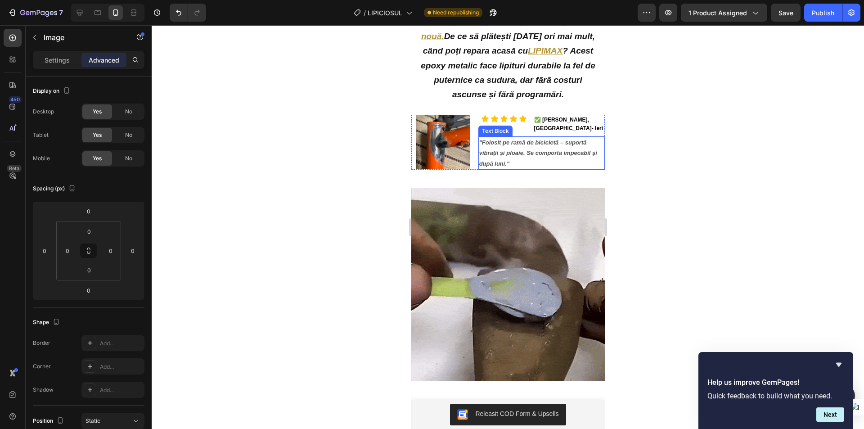
scroll to position [928, 0]
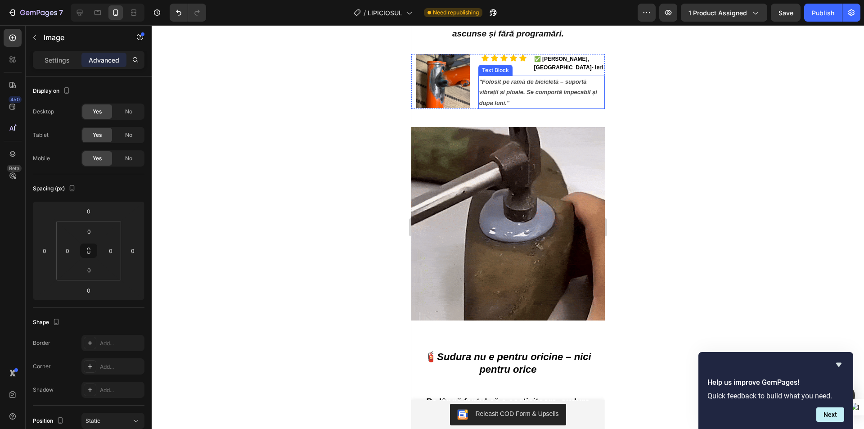
click at [493, 231] on img at bounding box center [507, 223] width 193 height 193
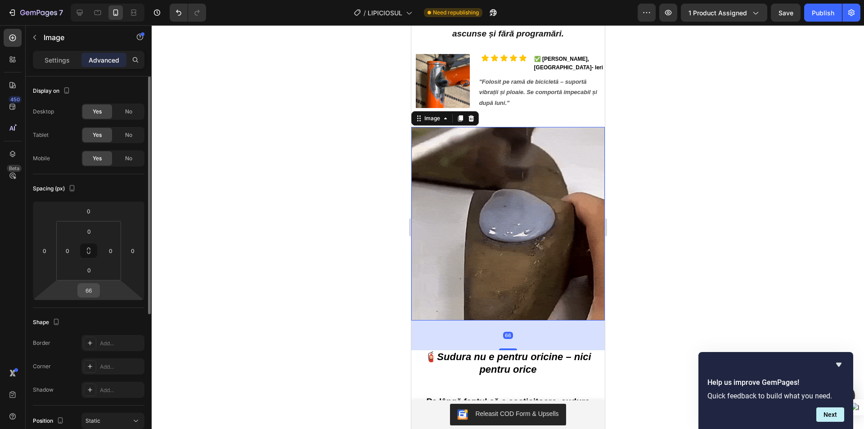
click at [97, 288] on input "66" at bounding box center [89, 289] width 18 height 13
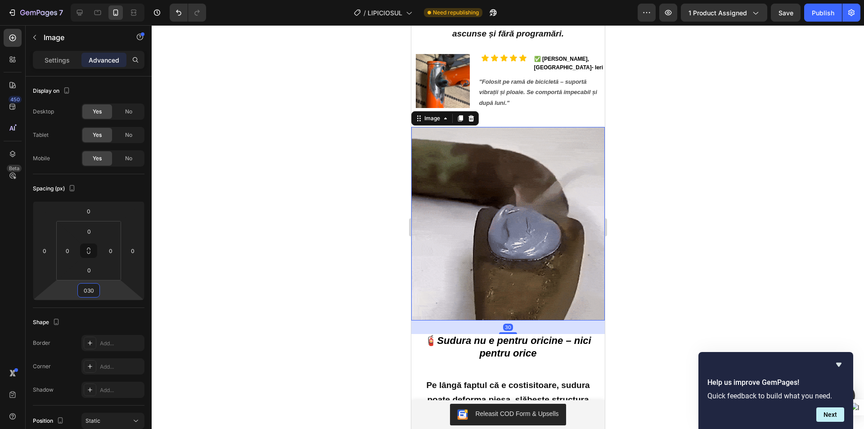
type input "30"
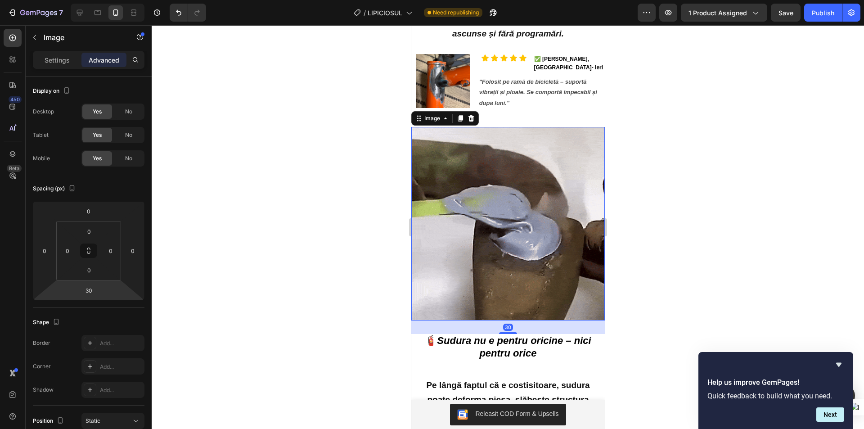
click at [291, 267] on div at bounding box center [508, 226] width 712 height 403
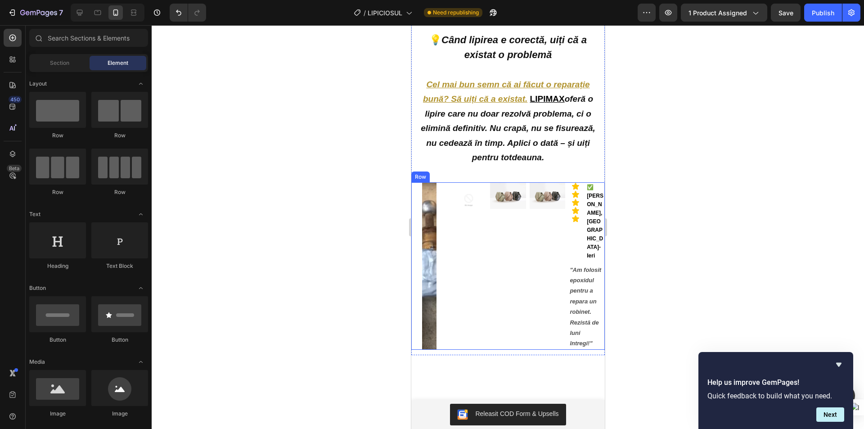
scroll to position [2143, 0]
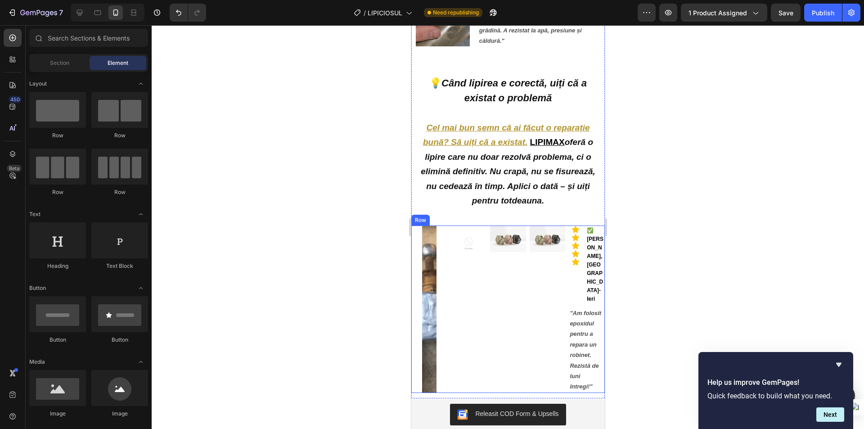
click at [516, 290] on div "Image" at bounding box center [507, 308] width 36 height 167
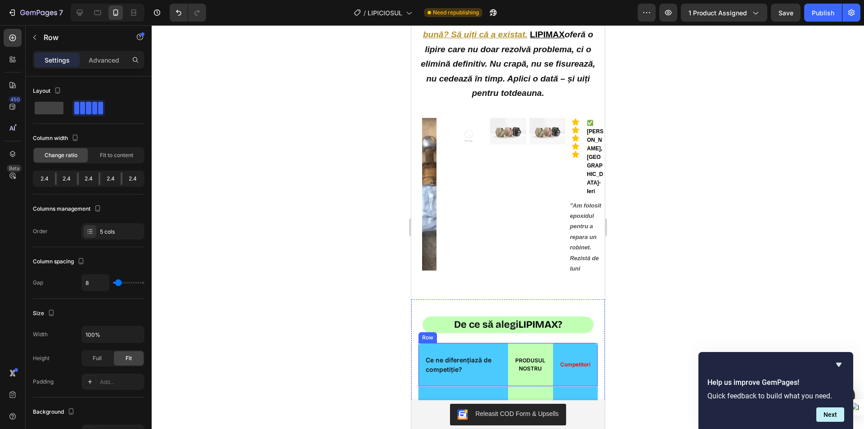
scroll to position [2233, 0]
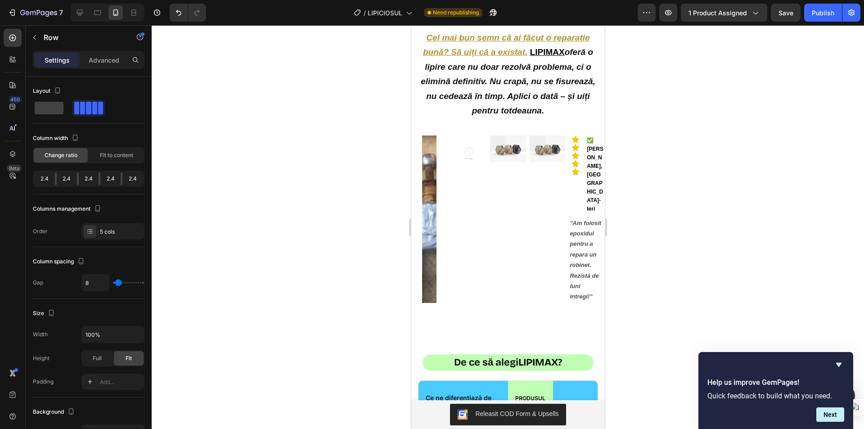
click at [497, 201] on div "Image" at bounding box center [507, 218] width 36 height 167
click at [425, 214] on img at bounding box center [428, 218] width 14 height 167
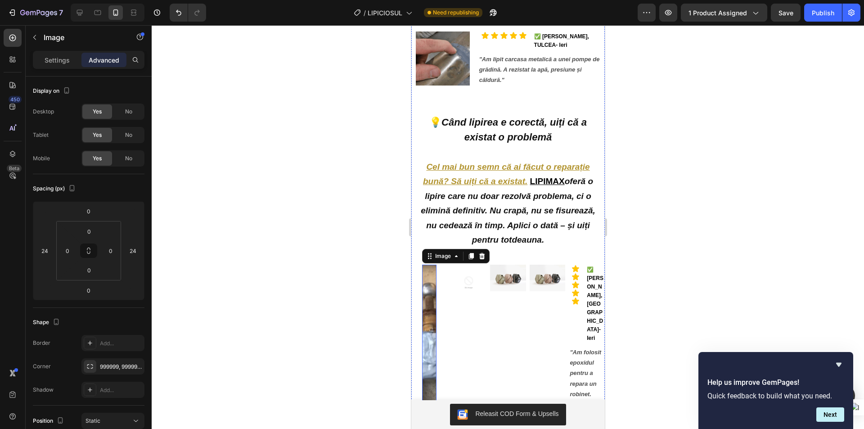
scroll to position [2143, 0]
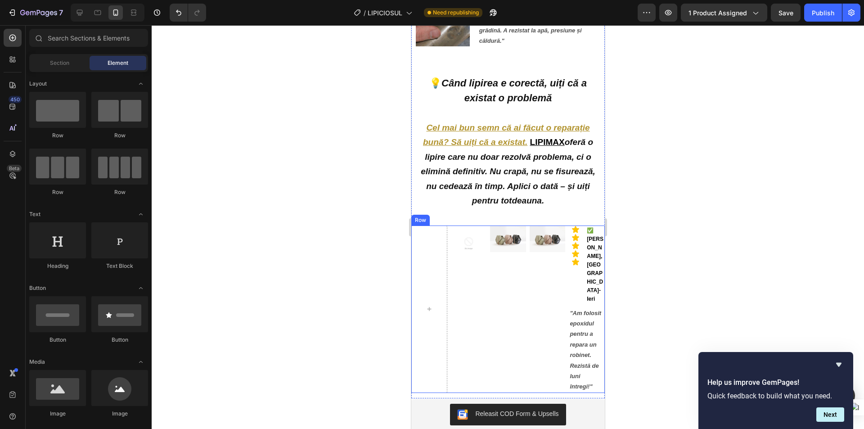
click at [509, 265] on div "Image" at bounding box center [507, 308] width 36 height 167
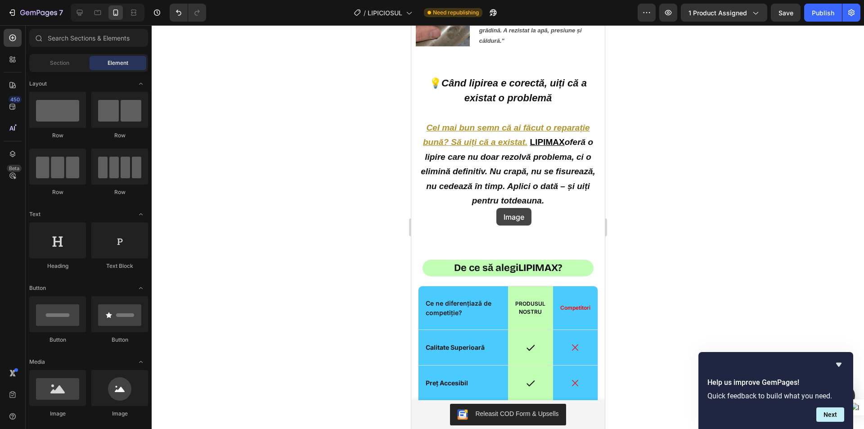
drag, startPoint x: 496, startPoint y: 208, endPoint x: 610, endPoint y: 266, distance: 128.0
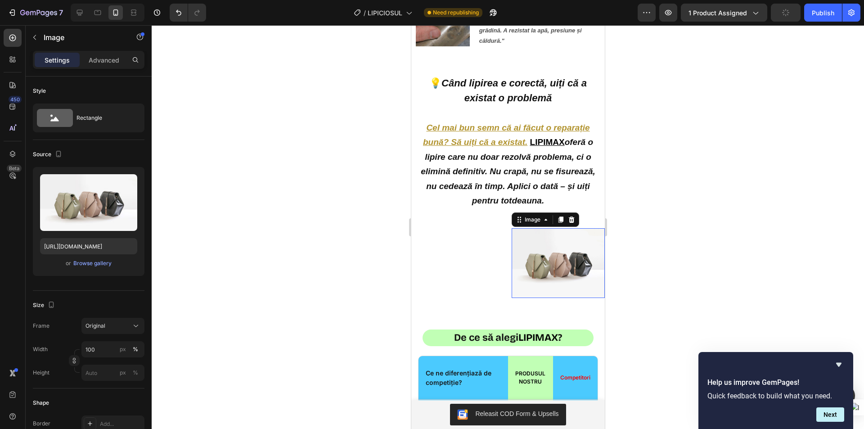
scroll to position [2161, 0]
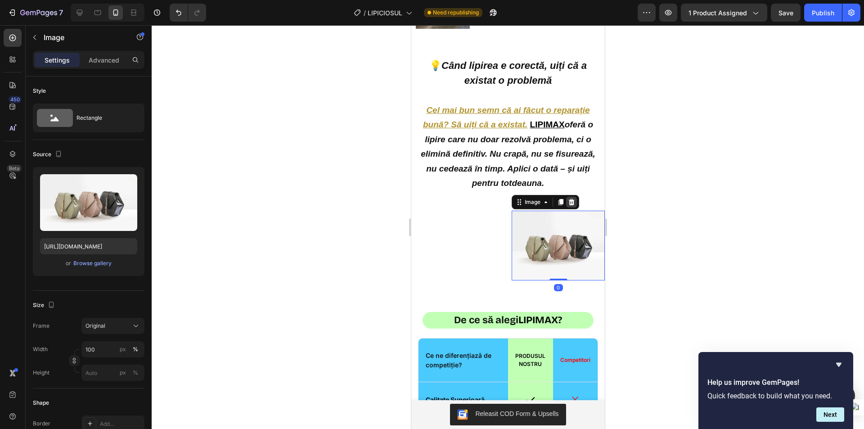
click at [569, 198] on icon at bounding box center [571, 201] width 6 height 6
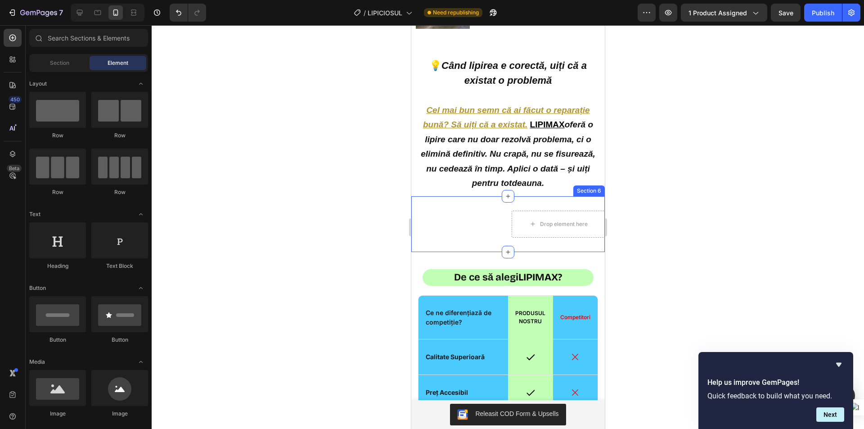
click at [479, 196] on div "Image Drop element here Section 6" at bounding box center [507, 224] width 193 height 56
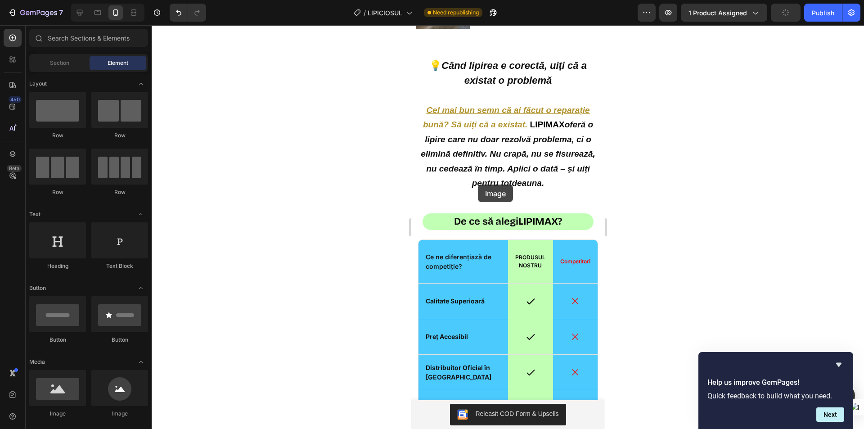
scroll to position [2215, 0]
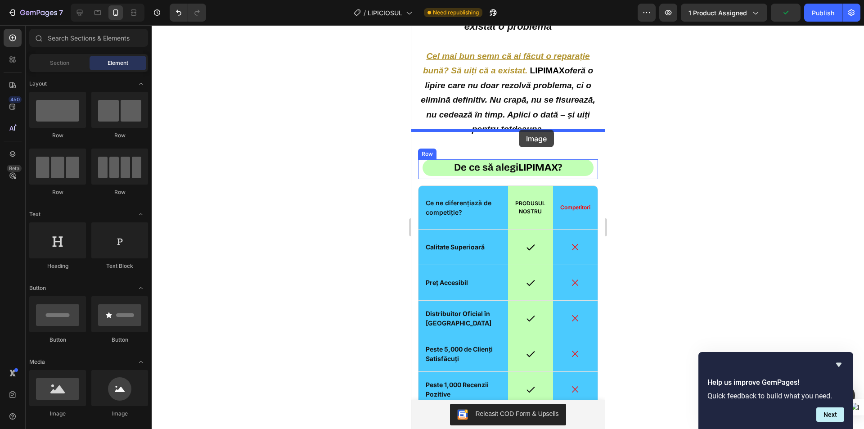
drag, startPoint x: 883, startPoint y: 211, endPoint x: 517, endPoint y: 131, distance: 375.2
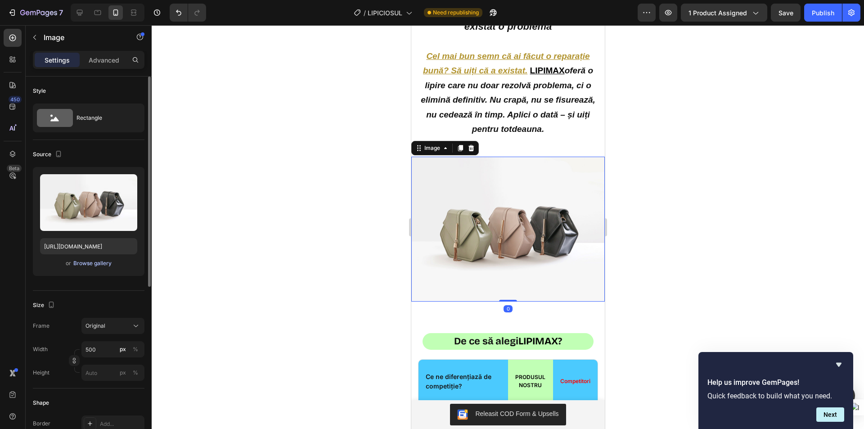
click at [102, 263] on div "Browse gallery" at bounding box center [92, 263] width 38 height 8
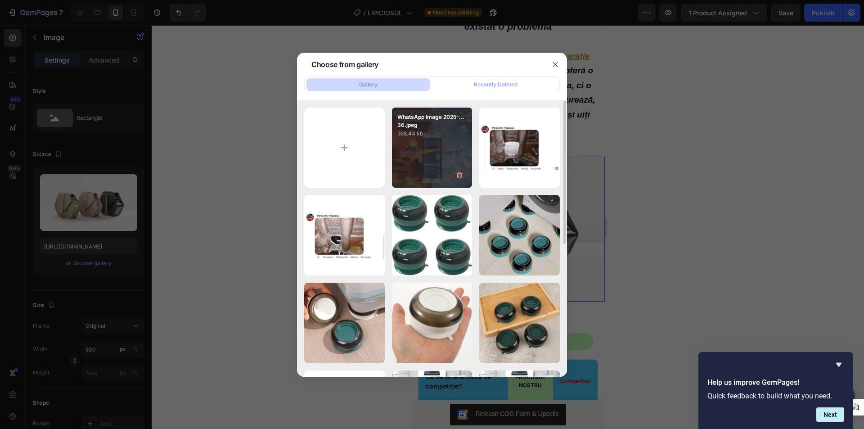
click at [428, 141] on div "WhatsApp Image 2025-...36.jpeg 368.44 kb" at bounding box center [432, 148] width 81 height 81
type input "https://cdn.shopify.com/s/files/1/0947/6535/1244/files/gempages_568038632619770…"
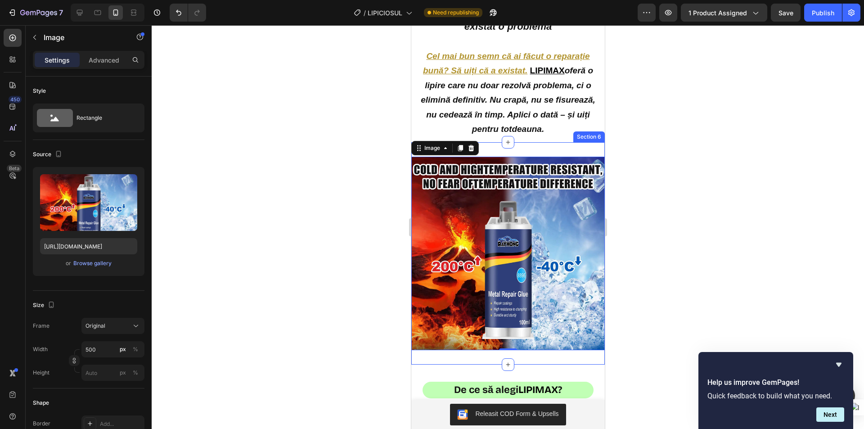
click at [291, 179] on div at bounding box center [508, 226] width 712 height 403
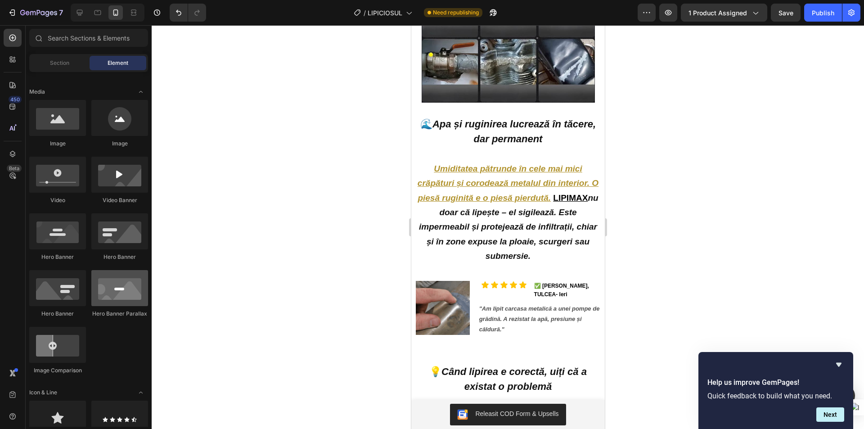
scroll to position [180, 0]
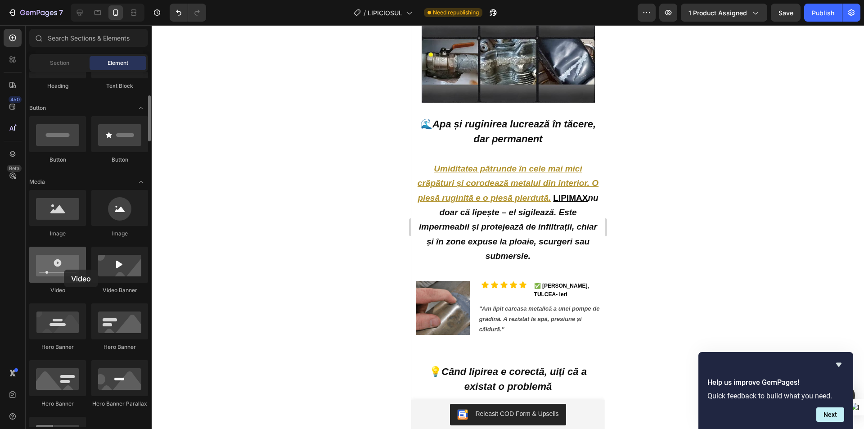
drag, startPoint x: 52, startPoint y: 273, endPoint x: 118, endPoint y: 235, distance: 76.6
click at [64, 269] on div at bounding box center [57, 265] width 57 height 36
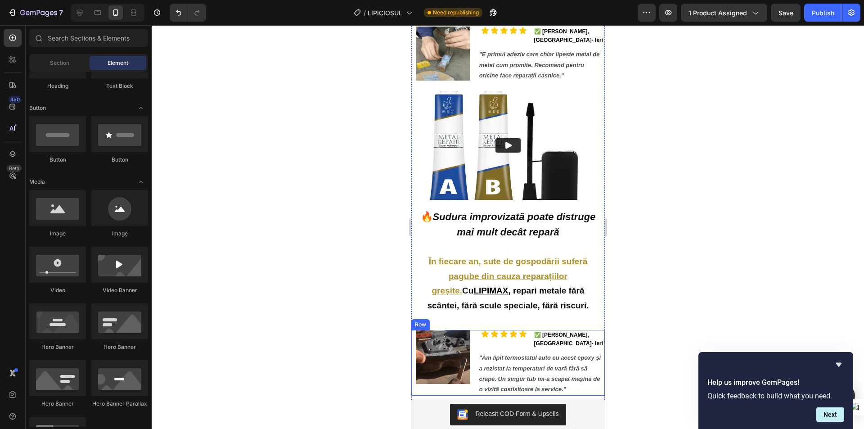
scroll to position [1360, 0]
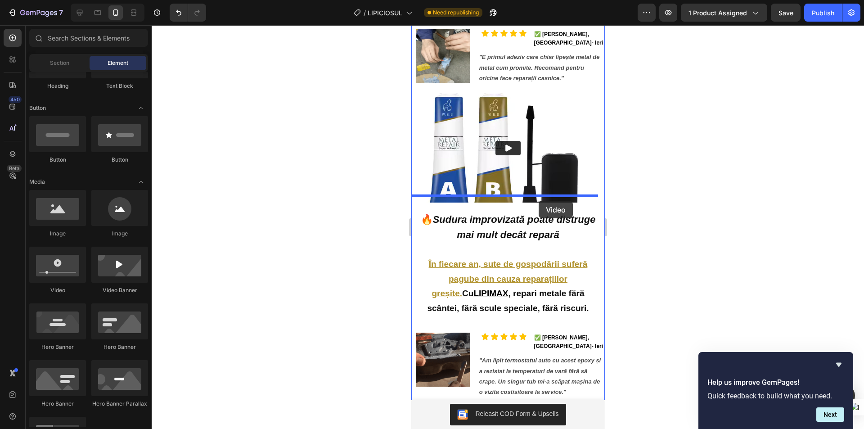
drag, startPoint x: 533, startPoint y: 201, endPoint x: 538, endPoint y: 201, distance: 5.0
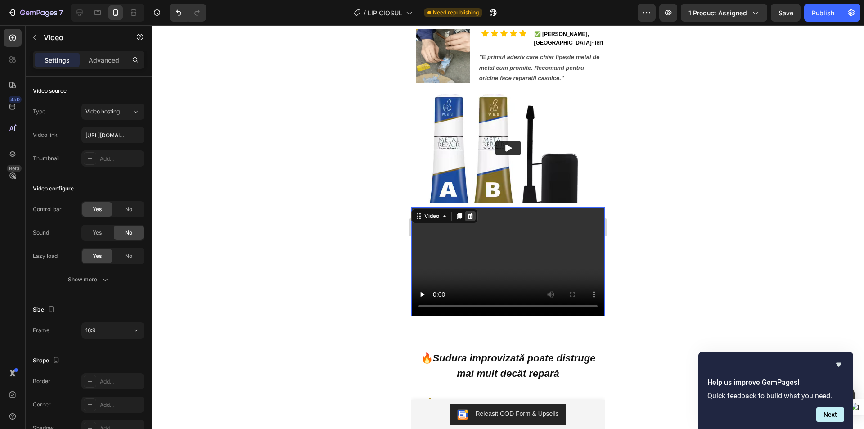
click at [473, 212] on icon at bounding box center [469, 215] width 7 height 7
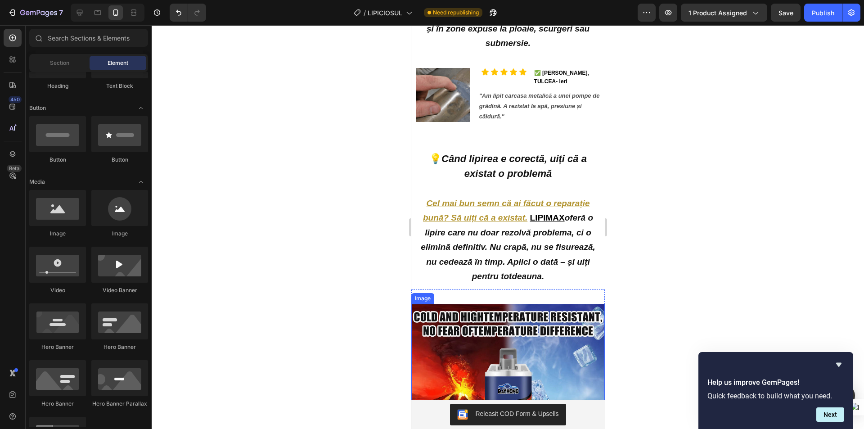
scroll to position [1990, 0]
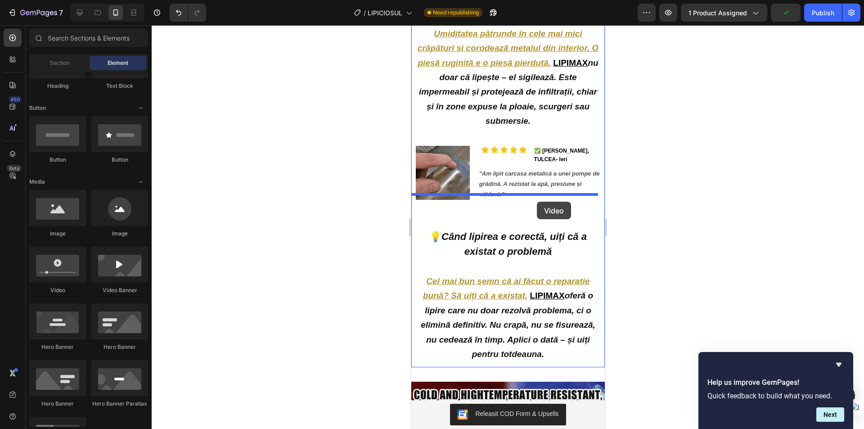
drag, startPoint x: 524, startPoint y: 203, endPoint x: 536, endPoint y: 202, distance: 12.7
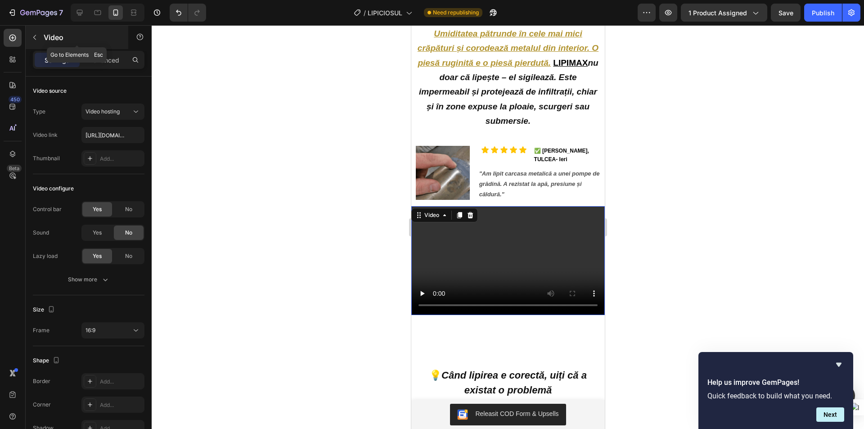
click at [34, 34] on icon "button" at bounding box center [34, 37] width 7 height 7
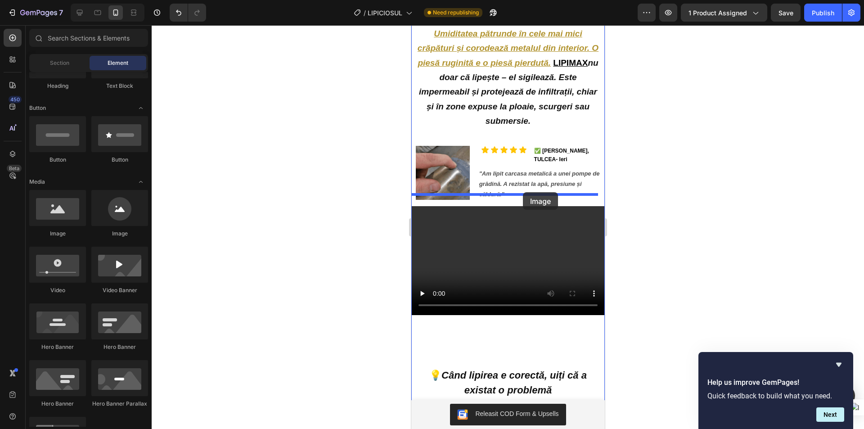
drag, startPoint x: 928, startPoint y: 216, endPoint x: 522, endPoint y: 192, distance: 406.9
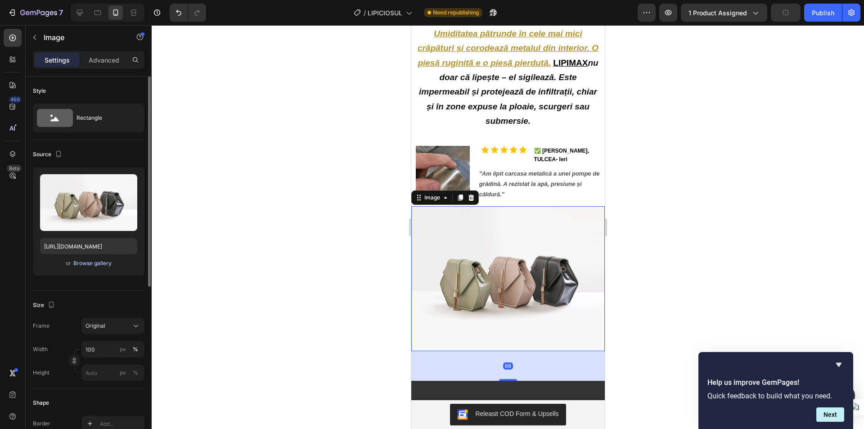
click at [89, 267] on button "Browse gallery" at bounding box center [92, 263] width 39 height 9
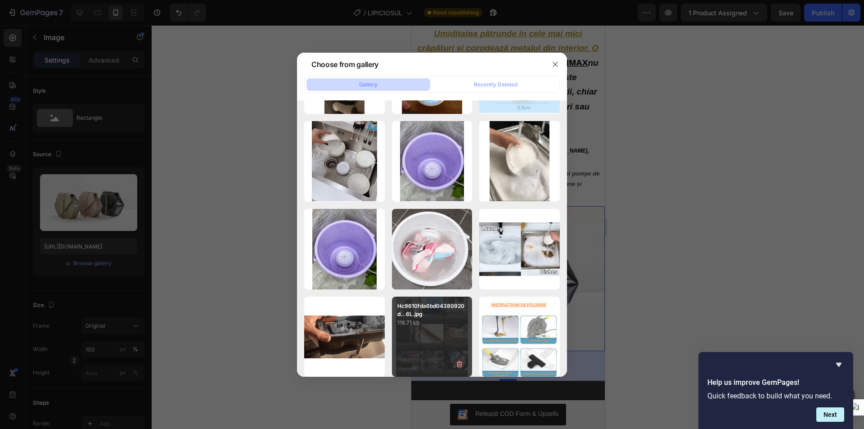
scroll to position [1304, 0]
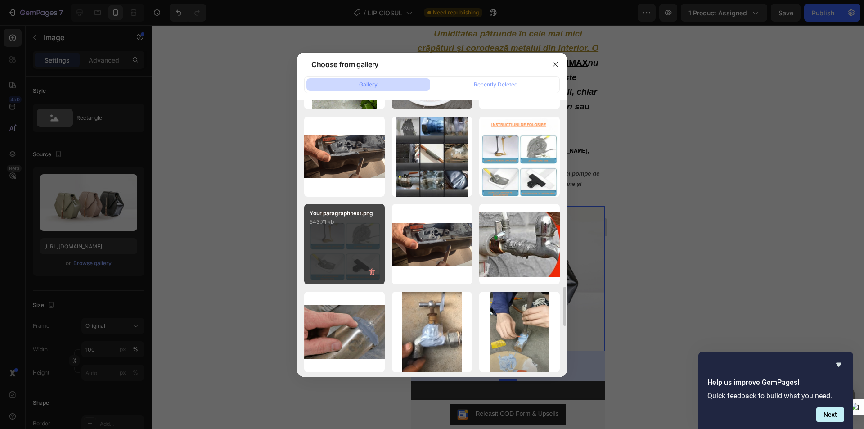
click at [354, 260] on div "Your paragraph text.png 543.71 kb" at bounding box center [344, 244] width 81 height 81
type input "https://cdn.shopify.com/s/files/1/0947/6535/1244/files/gempages_568038632619770…"
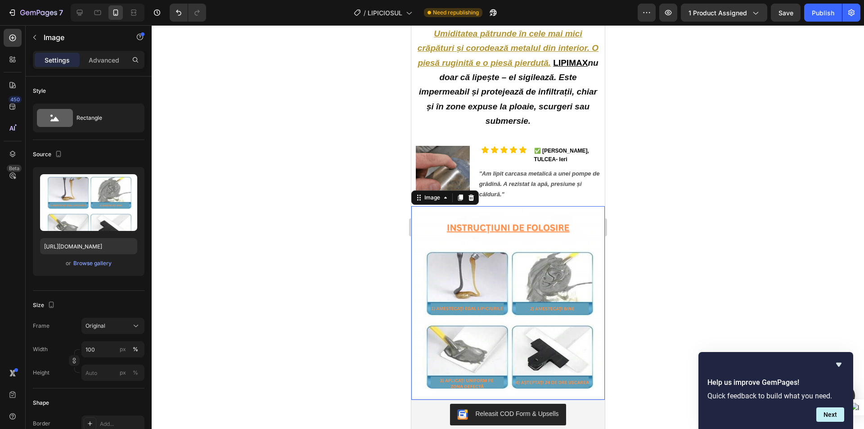
click at [307, 209] on div at bounding box center [508, 226] width 712 height 403
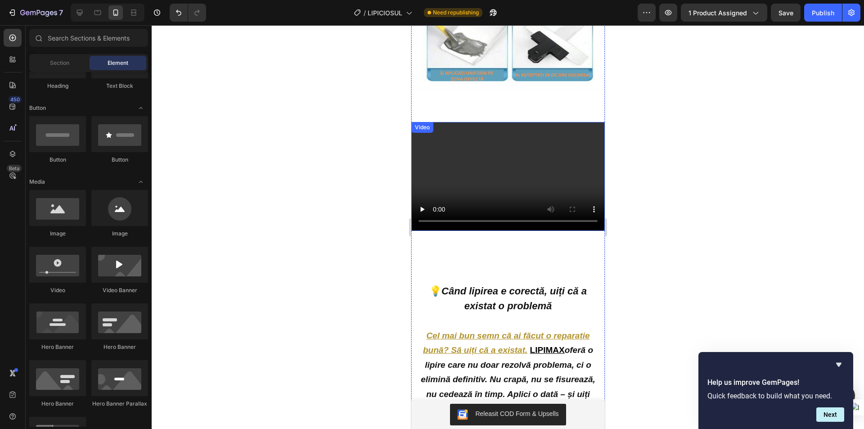
scroll to position [2304, 0]
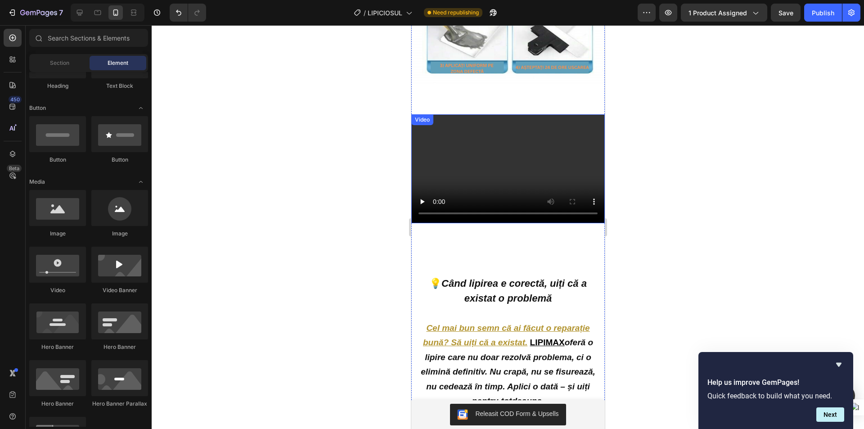
click at [529, 148] on video at bounding box center [507, 168] width 193 height 109
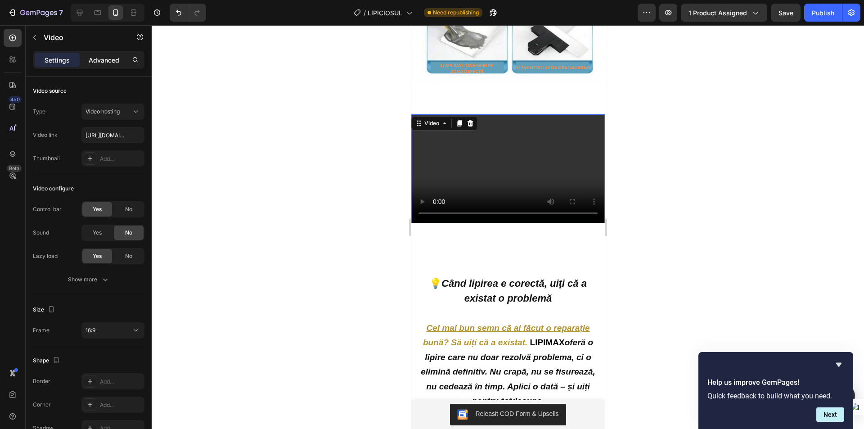
click at [102, 64] on p "Advanced" at bounding box center [104, 59] width 31 height 9
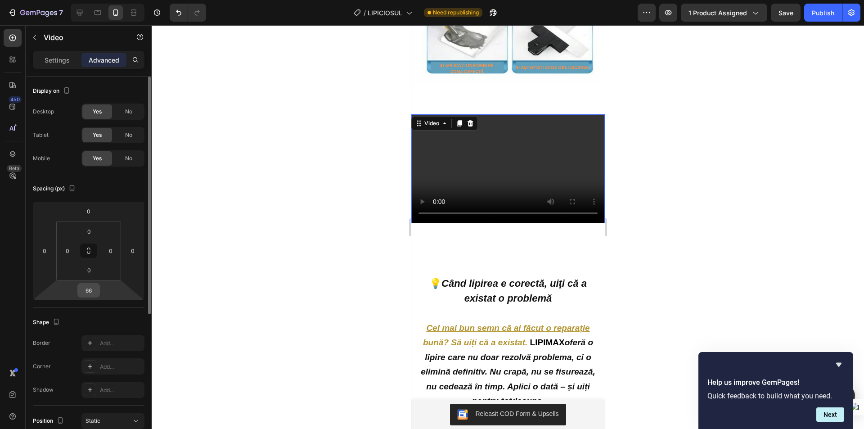
click at [88, 290] on input "66" at bounding box center [89, 289] width 18 height 13
type input "0"
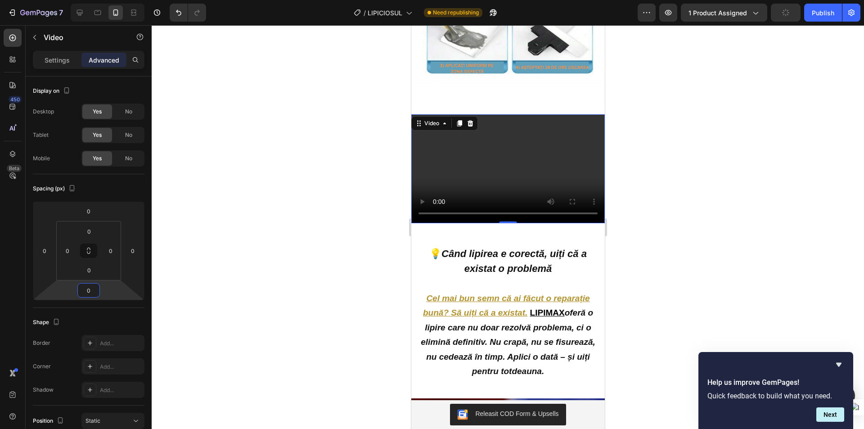
click at [327, 195] on div at bounding box center [508, 226] width 712 height 403
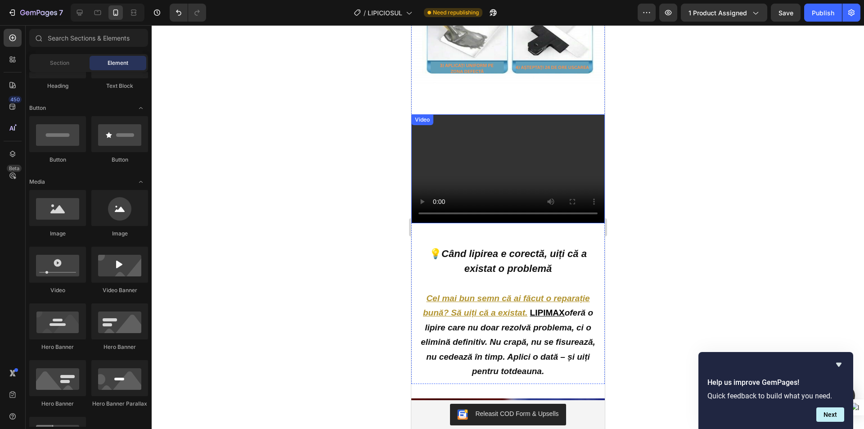
click at [520, 156] on video at bounding box center [507, 168] width 193 height 109
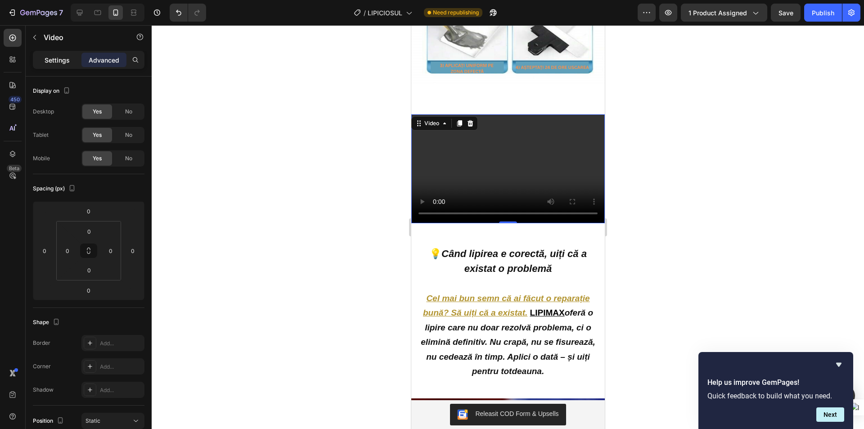
click at [48, 57] on p "Settings" at bounding box center [57, 59] width 25 height 9
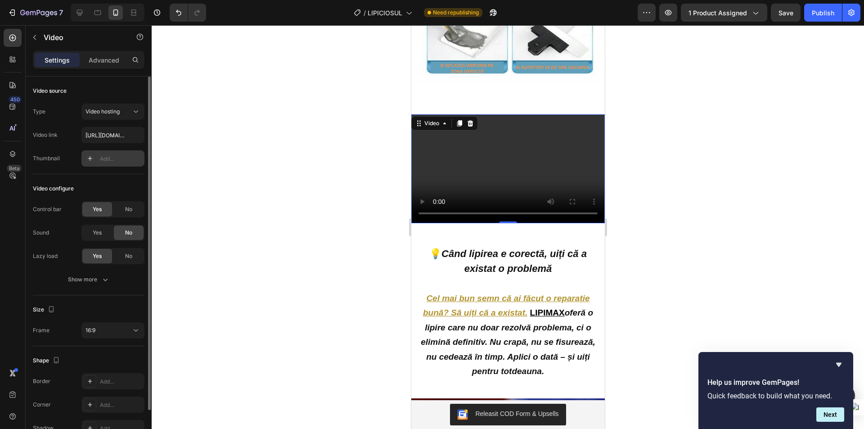
click at [102, 156] on div "Add..." at bounding box center [121, 159] width 42 height 8
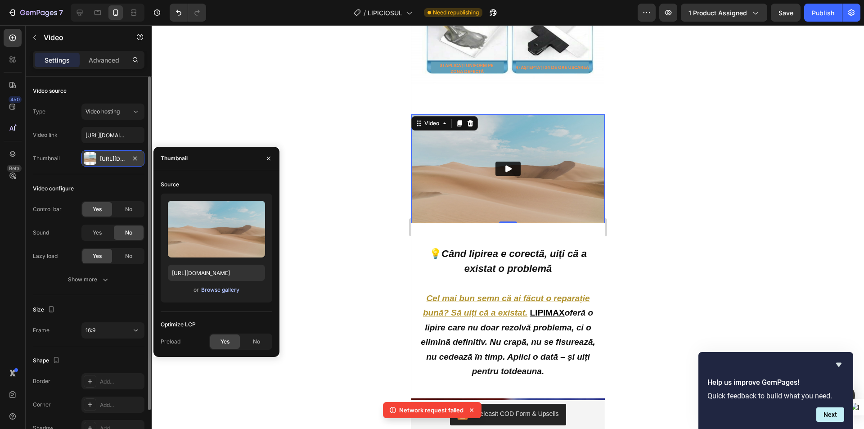
click at [227, 285] on button "Browse gallery" at bounding box center [220, 289] width 39 height 9
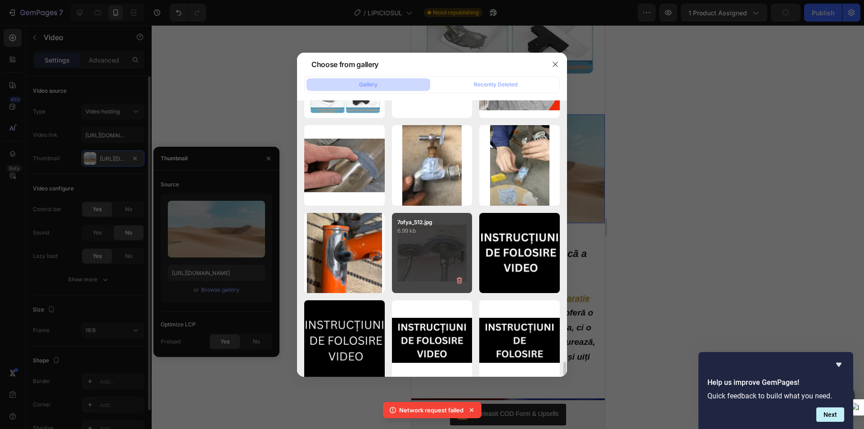
scroll to position [1516, 0]
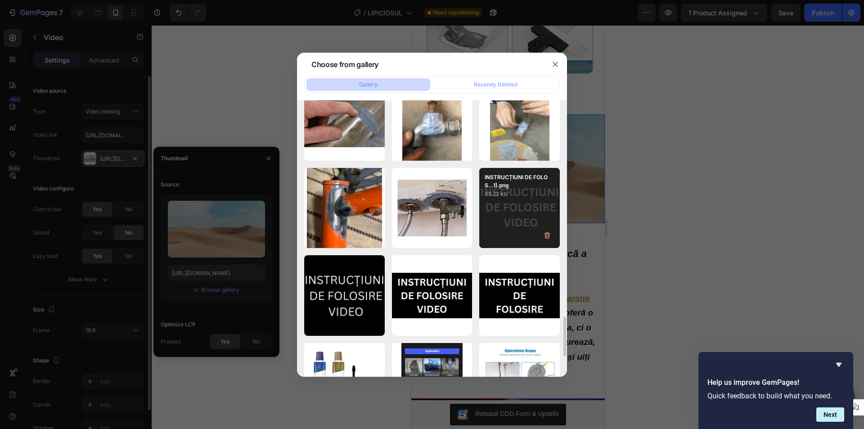
click at [530, 204] on div "INSTRUCȚIUNI DE FOLOS...1).png 43.22 kb" at bounding box center [519, 208] width 81 height 81
type input "https://cdn.shopify.com/s/files/1/0947/6535/1244/files/gempages_568038632619770…"
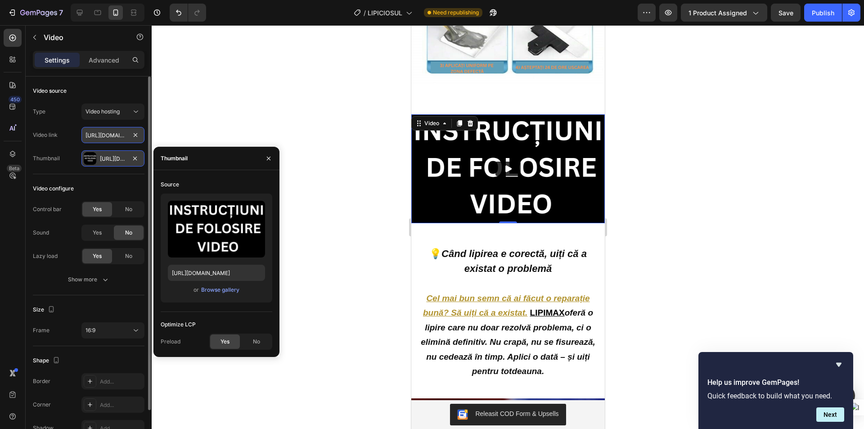
click at [109, 135] on input "https://cdn.shopify.com/videos/c/o/v/2cd3deb506b54b009063f7270ab5cf2e.mp4" at bounding box center [112, 135] width 63 height 16
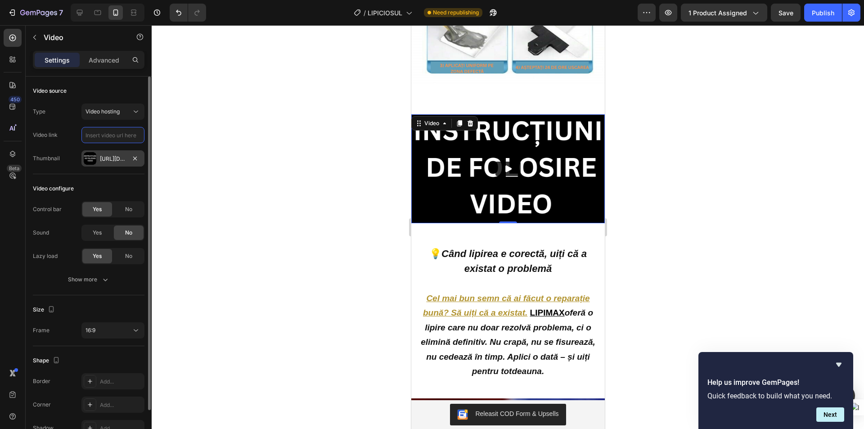
paste input "https://cdn.shopify.com/videos/c/o/v/0077363be09844cea323517f3d046a39.mp4"
type input "https://cdn.shopify.com/videos/c/o/v/0077363be09844cea323517f3d046a39.mp4"
click at [208, 160] on div at bounding box center [508, 226] width 712 height 403
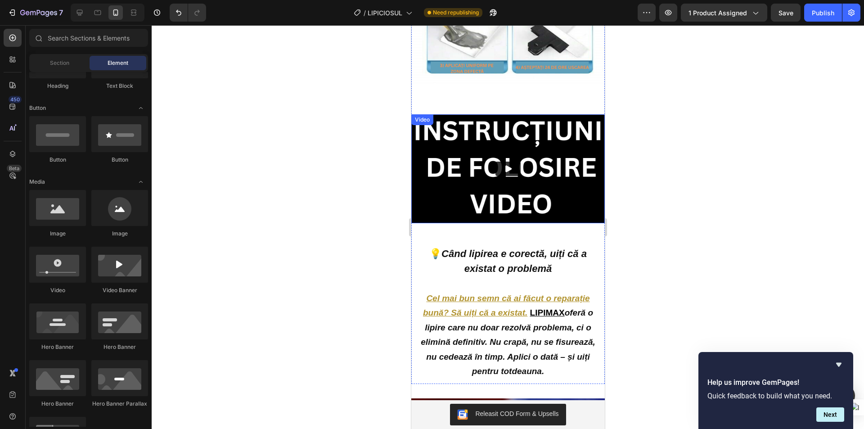
click at [505, 165] on icon "Play" at bounding box center [508, 168] width 6 height 7
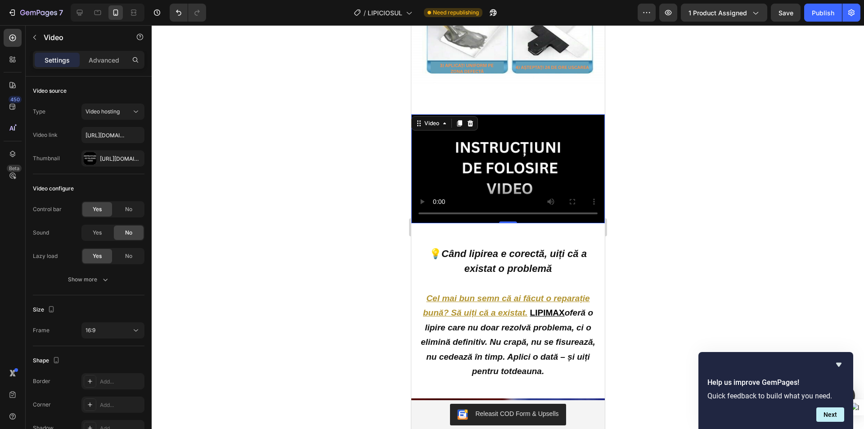
click at [494, 139] on video at bounding box center [507, 168] width 193 height 109
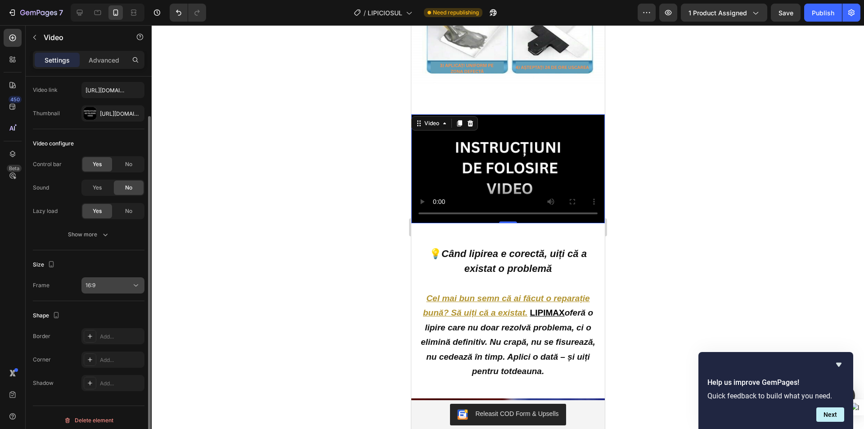
click at [106, 281] on div "16:9" at bounding box center [112, 285] width 55 height 9
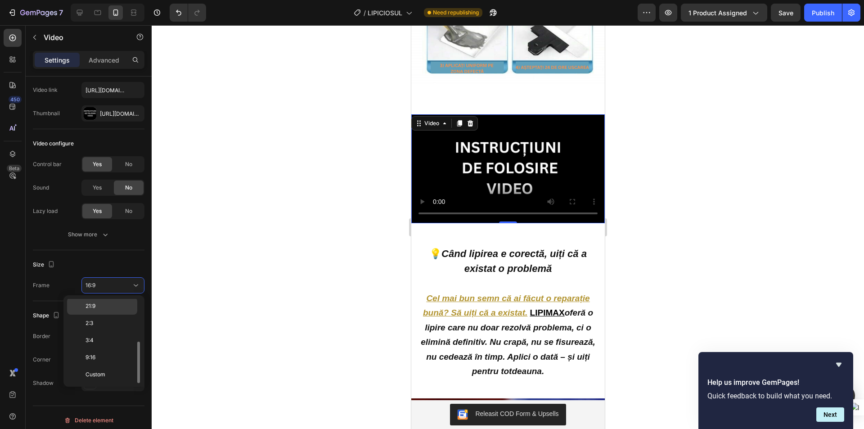
scroll to position [0, 0]
click at [114, 302] on div "Original" at bounding box center [102, 307] width 70 height 17
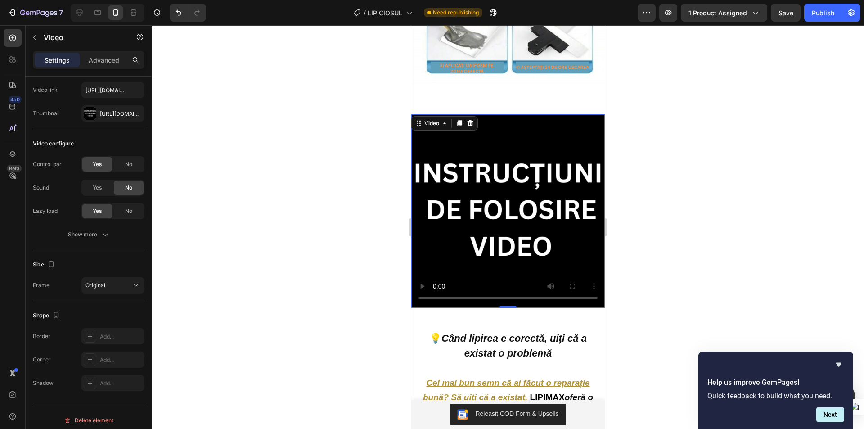
click at [298, 197] on div at bounding box center [508, 226] width 712 height 403
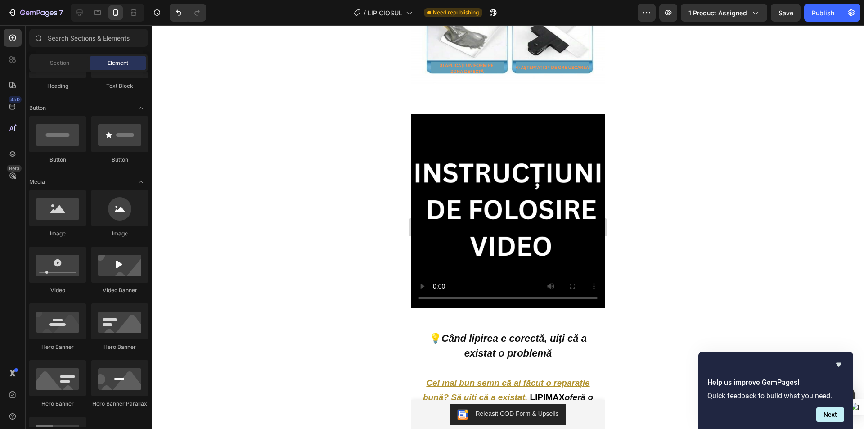
click at [472, 165] on video at bounding box center [507, 210] width 193 height 193
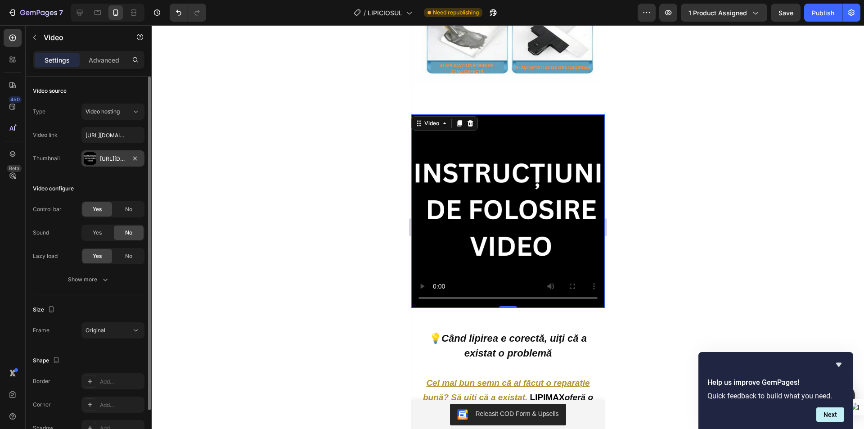
click at [100, 158] on div "Https://cdn.Shopify.Com/s/files/1/0947/6535/1244/files/gempages_568038632619770…" at bounding box center [113, 159] width 26 height 8
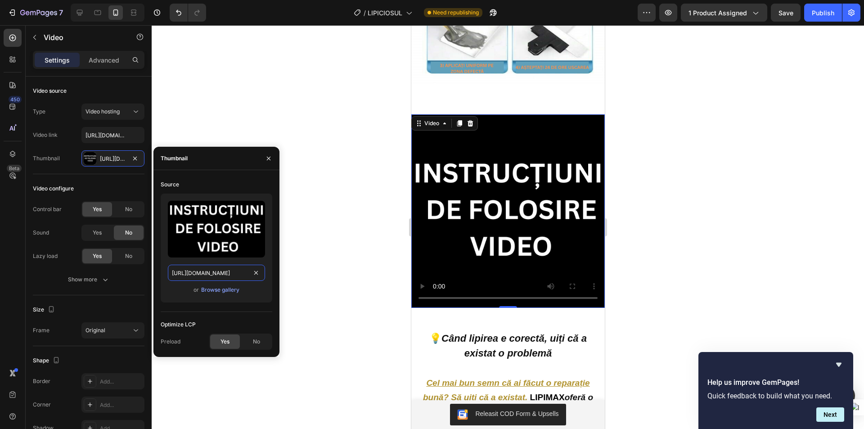
click at [215, 270] on input "https://cdn.shopify.com/s/files/1/0947/6535/1244/files/gempages_568038632619770…" at bounding box center [216, 272] width 97 height 16
click at [305, 269] on div at bounding box center [508, 226] width 712 height 403
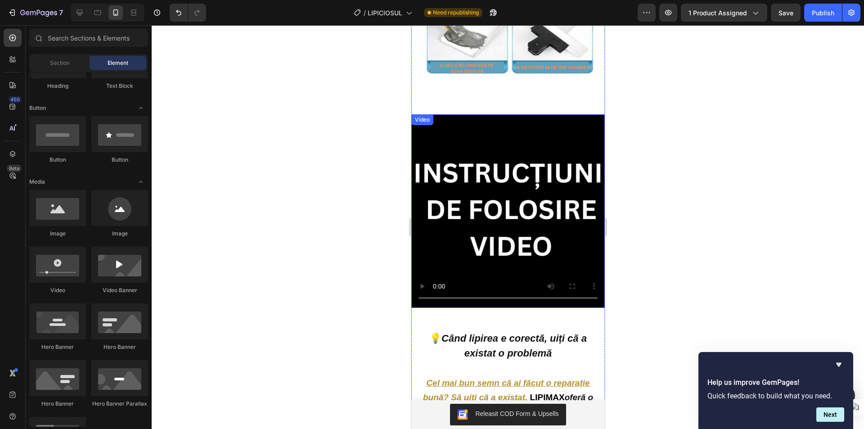
click at [502, 200] on video at bounding box center [507, 210] width 193 height 193
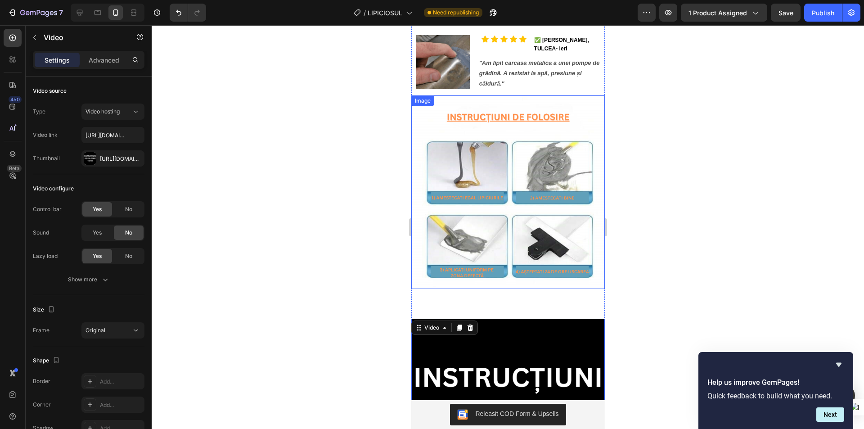
scroll to position [2035, 0]
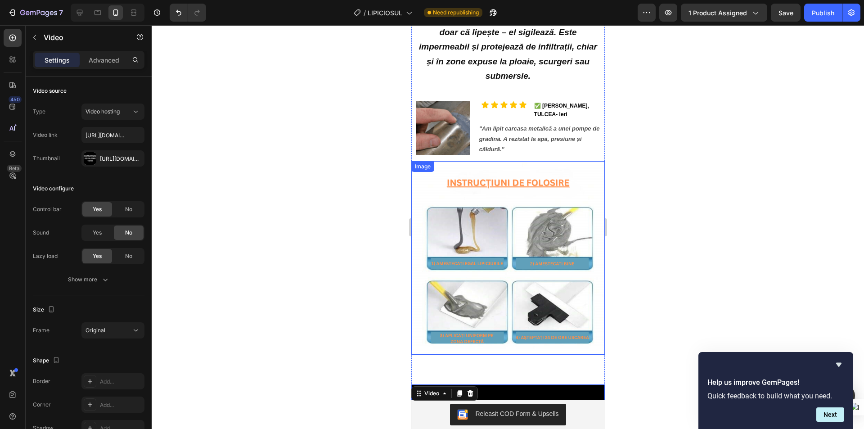
click at [559, 182] on img at bounding box center [507, 257] width 193 height 193
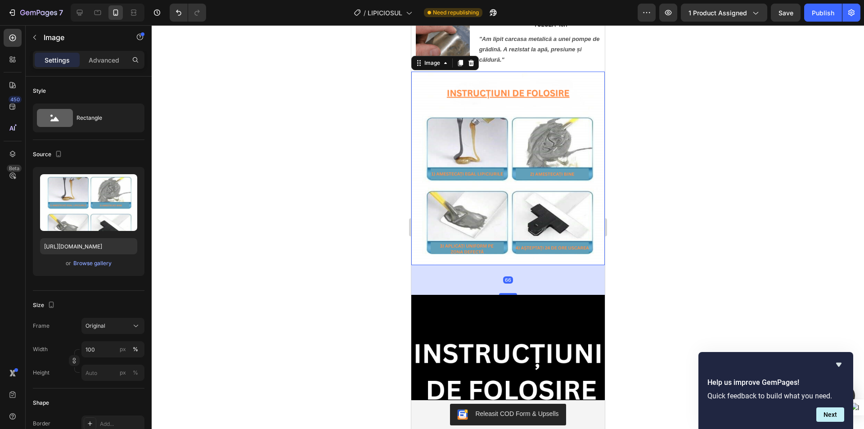
scroll to position [2125, 0]
click at [685, 241] on div at bounding box center [508, 226] width 712 height 403
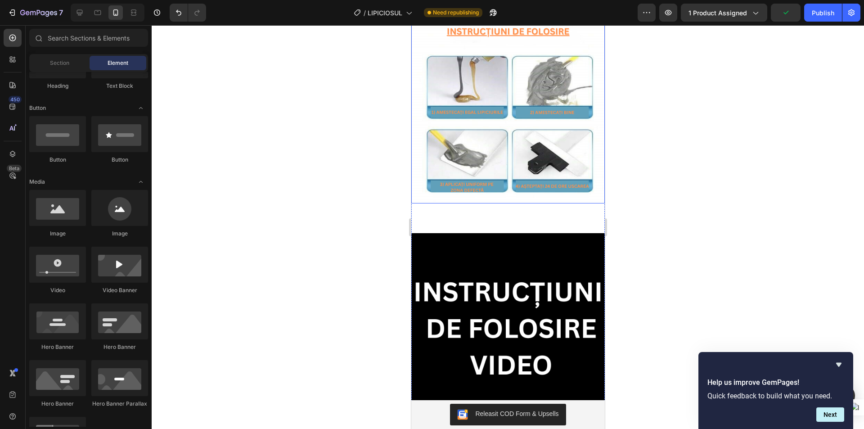
scroll to position [2215, 0]
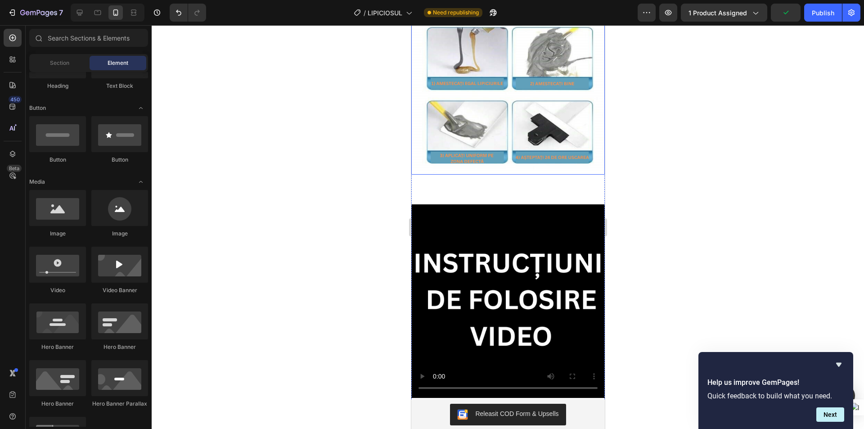
click at [478, 103] on img at bounding box center [507, 77] width 193 height 193
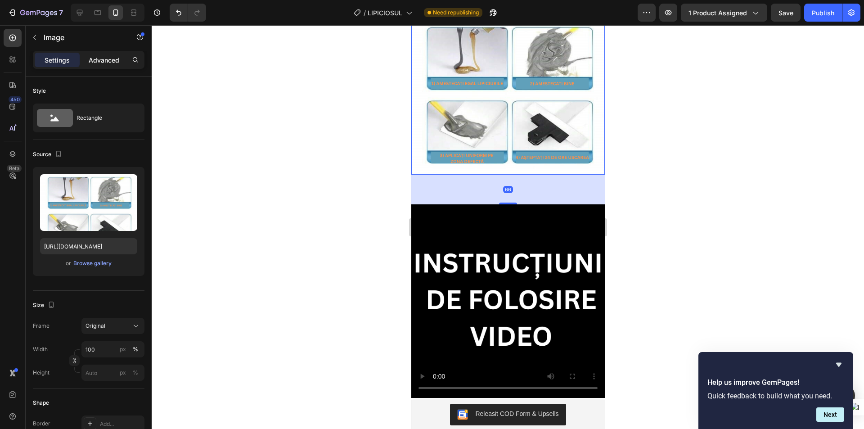
click at [101, 61] on p "Advanced" at bounding box center [104, 59] width 31 height 9
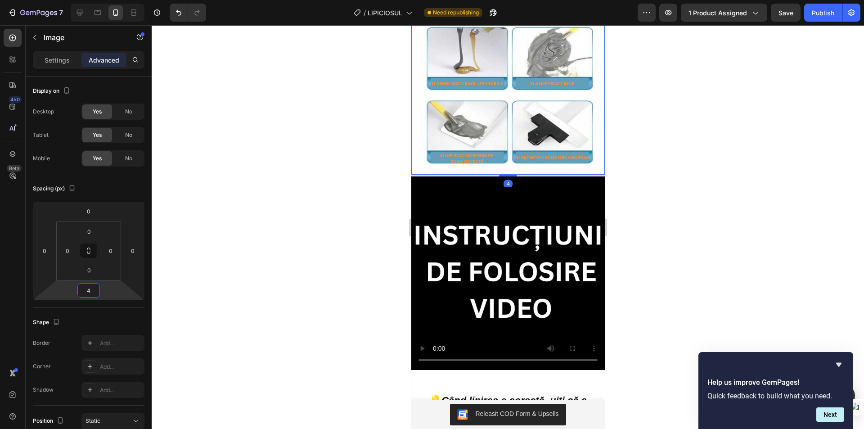
type input "2"
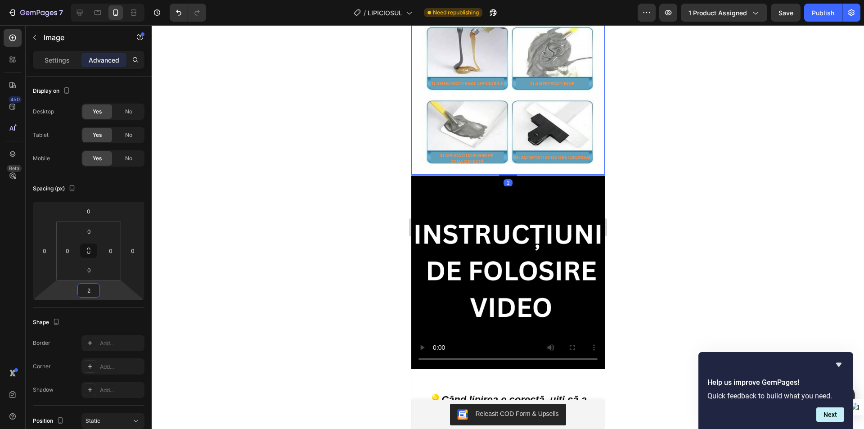
drag, startPoint x: 106, startPoint y: 290, endPoint x: 138, endPoint y: 304, distance: 35.4
click at [138, 0] on html "7 Version history / LIPICIOSUL Need republishing Preview 1 product assigned Sav…" at bounding box center [432, 0] width 864 height 0
drag, startPoint x: 243, startPoint y: 238, endPoint x: 370, endPoint y: 219, distance: 128.6
click at [242, 238] on div at bounding box center [508, 226] width 712 height 403
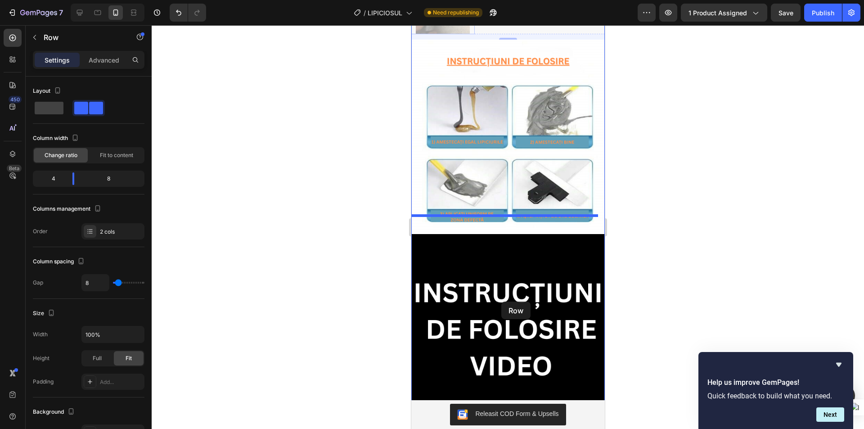
scroll to position [2345, 0]
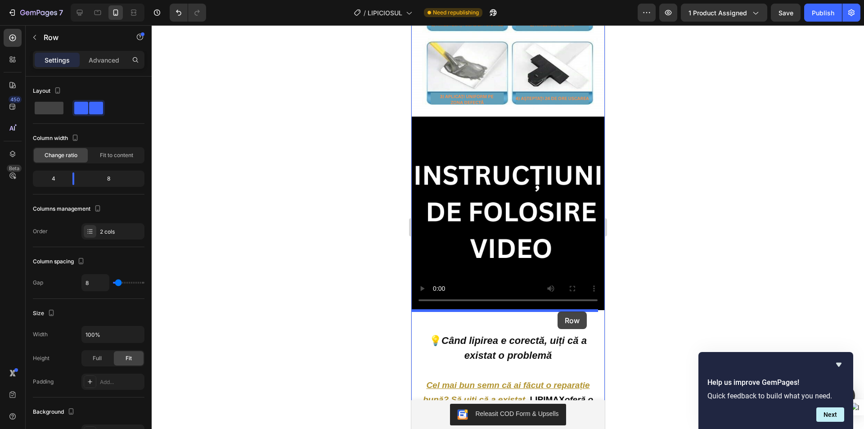
drag, startPoint x: 419, startPoint y: 201, endPoint x: 577, endPoint y: 288, distance: 180.4
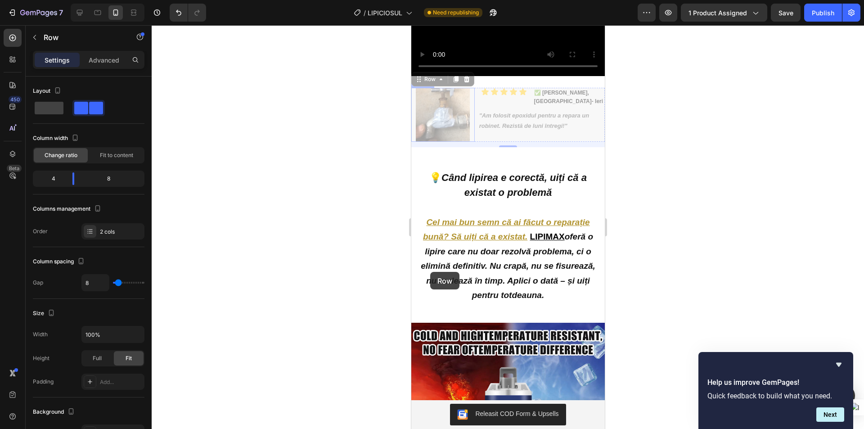
scroll to position [2498, 0]
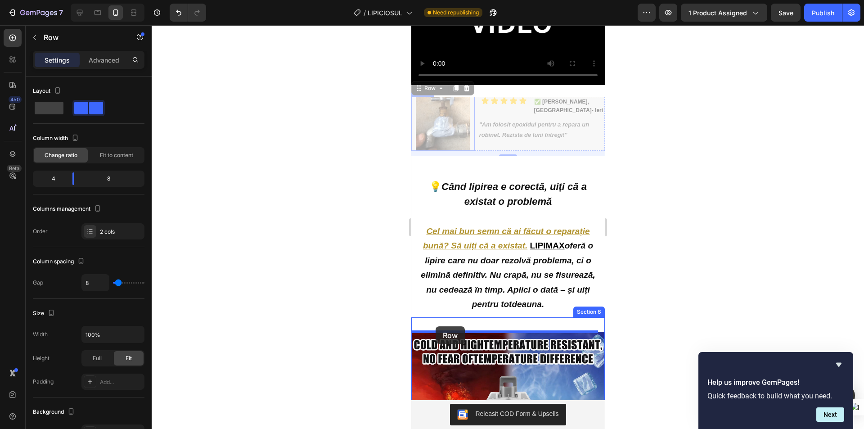
drag, startPoint x: 416, startPoint y: 45, endPoint x: 435, endPoint y: 326, distance: 281.3
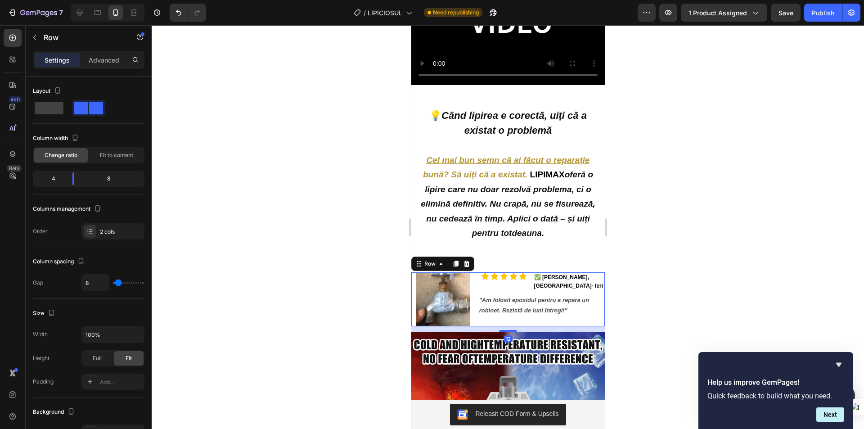
drag, startPoint x: 726, startPoint y: 215, endPoint x: 178, endPoint y: 208, distance: 548.4
click at [726, 215] on div at bounding box center [508, 226] width 712 height 403
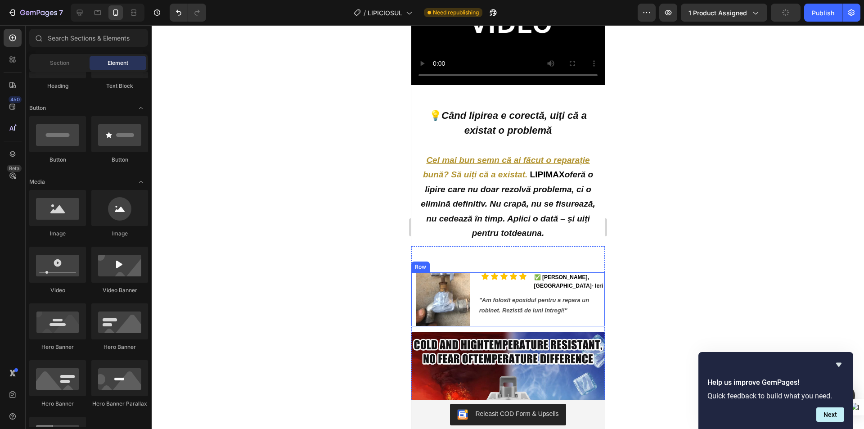
click at [471, 291] on div "Image" at bounding box center [442, 299] width 63 height 54
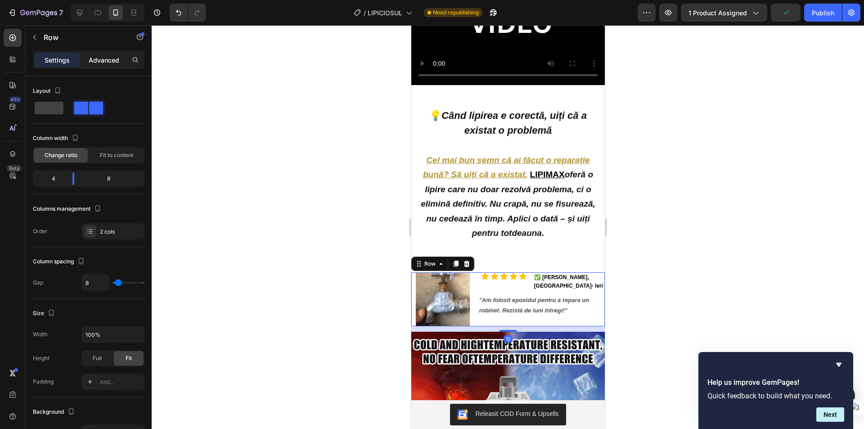
click at [97, 56] on p "Advanced" at bounding box center [104, 59] width 31 height 9
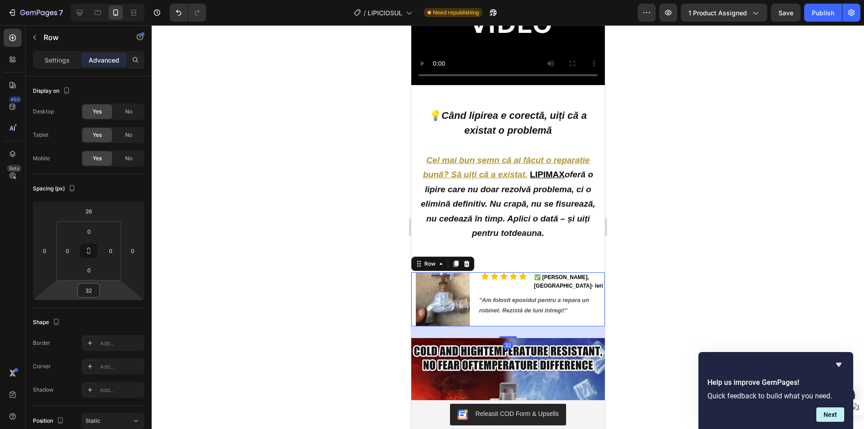
type input "26"
drag, startPoint x: 117, startPoint y: 294, endPoint x: 133, endPoint y: 291, distance: 15.6
click at [133, 0] on html "7 Version history / LIPICIOSUL Need republishing Preview 1 product assigned Sav…" at bounding box center [432, 0] width 864 height 0
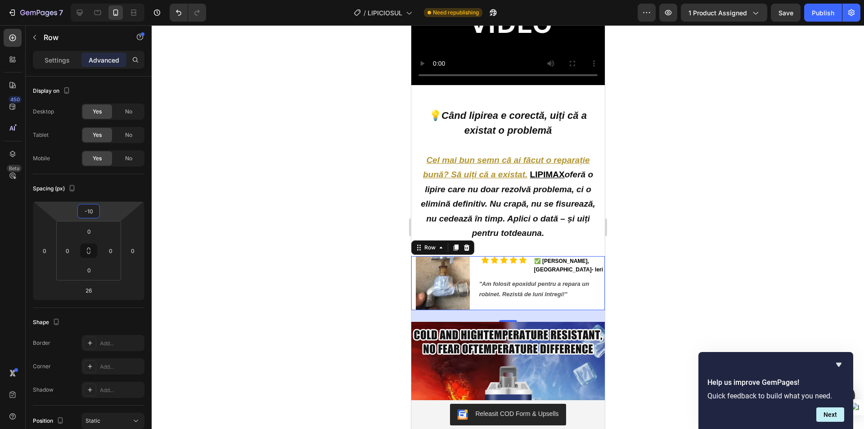
type input "-14"
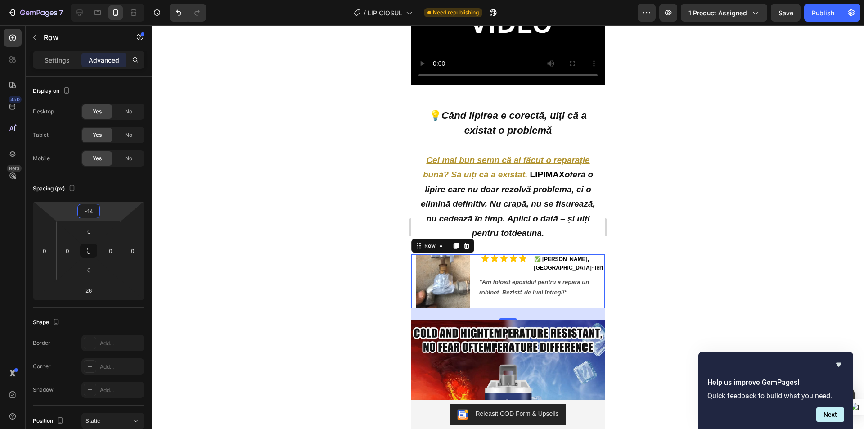
drag, startPoint x: 107, startPoint y: 216, endPoint x: 120, endPoint y: 221, distance: 14.1
click at [120, 0] on html "7 Version history / LIPICIOSUL Need republishing Preview 1 product assigned Sav…" at bounding box center [432, 0] width 864 height 0
click at [360, 224] on div at bounding box center [508, 226] width 712 height 403
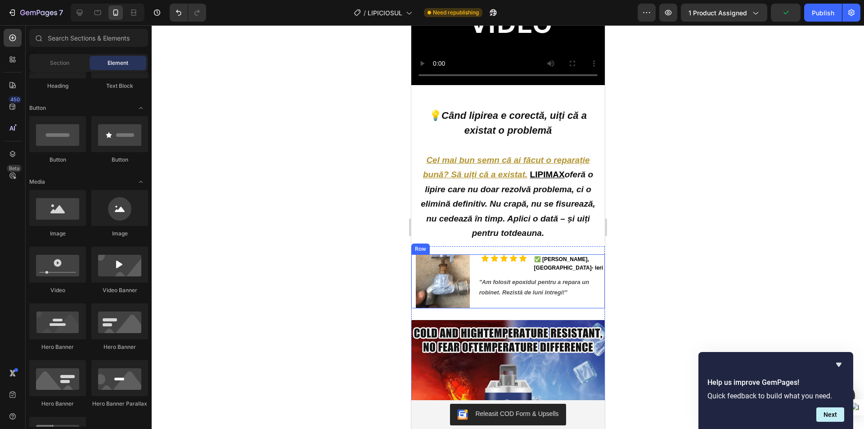
click at [585, 302] on div "Icon Icon Icon Icon Icon Icon List ✅ Nicoleta Gogean, FOCȘANI - Ieri Text Block…" at bounding box center [541, 281] width 126 height 54
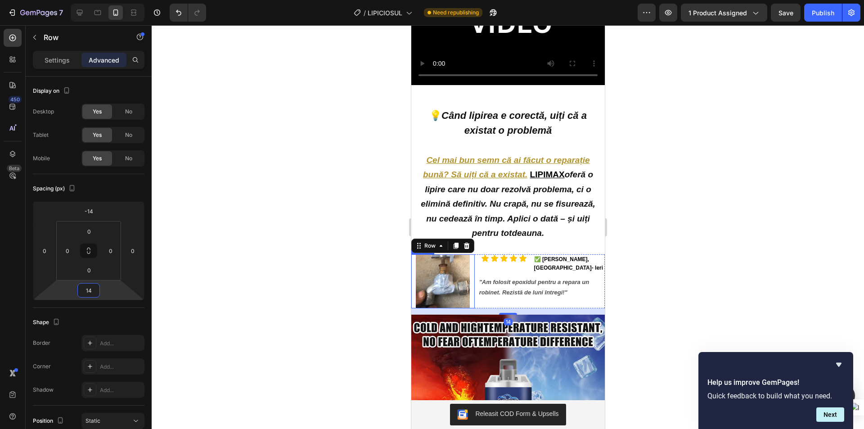
type input "16"
drag, startPoint x: 104, startPoint y: 291, endPoint x: 109, endPoint y: 290, distance: 5.0
click at [109, 0] on html "7 Version history / LIPICIOSUL Need republishing Preview 1 product assigned Sav…" at bounding box center [432, 0] width 864 height 0
click at [349, 273] on div at bounding box center [508, 226] width 712 height 403
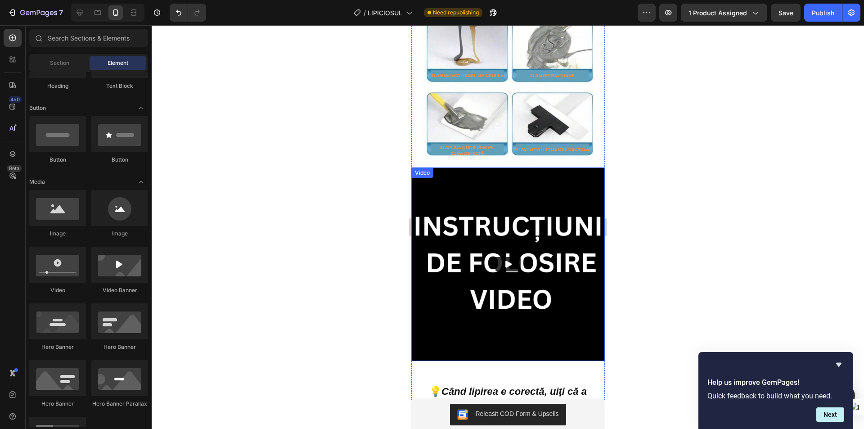
scroll to position [2363, 0]
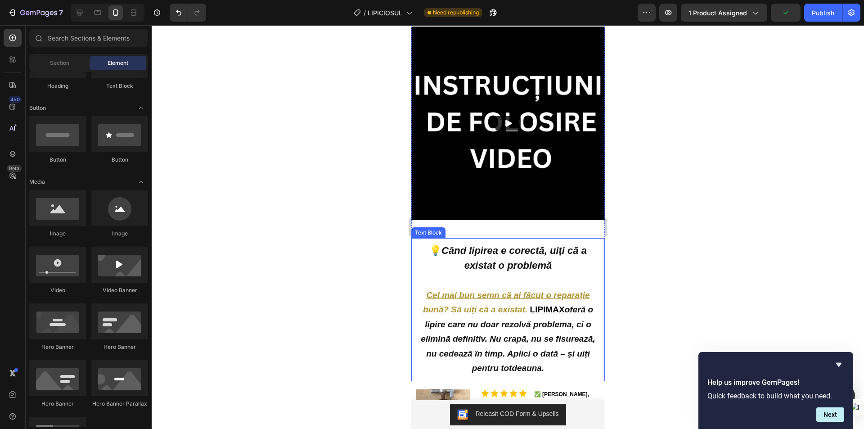
click at [565, 273] on p at bounding box center [507, 280] width 184 height 14
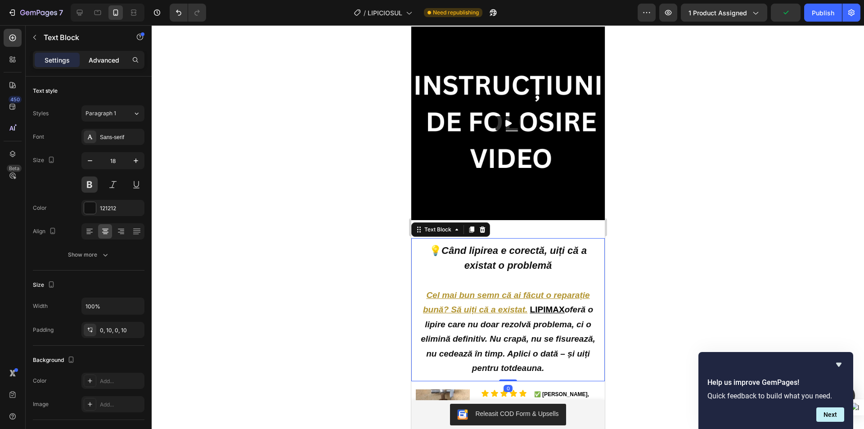
click at [104, 61] on p "Advanced" at bounding box center [104, 59] width 31 height 9
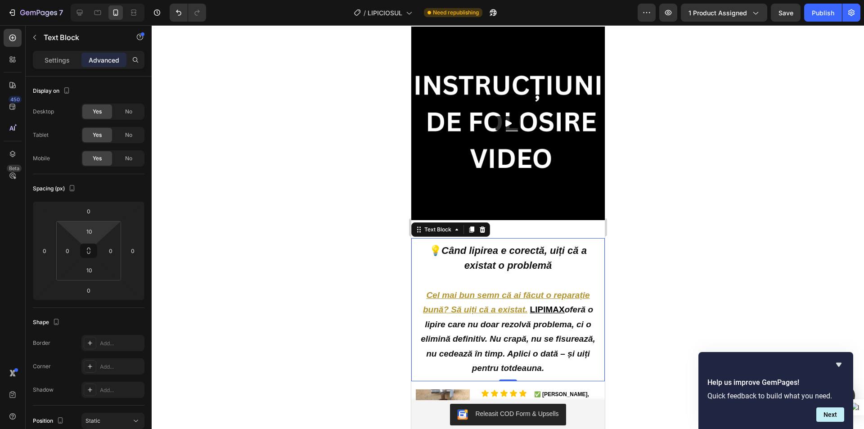
type input "0"
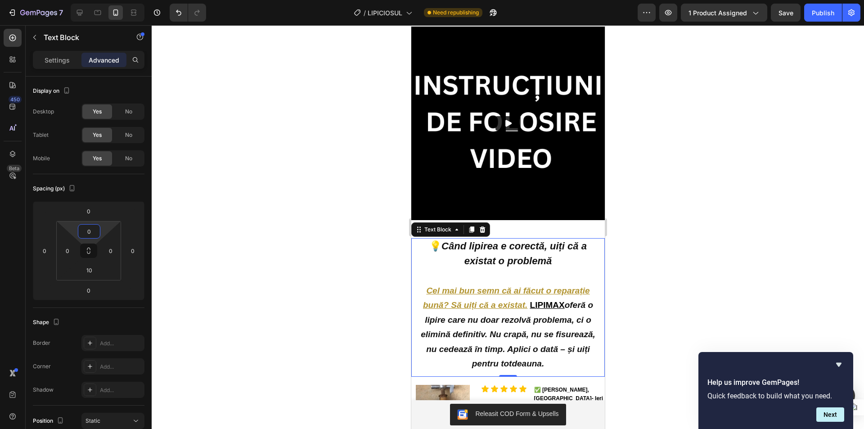
click at [105, 0] on html "7 Version history / LIPICIOSUL Need republishing Preview 1 product assigned Sav…" at bounding box center [432, 0] width 864 height 0
drag, startPoint x: 311, startPoint y: 215, endPoint x: 322, endPoint y: 218, distance: 11.2
click at [312, 215] on div at bounding box center [508, 226] width 712 height 403
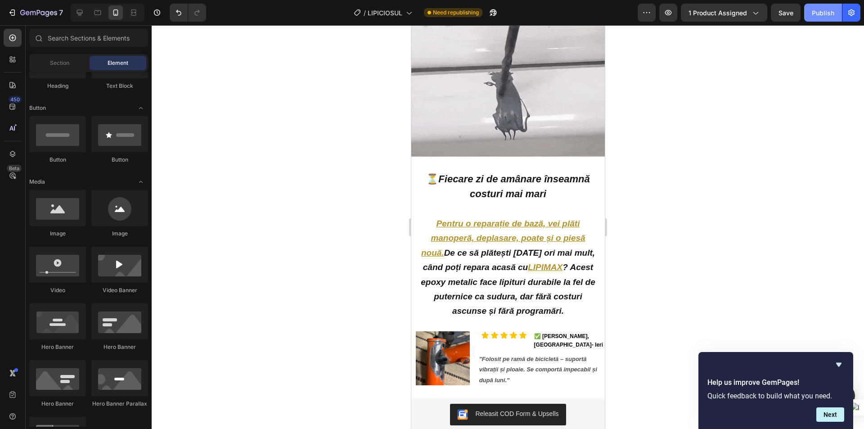
scroll to position [339, 0]
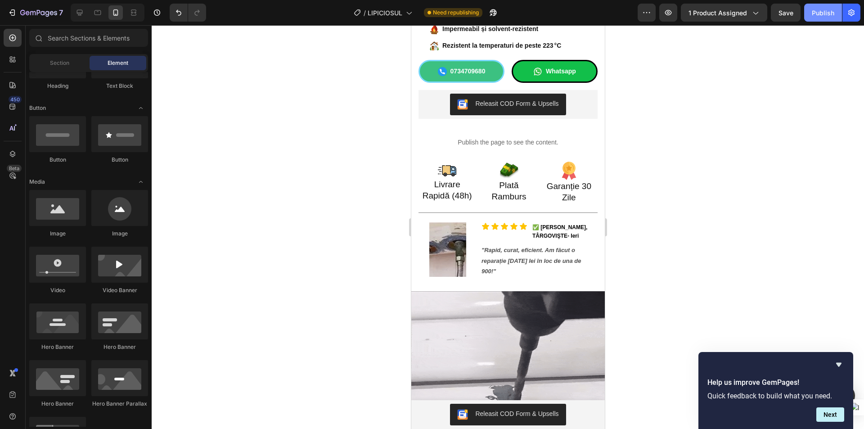
click at [814, 15] on div "Publish" at bounding box center [822, 12] width 22 height 9
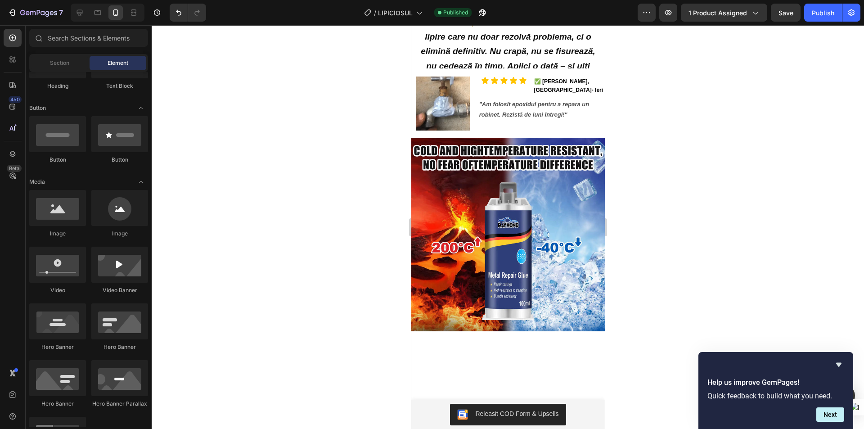
scroll to position [2551, 0]
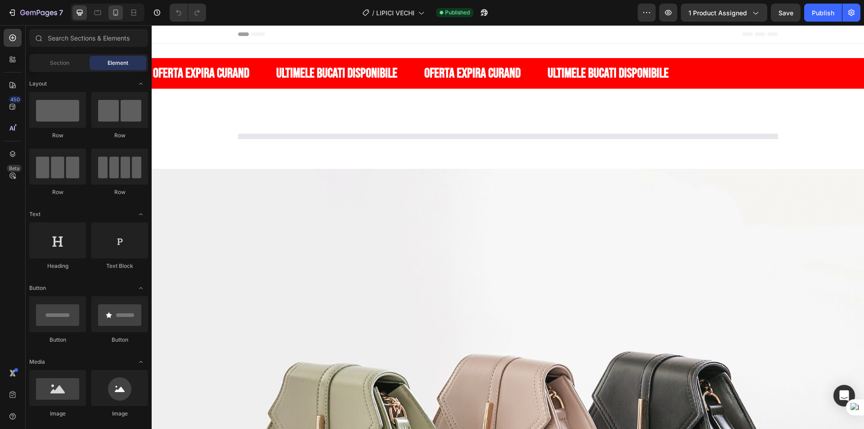
click at [117, 18] on div at bounding box center [115, 12] width 14 height 14
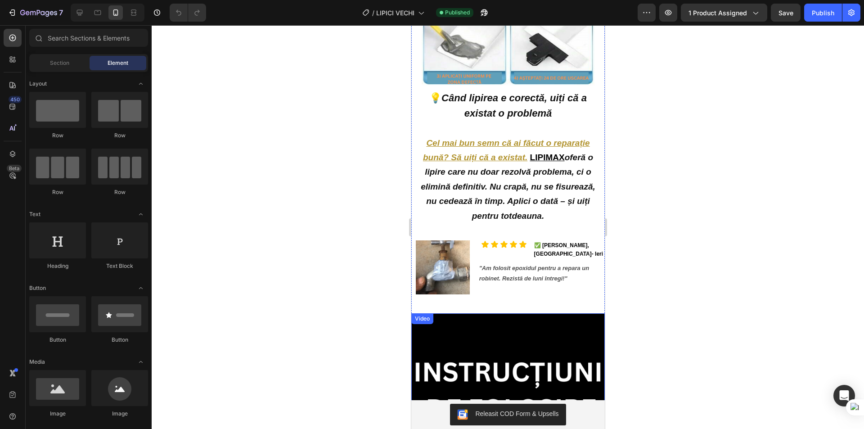
scroll to position [2339, 0]
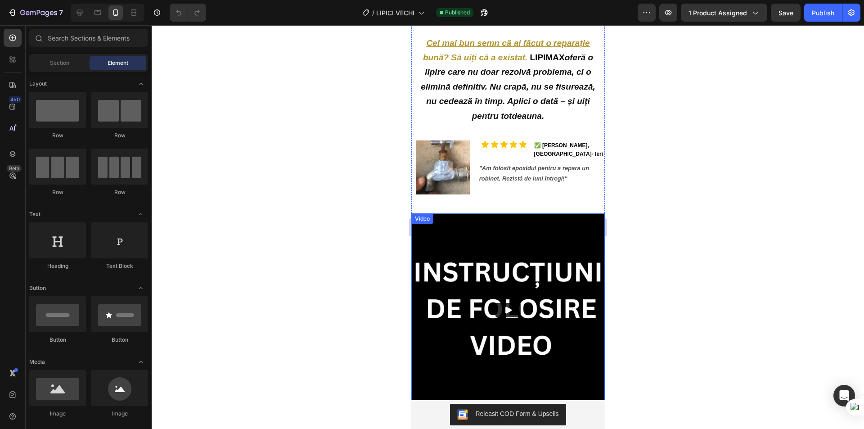
click at [456, 233] on img at bounding box center [507, 309] width 193 height 193
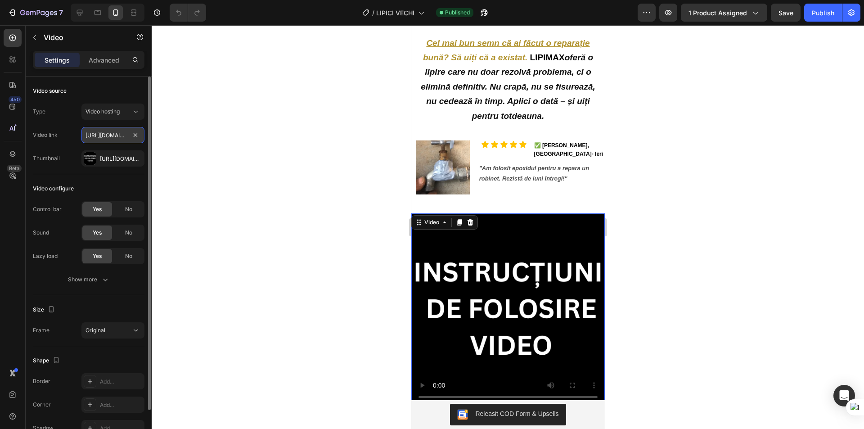
click at [98, 134] on input "[URL][DOMAIN_NAME]" at bounding box center [112, 135] width 63 height 16
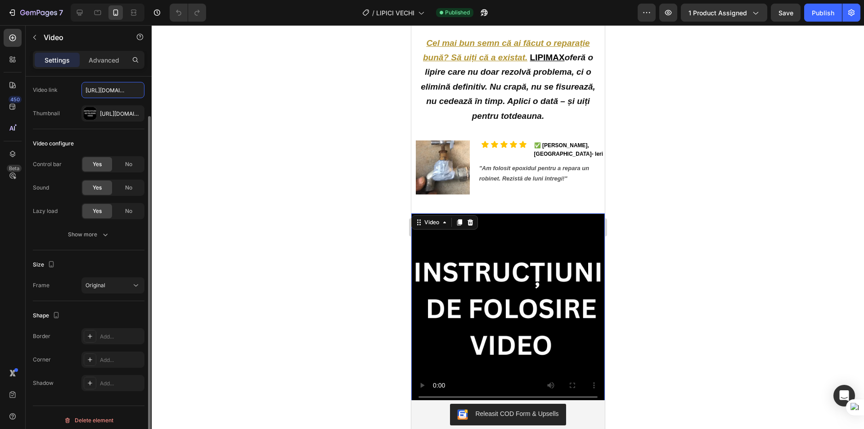
scroll to position [50, 0]
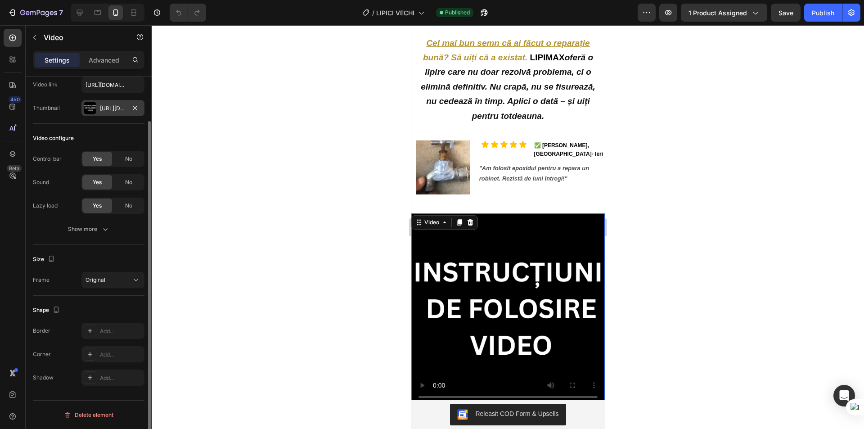
click at [115, 111] on div "[URL][DOMAIN_NAME]" at bounding box center [113, 108] width 26 height 8
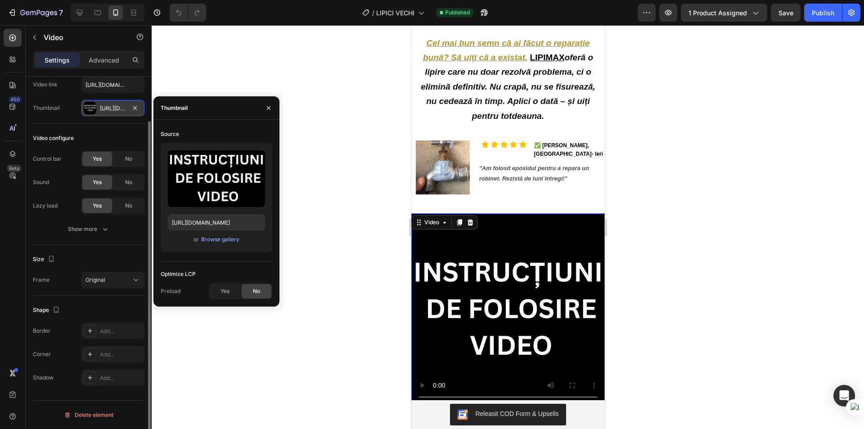
click at [105, 107] on div "[URL][DOMAIN_NAME]" at bounding box center [113, 108] width 26 height 8
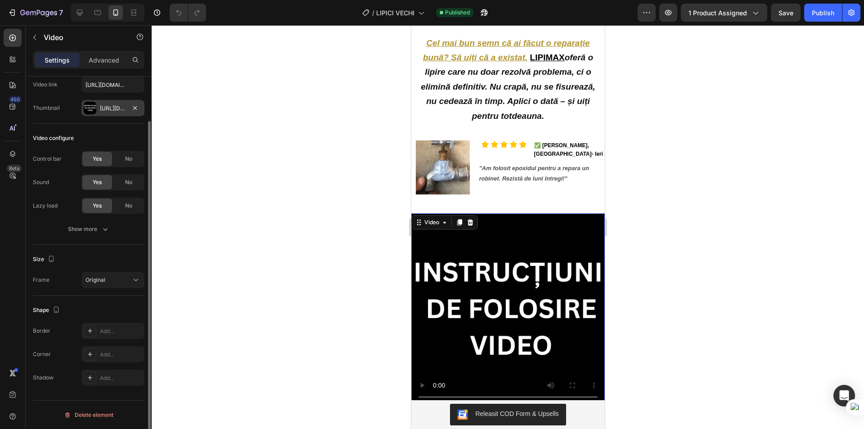
click at [105, 107] on div "[URL][DOMAIN_NAME]" at bounding box center [113, 108] width 26 height 8
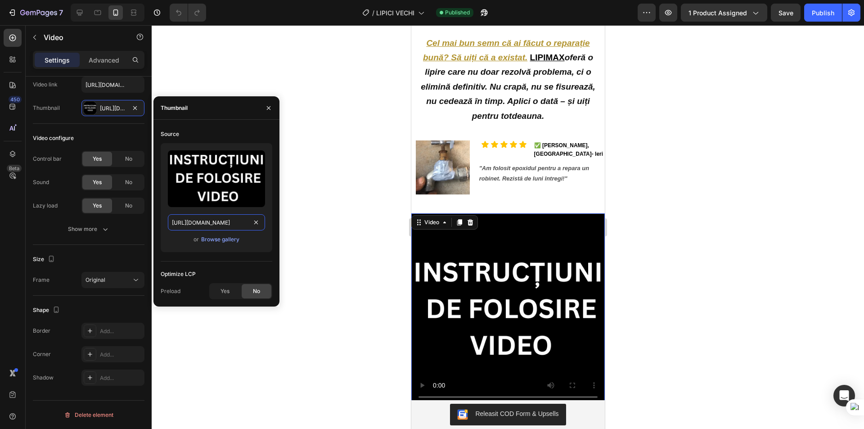
click at [203, 225] on input "[URL][DOMAIN_NAME]" at bounding box center [216, 222] width 97 height 16
click at [217, 291] on div "Yes" at bounding box center [225, 291] width 30 height 14
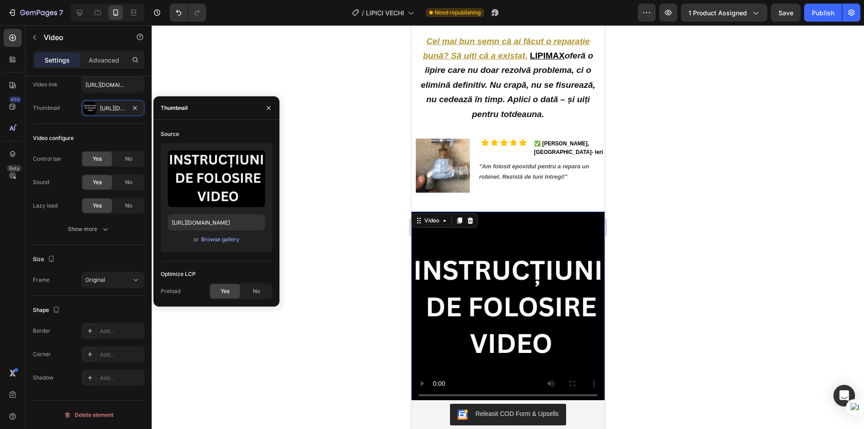
scroll to position [2339, 0]
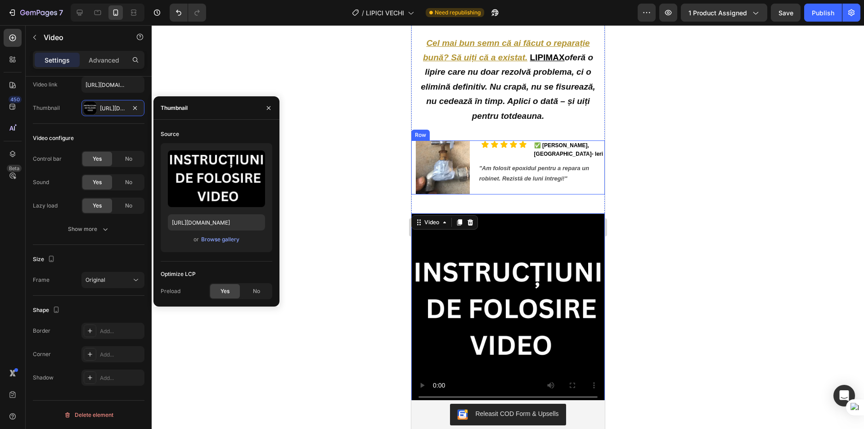
click at [589, 183] on div "Icon Icon Icon Icon Icon Icon List ✅ [PERSON_NAME], FOCȘANI - Ieri Text Block R…" at bounding box center [541, 167] width 126 height 54
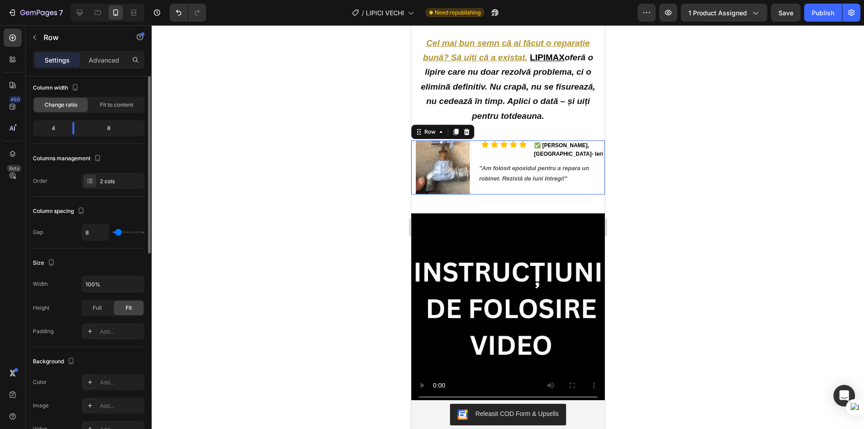
scroll to position [0, 0]
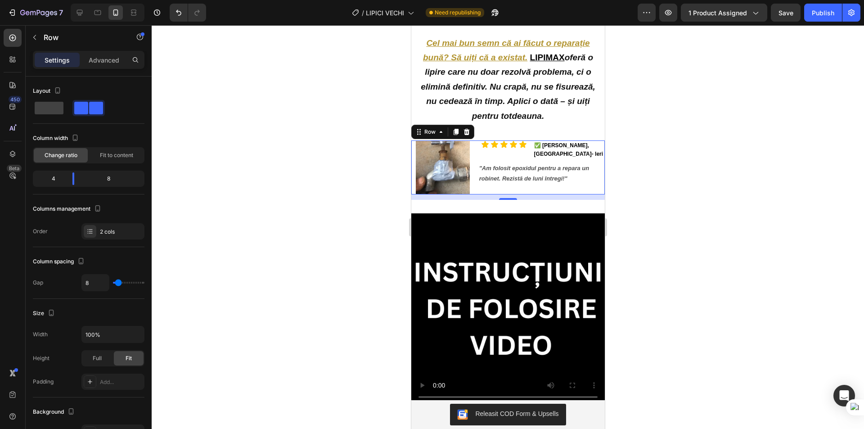
click at [647, 182] on div at bounding box center [508, 226] width 712 height 403
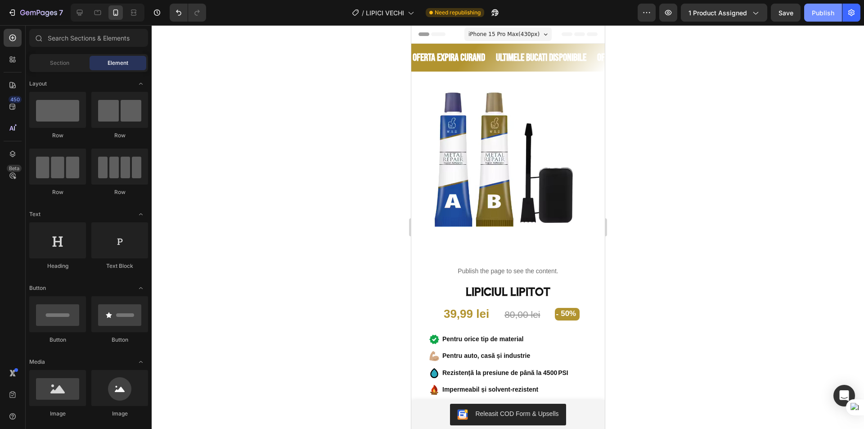
click at [815, 16] on div "Publish" at bounding box center [822, 12] width 22 height 9
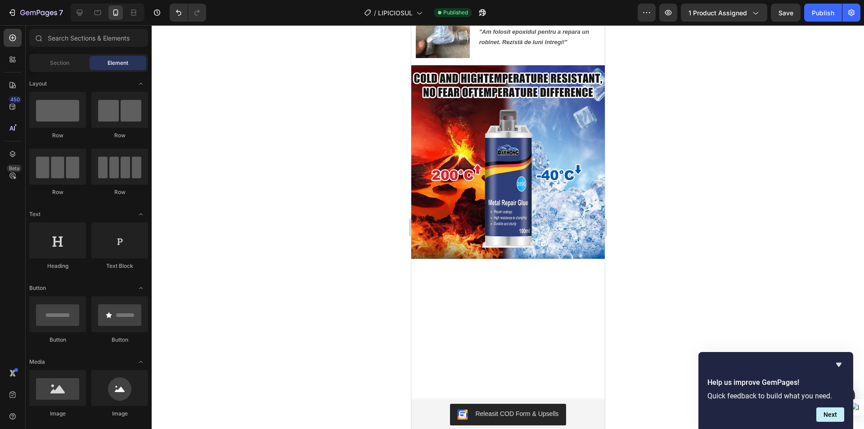
scroll to position [180, 0]
